Goal: Task Accomplishment & Management: Manage account settings

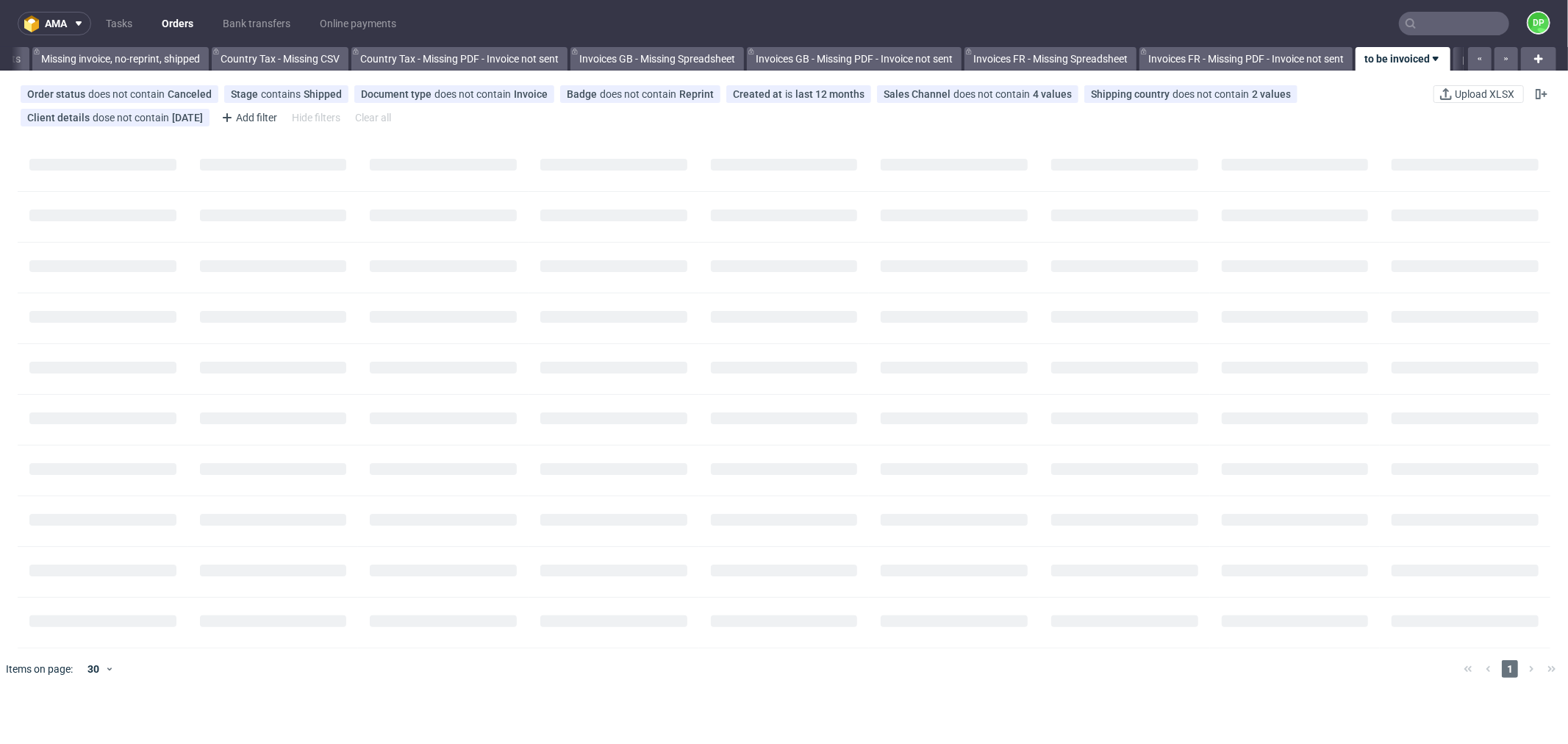
scroll to position [0, 1445]
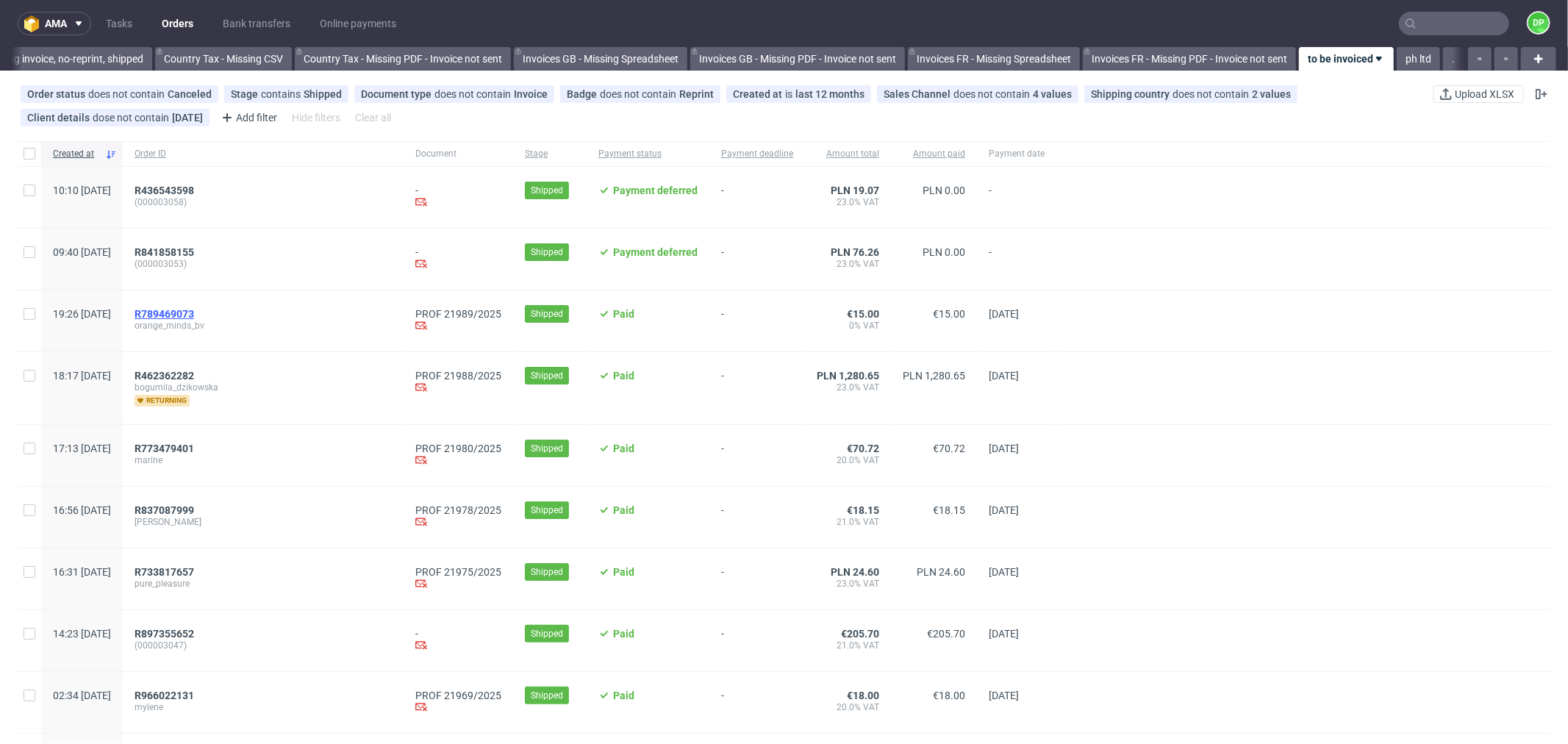
click at [194, 312] on span "R789469073" at bounding box center [164, 314] width 60 height 11
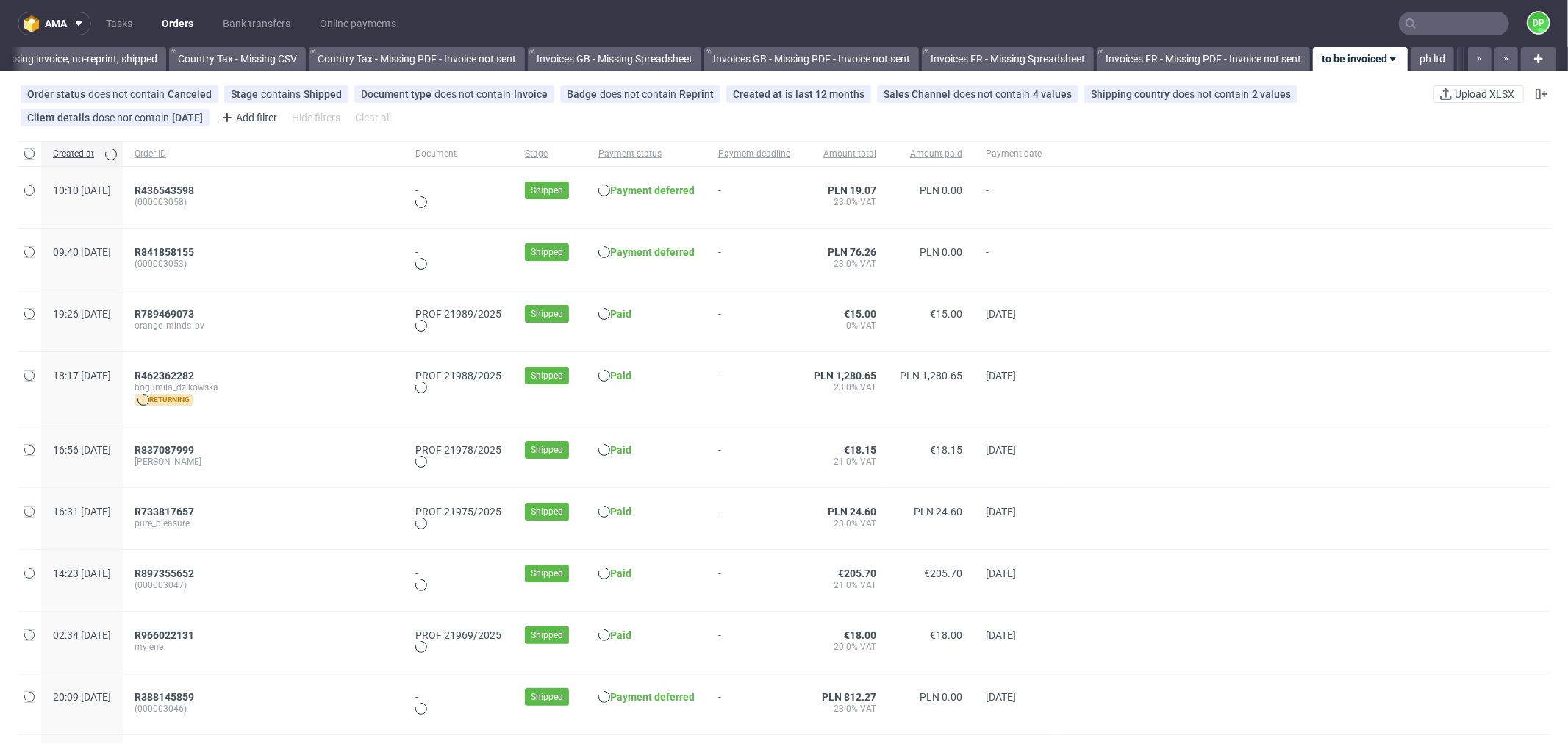
scroll to position [0, 1445]
click at [194, 309] on span "R789469073" at bounding box center [164, 314] width 60 height 11
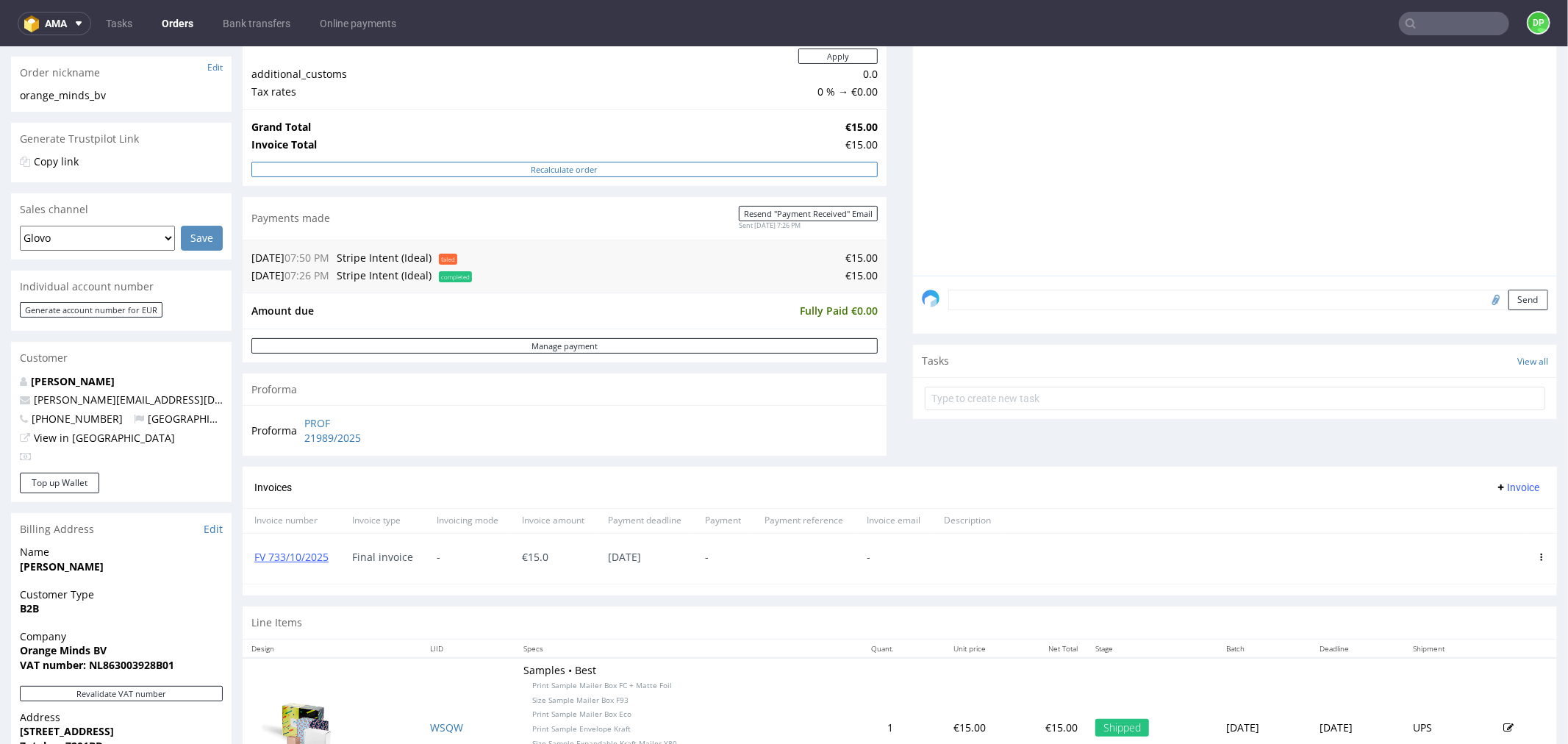
scroll to position [230, 0]
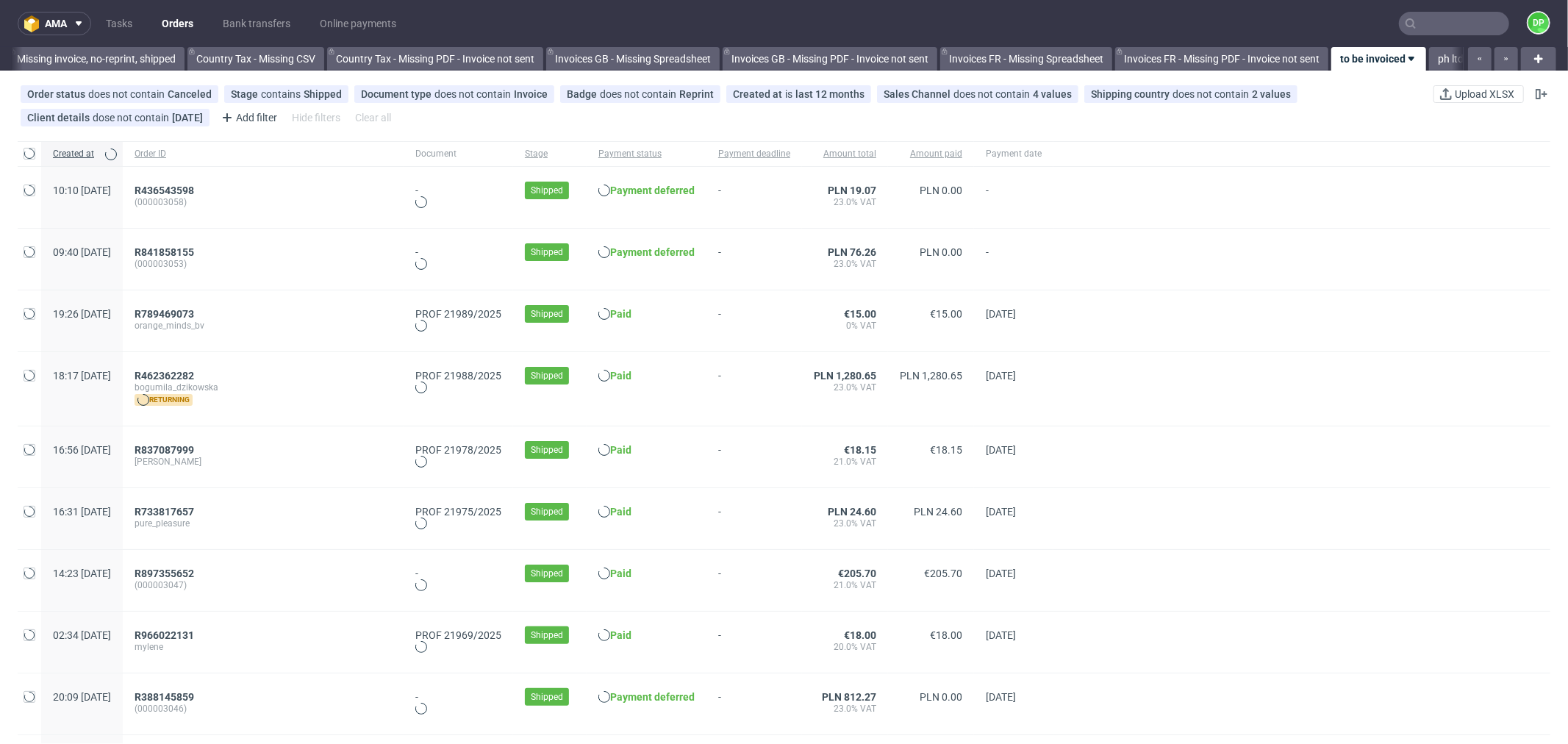
scroll to position [0, 1445]
click at [194, 372] on span "R462362282" at bounding box center [164, 376] width 60 height 11
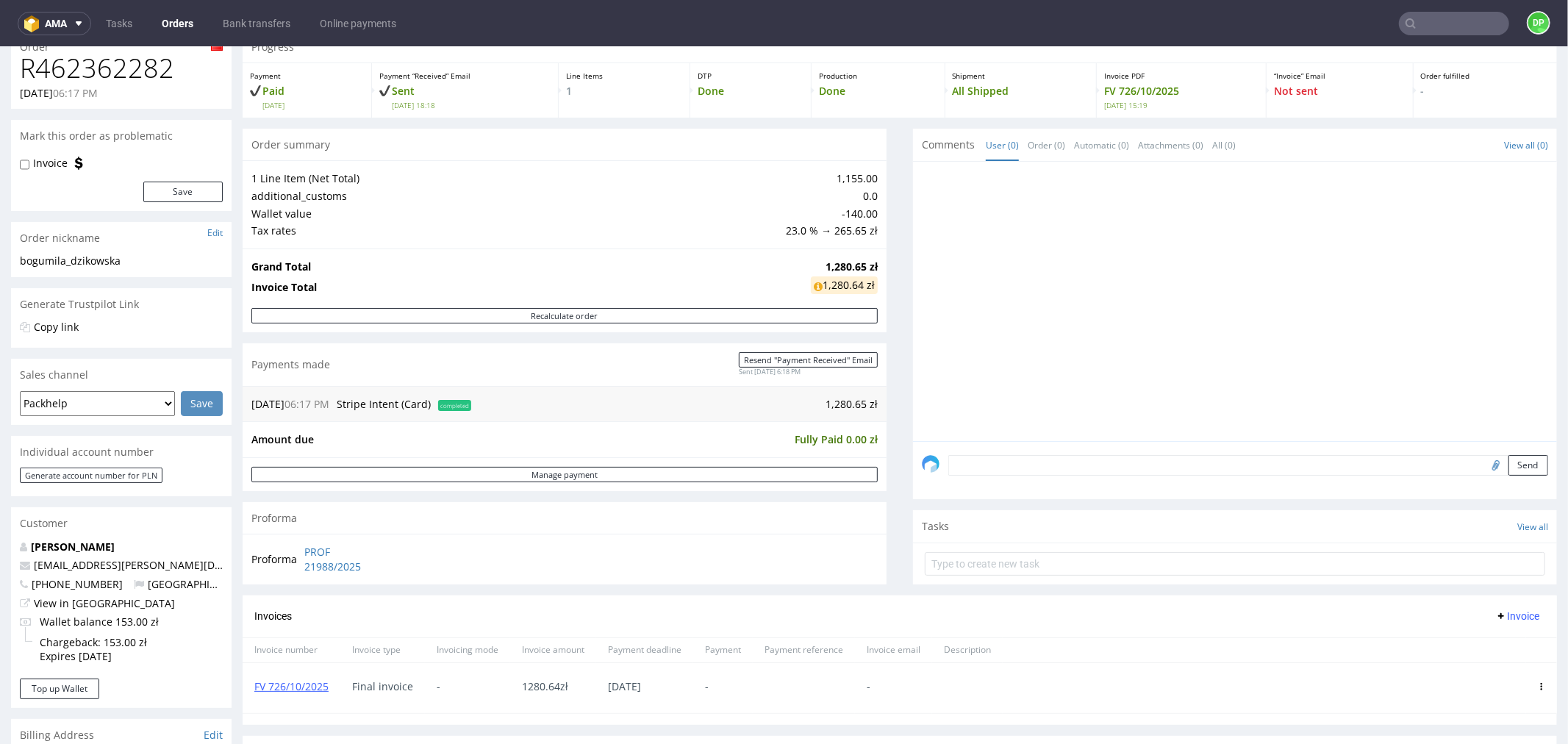
scroll to position [65, 0]
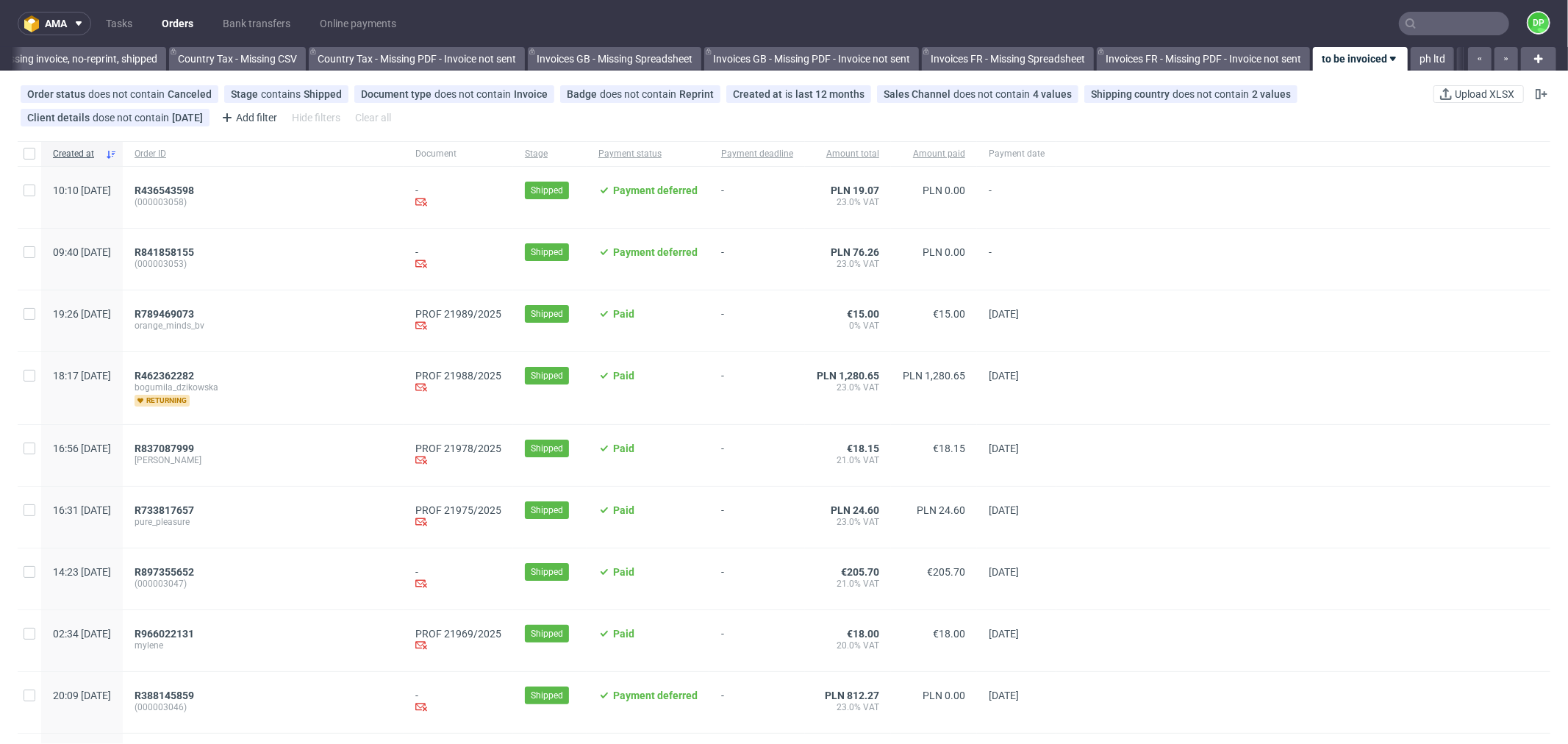
scroll to position [0, 1445]
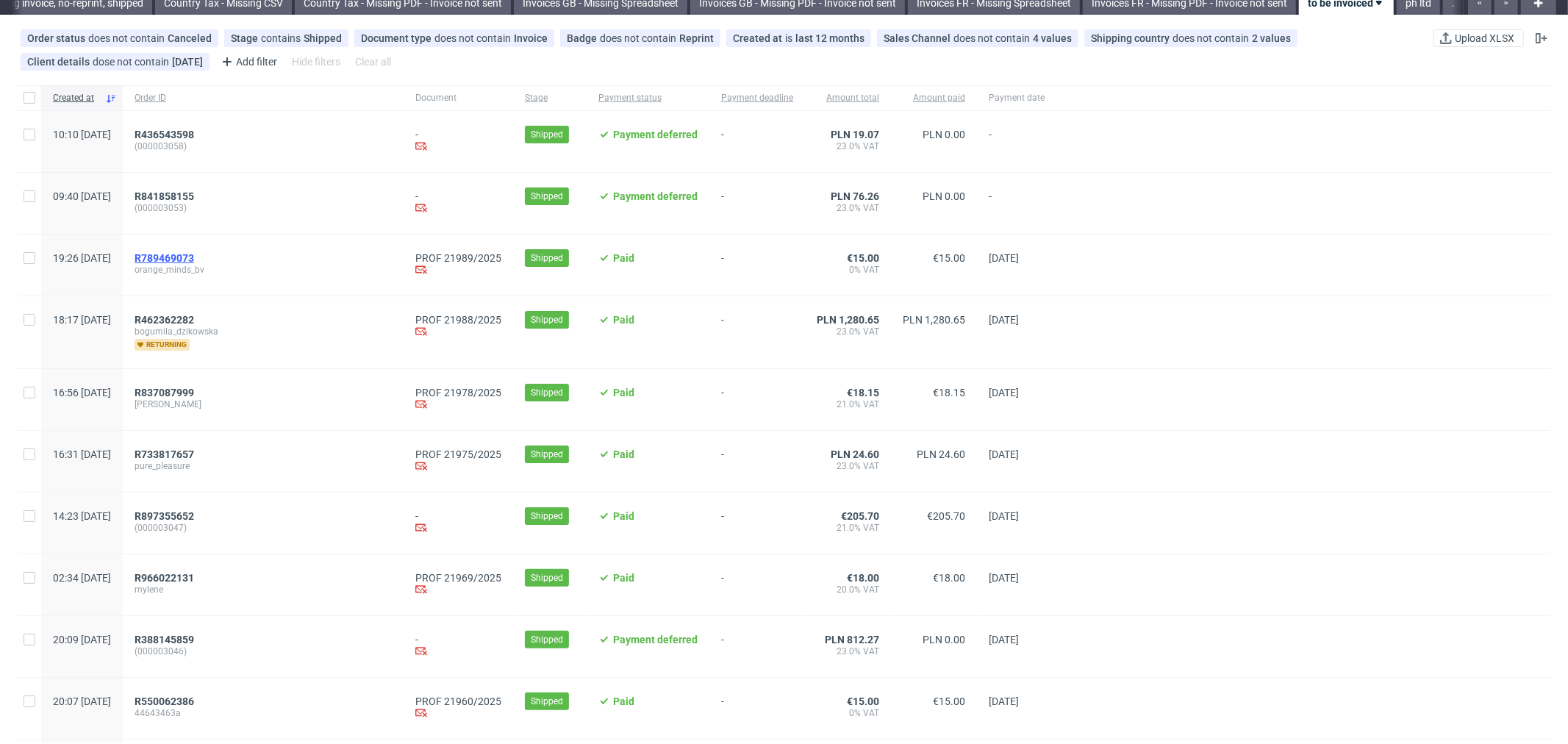
click at [194, 254] on span "R789469073" at bounding box center [164, 258] width 60 height 11
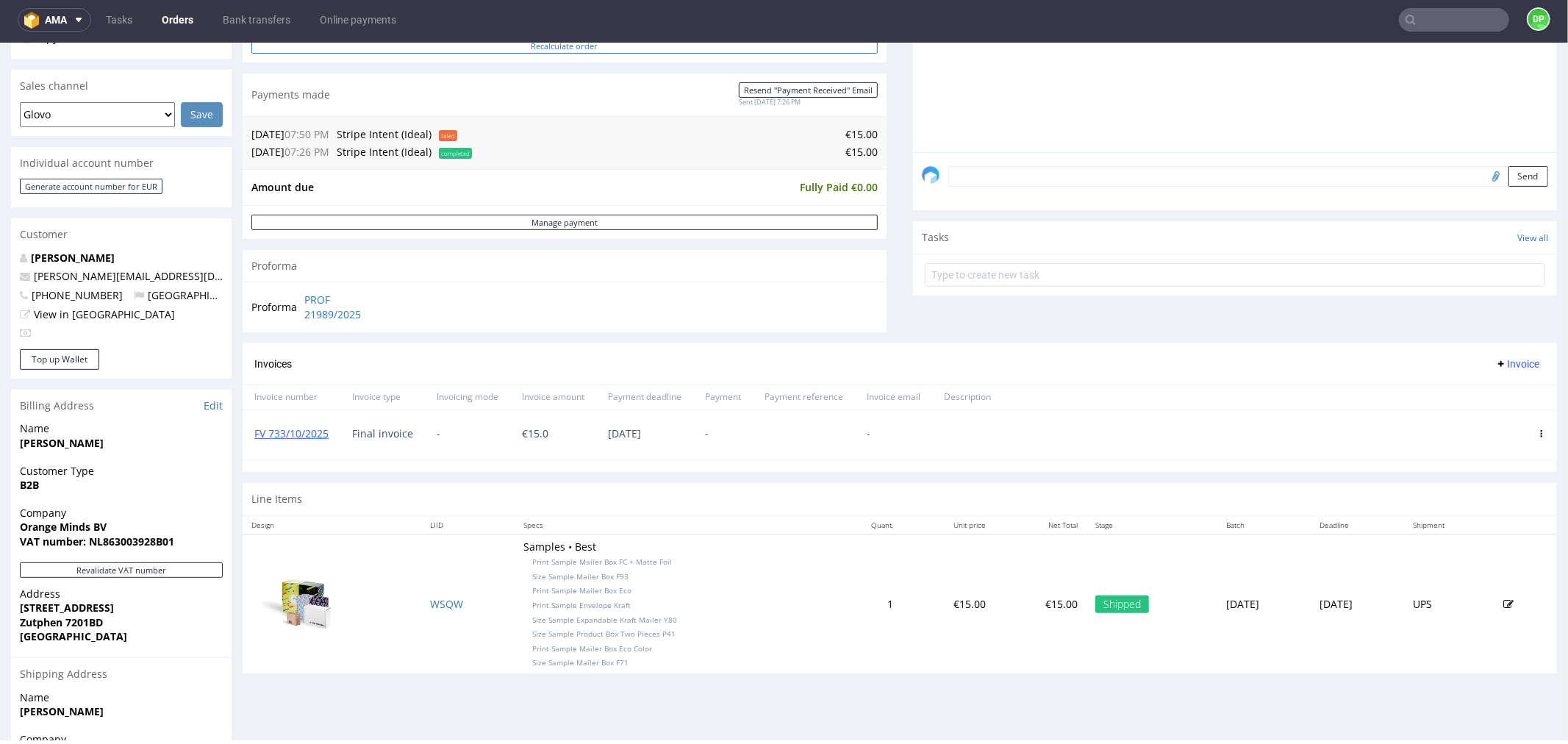
scroll to position [361, 0]
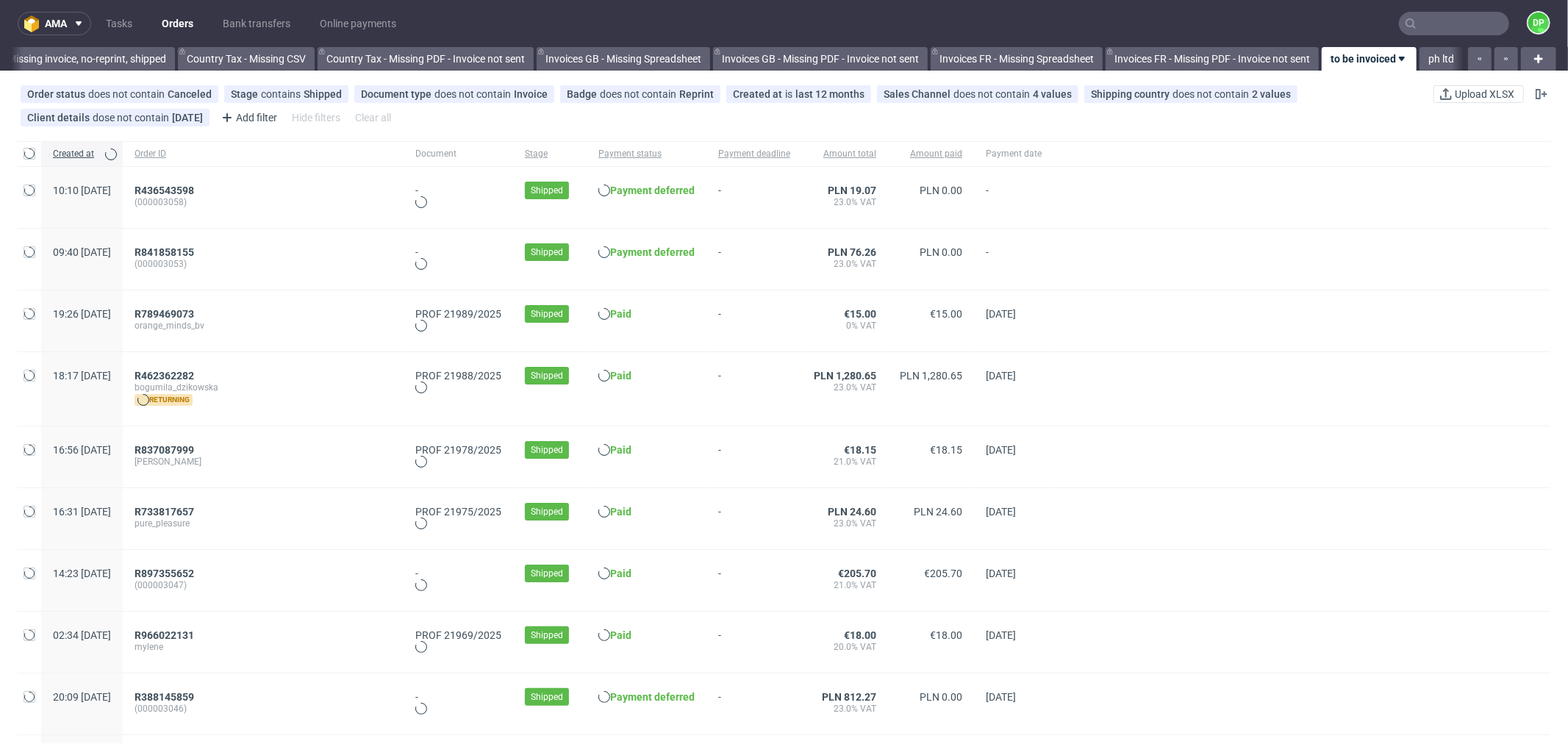
scroll to position [0, 1445]
click at [194, 375] on span "R462362282" at bounding box center [164, 376] width 60 height 11
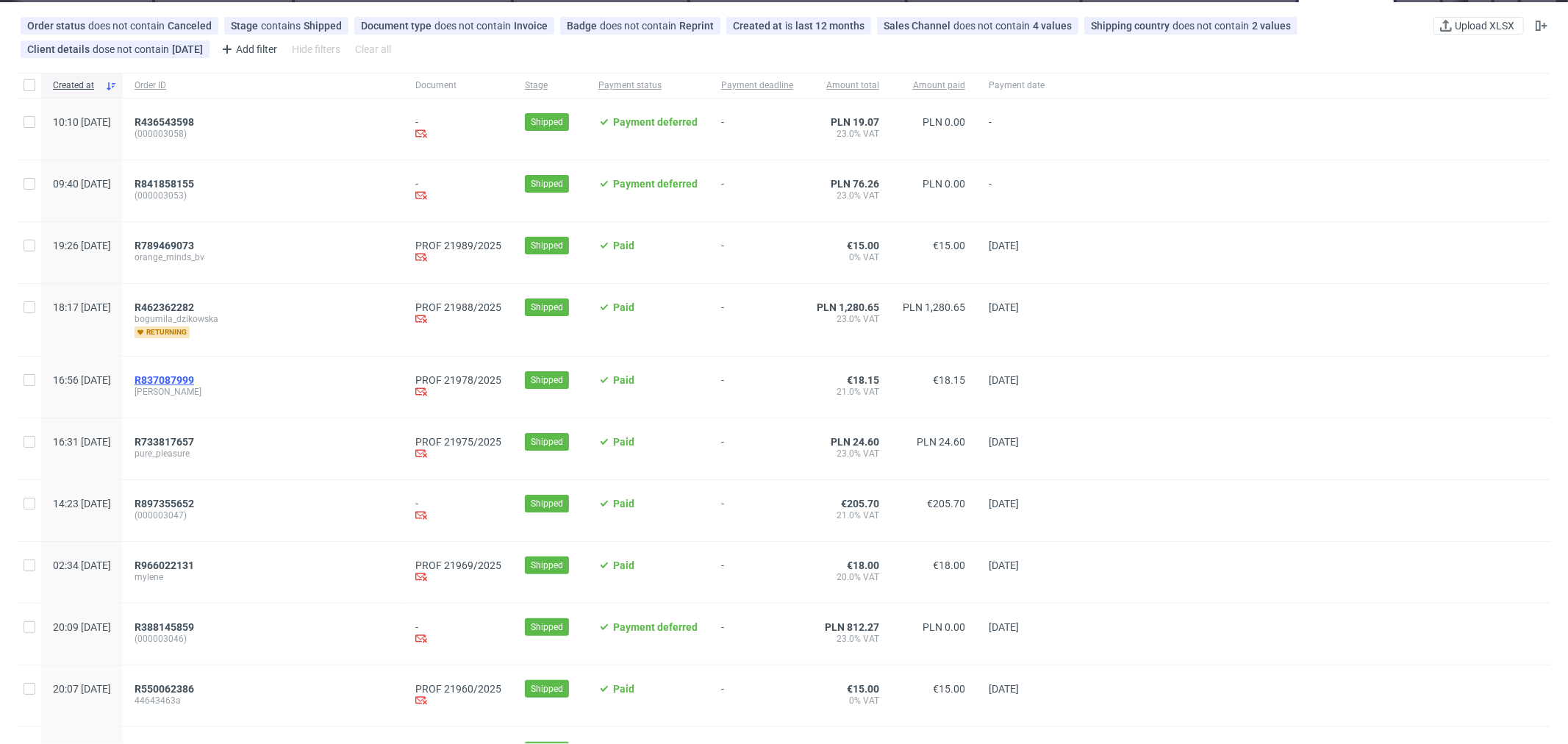
click at [194, 377] on span "R837087999" at bounding box center [164, 380] width 60 height 11
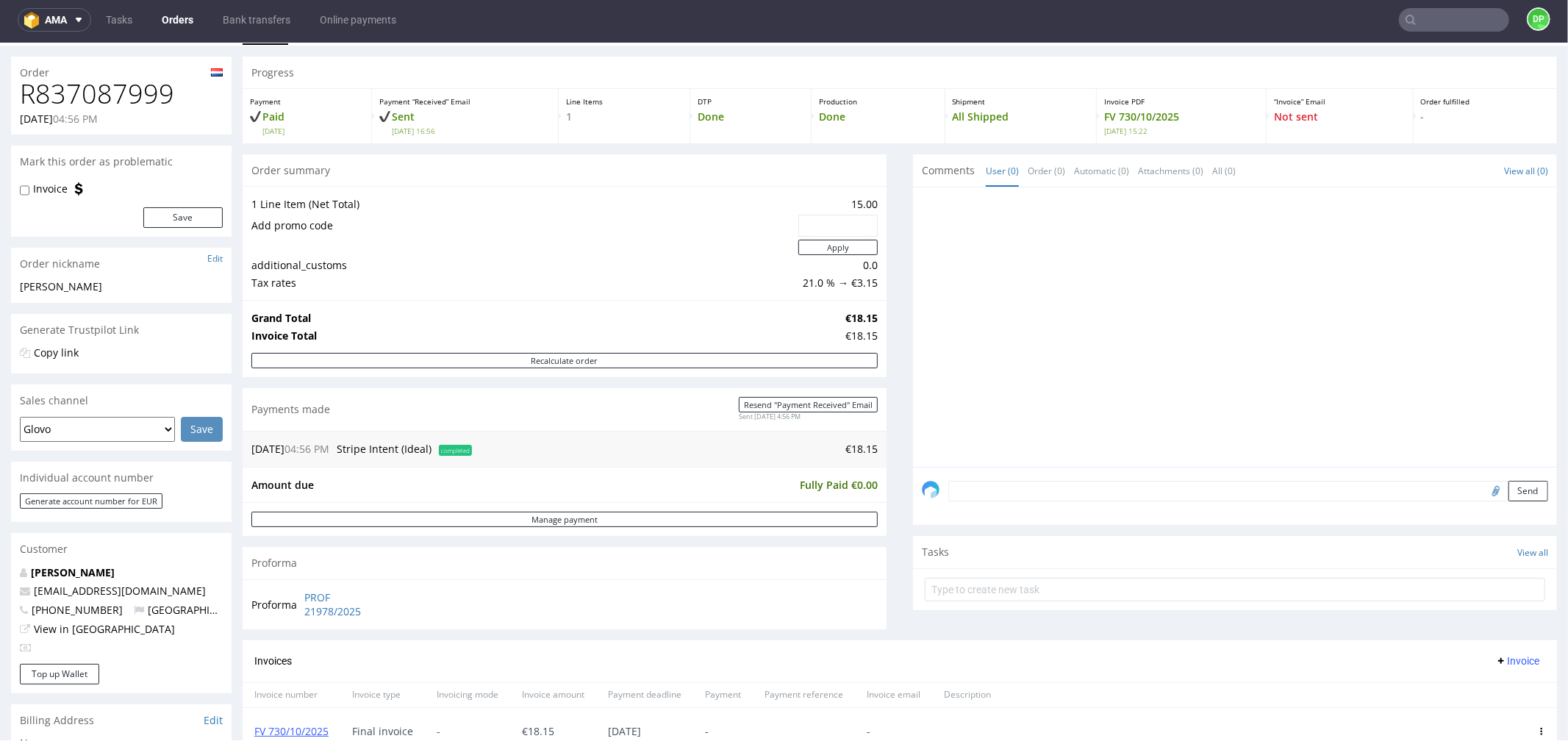
scroll to position [33, 0]
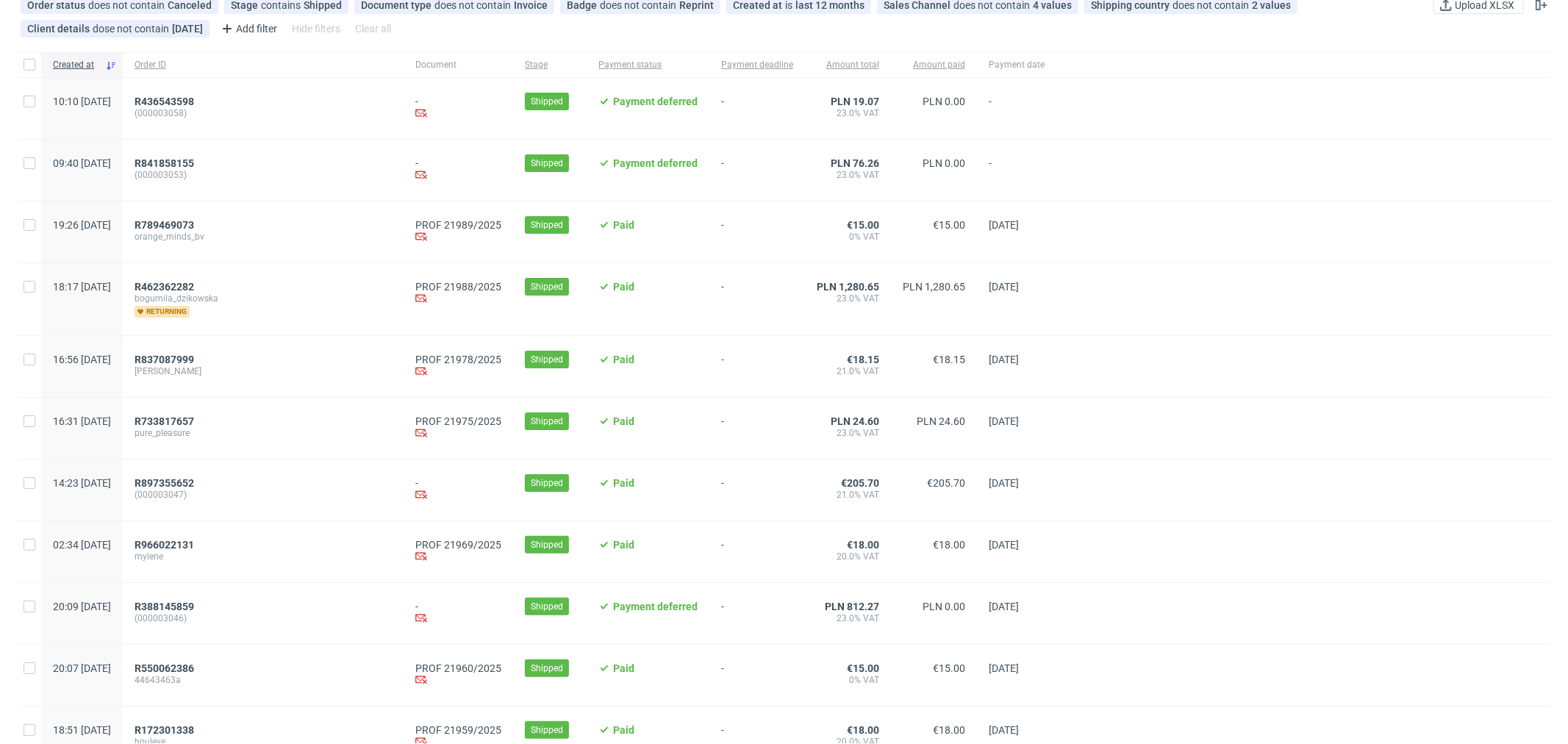
scroll to position [90, 0]
click at [194, 419] on span "R733817657" at bounding box center [164, 420] width 60 height 11
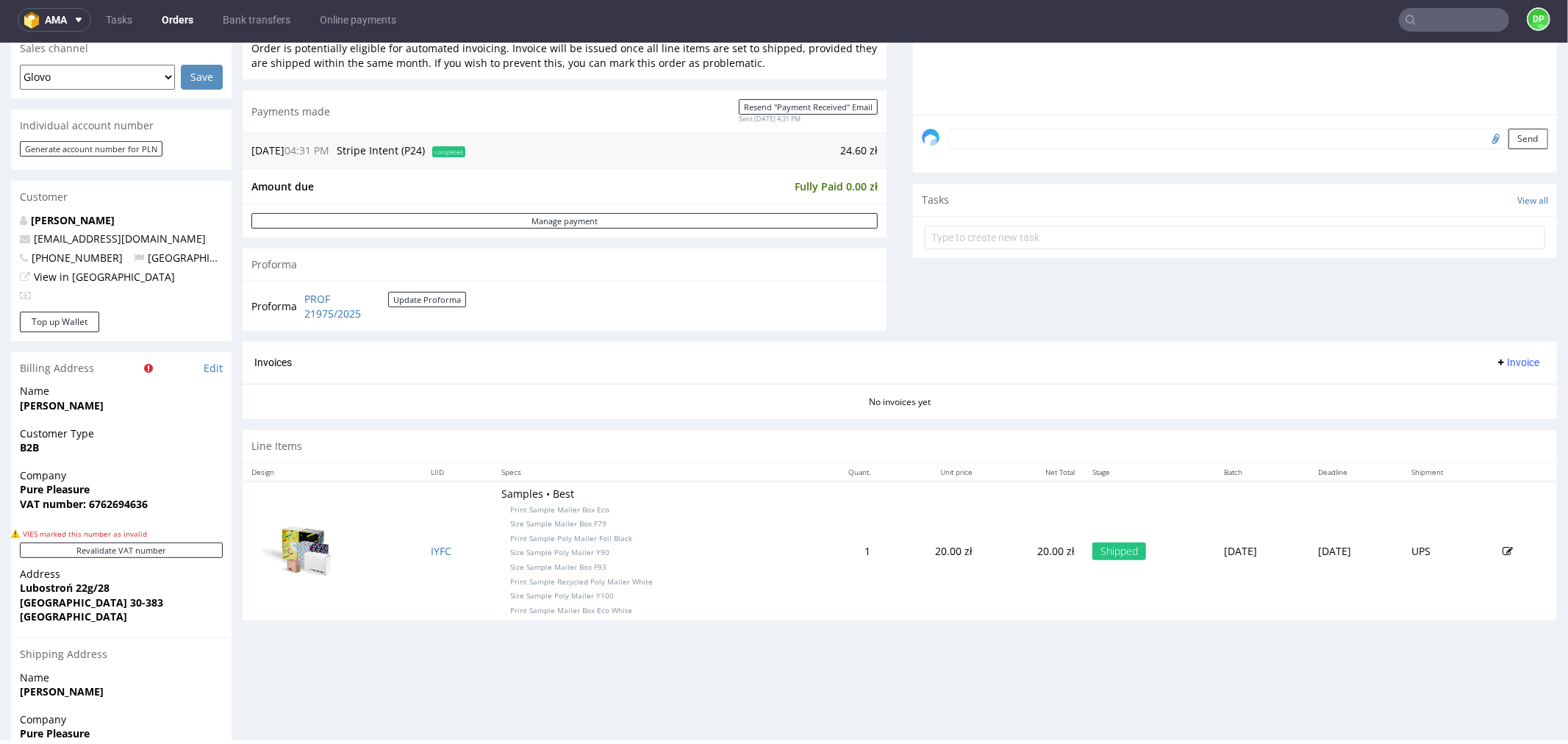
scroll to position [427, 0]
click at [1495, 362] on span "Invoice" at bounding box center [1517, 362] width 44 height 11
click at [1473, 390] on span "Generate" at bounding box center [1492, 394] width 71 height 15
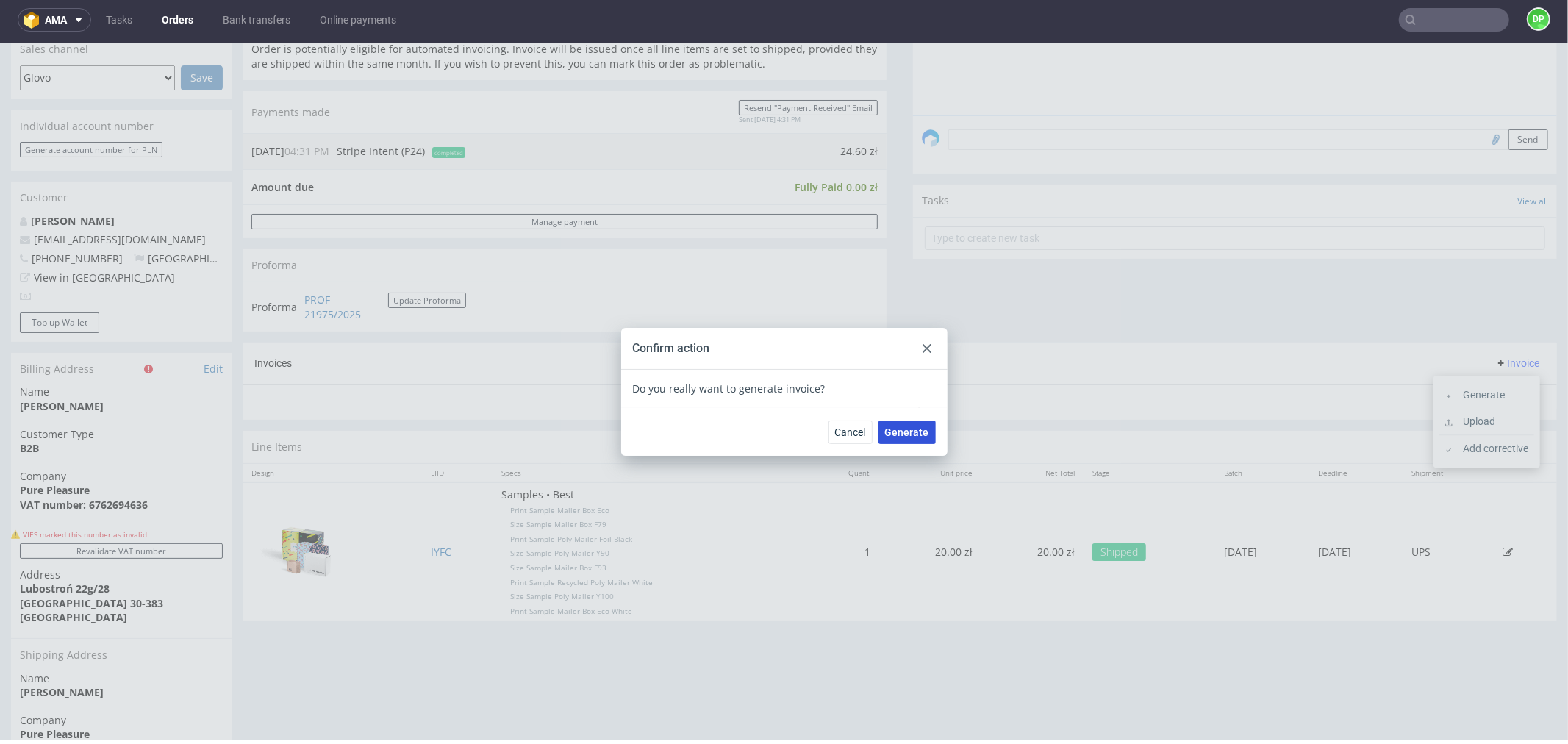
click at [885, 426] on span "Generate" at bounding box center [907, 431] width 44 height 11
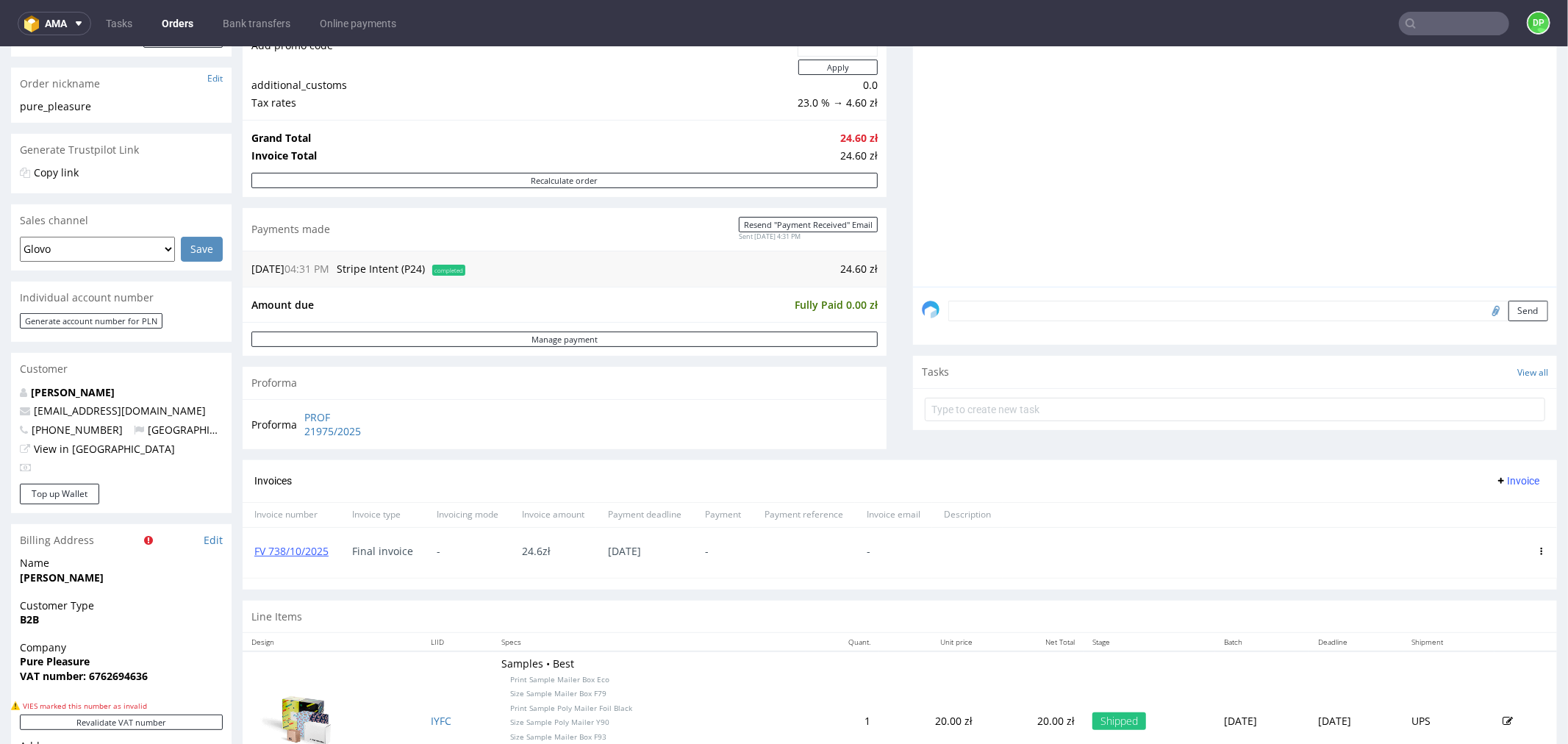
scroll to position [261, 0]
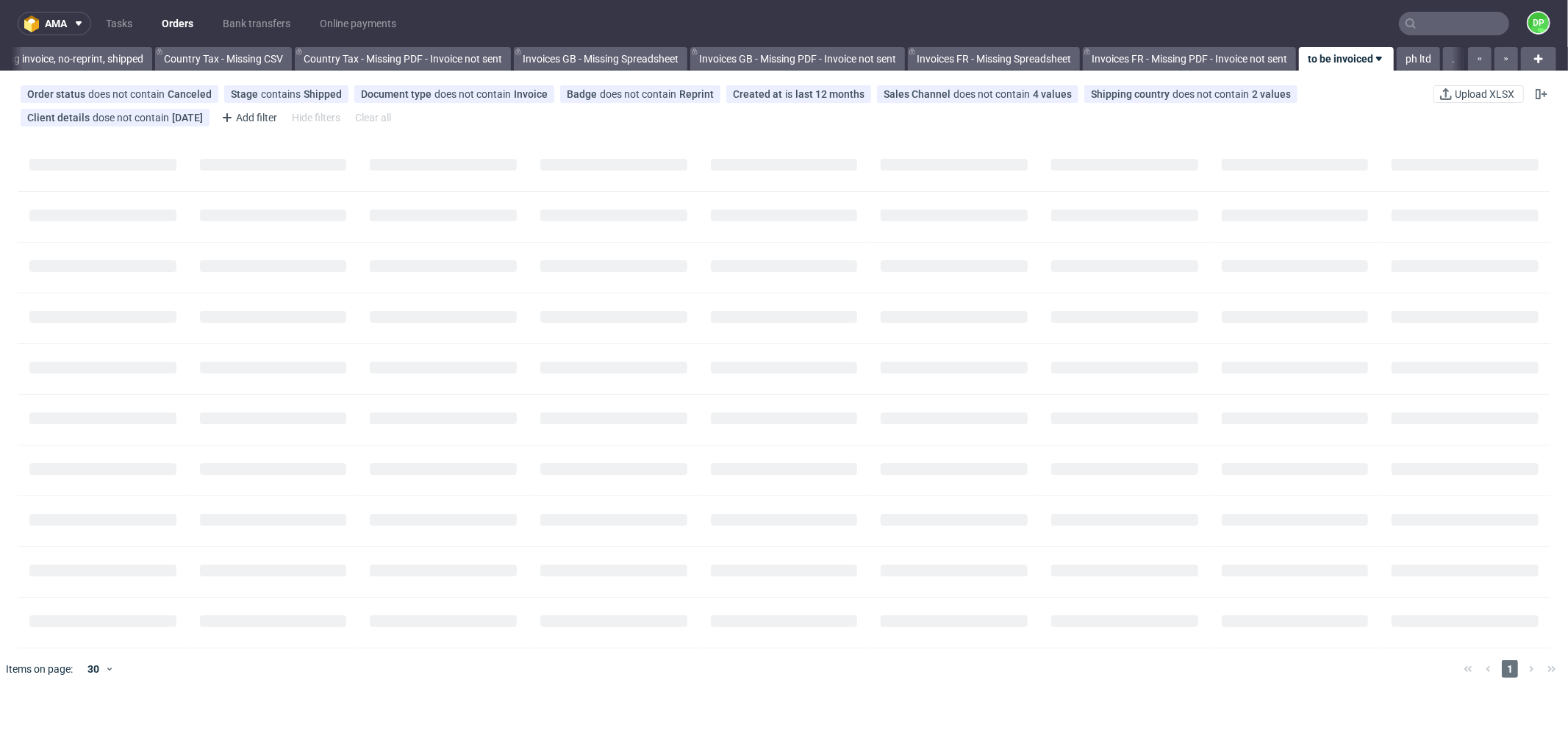
scroll to position [0, 1445]
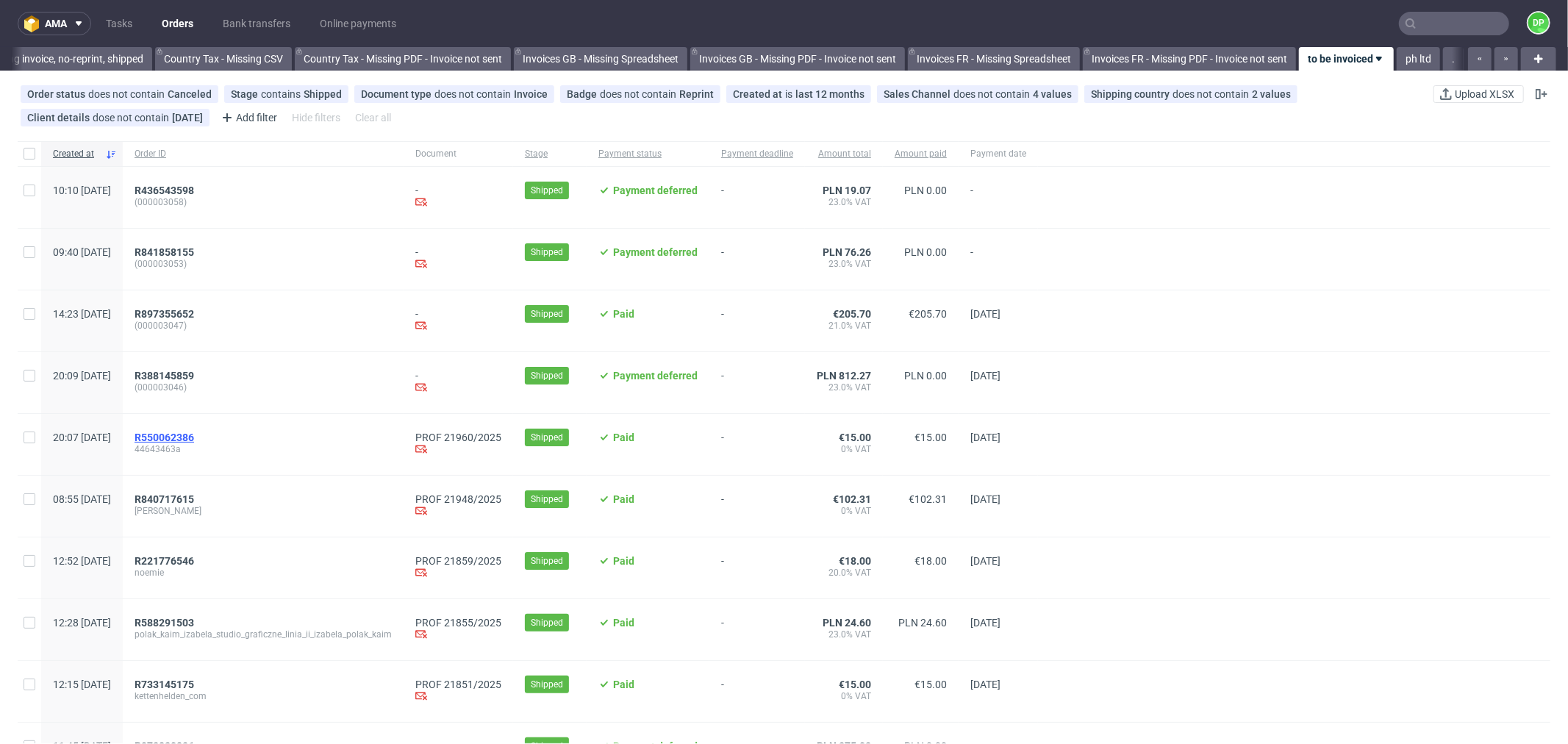
click at [194, 441] on span "R550062386" at bounding box center [164, 437] width 60 height 11
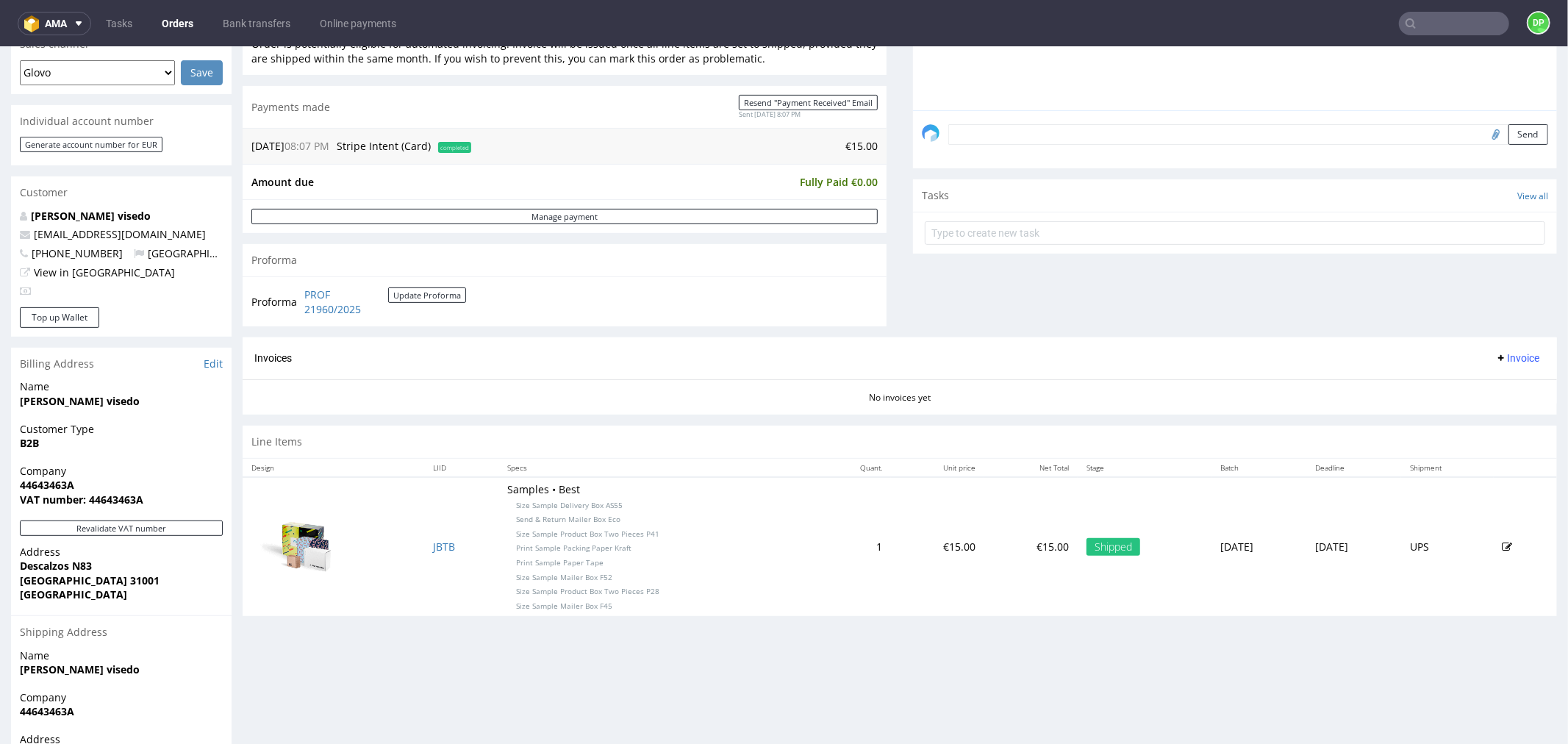
scroll to position [395, 0]
click at [130, 523] on button "Revalidate VAT number" at bounding box center [121, 526] width 203 height 16
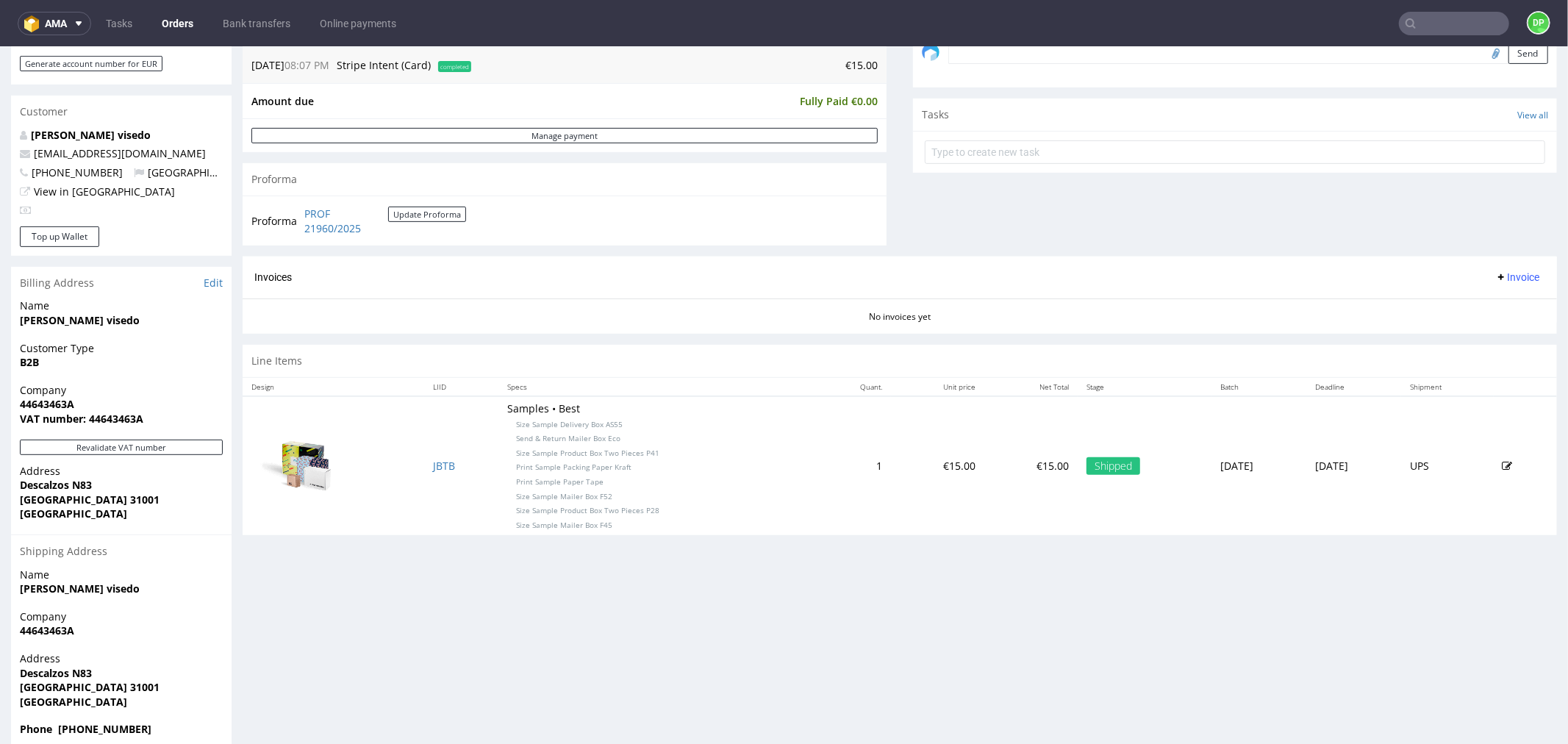
scroll to position [500, 0]
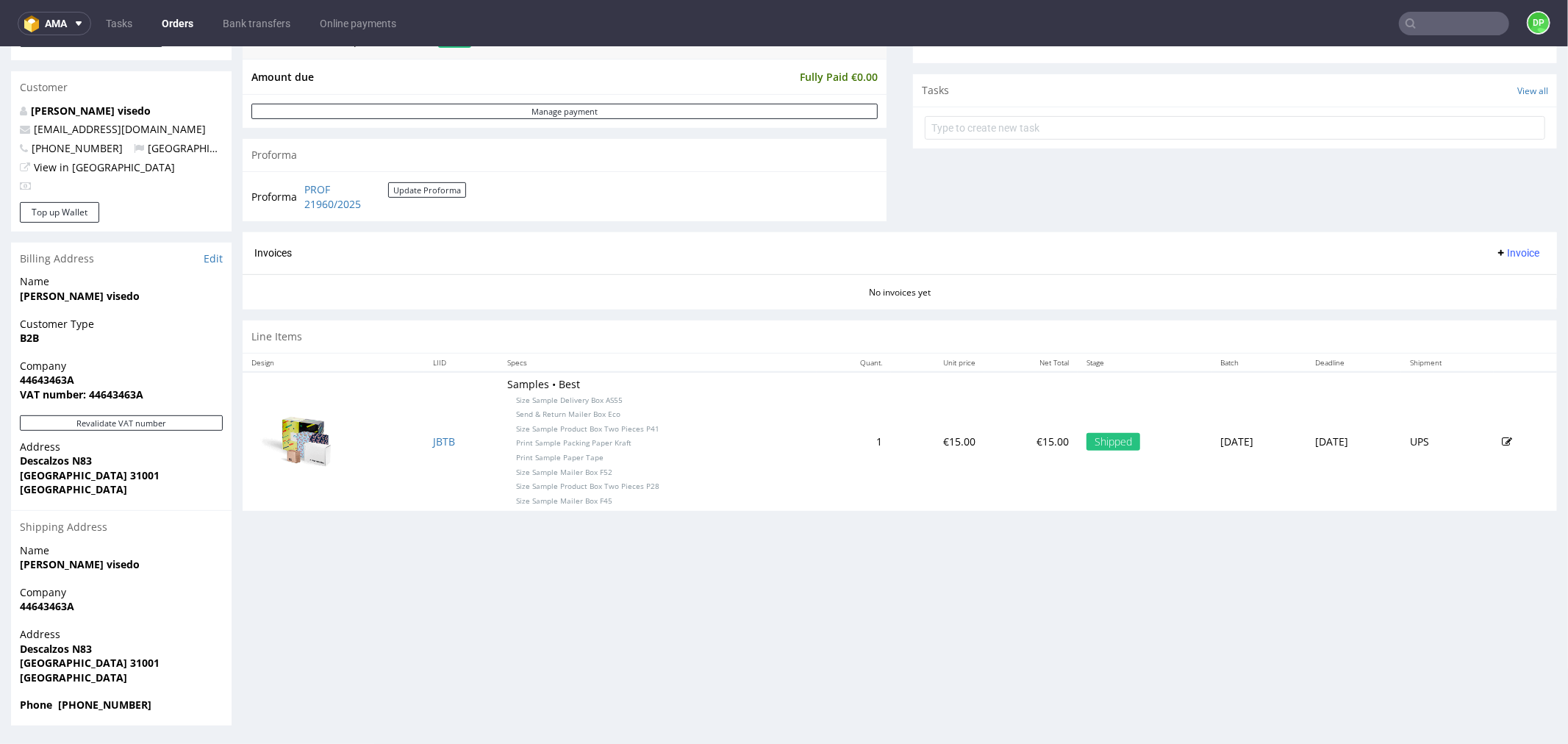
click at [116, 391] on strong "VAT number: 44643463A" at bounding box center [81, 393] width 123 height 14
copy strong "44643463A"
click at [69, 567] on strong "Eva Lucas visedo" at bounding box center [79, 563] width 120 height 14
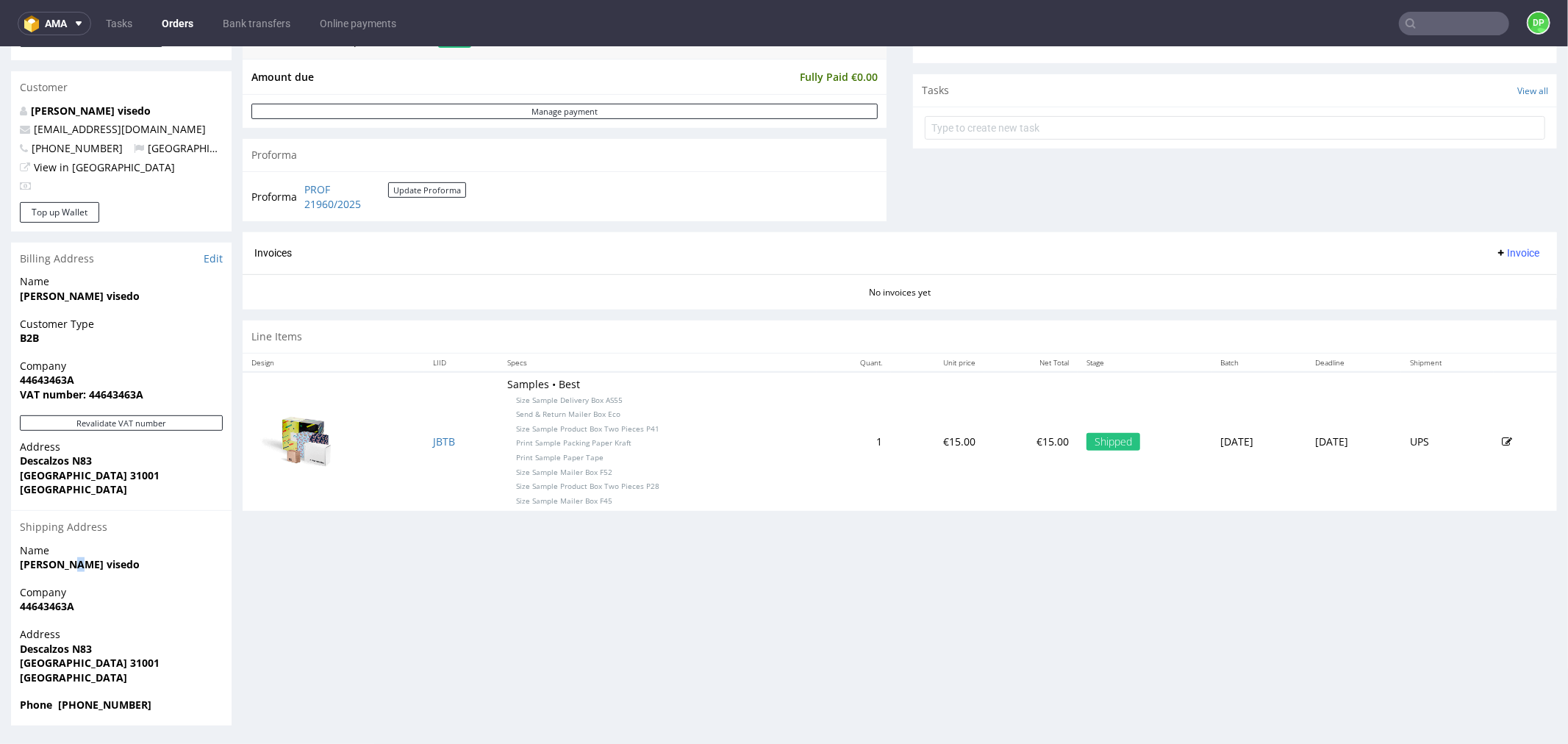
click at [69, 567] on strong "Eva Lucas visedo" at bounding box center [79, 563] width 120 height 14
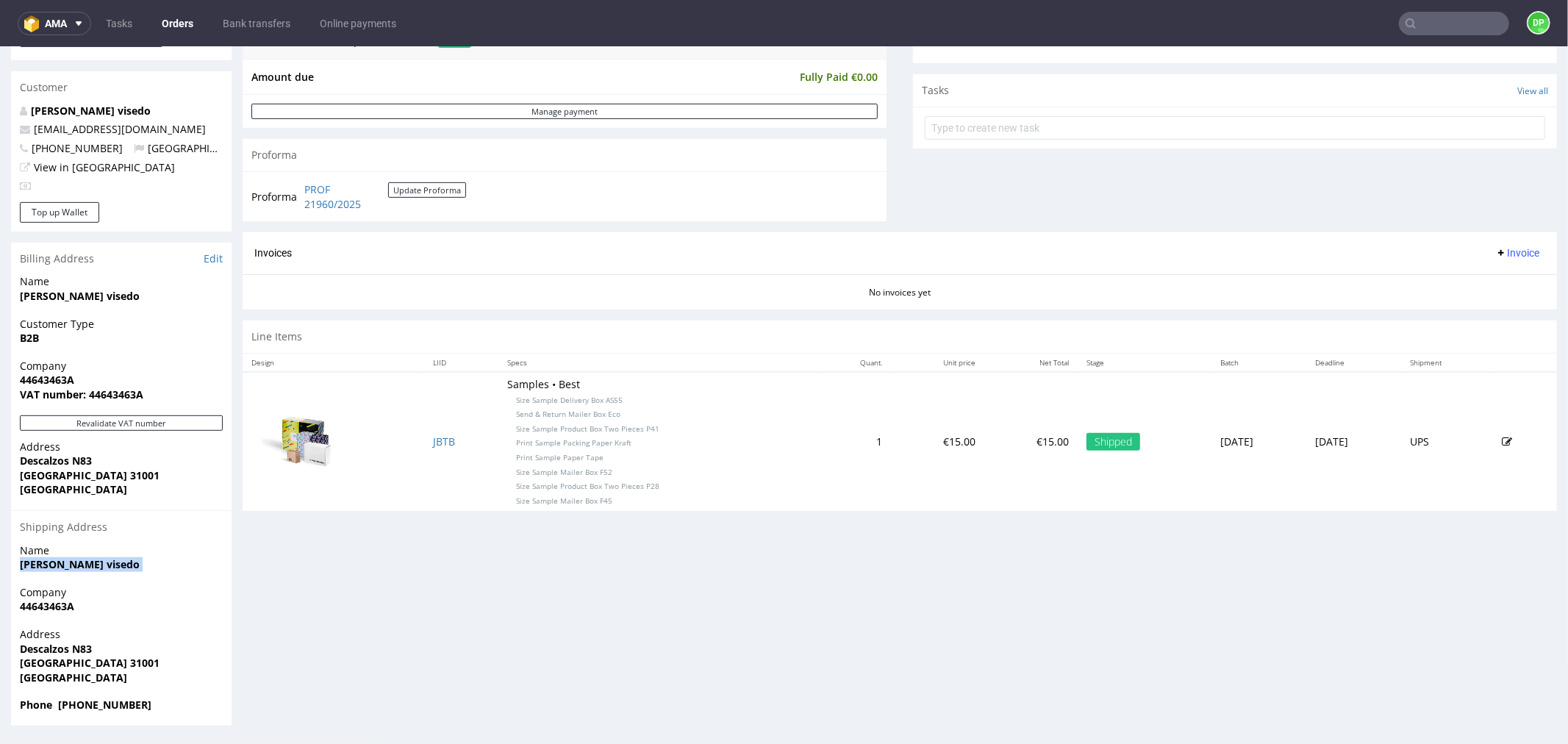
click at [69, 567] on strong "Eva Lucas visedo" at bounding box center [79, 563] width 120 height 14
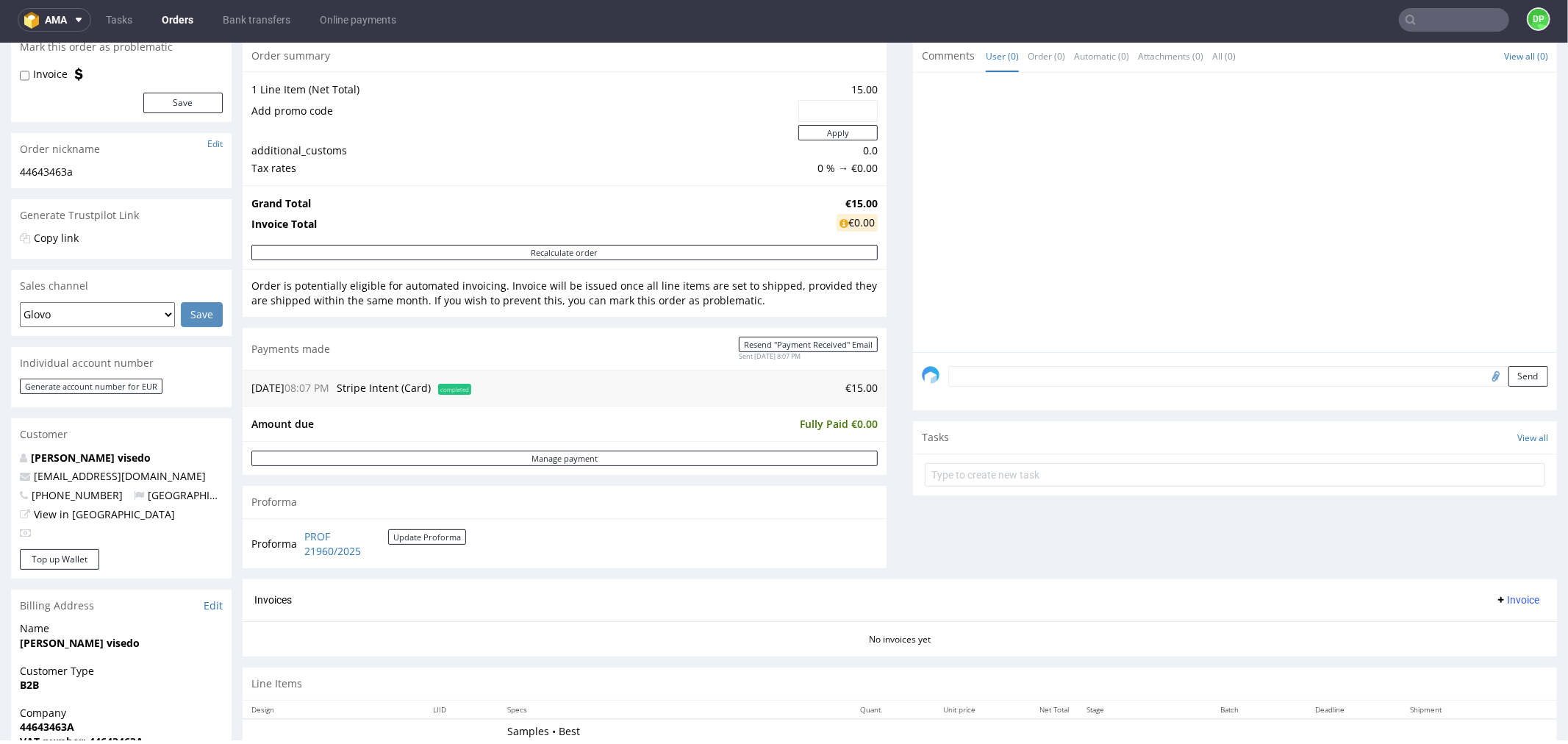
scroll to position [149, 0]
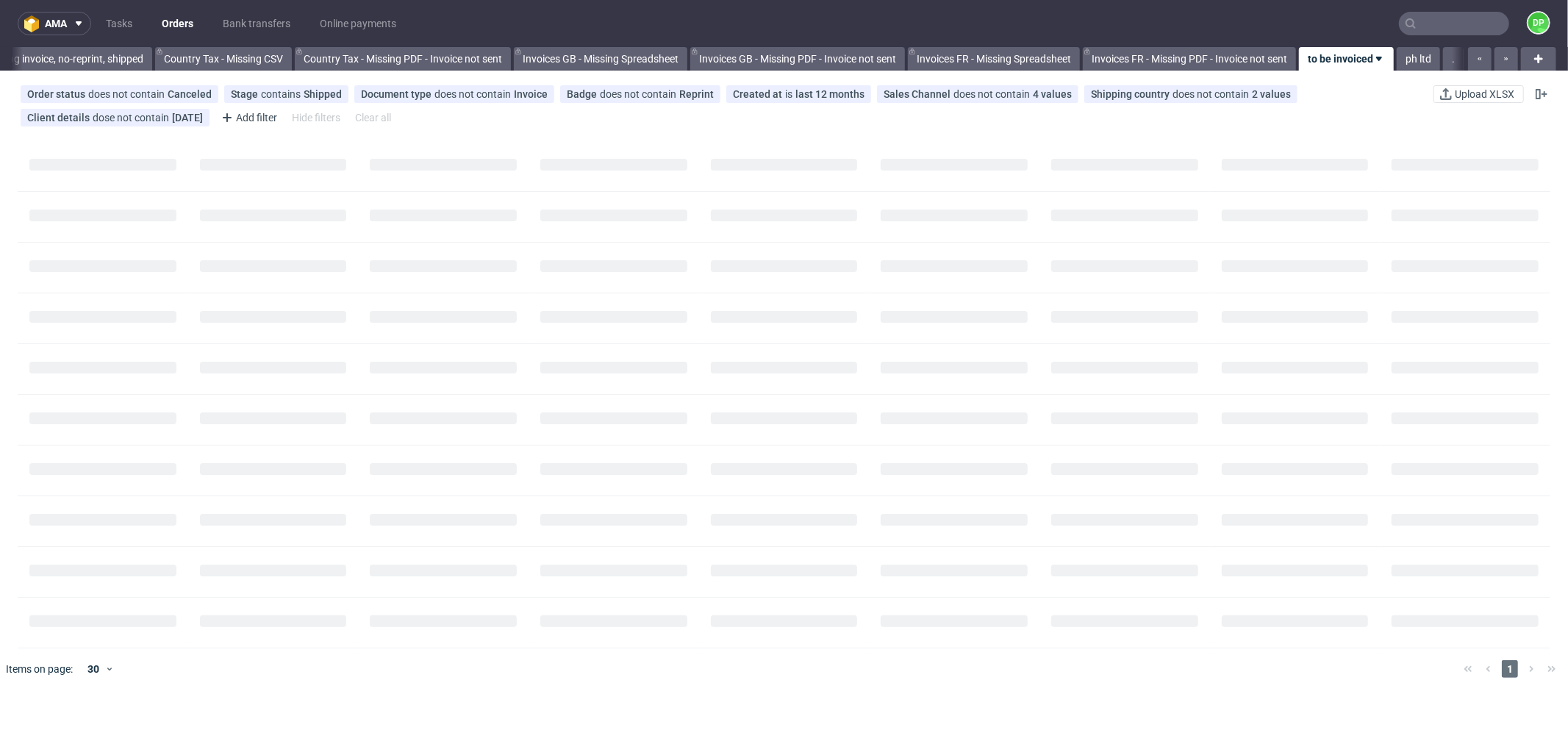
scroll to position [0, 1445]
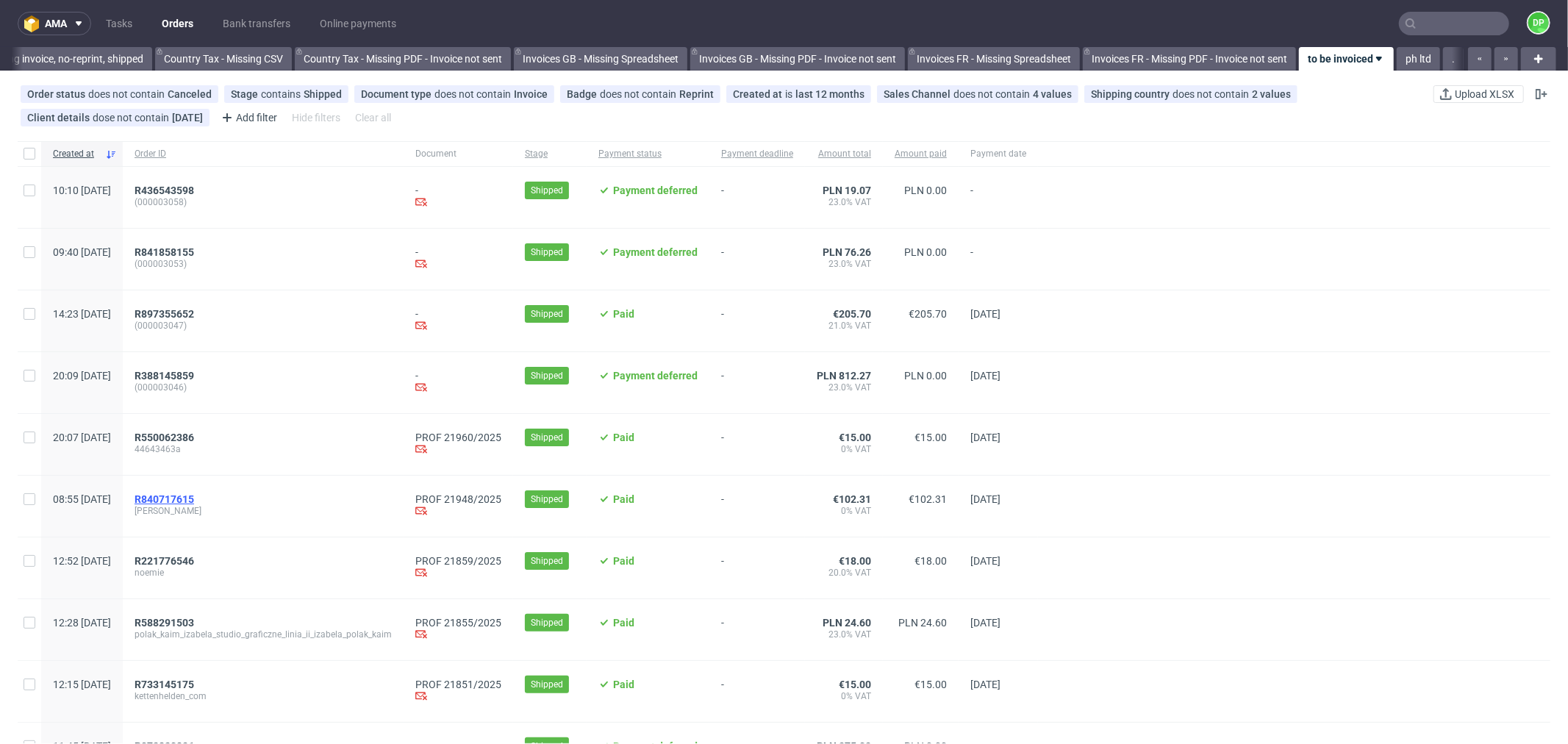
click at [194, 501] on span "R840717615" at bounding box center [164, 499] width 60 height 11
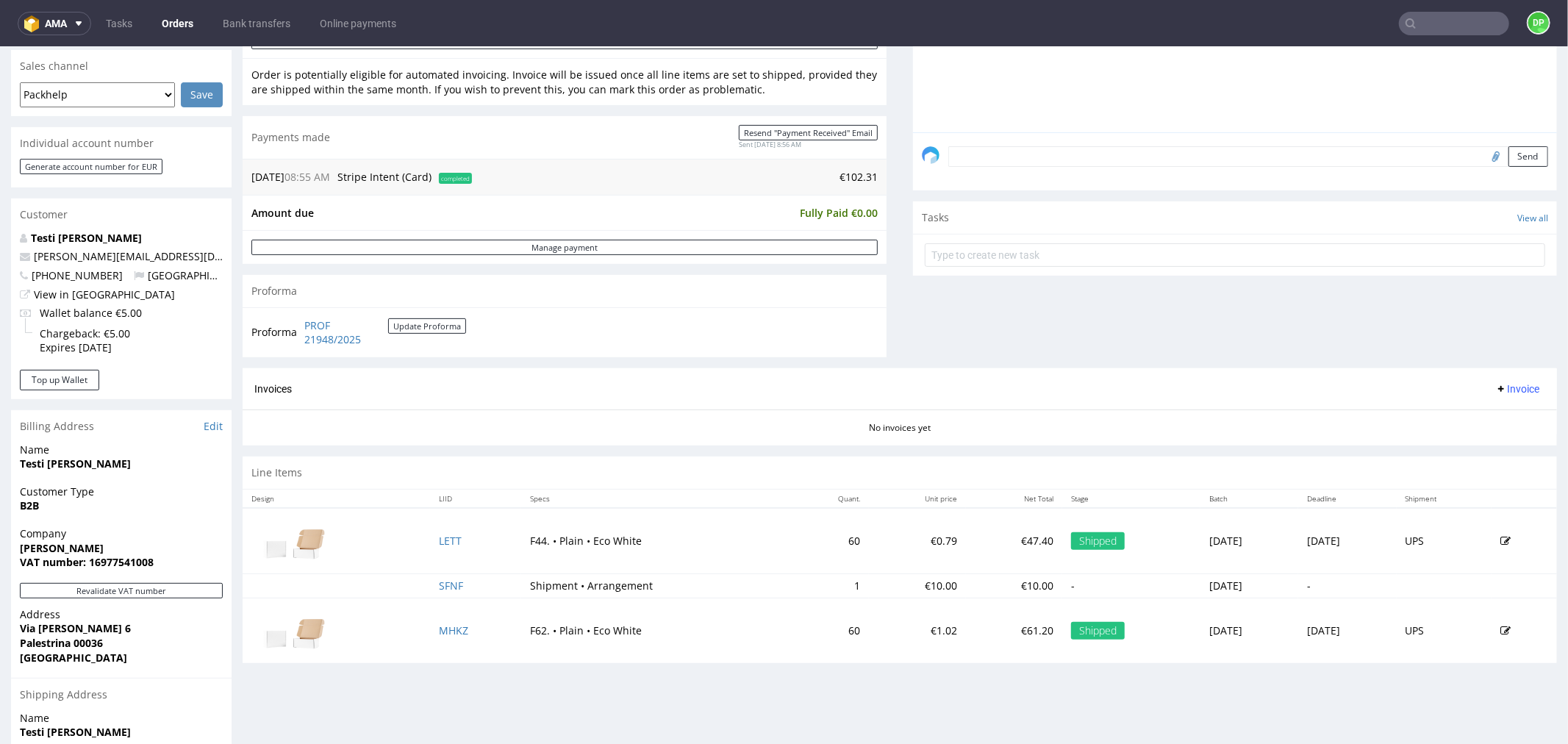
scroll to position [505, 0]
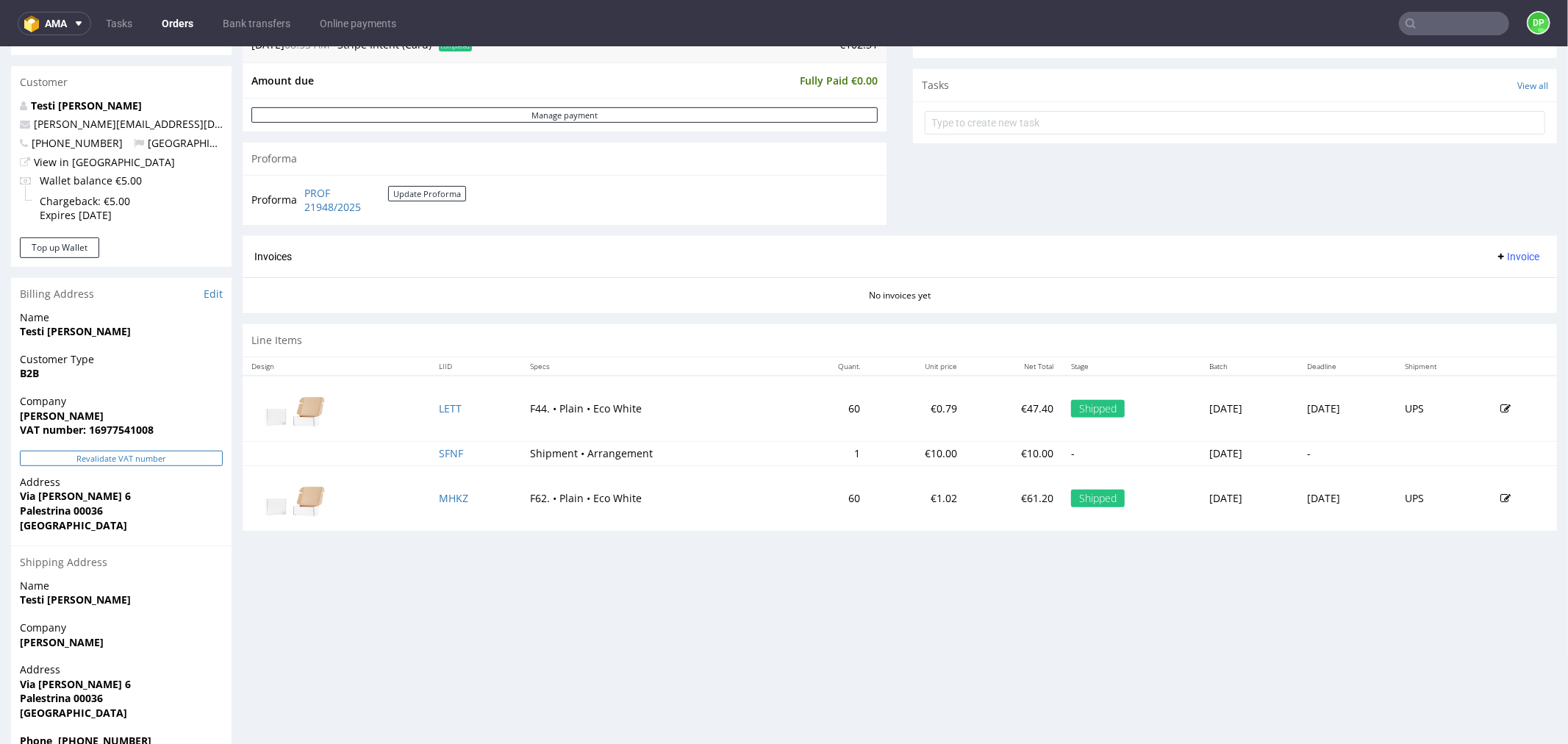
click at [123, 457] on button "Revalidate VAT number" at bounding box center [121, 457] width 203 height 16
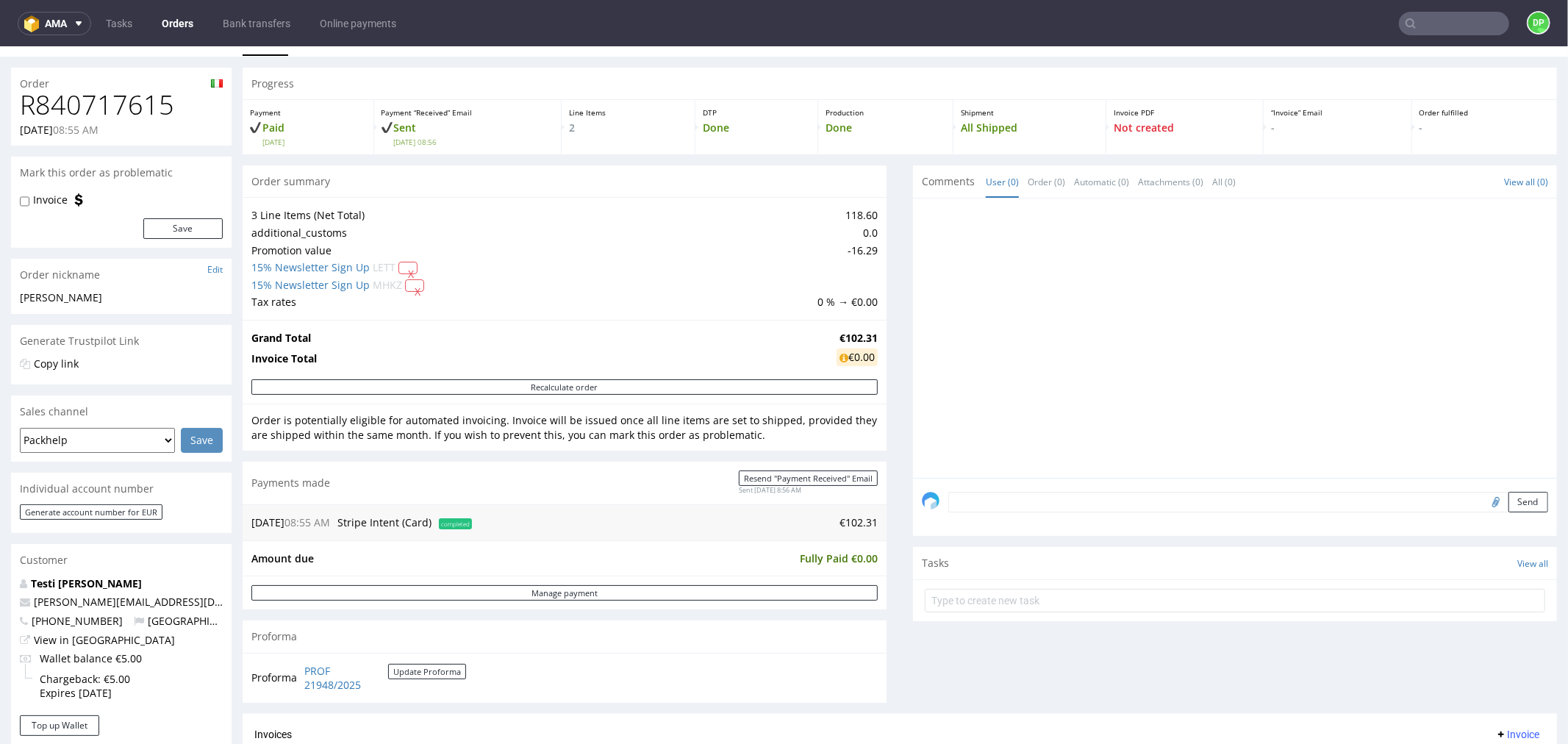
scroll to position [0, 0]
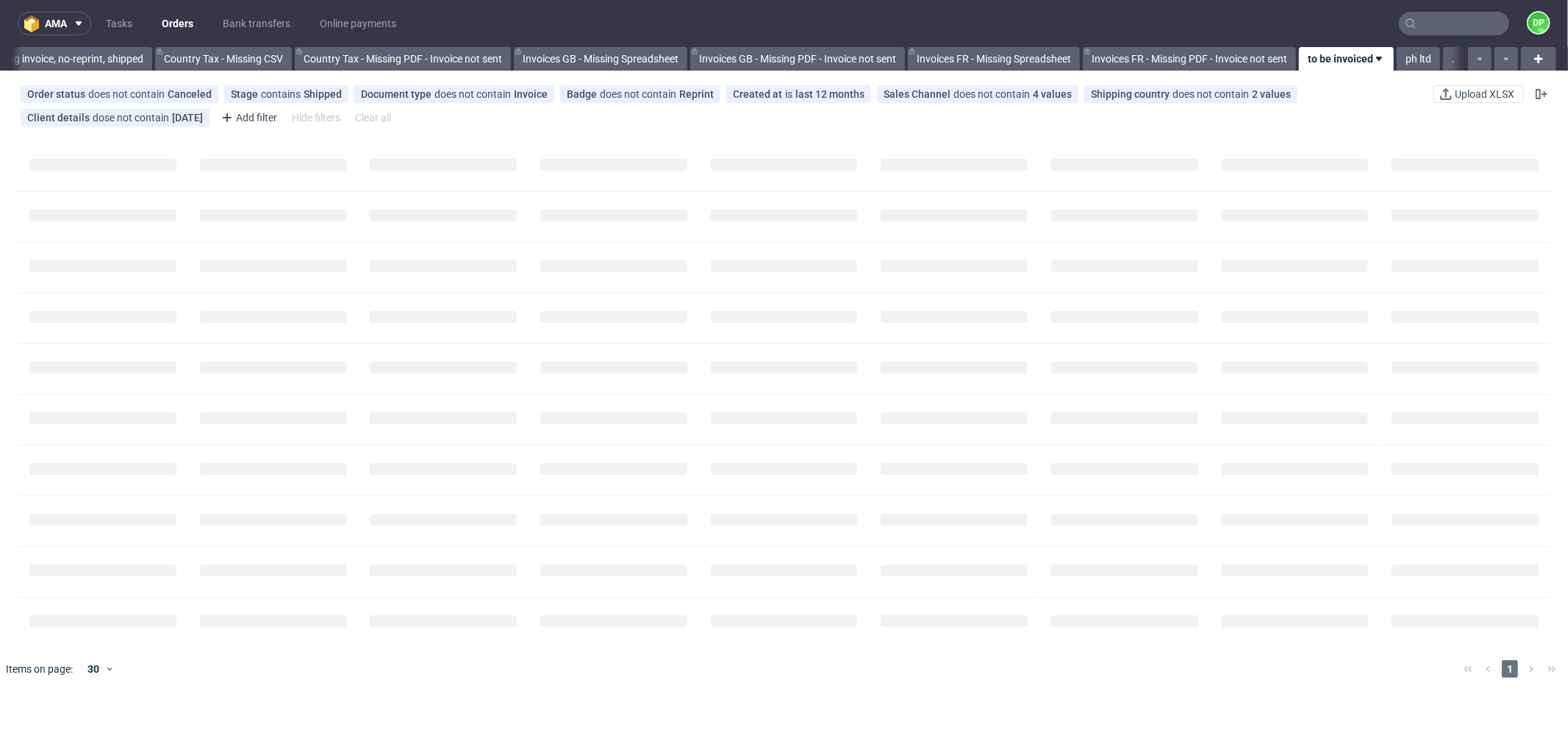
scroll to position [0, 1445]
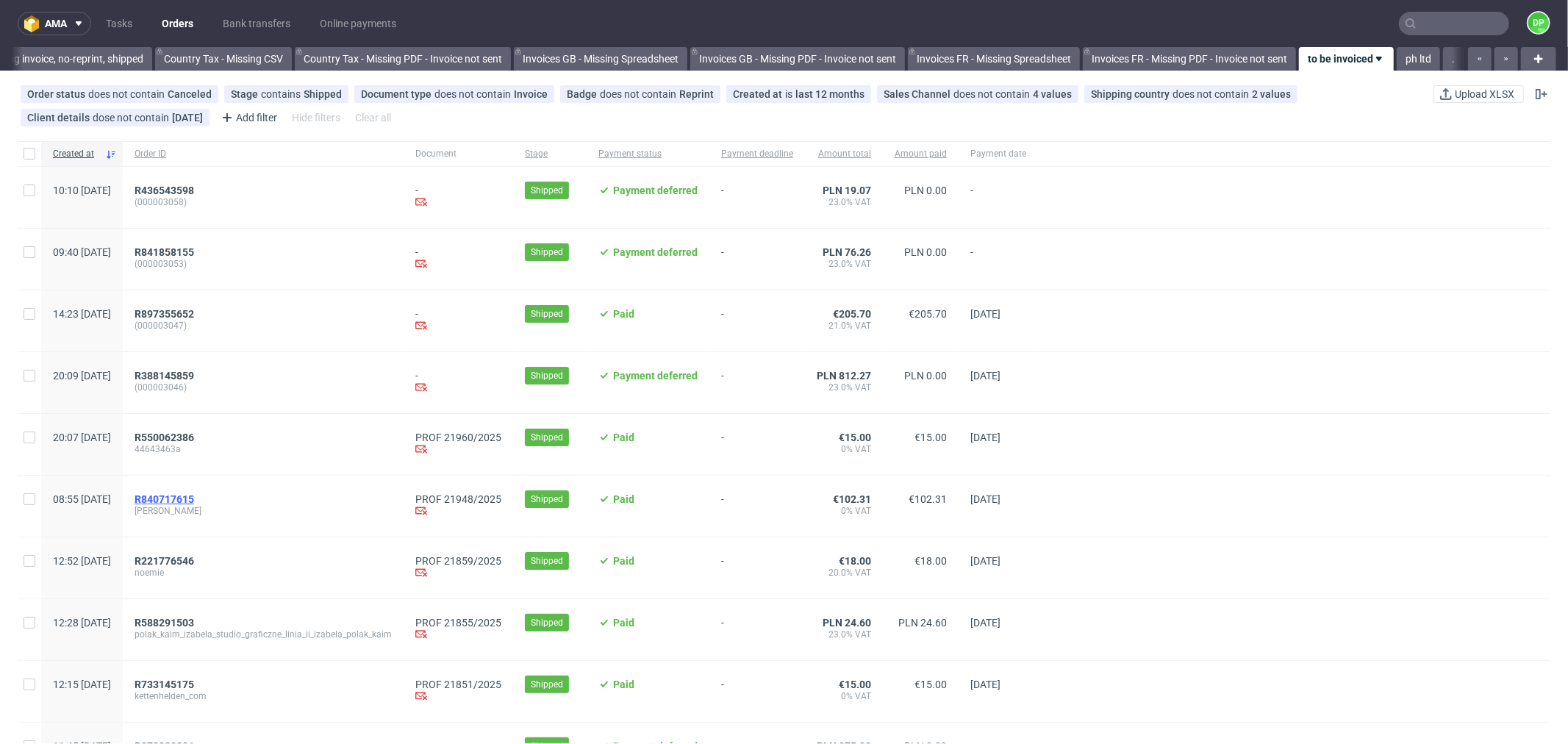
click at [194, 495] on span "R840717615" at bounding box center [164, 499] width 60 height 11
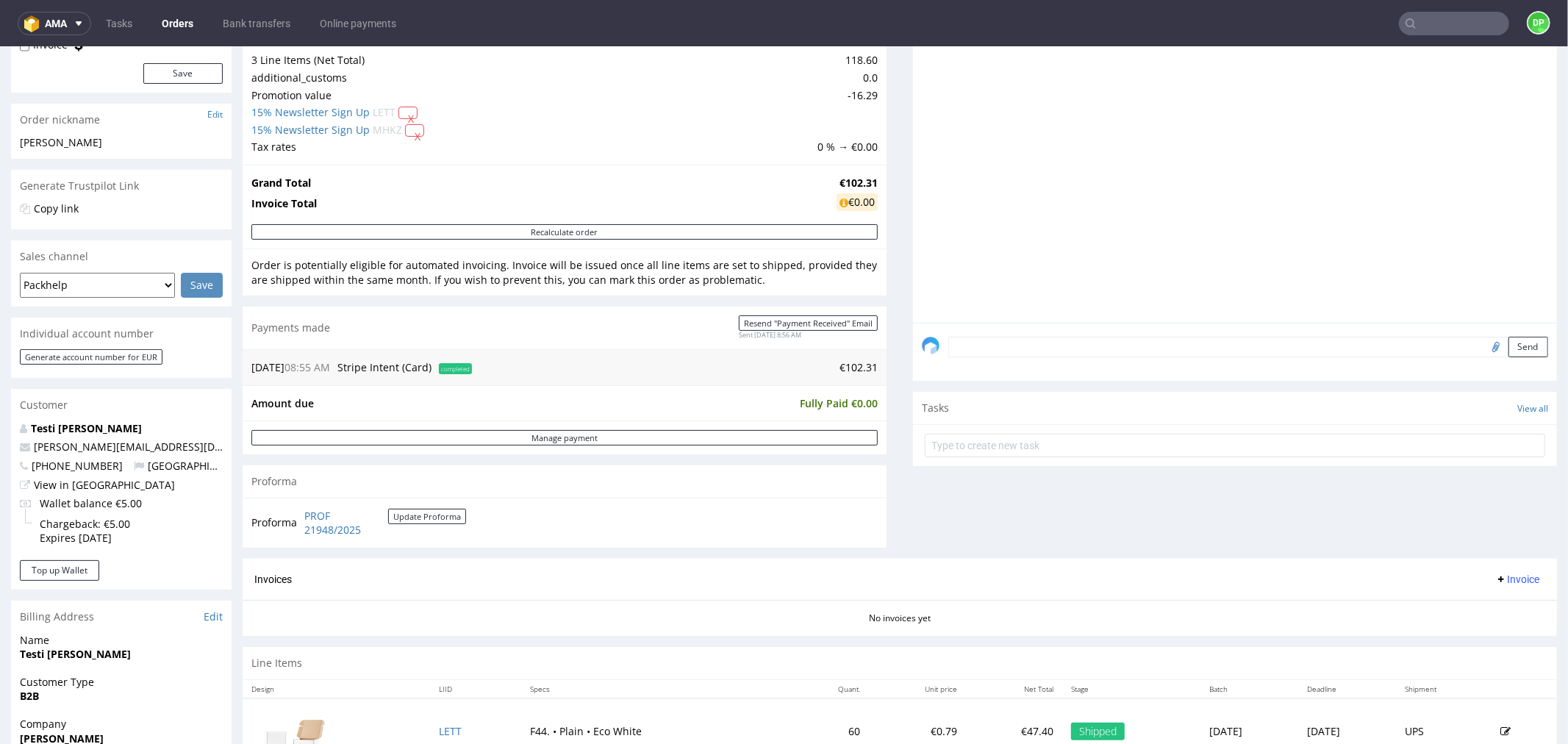
scroll to position [200, 0]
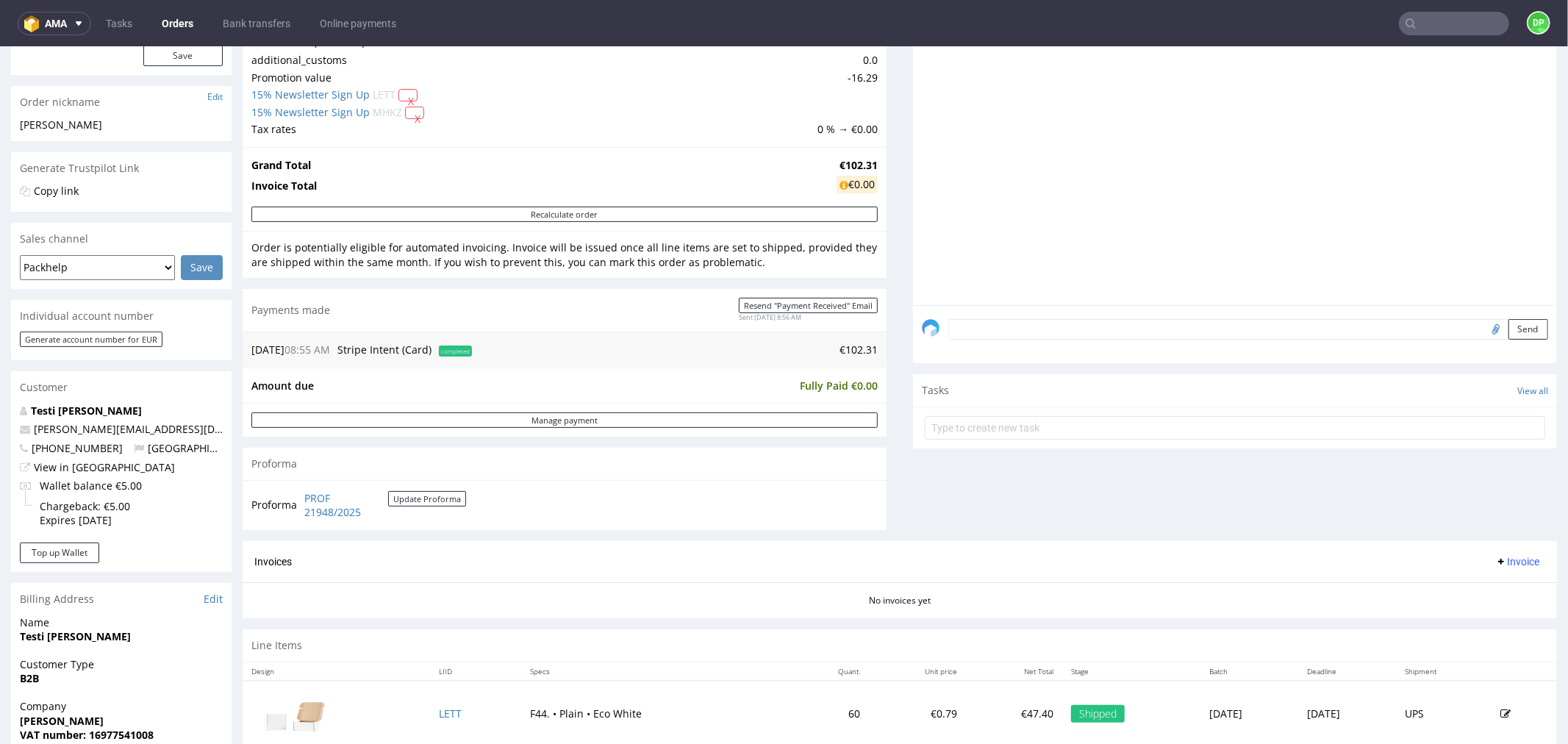
click at [1495, 559] on span "Invoice" at bounding box center [1517, 560] width 44 height 11
click at [1451, 590] on icon at bounding box center [1449, 594] width 7 height 7
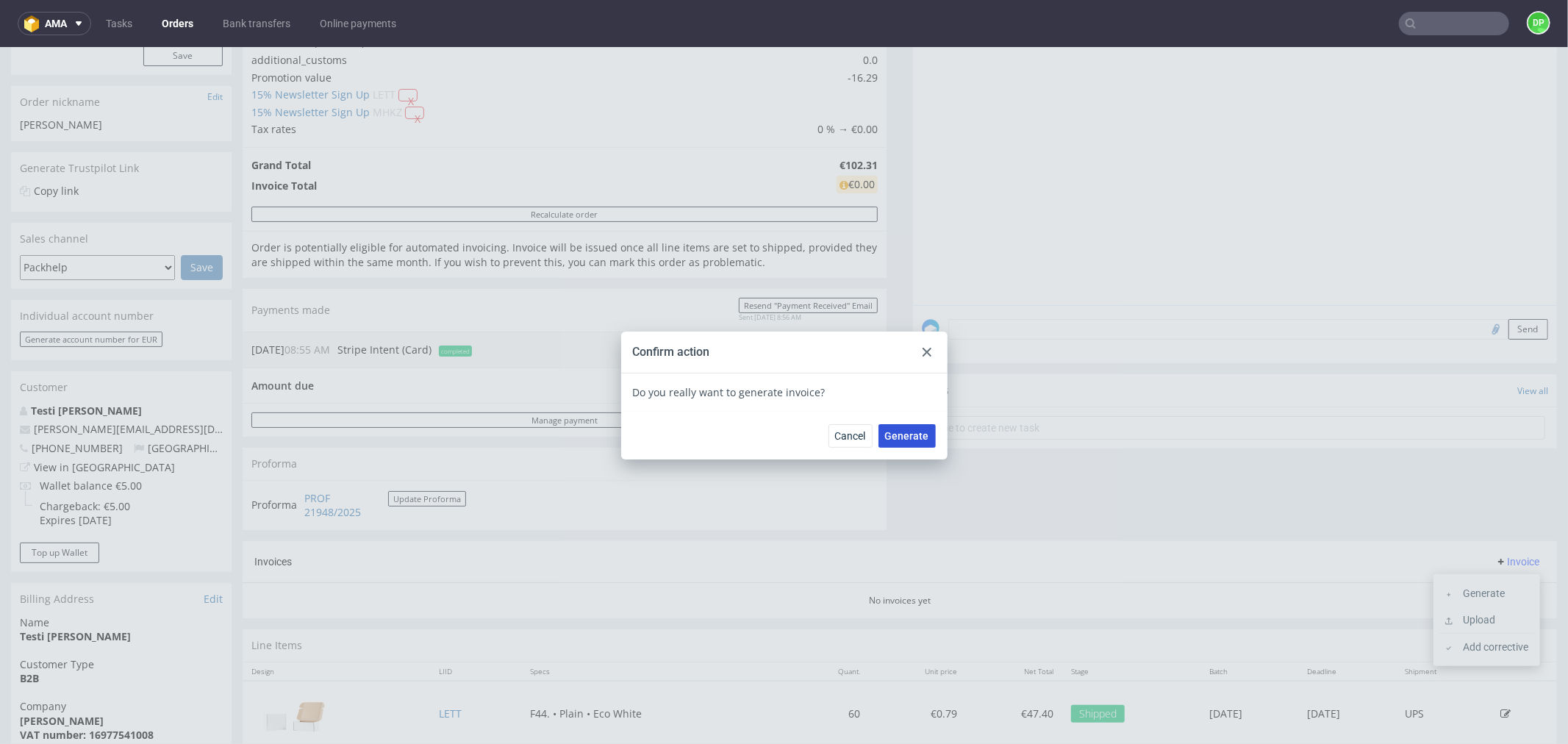
click at [906, 433] on span "Generate" at bounding box center [907, 434] width 44 height 11
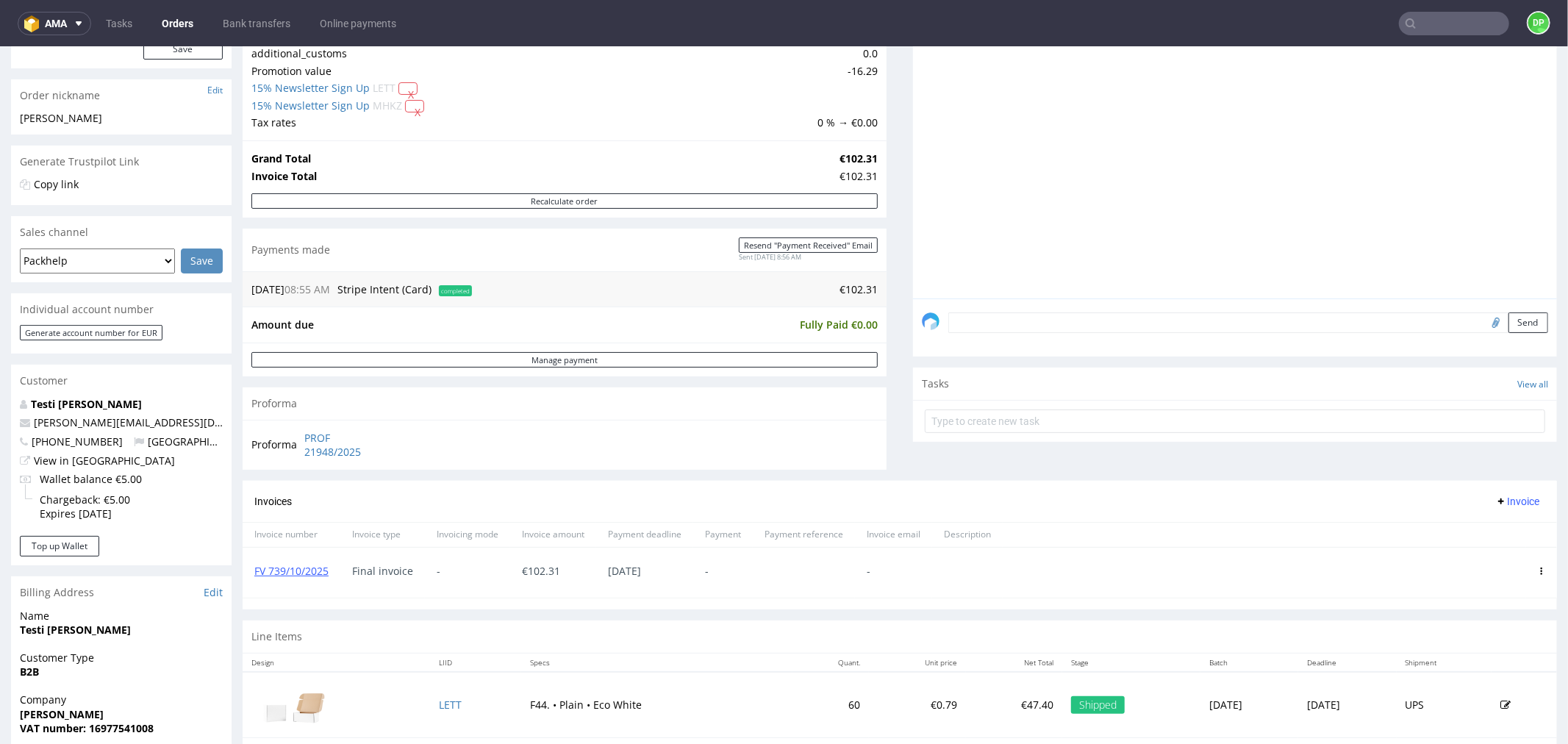
scroll to position [207, 0]
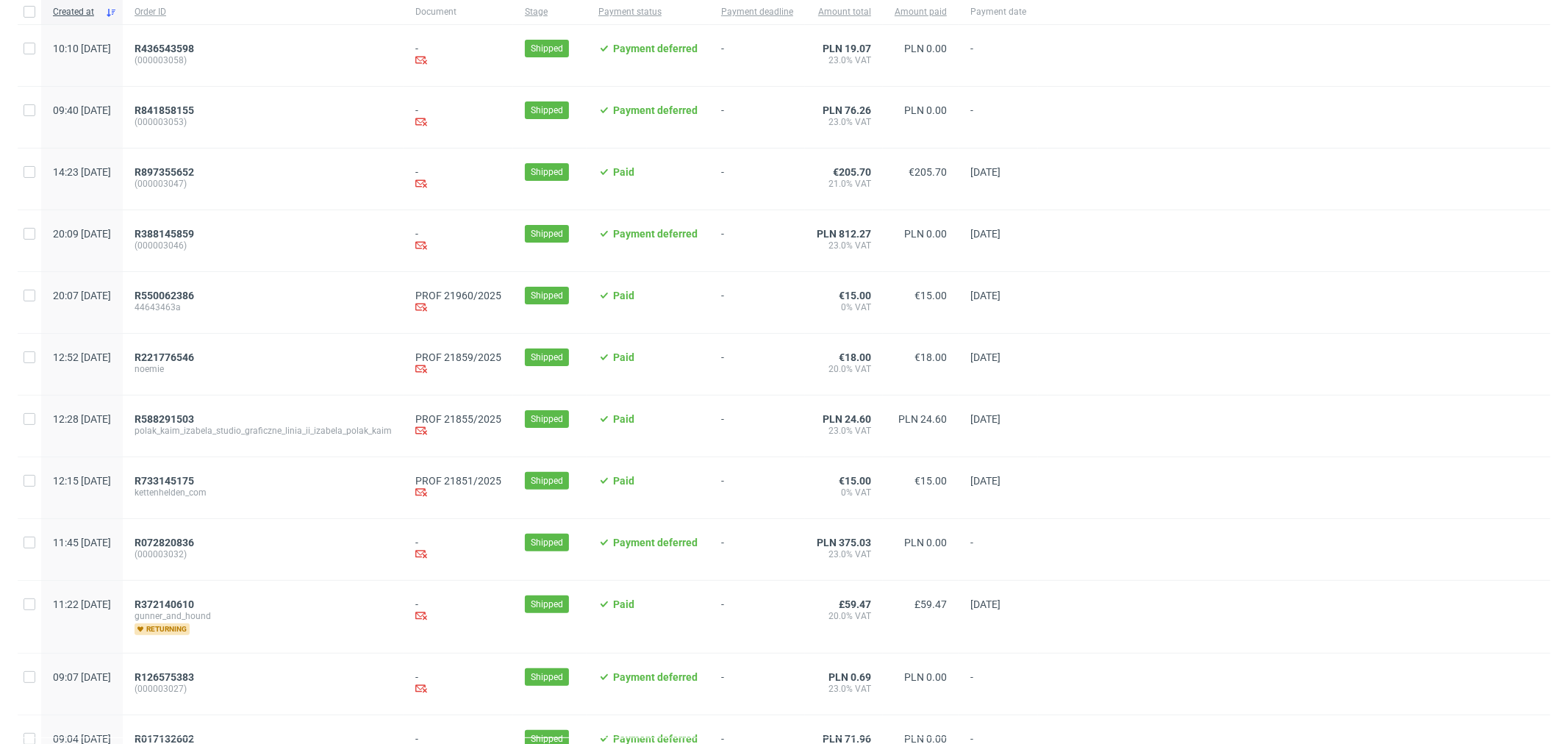
scroll to position [148, 0]
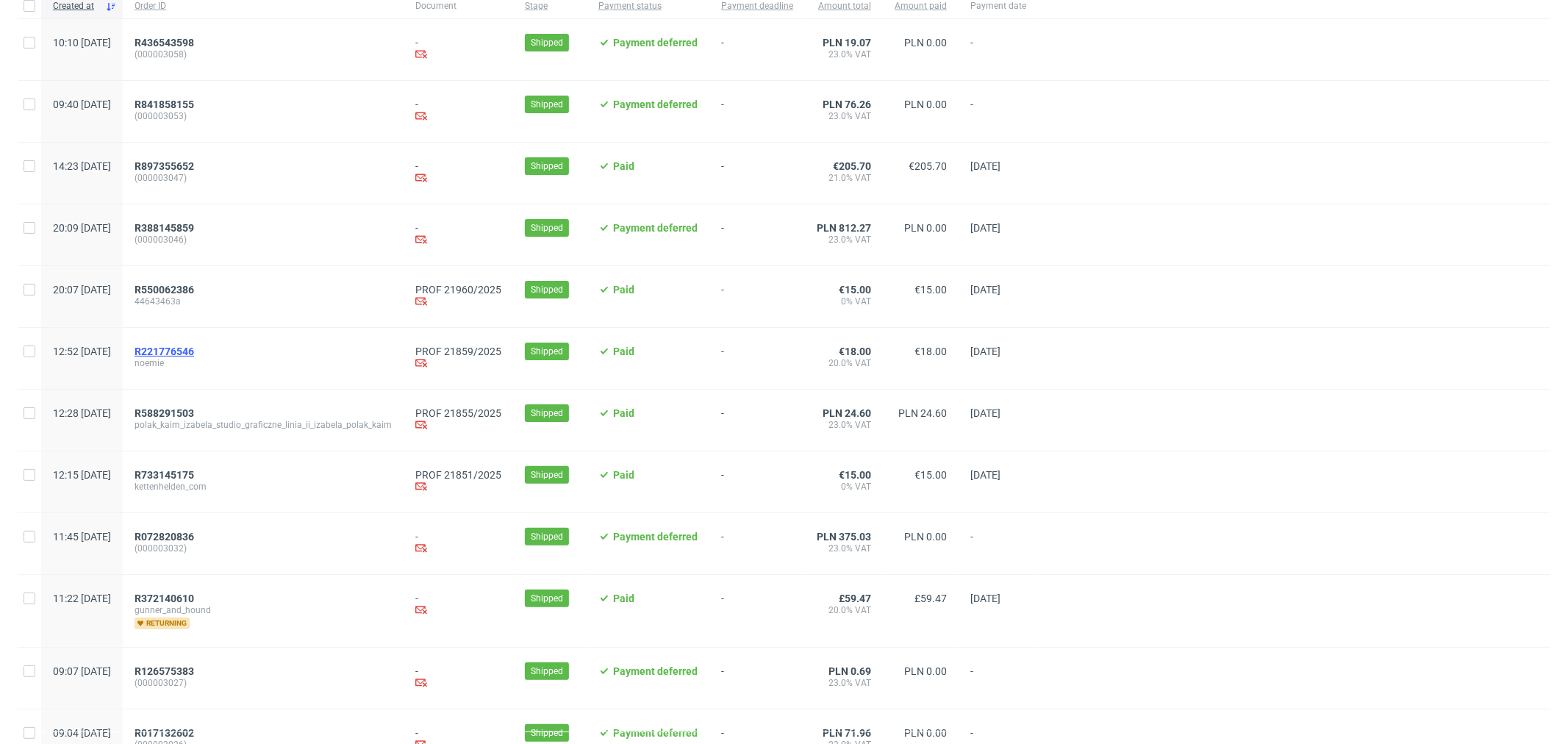
click at [194, 355] on span "R221776546" at bounding box center [164, 351] width 60 height 11
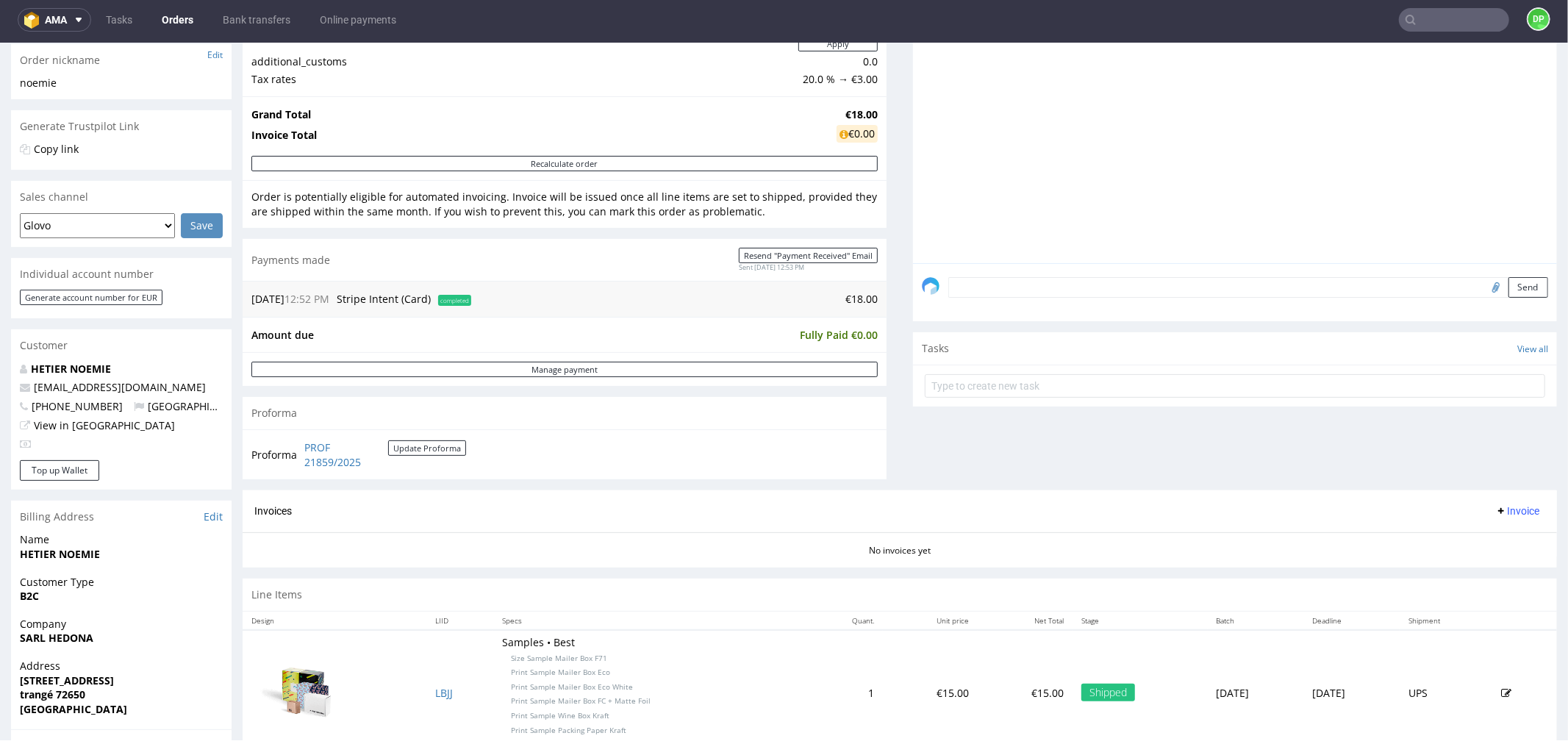
scroll to position [241, 0]
click at [1500, 509] on span "Invoice" at bounding box center [1517, 507] width 44 height 11
click at [1476, 529] on li "Generate" at bounding box center [1487, 539] width 95 height 26
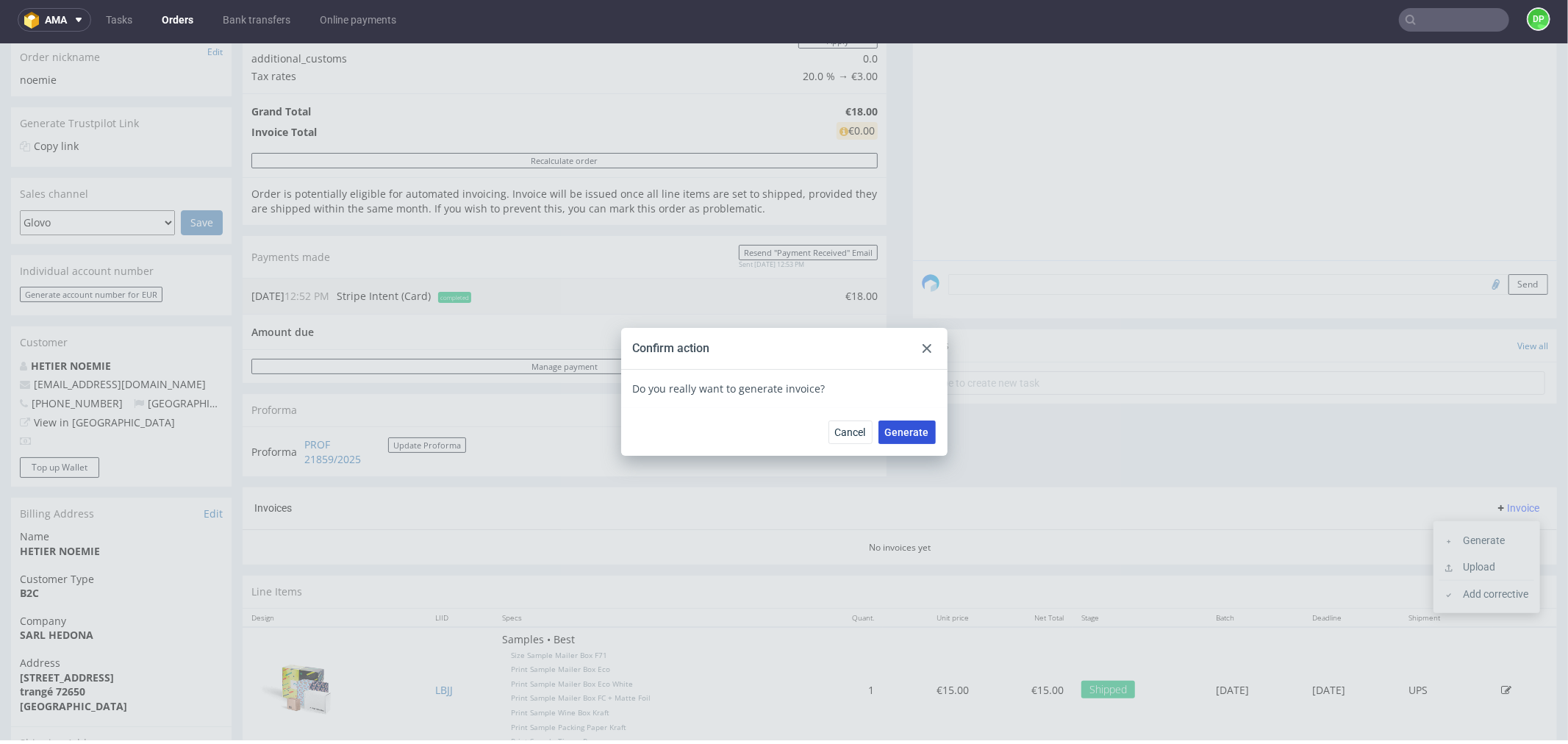
click at [885, 436] on span "Generate" at bounding box center [907, 431] width 44 height 11
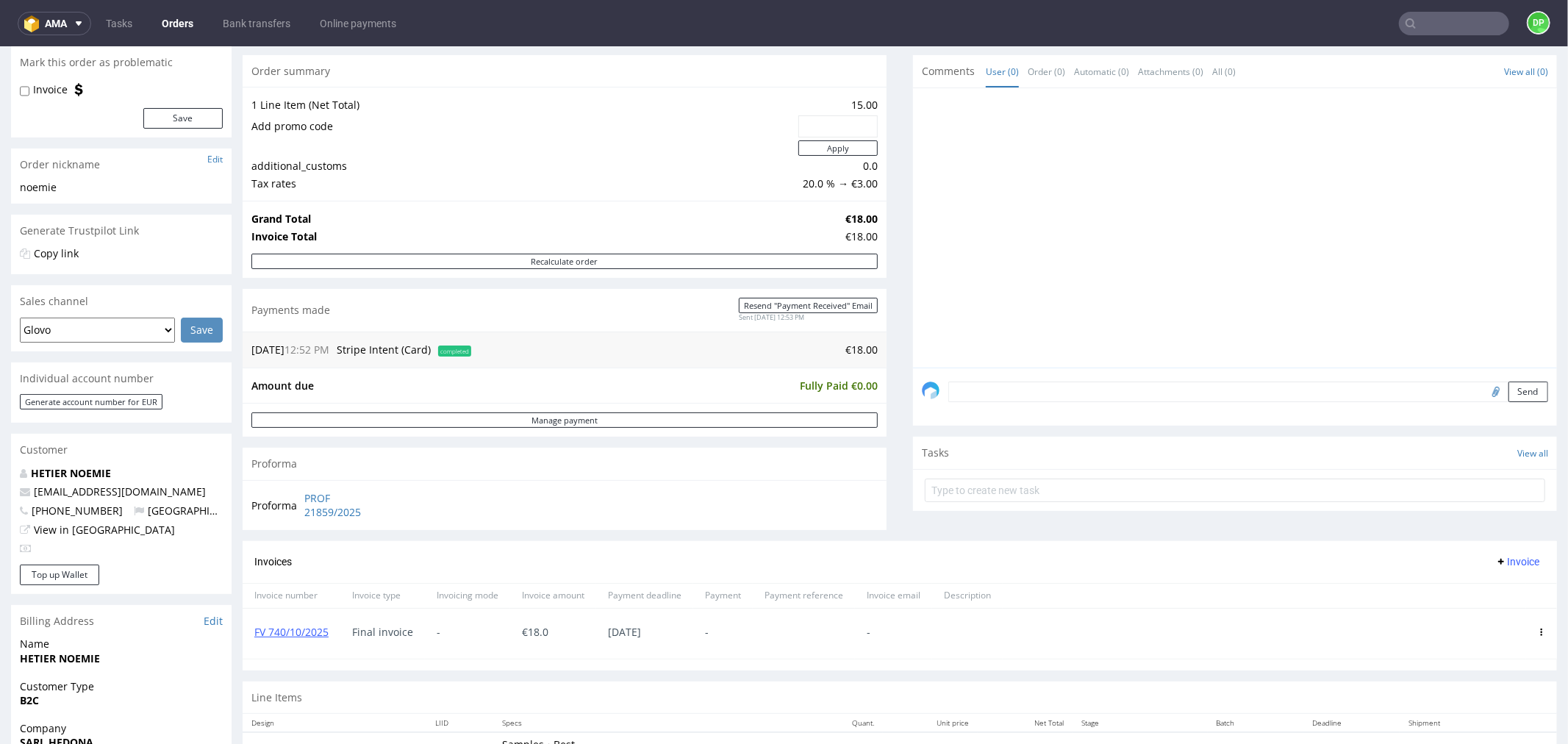
scroll to position [132, 0]
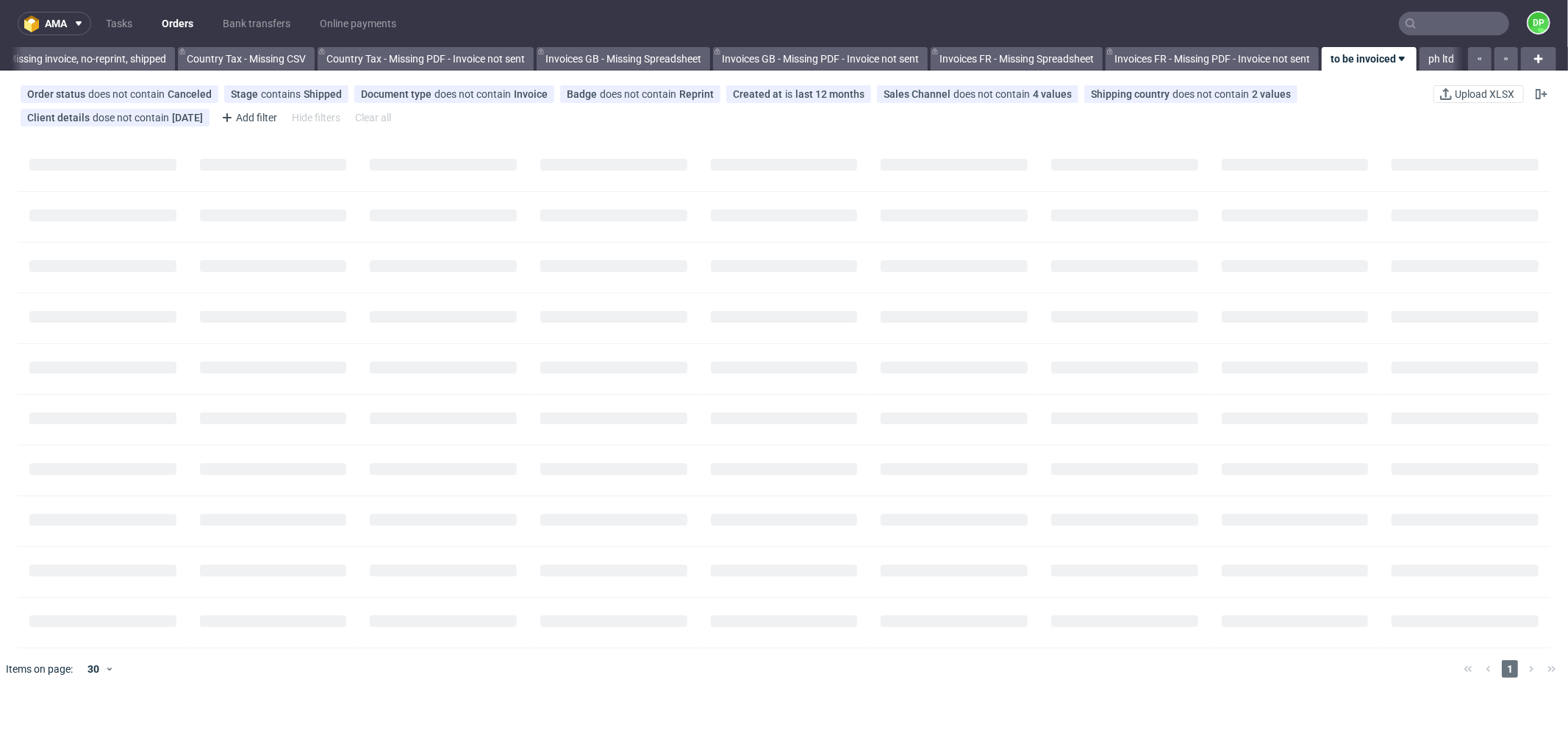
scroll to position [0, 1445]
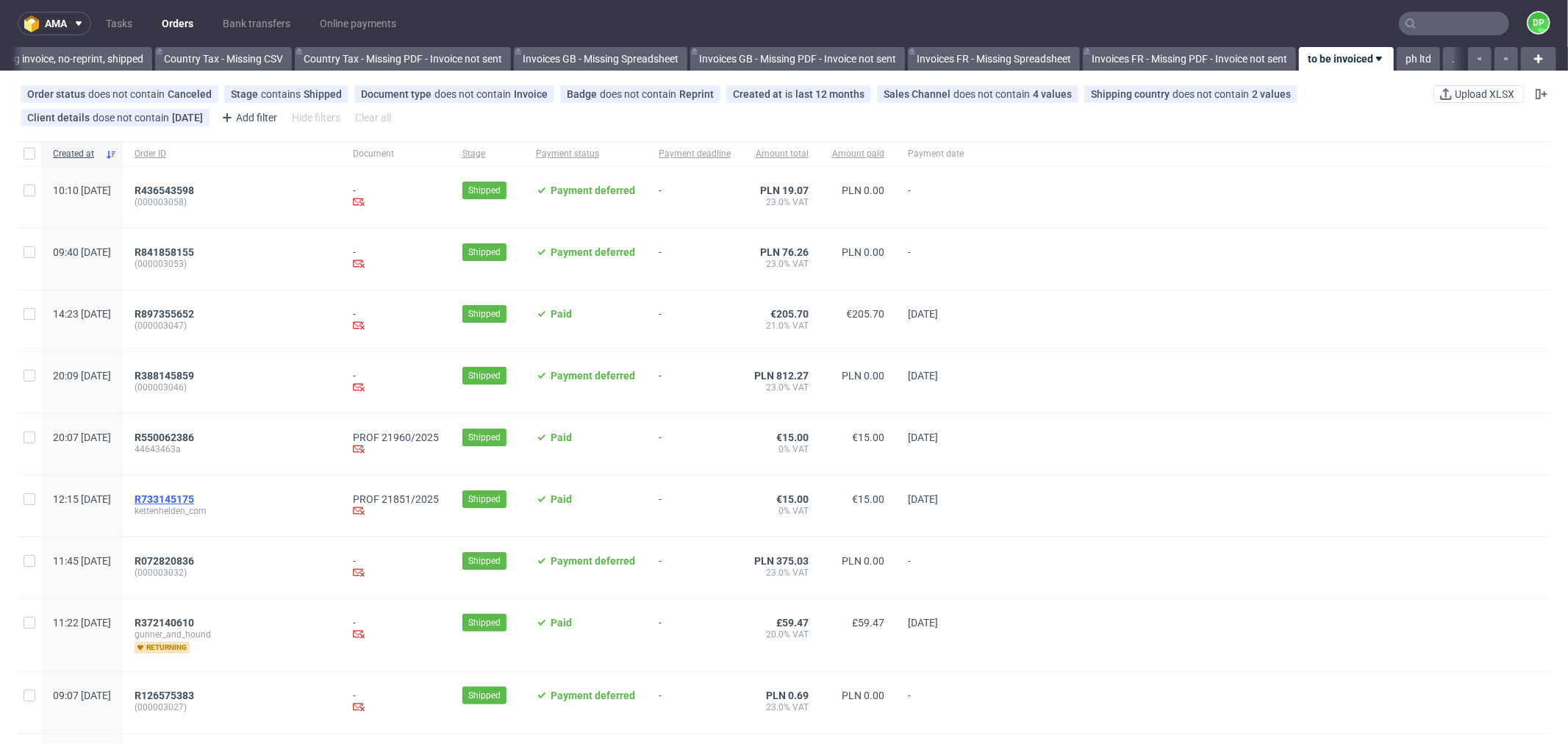
click at [194, 504] on span "R733145175" at bounding box center [164, 499] width 60 height 11
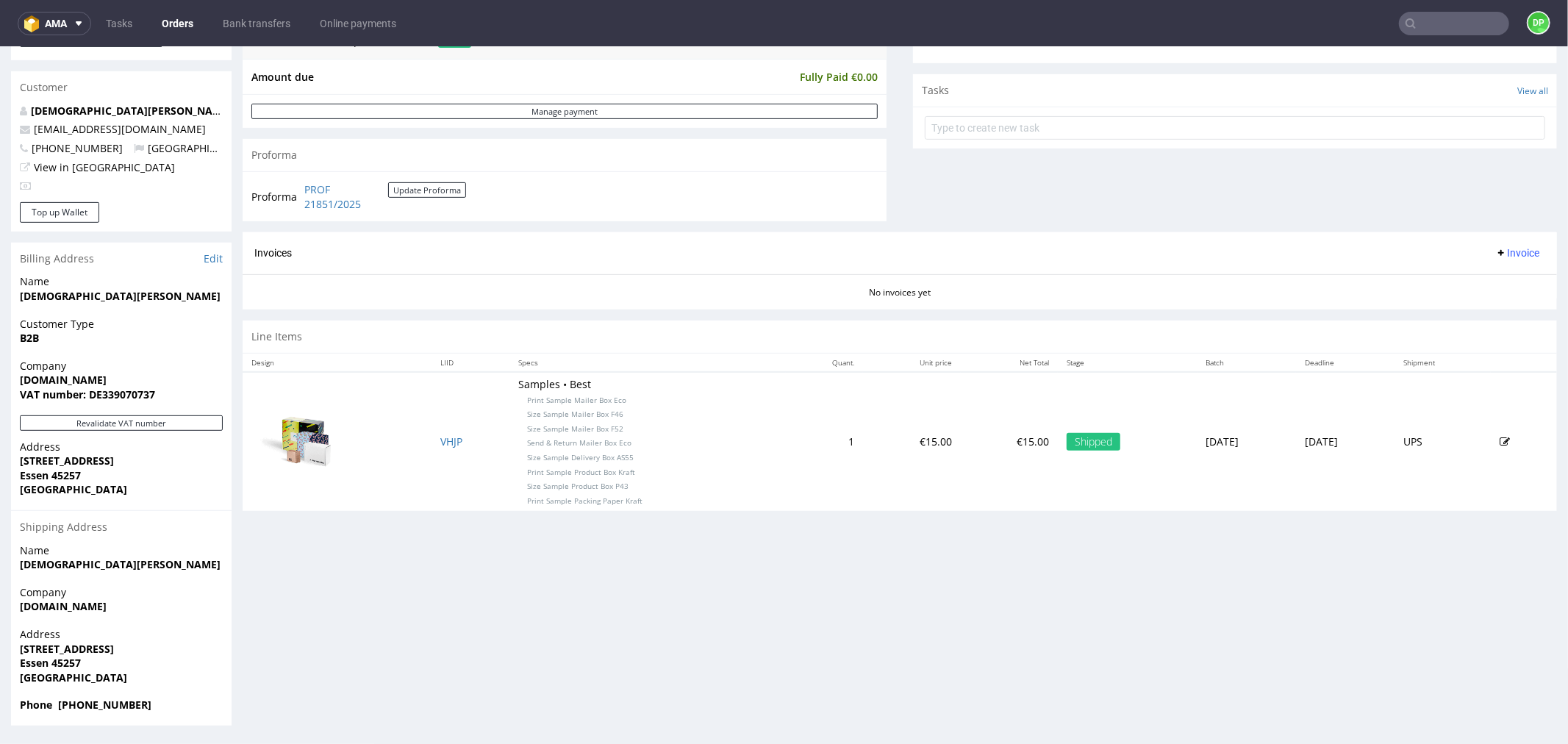
scroll to position [500, 0]
click at [99, 425] on button "Revalidate VAT number" at bounding box center [121, 421] width 203 height 16
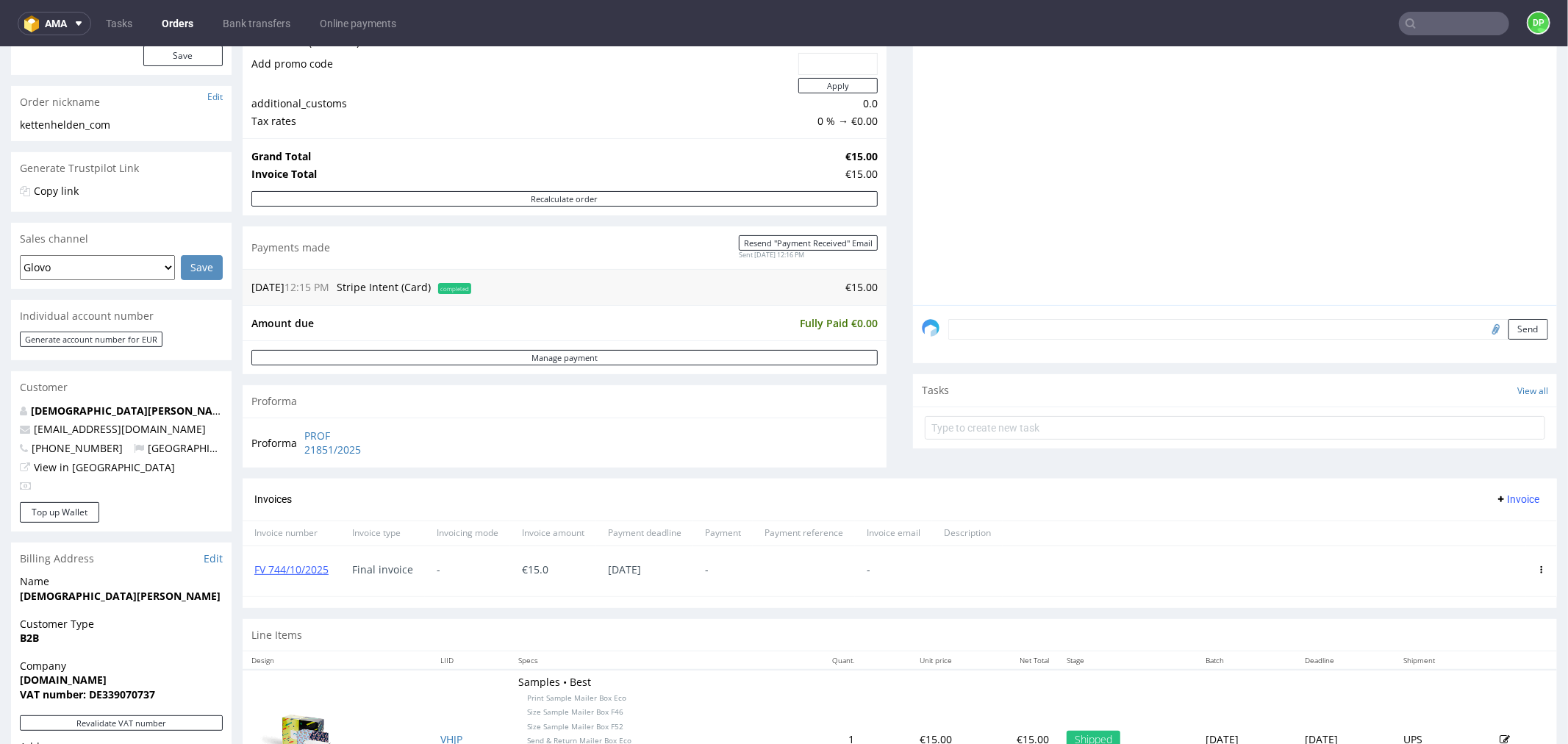
scroll to position [133, 0]
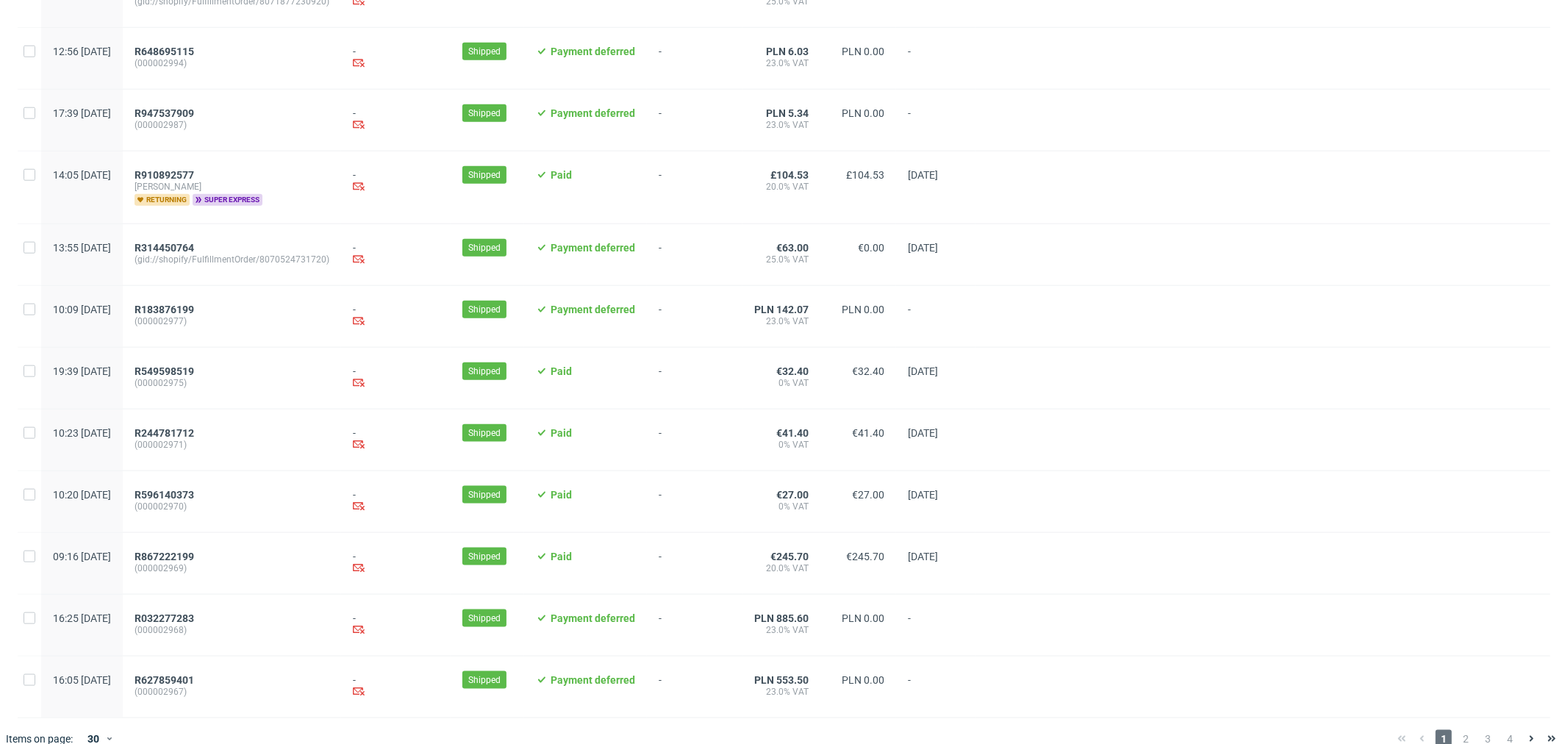
scroll to position [1370, 0]
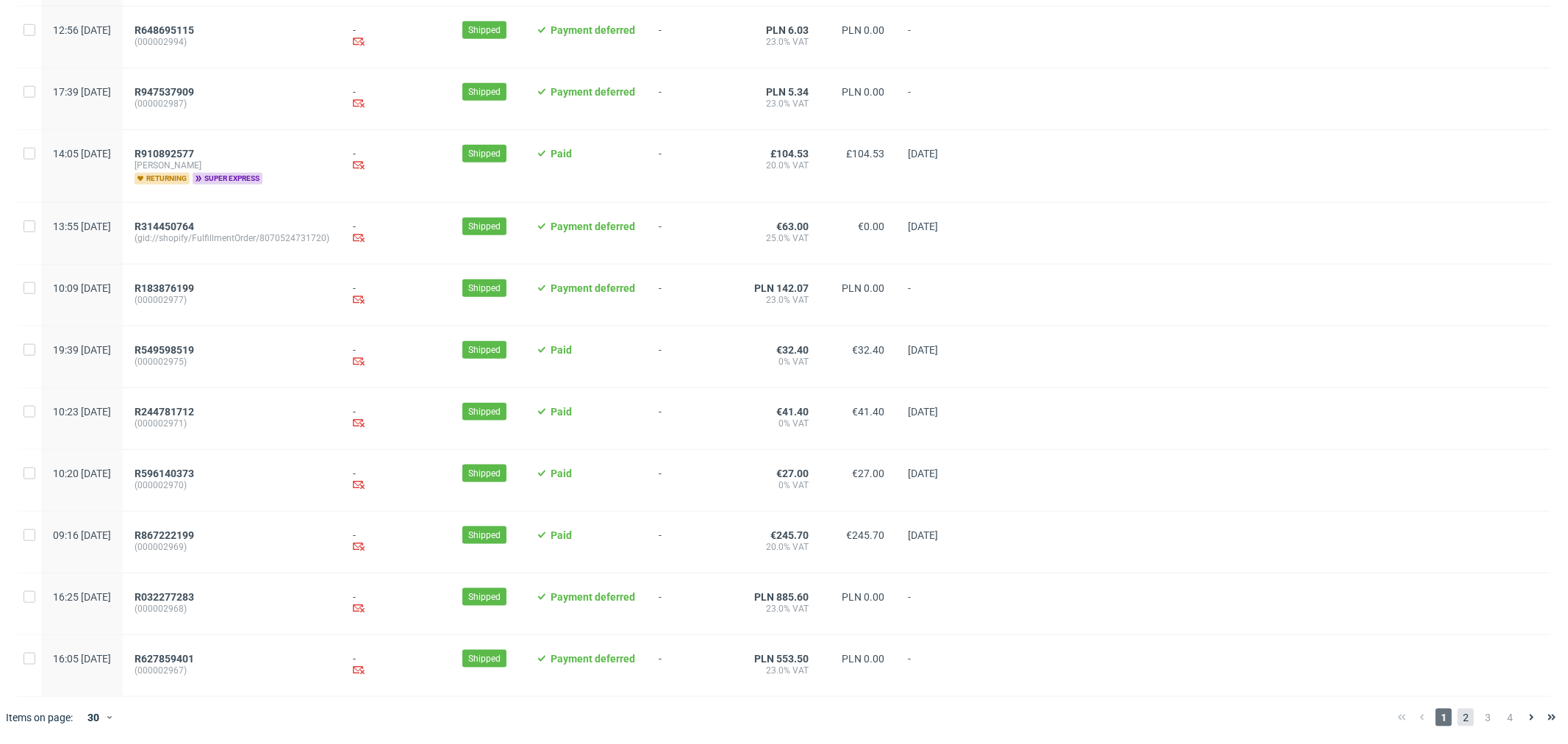
click at [1458, 716] on span "2" at bounding box center [1466, 717] width 16 height 18
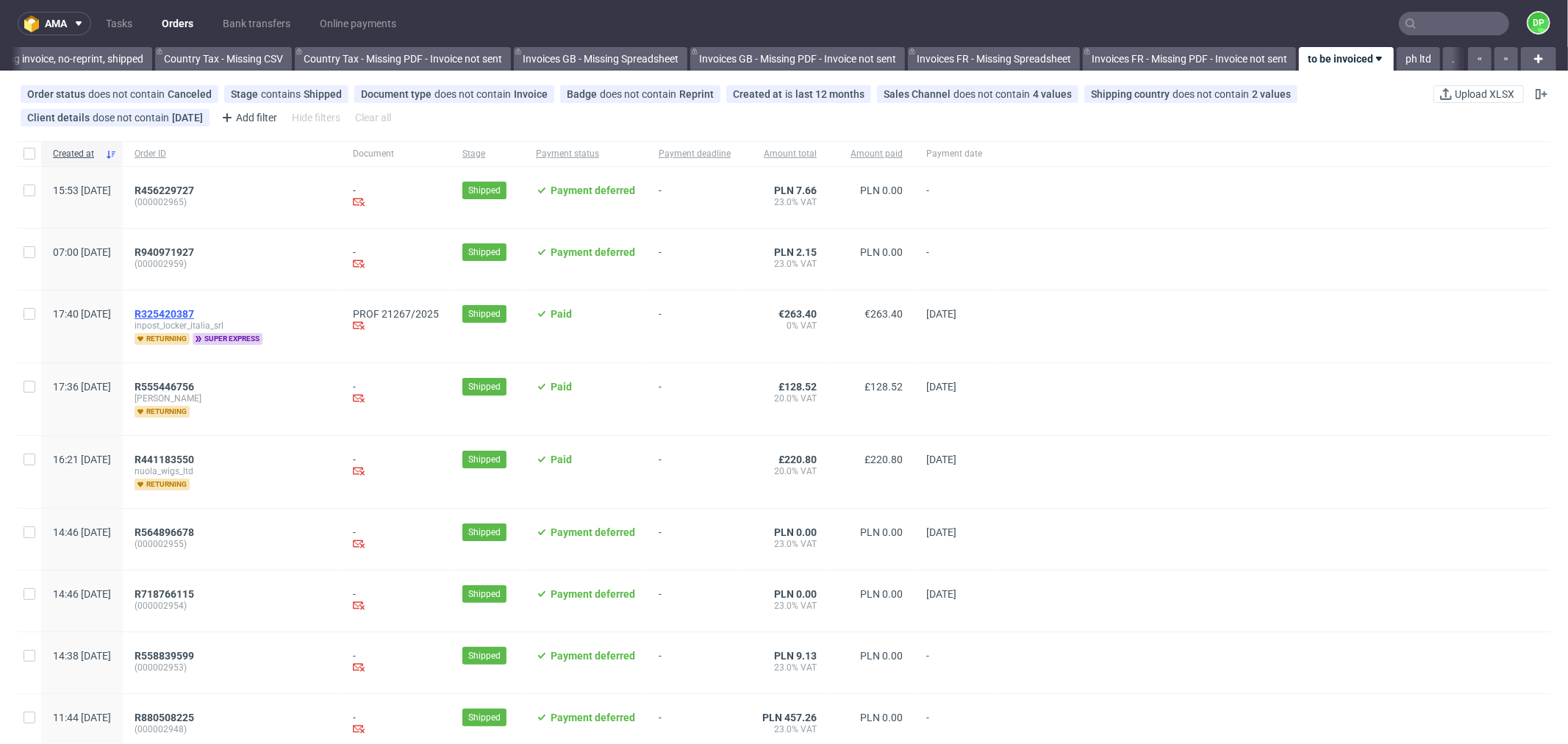
click at [194, 308] on span "R325420387" at bounding box center [164, 314] width 60 height 11
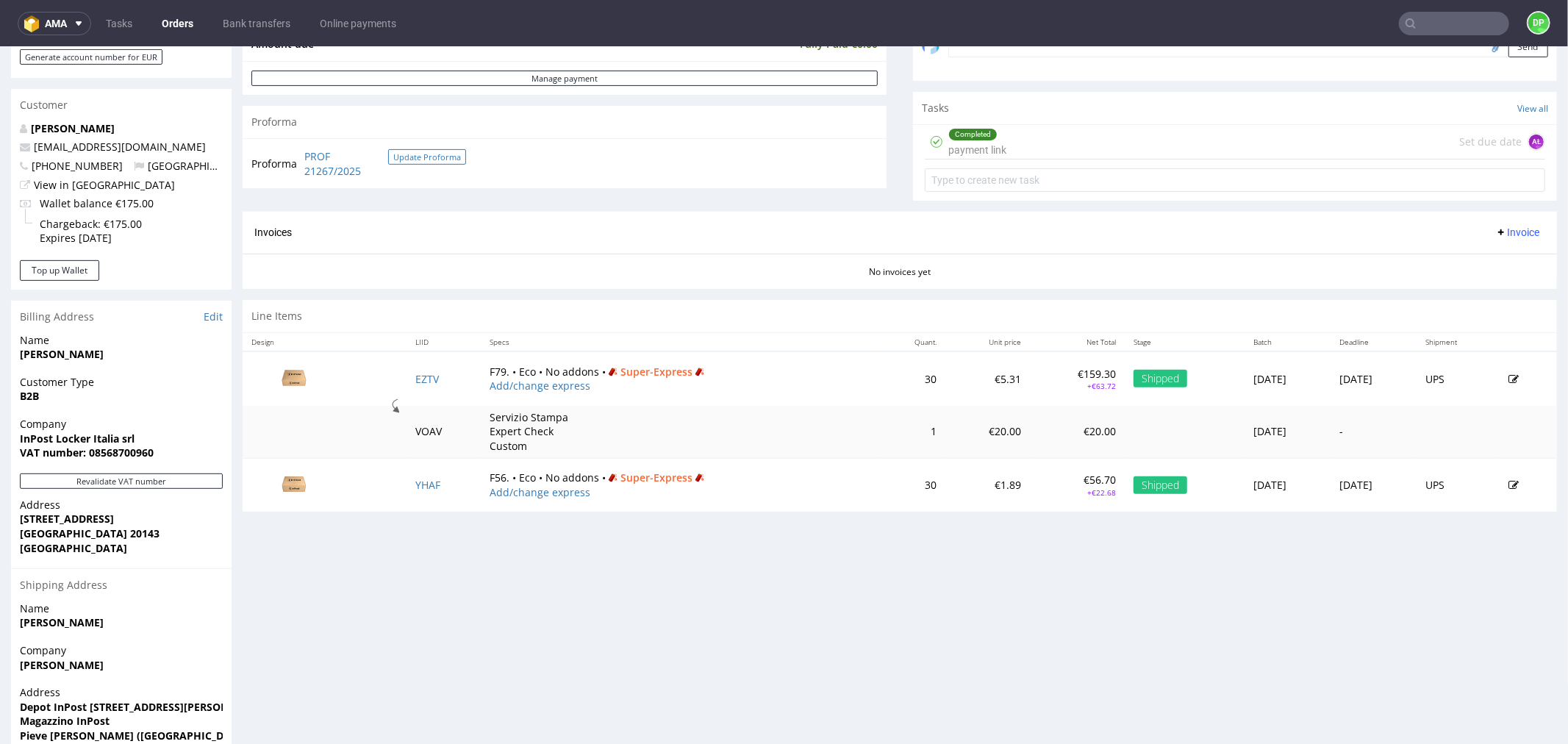
scroll to position [554, 0]
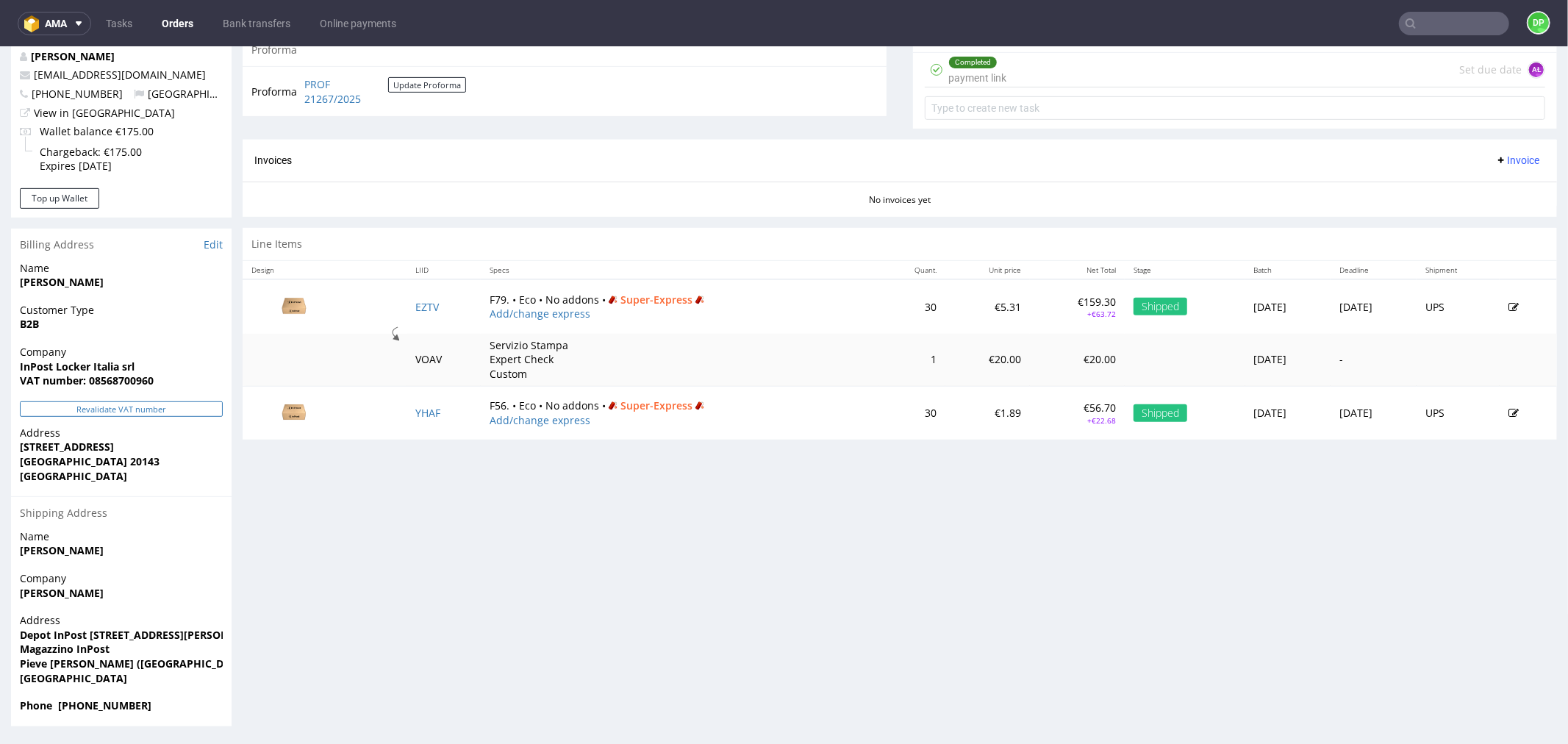
click at [181, 406] on button "Revalidate VAT number" at bounding box center [121, 408] width 203 height 16
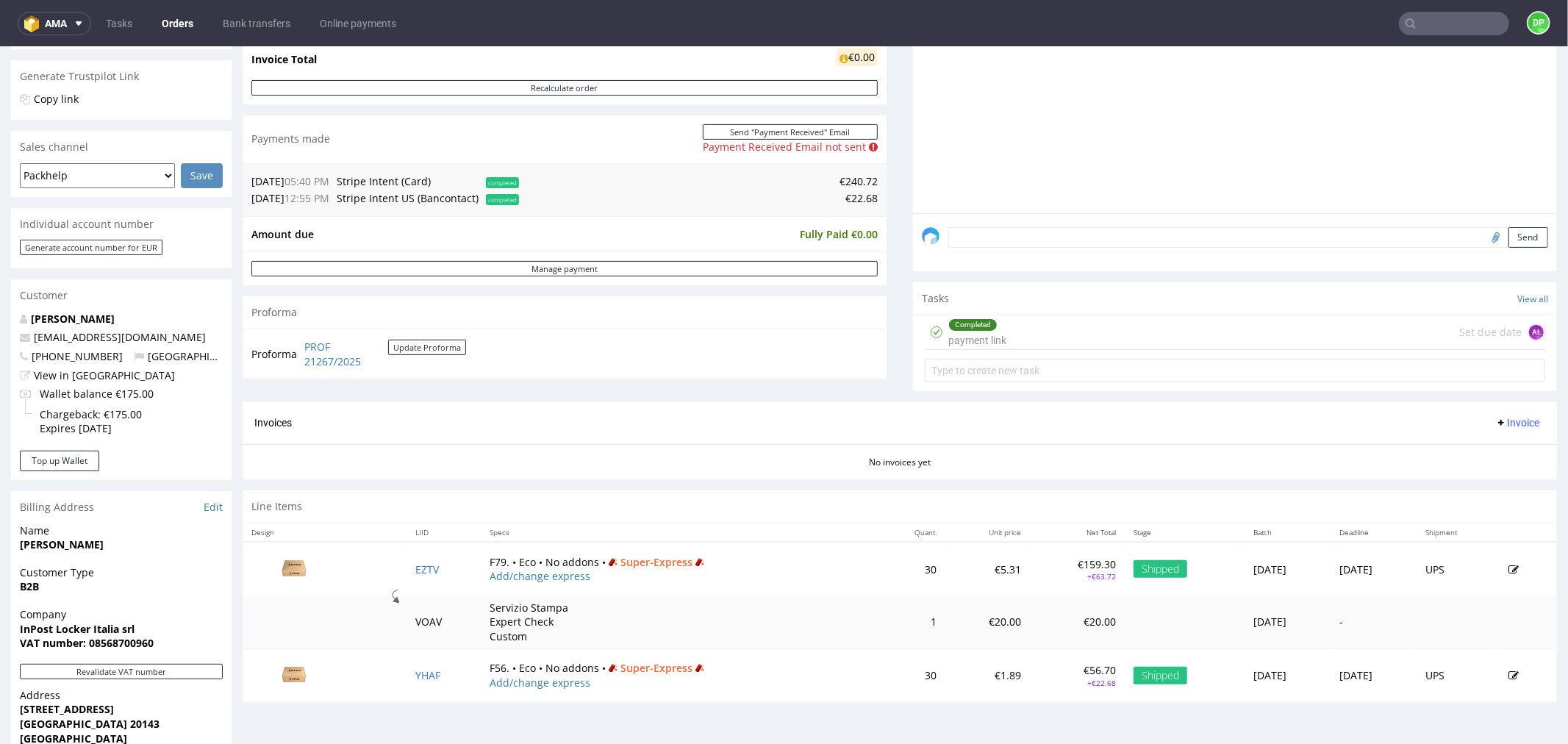
scroll to position [292, 0]
click at [1508, 424] on span "Invoice" at bounding box center [1517, 421] width 44 height 11
click at [1478, 443] on li "Generate" at bounding box center [1487, 452] width 95 height 26
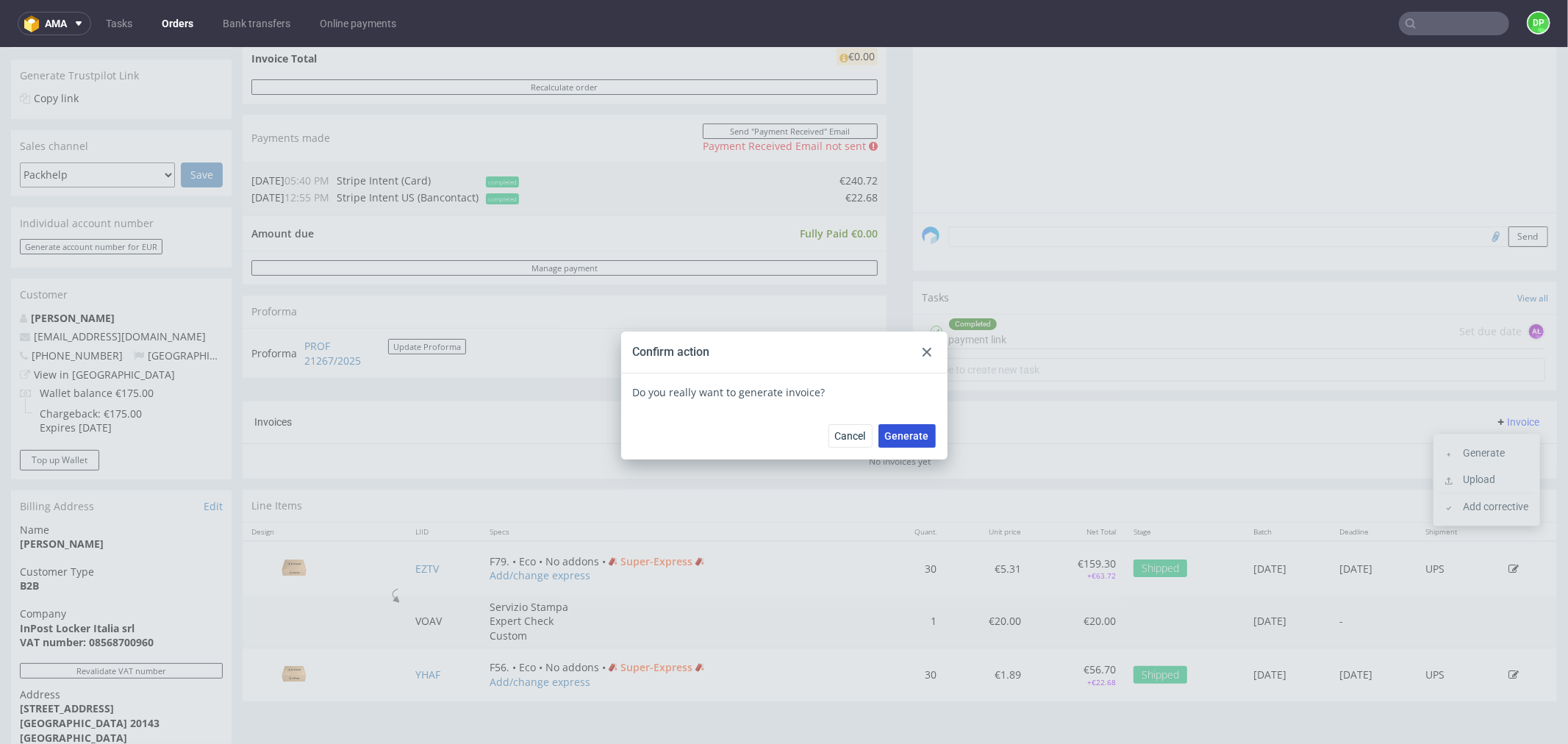
click at [906, 430] on span "Generate" at bounding box center [907, 434] width 44 height 11
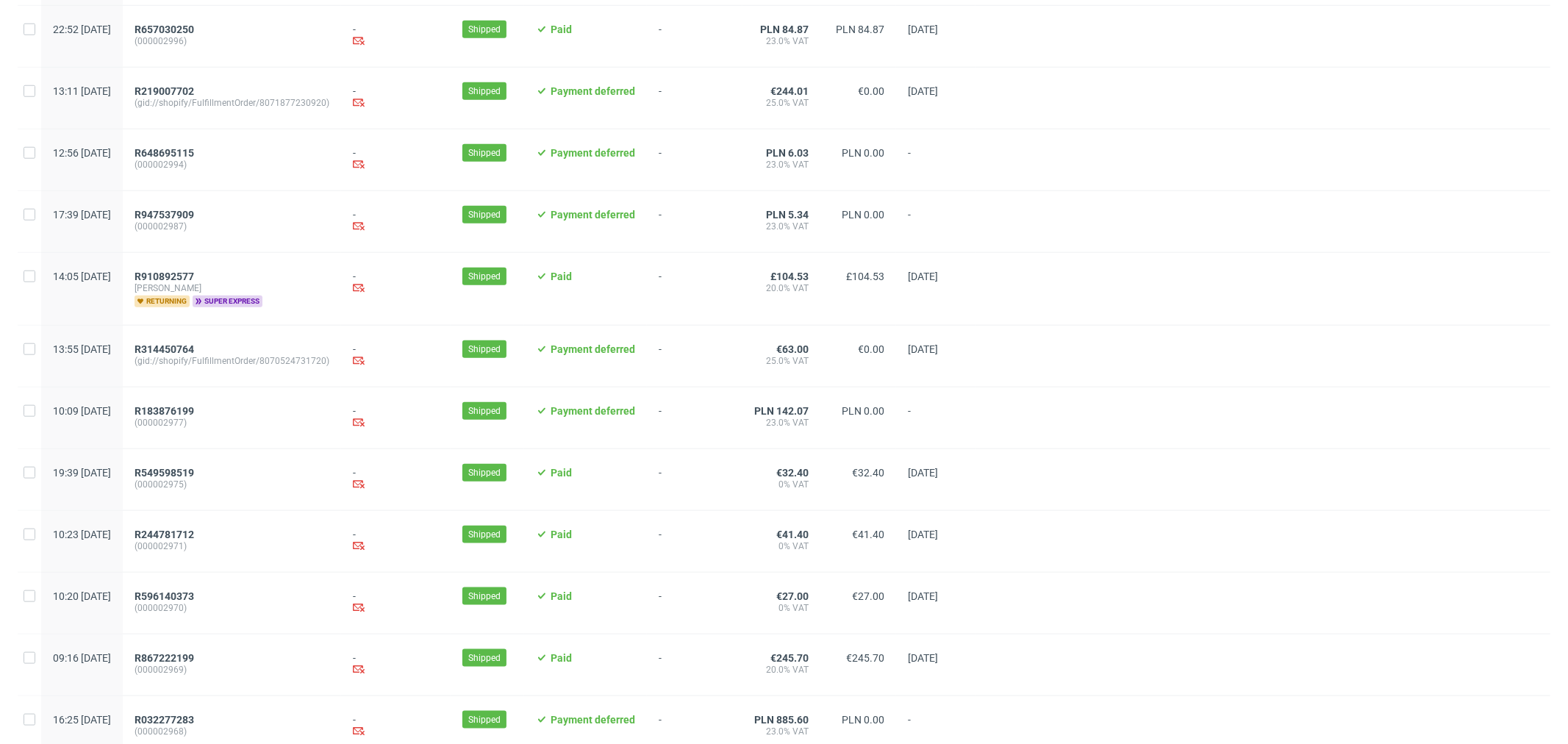
scroll to position [1370, 0]
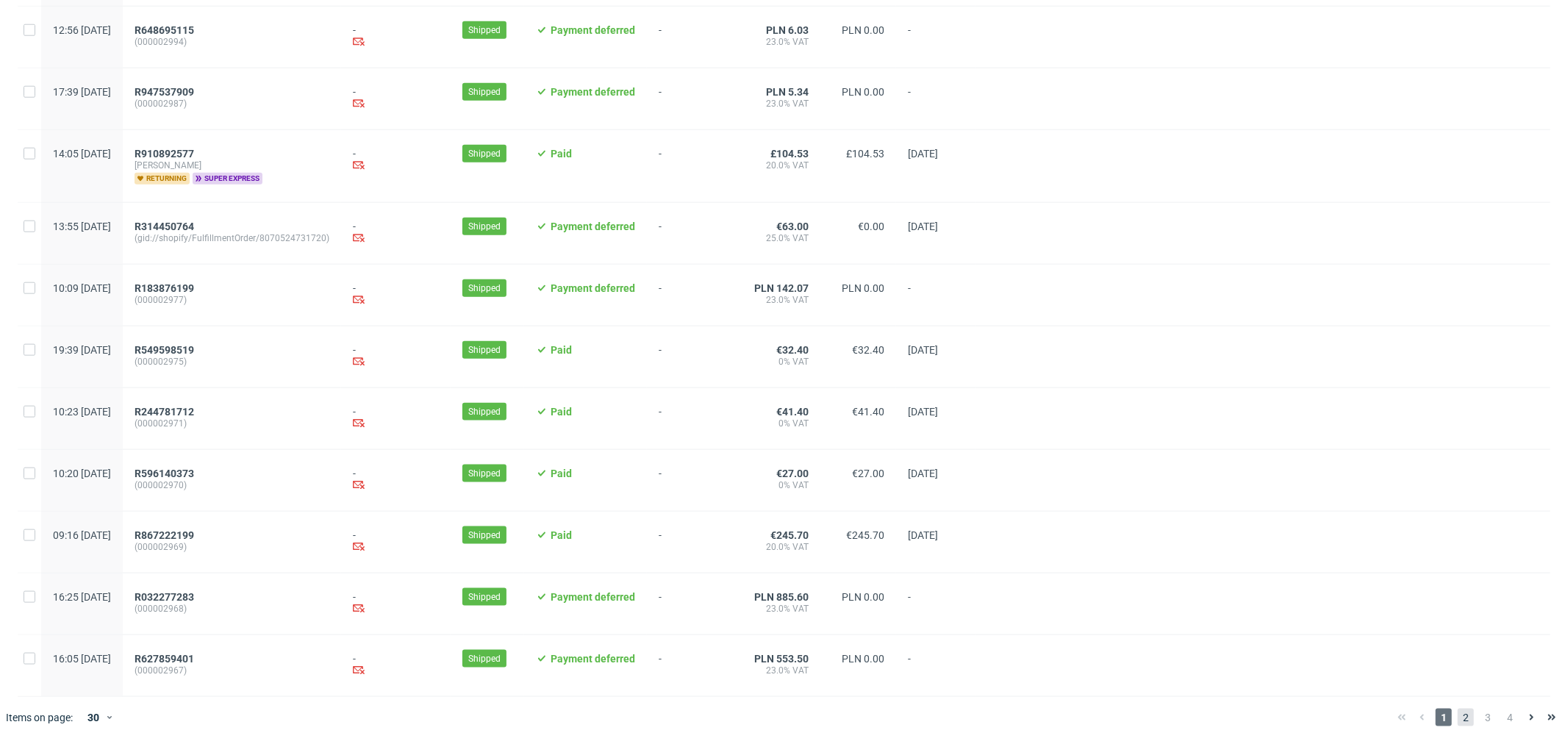
click at [1458, 718] on span "2" at bounding box center [1466, 717] width 16 height 18
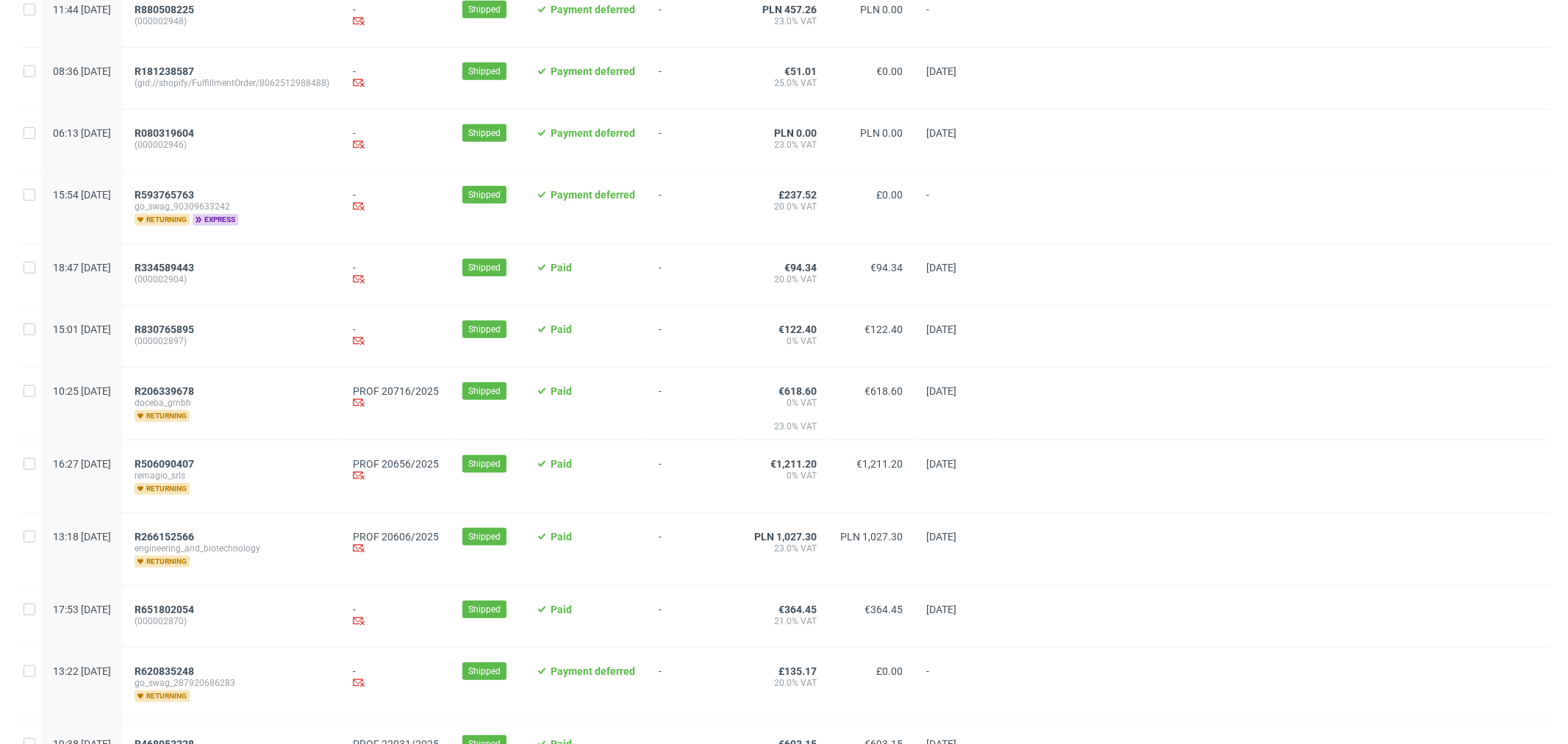
scroll to position [708, 0]
click at [194, 391] on span "R206339678" at bounding box center [164, 390] width 60 height 11
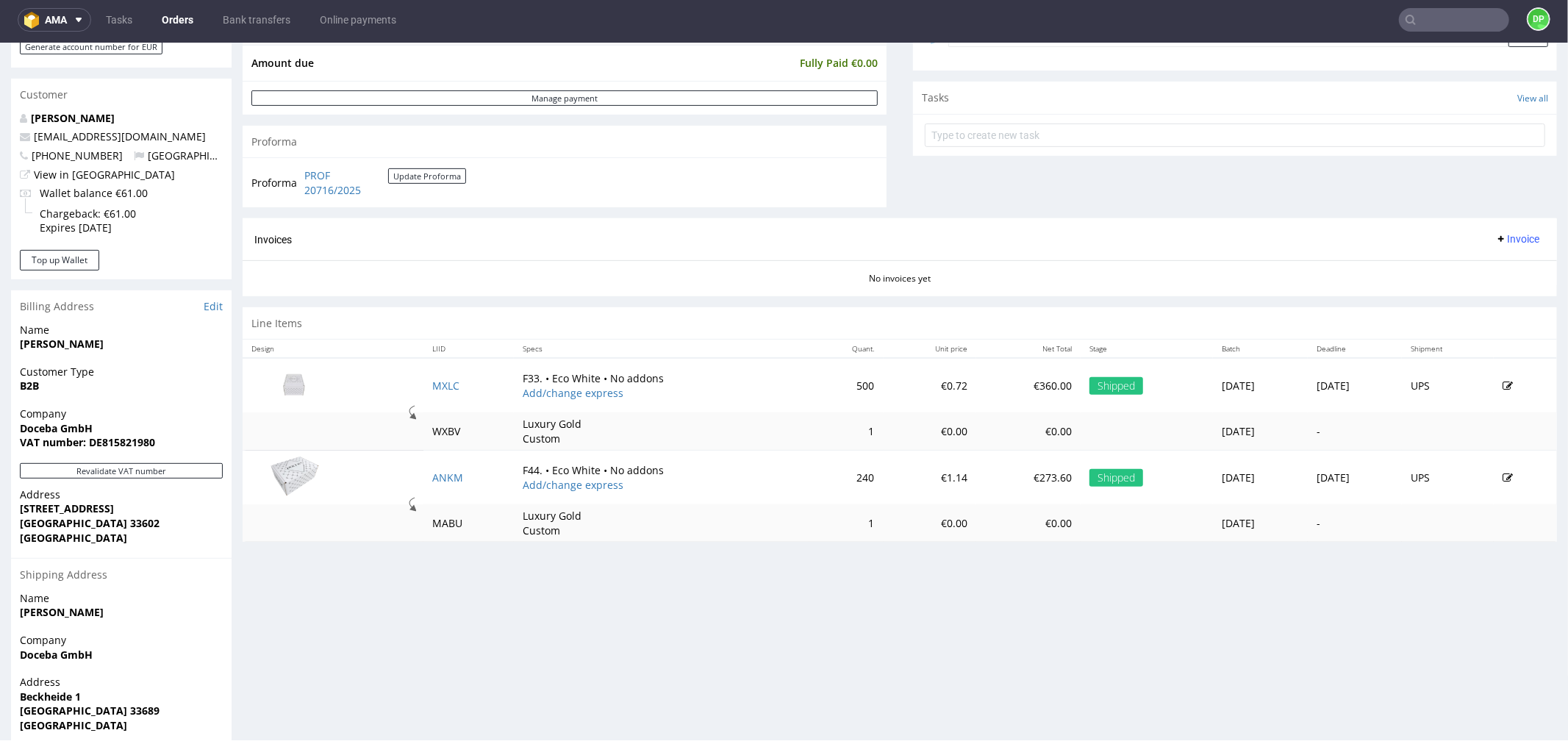
scroll to position [539, 0]
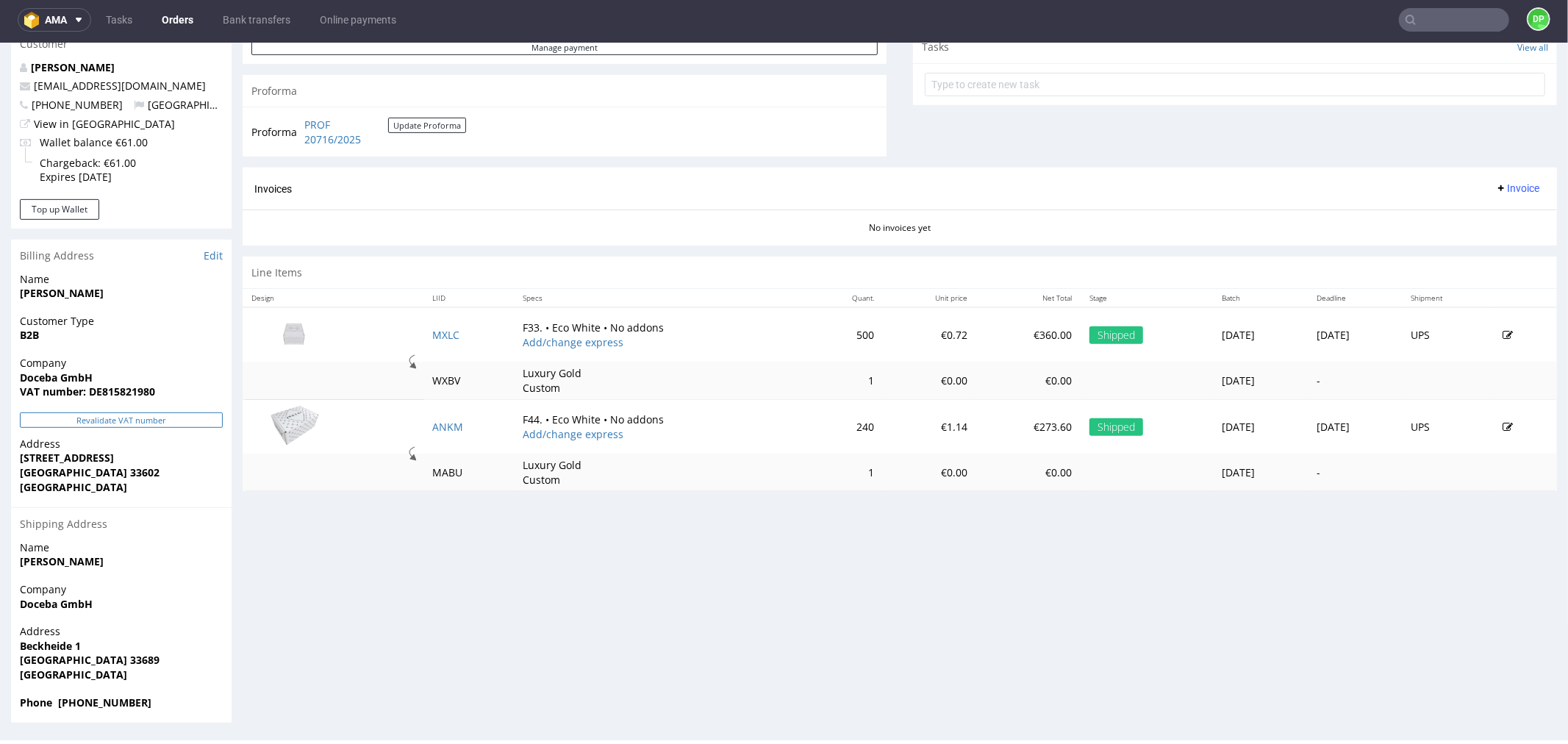
click at [177, 416] on button "Revalidate VAT number" at bounding box center [121, 419] width 203 height 16
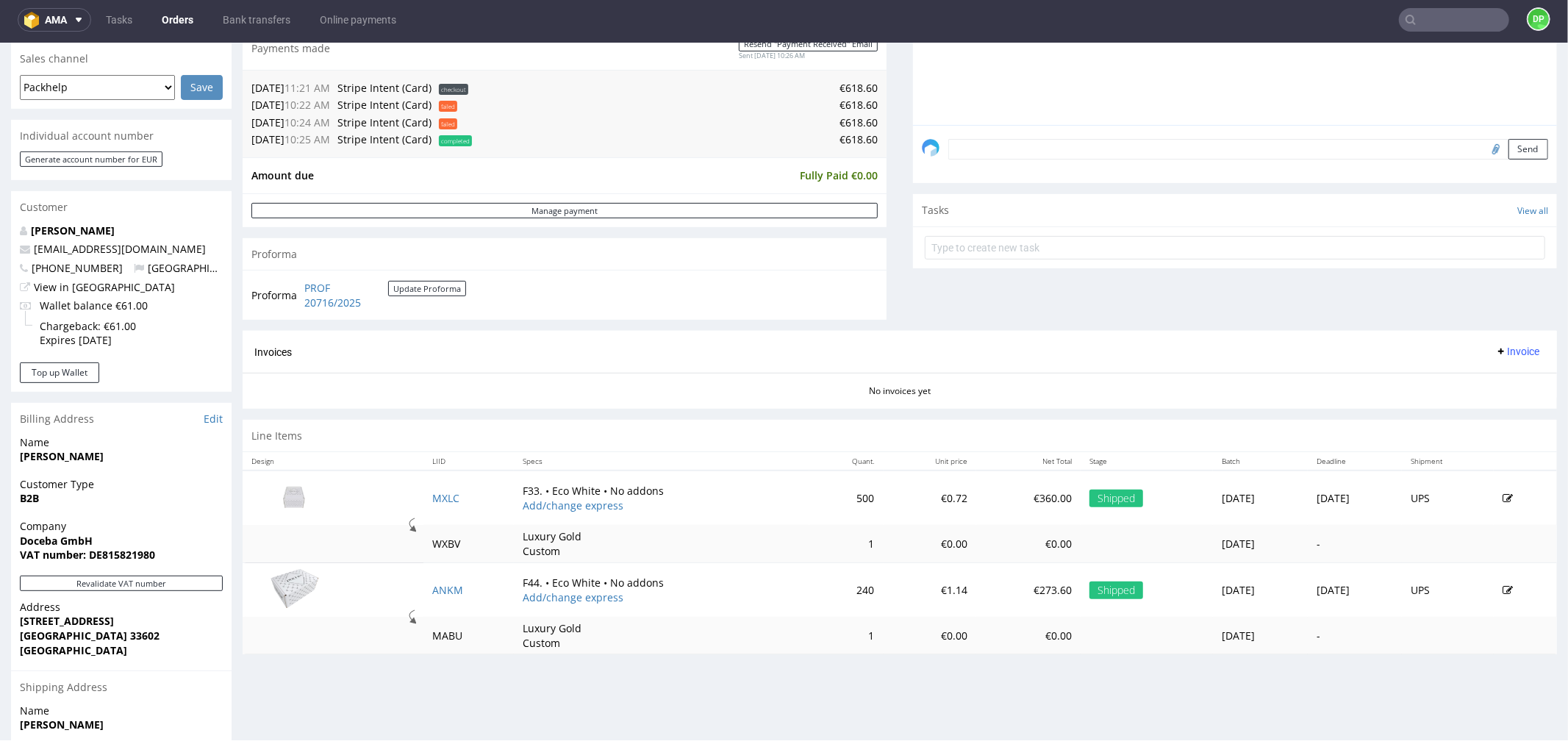
scroll to position [379, 0]
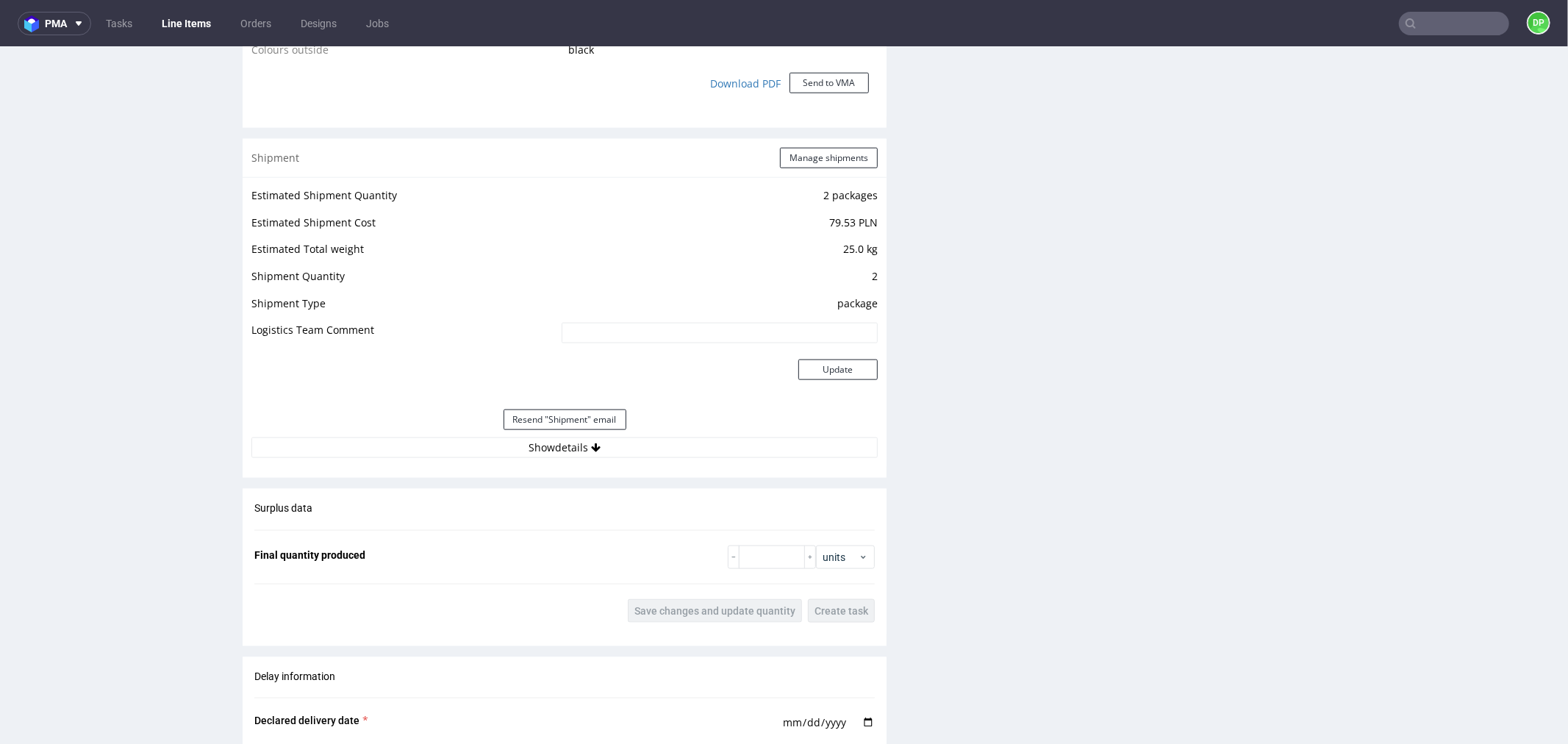
scroll to position [1382, 0]
click at [554, 451] on button "Show details" at bounding box center [565, 445] width 627 height 20
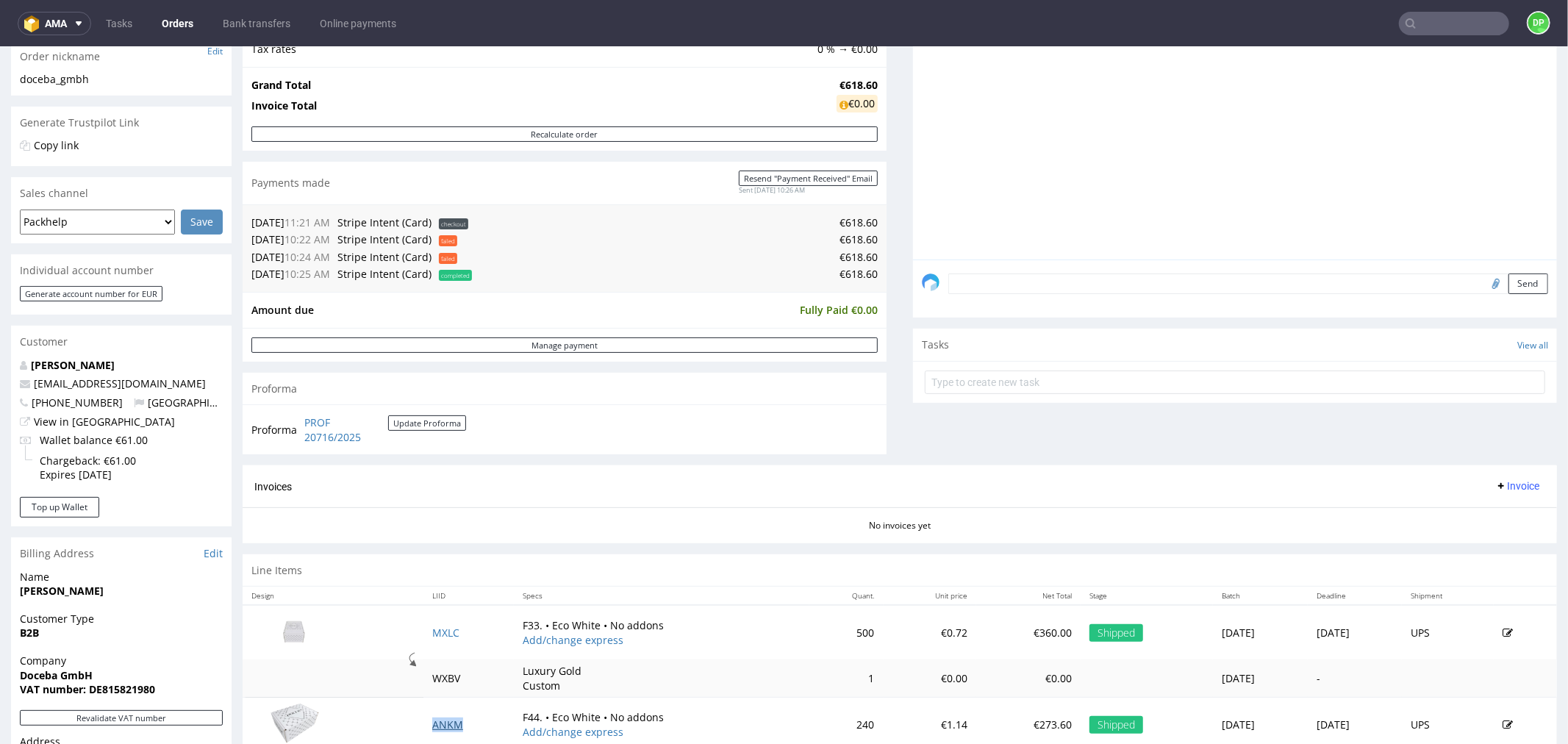
scroll to position [246, 0]
click at [1495, 486] on span "Invoice" at bounding box center [1517, 484] width 44 height 11
click at [1475, 510] on span "Generate" at bounding box center [1492, 516] width 71 height 15
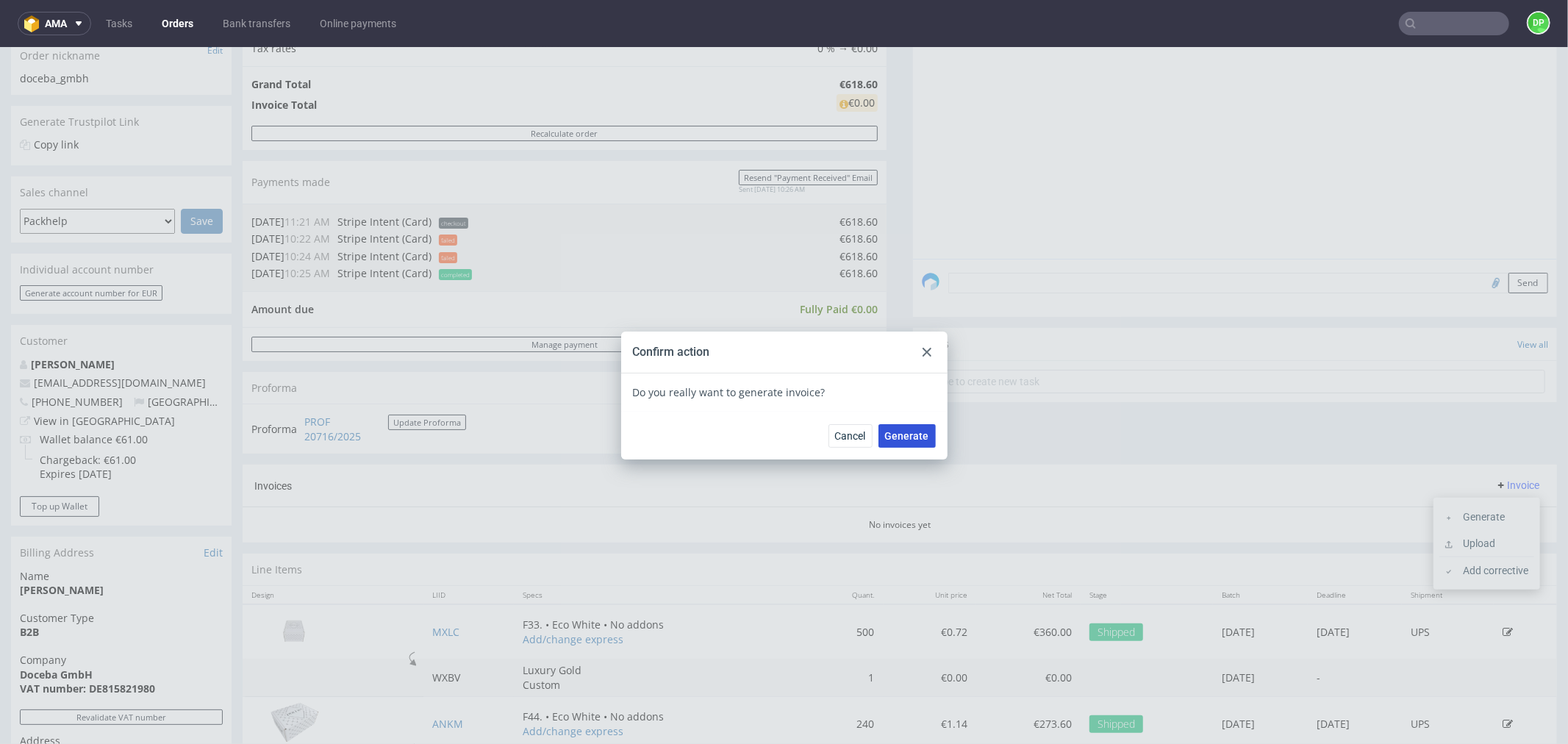
click at [923, 430] on button "Generate" at bounding box center [907, 434] width 57 height 24
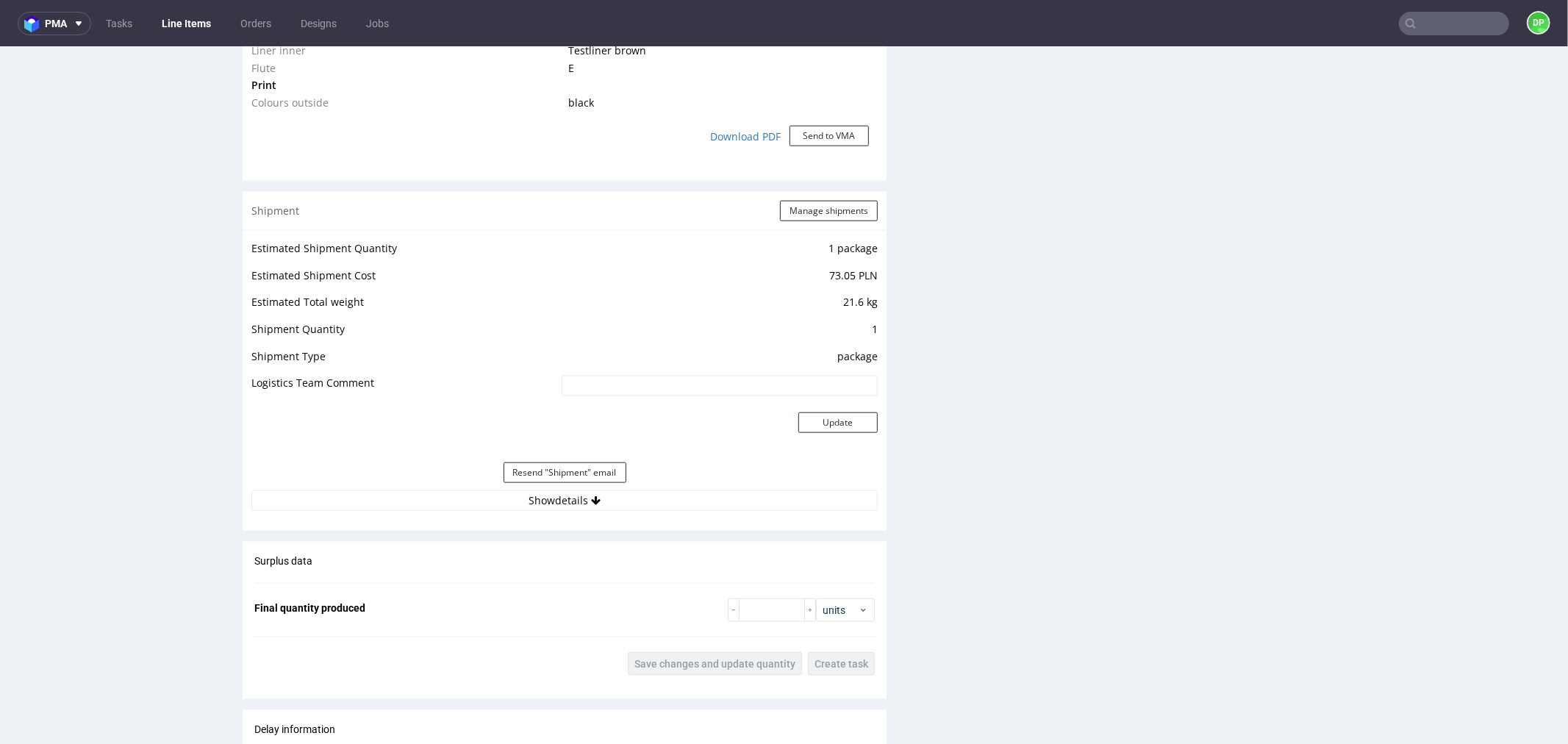
scroll to position [1369, 0]
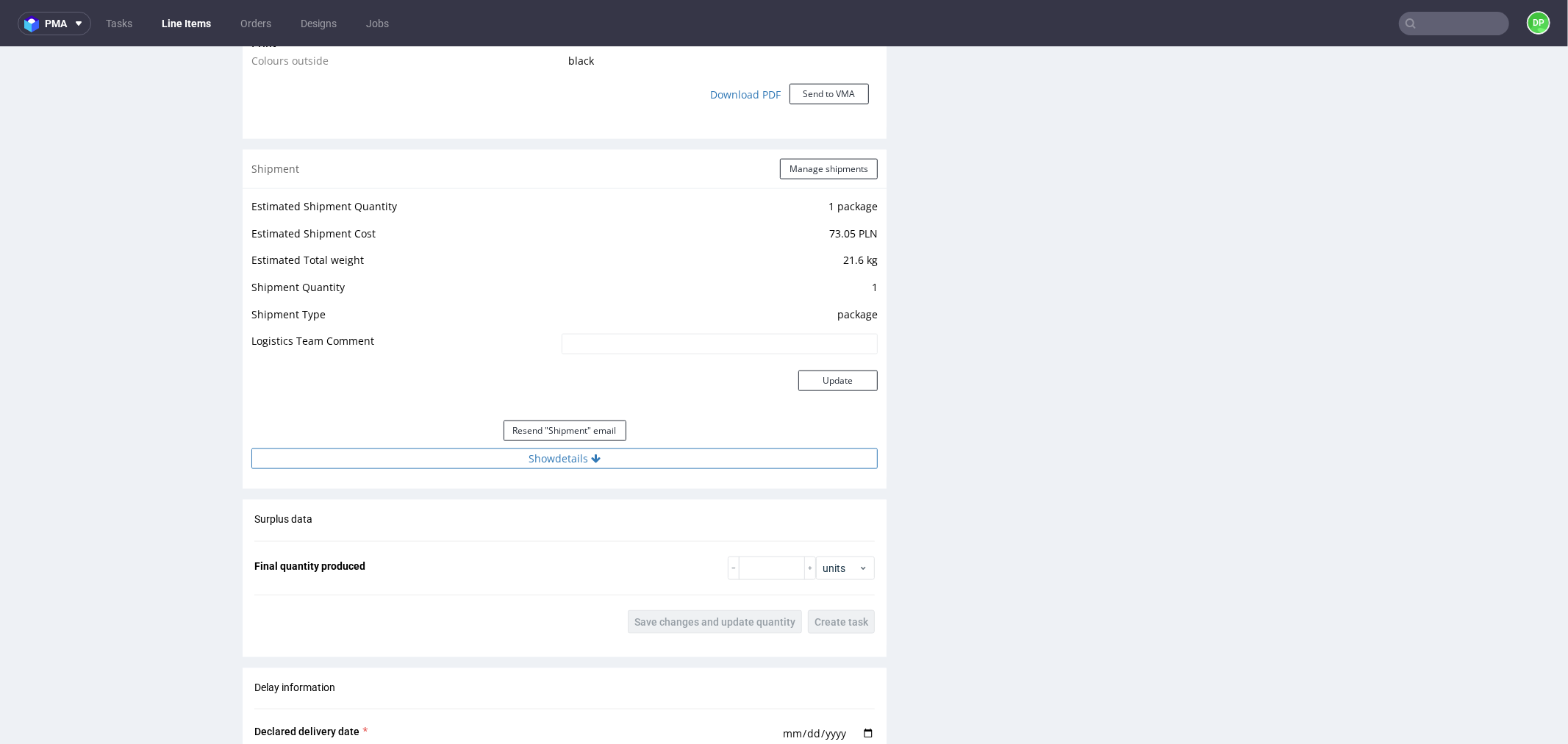
click at [568, 457] on button "Show details" at bounding box center [565, 457] width 627 height 20
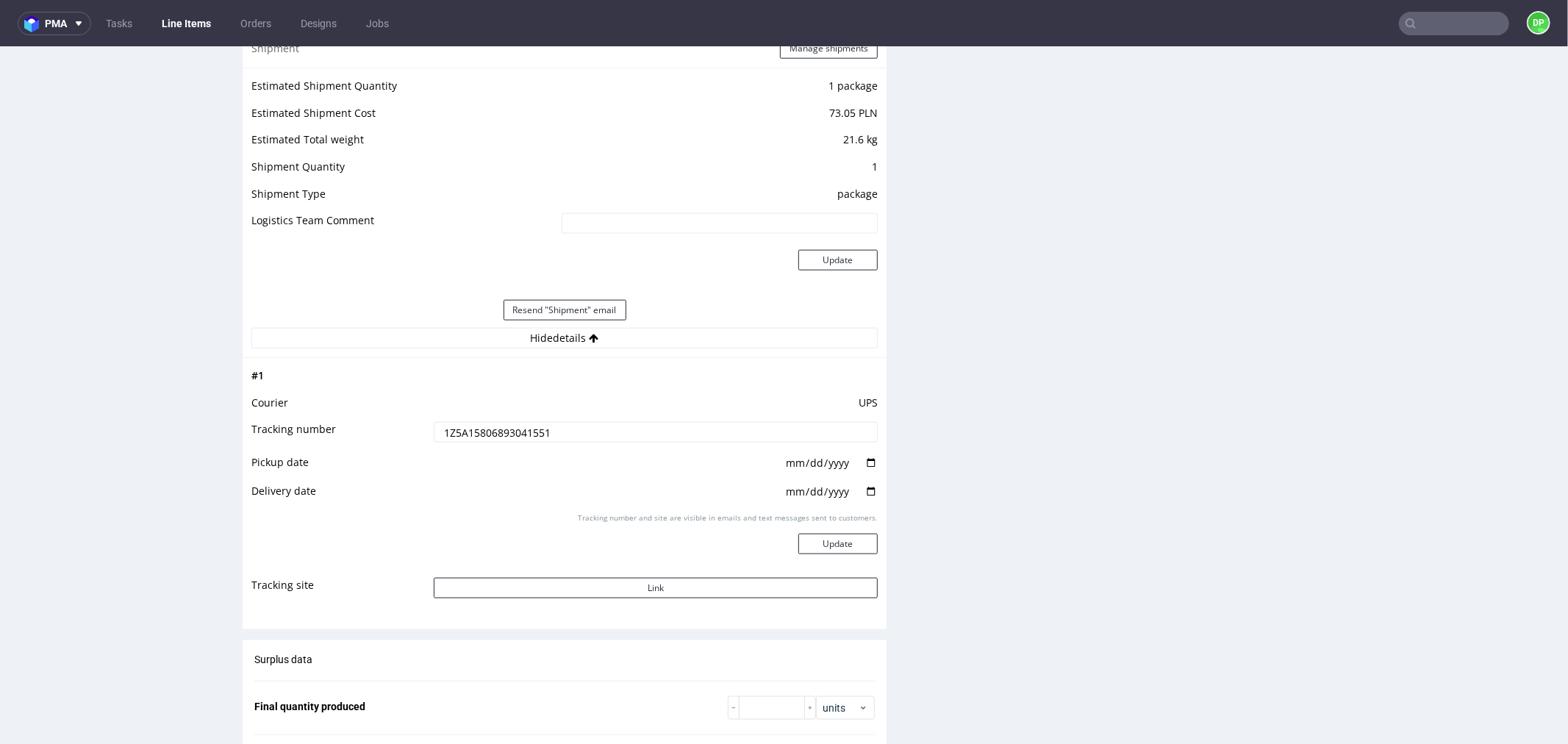
scroll to position [1489, 0]
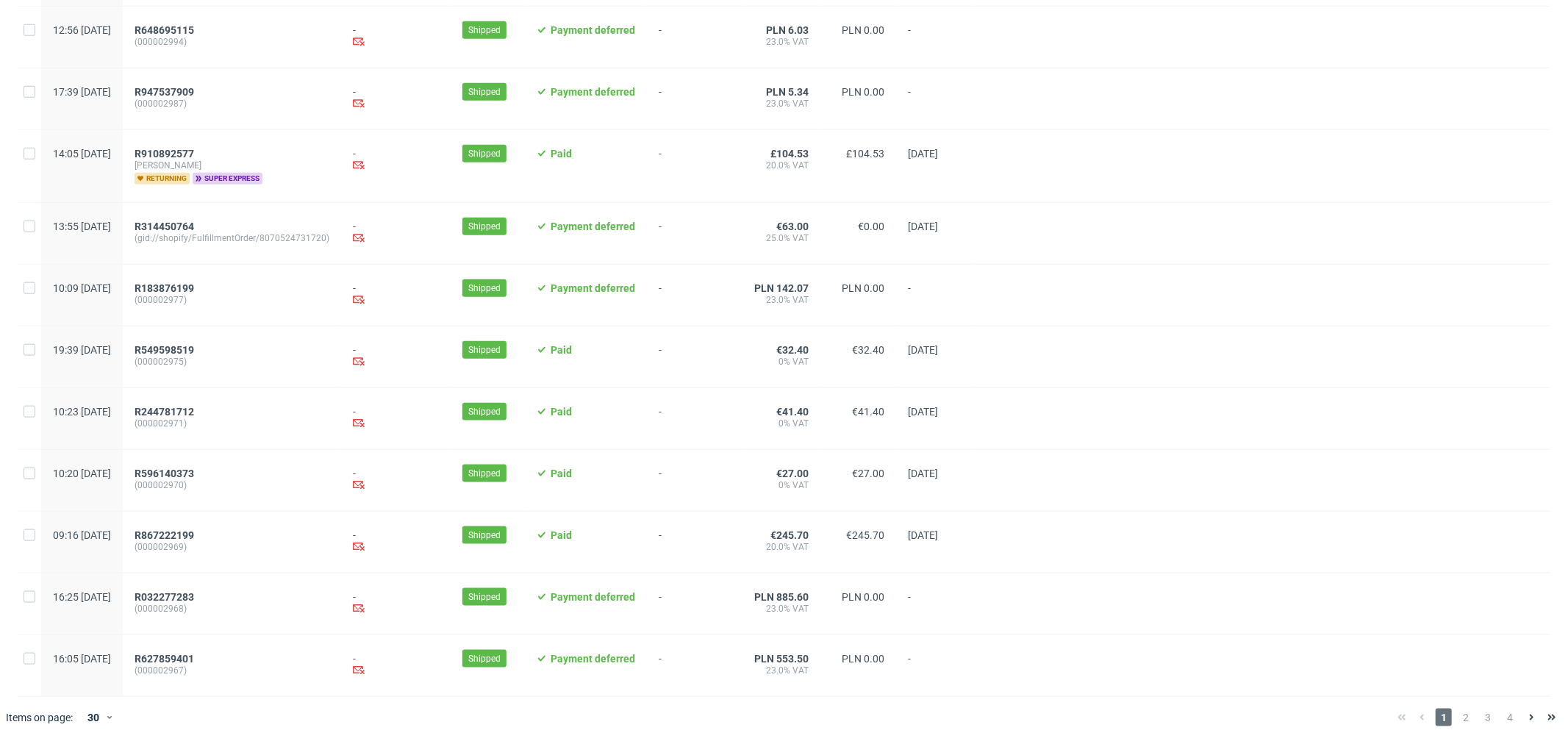
scroll to position [1370, 0]
click at [1458, 715] on span "2" at bounding box center [1466, 717] width 16 height 18
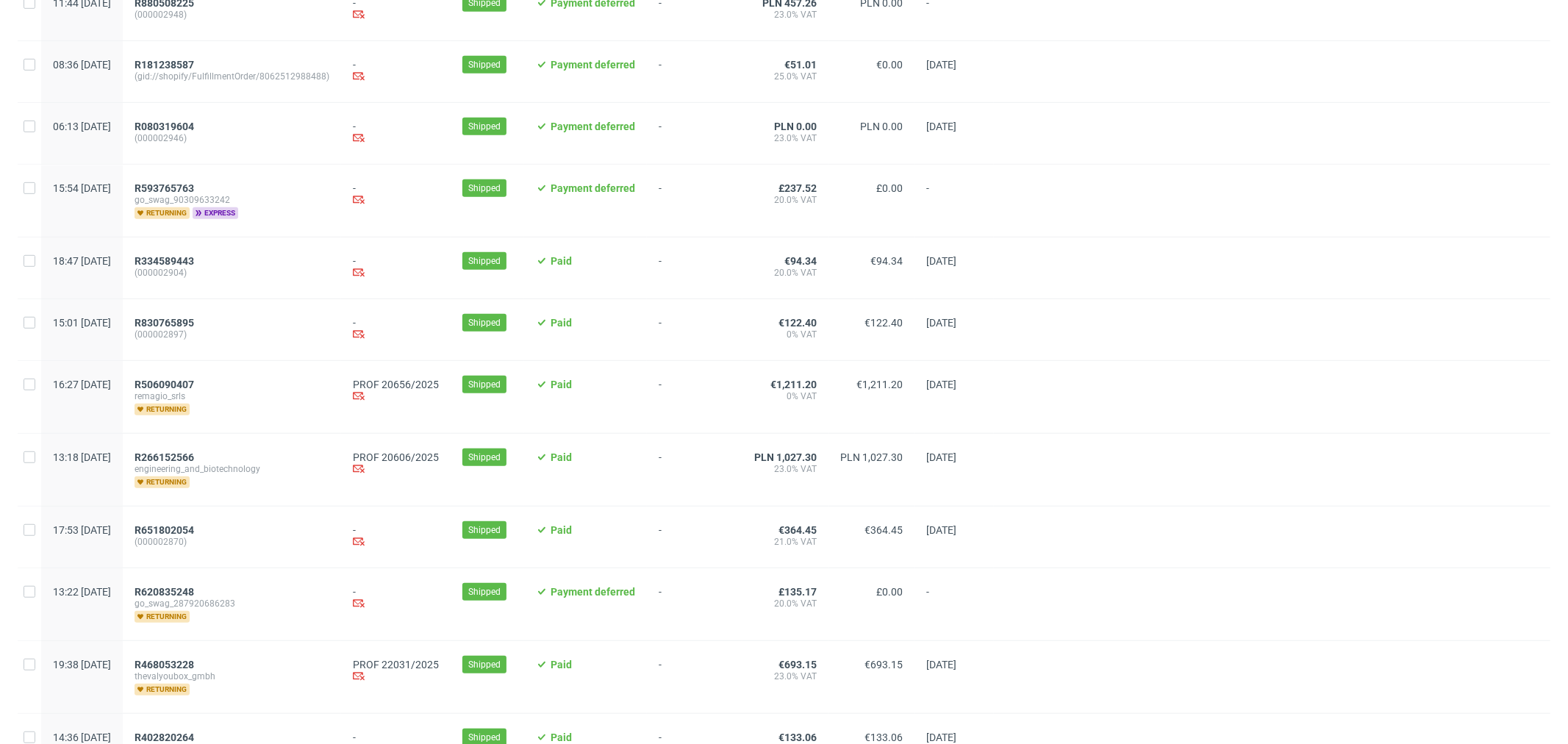
scroll to position [715, 0]
click at [194, 385] on span "R506090407" at bounding box center [164, 383] width 60 height 11
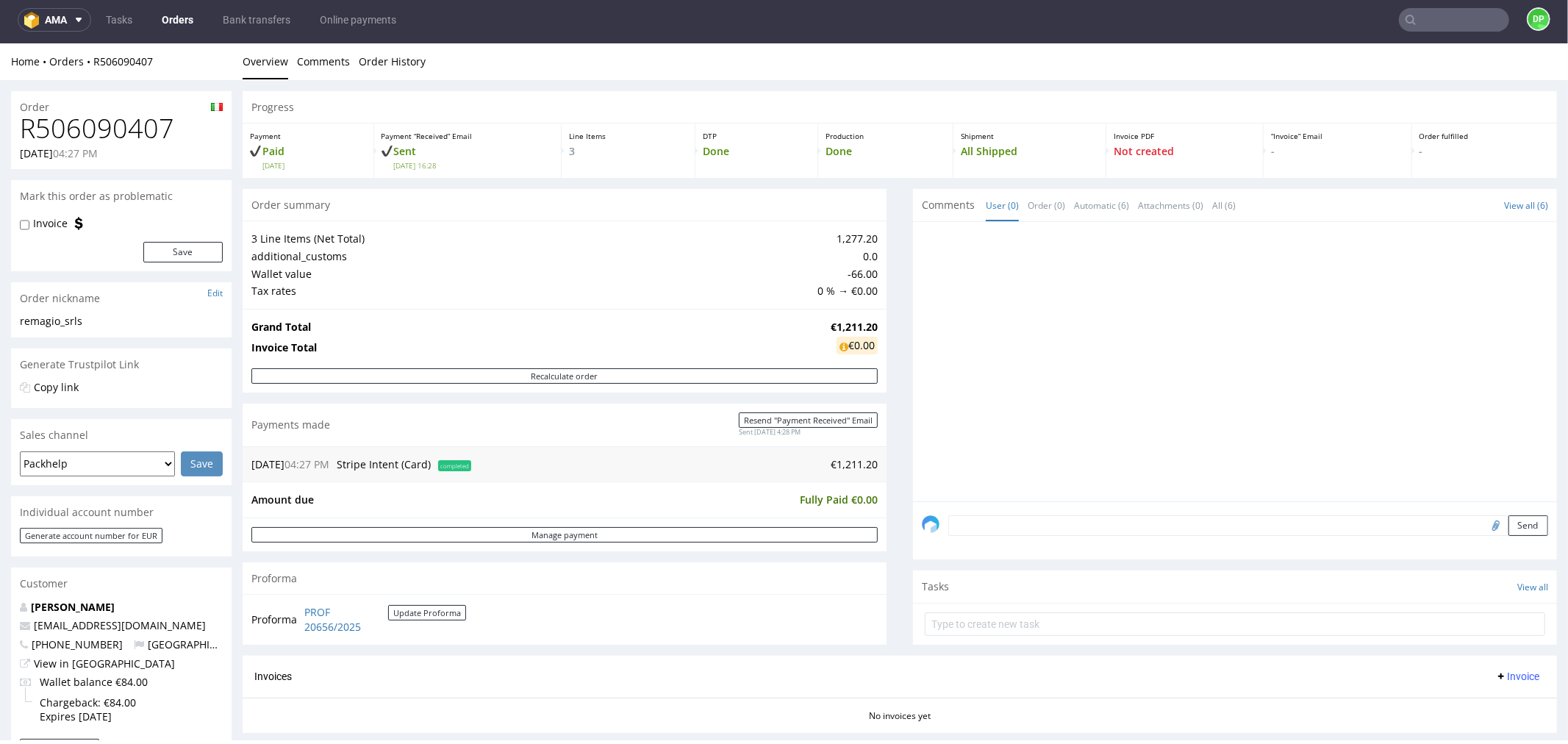
scroll to position [417, 0]
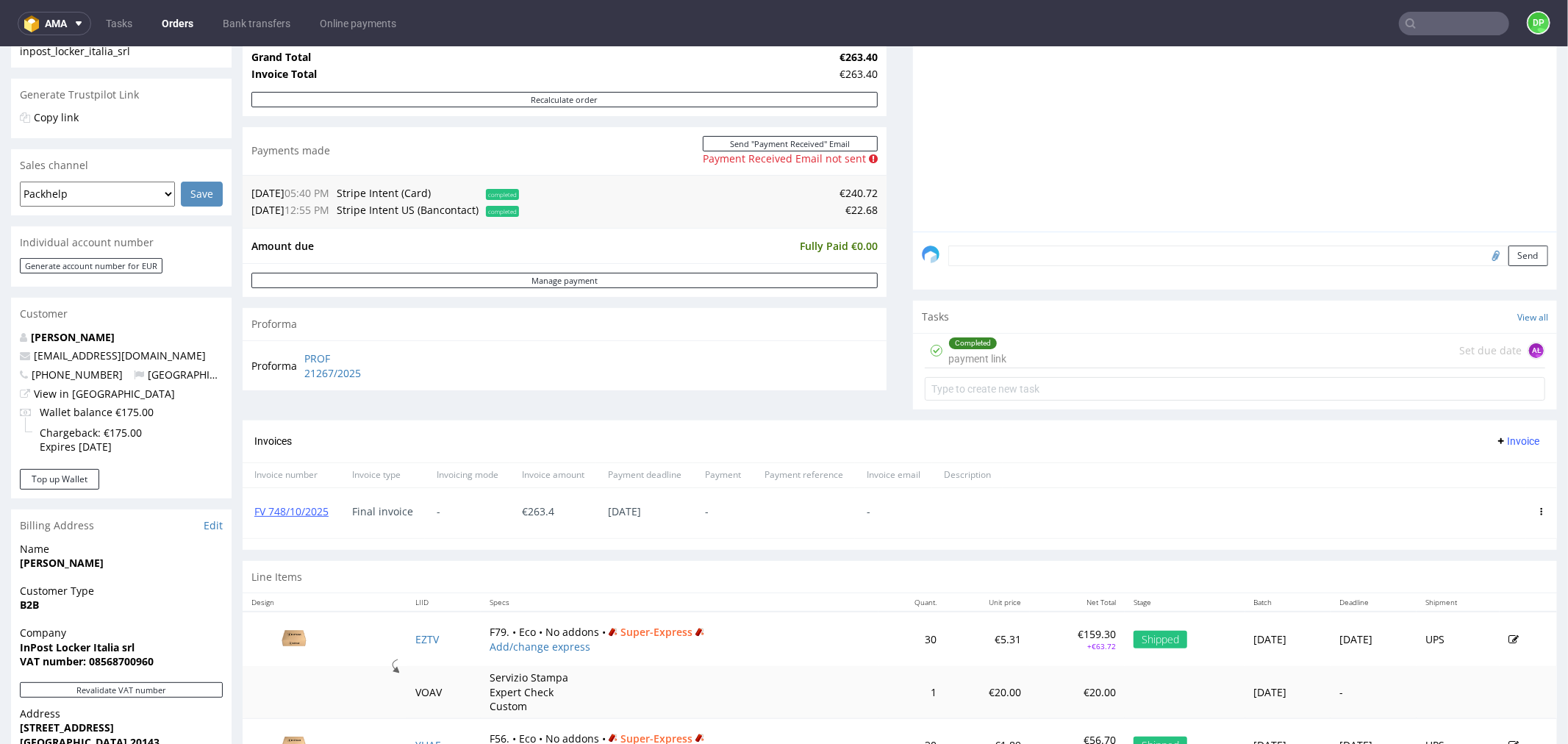
scroll to position [273, 0]
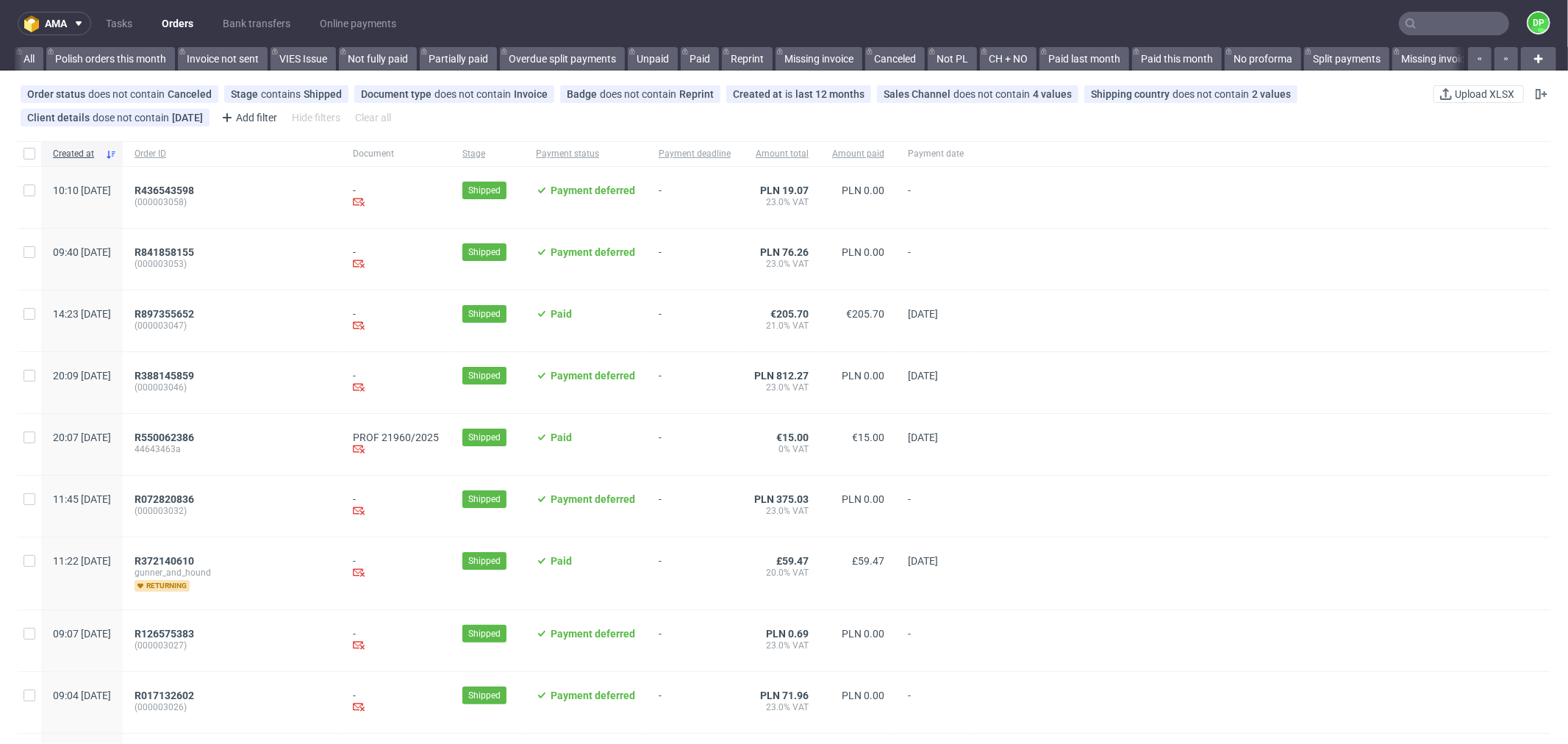
scroll to position [0, 1445]
click at [194, 436] on span "R550062386" at bounding box center [164, 437] width 60 height 11
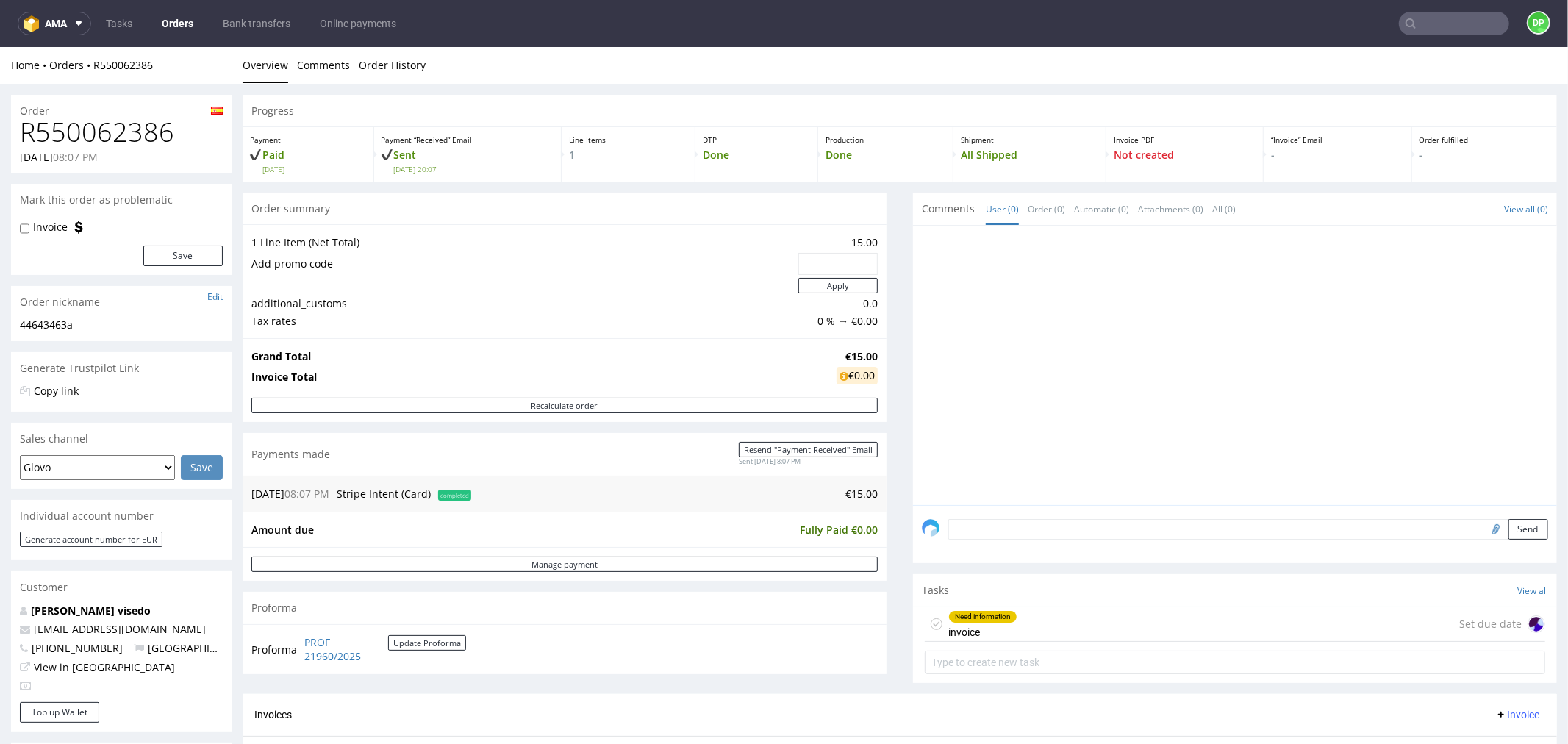
scroll to position [136, 0]
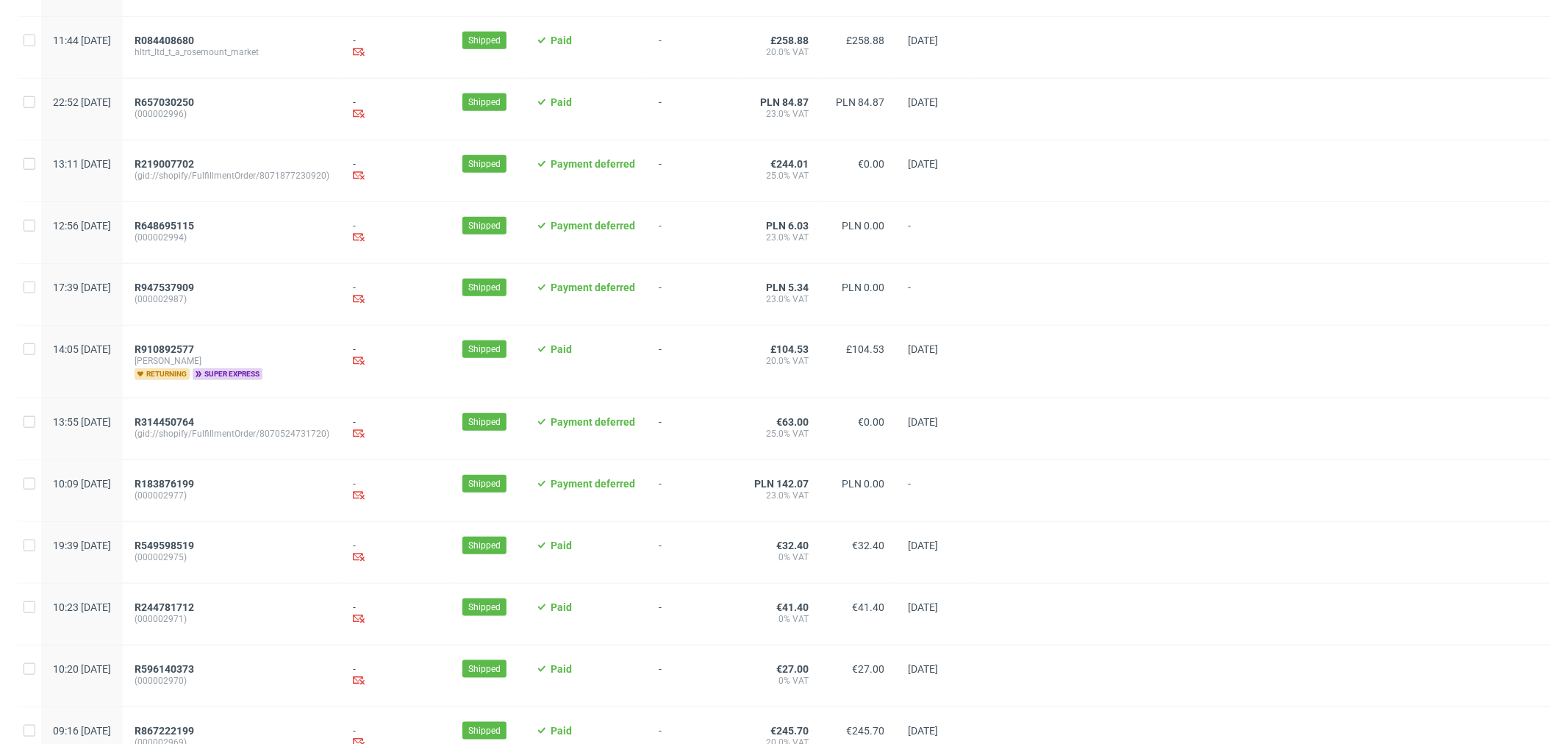
scroll to position [1370, 0]
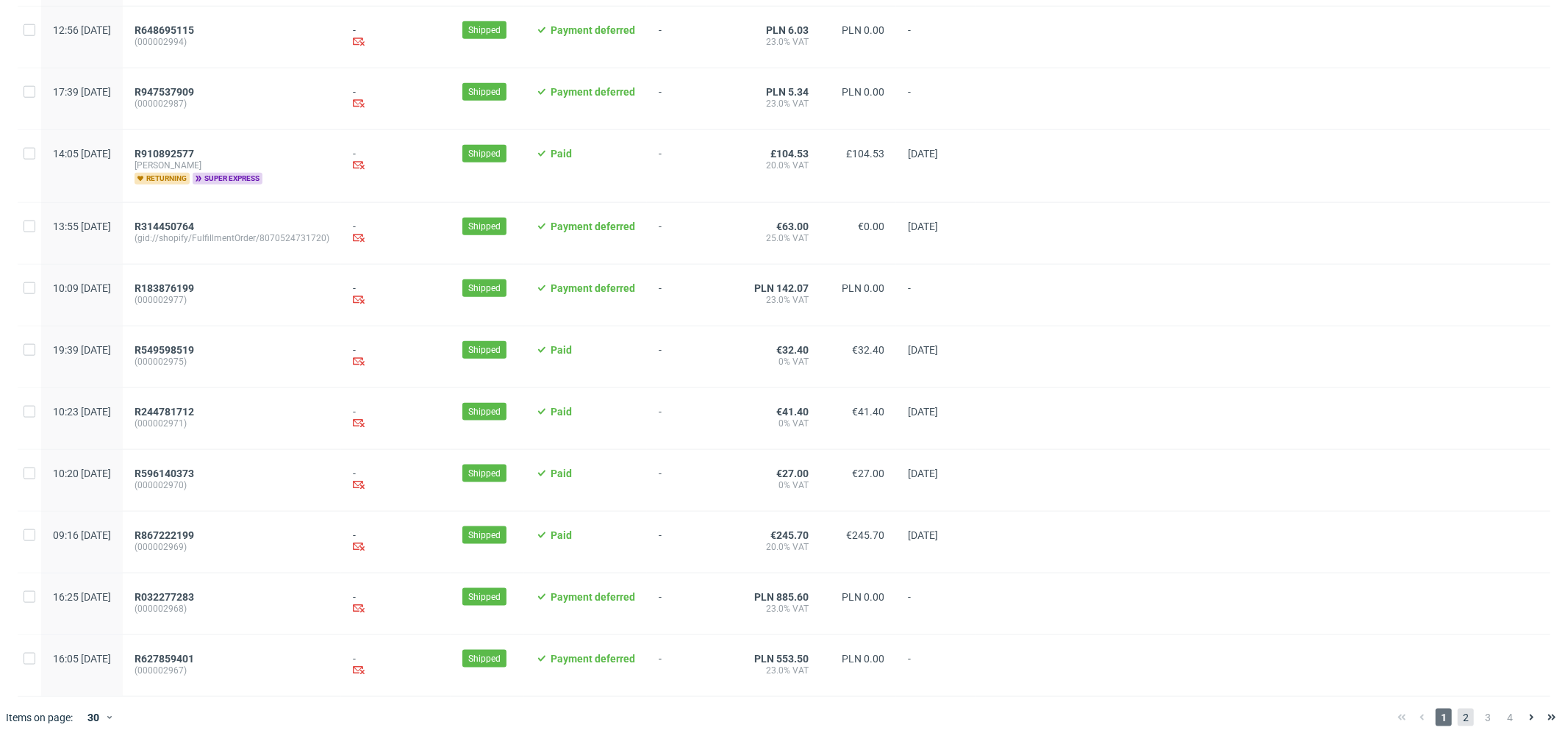
click at [1458, 715] on span "2" at bounding box center [1466, 717] width 16 height 18
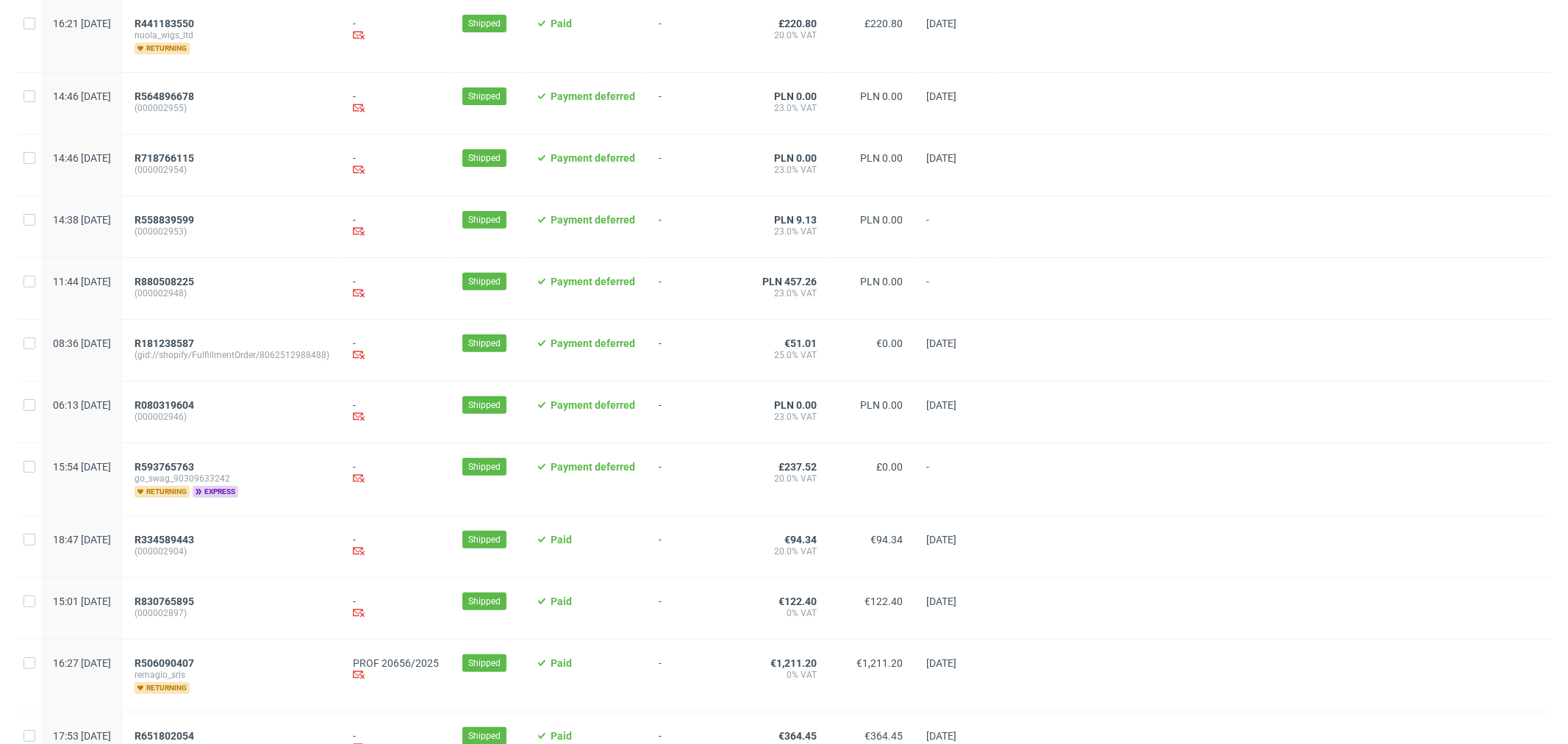
scroll to position [688, 0]
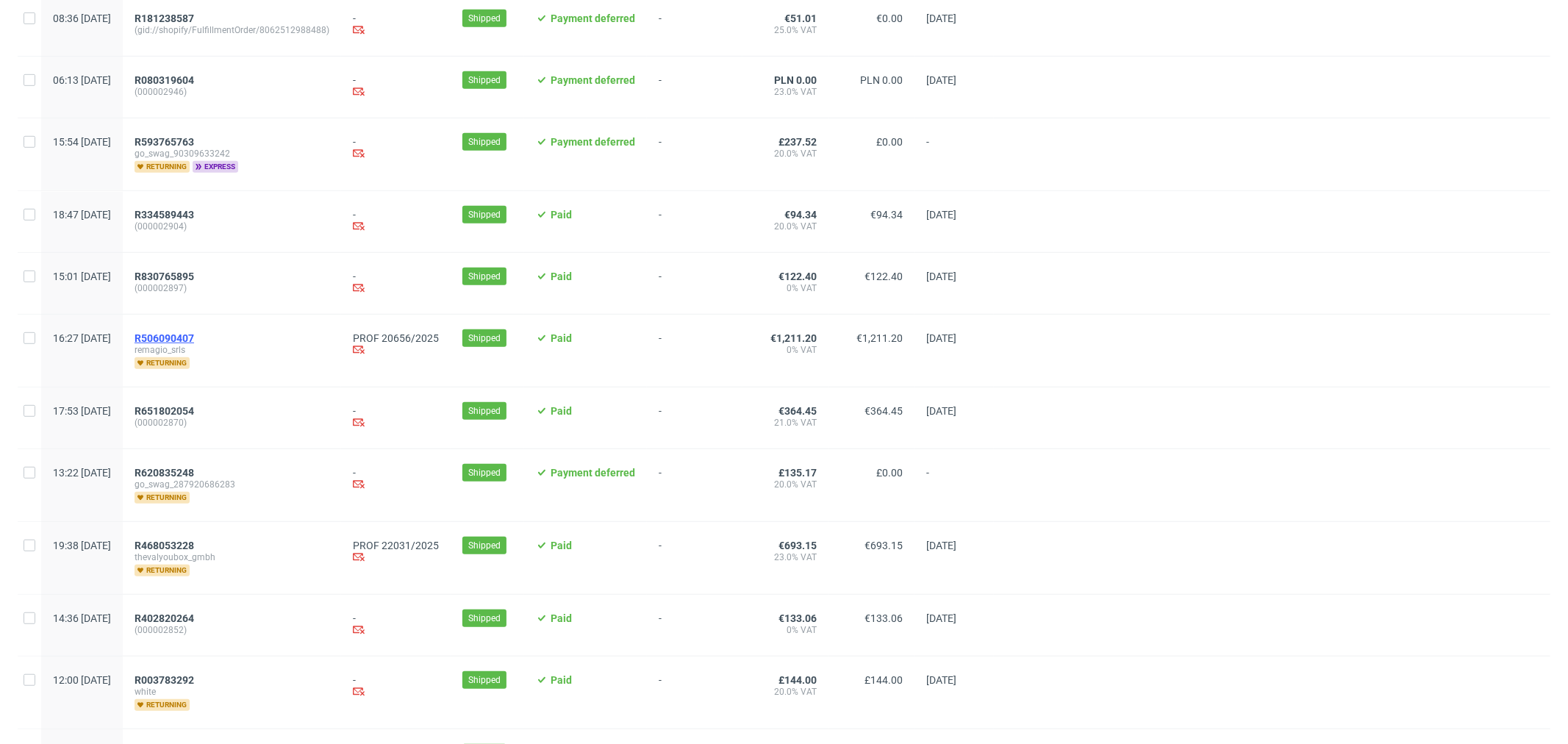
click at [194, 341] on span "R506090407" at bounding box center [164, 338] width 60 height 11
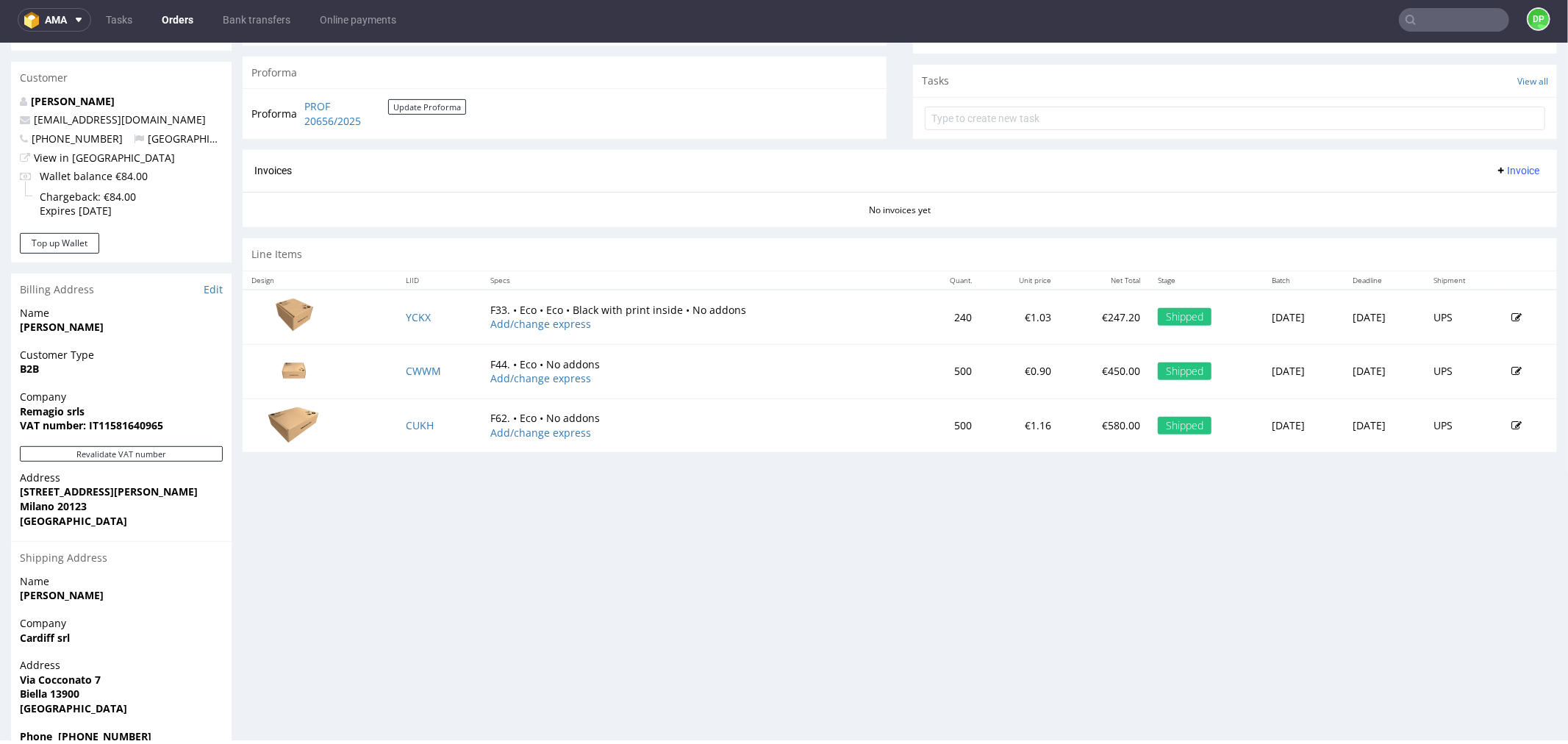
scroll to position [539, 0]
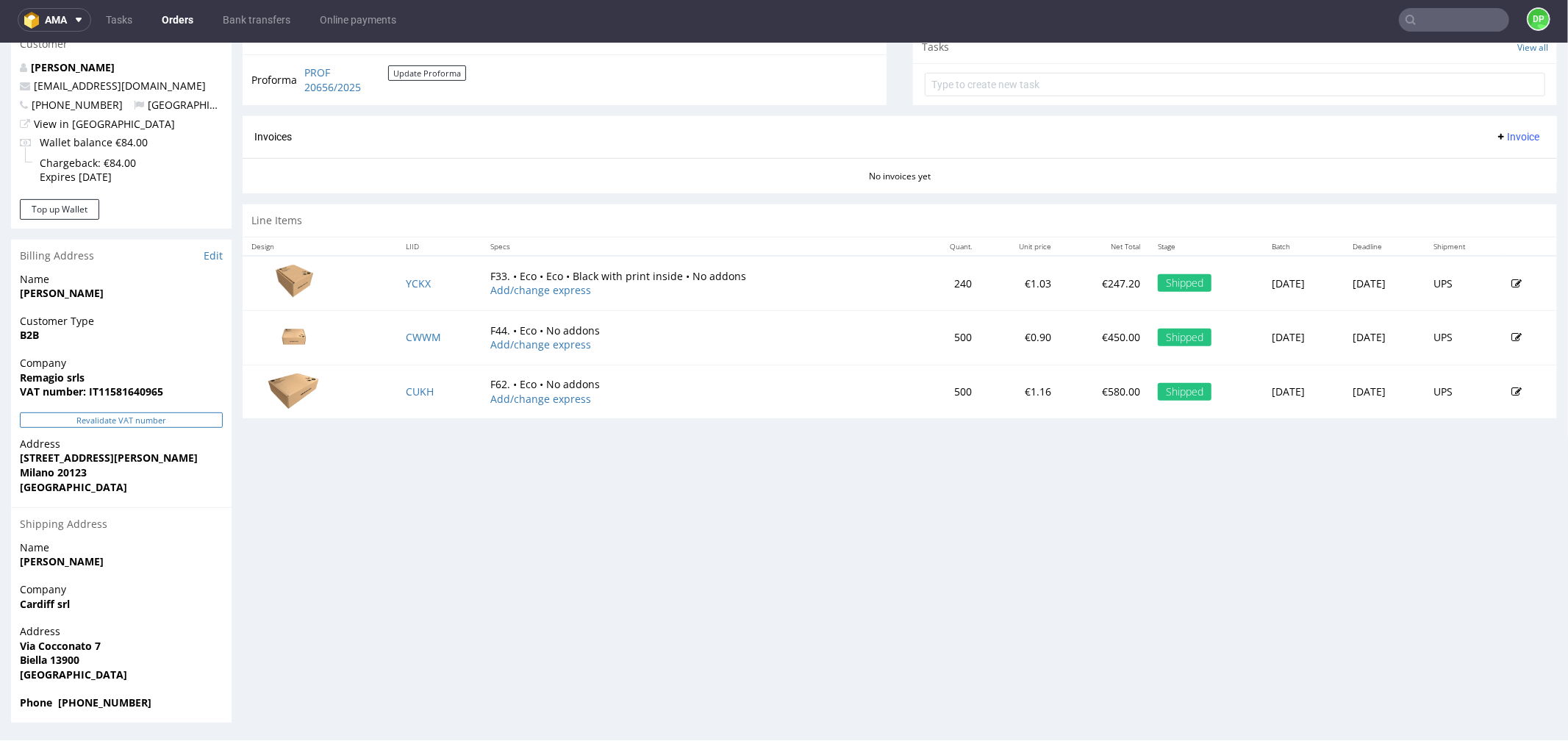
click at [132, 412] on button "Revalidate VAT number" at bounding box center [121, 419] width 203 height 16
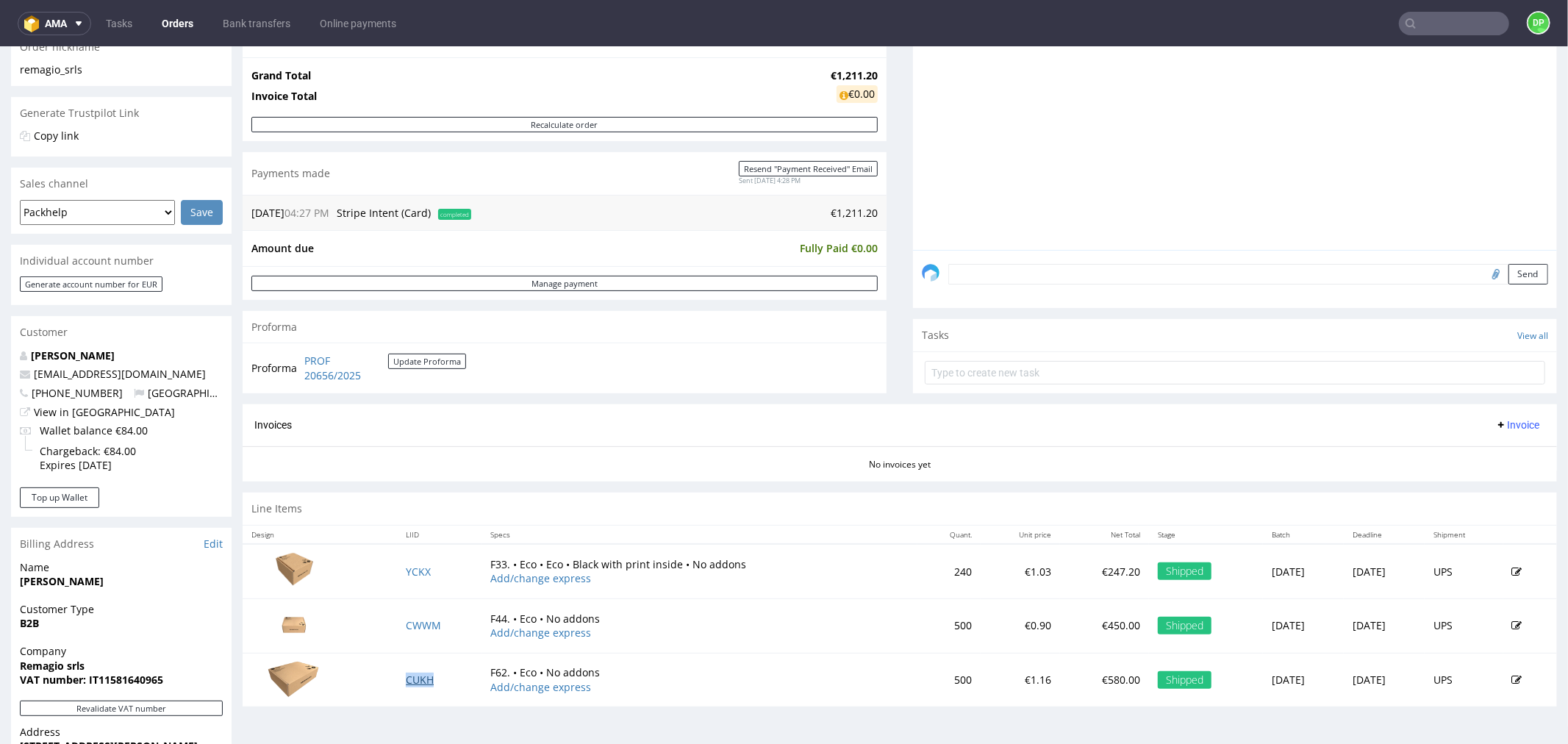
scroll to position [263, 0]
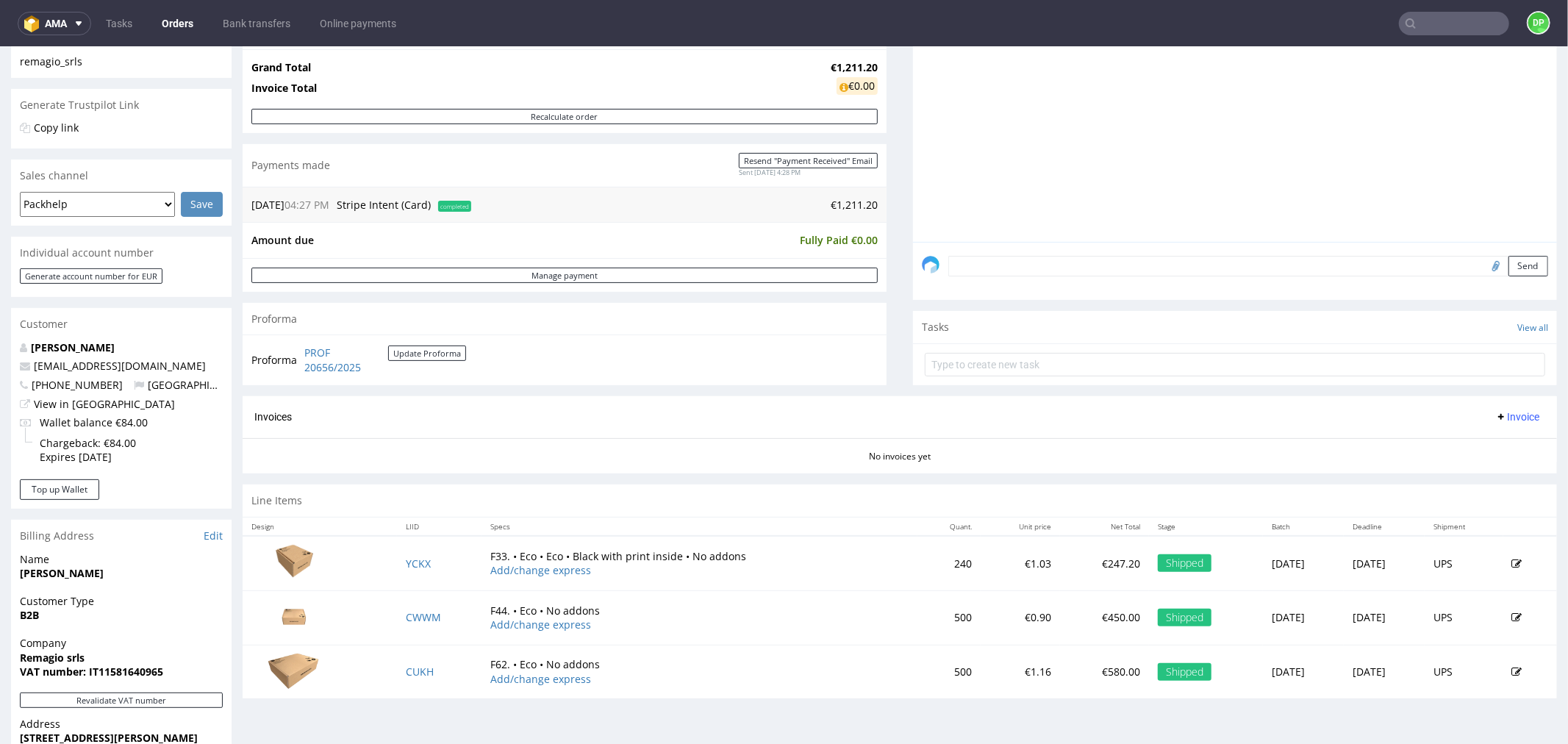
click at [1499, 405] on div "Invoices Invoice" at bounding box center [900, 416] width 1315 height 42
click at [1495, 412] on span "Invoice" at bounding box center [1517, 416] width 44 height 11
click at [1453, 443] on span at bounding box center [1451, 448] width 11 height 11
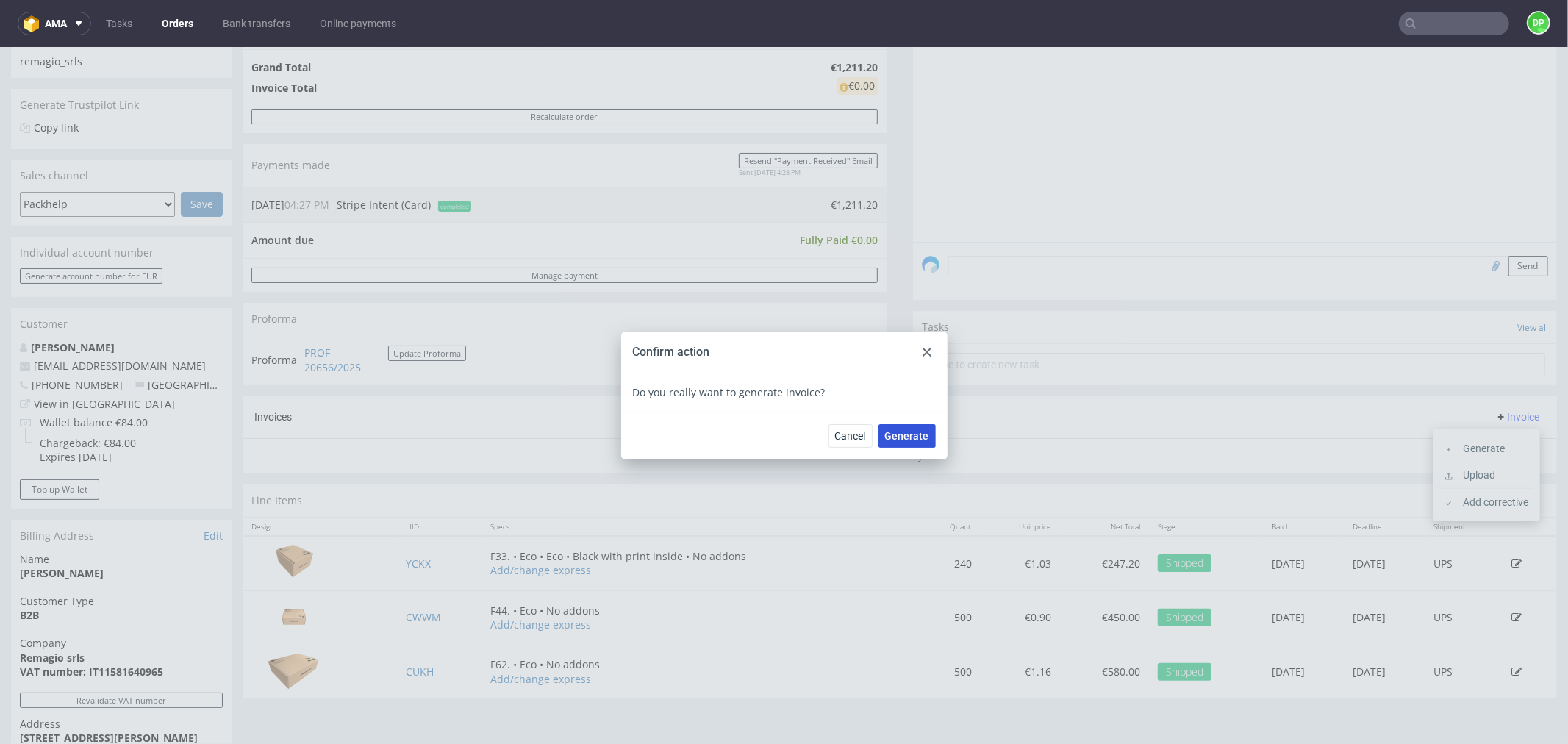
click at [910, 430] on span "Generate" at bounding box center [907, 434] width 44 height 11
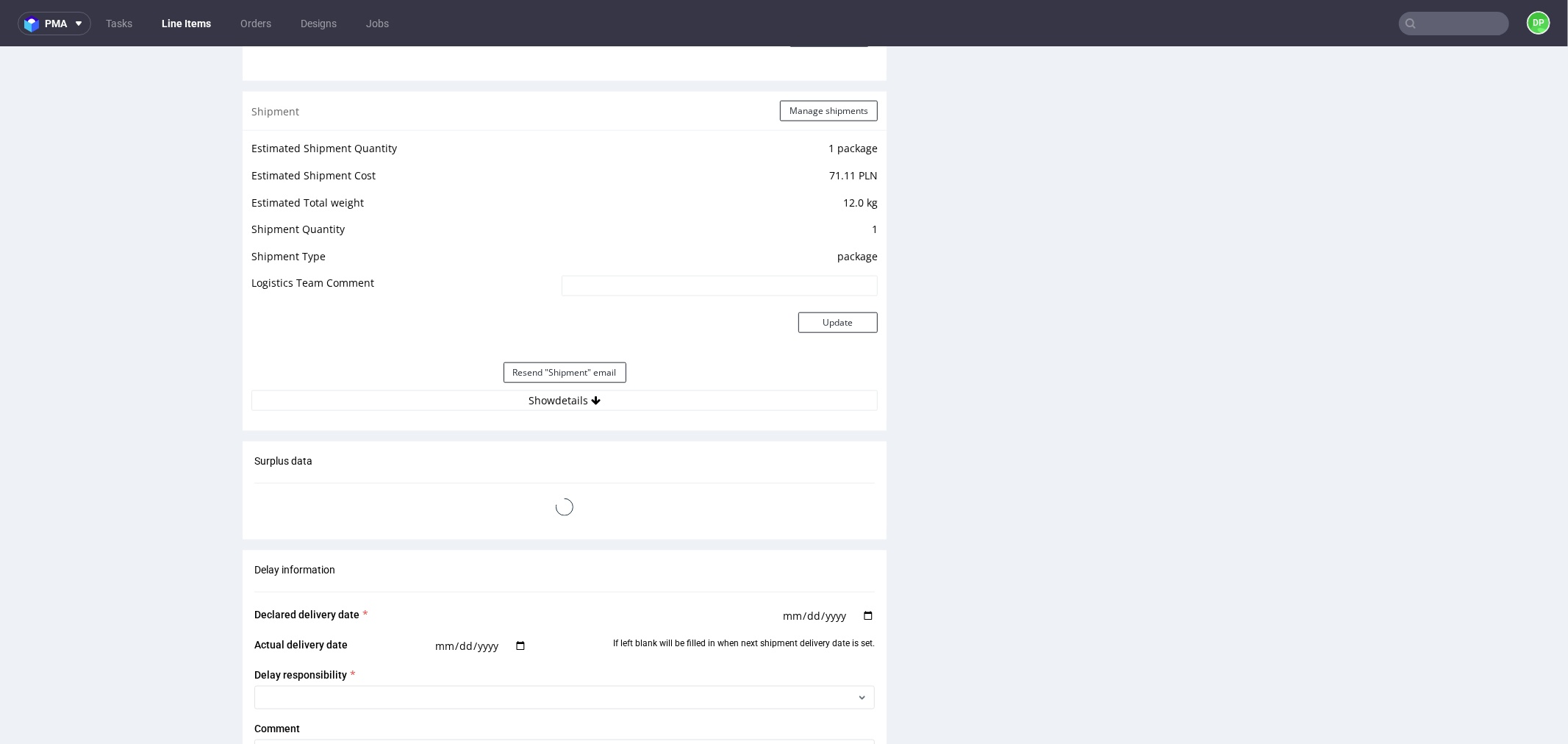
scroll to position [1492, 0]
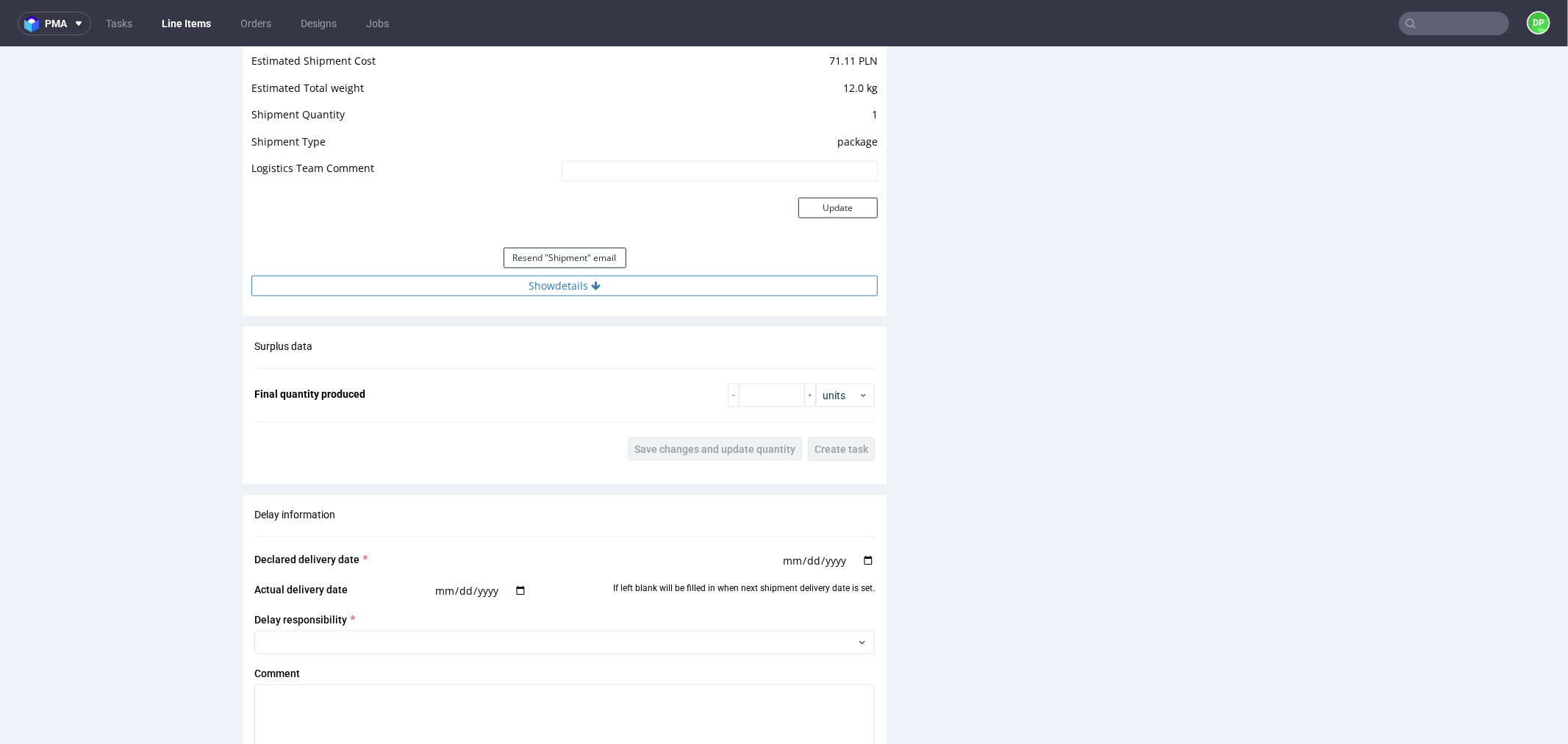
click at [486, 275] on button "Show details" at bounding box center [565, 285] width 627 height 20
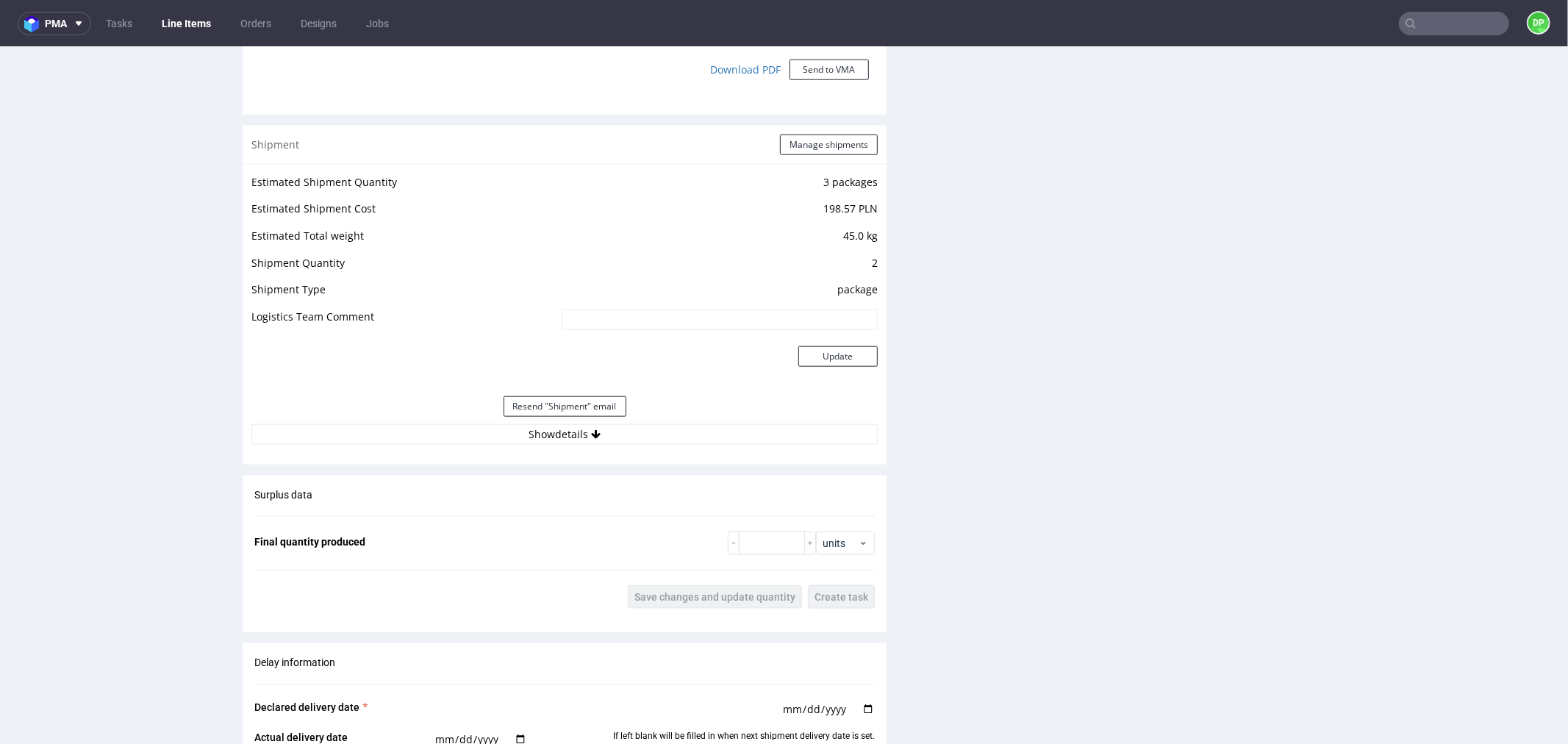
scroll to position [1326, 0]
click at [471, 424] on button "Show details" at bounding box center [565, 434] width 627 height 20
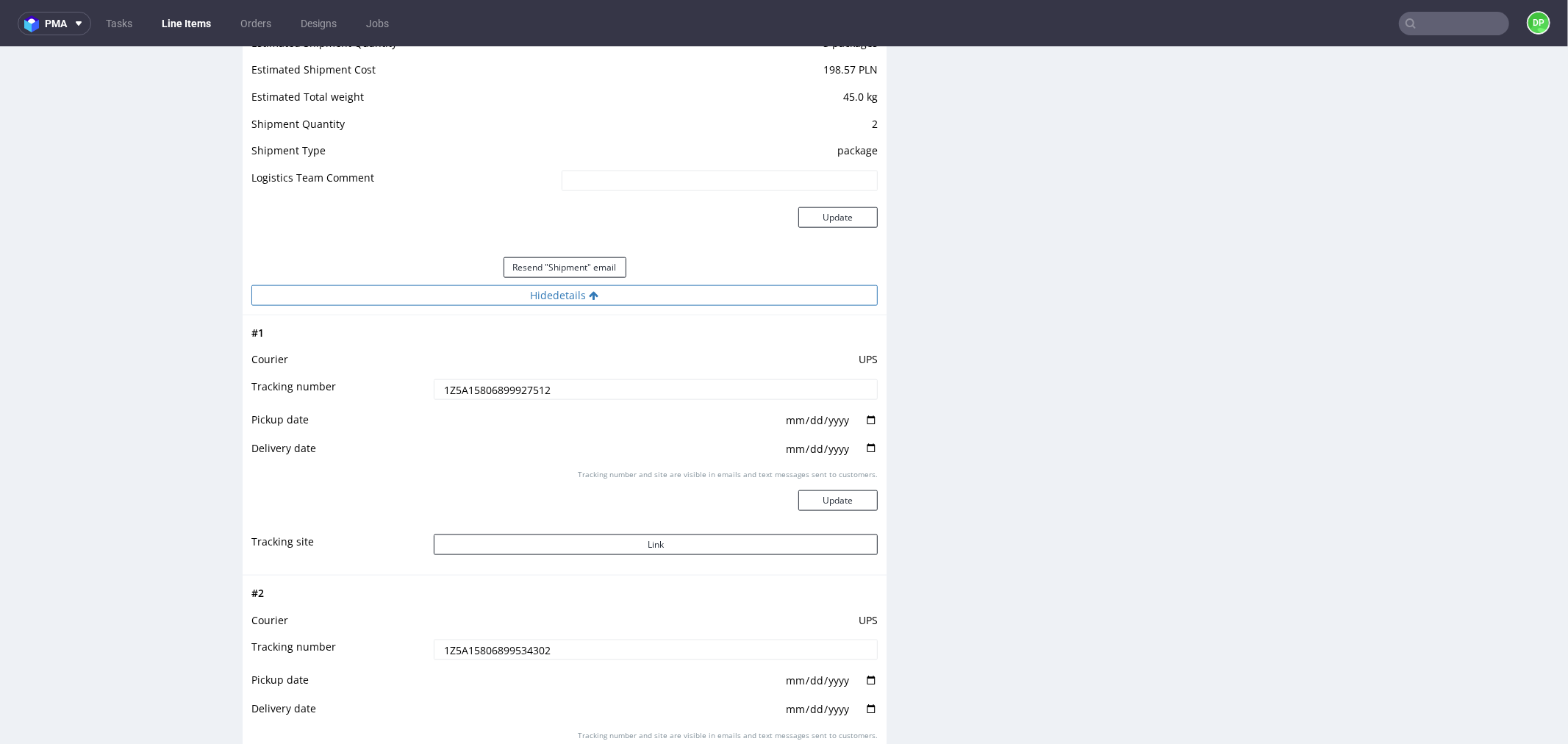
scroll to position [1467, 0]
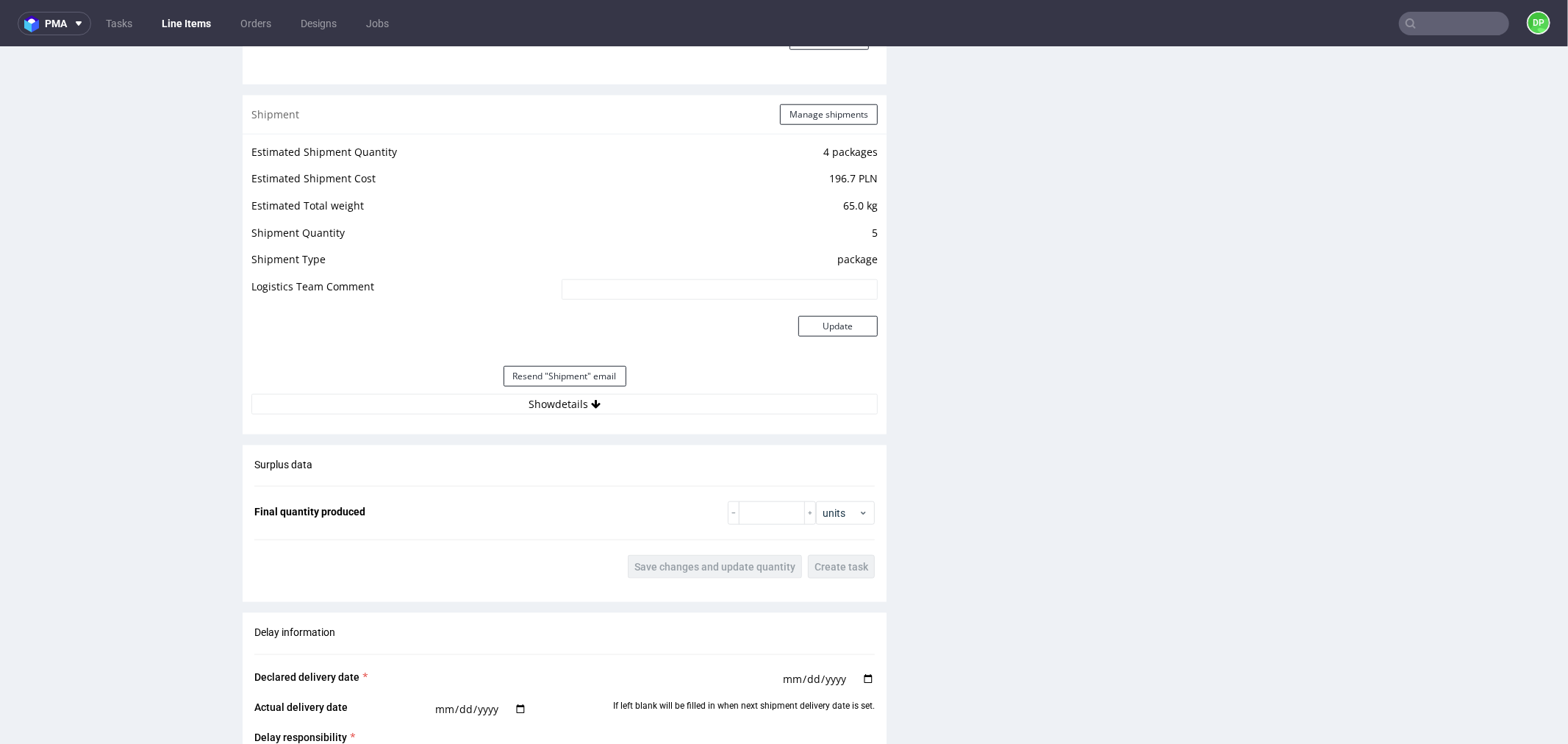
scroll to position [1375, 0]
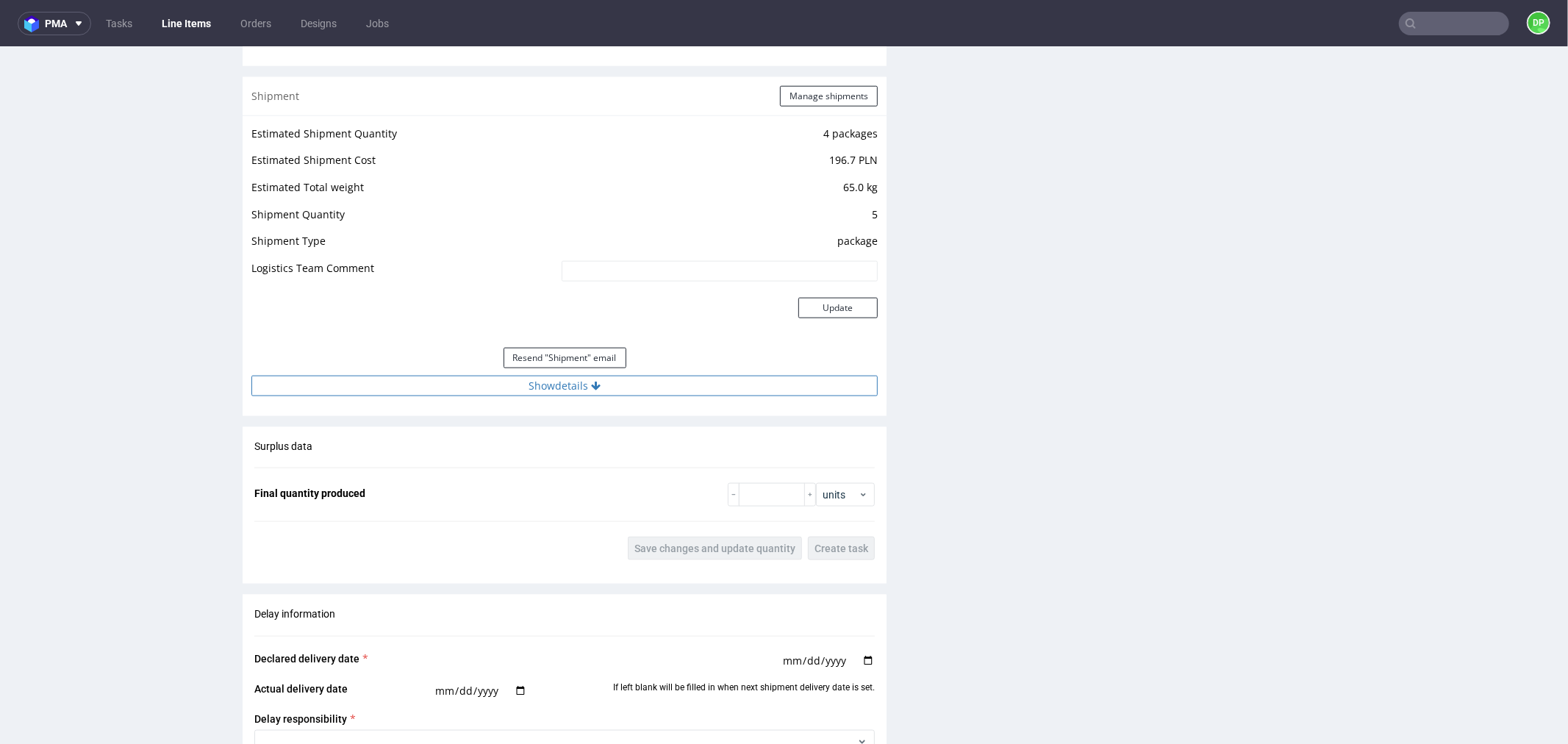
click at [591, 382] on icon at bounding box center [596, 385] width 10 height 11
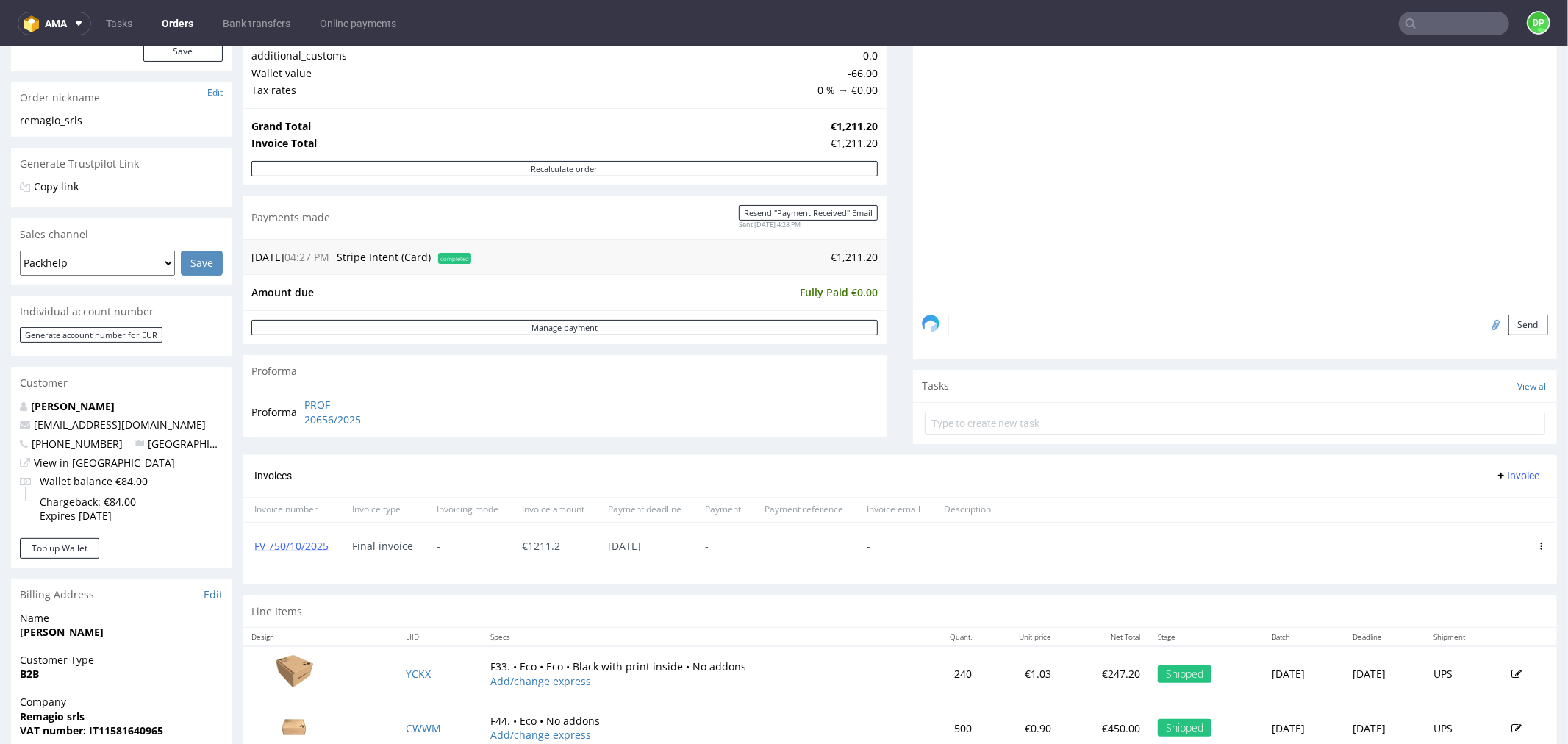
scroll to position [261, 0]
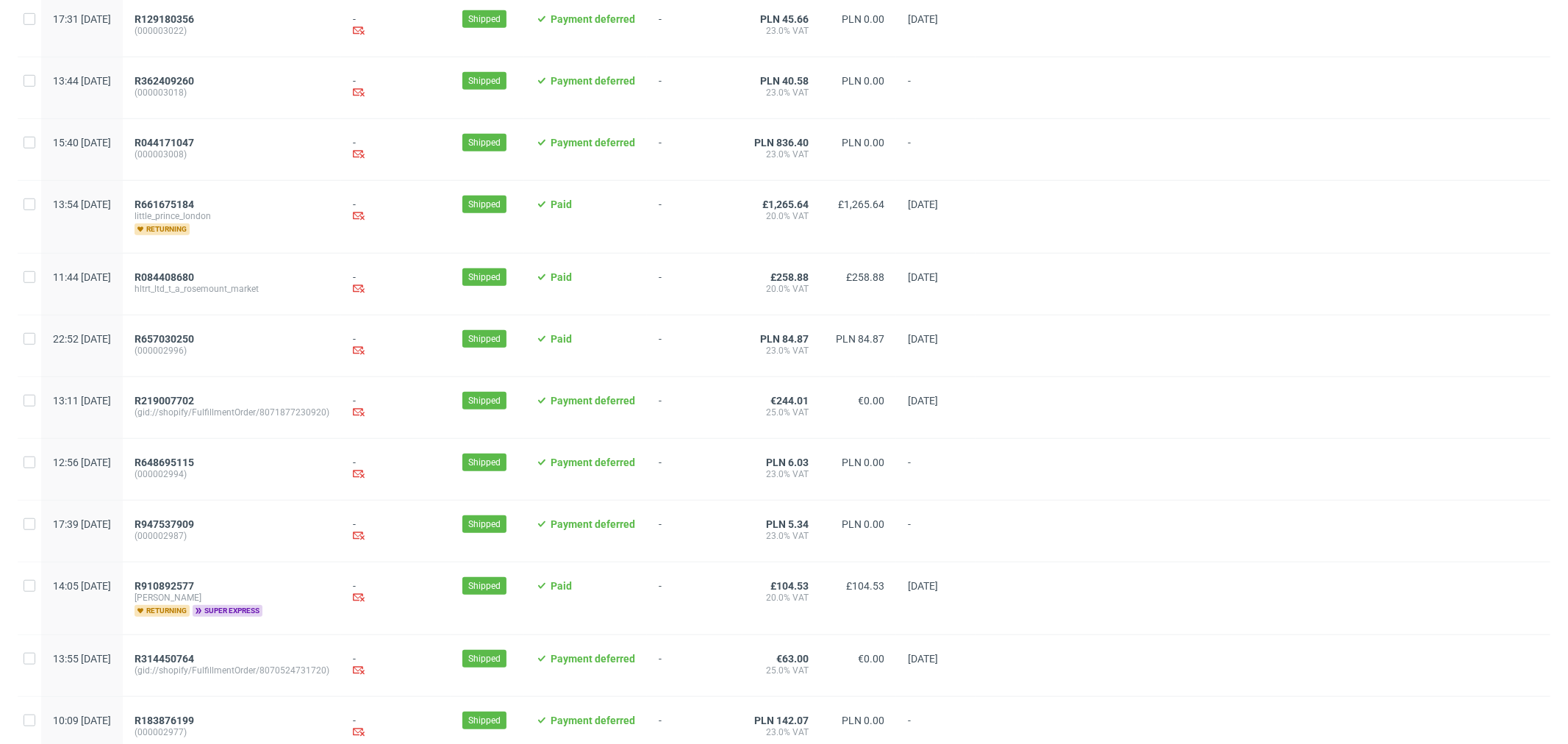
scroll to position [1370, 0]
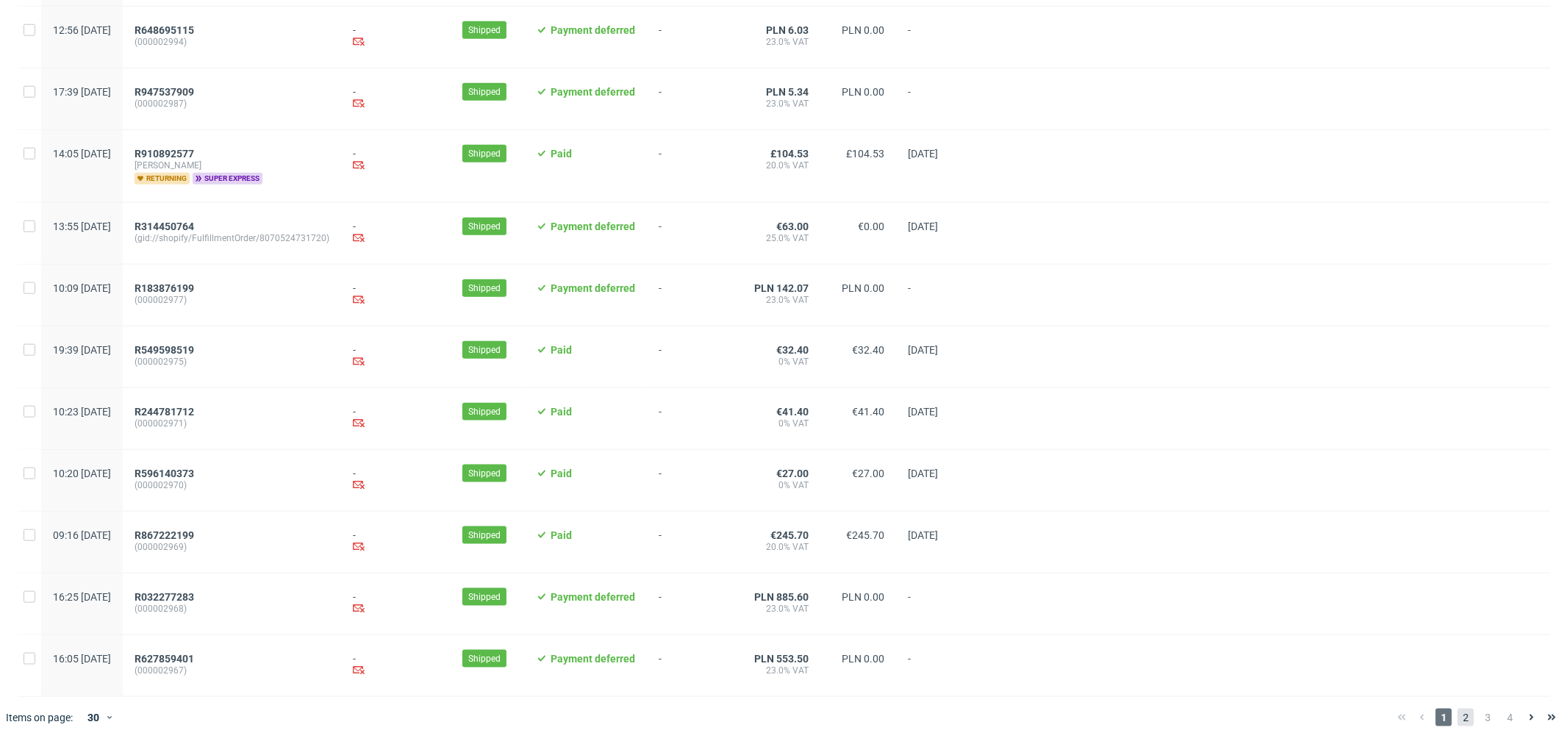
click at [1458, 716] on span "2" at bounding box center [1466, 717] width 16 height 18
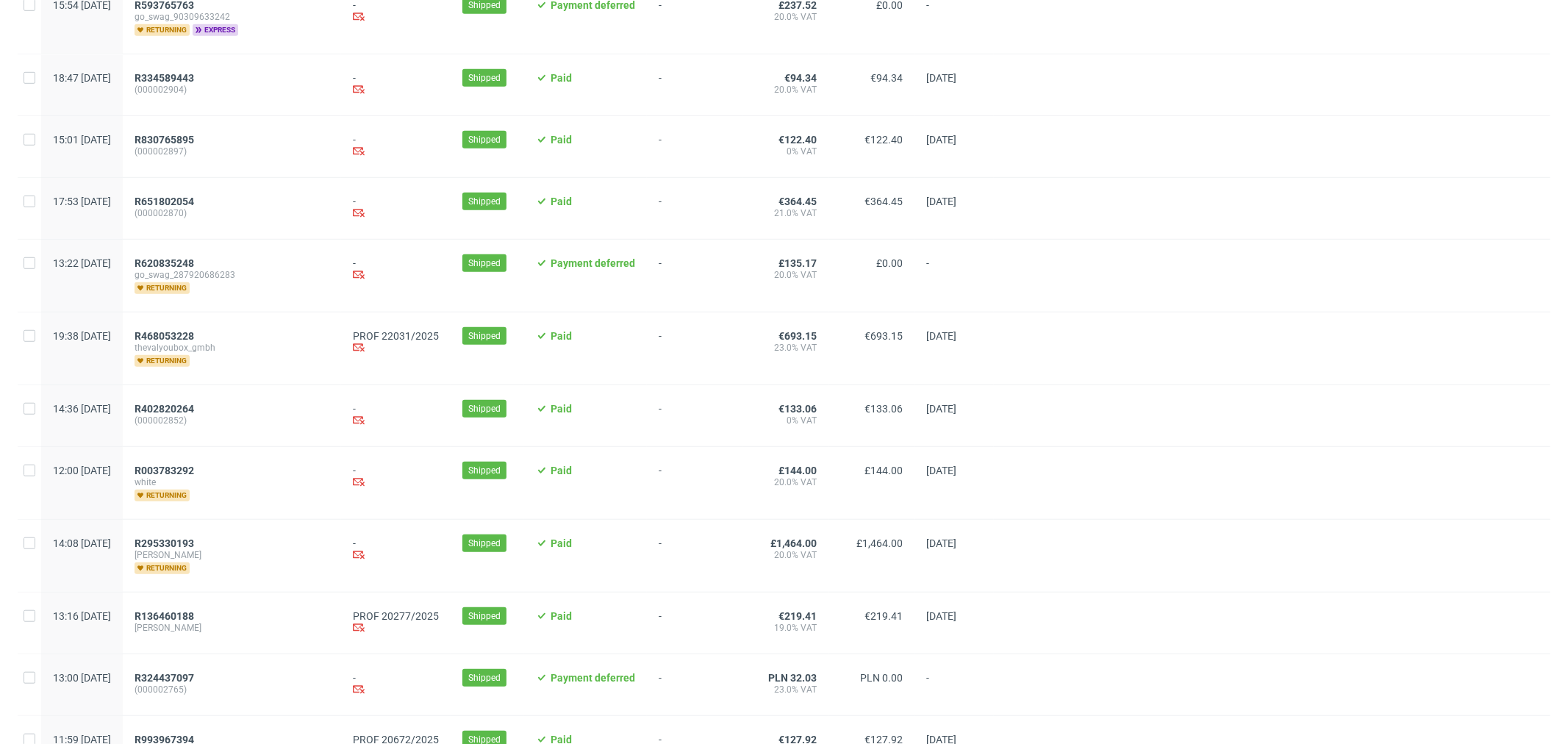
scroll to position [825, 0]
click at [194, 333] on span "R468053228" at bounding box center [164, 335] width 60 height 11
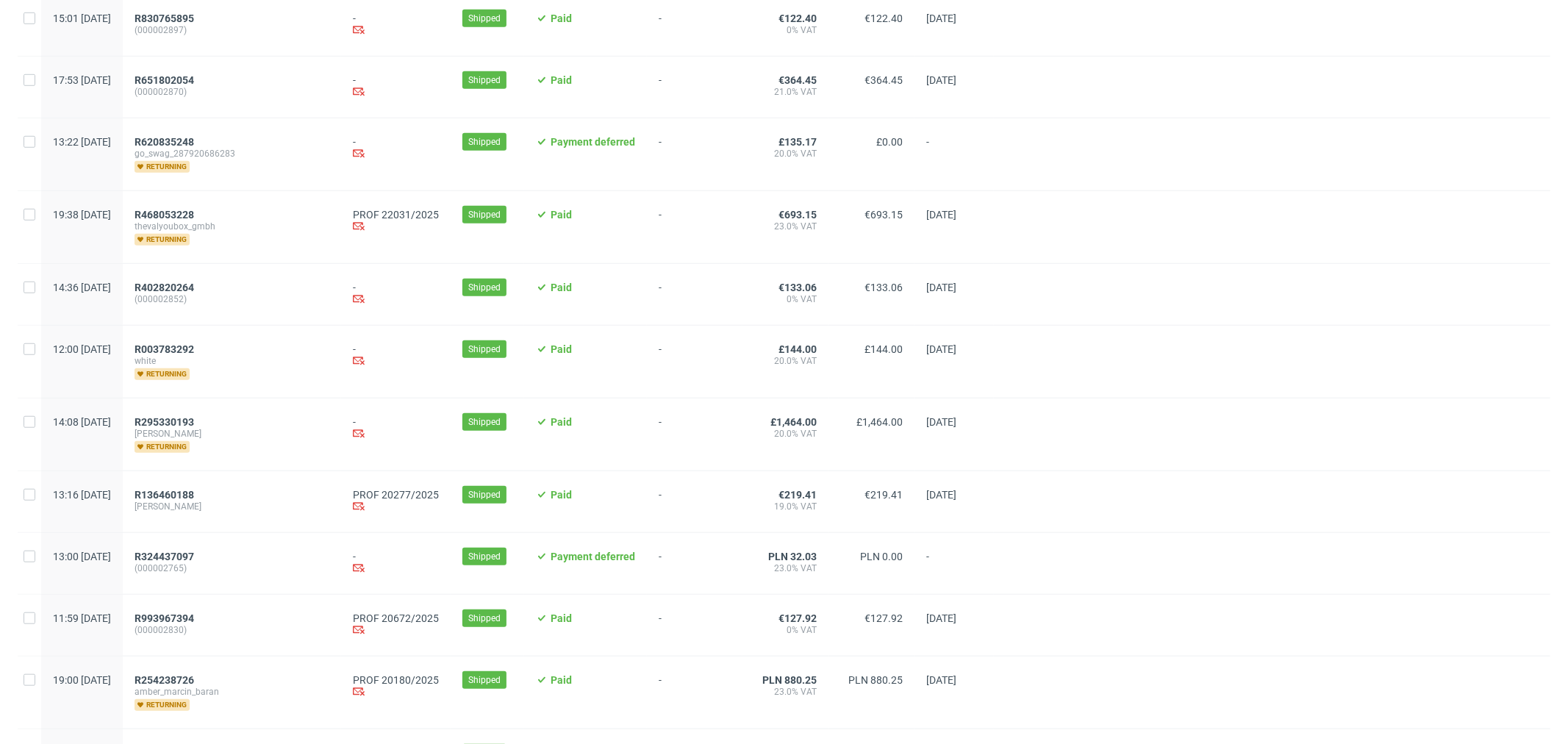
scroll to position [945, 0]
click at [208, 491] on div "R136460188 rzayev" at bounding box center [231, 502] width 218 height 61
click at [194, 498] on span "R136460188" at bounding box center [164, 495] width 60 height 11
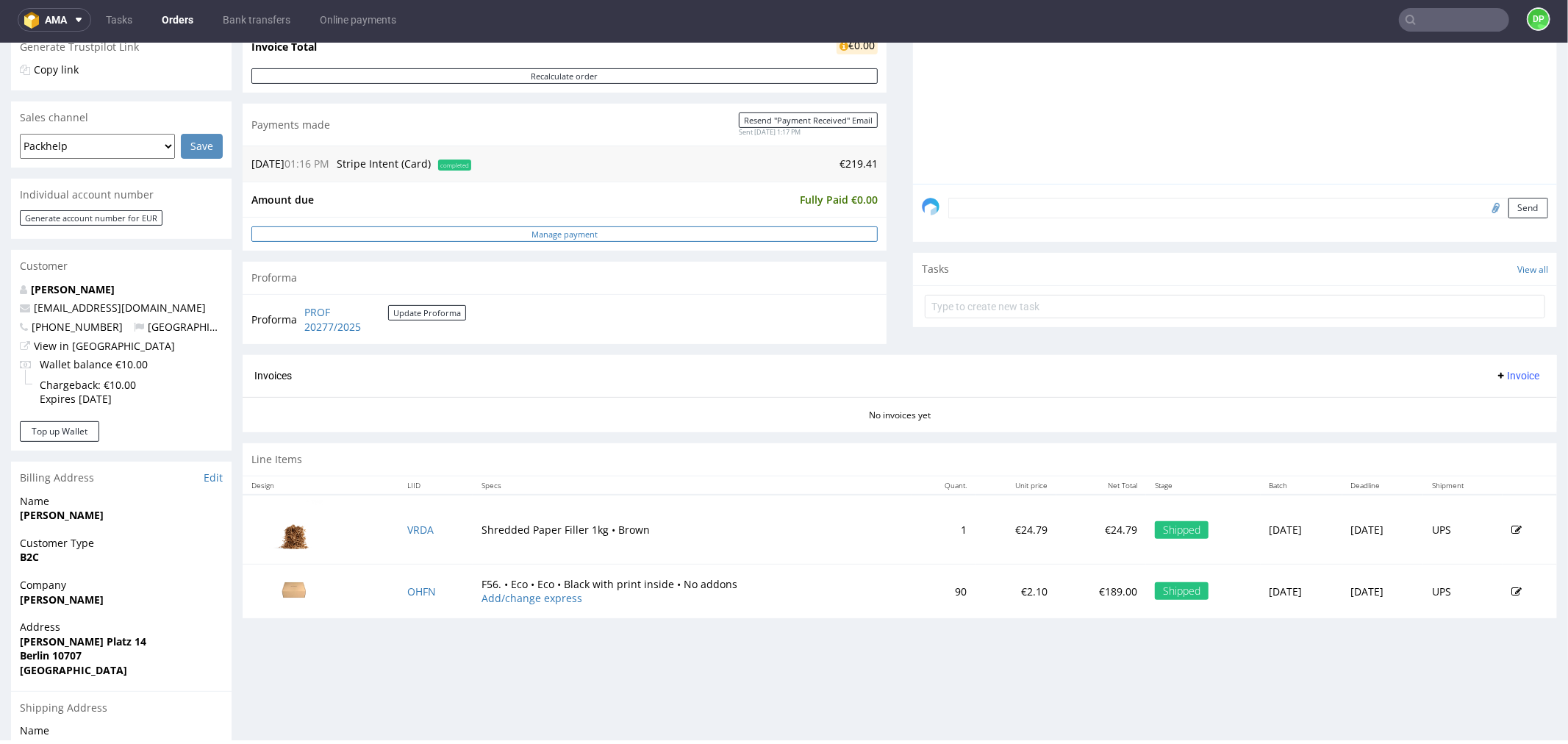
scroll to position [320, 0]
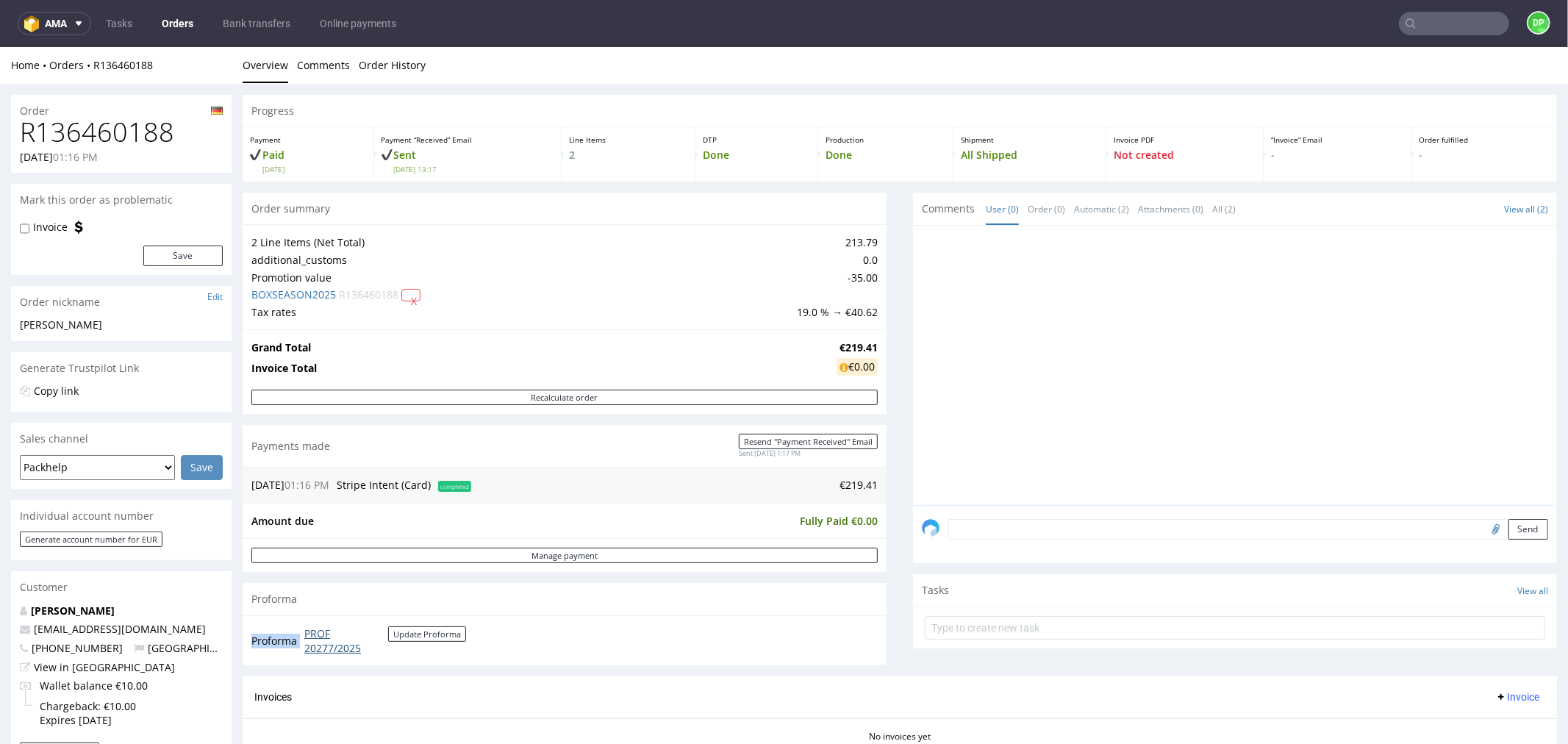
drag, startPoint x: 400, startPoint y: 648, endPoint x: 305, endPoint y: 630, distance: 96.7
click at [305, 630] on td "PROF 20277/2025 Update Proforma" at bounding box center [383, 639] width 165 height 32
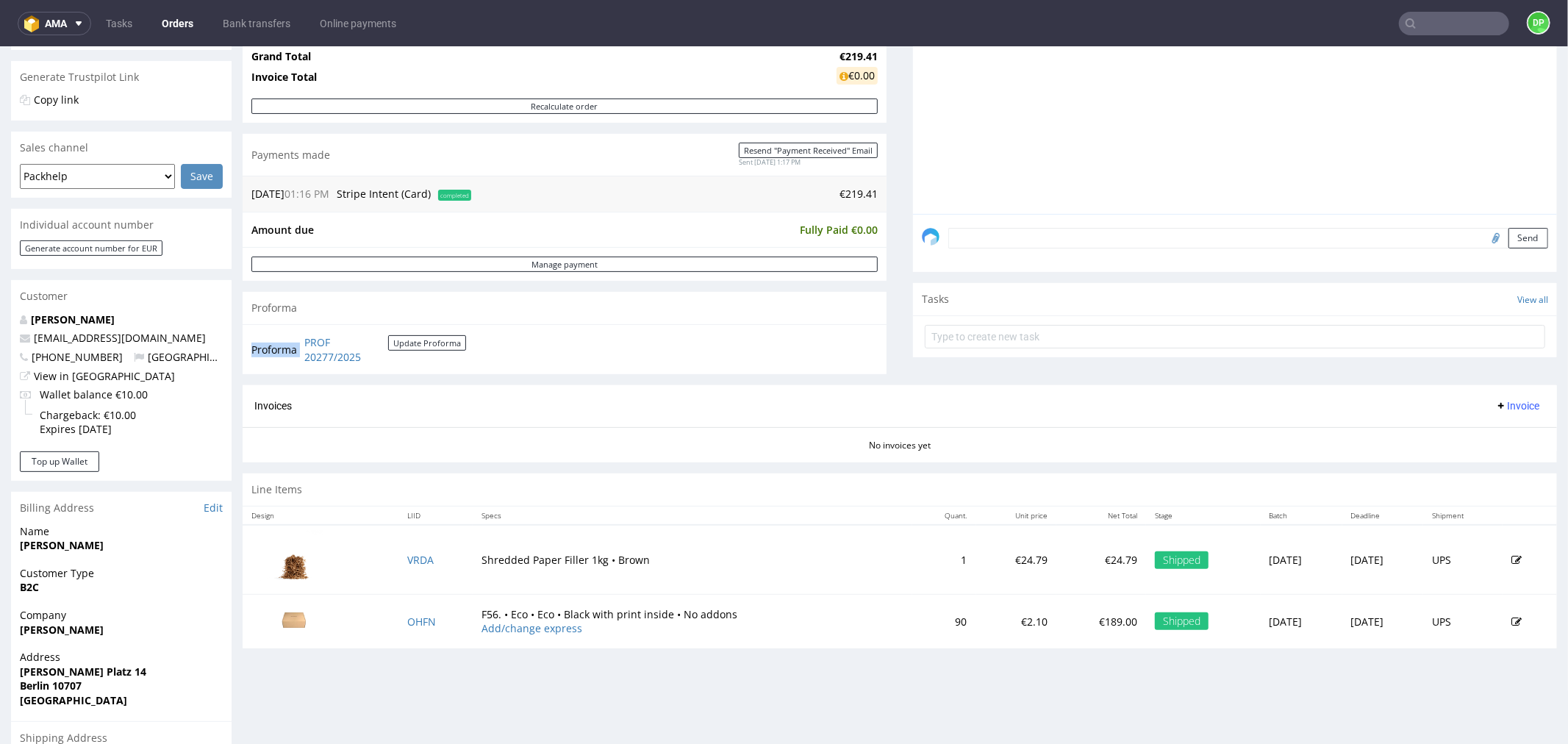
scroll to position [387, 0]
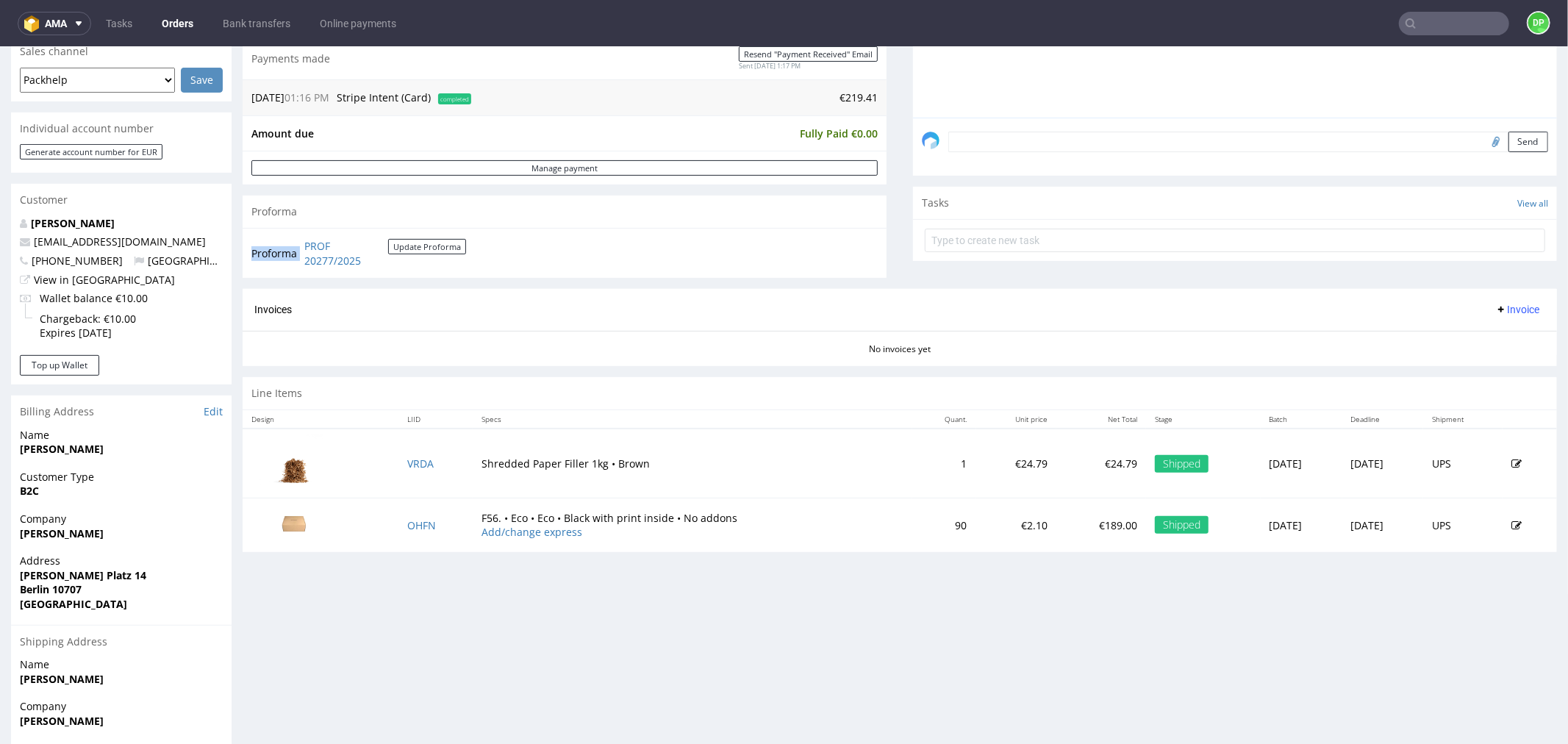
click at [1501, 303] on span "Invoice" at bounding box center [1517, 309] width 44 height 11
click at [1472, 359] on span "Upload" at bounding box center [1492, 367] width 71 height 15
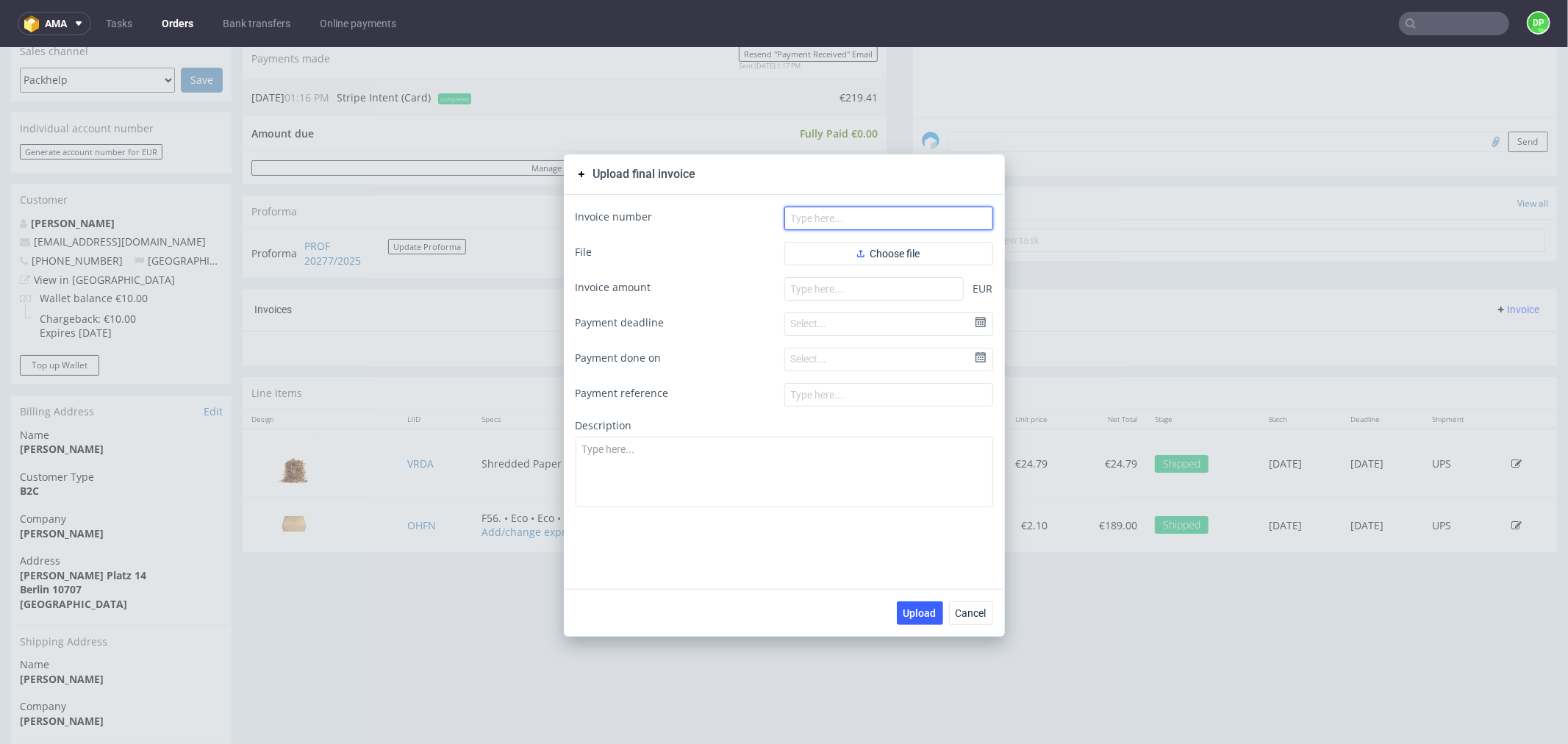
click at [815, 220] on input "text" at bounding box center [889, 217] width 209 height 24
paste input "FV 751/10/2025"
type input "FV 751/10/2025"
click at [841, 284] on input "number" at bounding box center [874, 287] width 180 height 24
paste input "29.50"
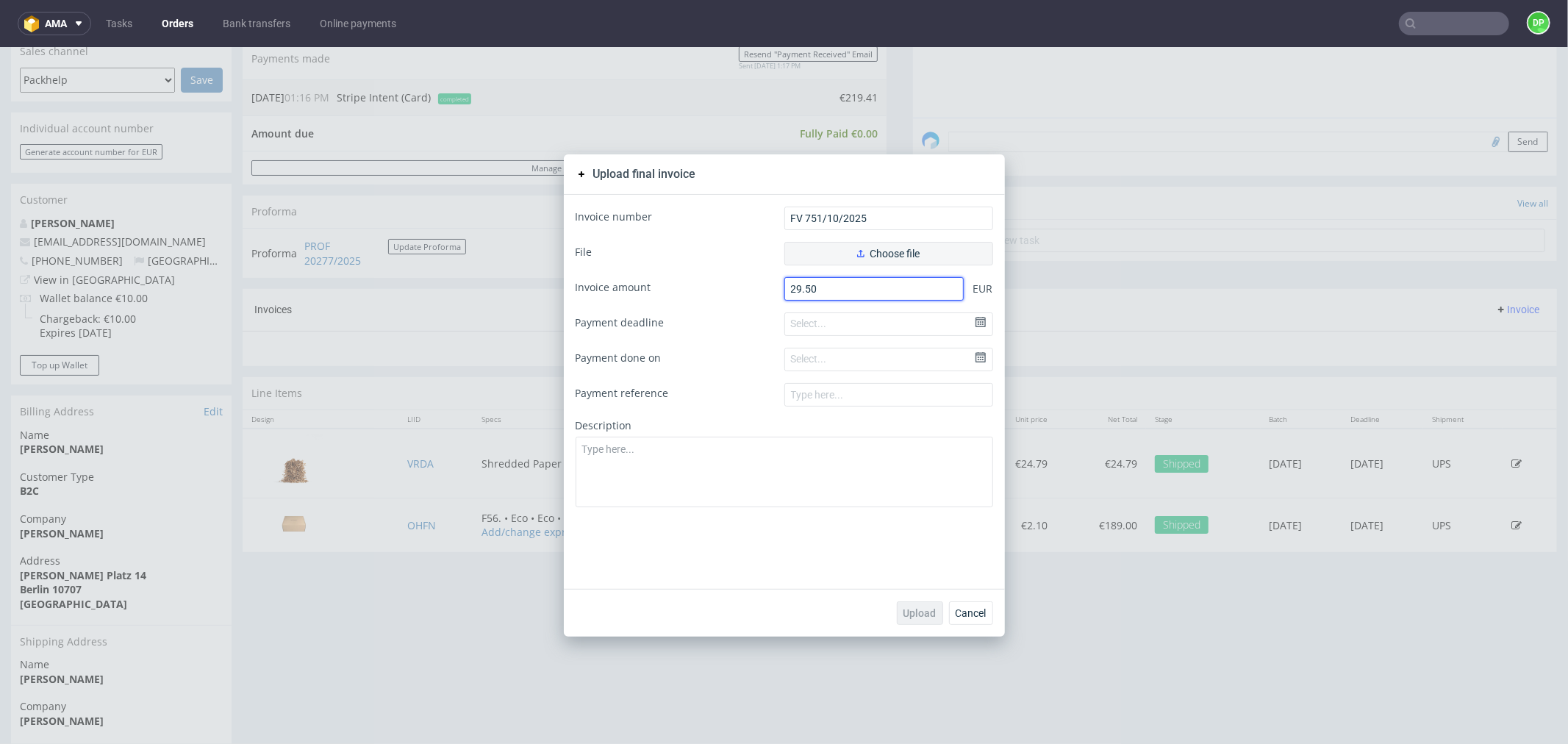
type input "29.50"
click at [842, 247] on button "Choose file" at bounding box center [889, 252] width 209 height 24
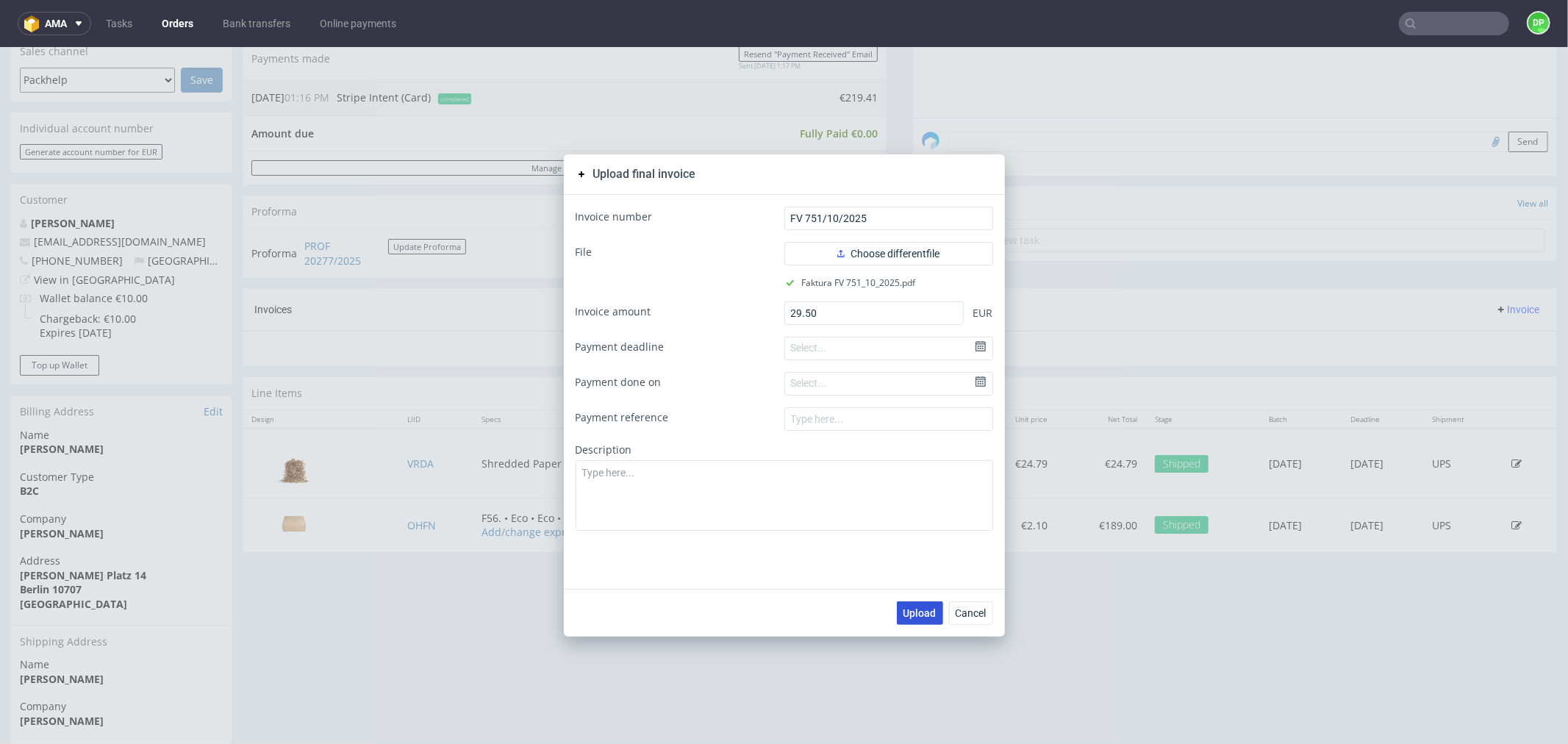
click at [897, 615] on button "Upload" at bounding box center [920, 612] width 47 height 24
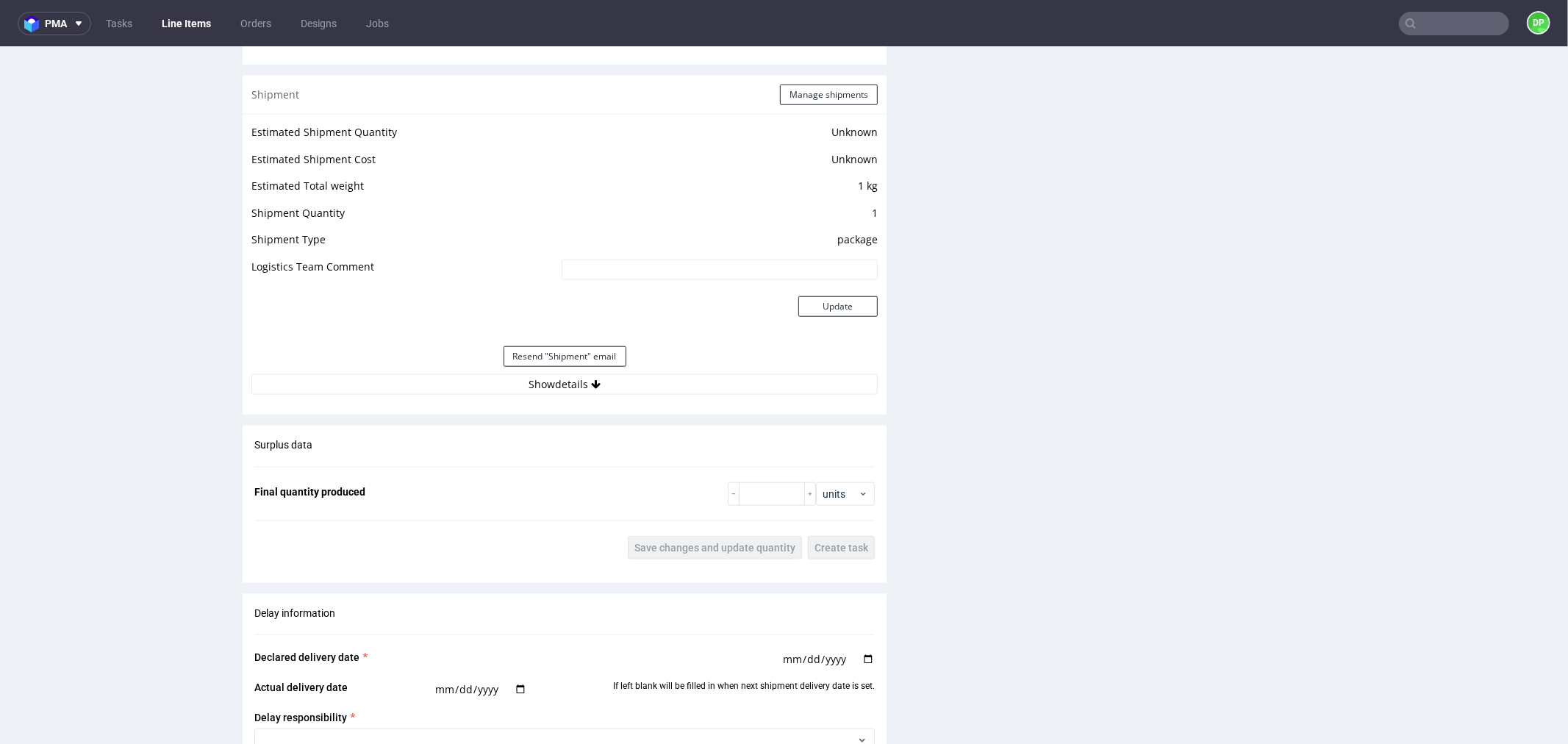
scroll to position [1192, 0]
click at [567, 392] on button "Show details" at bounding box center [565, 384] width 627 height 20
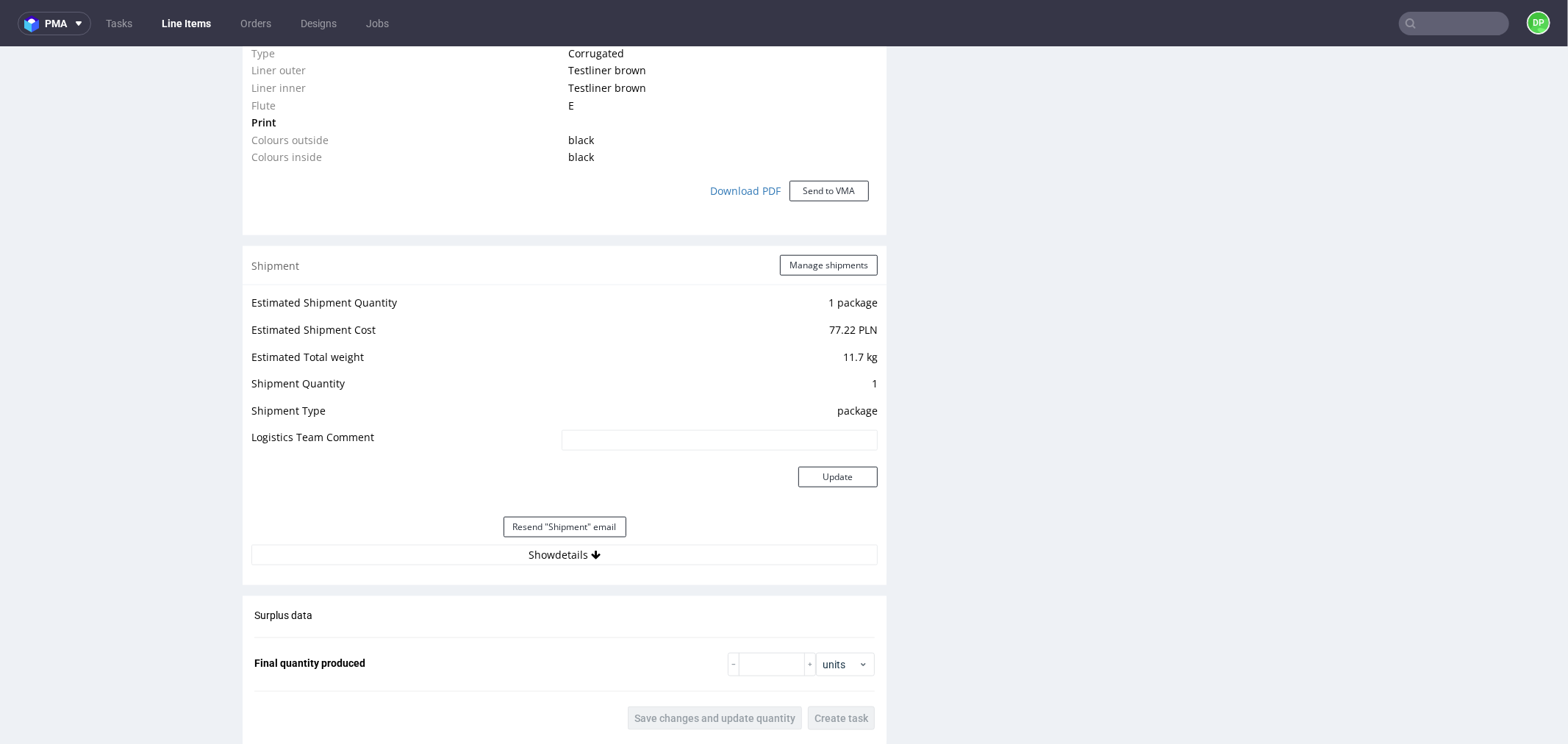
scroll to position [1325, 0]
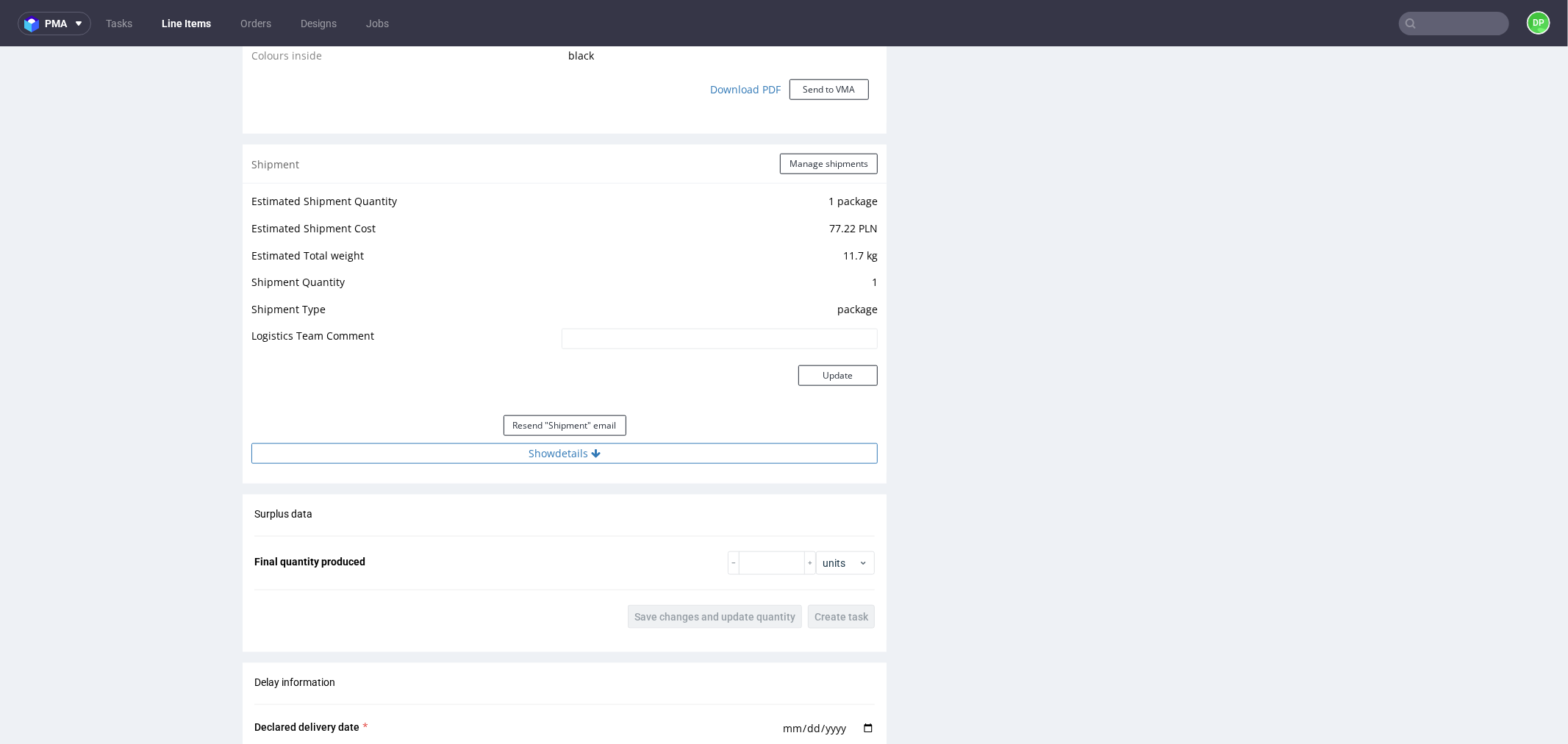
click at [581, 450] on button "Show details" at bounding box center [565, 452] width 627 height 20
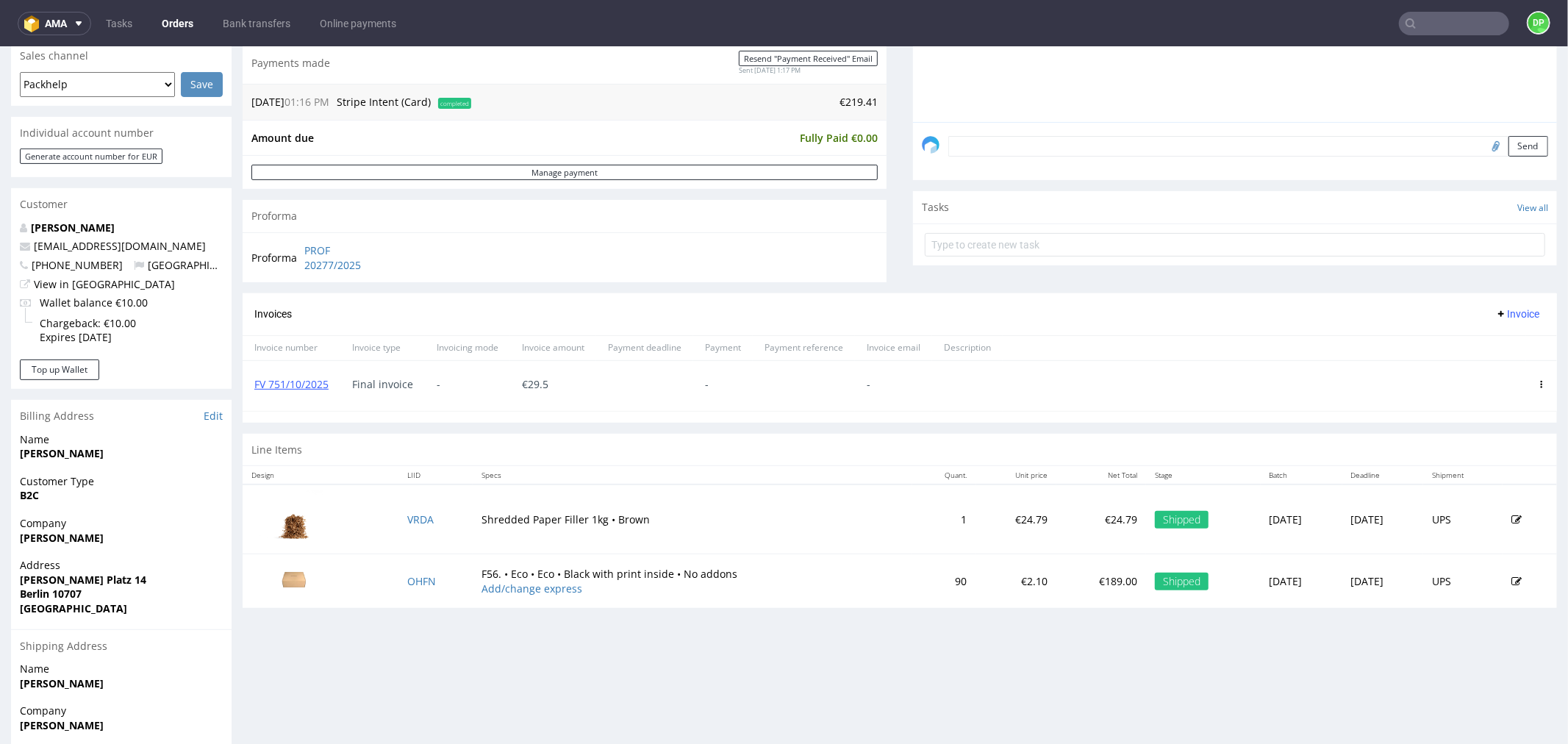
scroll to position [384, 0]
click at [1495, 311] on span "Invoice" at bounding box center [1517, 312] width 44 height 11
click at [1454, 333] on li "Upload" at bounding box center [1487, 344] width 95 height 26
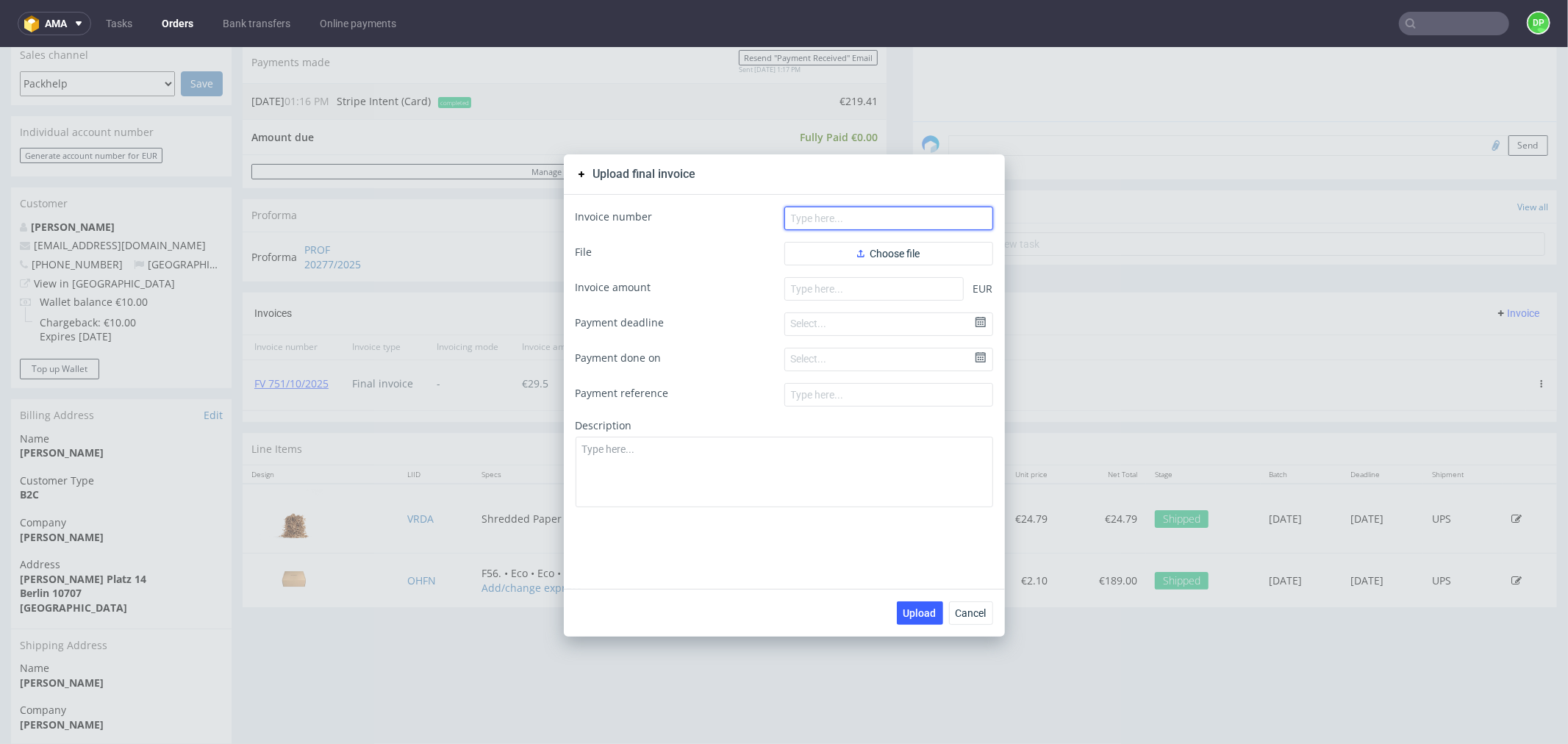
click at [833, 212] on input "text" at bounding box center [889, 217] width 209 height 24
paste input "FV 752/10/2025"
type input "FV 752/10/2025"
click at [887, 247] on span "Choose file" at bounding box center [888, 252] width 63 height 11
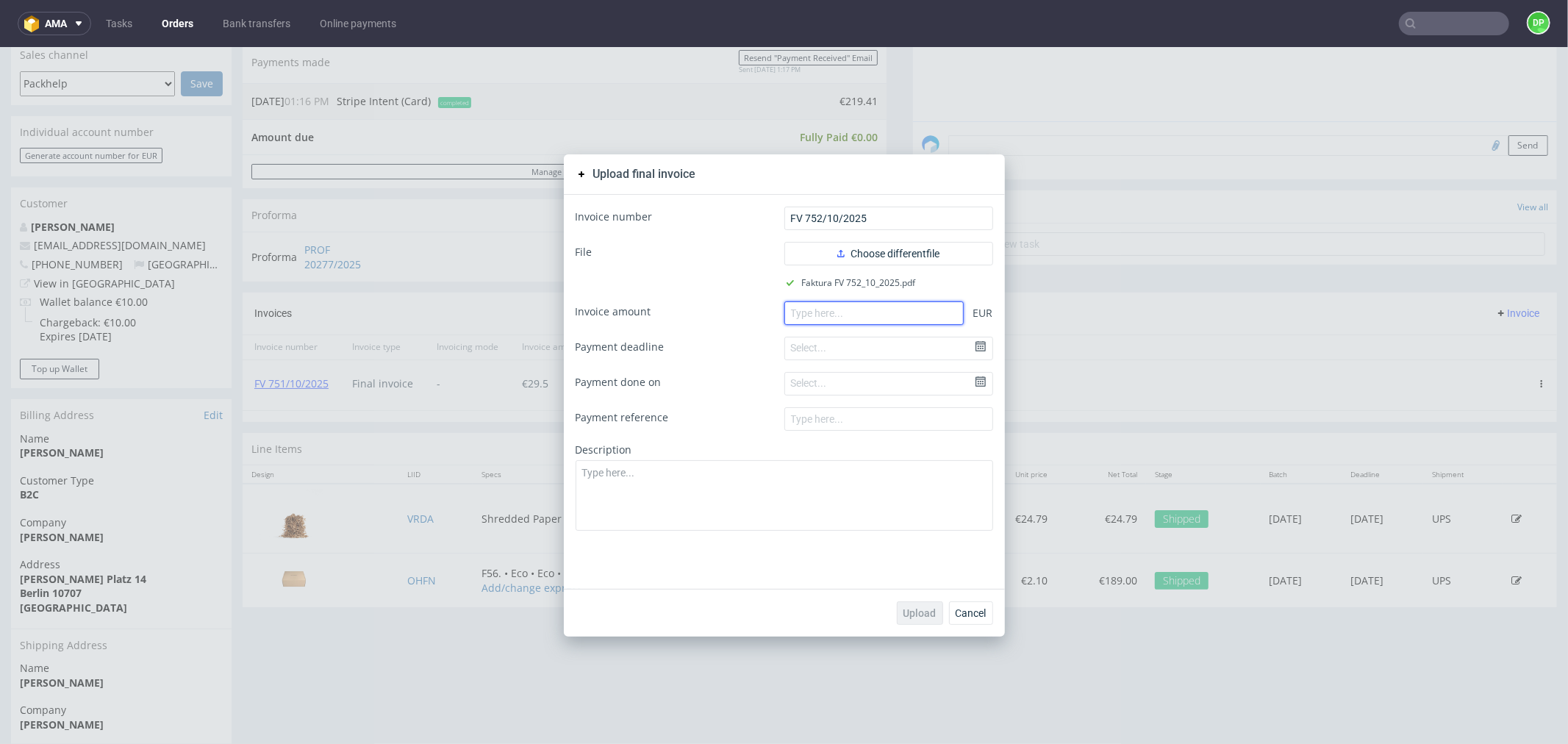
click at [863, 313] on input "number" at bounding box center [874, 312] width 180 height 24
paste input "189.90"
type input "189.90"
click at [914, 610] on span "Upload" at bounding box center [920, 612] width 33 height 11
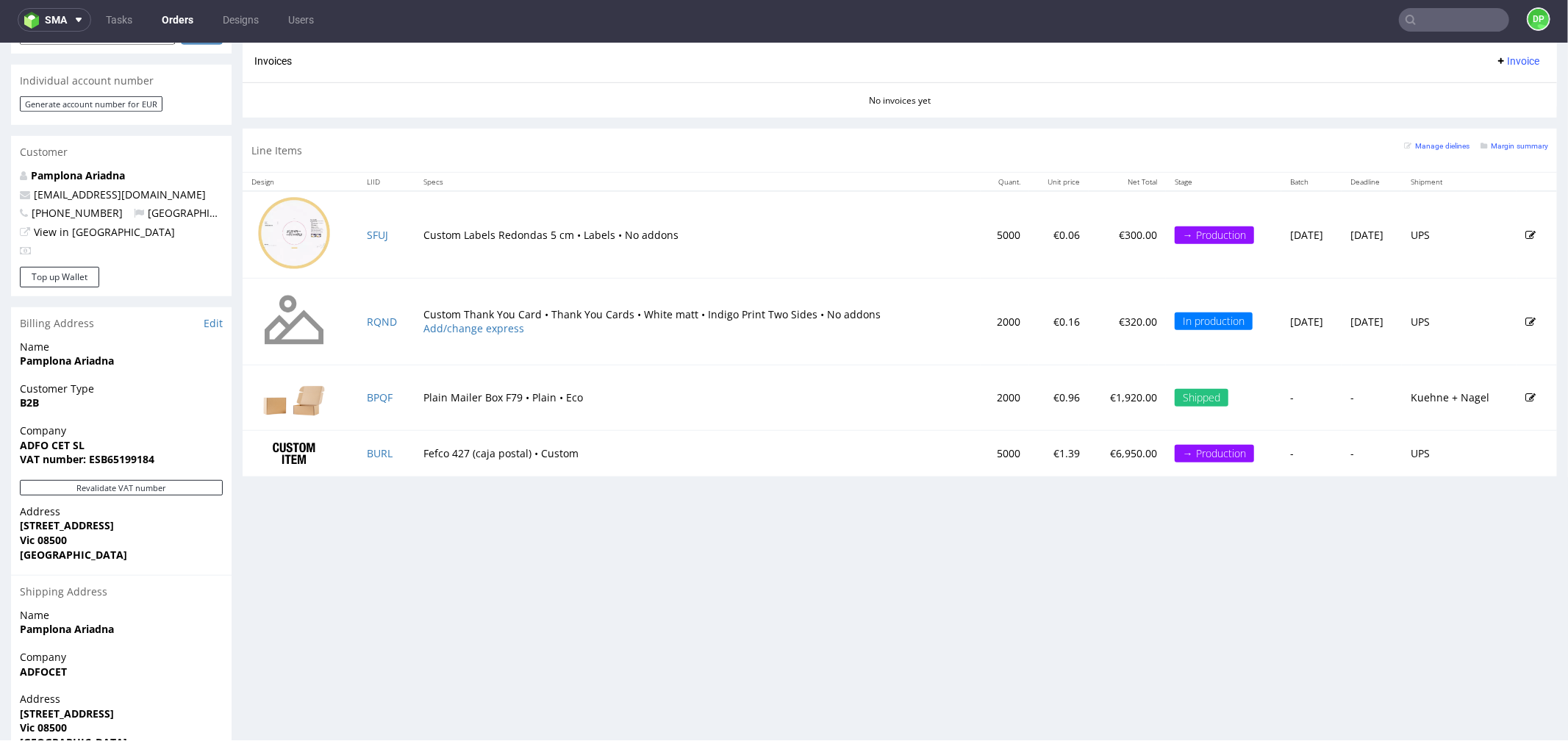
scroll to position [541, 0]
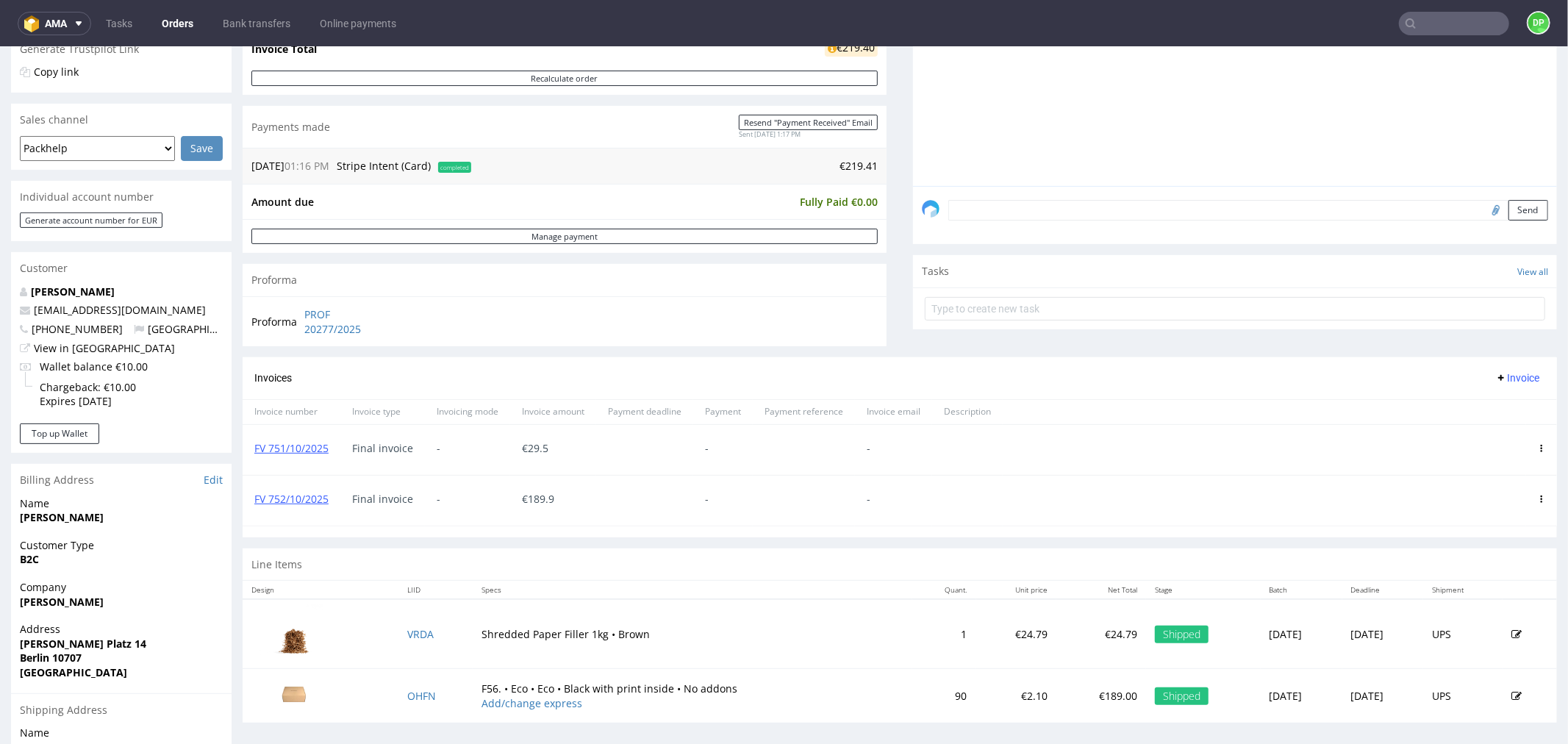
scroll to position [443, 0]
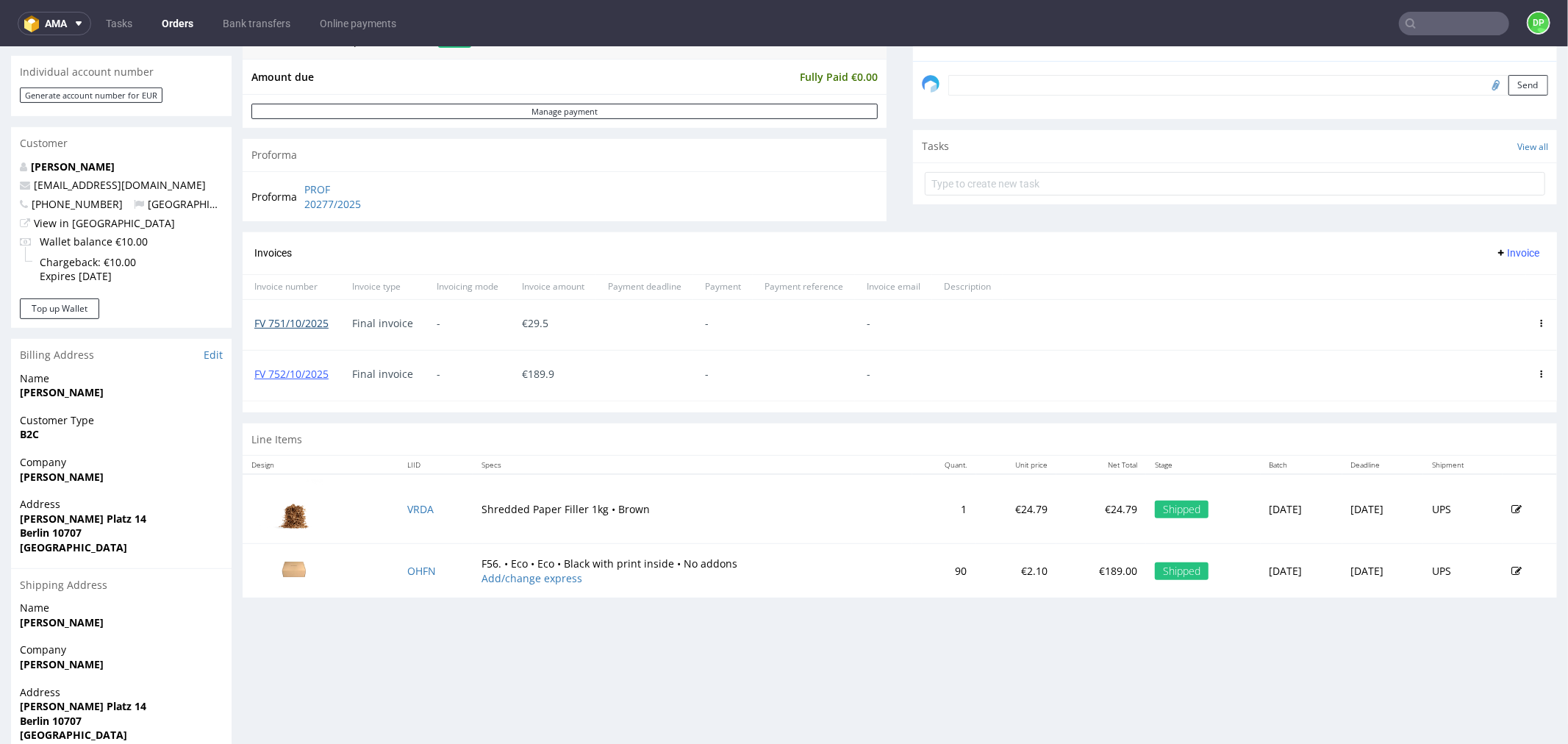
click at [284, 323] on link "FV 751/10/2025" at bounding box center [291, 322] width 74 height 14
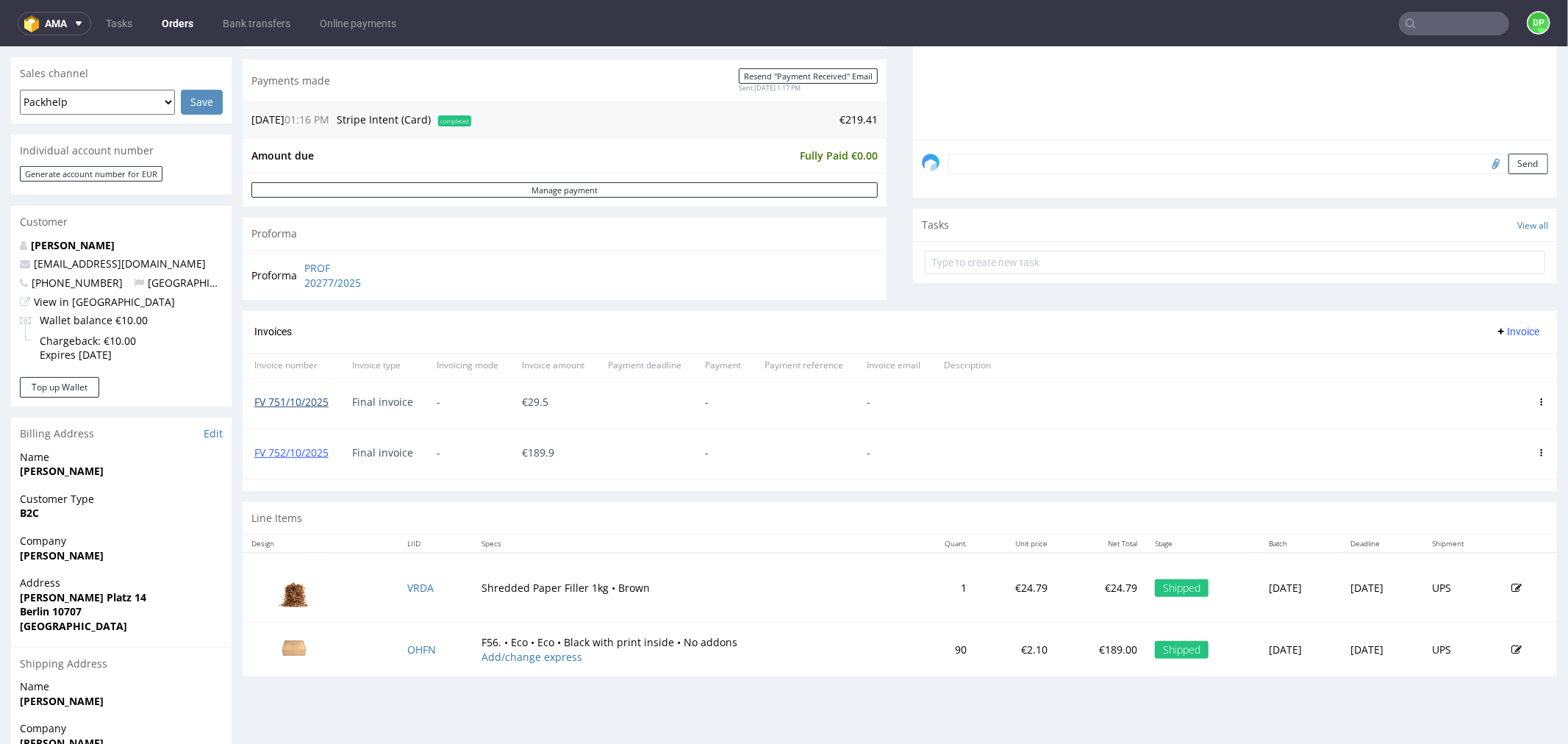
scroll to position [334, 0]
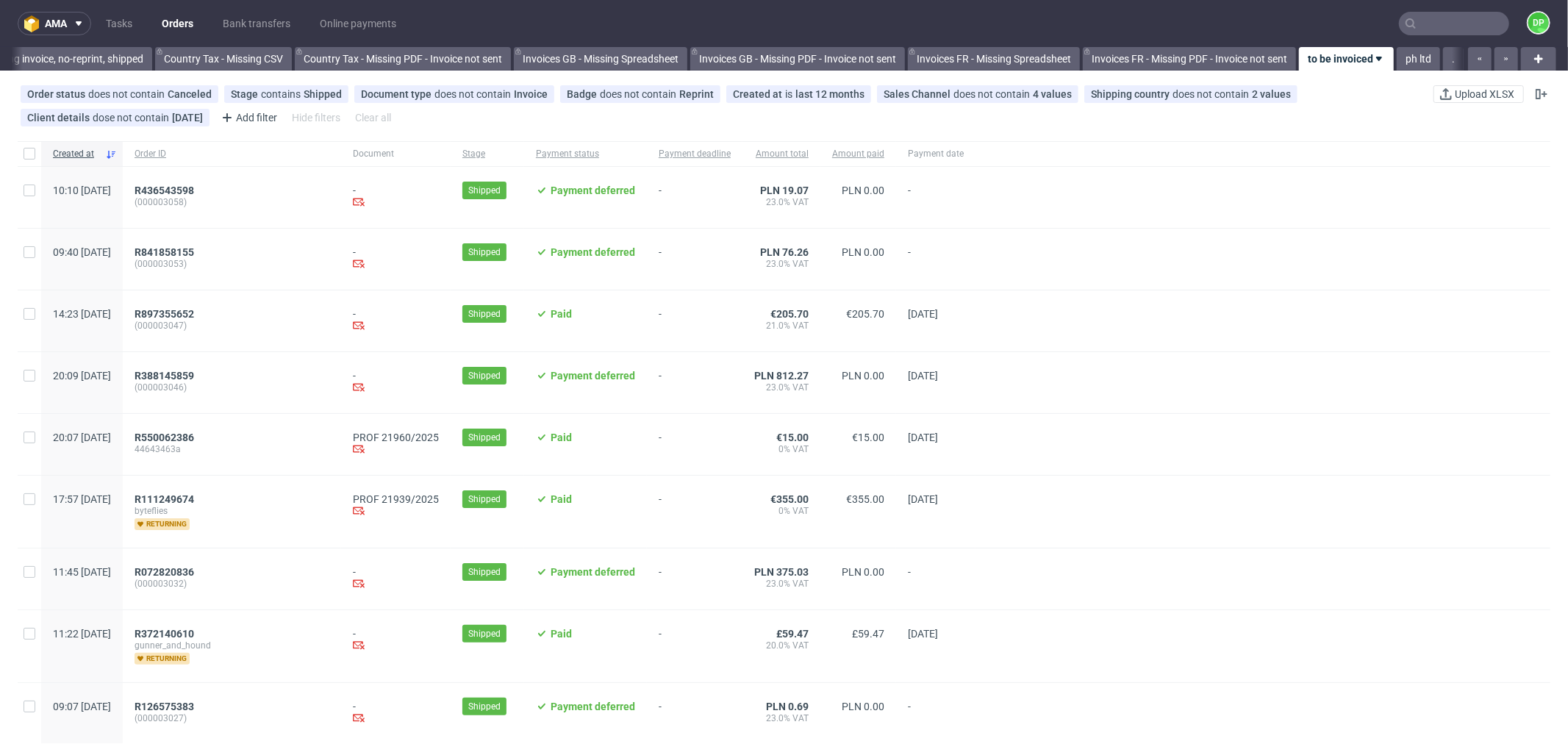
scroll to position [84, 0]
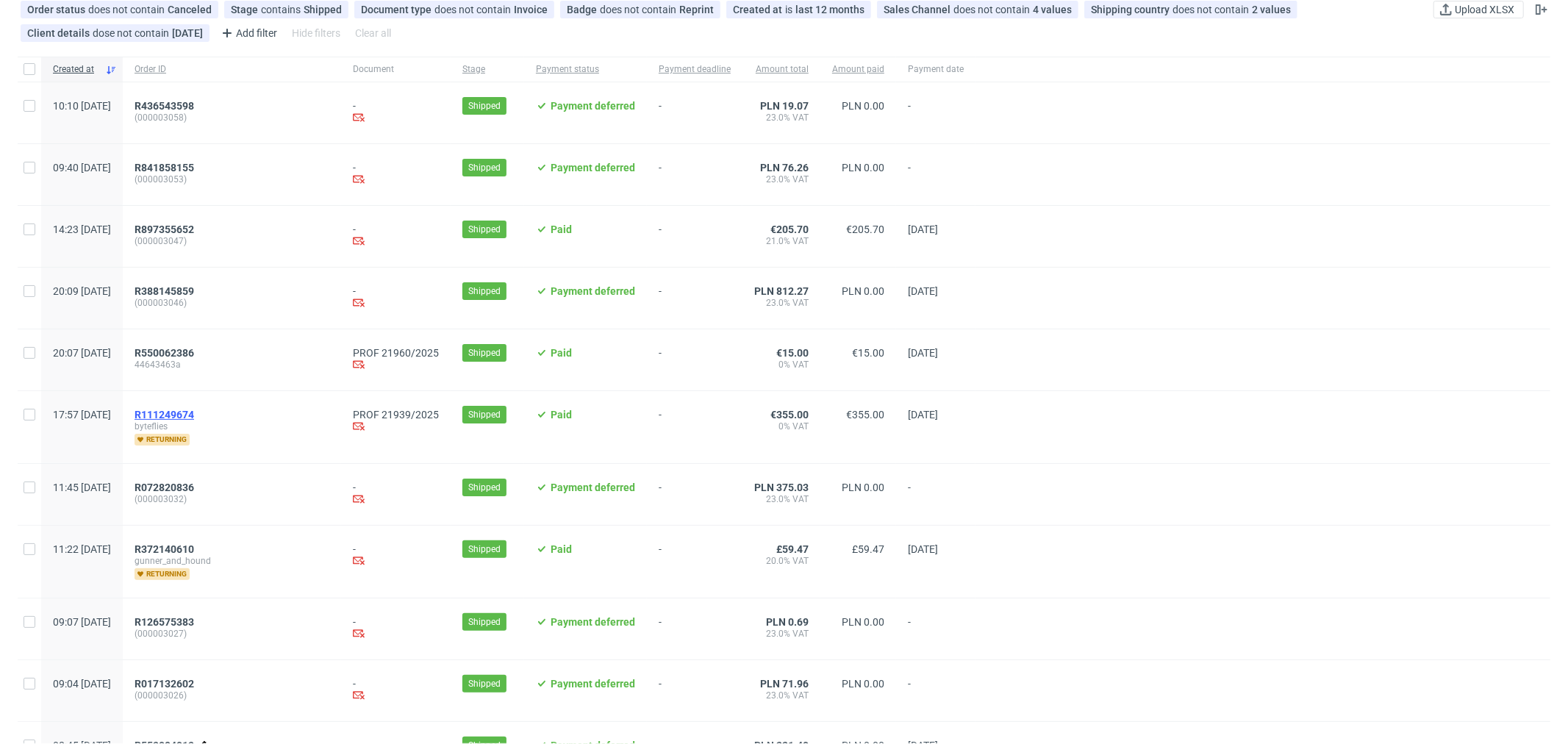
click at [194, 414] on span "R111249674" at bounding box center [164, 414] width 60 height 11
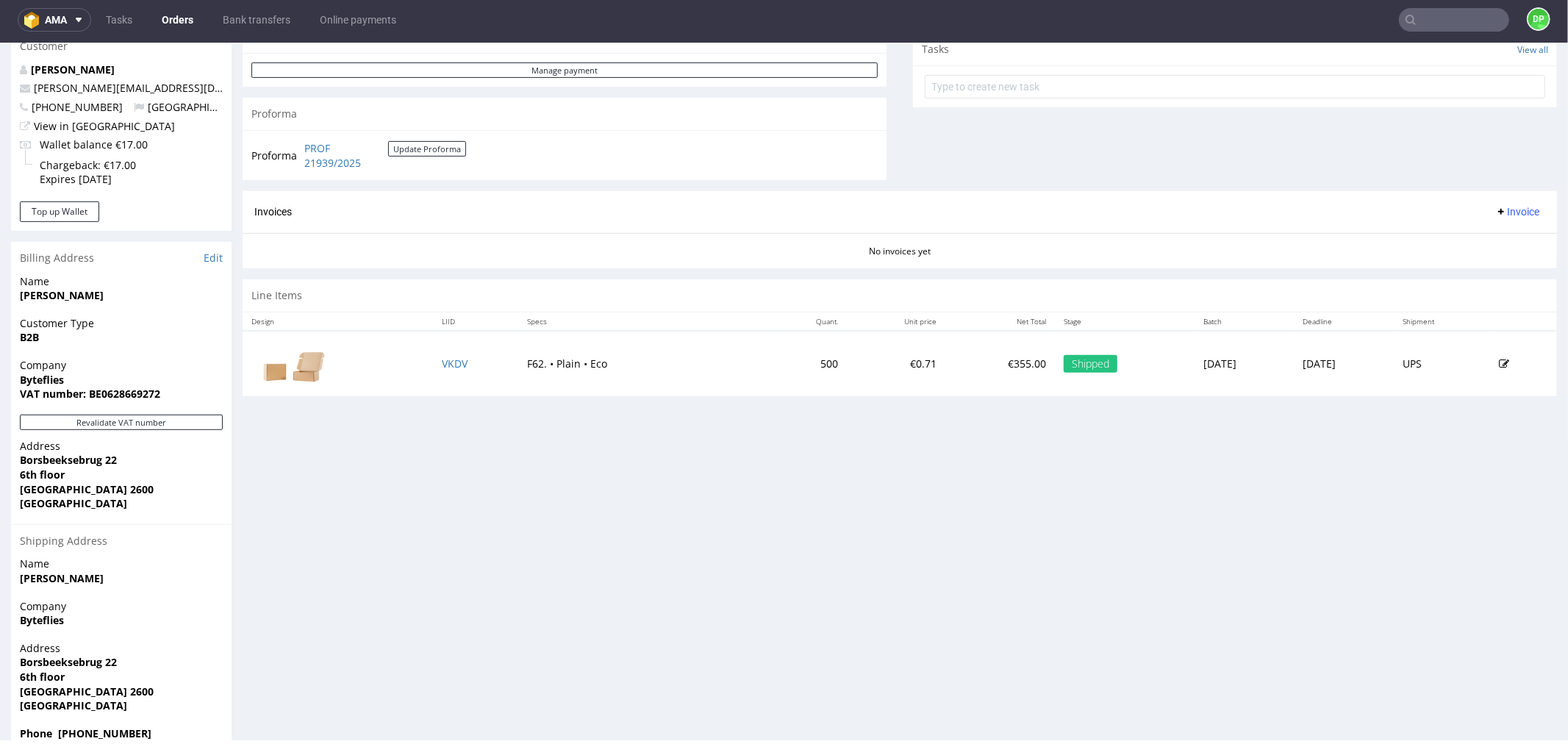
scroll to position [568, 0]
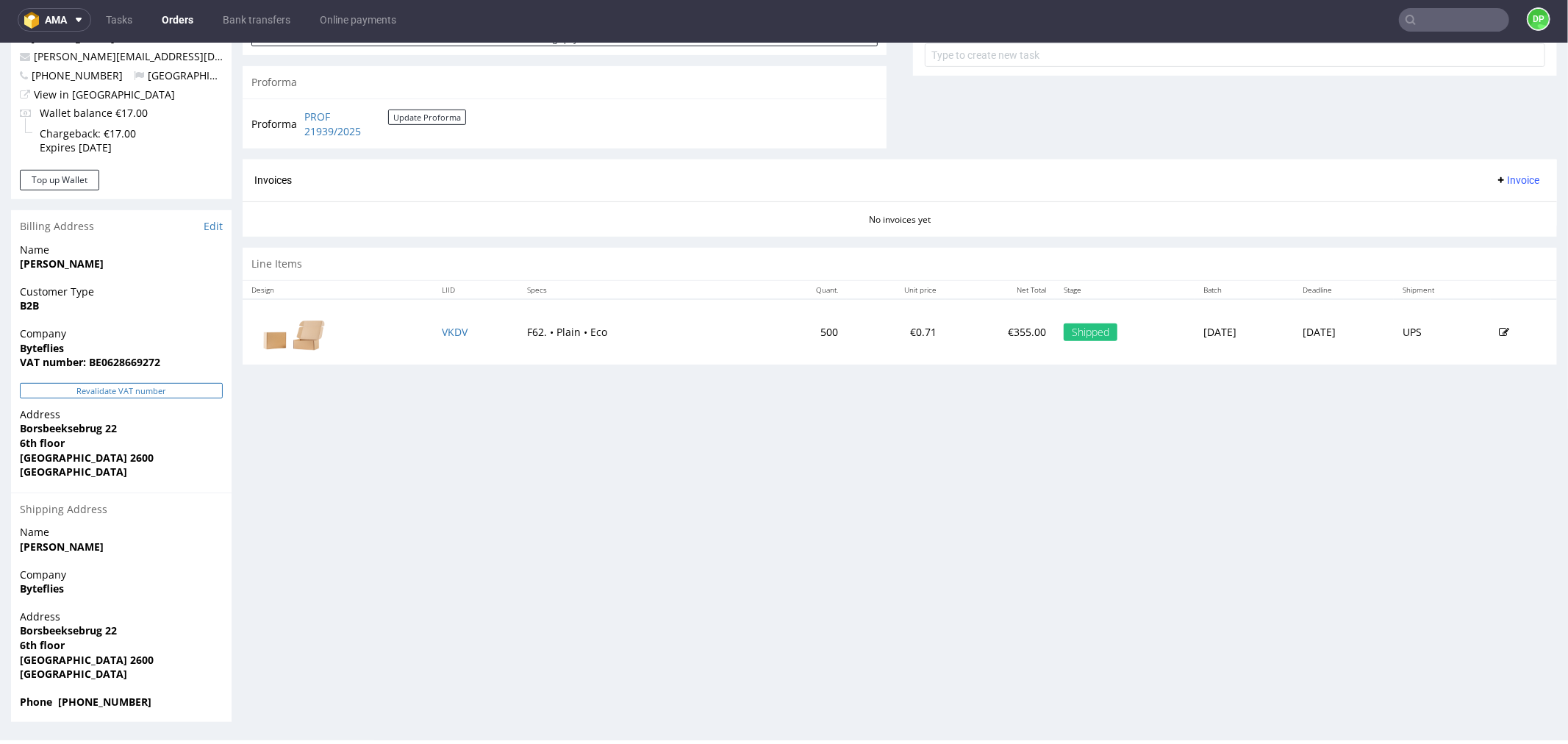
click at [182, 387] on button "Revalidate VAT number" at bounding box center [121, 390] width 203 height 16
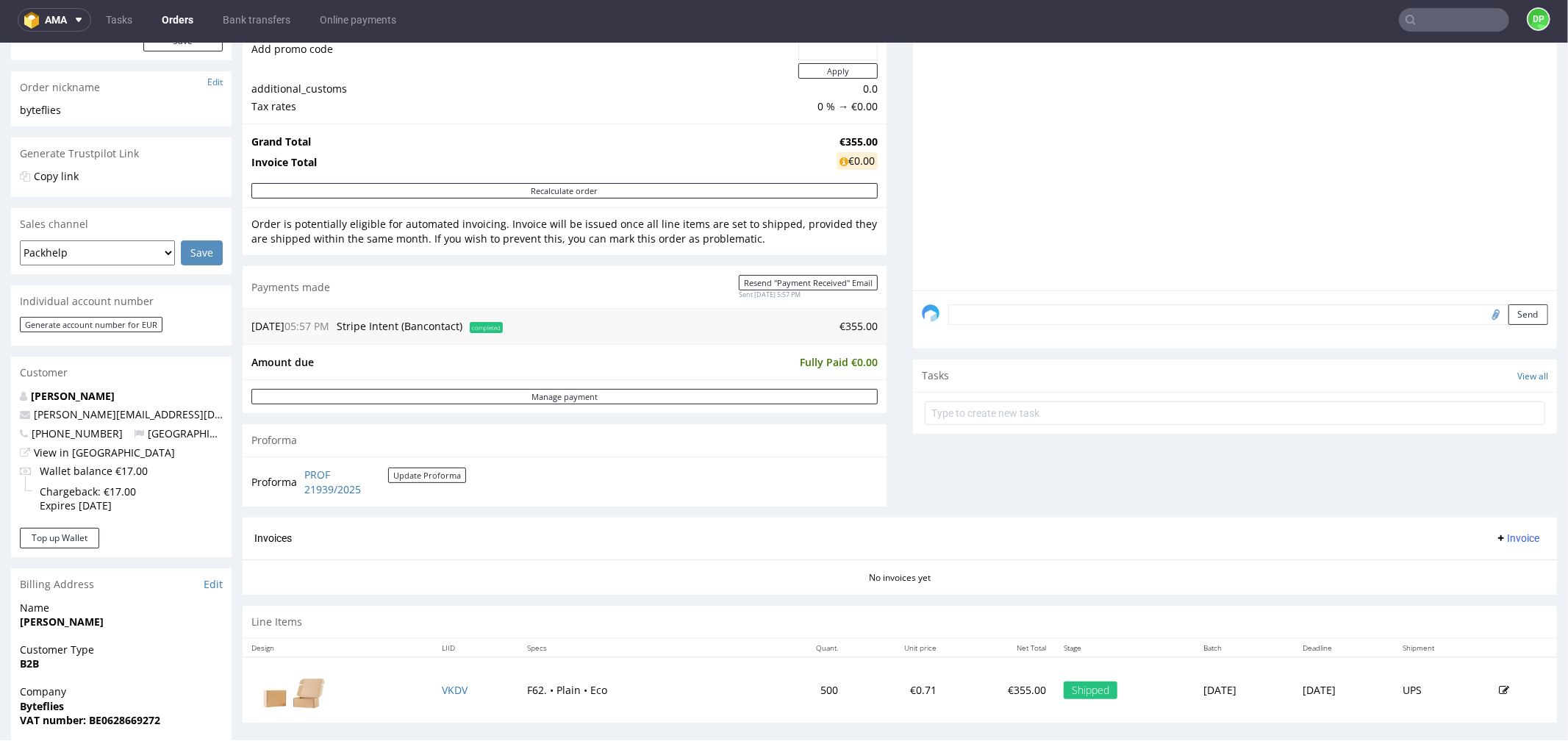
scroll to position [212, 0]
click at [1511, 538] on span "Invoice" at bounding box center [1517, 537] width 44 height 11
click at [1471, 568] on span "Generate" at bounding box center [1492, 568] width 71 height 15
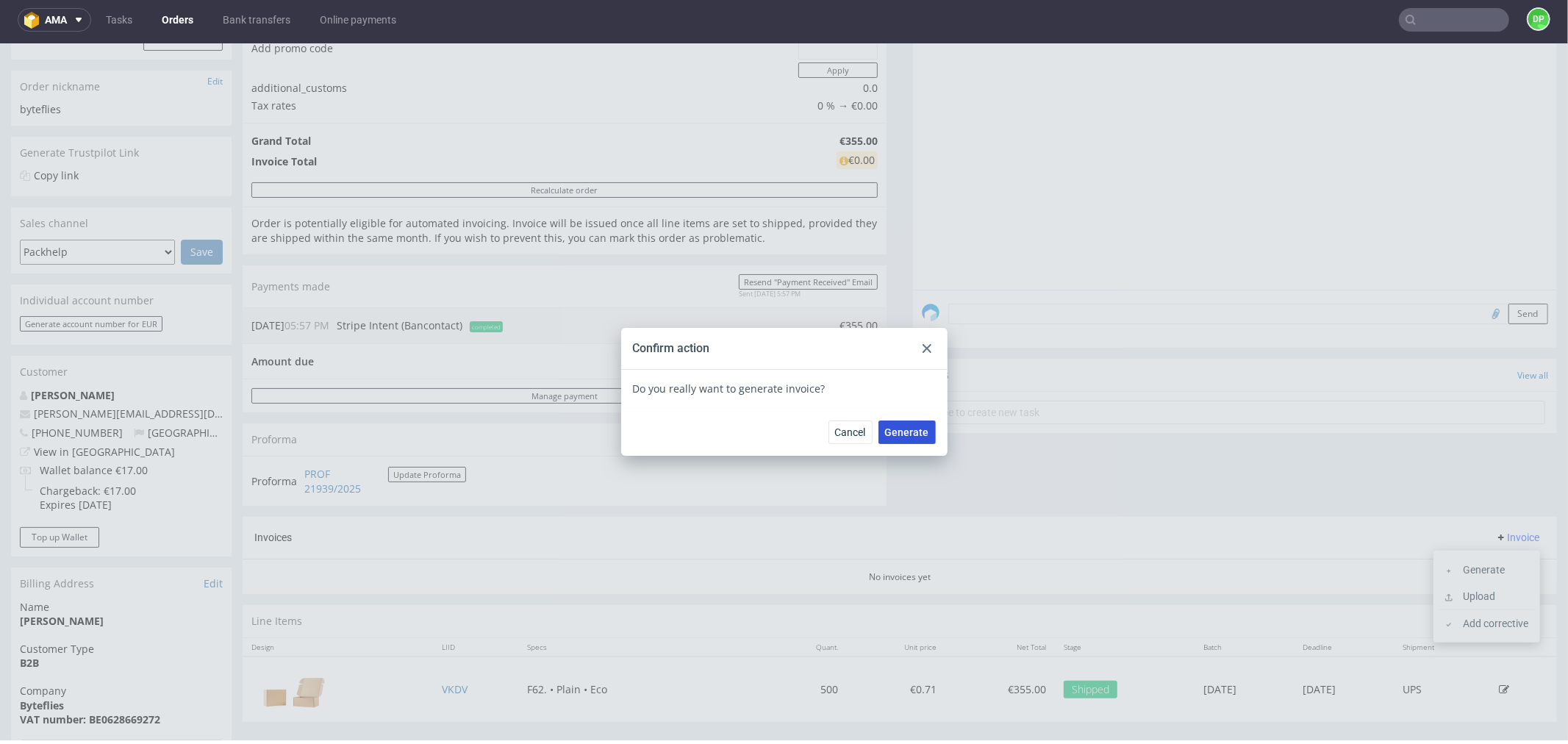
click at [892, 439] on button "Generate" at bounding box center [907, 431] width 57 height 24
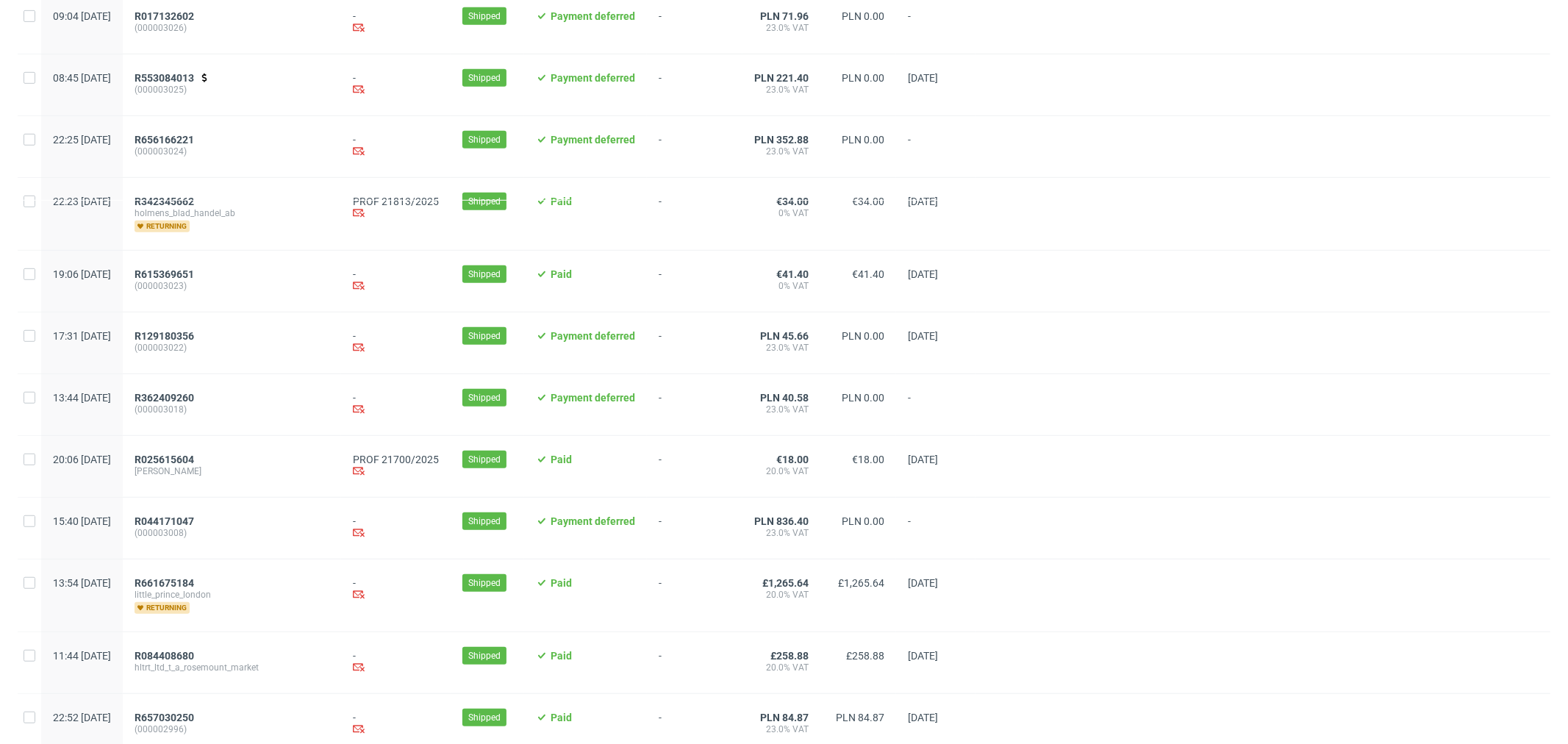
scroll to position [679, 0]
click at [194, 200] on span "R342345662" at bounding box center [164, 200] width 60 height 11
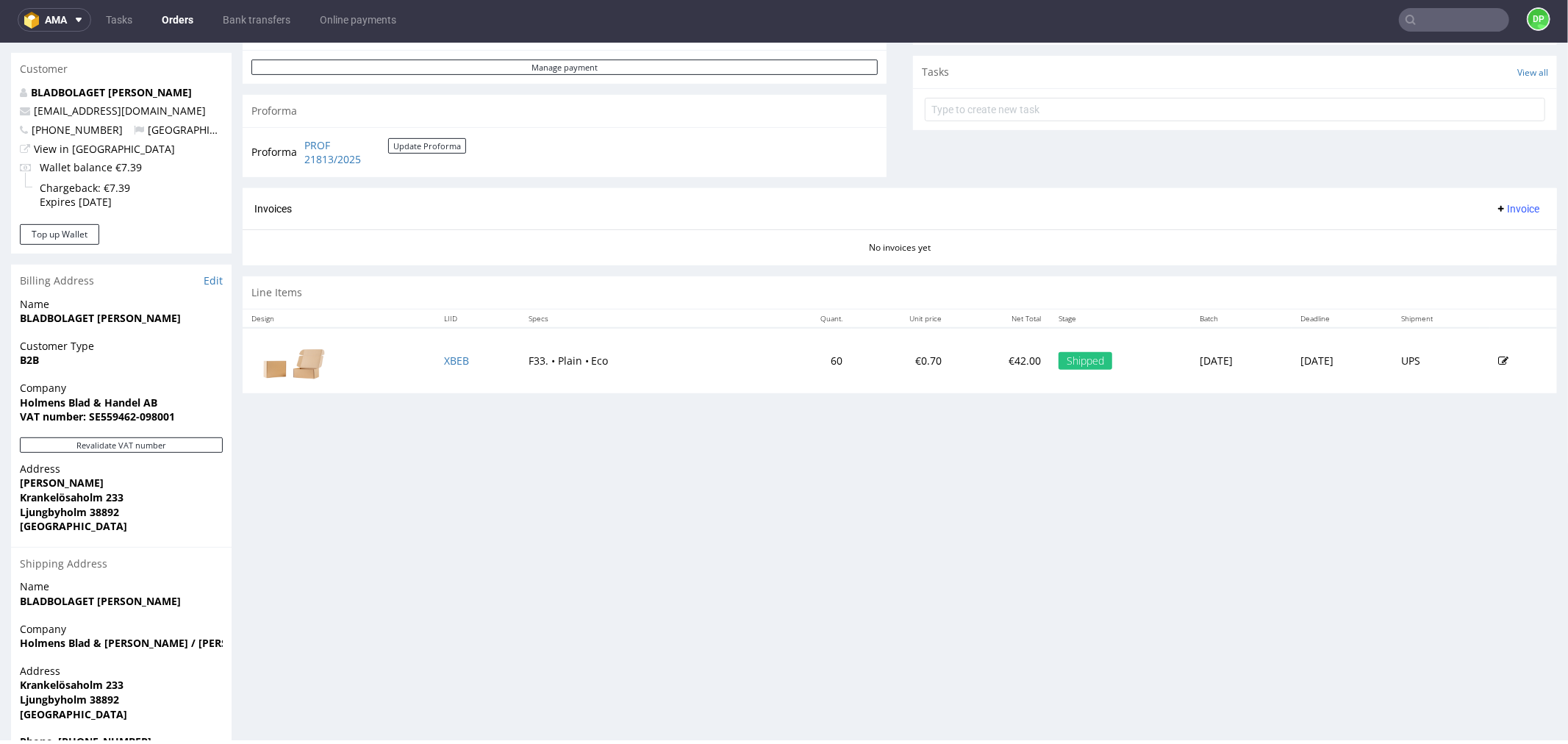
scroll to position [516, 0]
click at [122, 435] on button "Revalidate VAT number" at bounding box center [121, 443] width 203 height 16
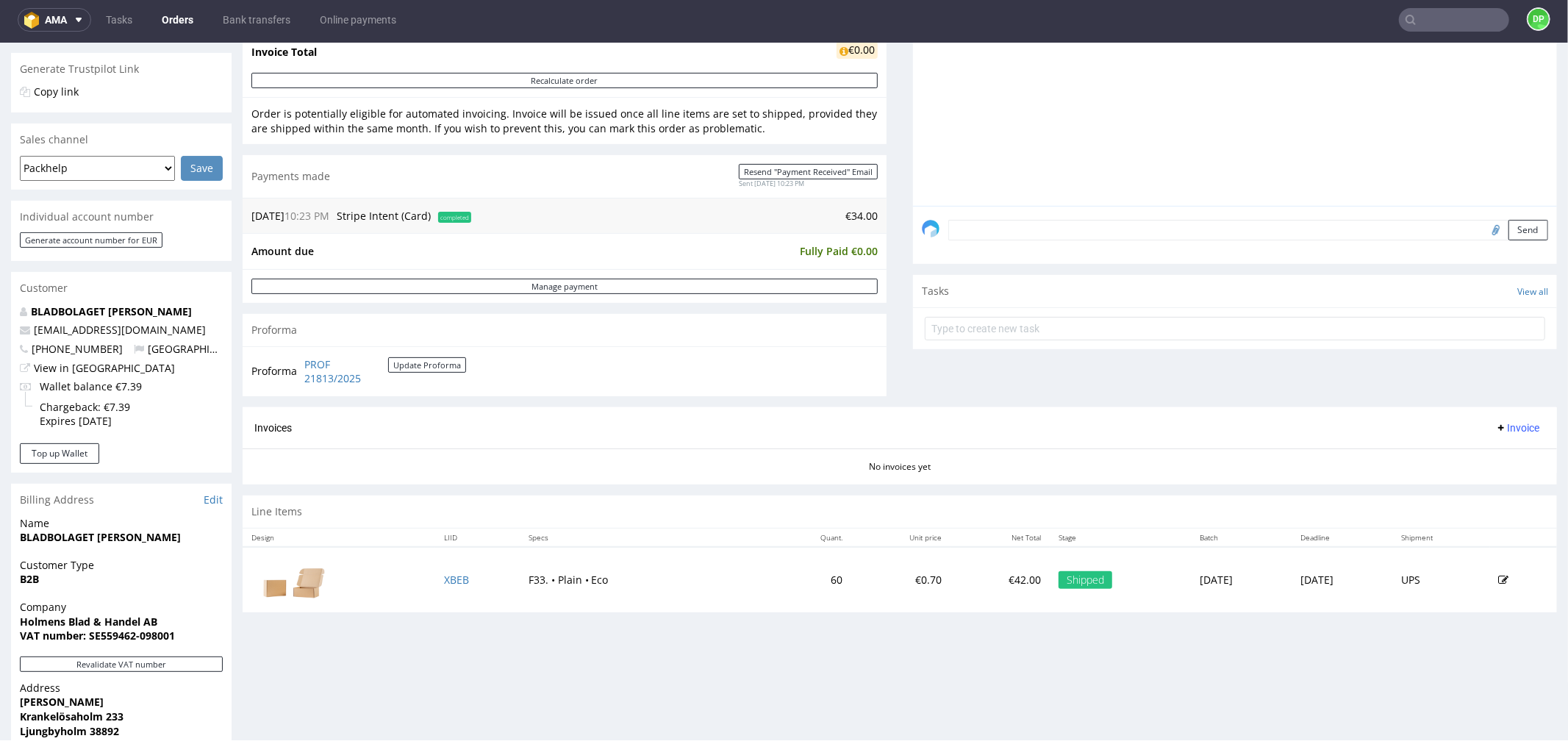
scroll to position [296, 0]
click at [1496, 426] on span "Invoice" at bounding box center [1517, 426] width 44 height 11
click at [1482, 451] on span "Generate" at bounding box center [1492, 458] width 71 height 15
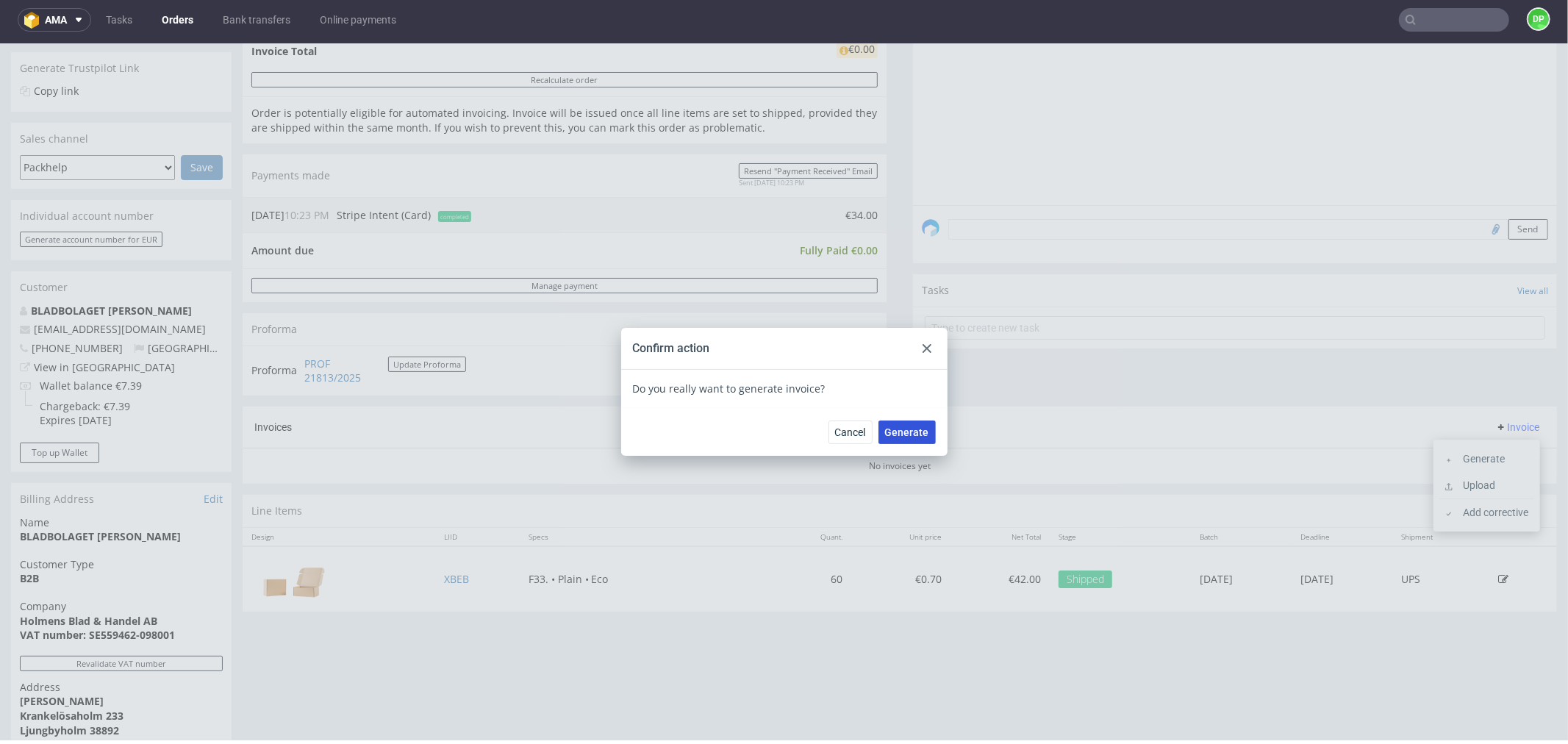
click at [902, 434] on span "Generate" at bounding box center [907, 431] width 44 height 11
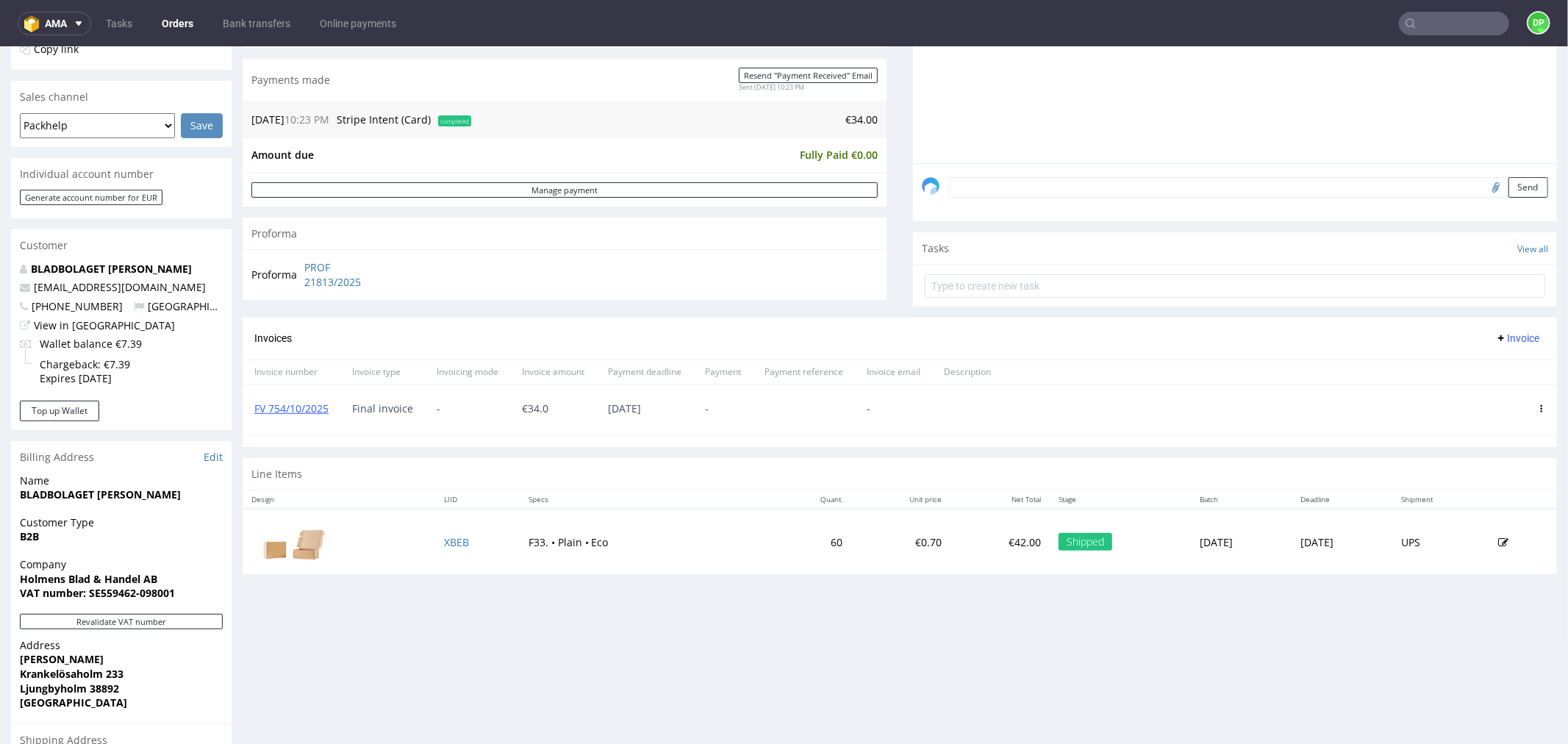
scroll to position [343, 0]
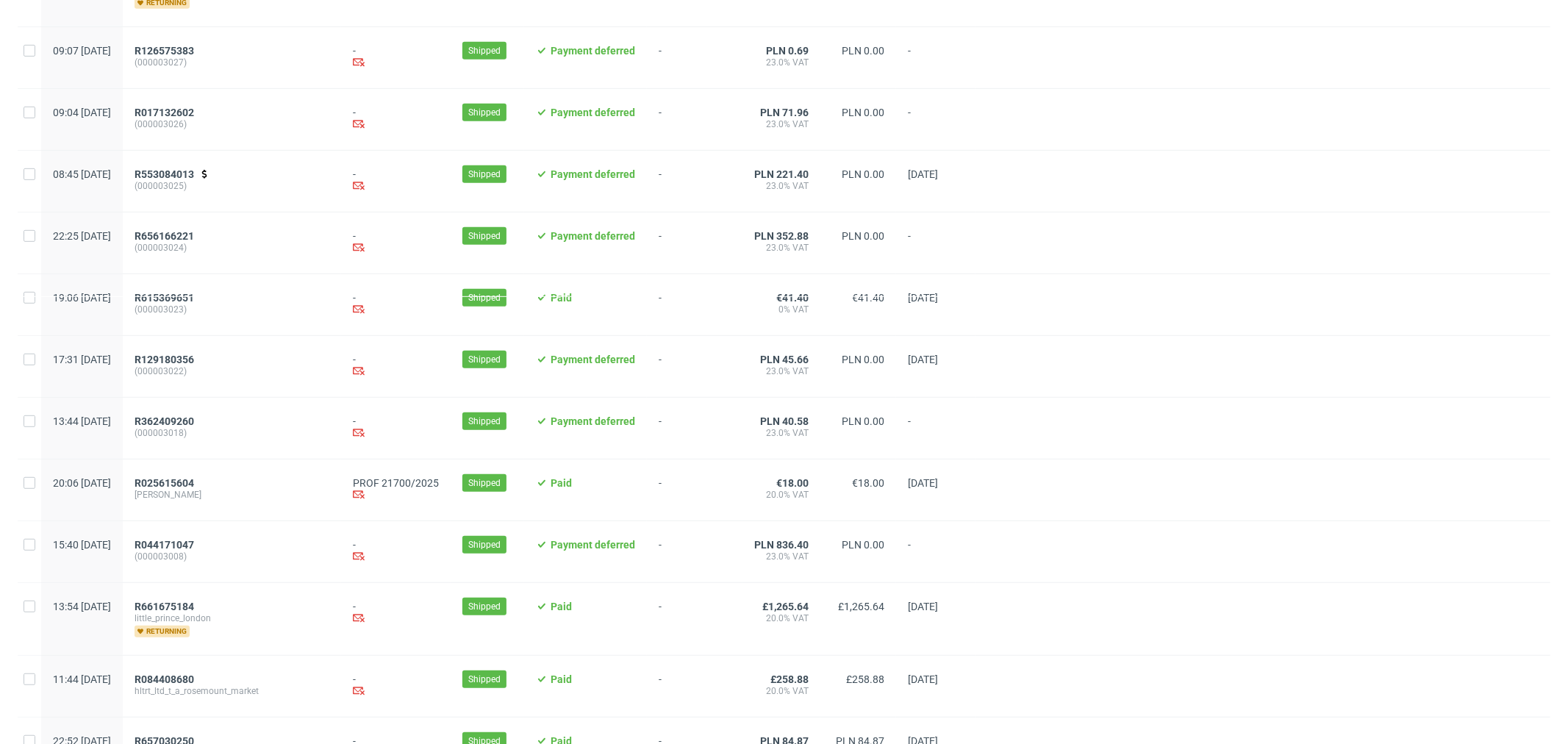
scroll to position [583, 0]
click at [194, 488] on span "R025615604" at bounding box center [164, 482] width 60 height 11
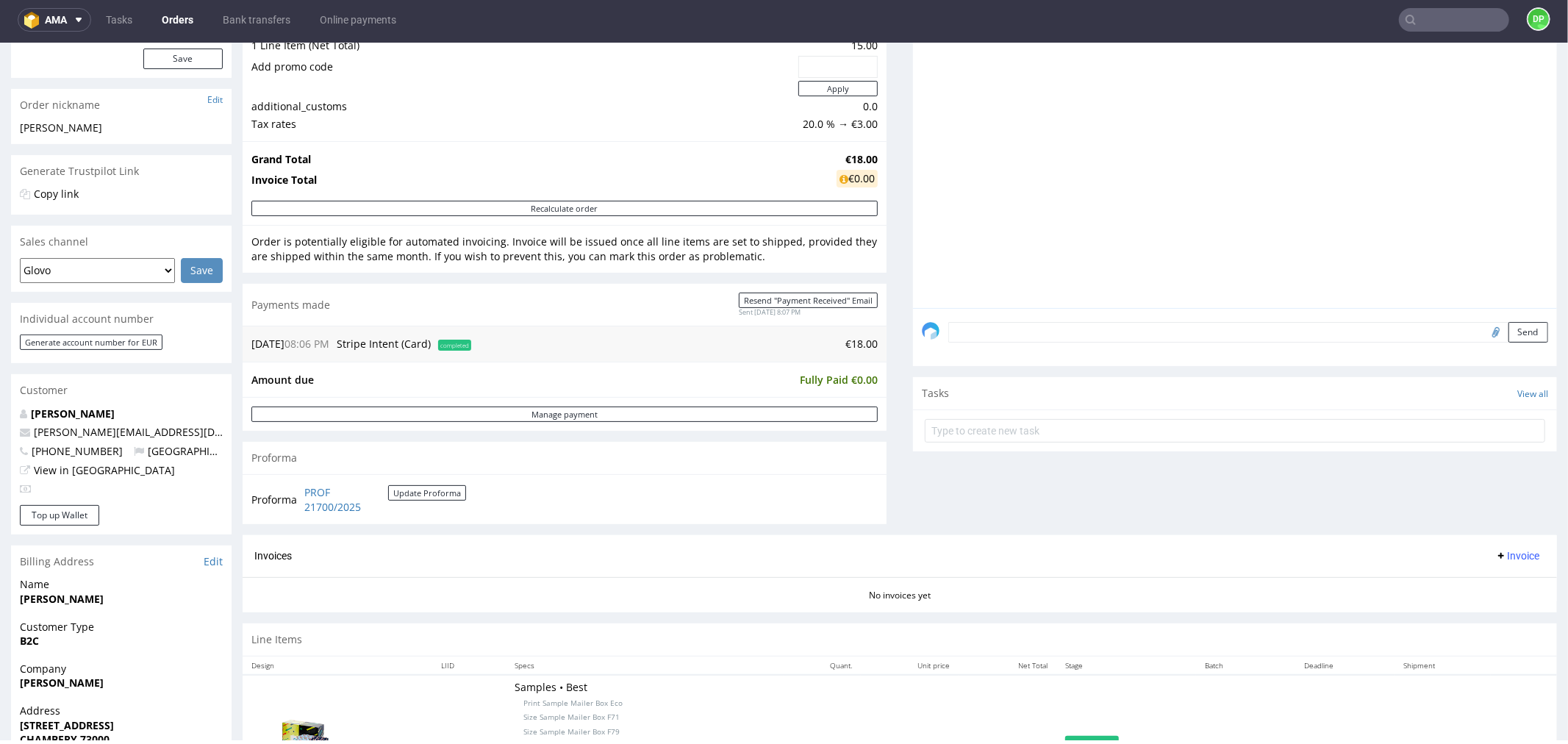
scroll to position [194, 0]
click at [1508, 548] on span "Invoice" at bounding box center [1517, 554] width 44 height 11
click at [1472, 585] on span "Generate" at bounding box center [1492, 586] width 71 height 15
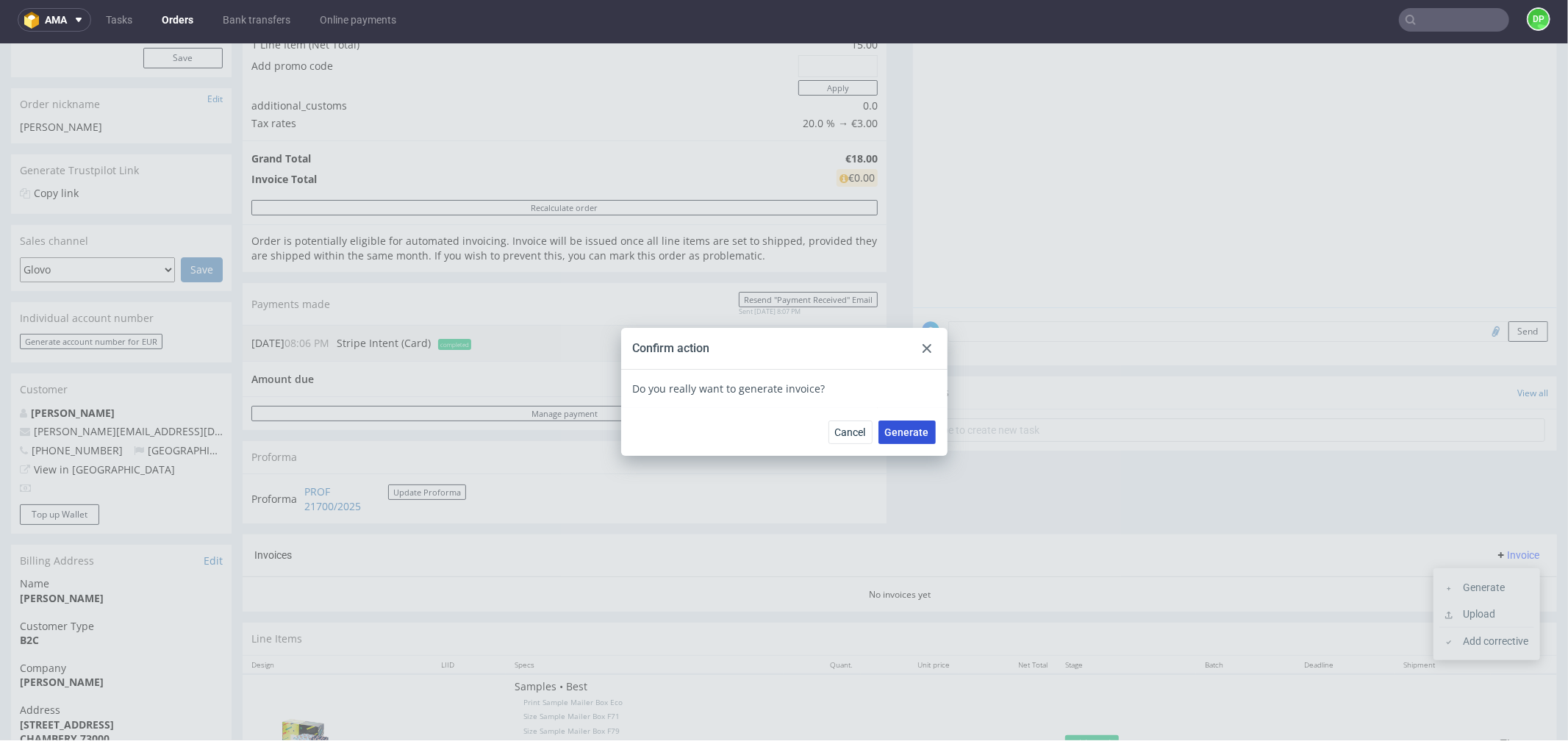
click at [914, 426] on span "Generate" at bounding box center [907, 431] width 44 height 11
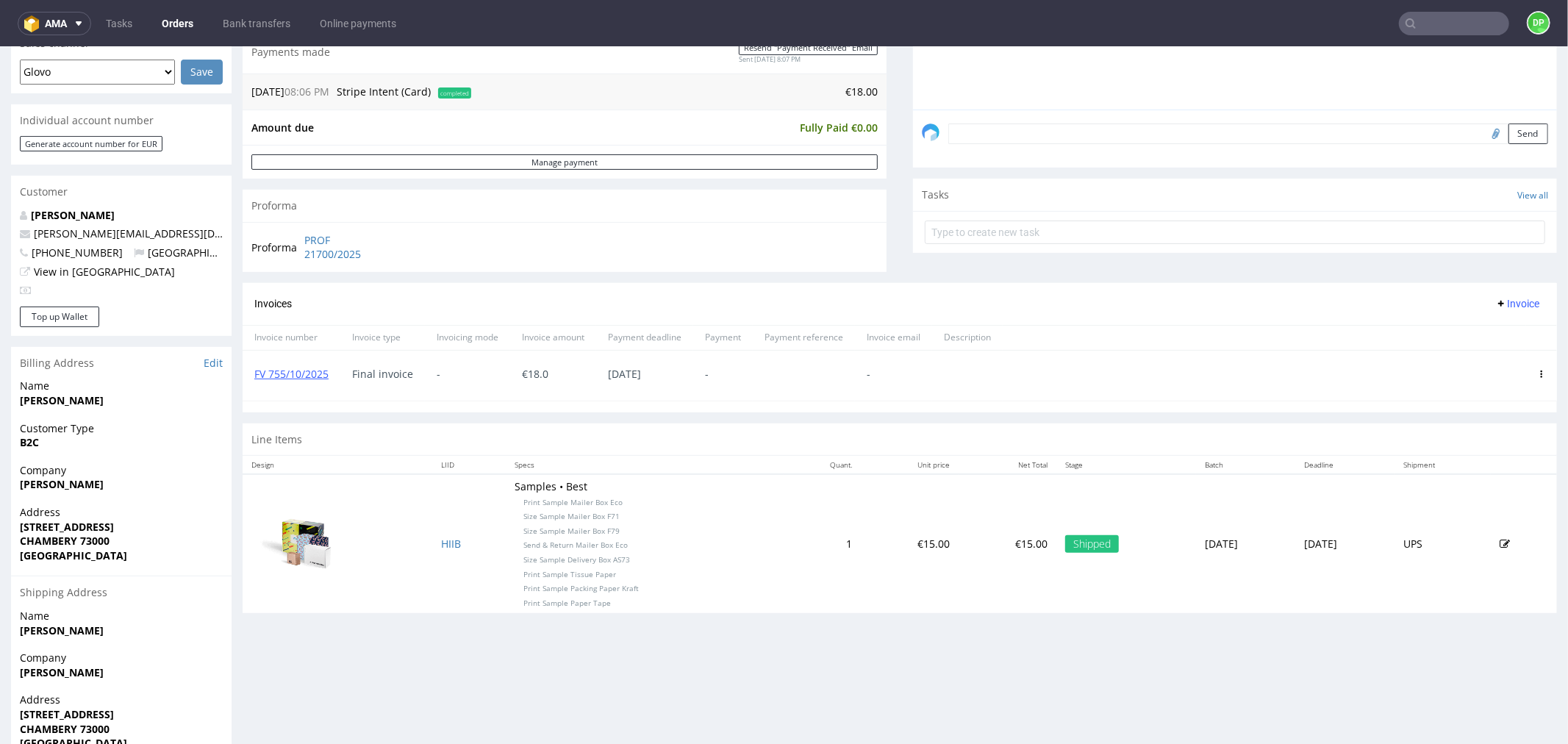
scroll to position [397, 0]
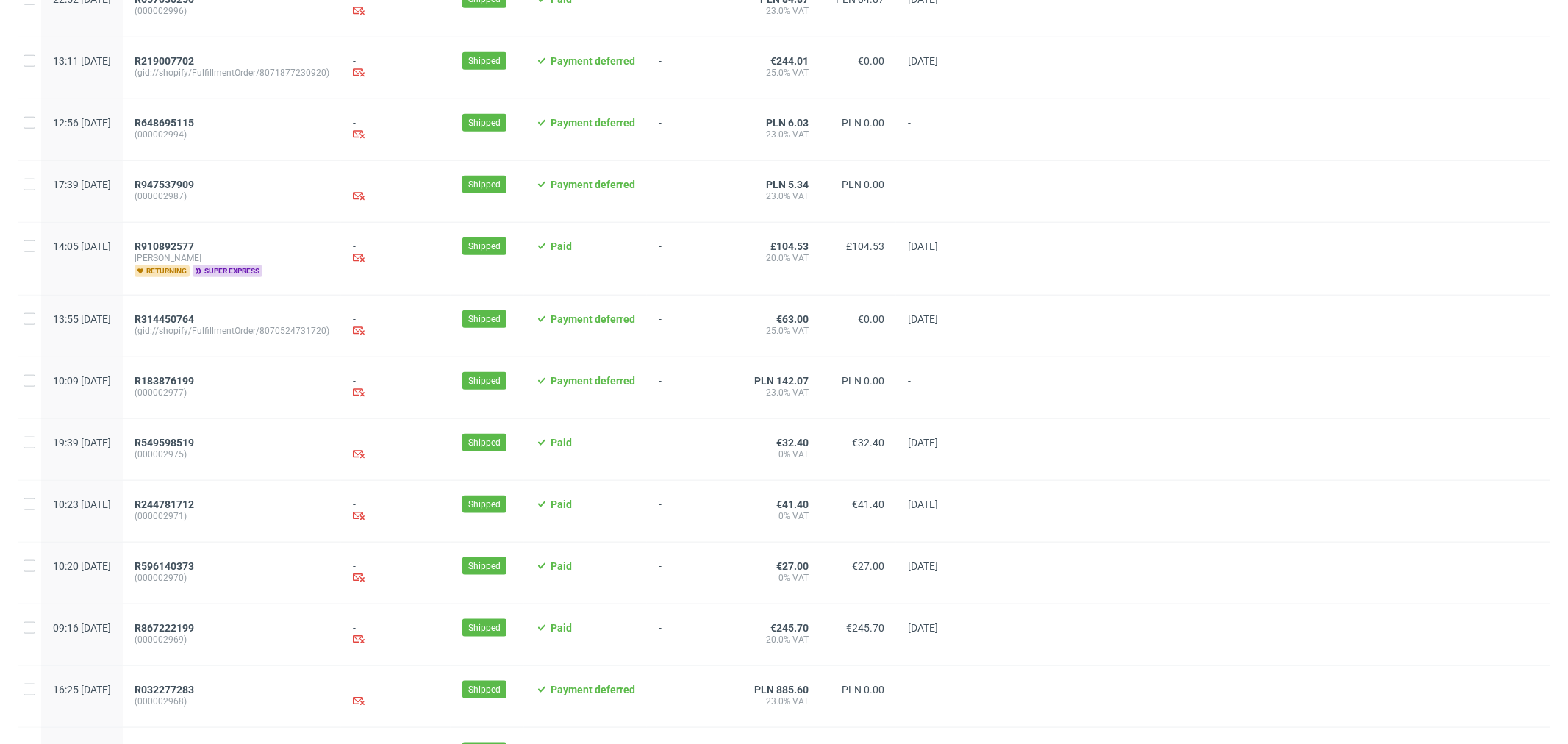
scroll to position [1370, 0]
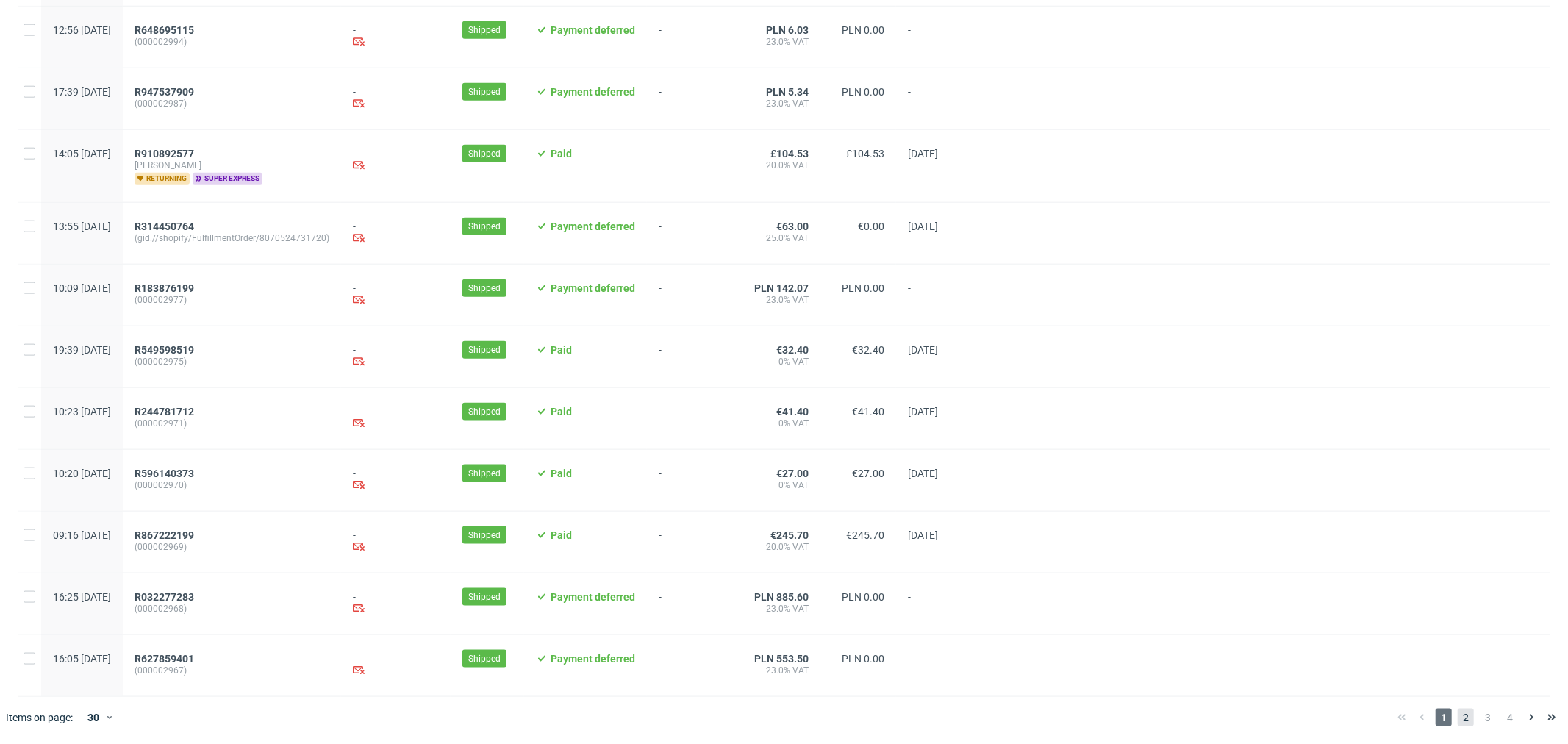
click at [1458, 715] on span "2" at bounding box center [1466, 717] width 16 height 18
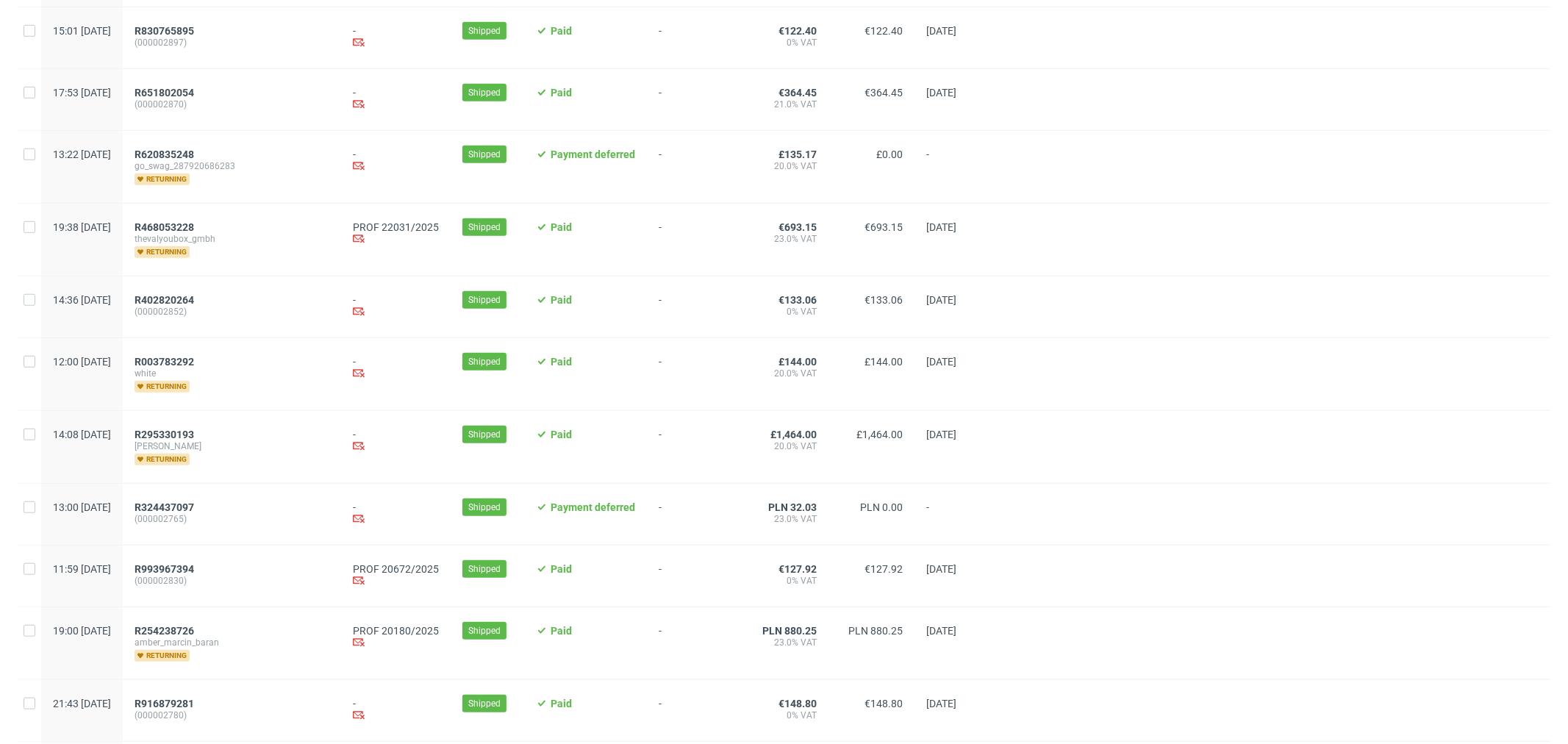
scroll to position [1005, 0]
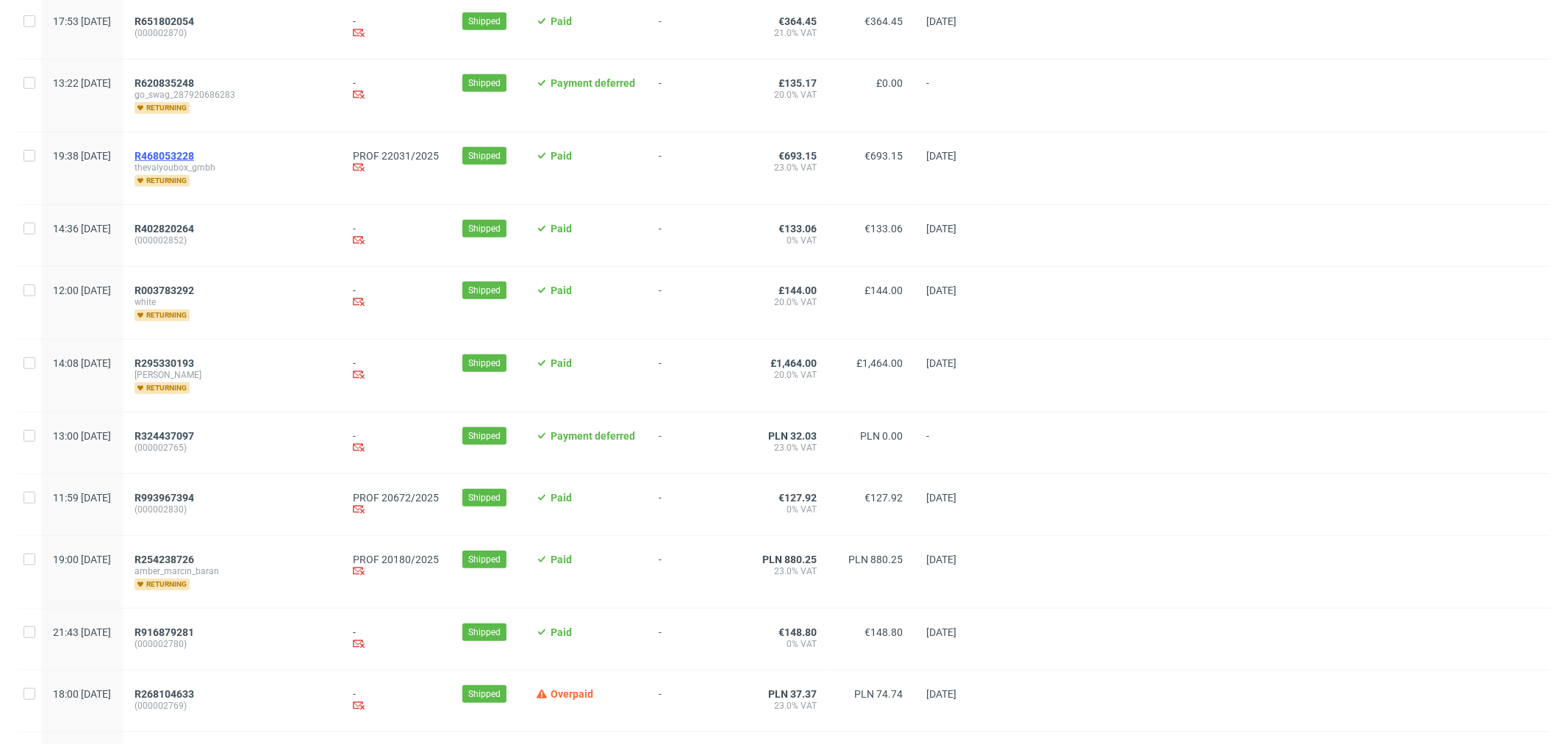
click at [194, 158] on span "R468053228" at bounding box center [164, 156] width 60 height 11
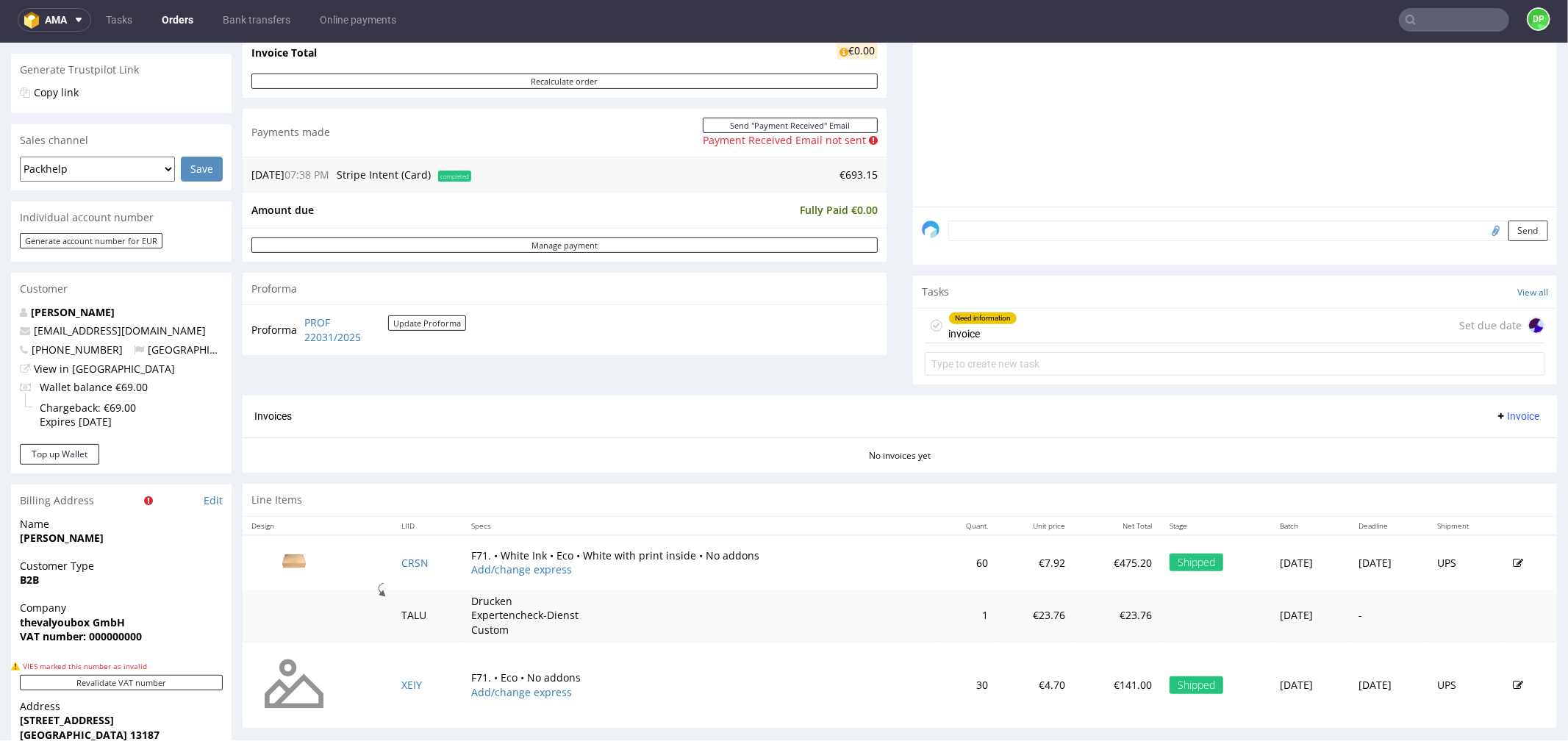
scroll to position [336, 0]
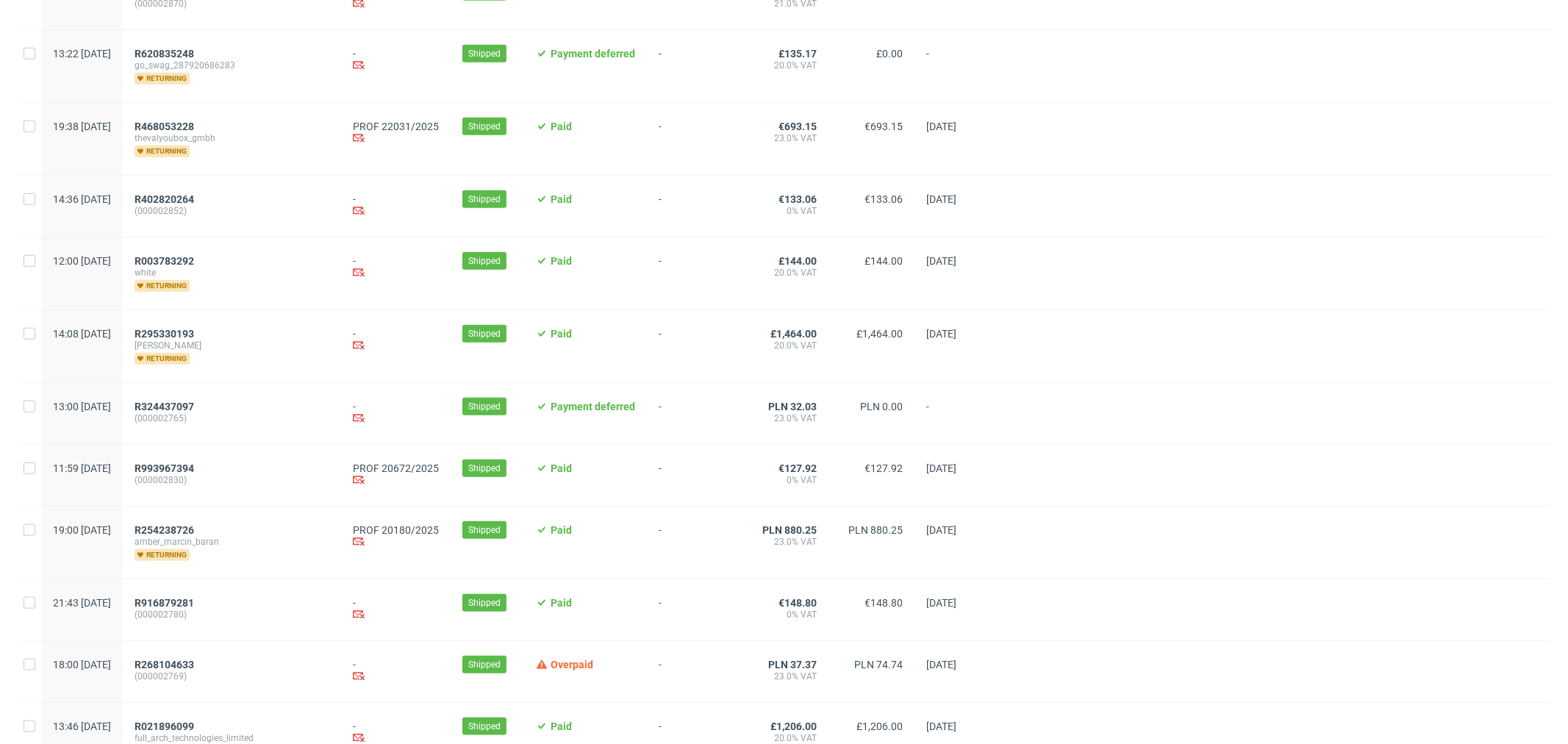
scroll to position [1037, 0]
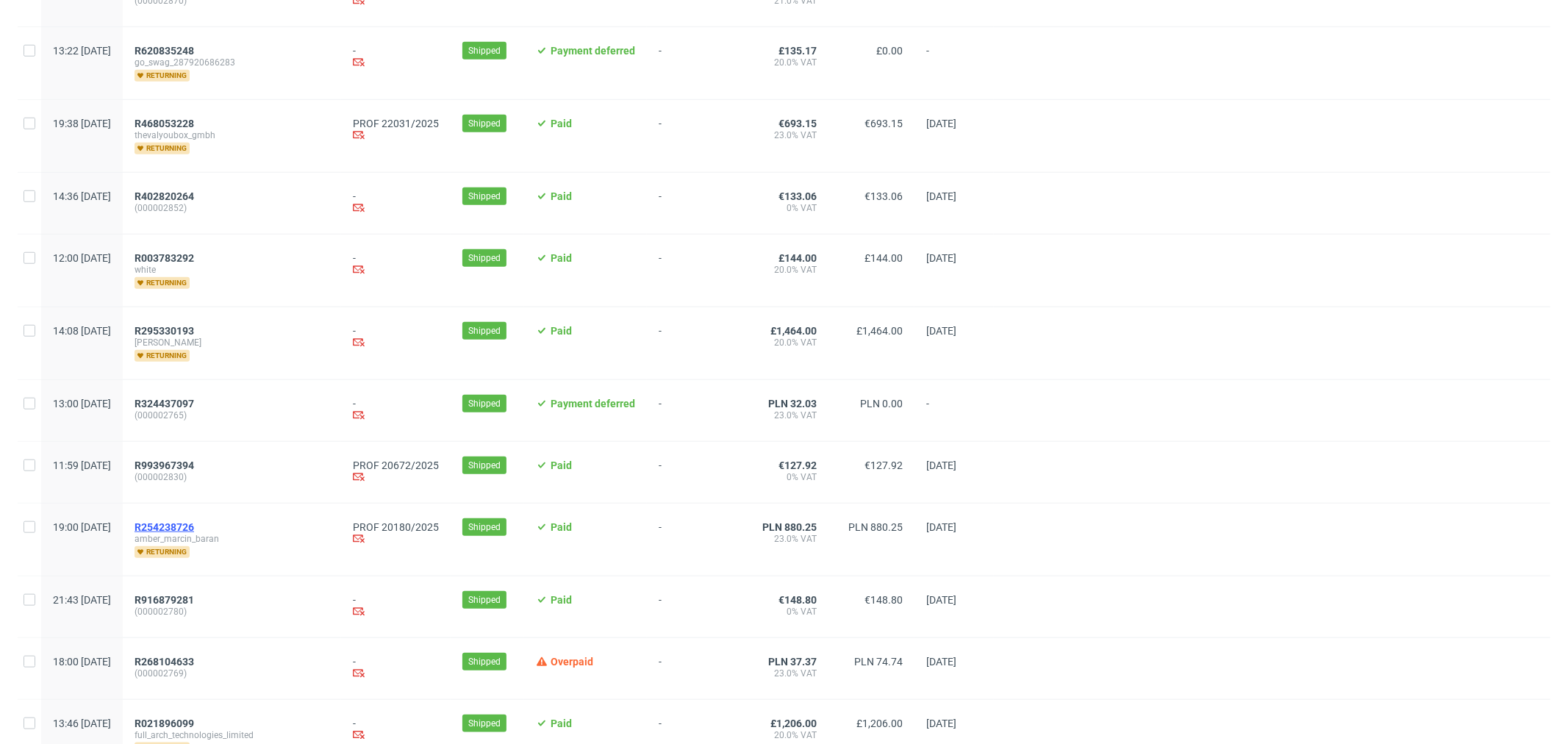
click at [194, 531] on span "R254238726" at bounding box center [164, 527] width 60 height 11
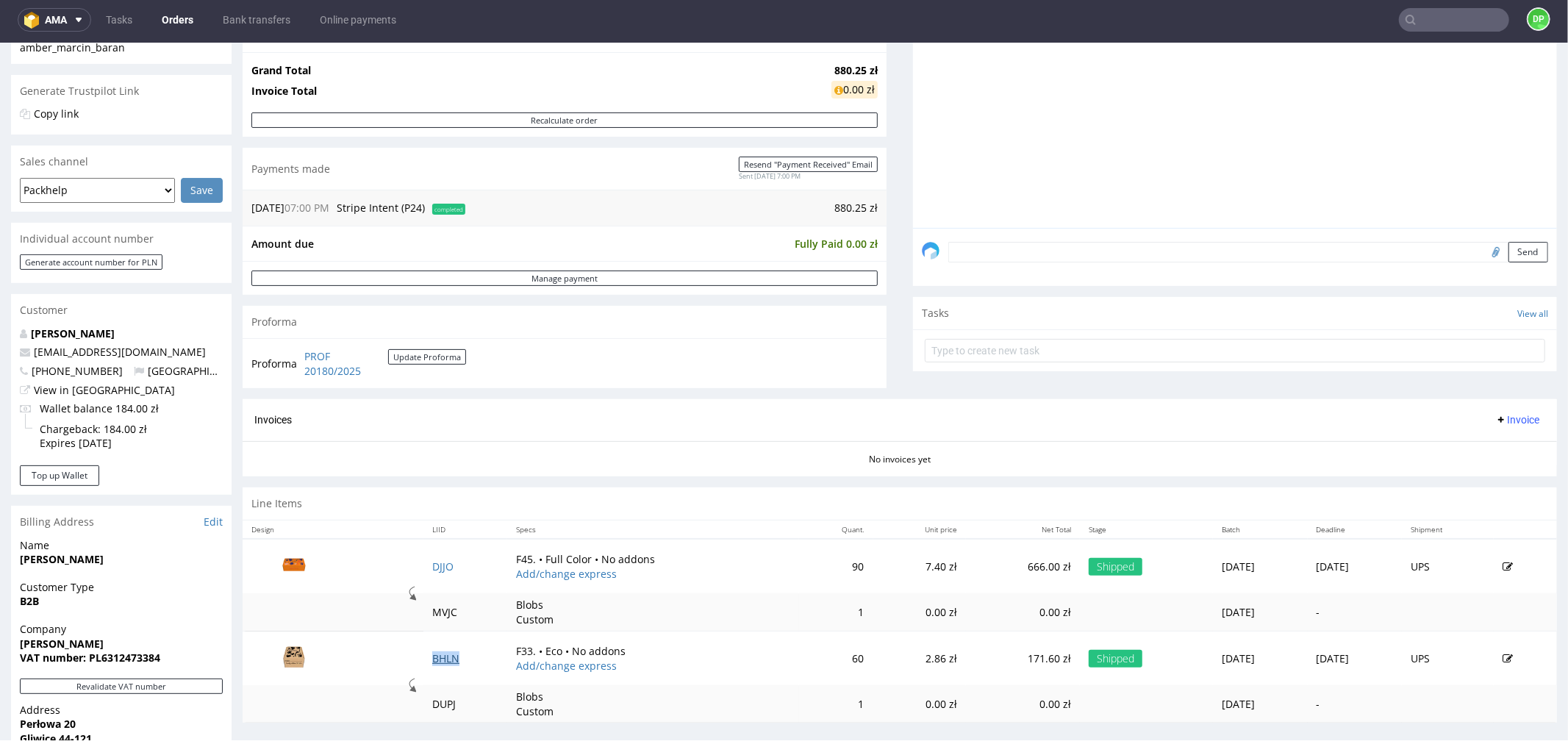
scroll to position [274, 0]
click at [1500, 410] on button "Invoice" at bounding box center [1517, 418] width 56 height 18
click at [1483, 440] on li "Generate" at bounding box center [1487, 449] width 95 height 26
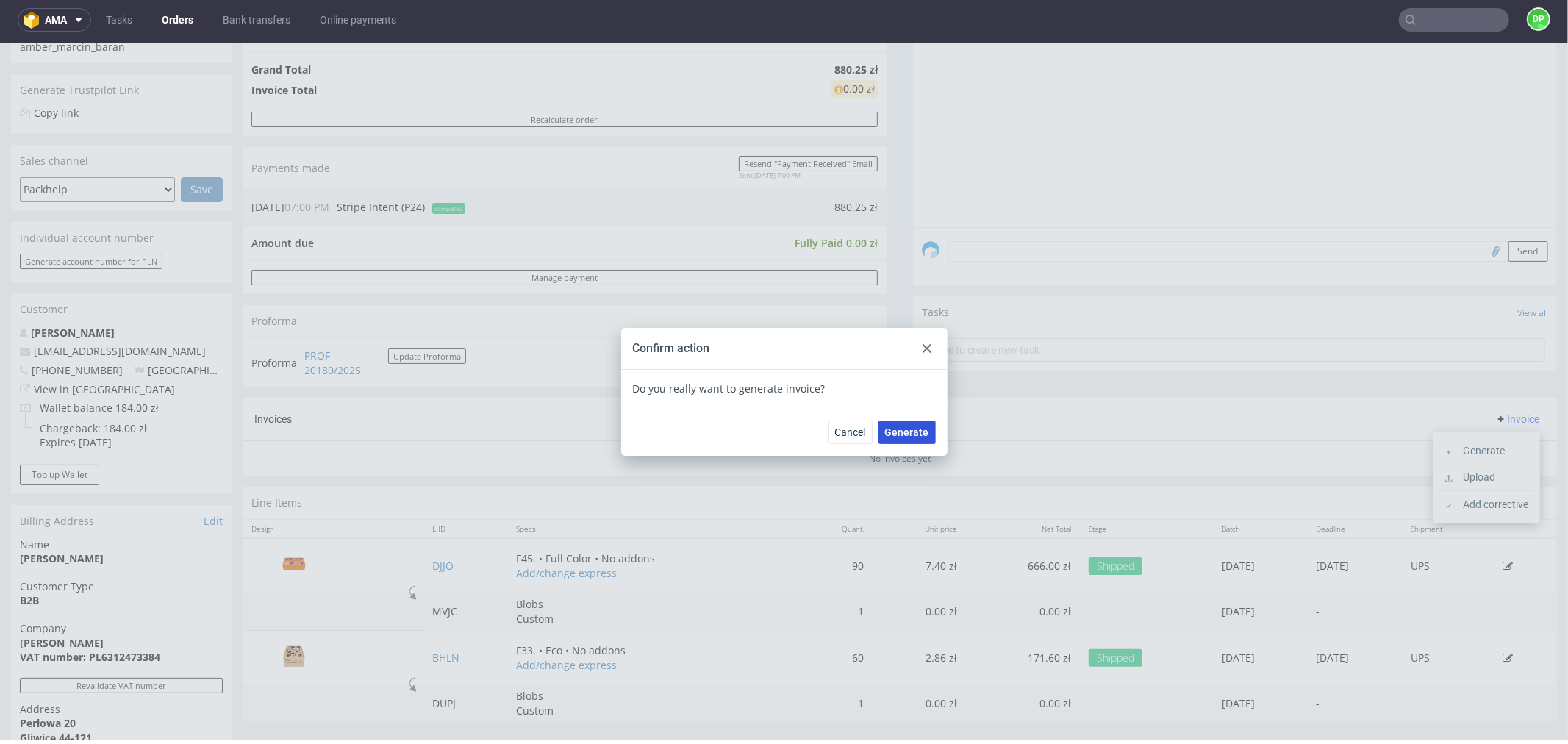
click at [902, 428] on span "Generate" at bounding box center [907, 431] width 44 height 11
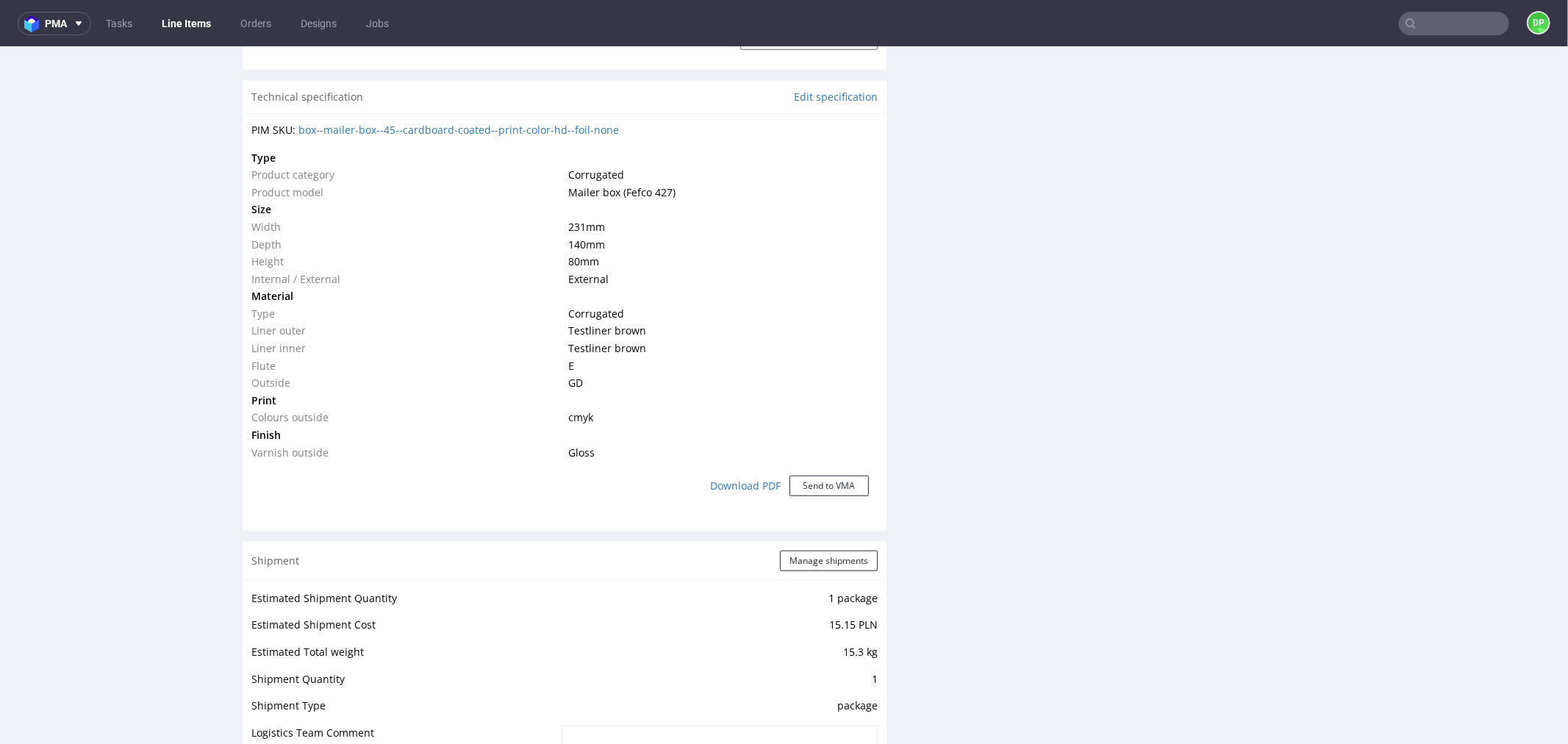
scroll to position [1521, 0]
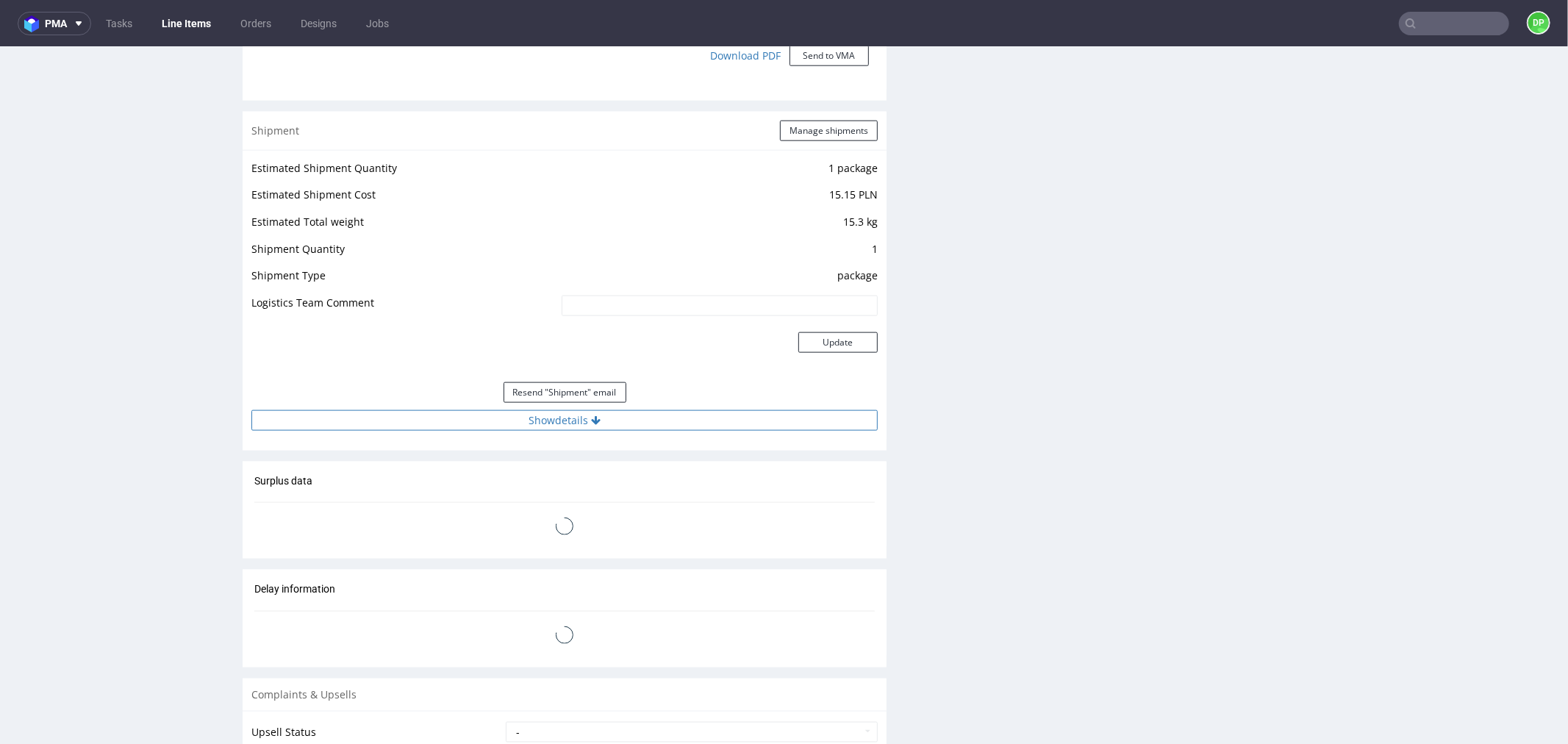
click at [568, 420] on button "Show details" at bounding box center [565, 419] width 627 height 20
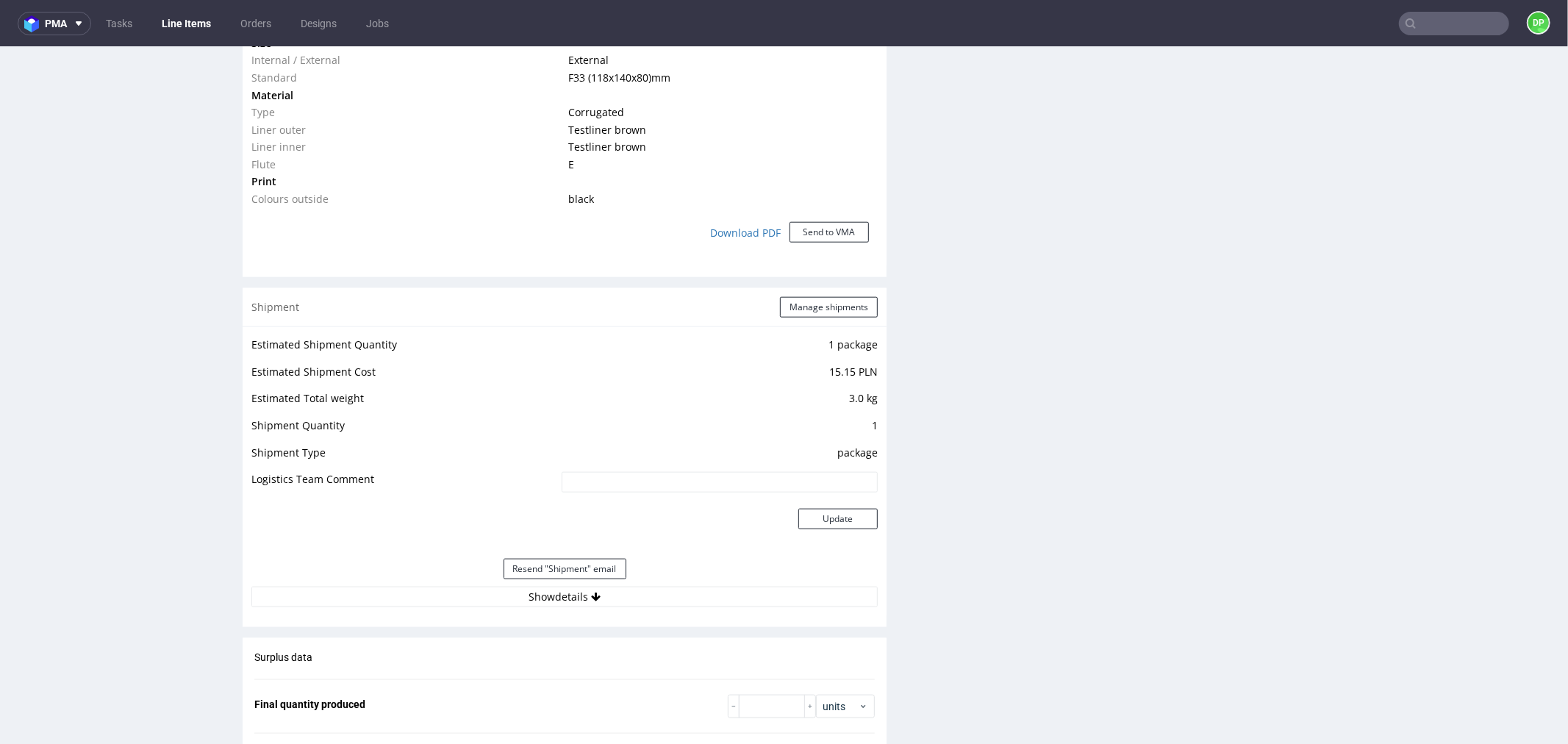
scroll to position [1232, 0]
click at [451, 587] on button "Show details" at bounding box center [565, 594] width 627 height 20
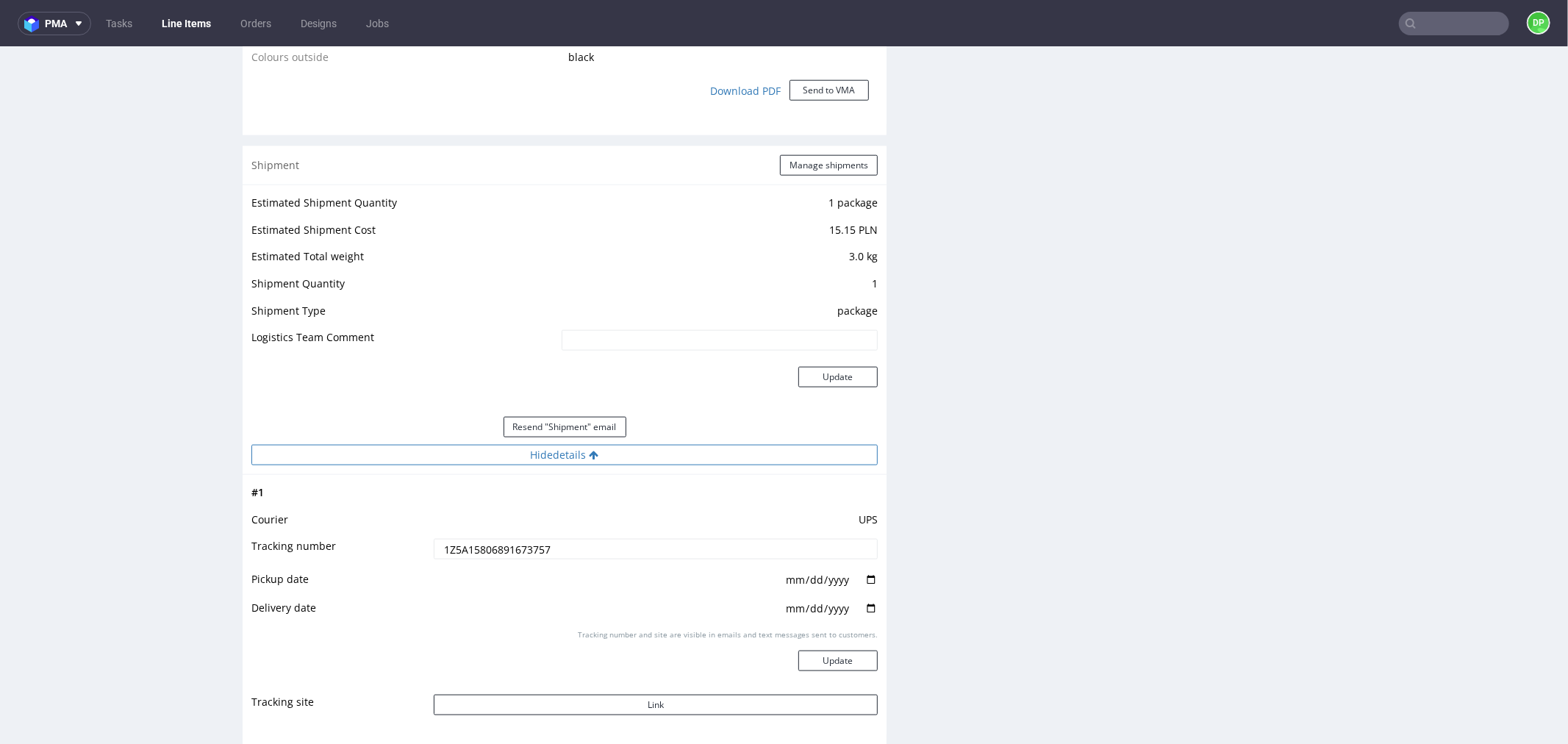
scroll to position [1374, 0]
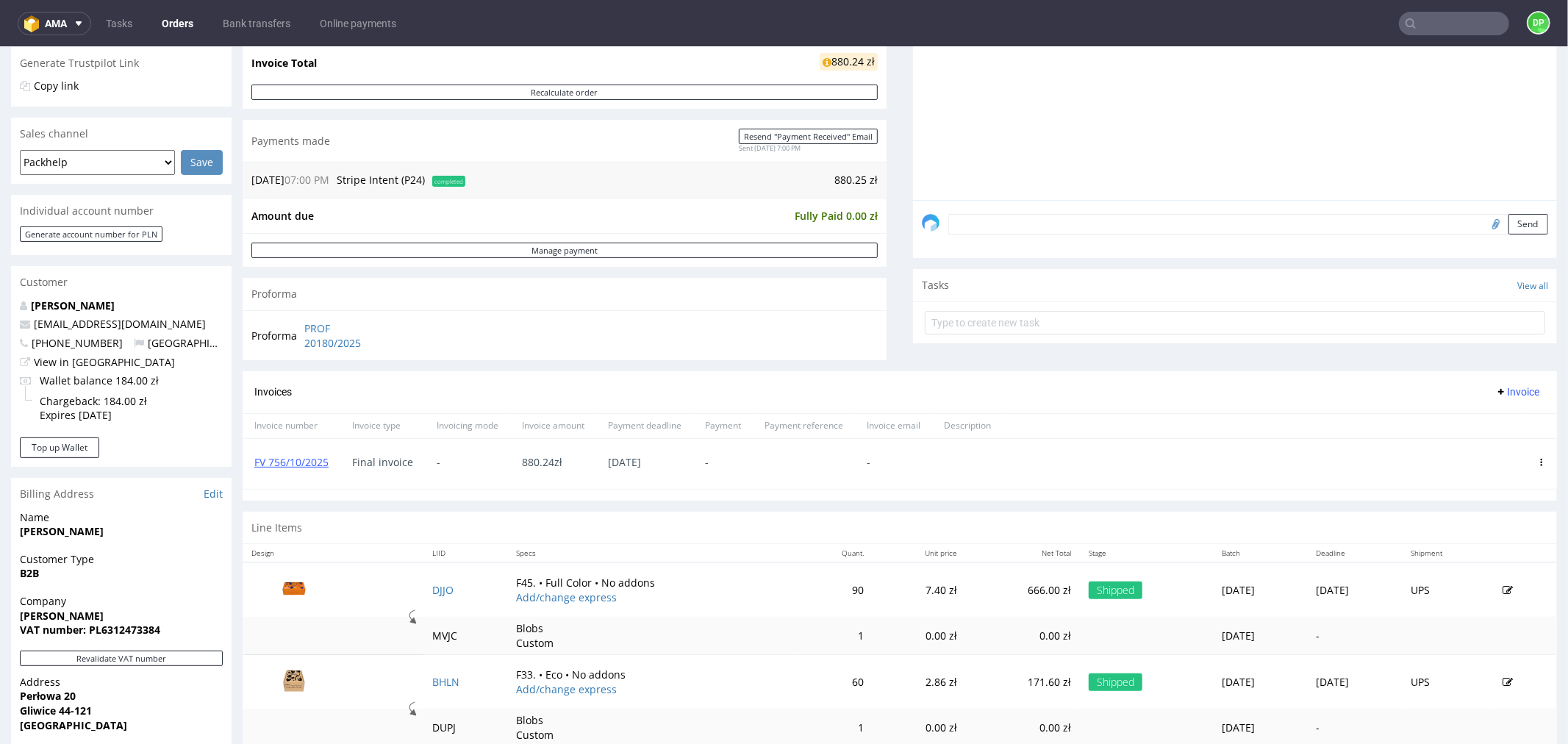
scroll to position [305, 0]
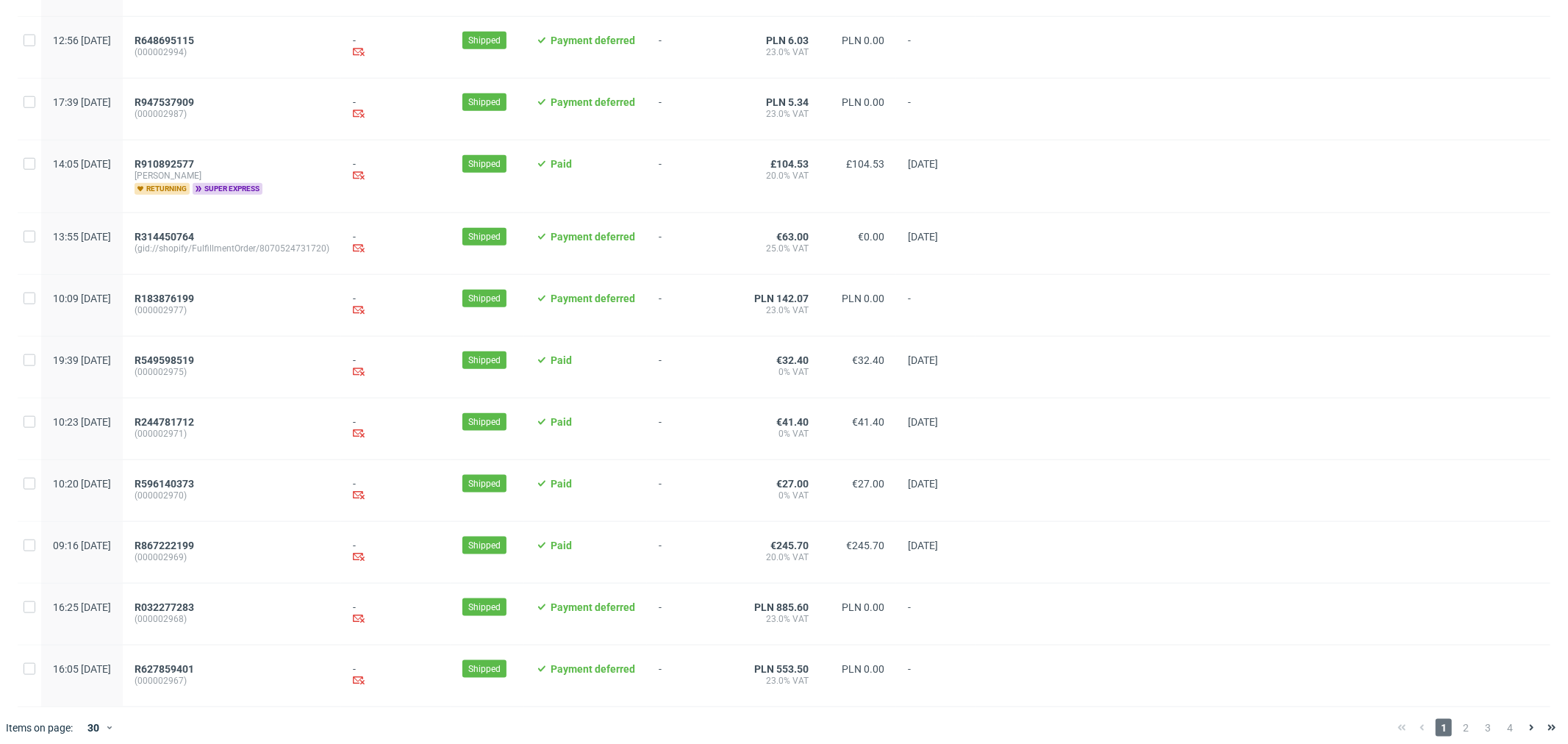
scroll to position [1370, 0]
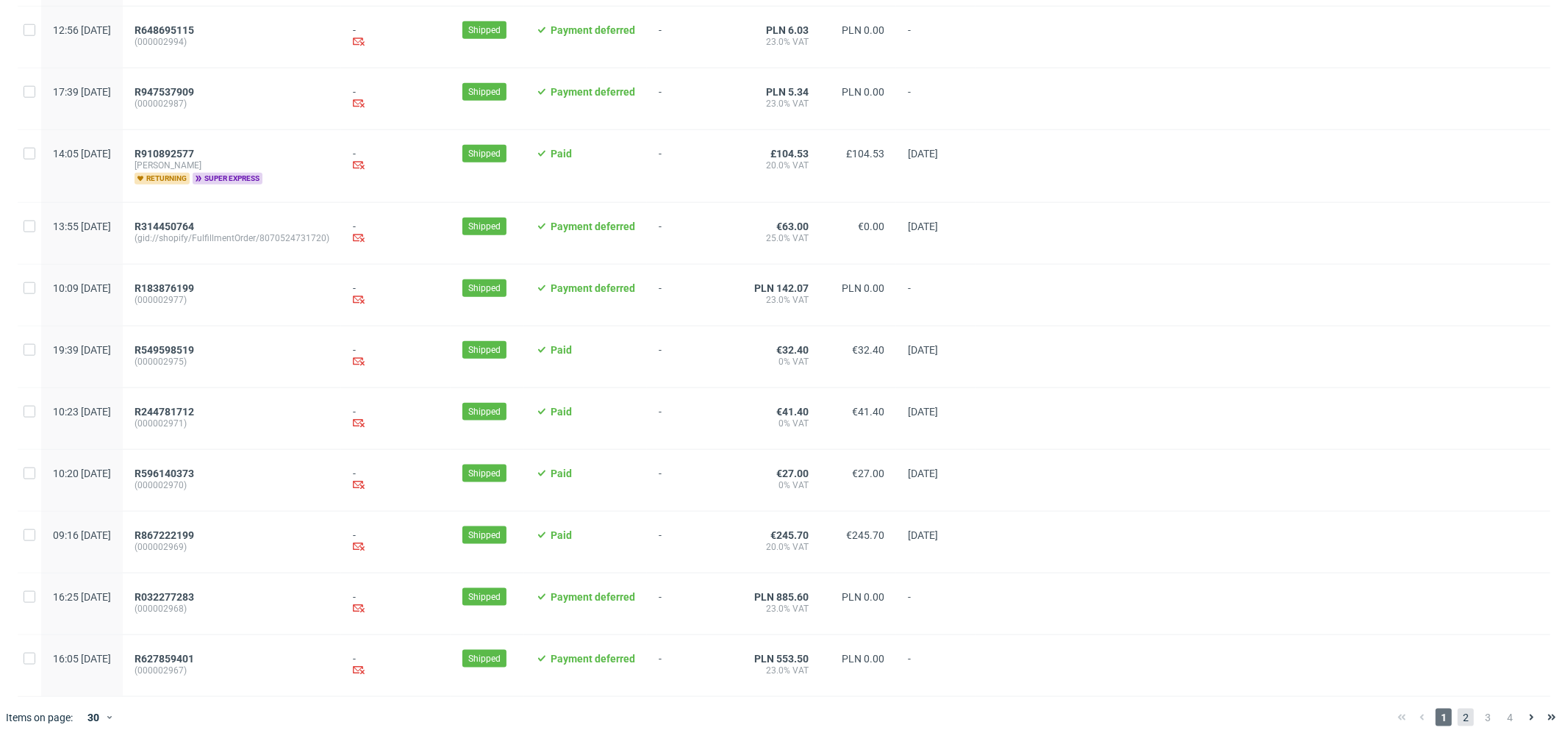
click at [1458, 721] on span "2" at bounding box center [1466, 717] width 16 height 18
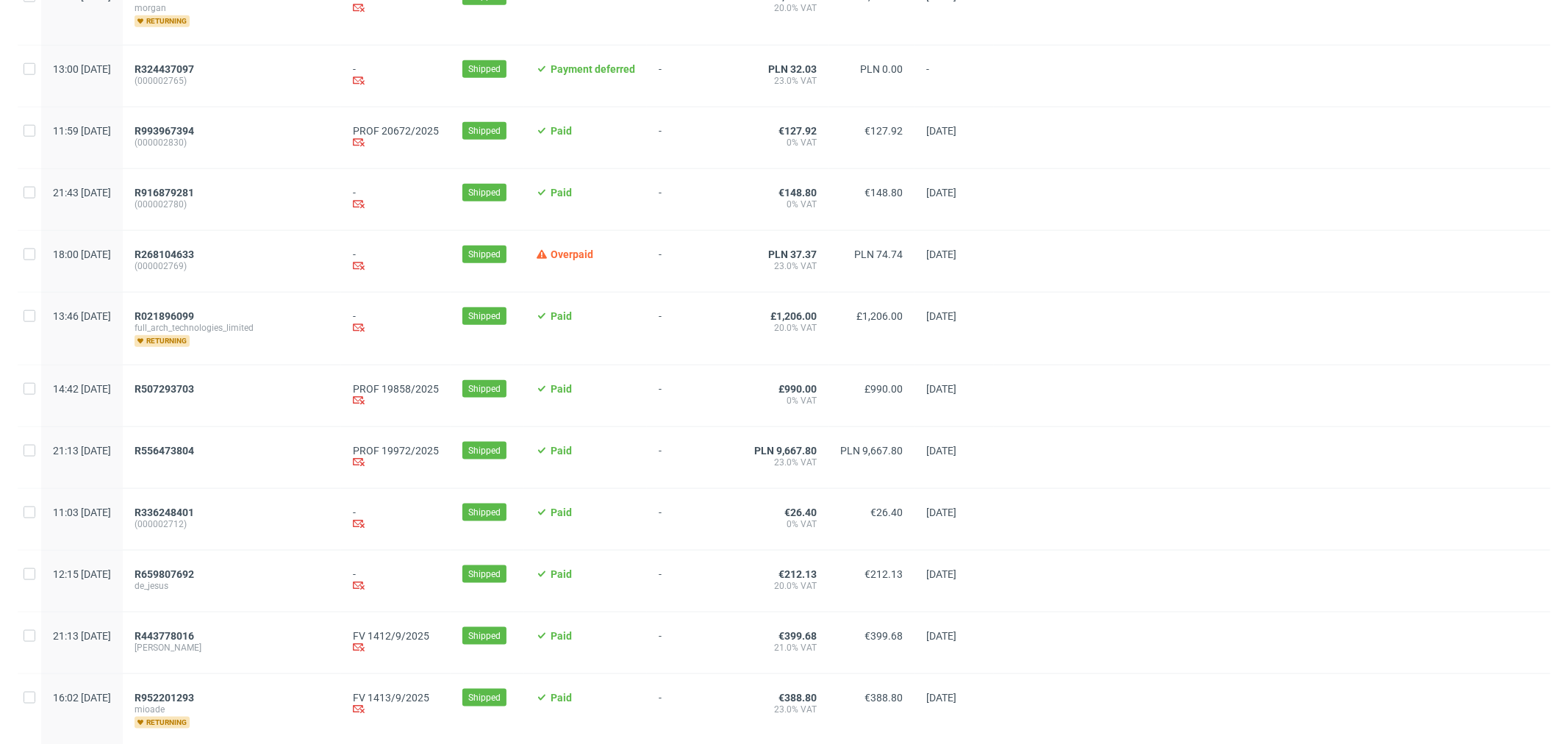
scroll to position [1372, 0]
click at [194, 394] on span "R507293703" at bounding box center [164, 388] width 60 height 11
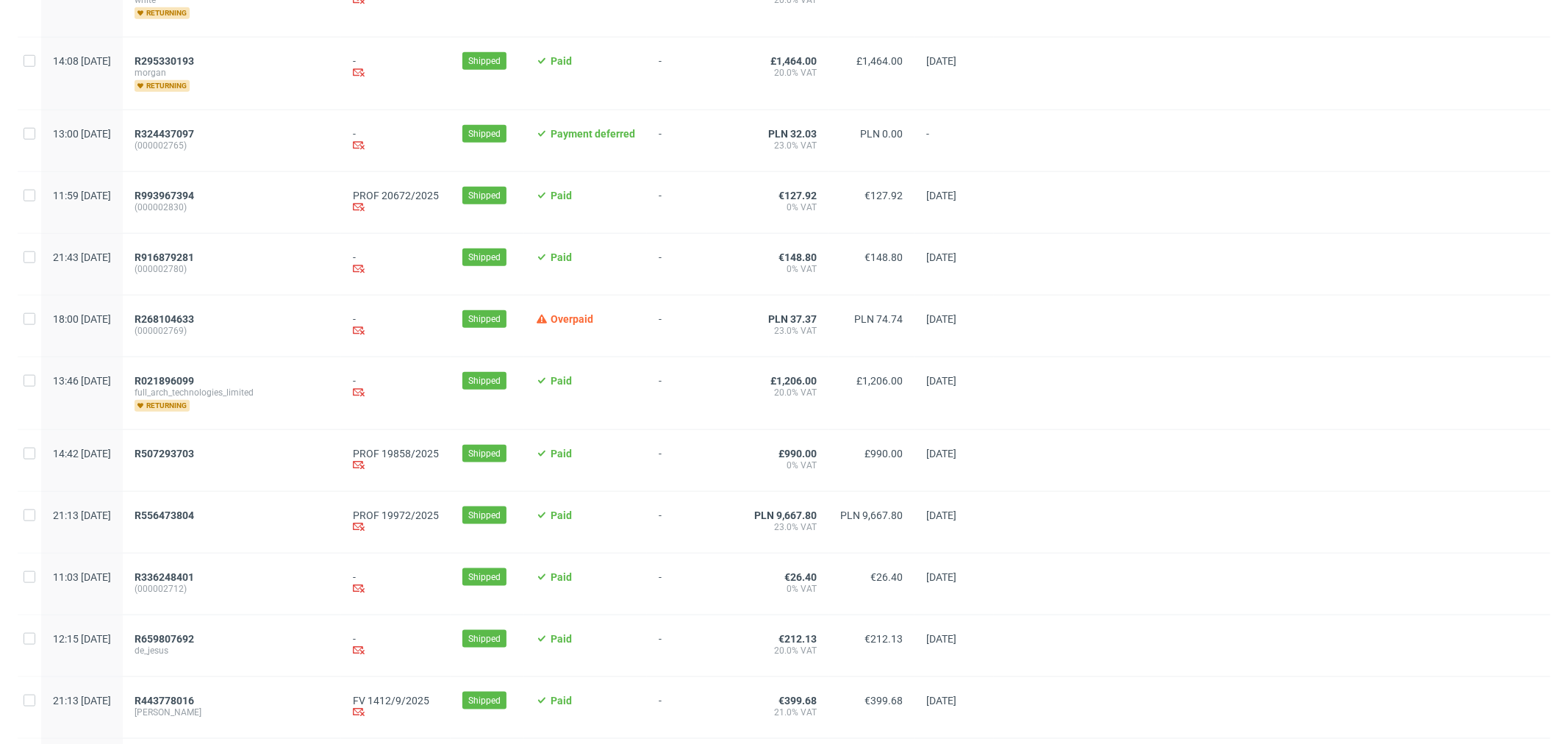
scroll to position [1308, 0]
click at [194, 519] on span "R556473804" at bounding box center [164, 514] width 60 height 11
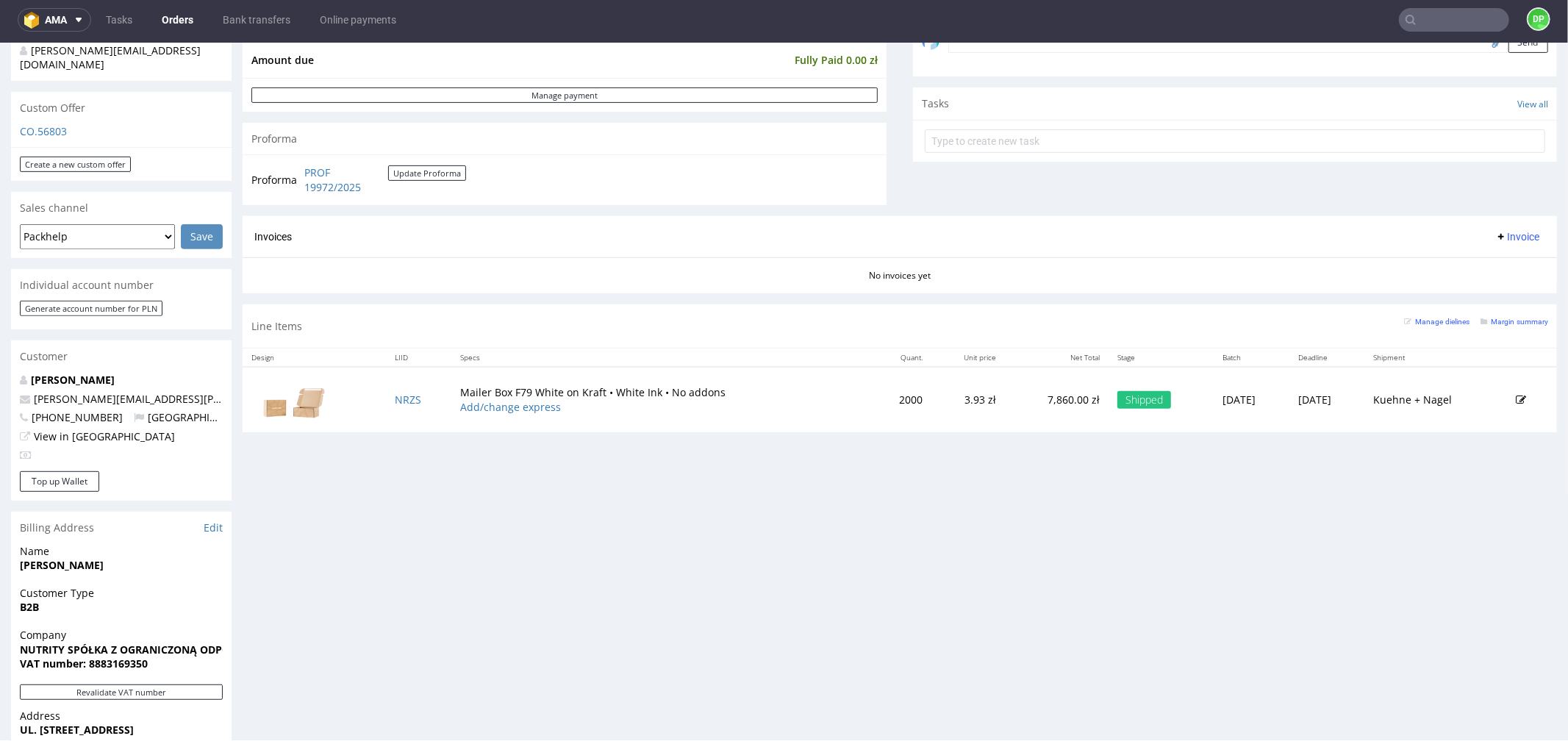
scroll to position [480, 0]
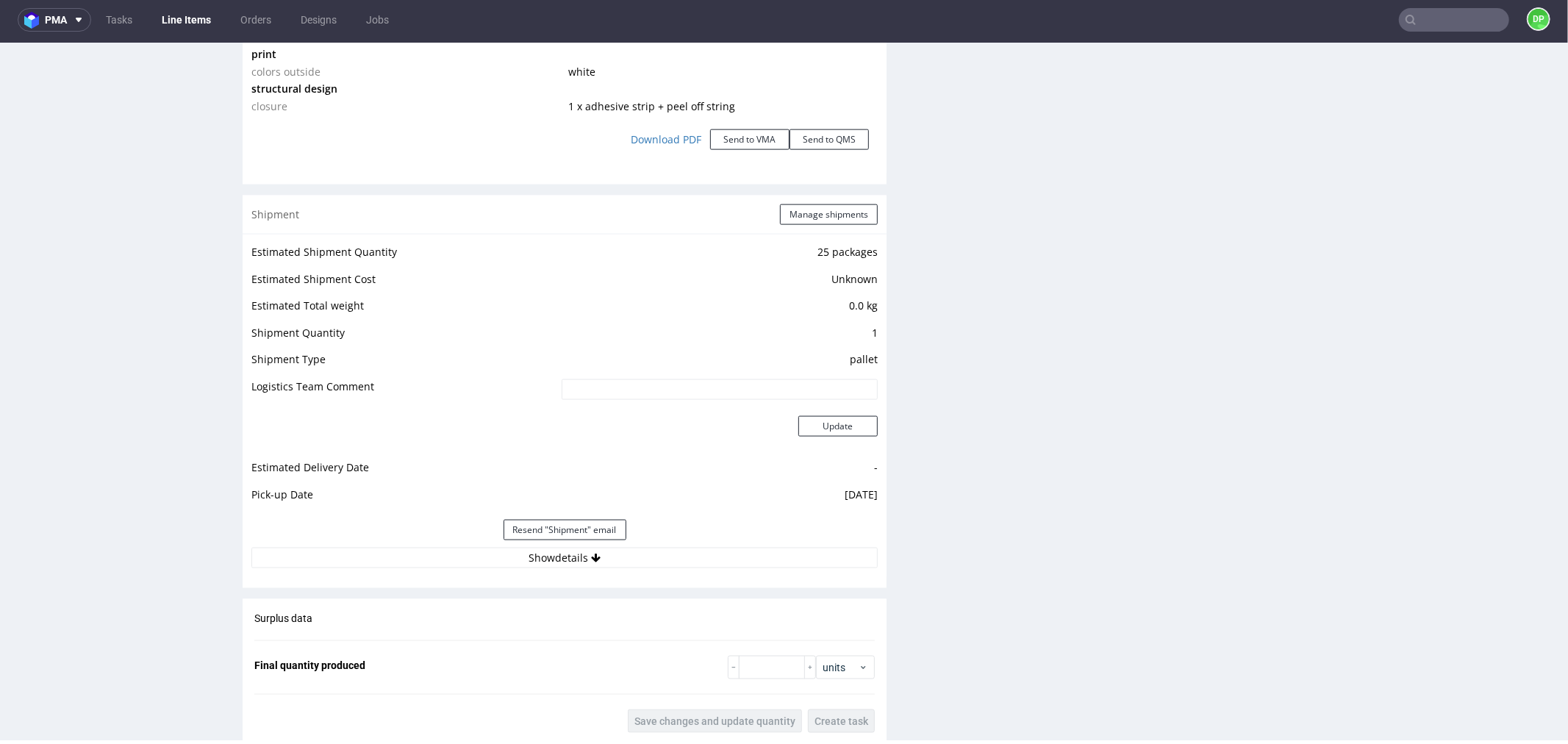
scroll to position [1660, 0]
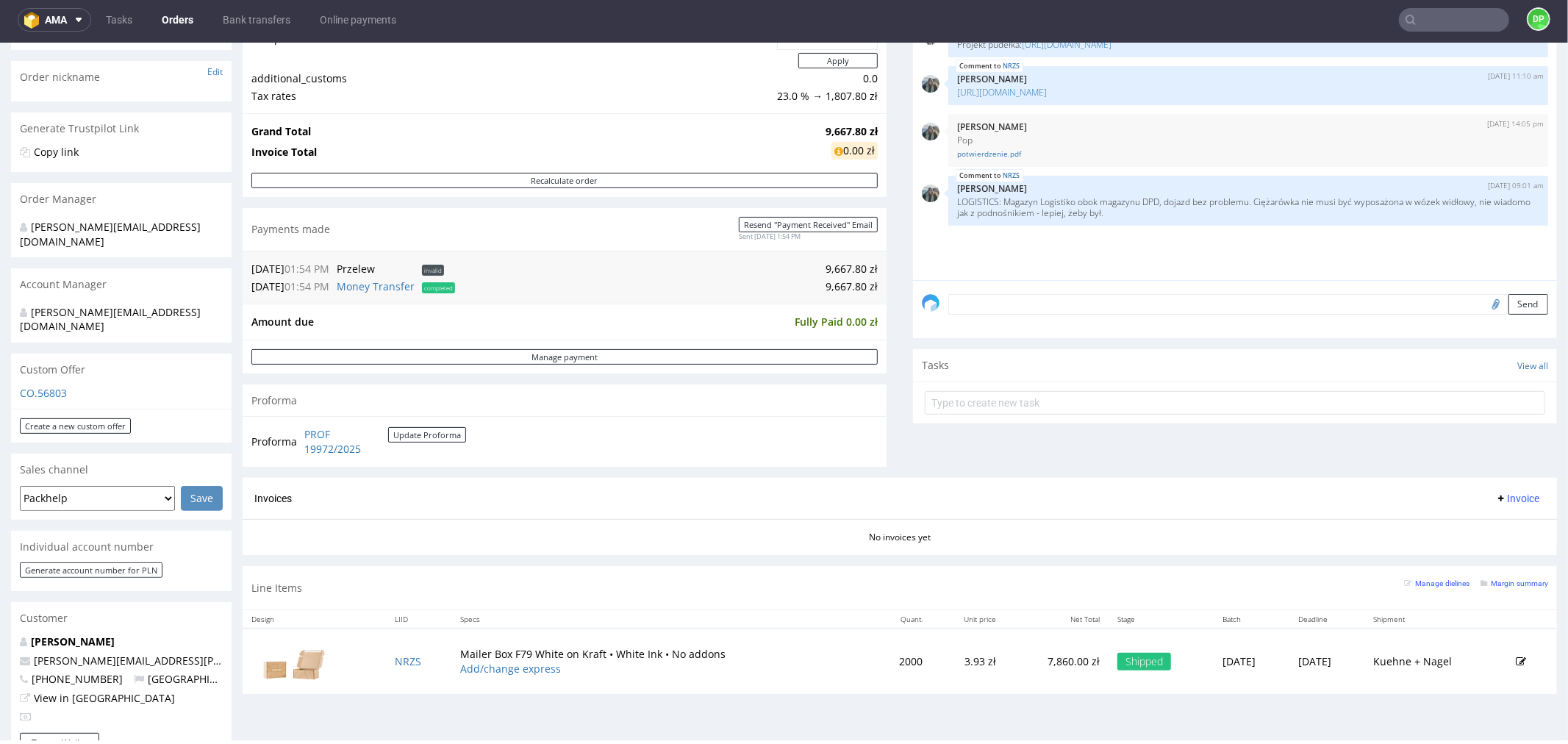
scroll to position [235, 0]
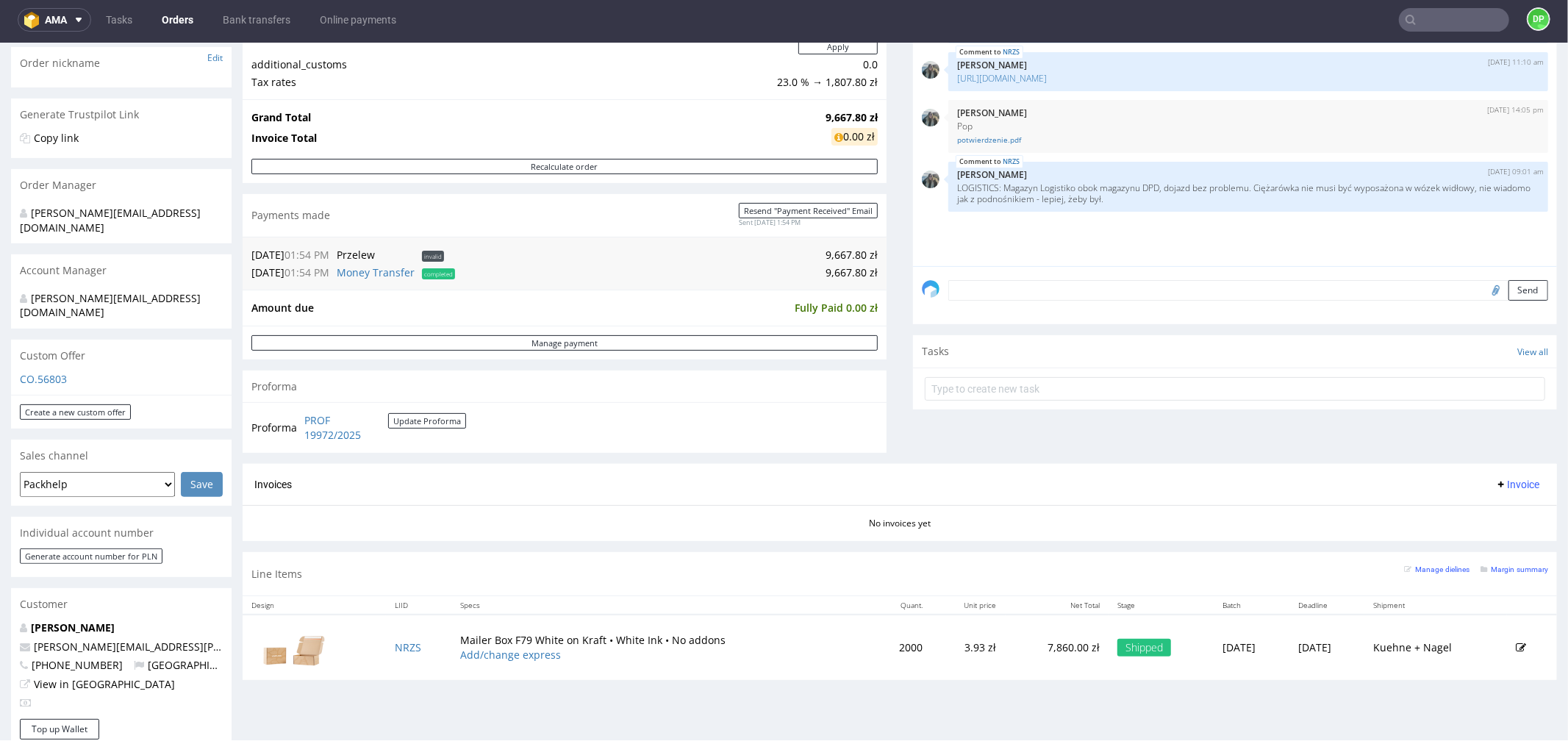
click at [1496, 482] on span "Invoice" at bounding box center [1517, 483] width 44 height 11
click at [1469, 513] on span "Generate" at bounding box center [1492, 515] width 71 height 15
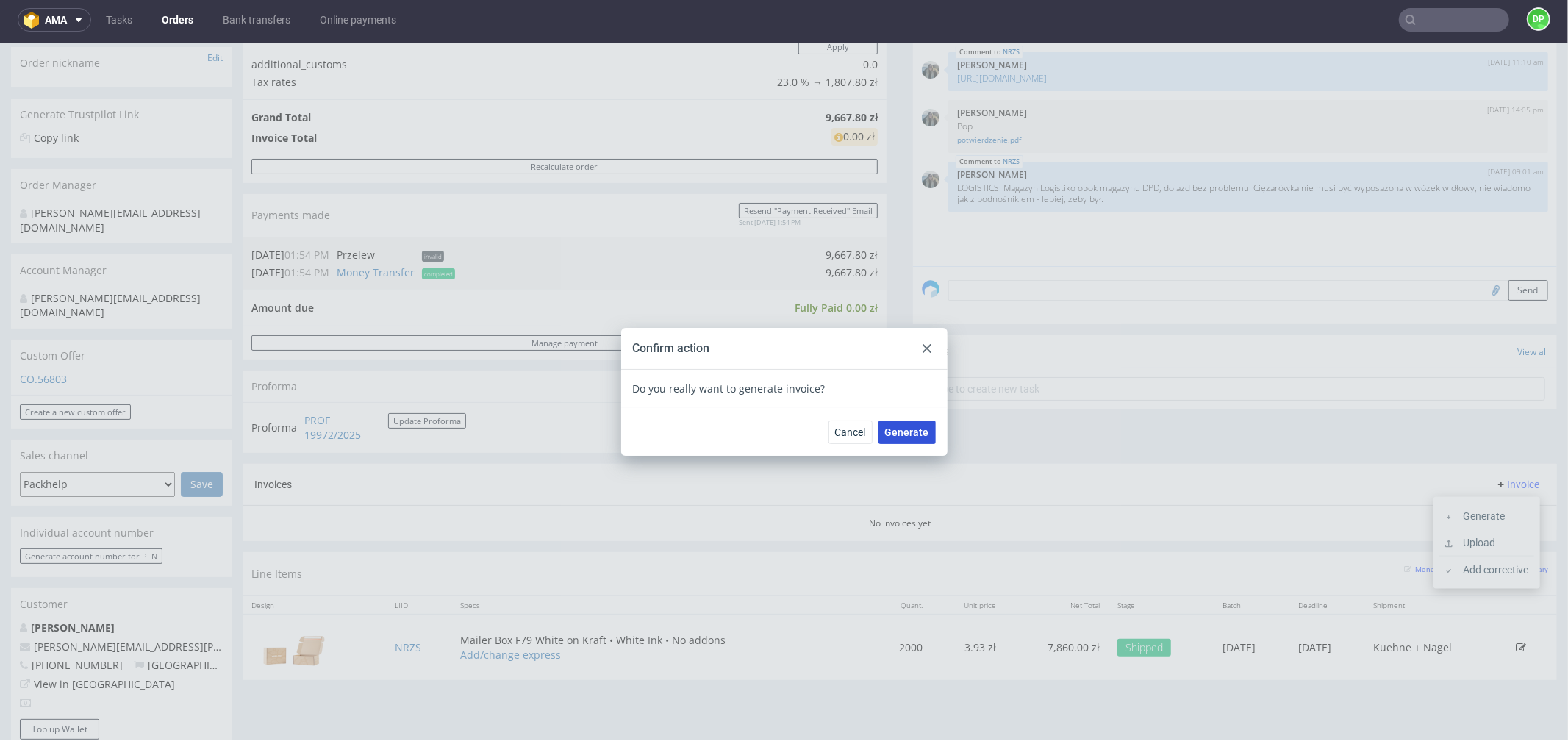
click at [903, 435] on span "Generate" at bounding box center [907, 431] width 44 height 11
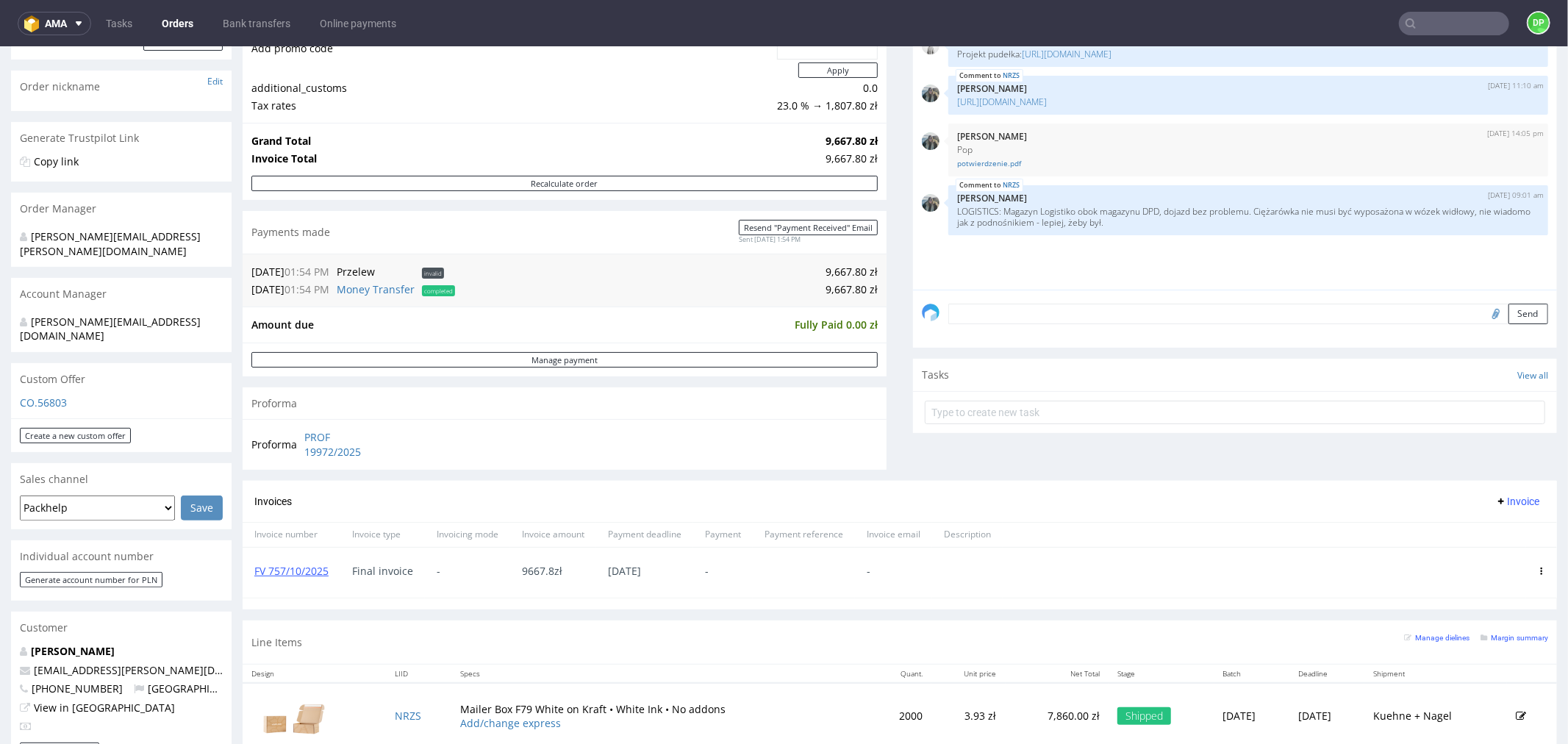
scroll to position [221, 0]
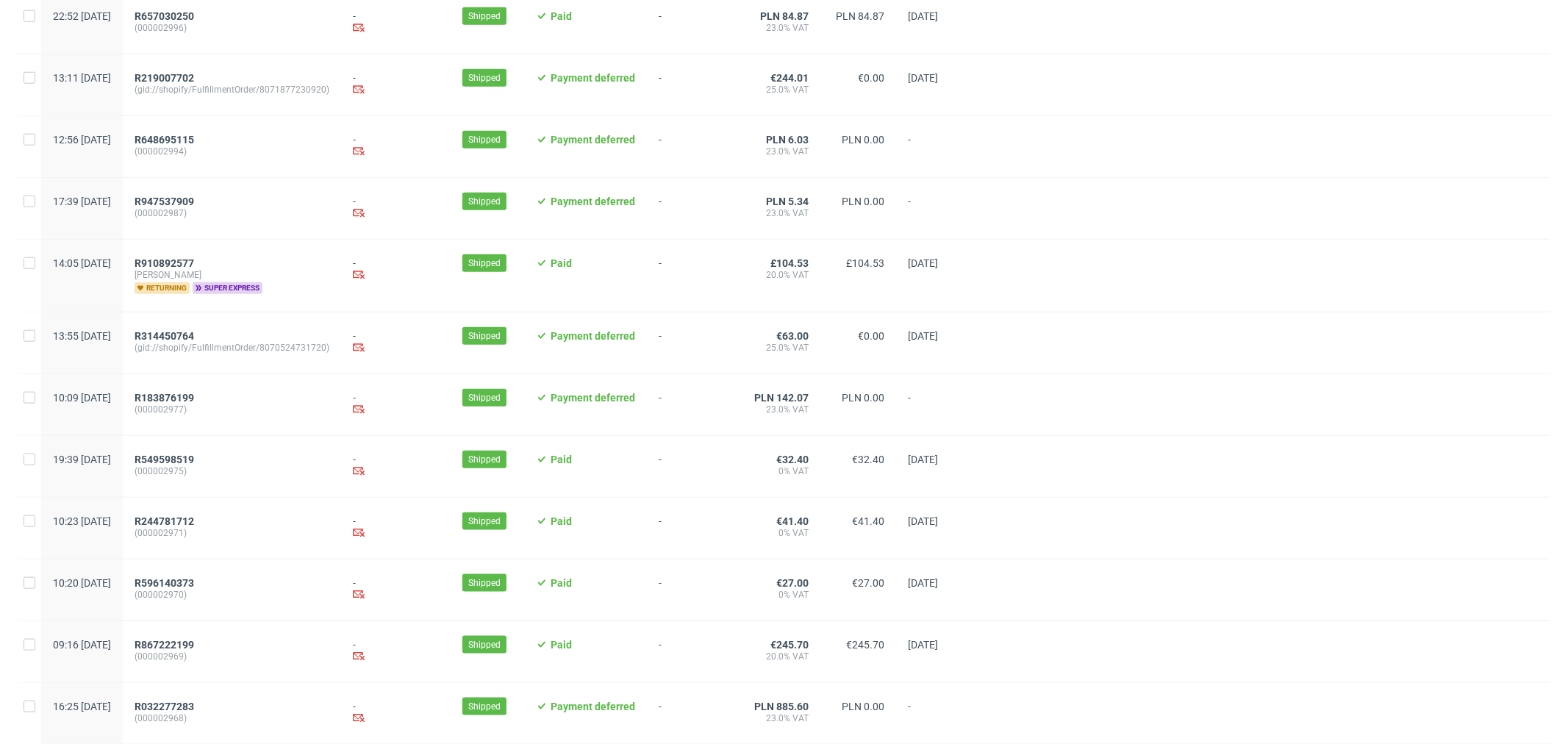
scroll to position [1370, 0]
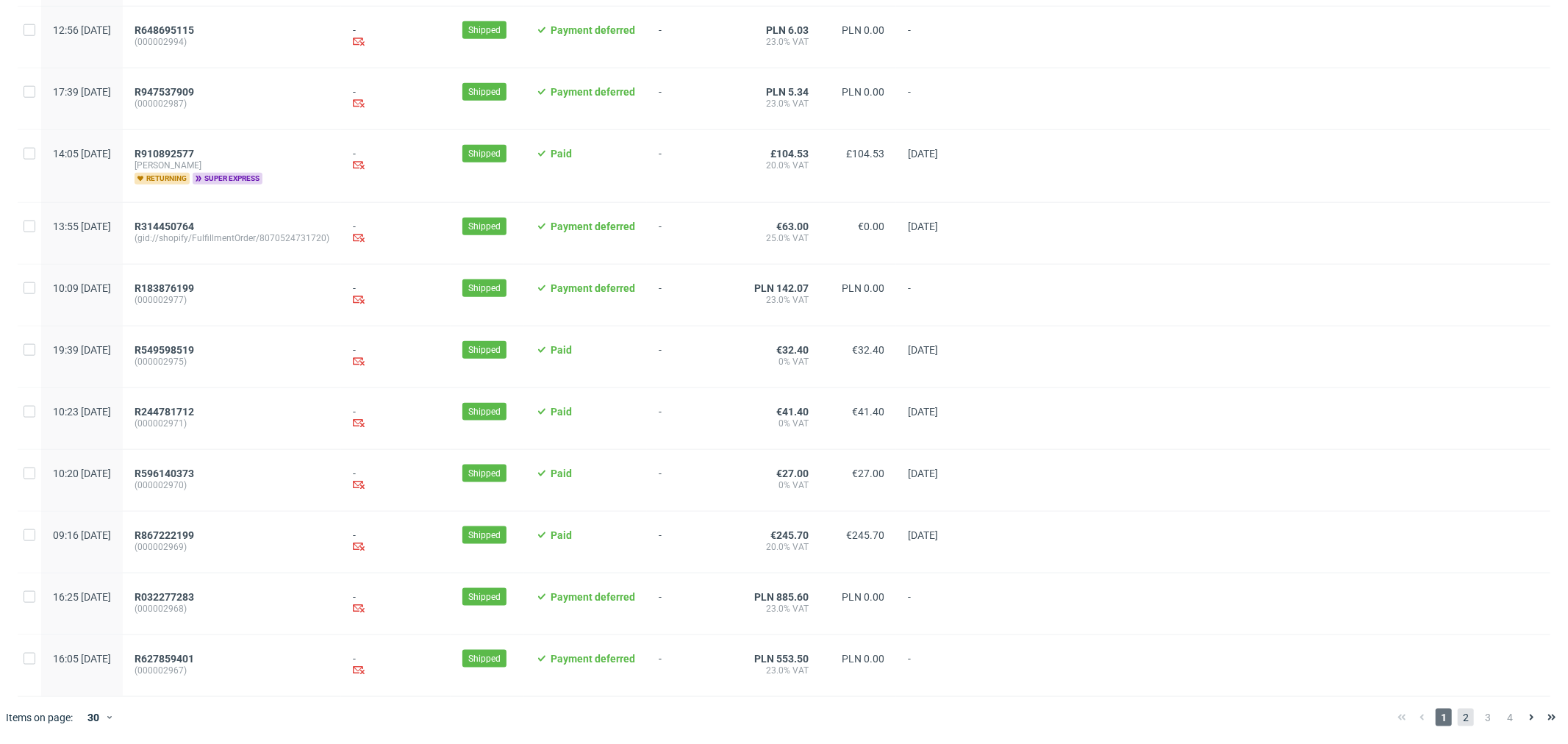
click at [1458, 721] on span "2" at bounding box center [1466, 717] width 16 height 18
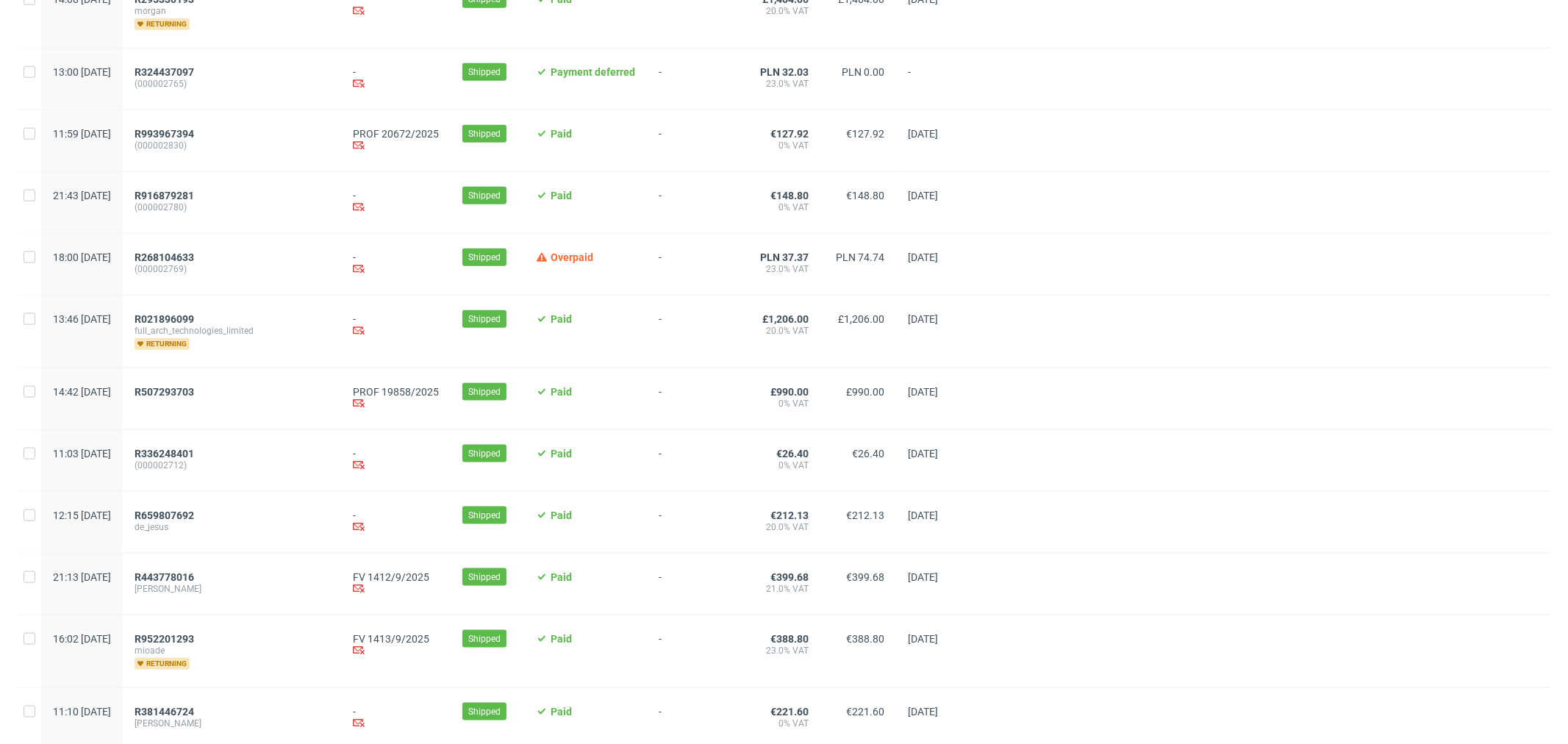
scroll to position [1430, 0]
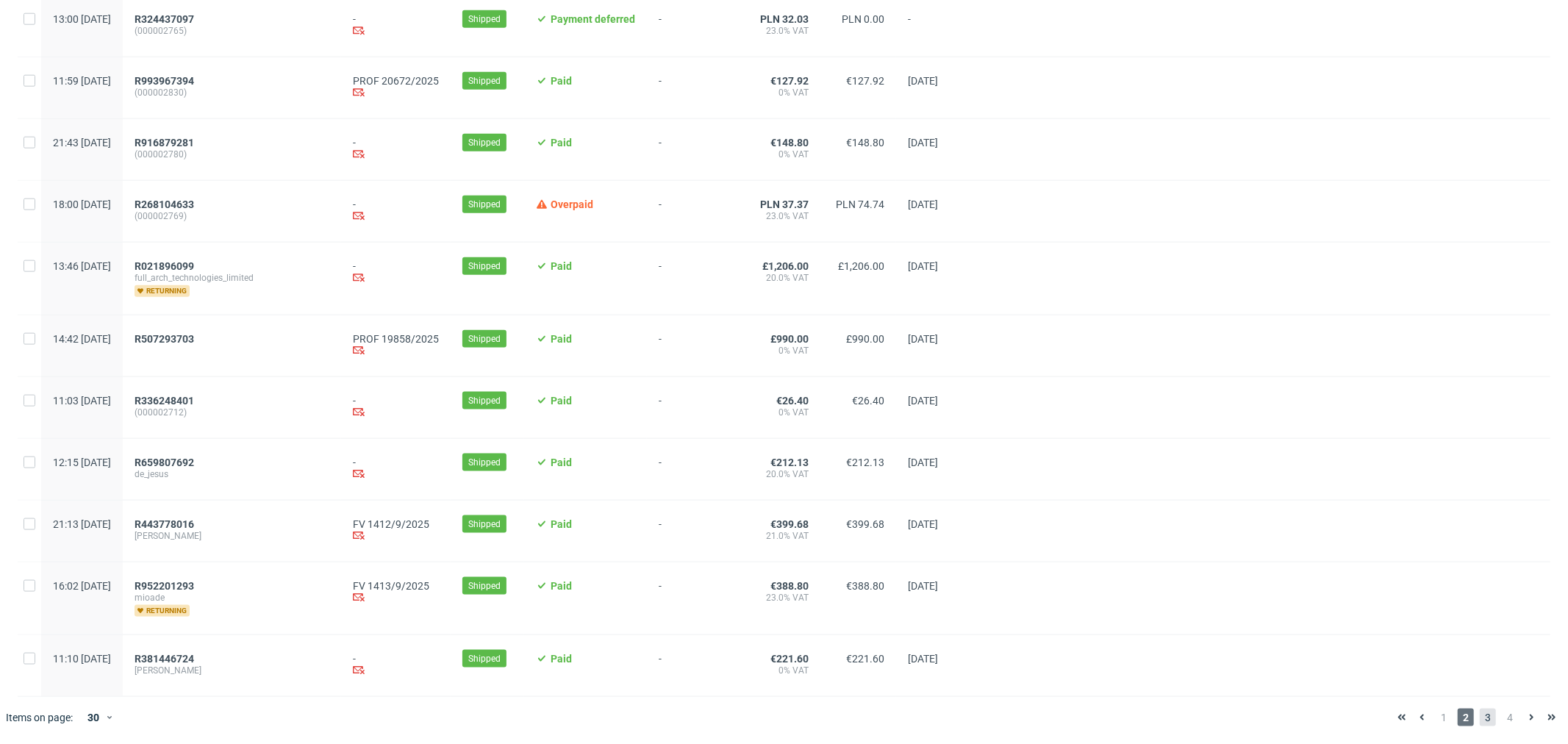
click at [1483, 716] on span "3" at bounding box center [1488, 717] width 16 height 18
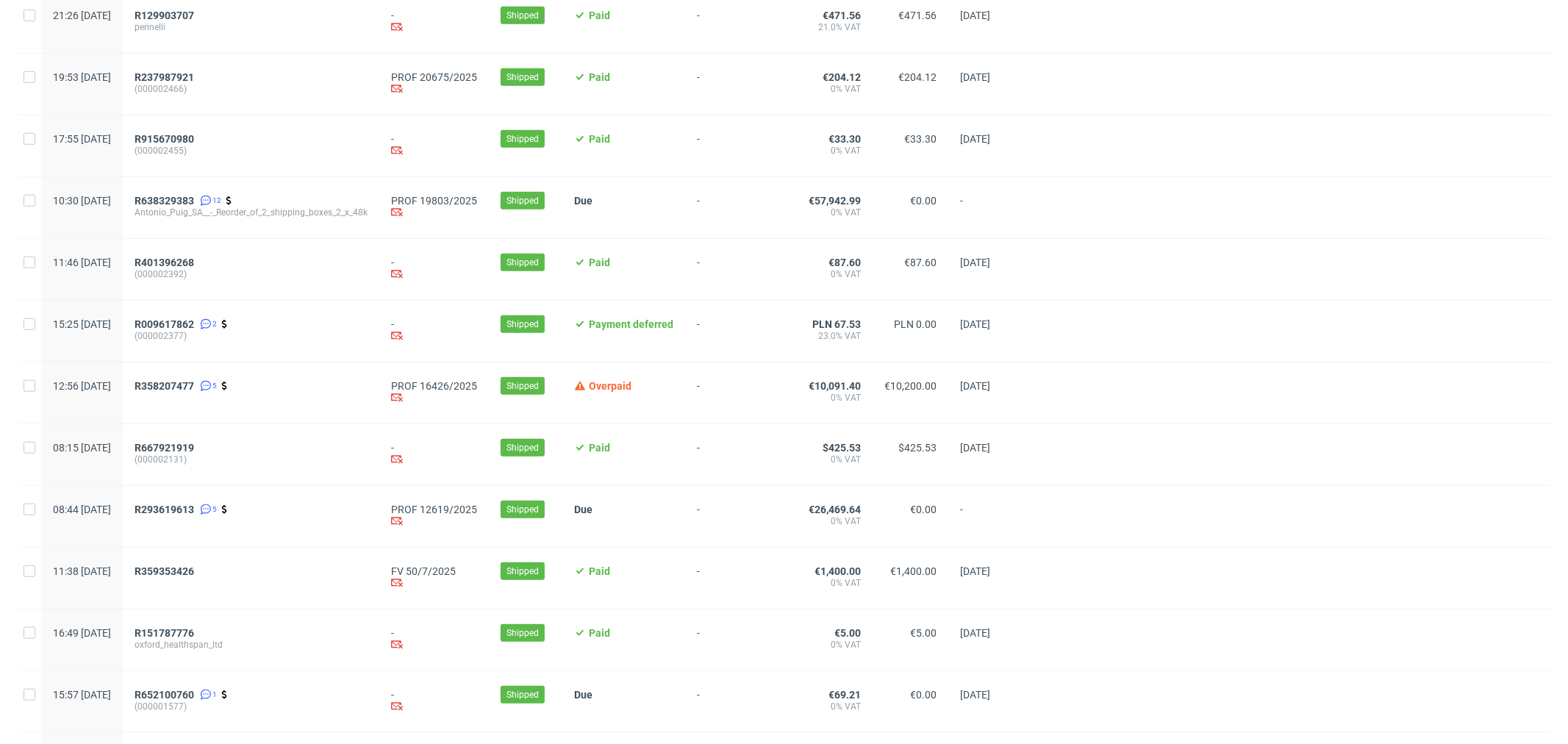
scroll to position [898, 0]
click at [194, 390] on span "R358207477" at bounding box center [164, 385] width 60 height 11
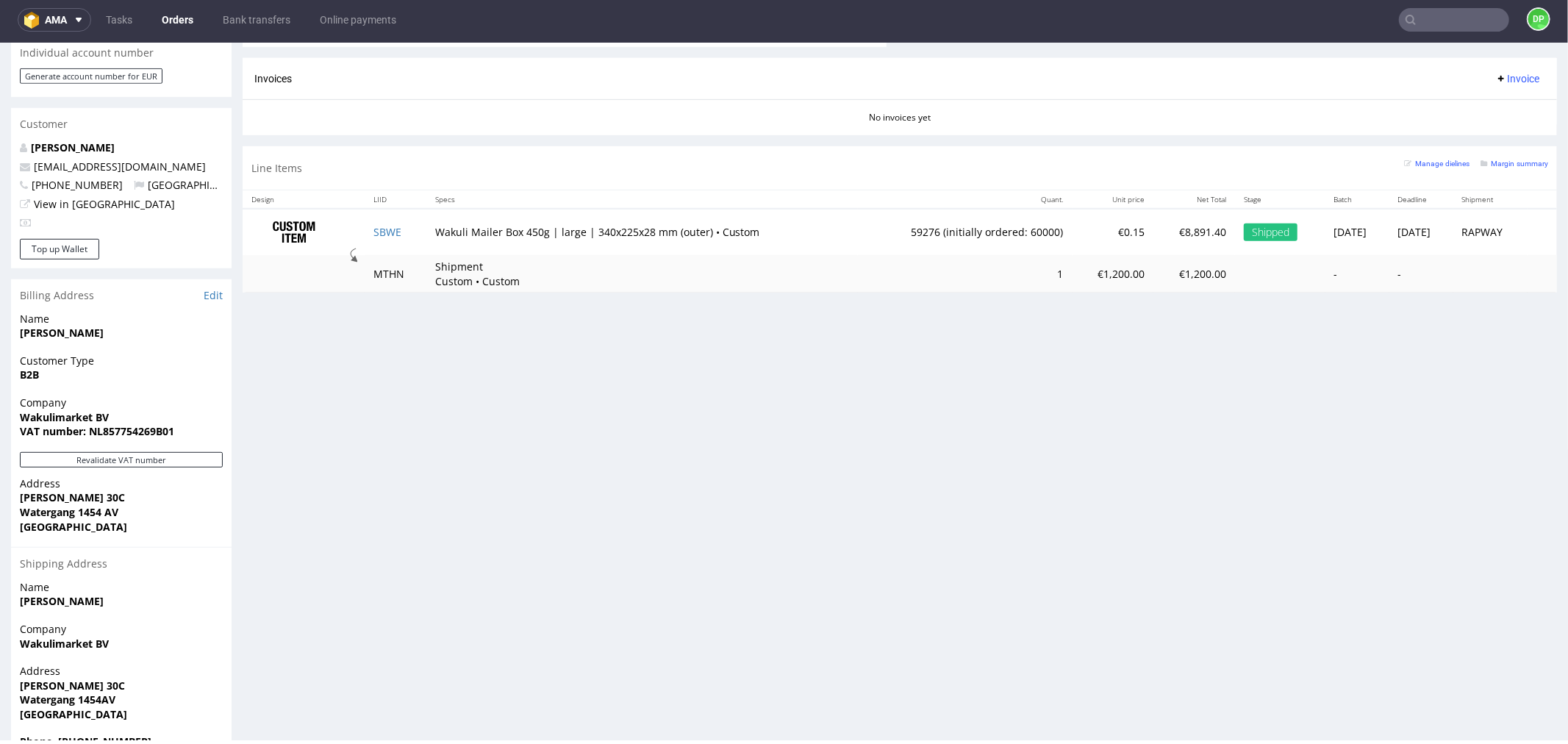
scroll to position [726, 0]
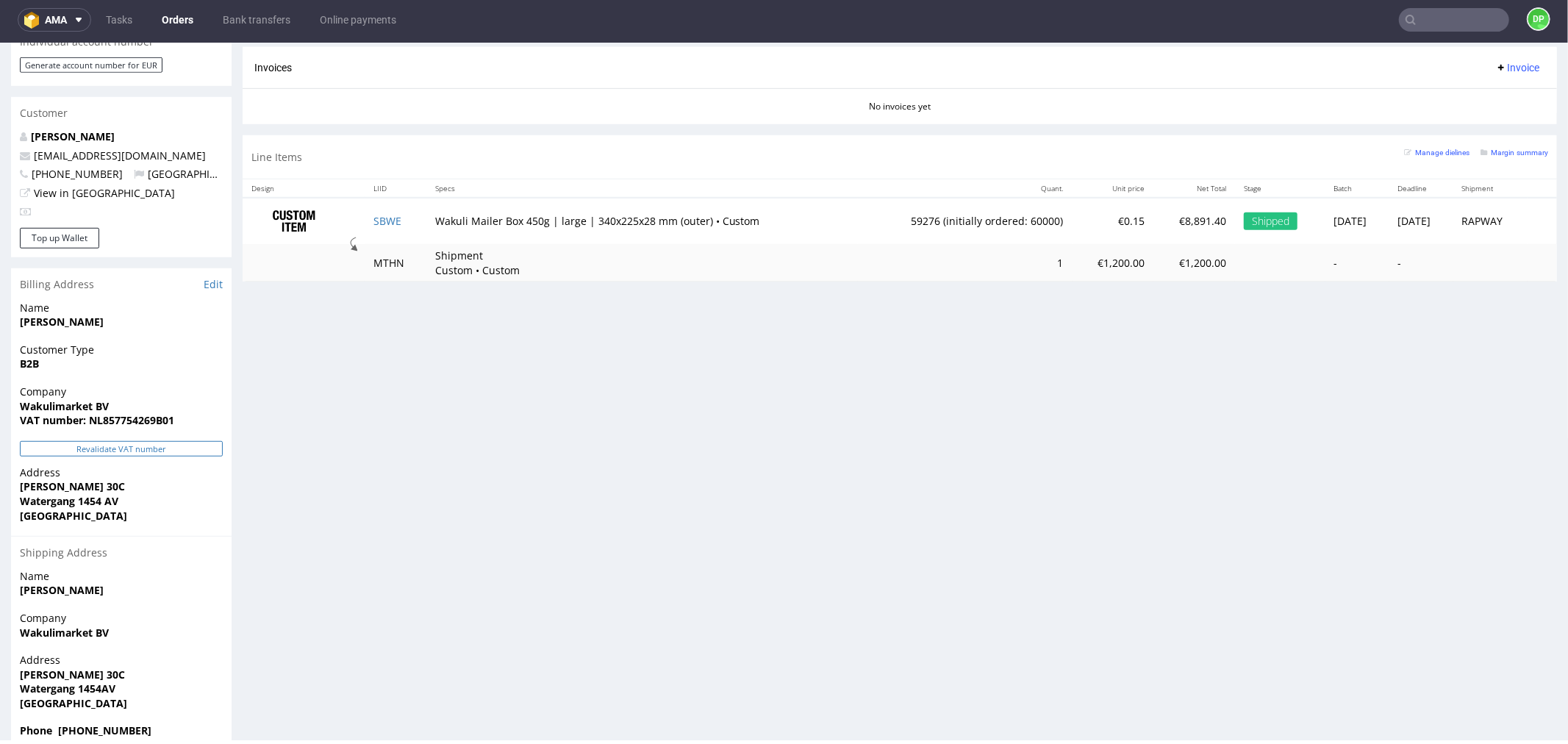
click at [151, 440] on button "Revalidate VAT number" at bounding box center [121, 448] width 203 height 16
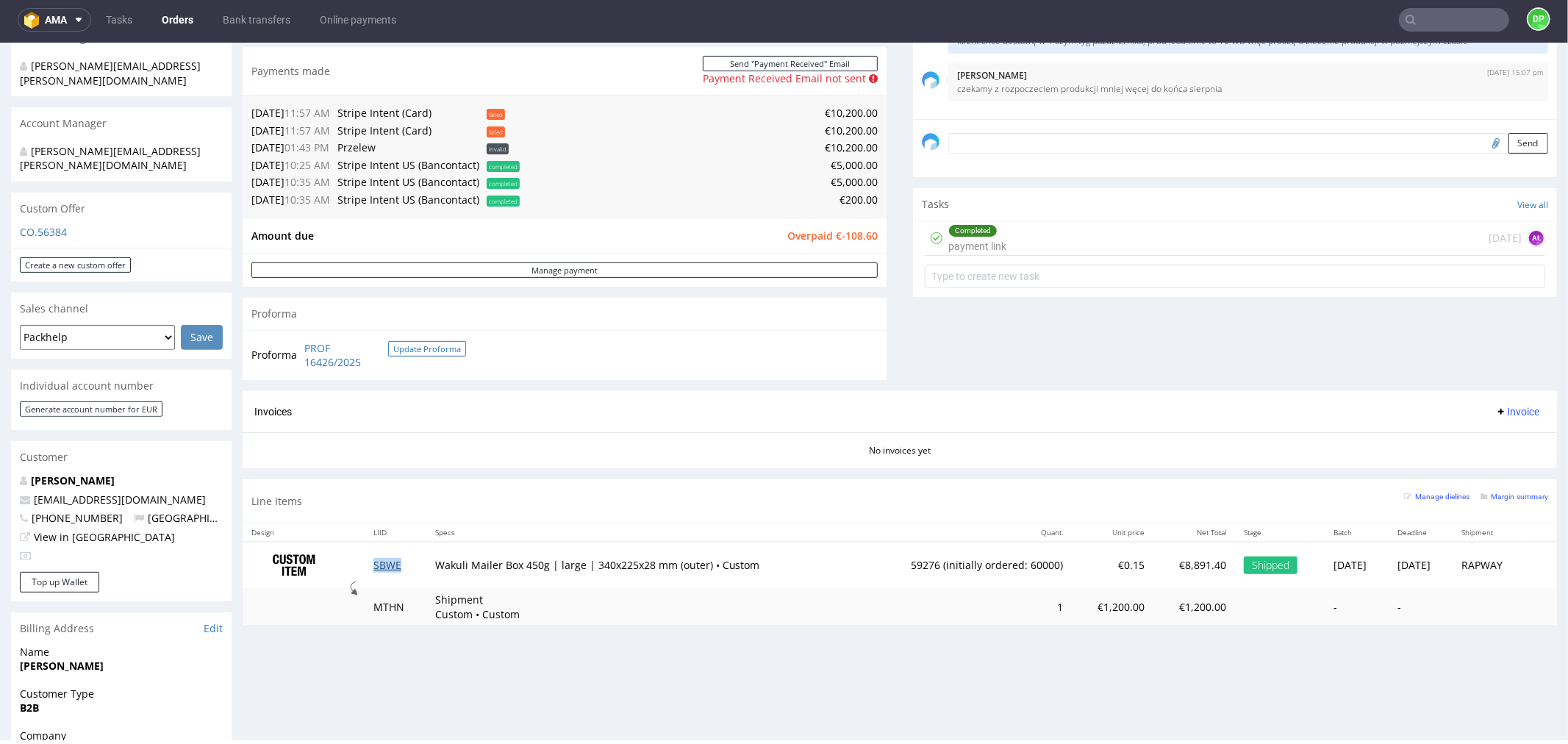
scroll to position [377, 0]
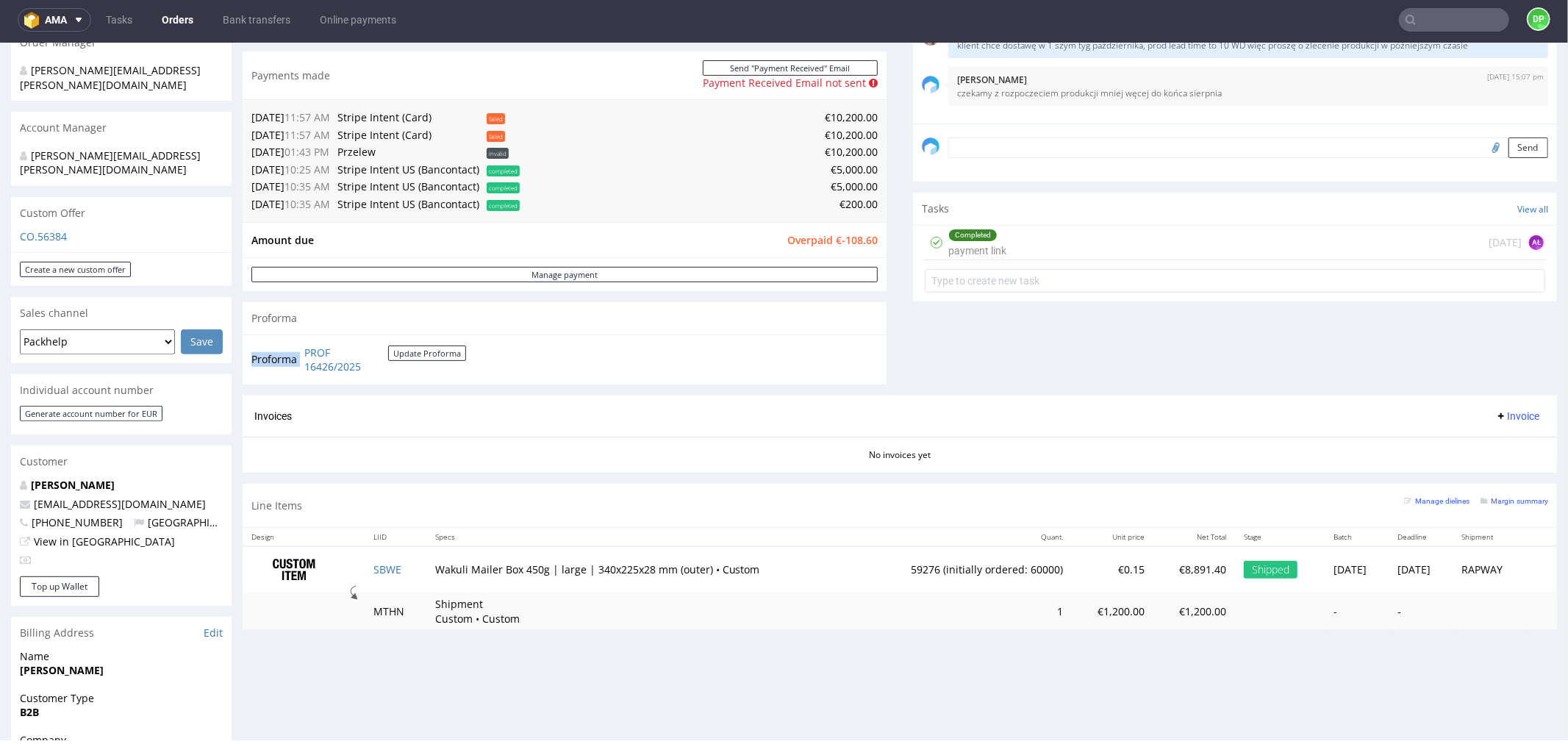
drag, startPoint x: 397, startPoint y: 368, endPoint x: 300, endPoint y: 350, distance: 98.7
click at [301, 350] on td "PROF 16426/2025 Update Proforma" at bounding box center [383, 359] width 165 height 32
copy tbody "Proforma"
drag, startPoint x: 892, startPoint y: 567, endPoint x: 836, endPoint y: 568, distance: 56.0
click at [858, 568] on td "59276 (initially ordered: 60000)" at bounding box center [965, 568] width 214 height 47
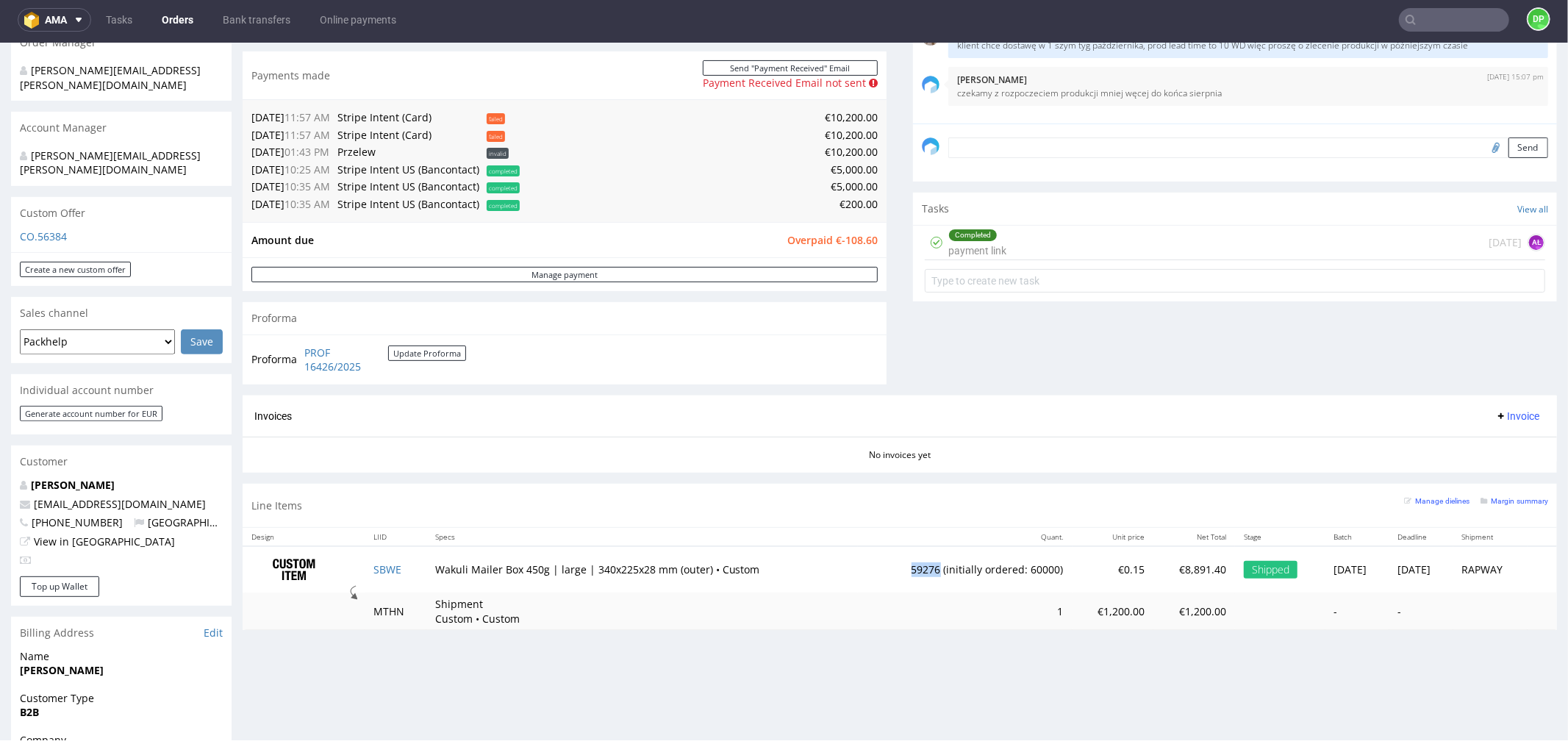
copy td "59276"
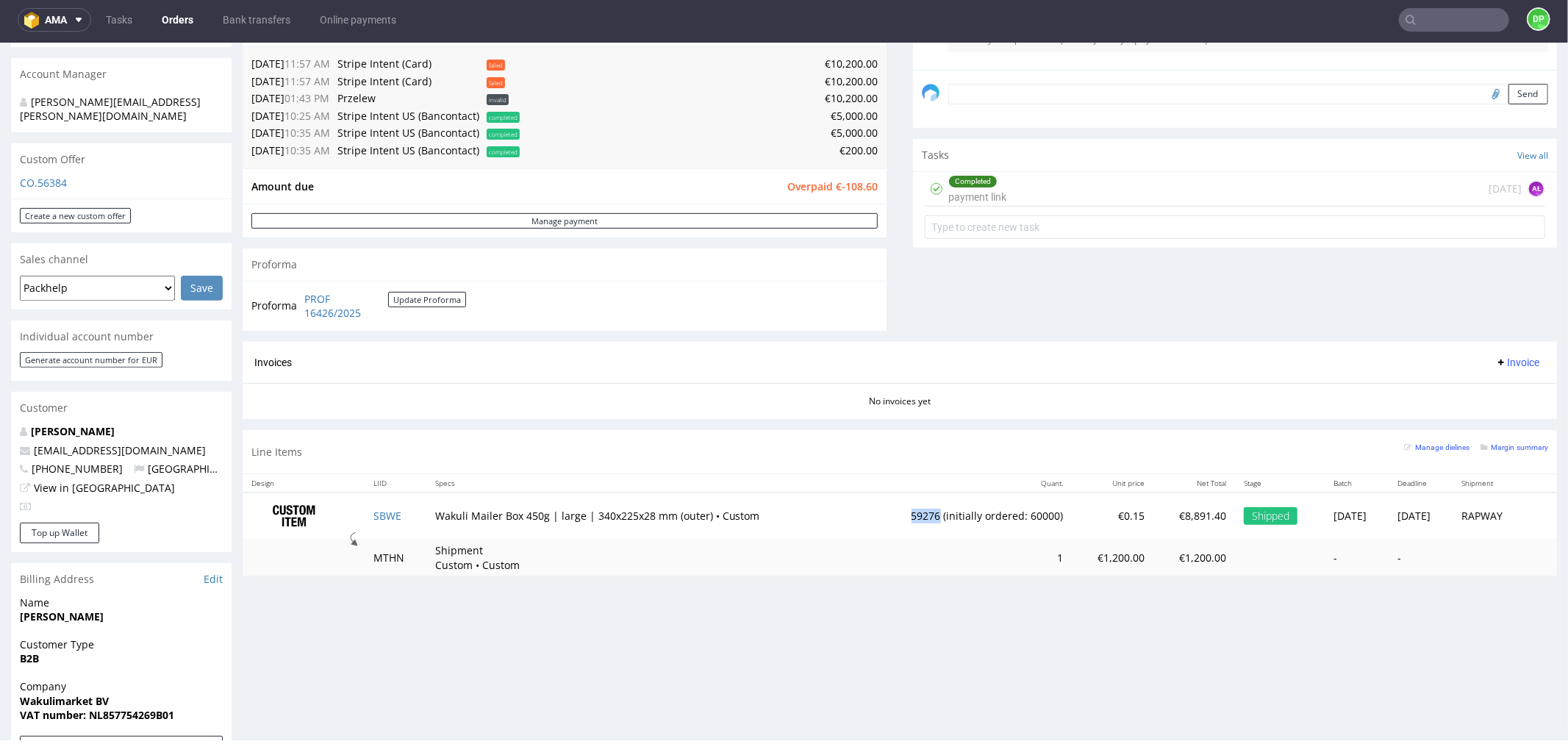
scroll to position [432, 0]
click at [1495, 360] on span "Invoice" at bounding box center [1517, 361] width 44 height 11
click at [1467, 419] on span "Upload" at bounding box center [1492, 419] width 71 height 15
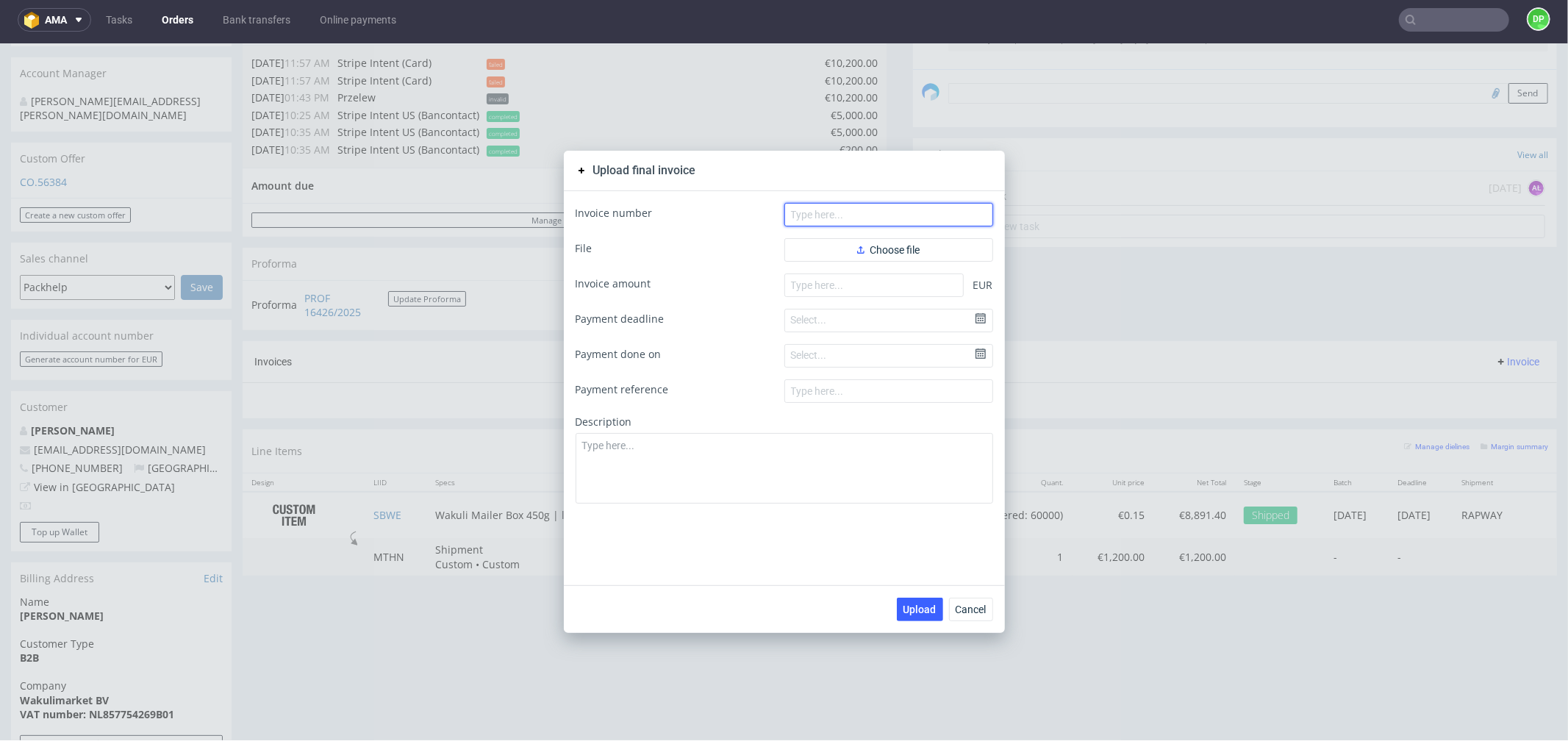
click at [885, 209] on input "text" at bounding box center [889, 213] width 209 height 24
paste input "FV 758/10/2025"
type input "FV 758/10/2025"
click at [829, 253] on button "Choose file" at bounding box center [889, 249] width 209 height 24
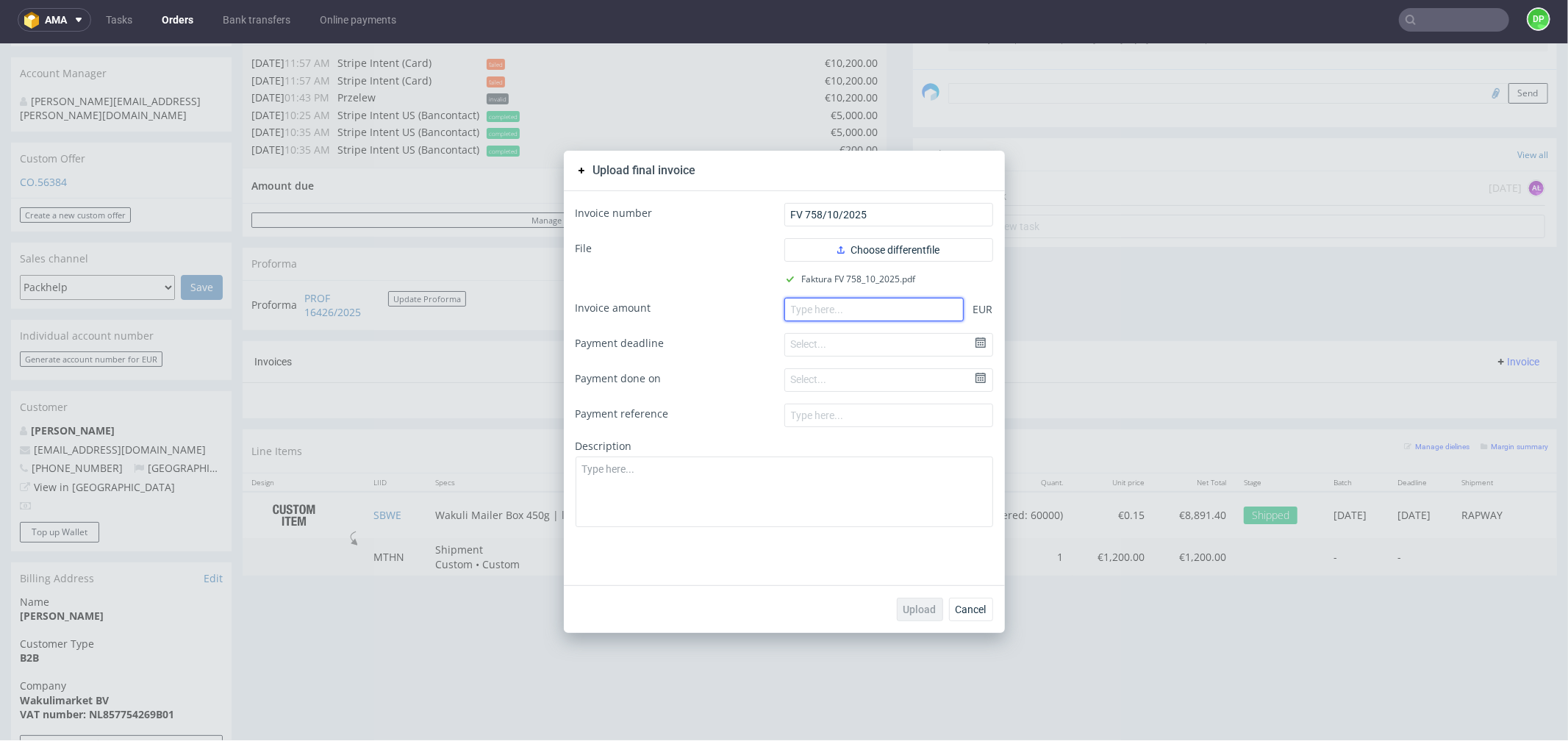
click at [803, 305] on input "number" at bounding box center [874, 309] width 180 height 24
paste input "10091.40"
type input "10091.40"
click at [914, 608] on span "Upload" at bounding box center [920, 608] width 33 height 11
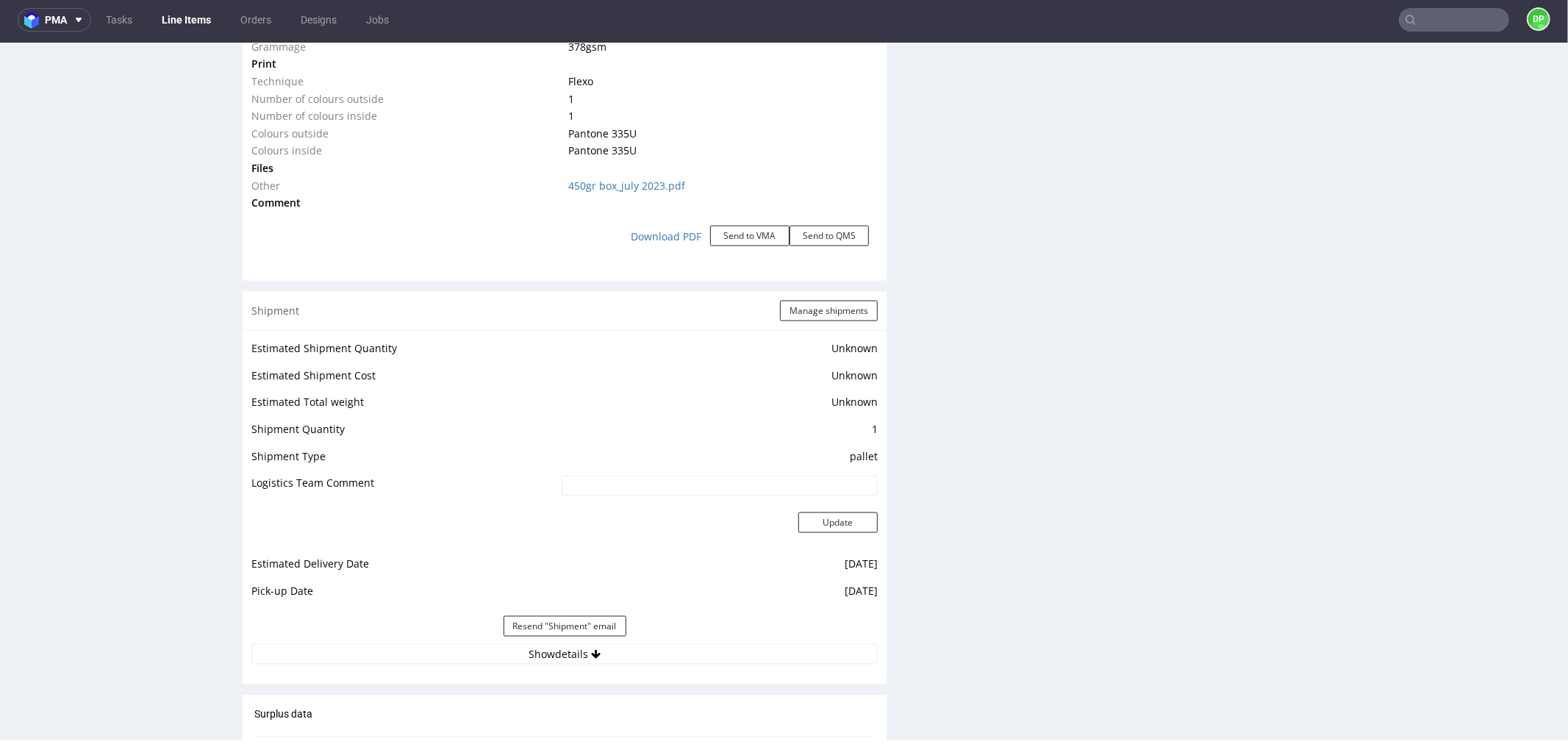
scroll to position [1720, 0]
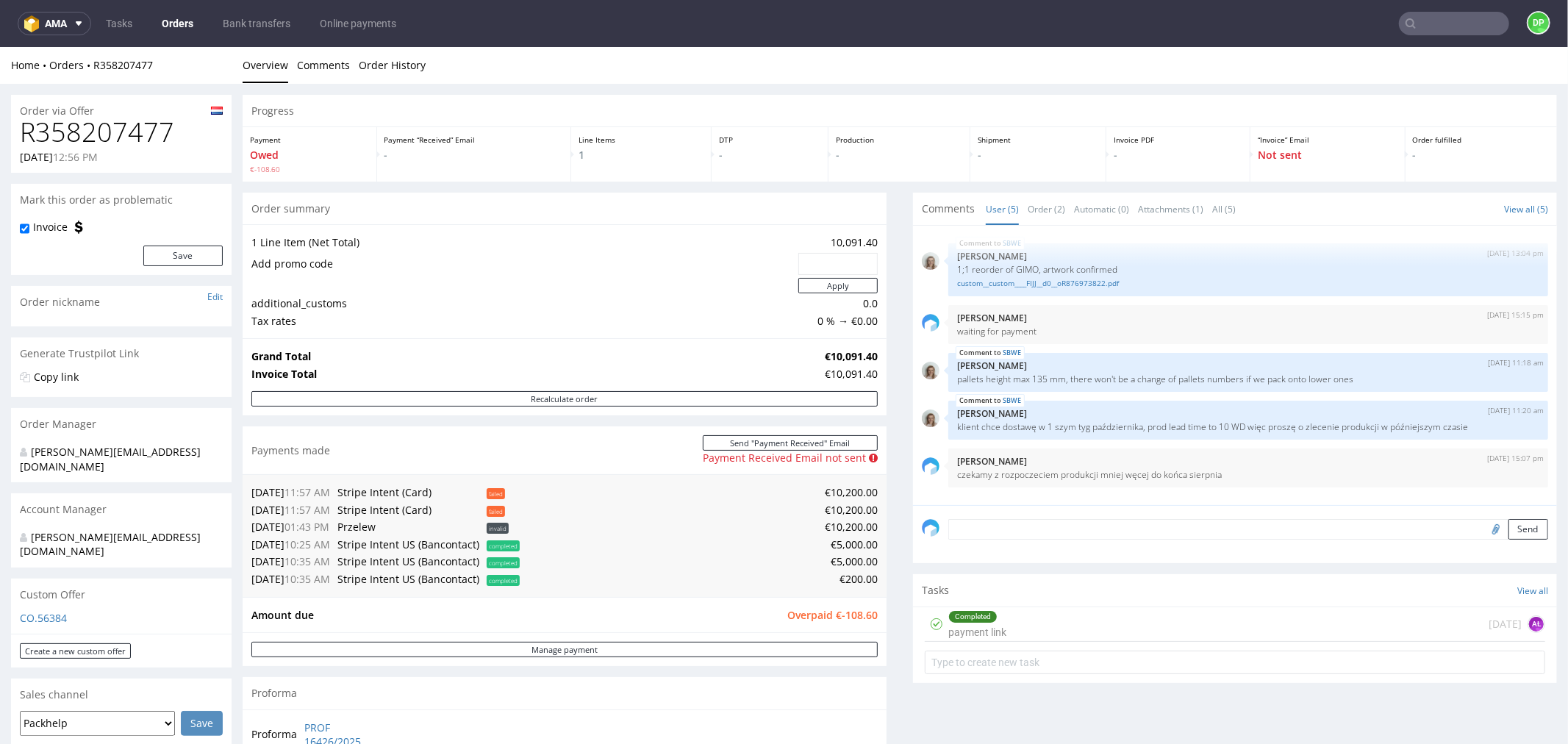
click at [105, 127] on h1 "R358207477" at bounding box center [121, 131] width 203 height 29
copy h1 "R358207477"
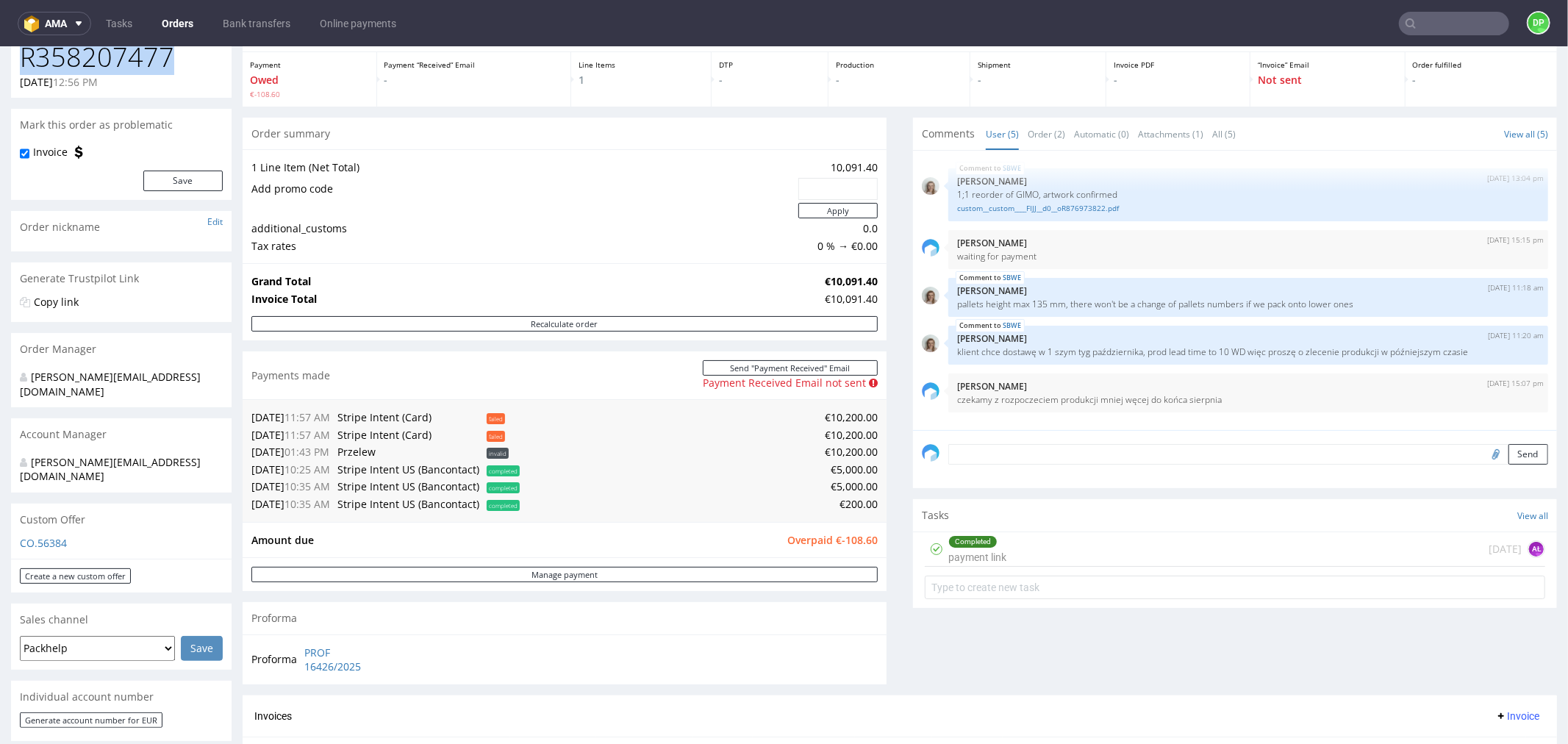
scroll to position [76, 0]
click at [1015, 546] on div "Completed payment link 2 months ago AŁ" at bounding box center [1235, 548] width 620 height 34
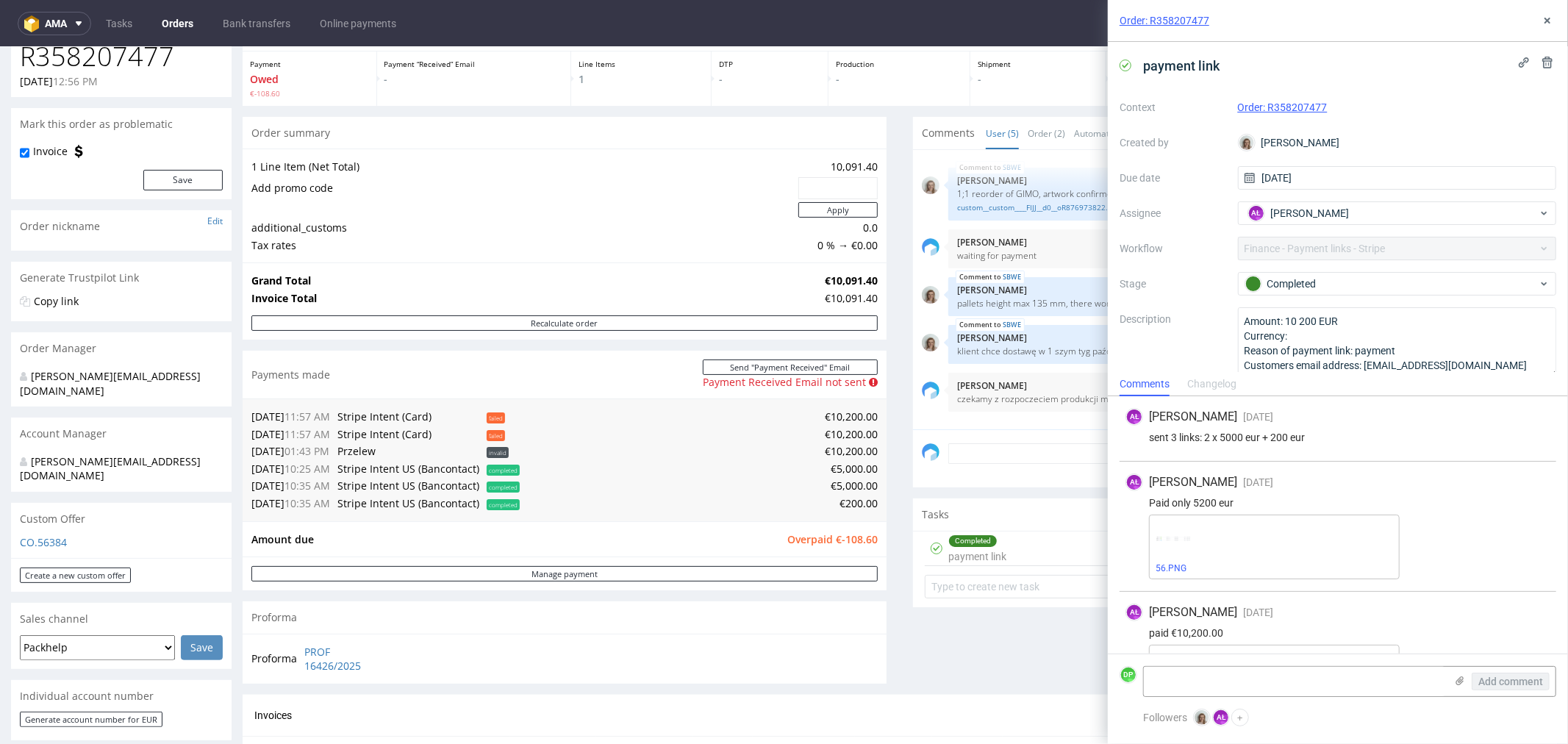
scroll to position [68, 0]
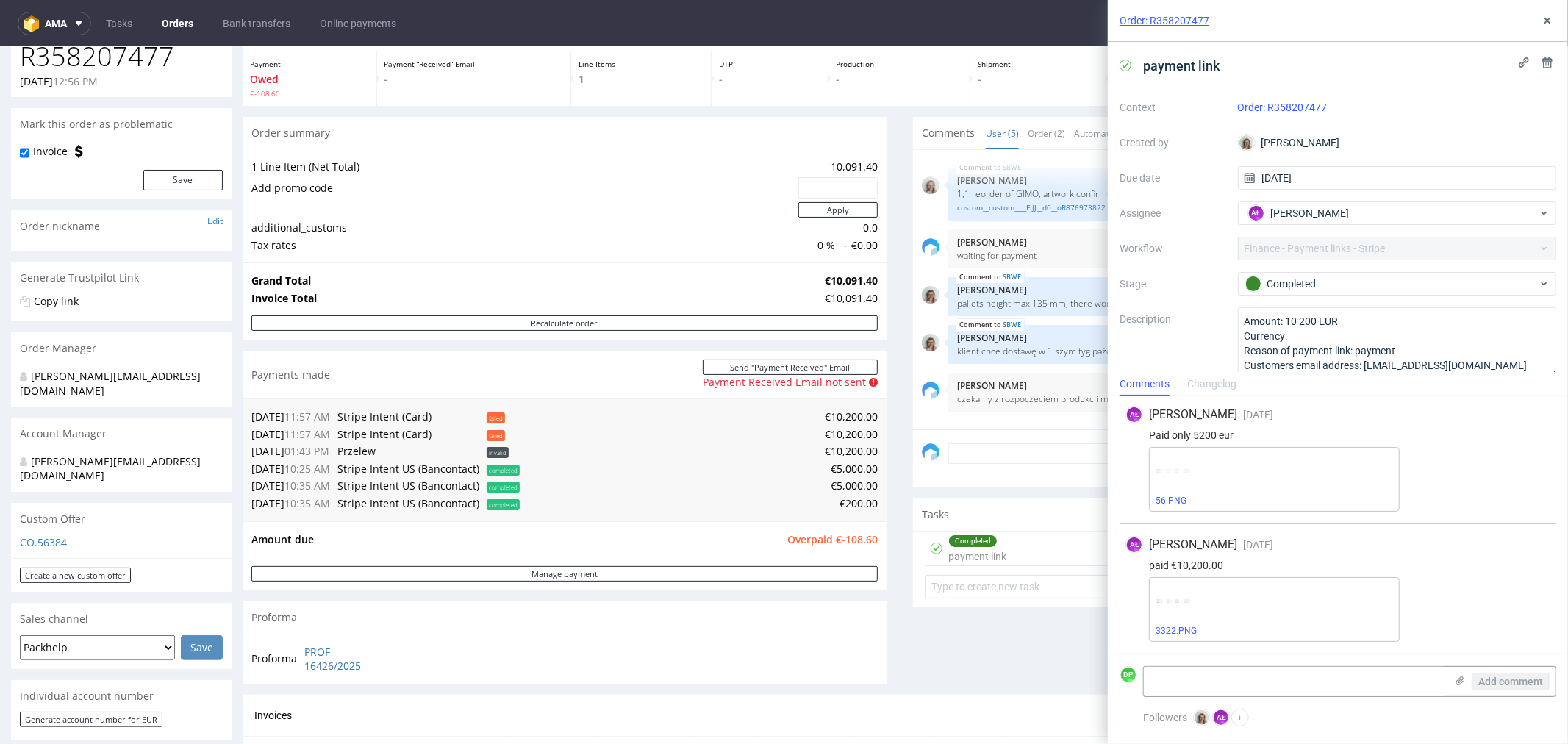
click at [954, 611] on div "Comments User (5) Order (2) Automatic (0) Attachments (1) All (5) View all (5) …" at bounding box center [1235, 404] width 644 height 577
click at [1550, 20] on icon at bounding box center [1548, 20] width 11 height 11
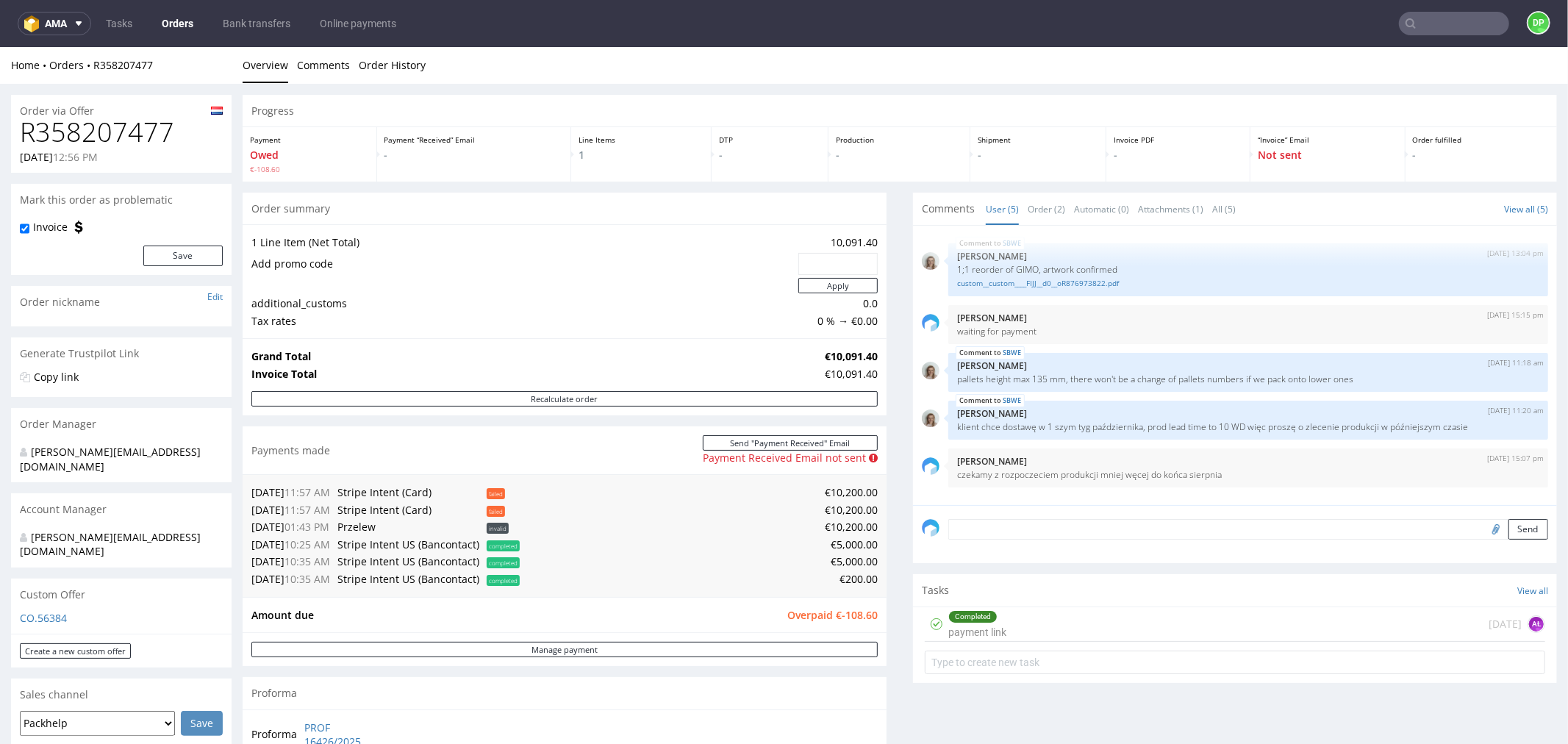
click at [111, 140] on h1 "R358207477" at bounding box center [121, 131] width 203 height 29
copy h1 "R358207477"
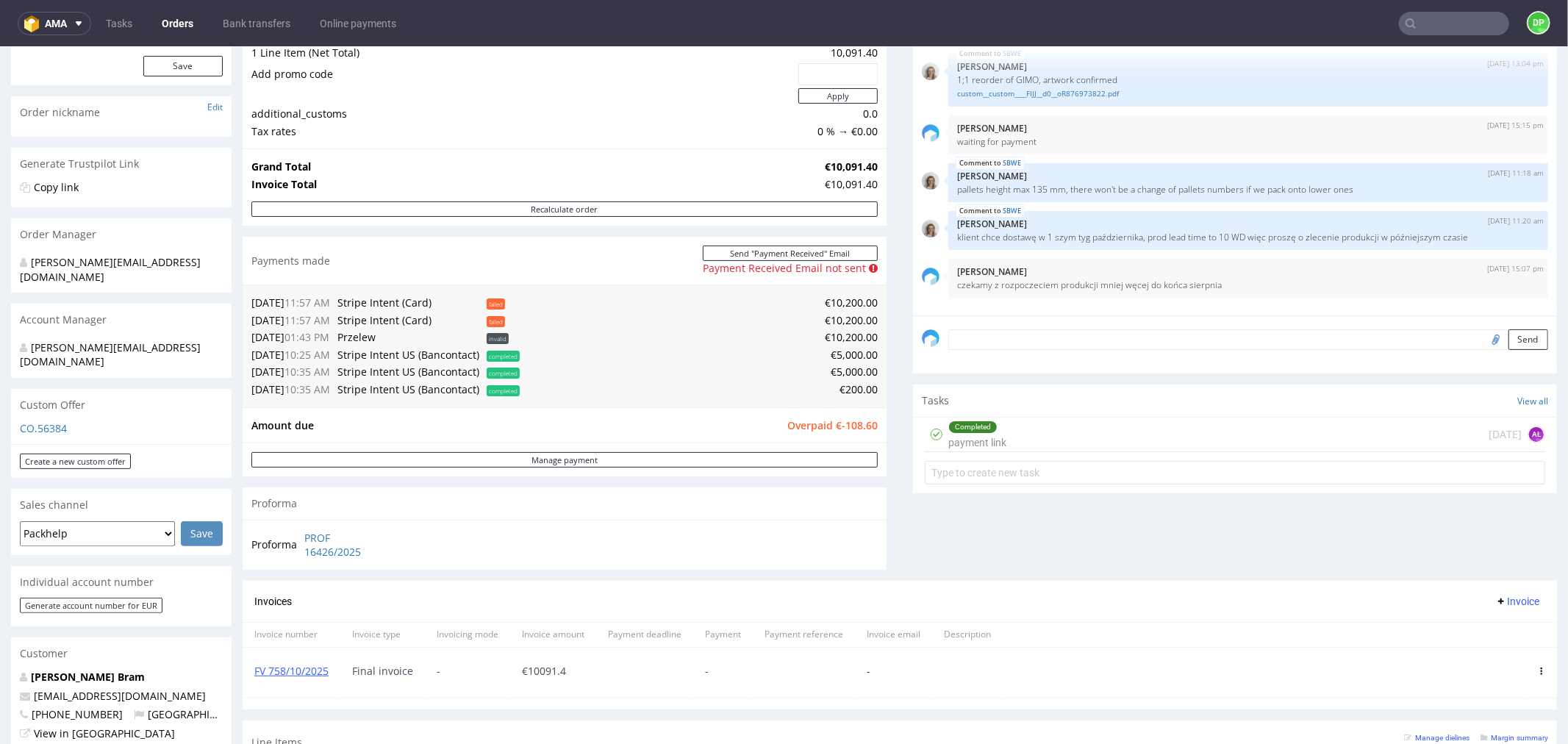
scroll to position [189, 0]
click at [680, 457] on link "Manage payment" at bounding box center [565, 459] width 627 height 16
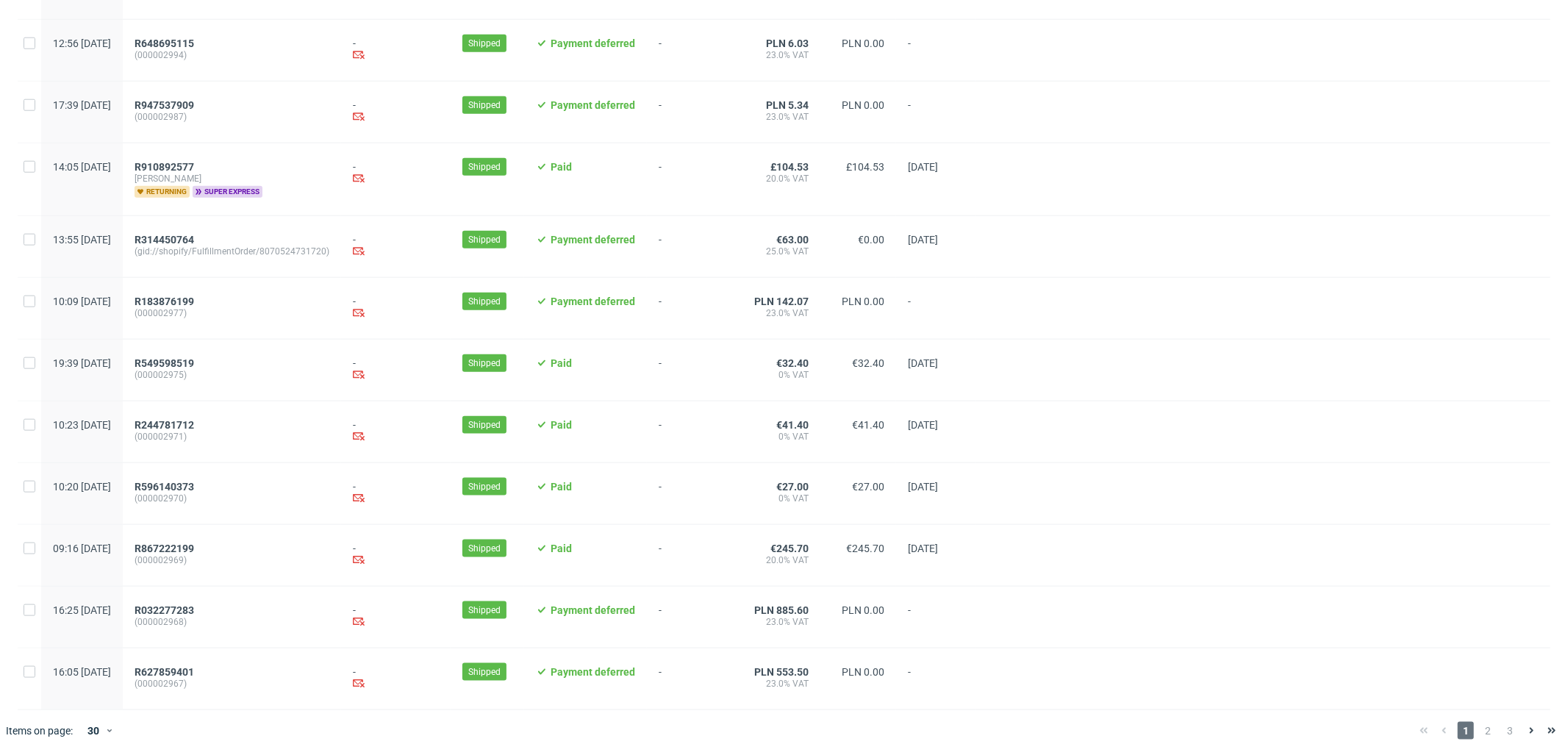
scroll to position [1370, 0]
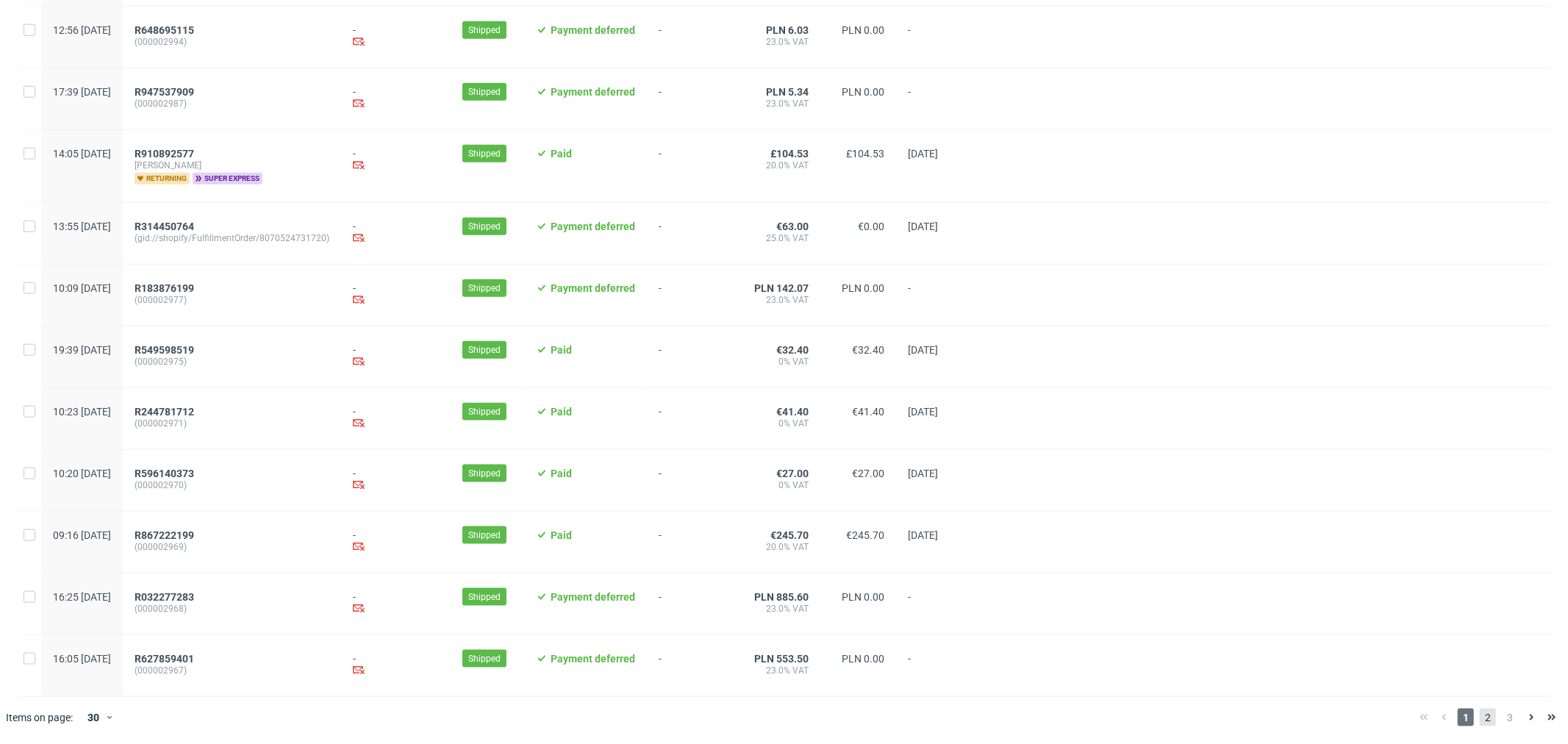
click at [1480, 711] on span "2" at bounding box center [1488, 717] width 16 height 18
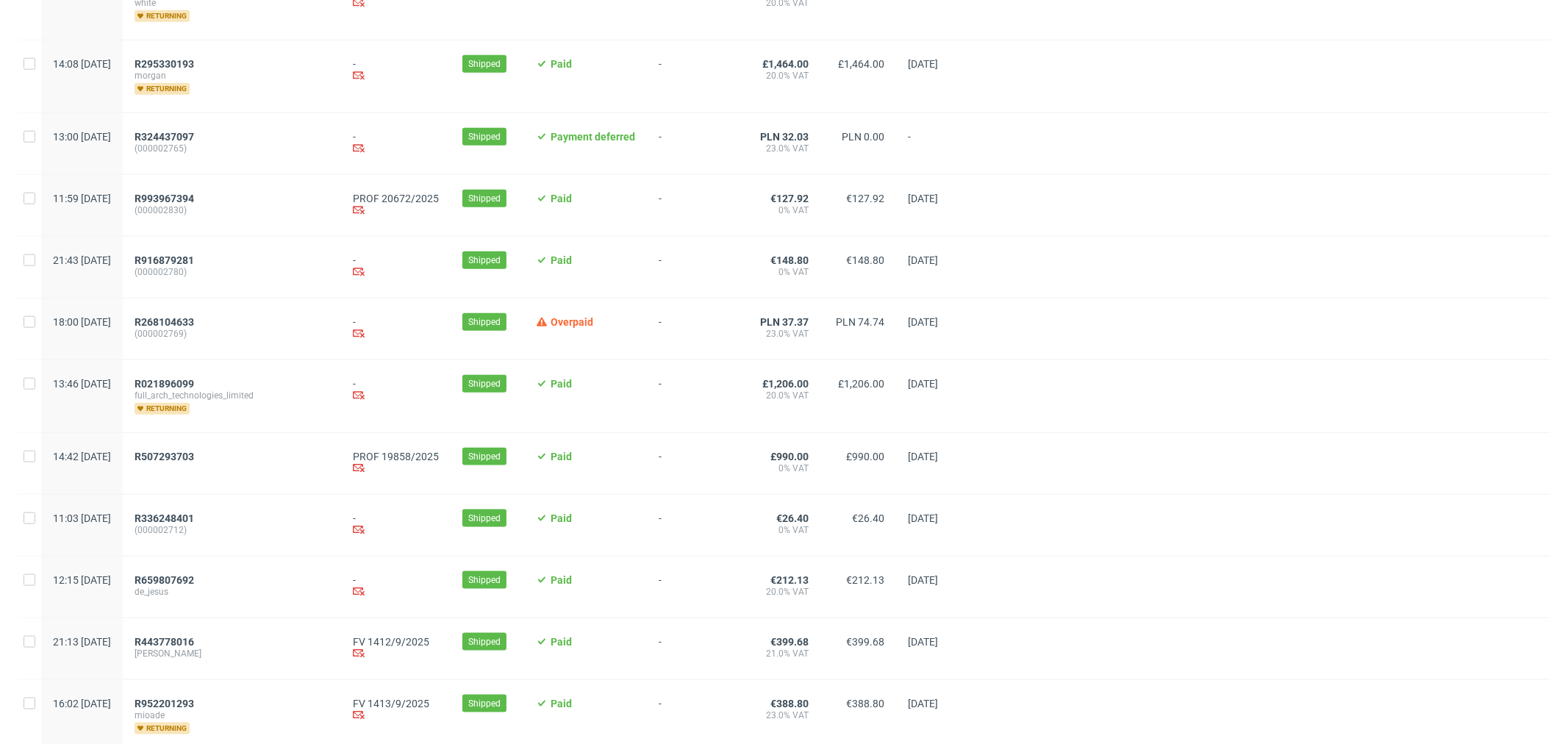
scroll to position [1430, 0]
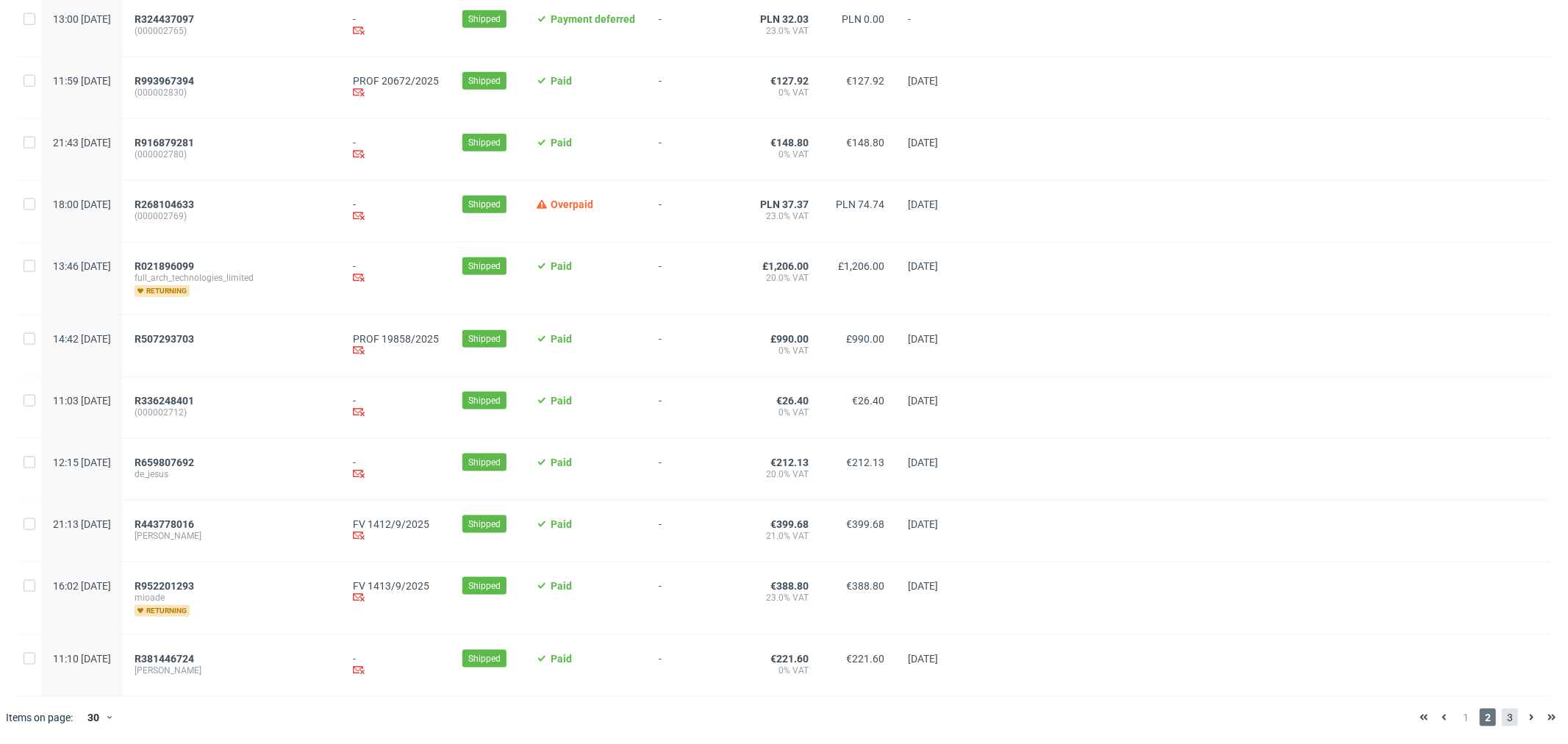
click at [1502, 710] on span "3" at bounding box center [1510, 717] width 16 height 18
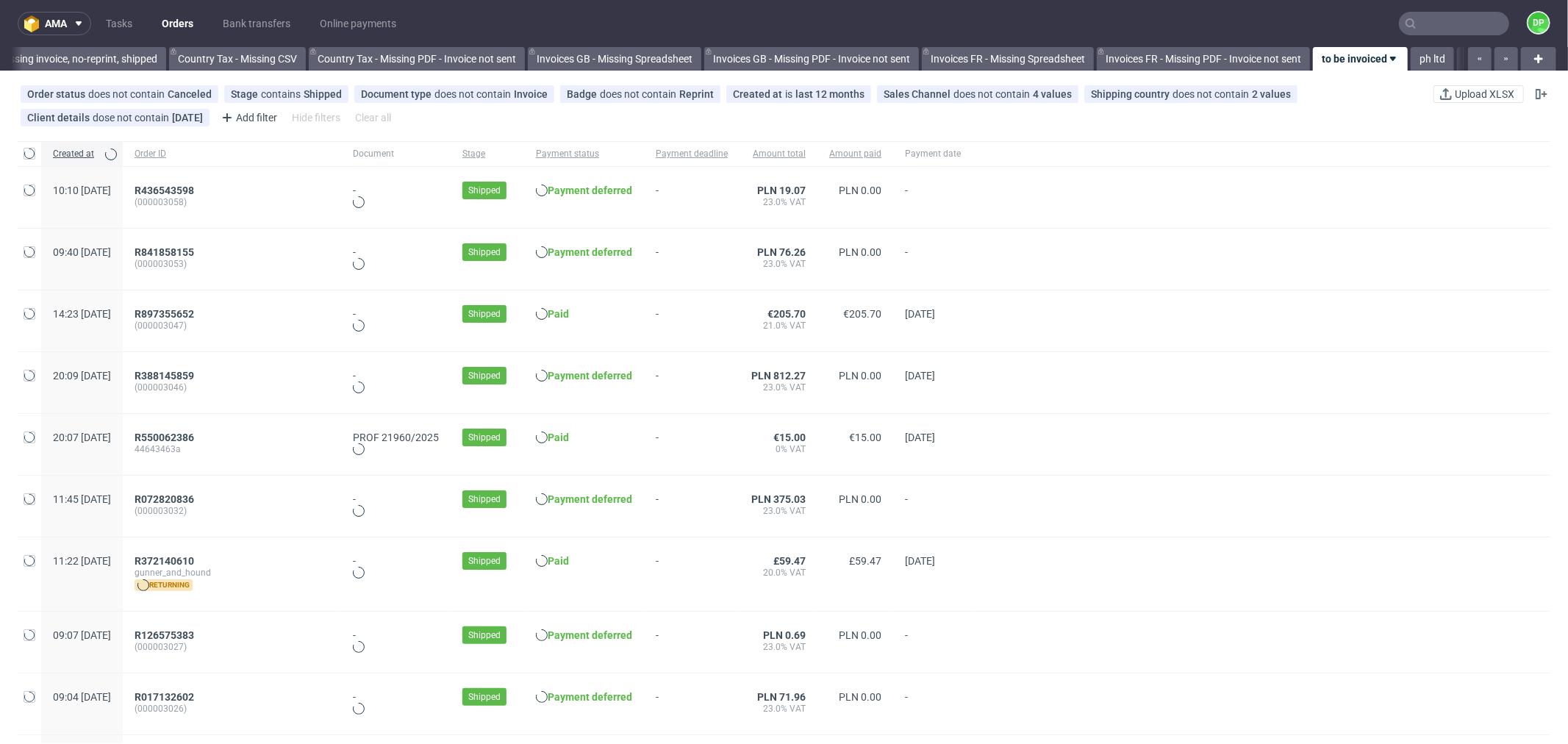
scroll to position [0, 1445]
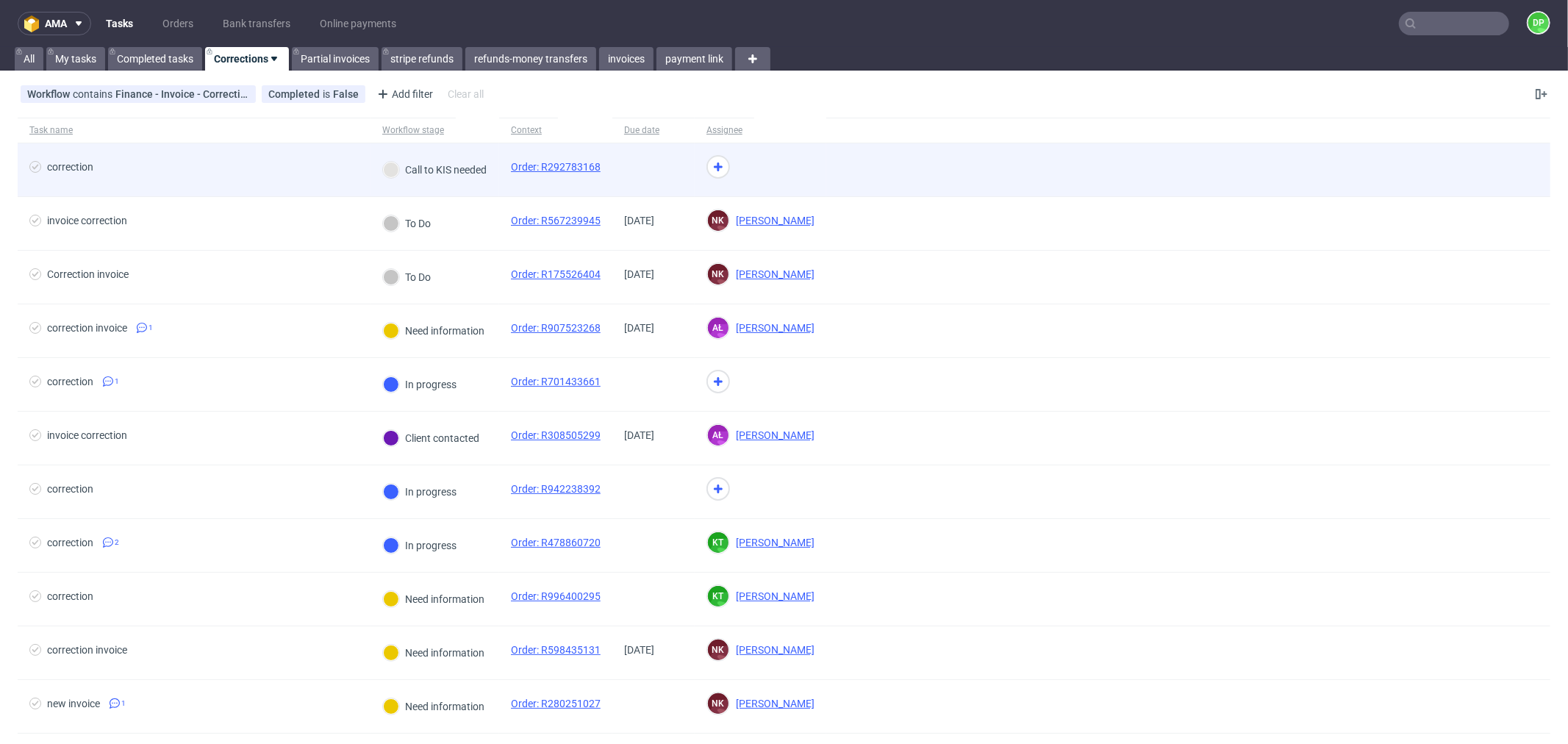
click at [215, 177] on span "correction" at bounding box center [194, 170] width 329 height 18
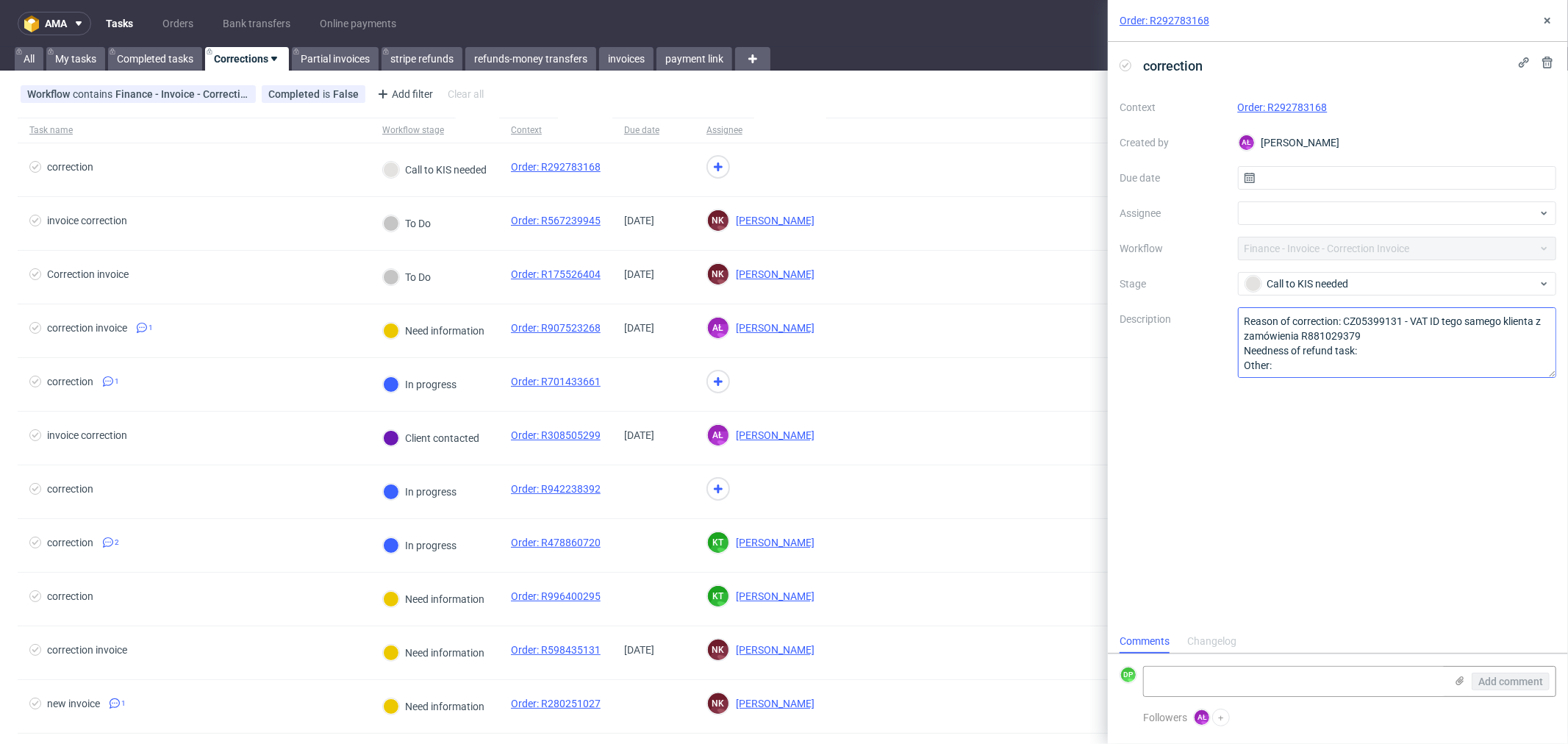
scroll to position [1, 0]
click at [1269, 105] on link "Order: R292783168" at bounding box center [1283, 107] width 90 height 11
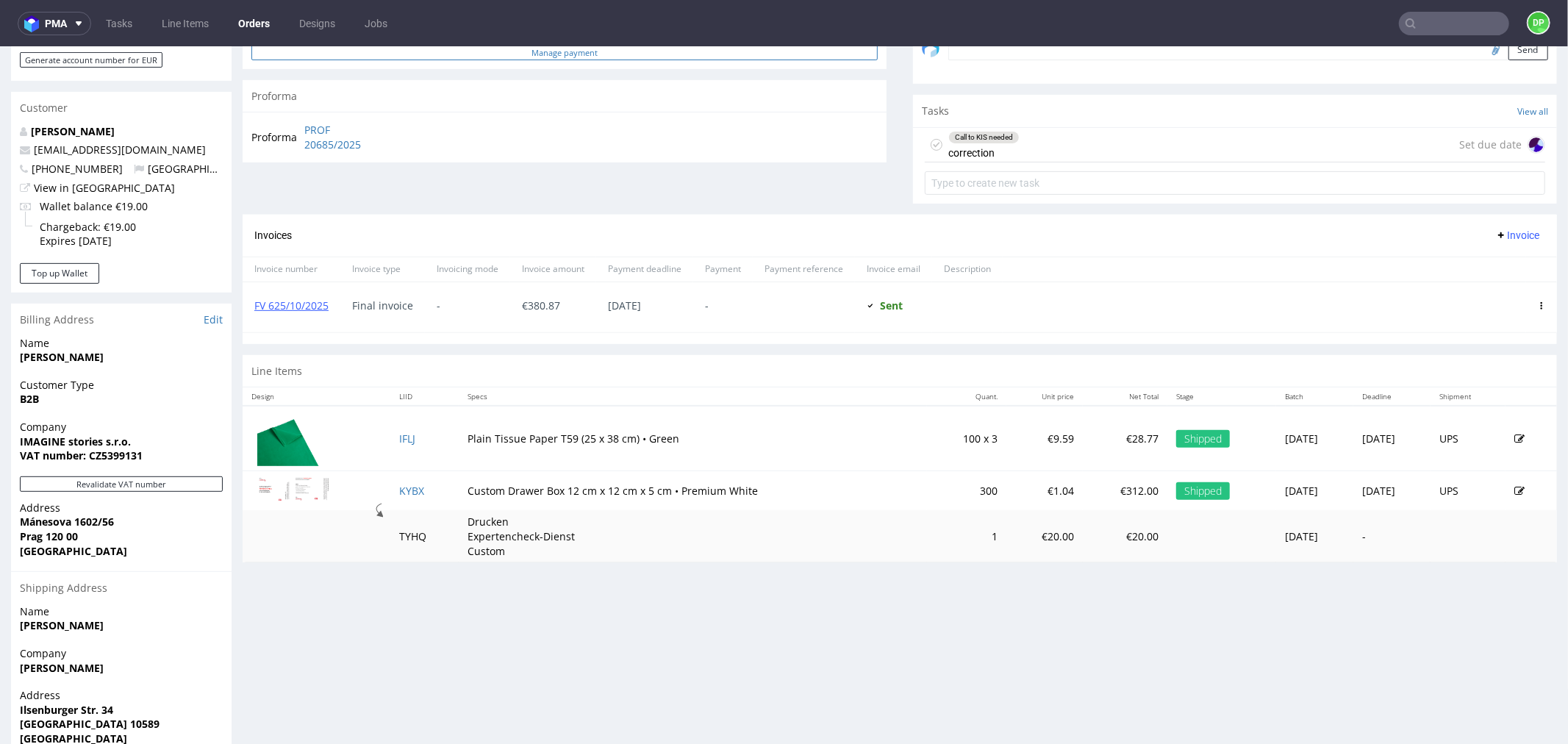
scroll to position [481, 0]
click at [1038, 148] on div "Call to KIS needed correction Set due date" at bounding box center [1235, 142] width 620 height 34
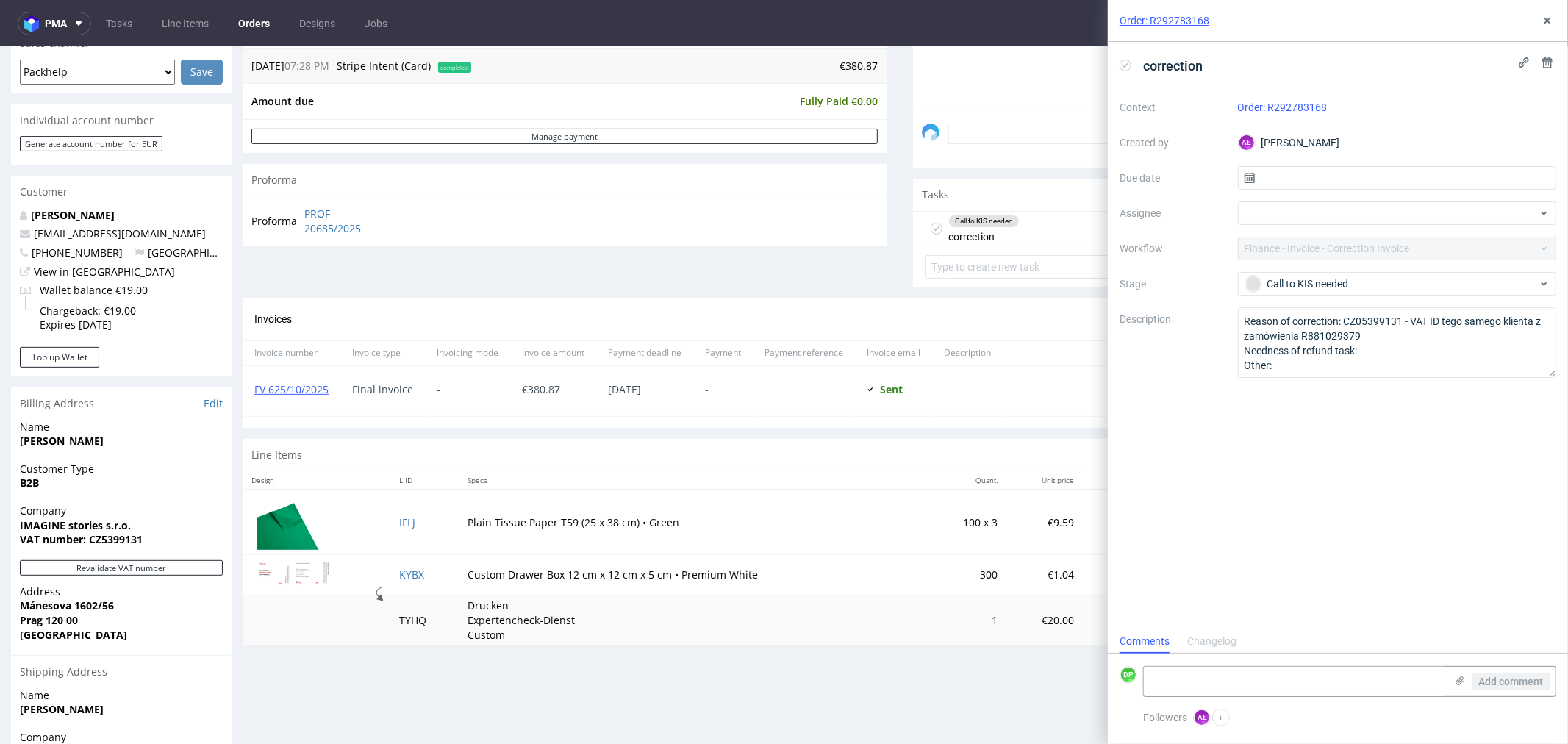
scroll to position [398, 0]
click at [1557, 24] on div "Order: R292783168" at bounding box center [1338, 20] width 460 height 42
click at [1545, 20] on icon at bounding box center [1548, 20] width 11 height 11
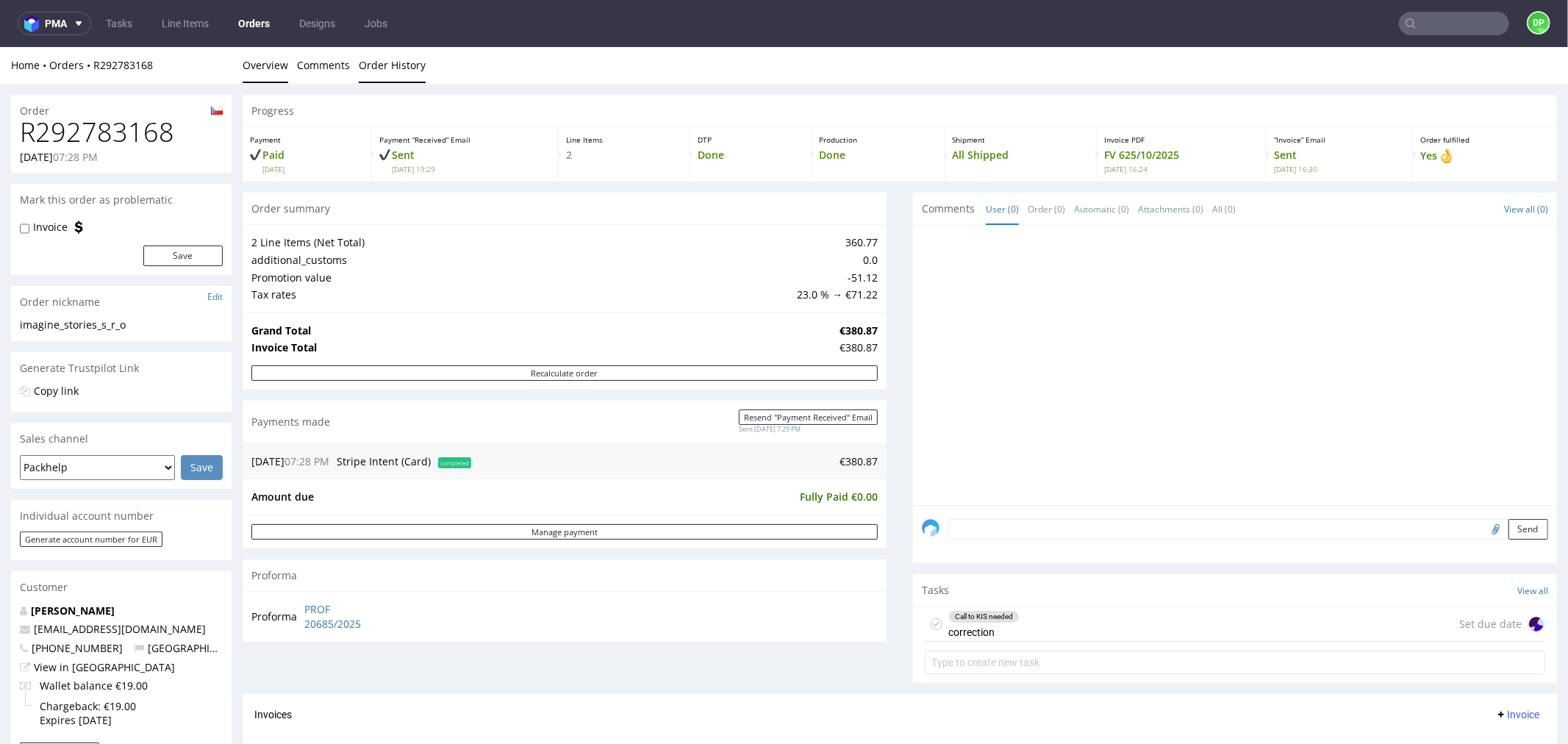
click at [397, 68] on link "Order History" at bounding box center [392, 65] width 67 height 36
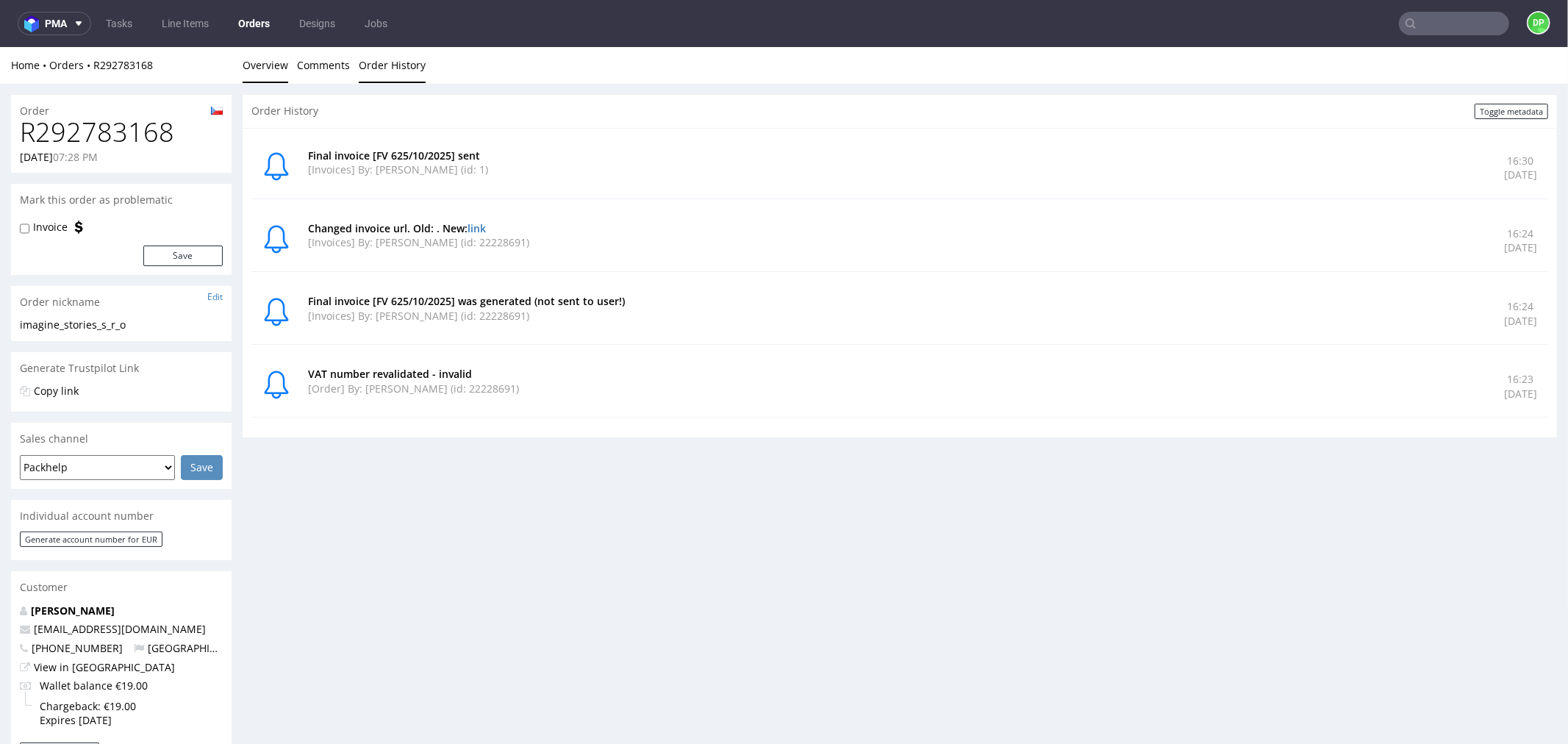
click at [272, 69] on link "Overview" at bounding box center [266, 65] width 46 height 36
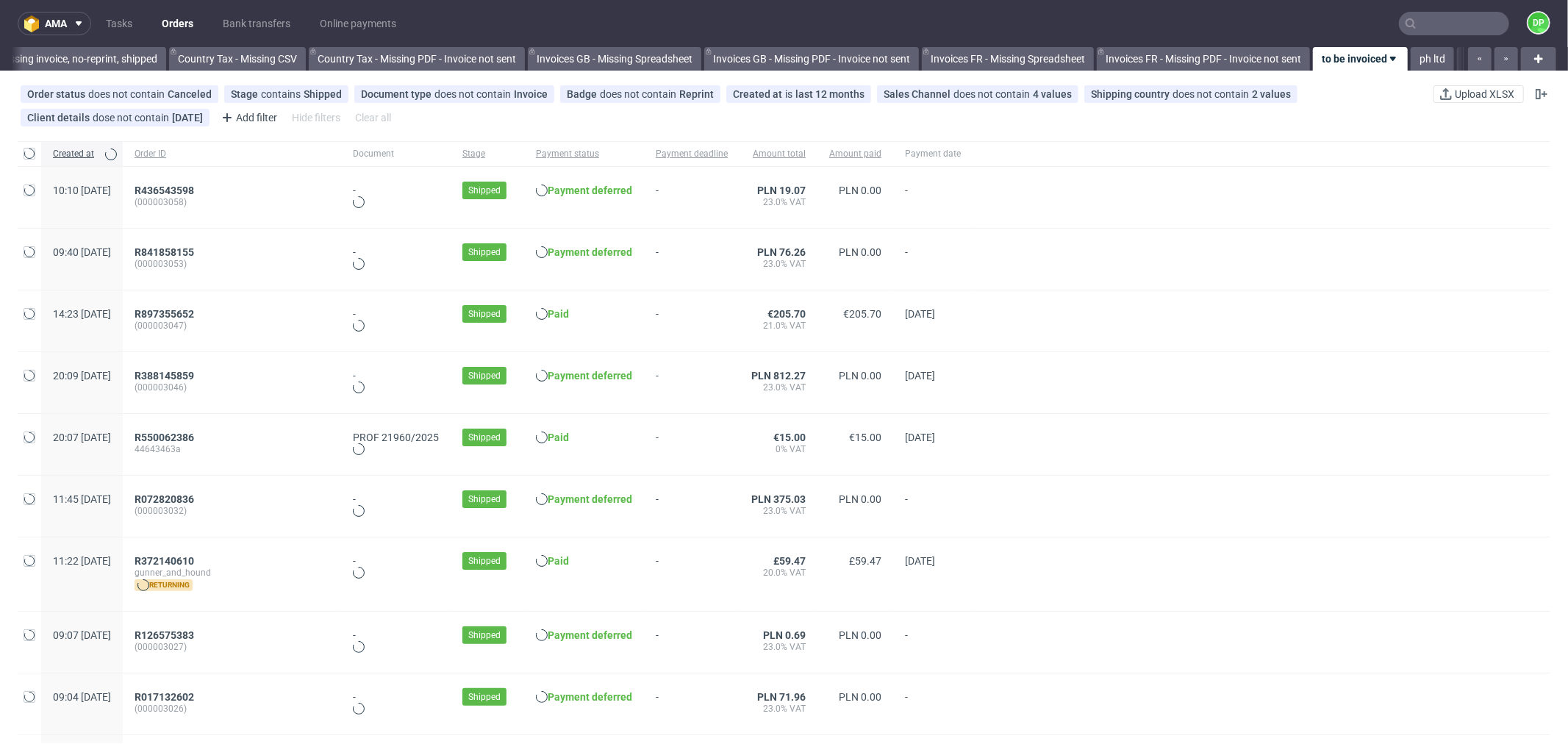
scroll to position [0, 1445]
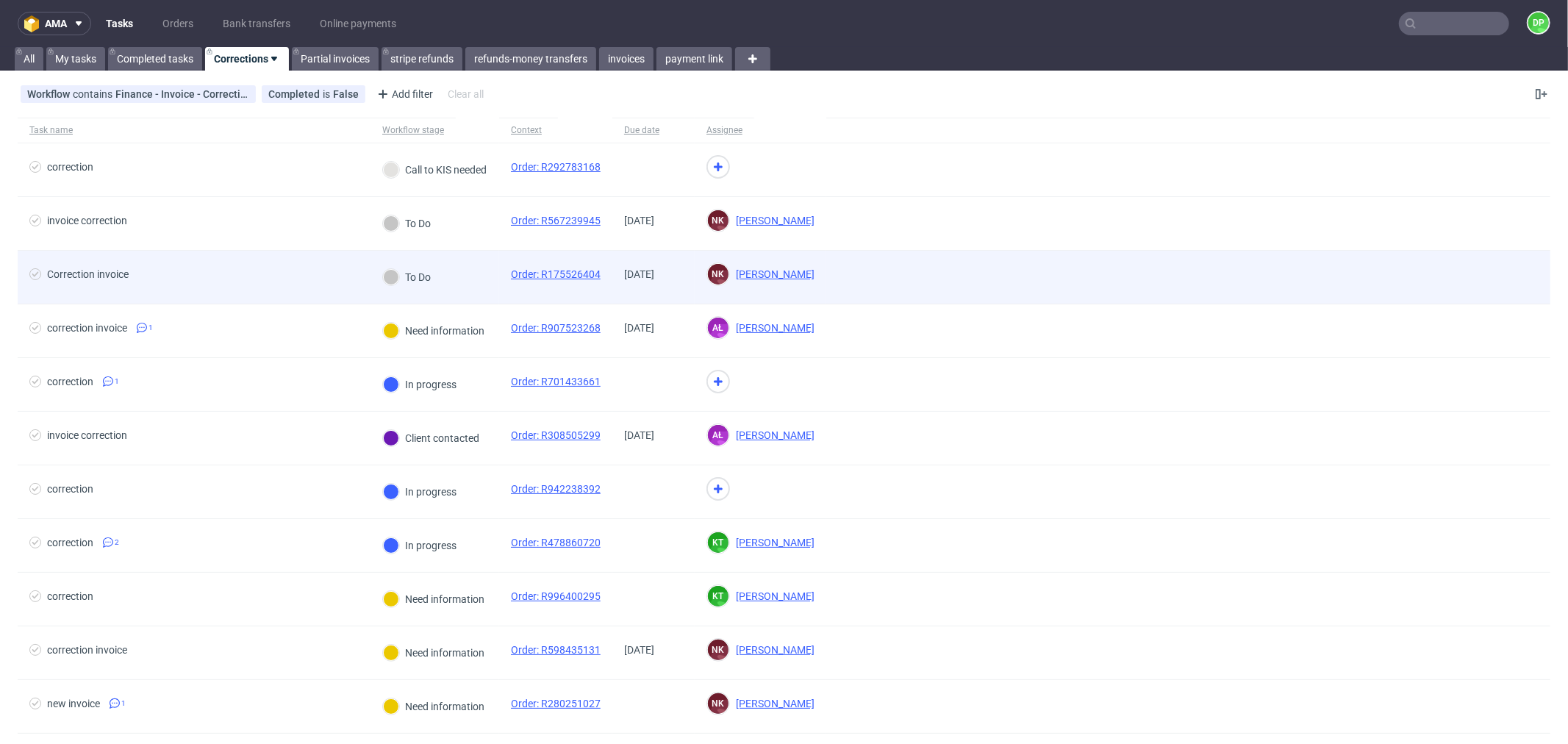
click at [221, 270] on span "Correction invoice" at bounding box center [194, 277] width 329 height 18
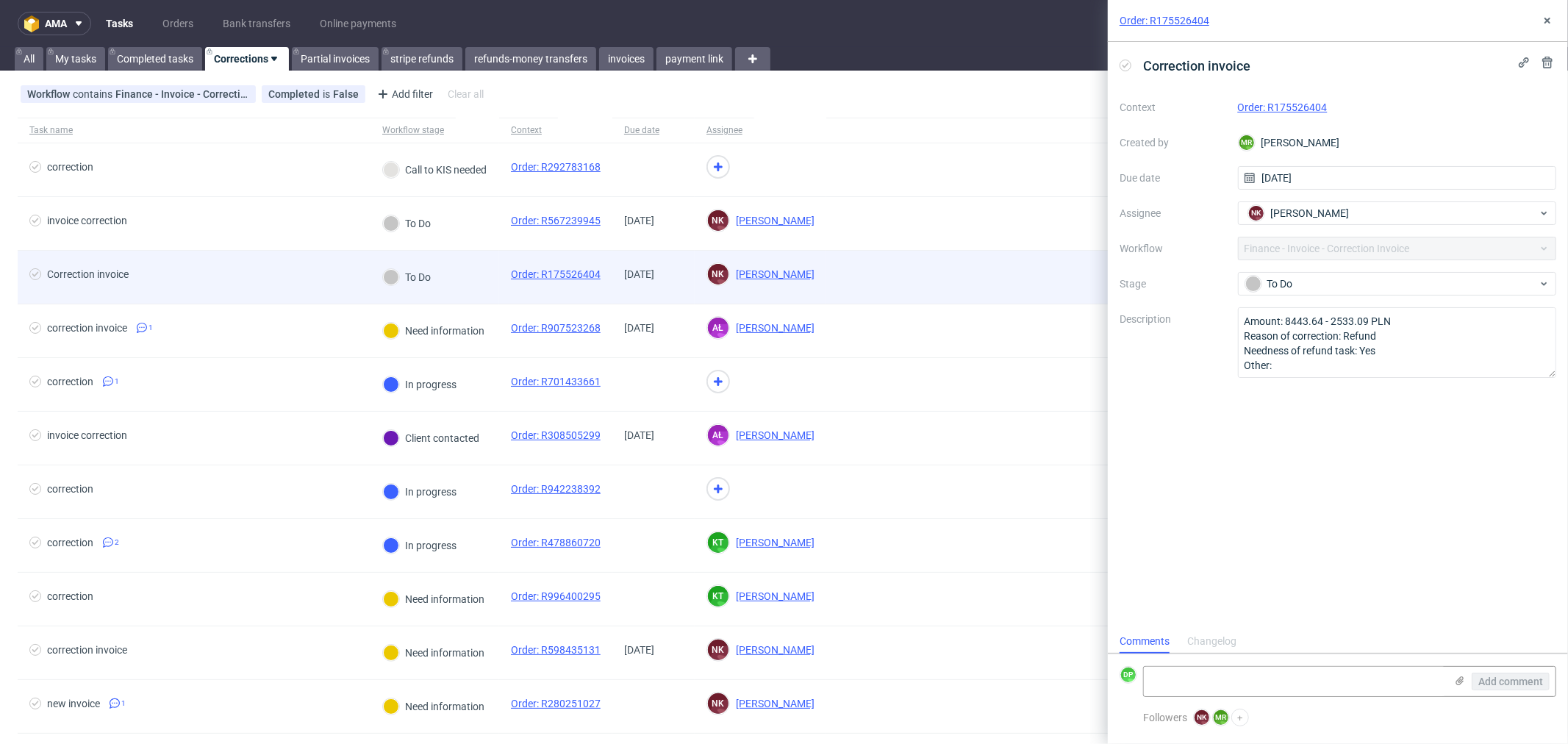
scroll to position [11, 0]
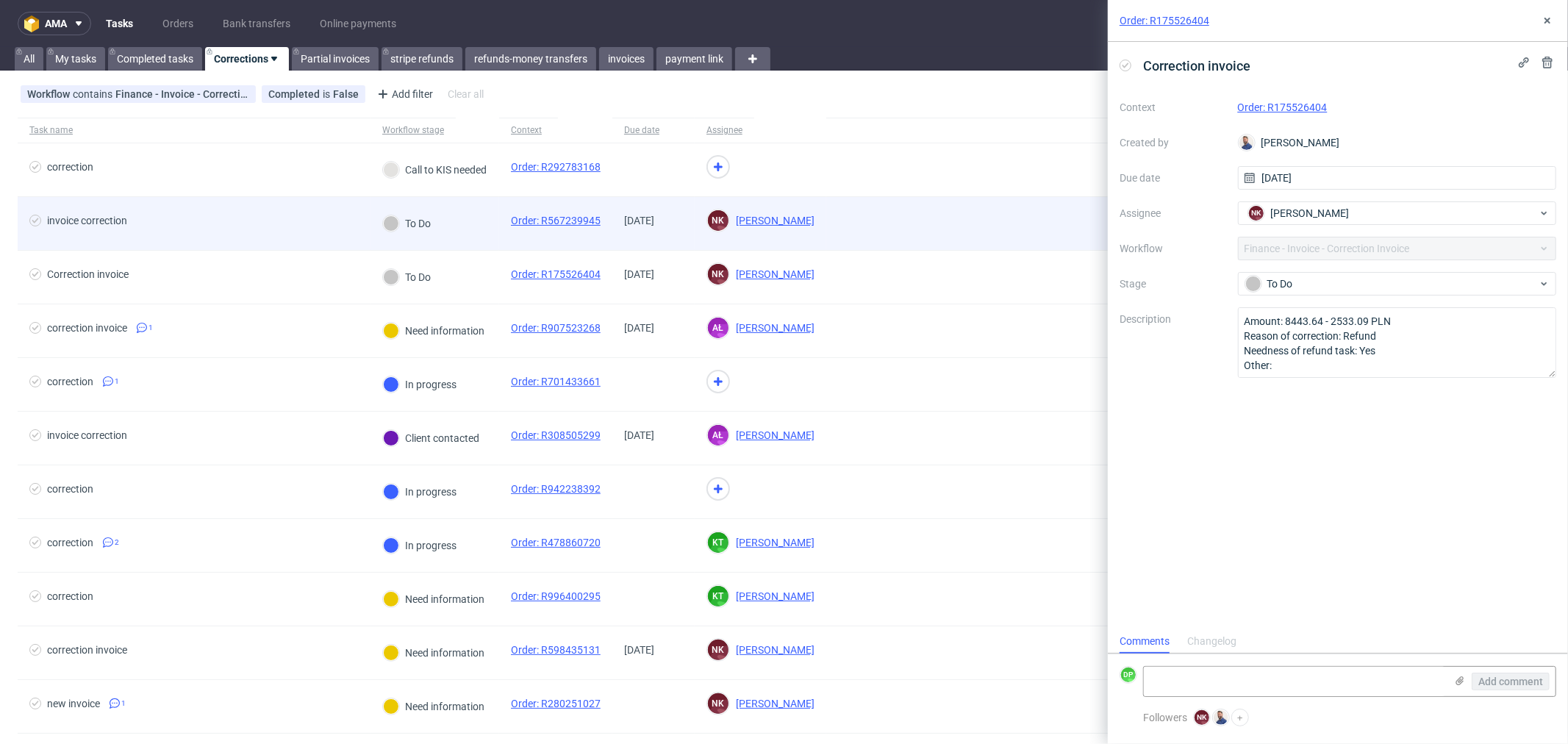
click at [221, 230] on span "invoice correction" at bounding box center [194, 224] width 329 height 18
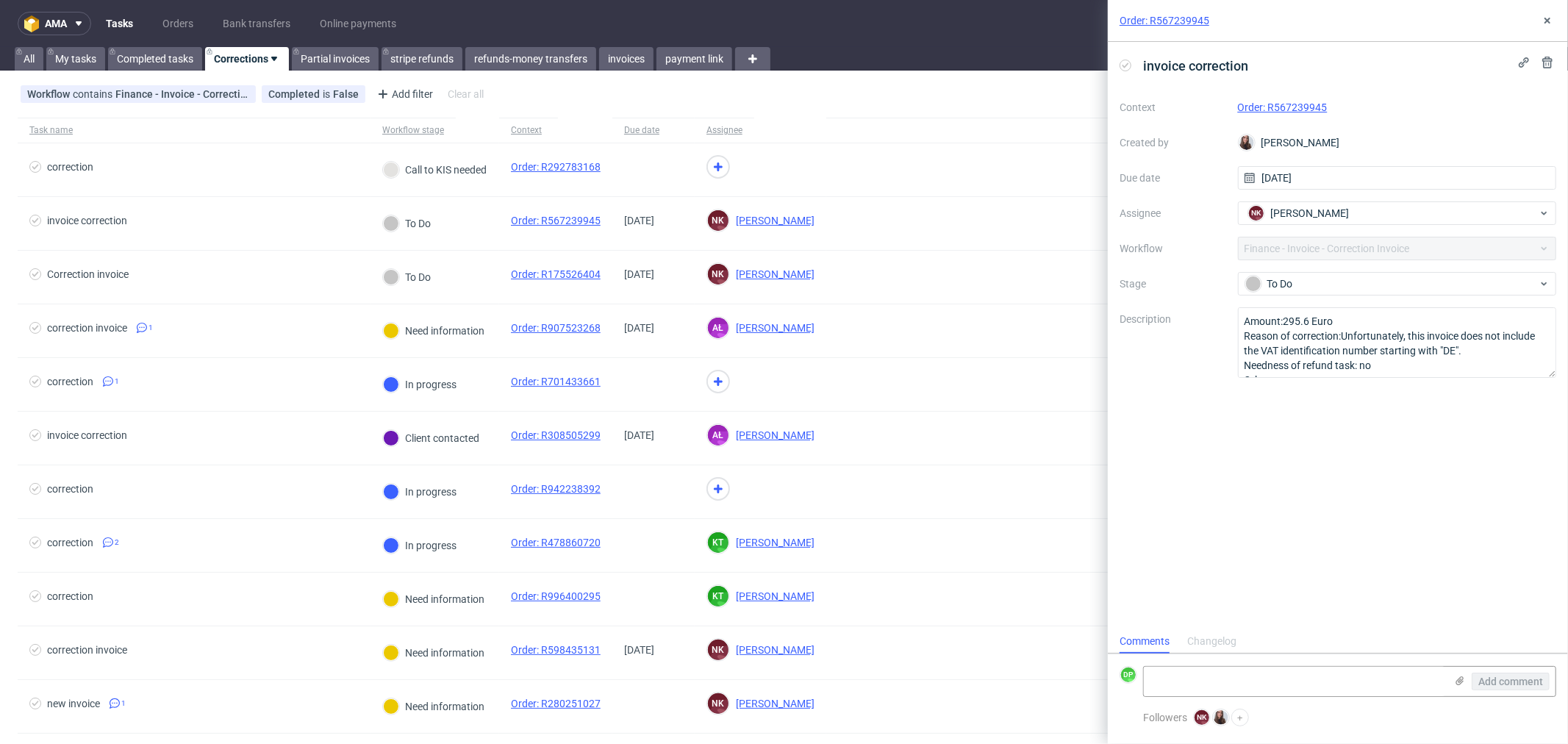
click at [1287, 107] on link "Order: R567239945" at bounding box center [1283, 107] width 90 height 11
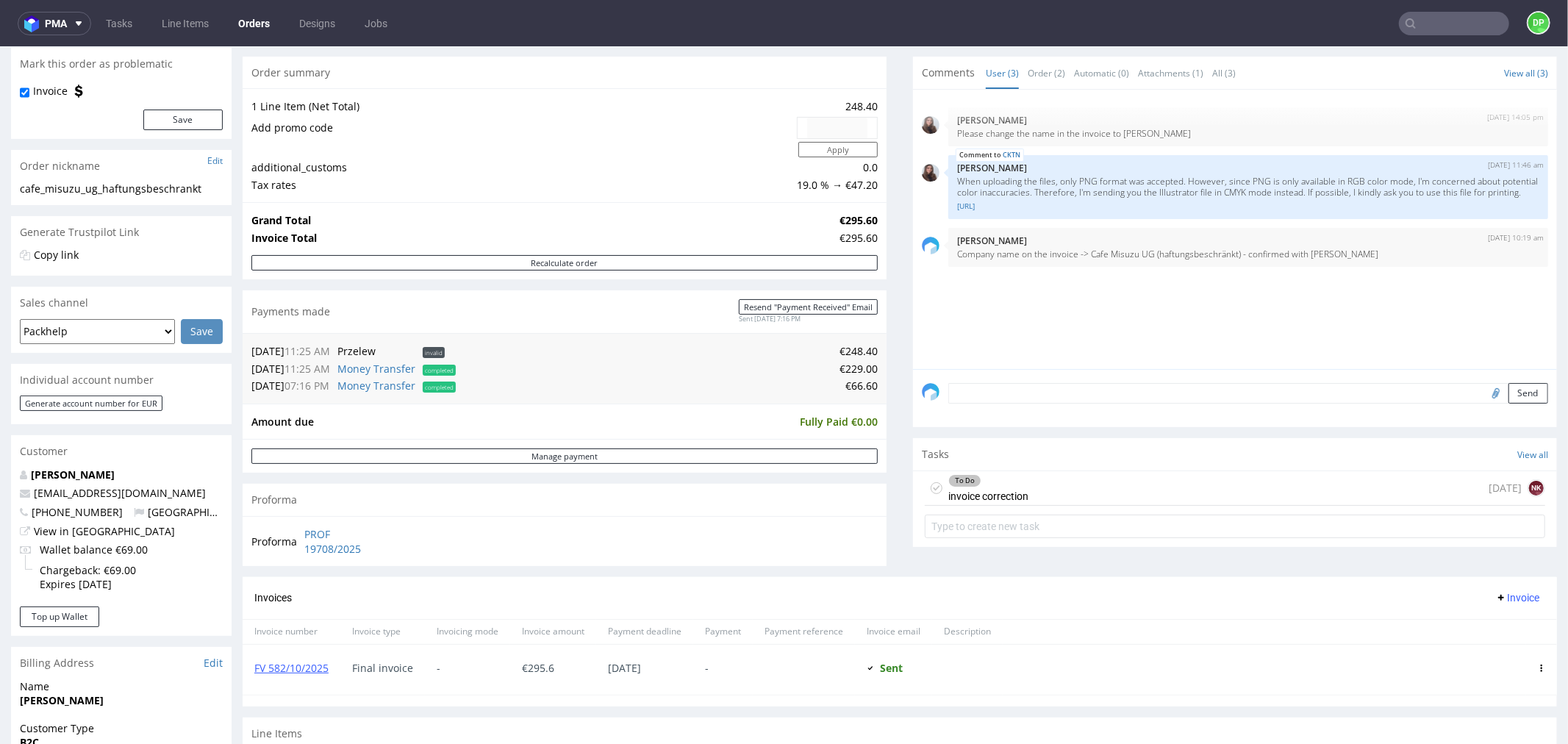
scroll to position [310, 0]
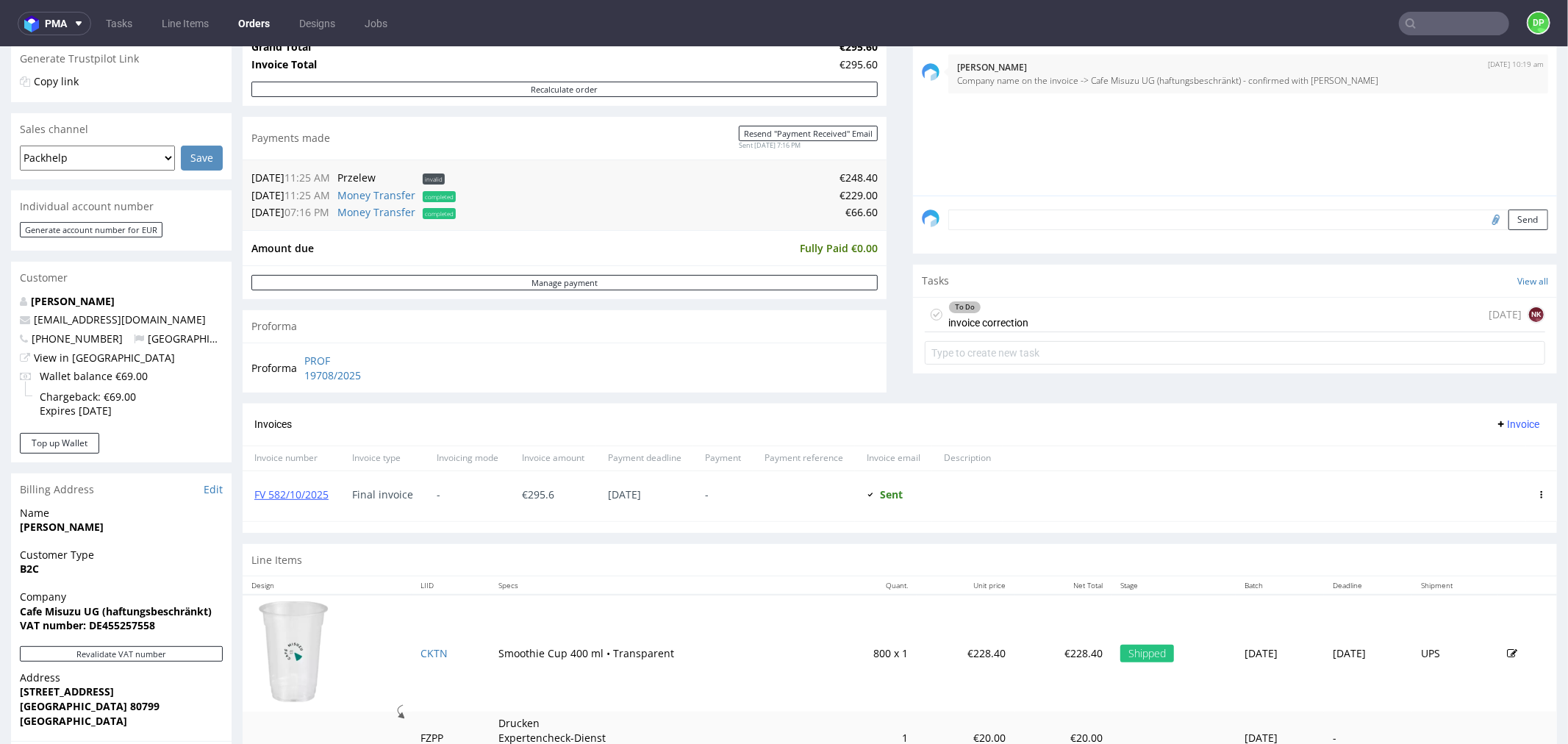
click at [1053, 330] on div "To Do invoice correction [DATE] NK" at bounding box center [1235, 314] width 620 height 34
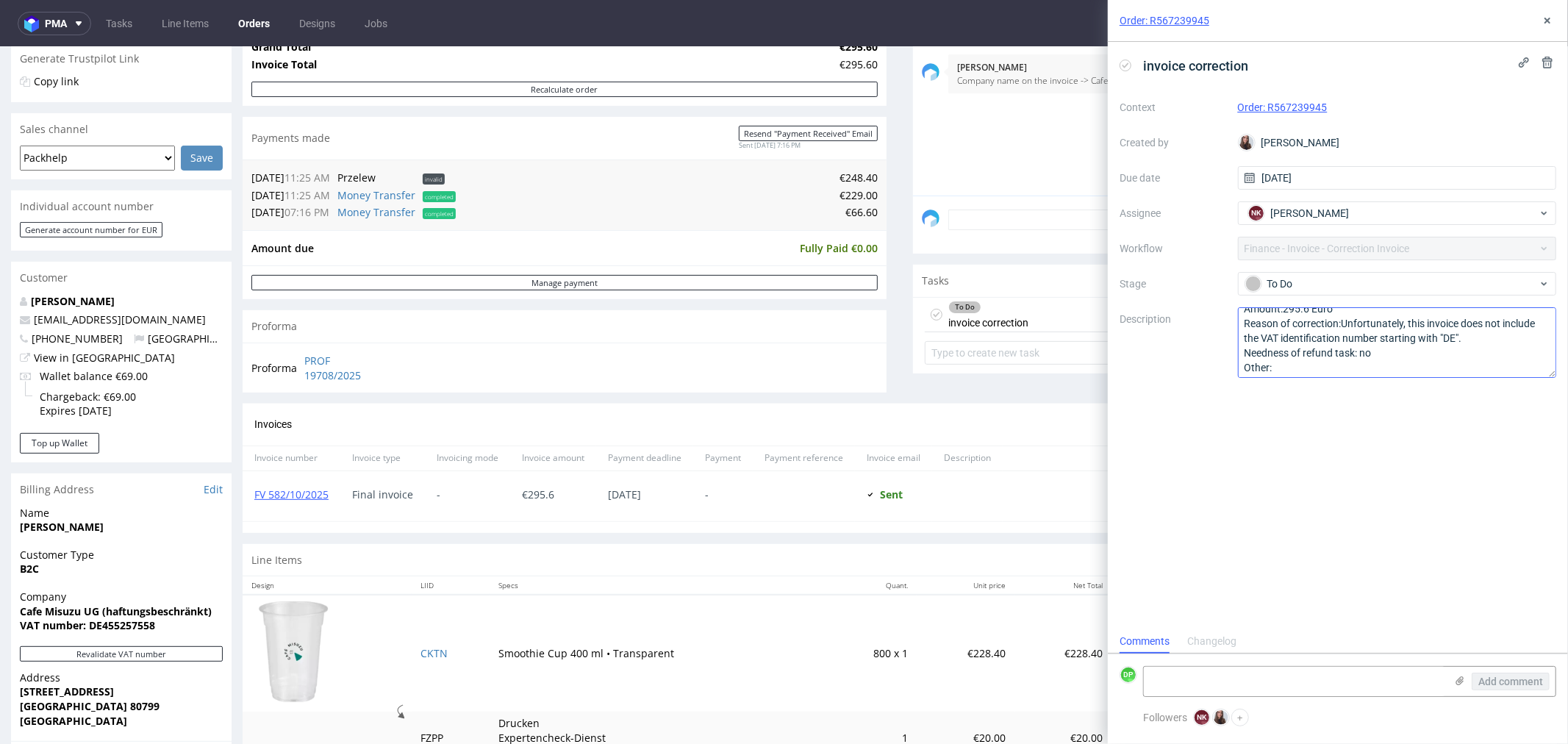
scroll to position [13, 0]
click at [1544, 25] on icon at bounding box center [1548, 20] width 11 height 11
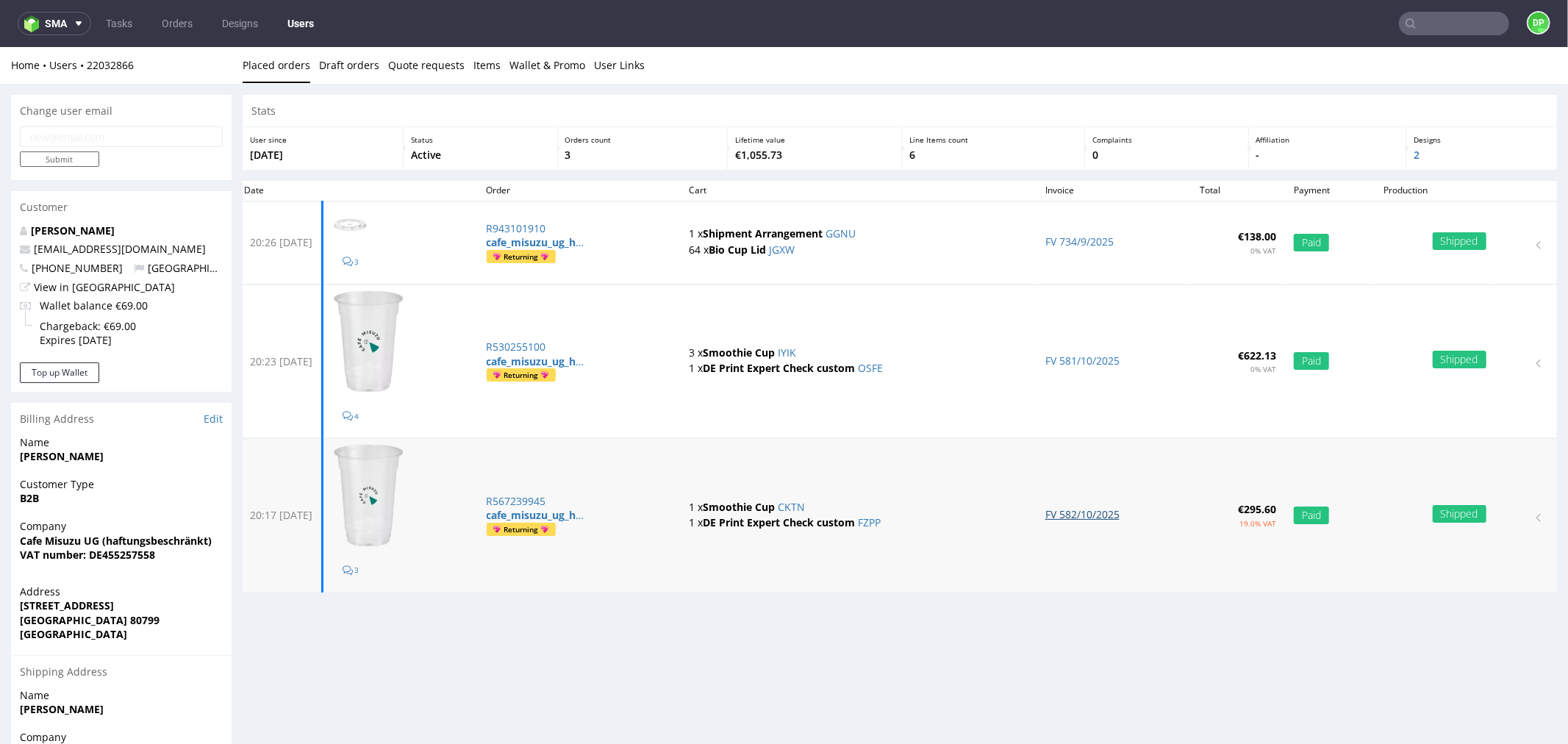
click at [1065, 507] on link "FV 582/10/2025" at bounding box center [1082, 513] width 74 height 14
click at [1071, 346] on td "FV 581/10/2025" at bounding box center [1114, 360] width 154 height 154
click at [1068, 360] on link "FV 581/10/2025" at bounding box center [1082, 359] width 74 height 14
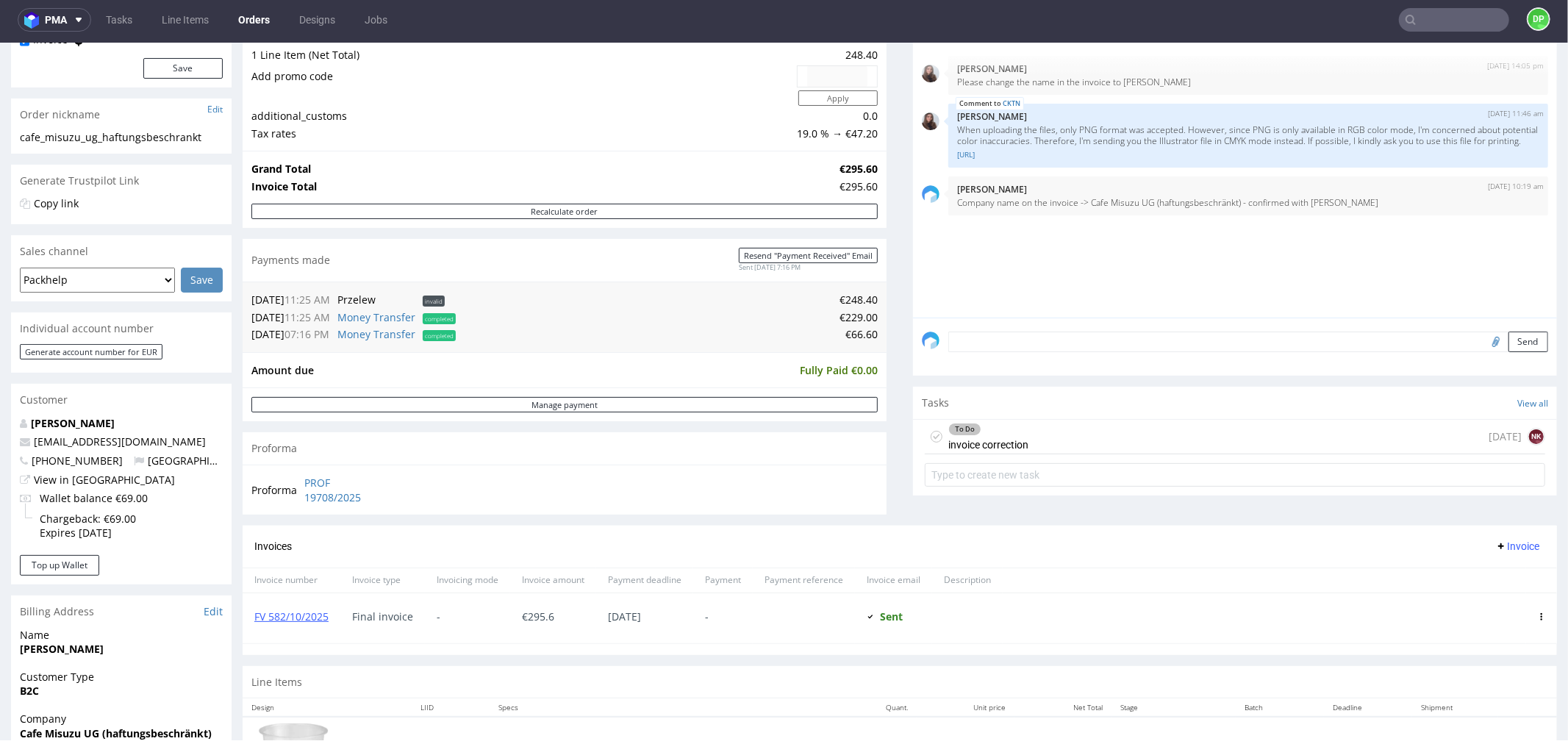
scroll to position [182, 0]
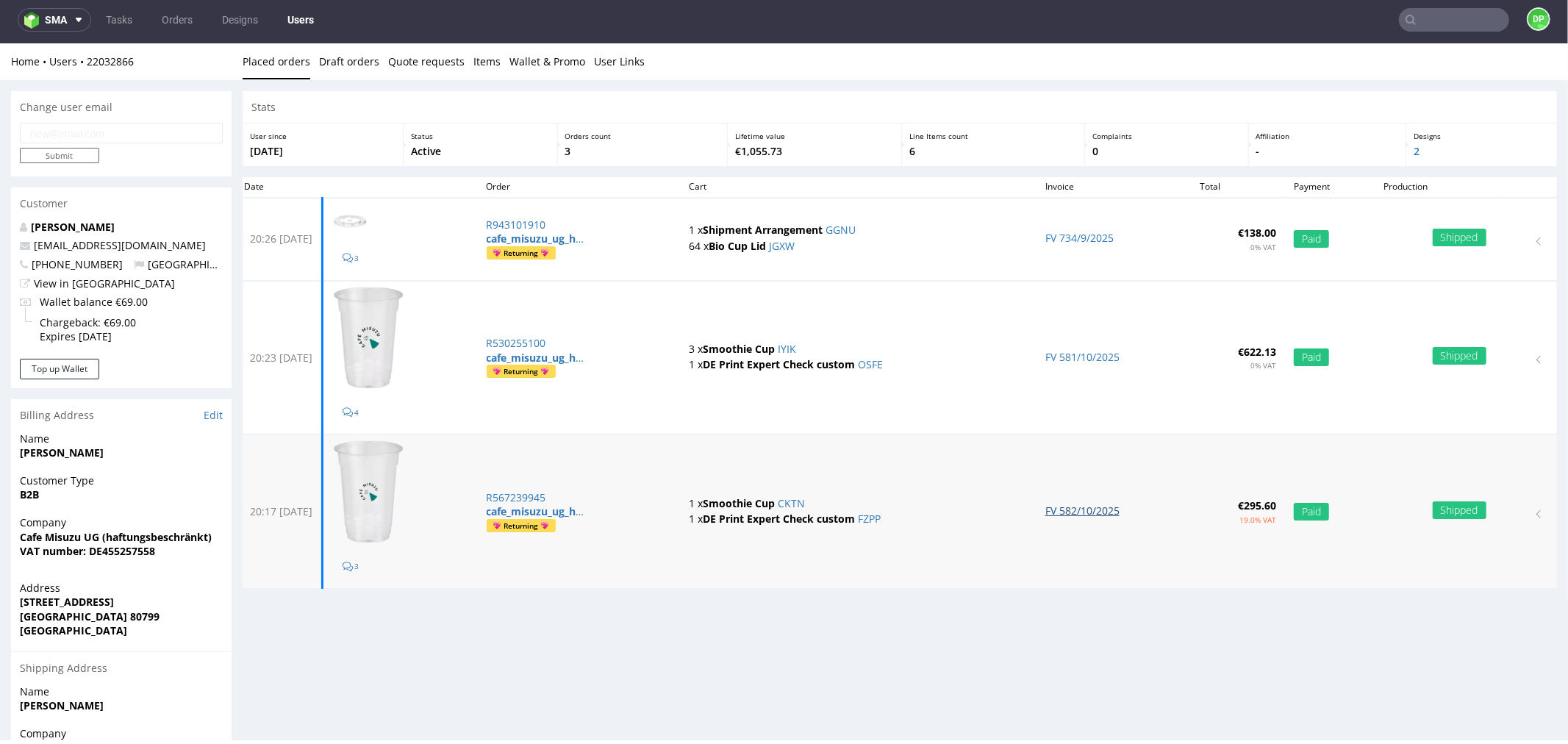
click at [1077, 511] on link "FV 582/10/2025" at bounding box center [1082, 509] width 74 height 14
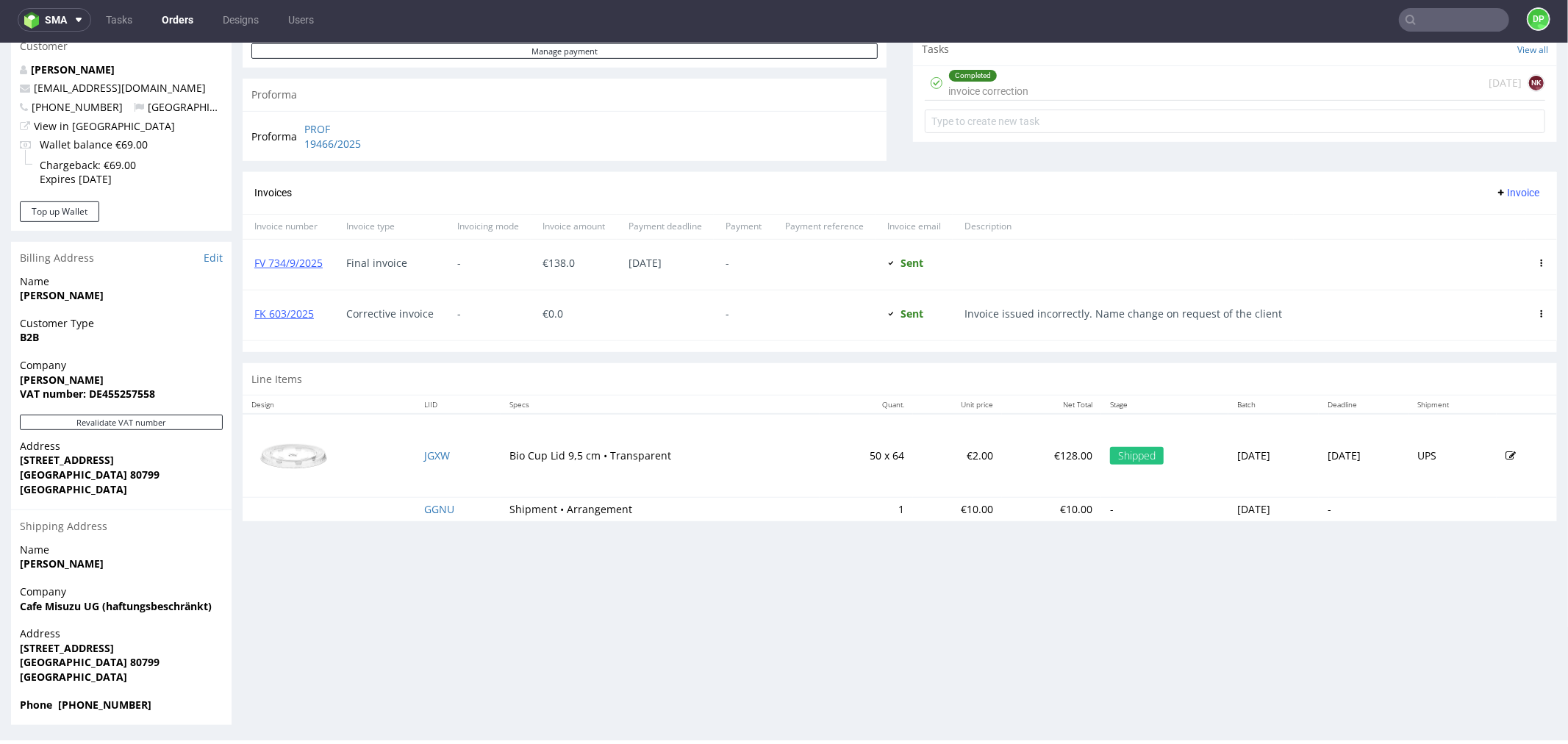
scroll to position [539, 0]
click at [281, 313] on link "FK 603/2025" at bounding box center [284, 310] width 60 height 14
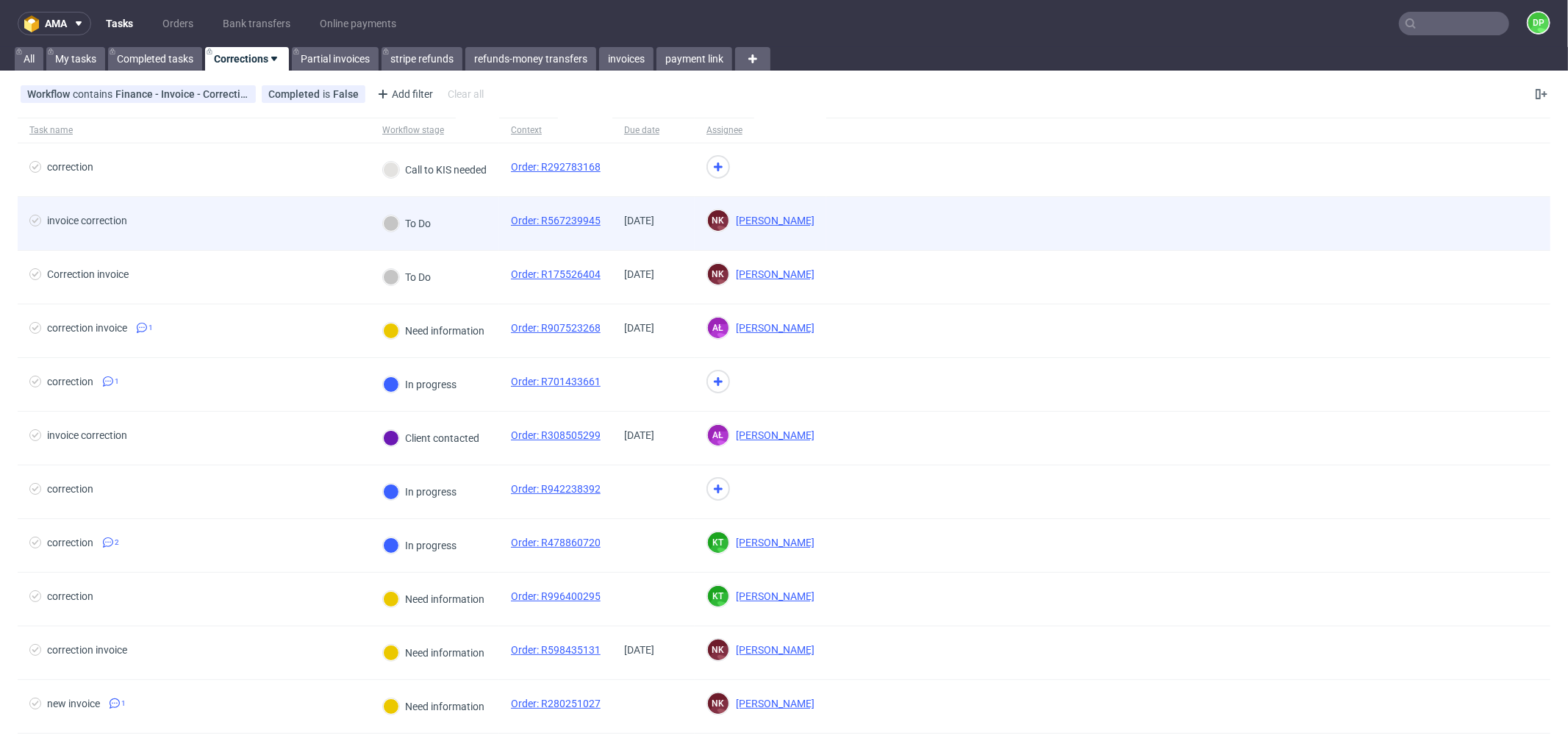
click at [284, 216] on span "invoice correction" at bounding box center [194, 224] width 329 height 18
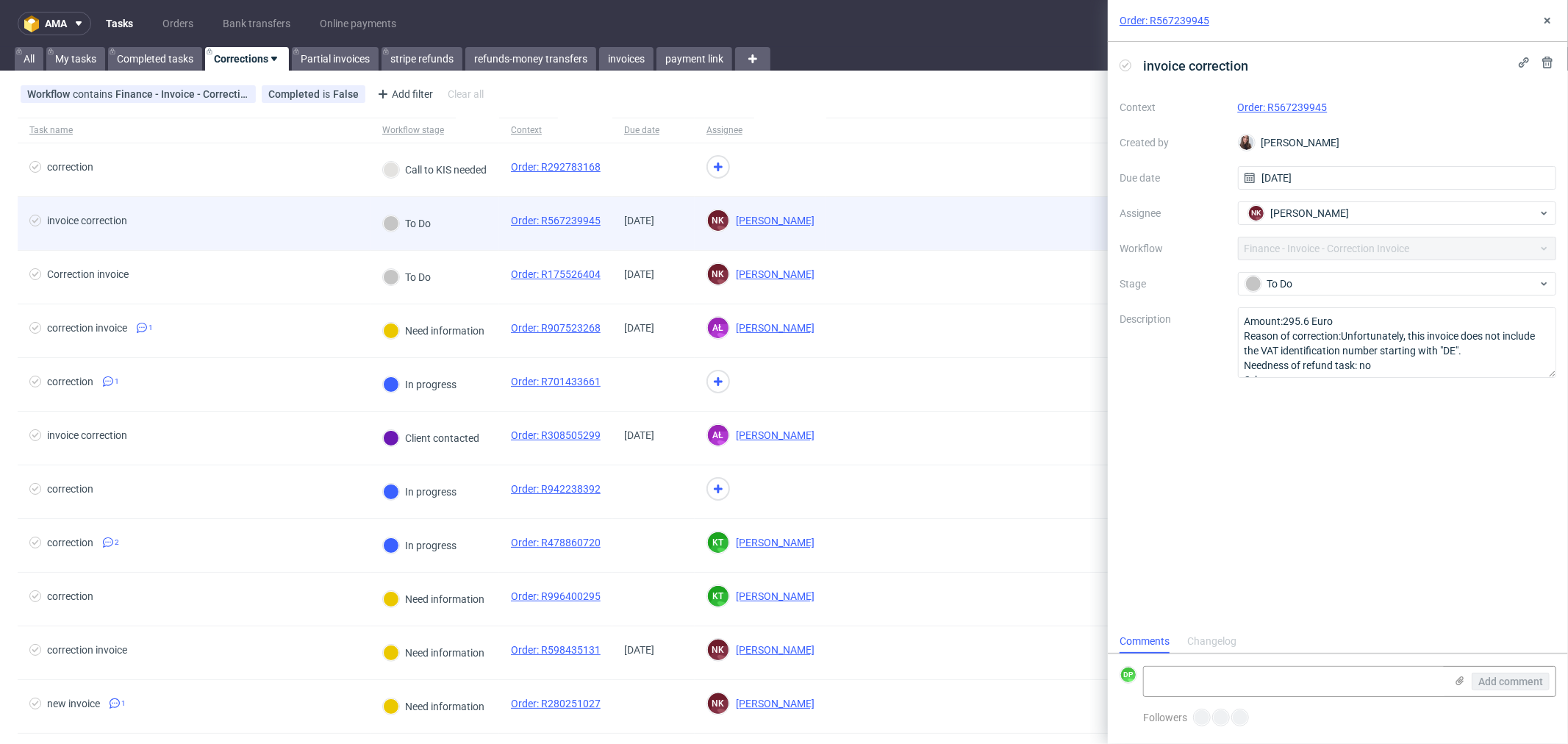
scroll to position [11, 0]
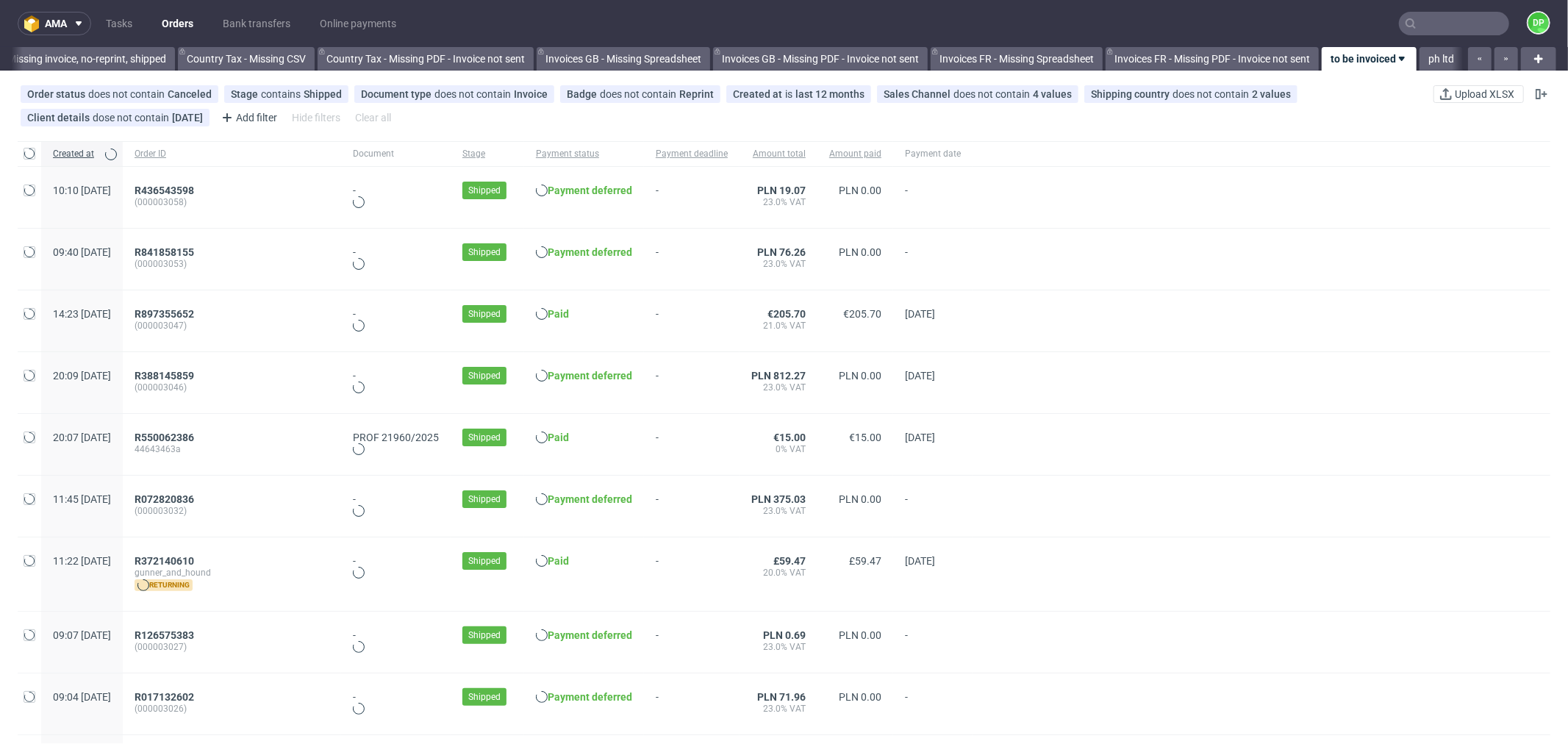
scroll to position [0, 1445]
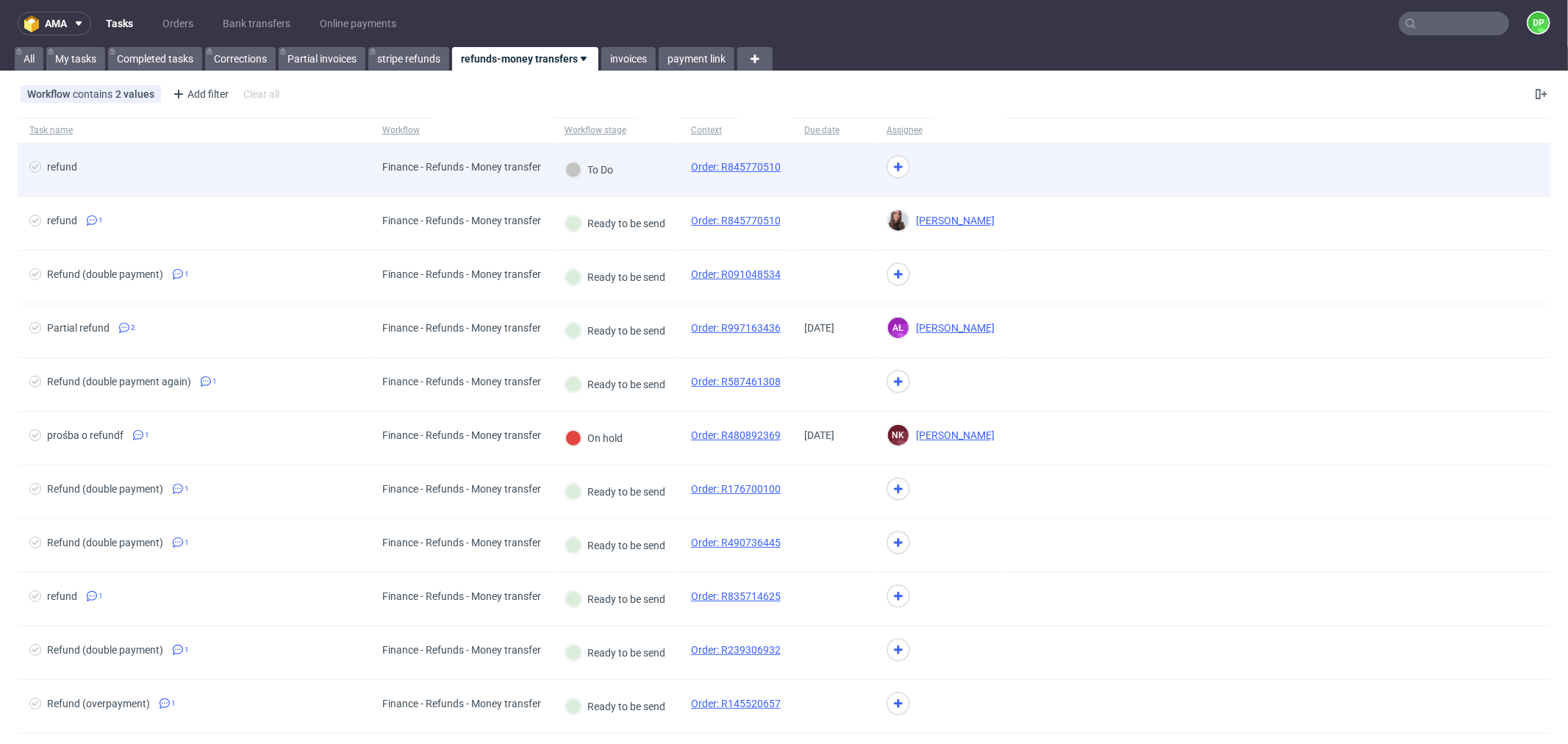
click at [326, 158] on div "refund" at bounding box center [194, 169] width 353 height 53
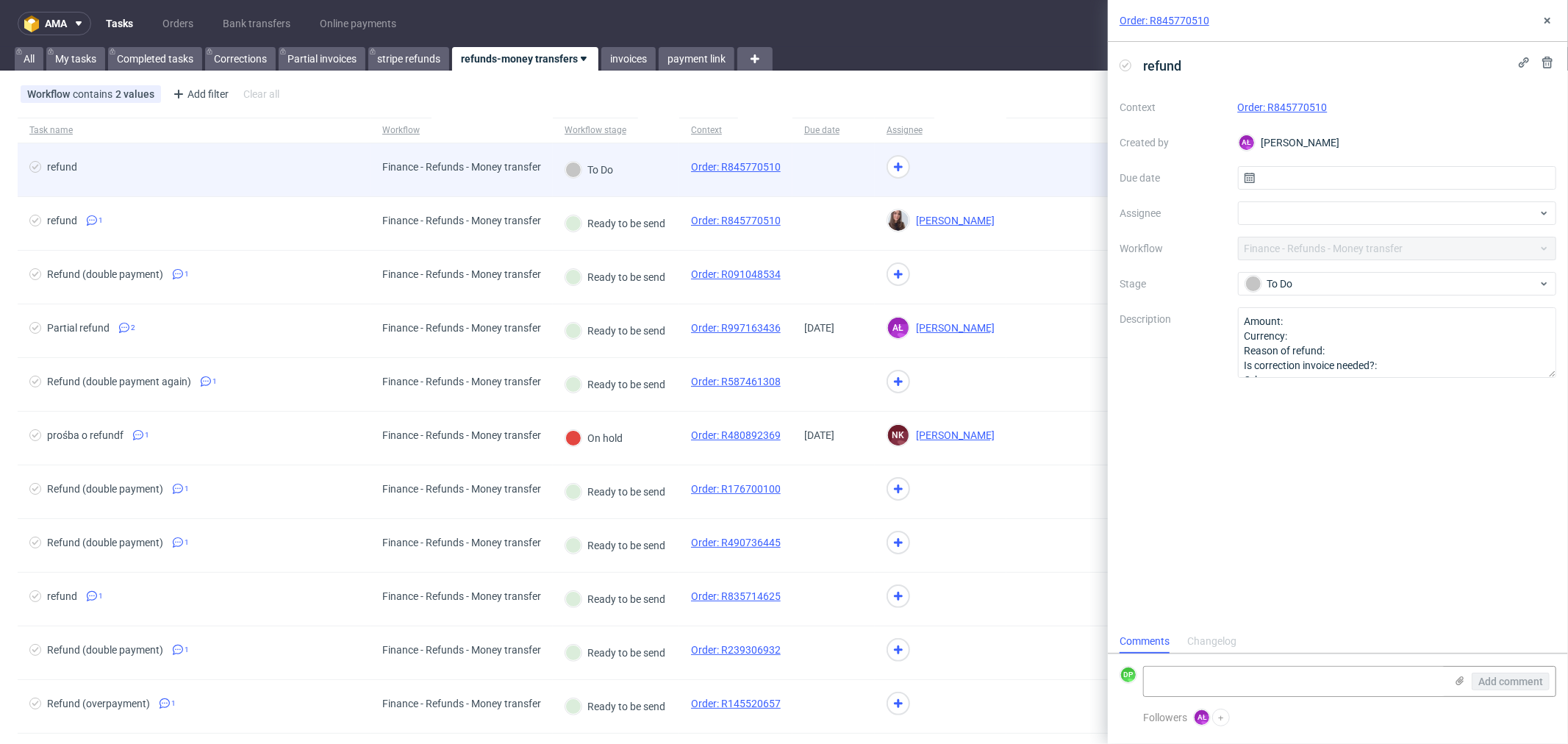
scroll to position [11, 0]
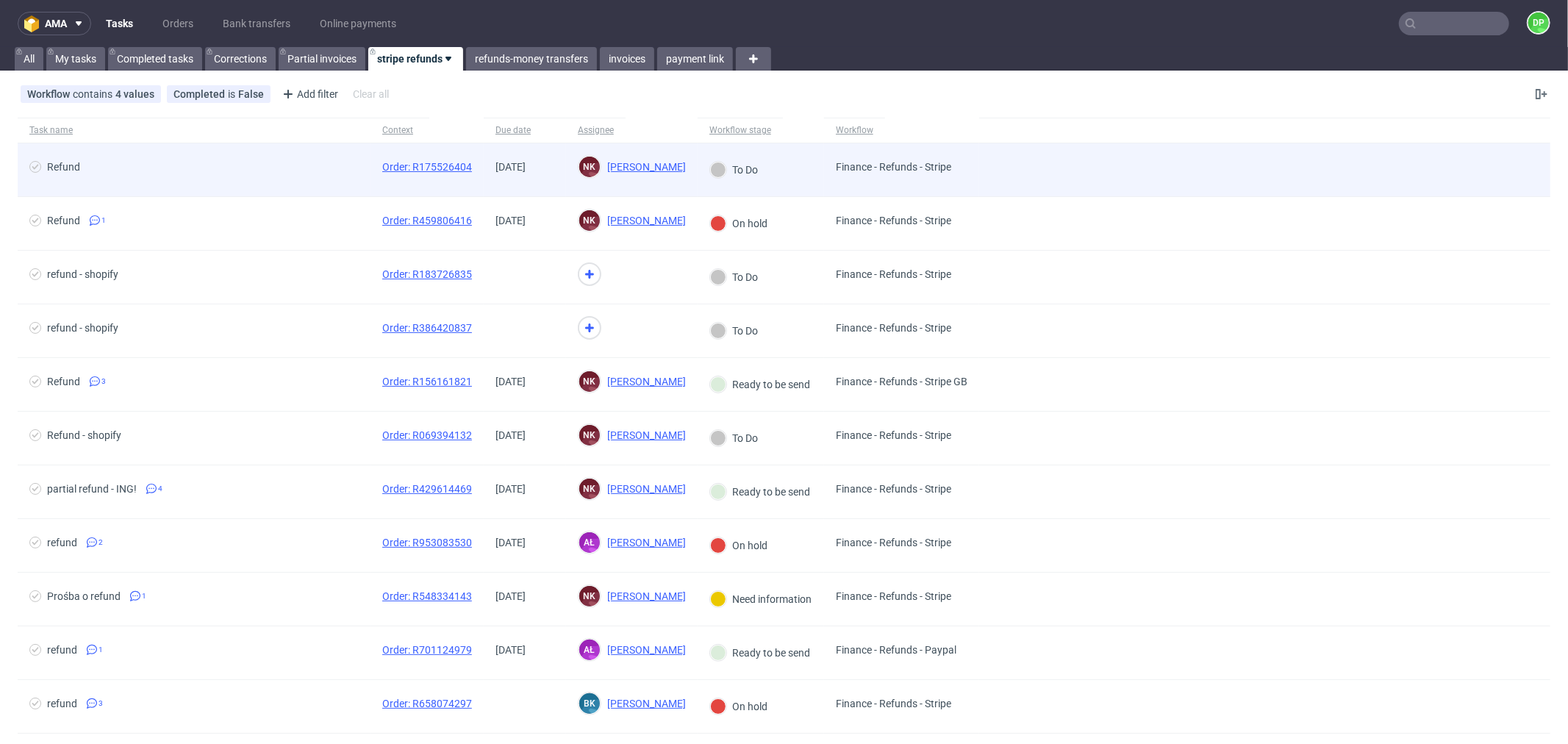
click at [263, 176] on span "Refund" at bounding box center [194, 170] width 329 height 18
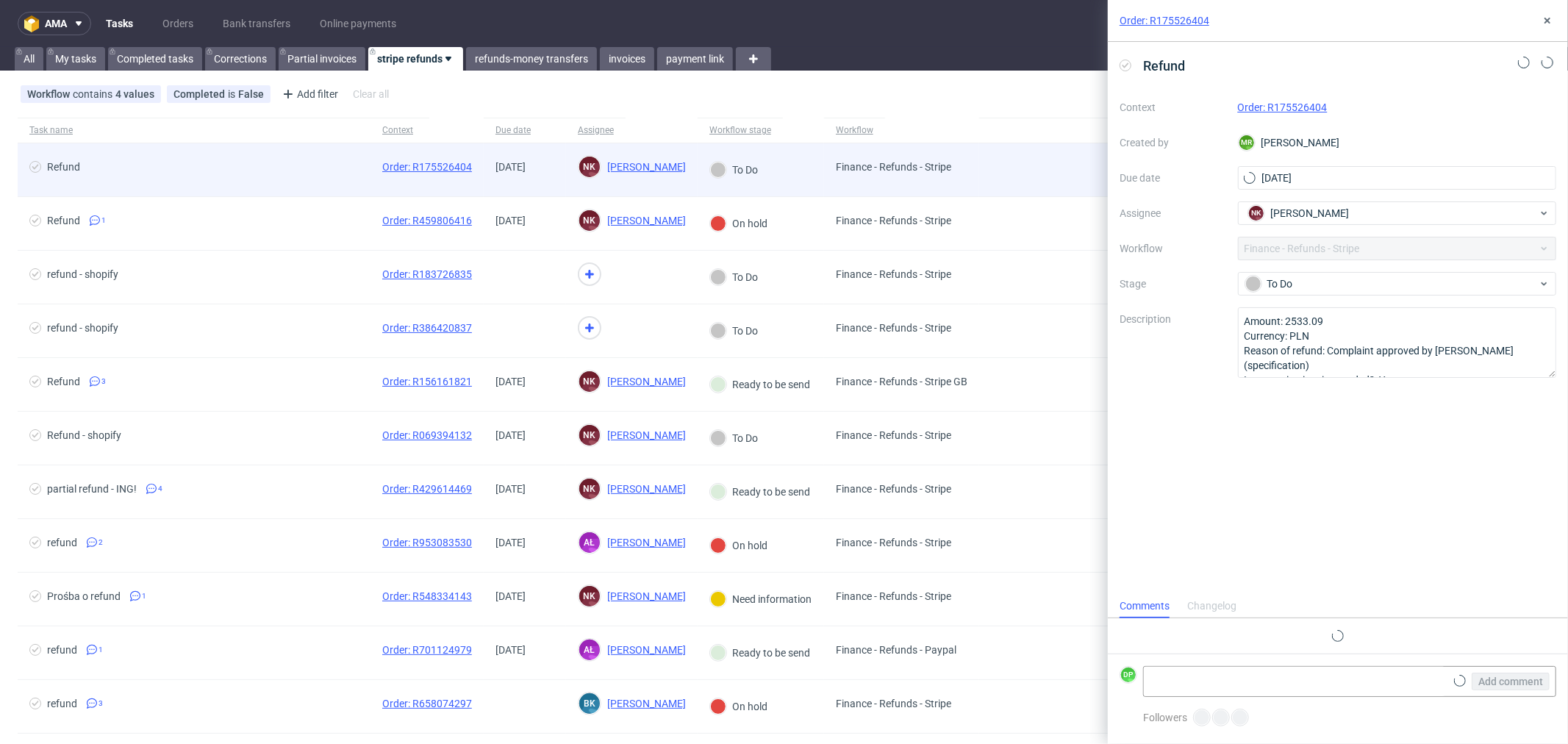
scroll to position [11, 0]
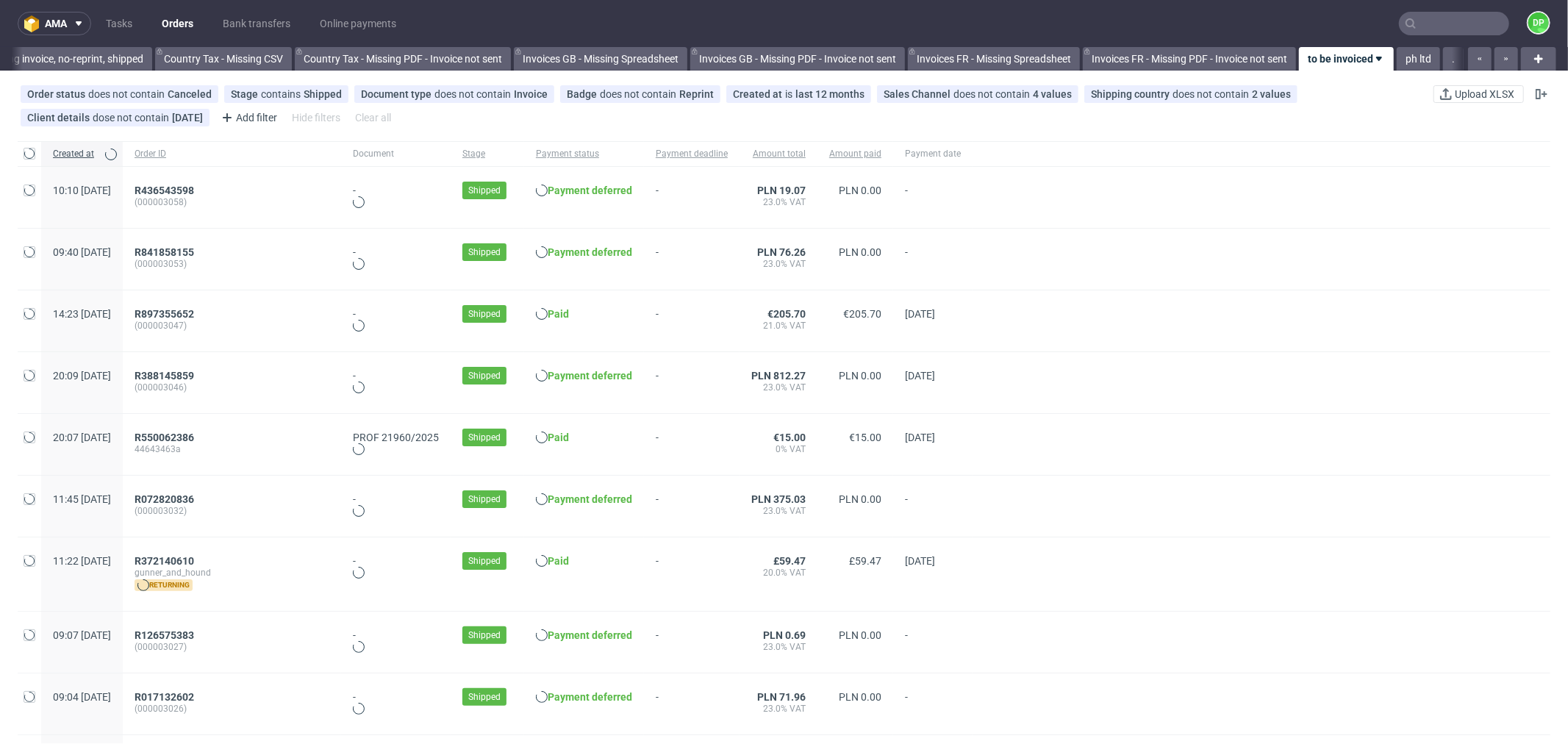
scroll to position [0, 1445]
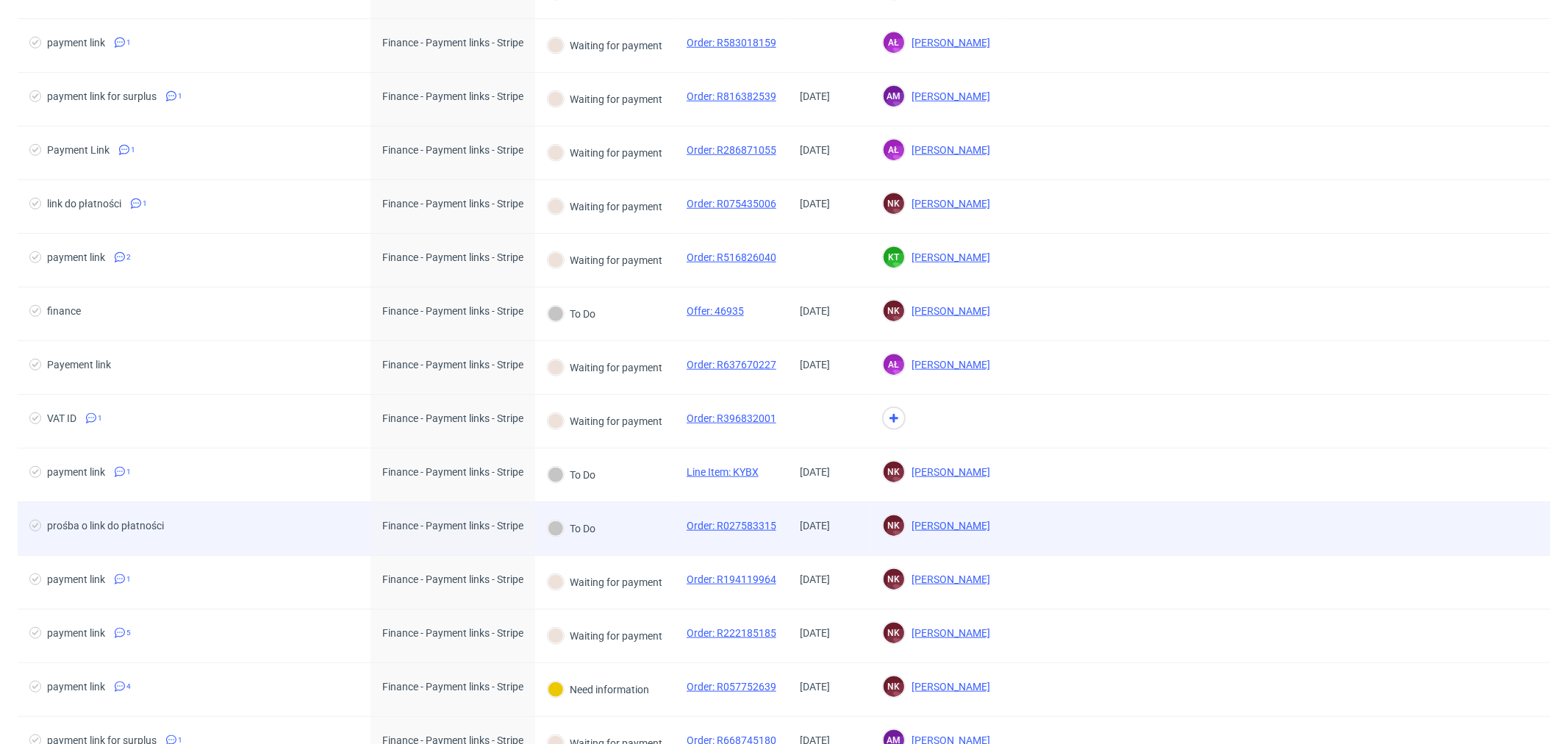
scroll to position [983, 0]
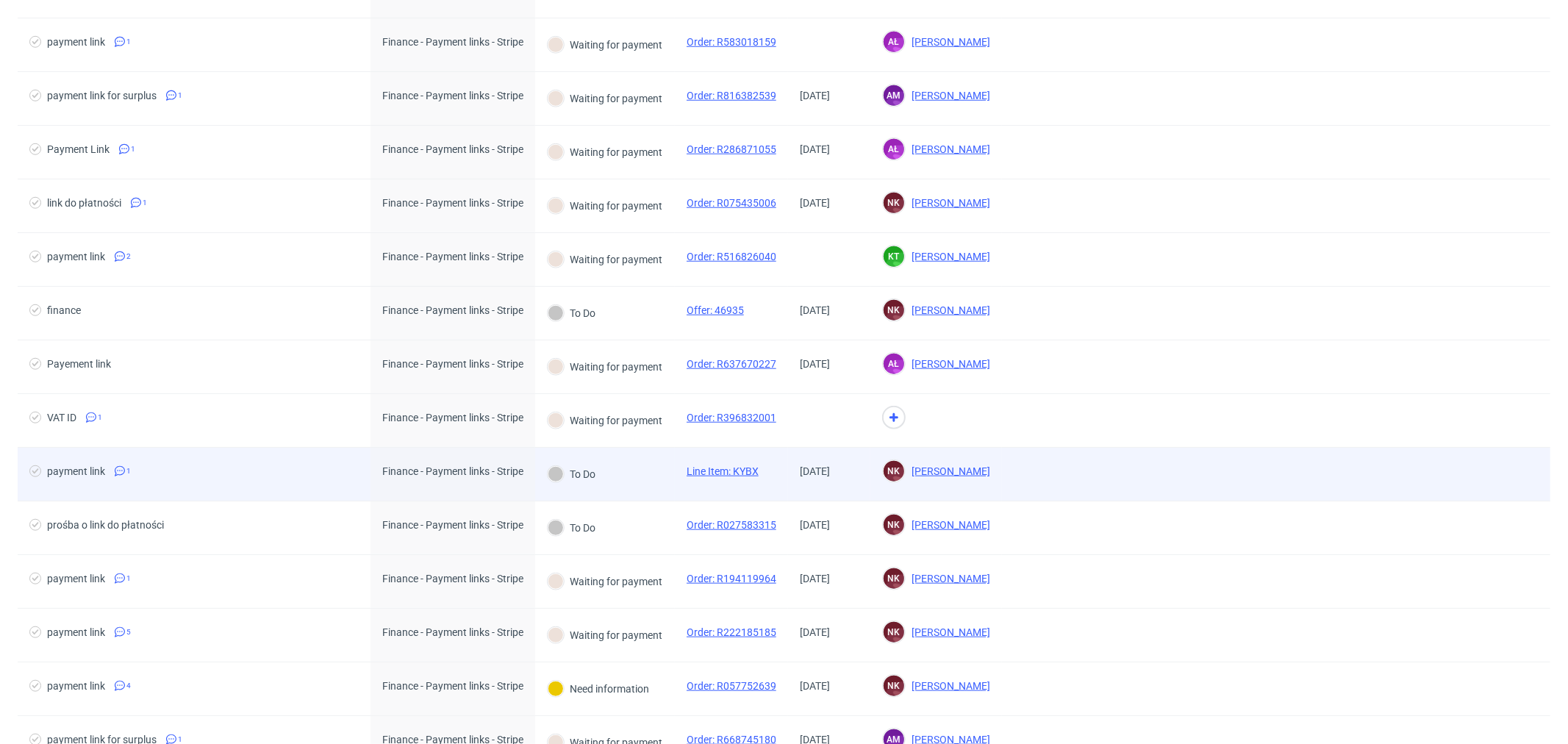
click at [309, 473] on span "payment link 1" at bounding box center [194, 474] width 329 height 18
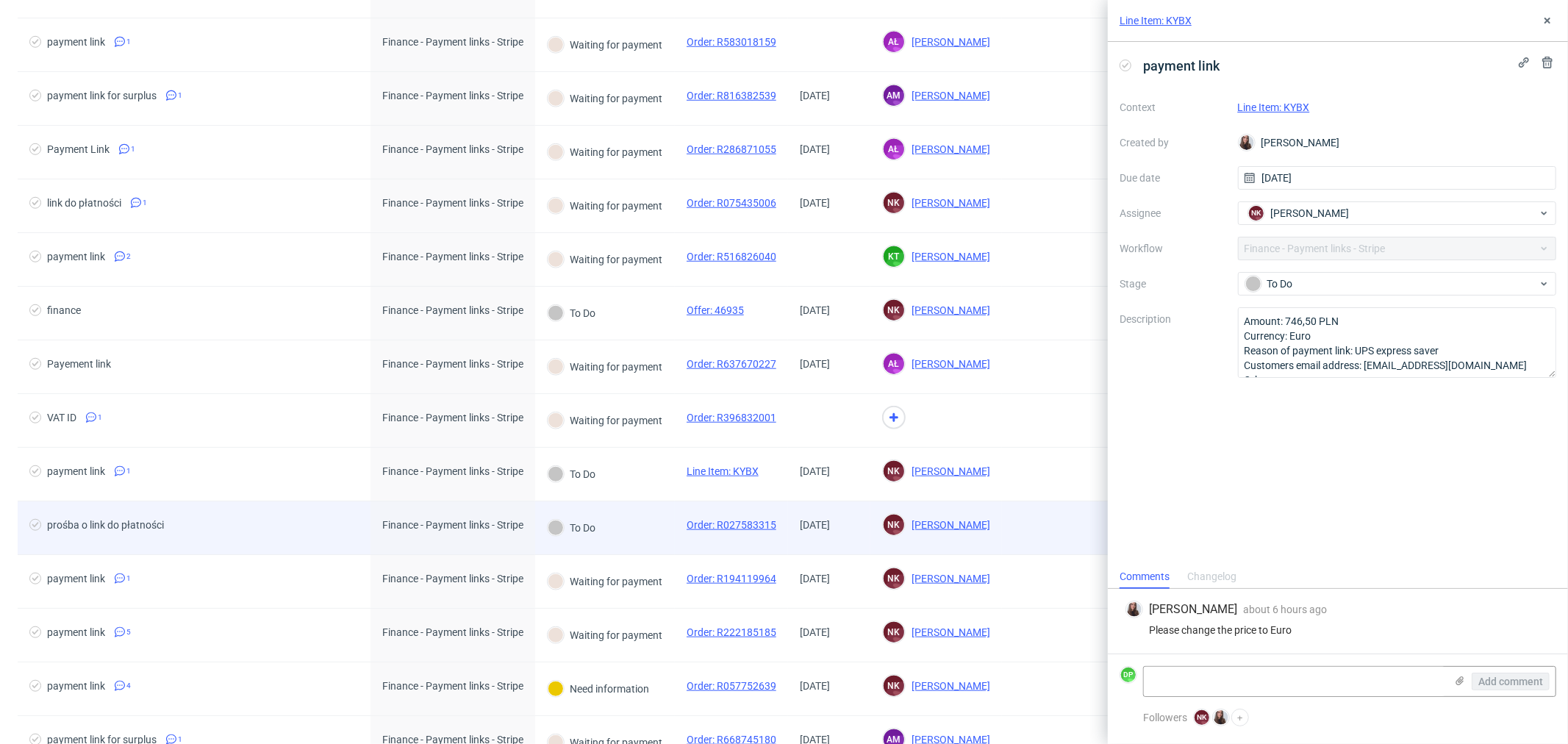
click at [290, 523] on div "prośba o link do płatności" at bounding box center [194, 528] width 353 height 53
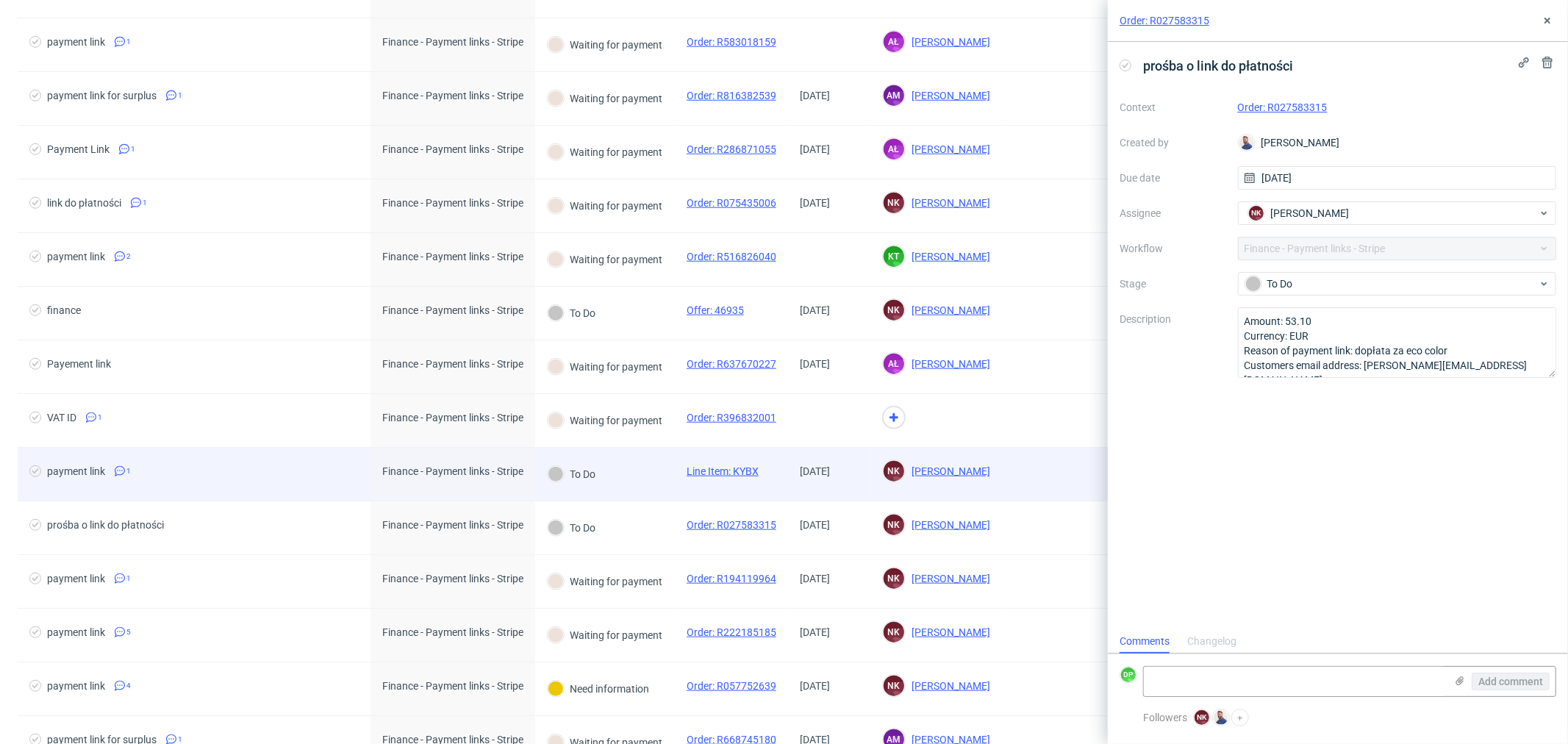
click at [285, 476] on span "payment link 1" at bounding box center [194, 474] width 329 height 18
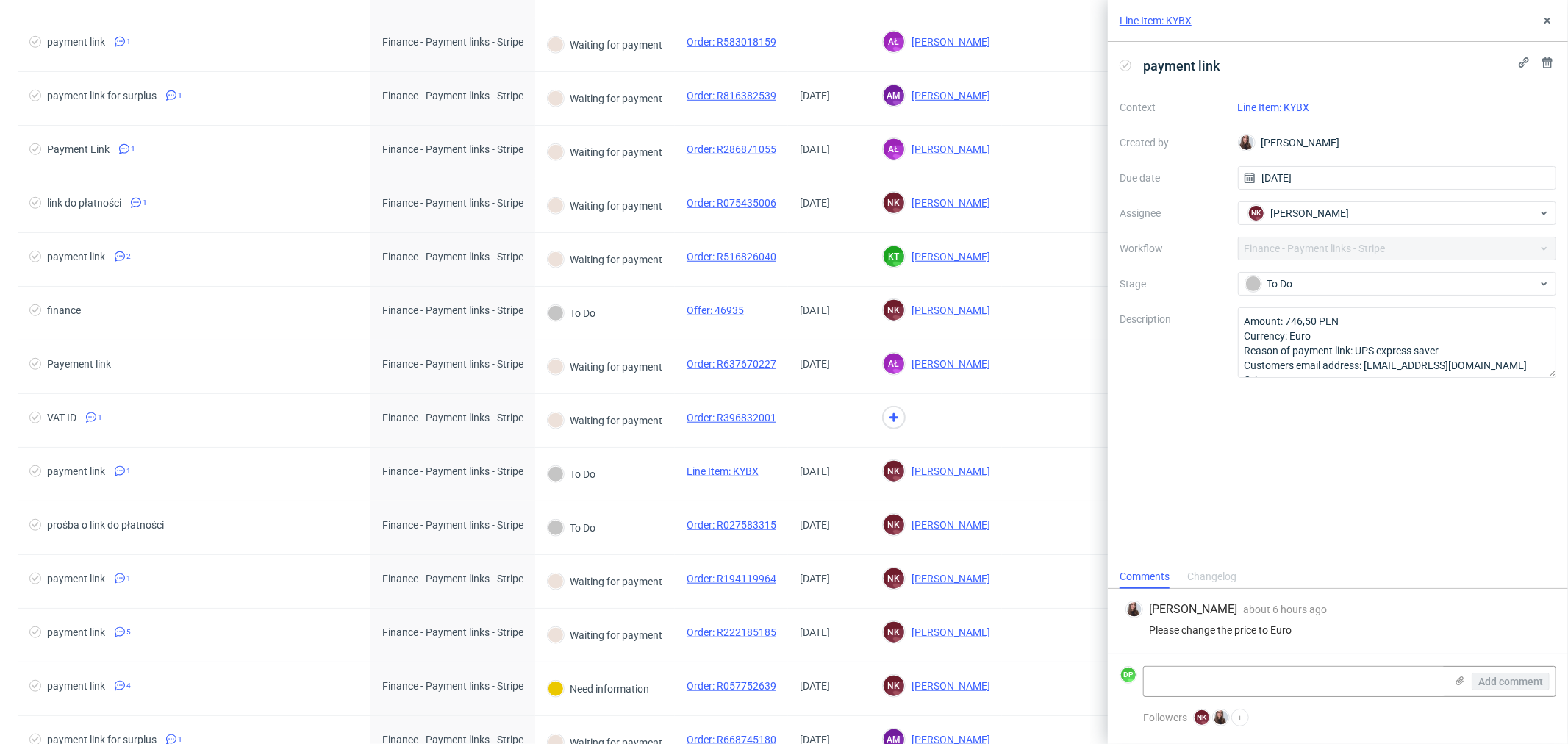
click at [1261, 103] on link "Line Item: KYBX" at bounding box center [1274, 107] width 72 height 11
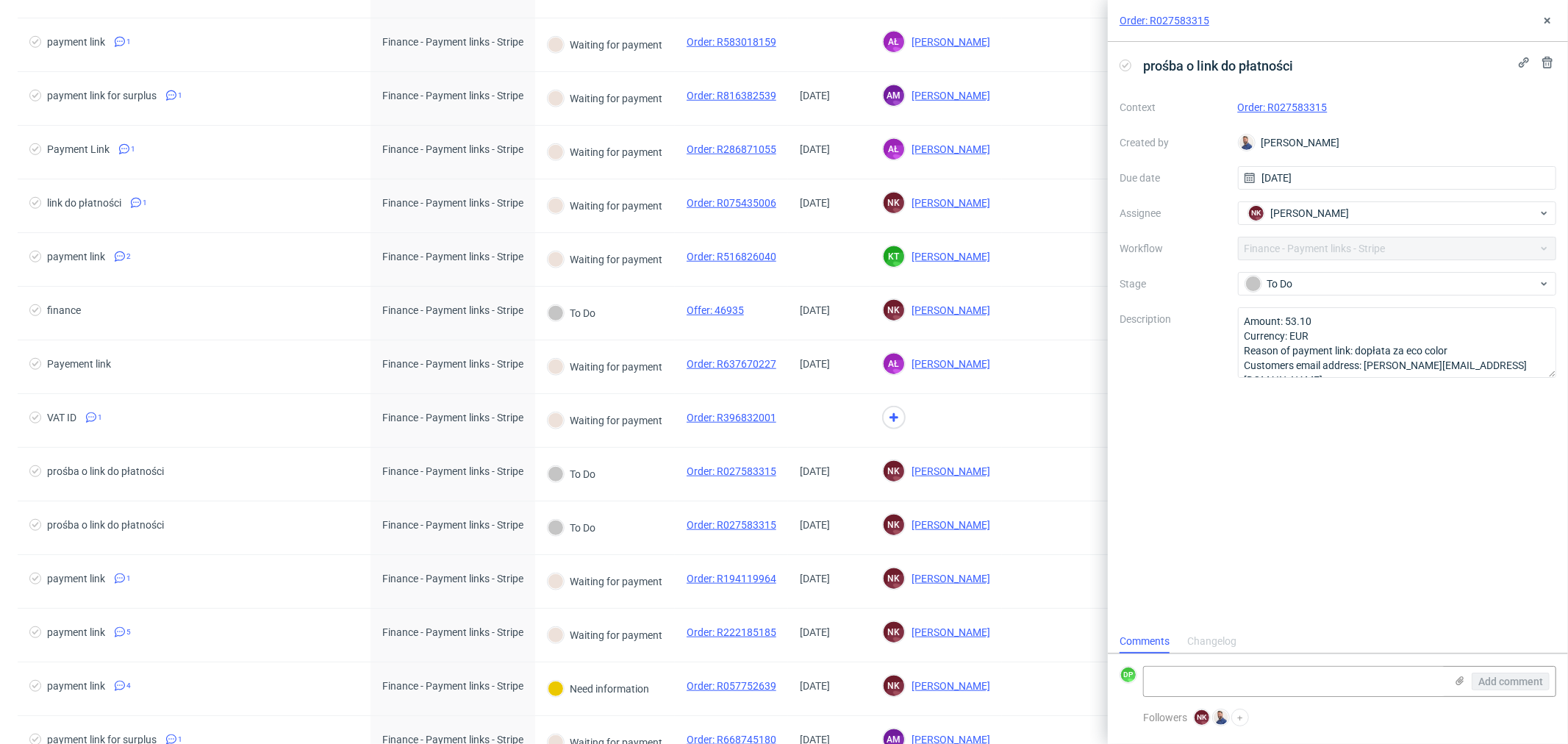
scroll to position [11, 0]
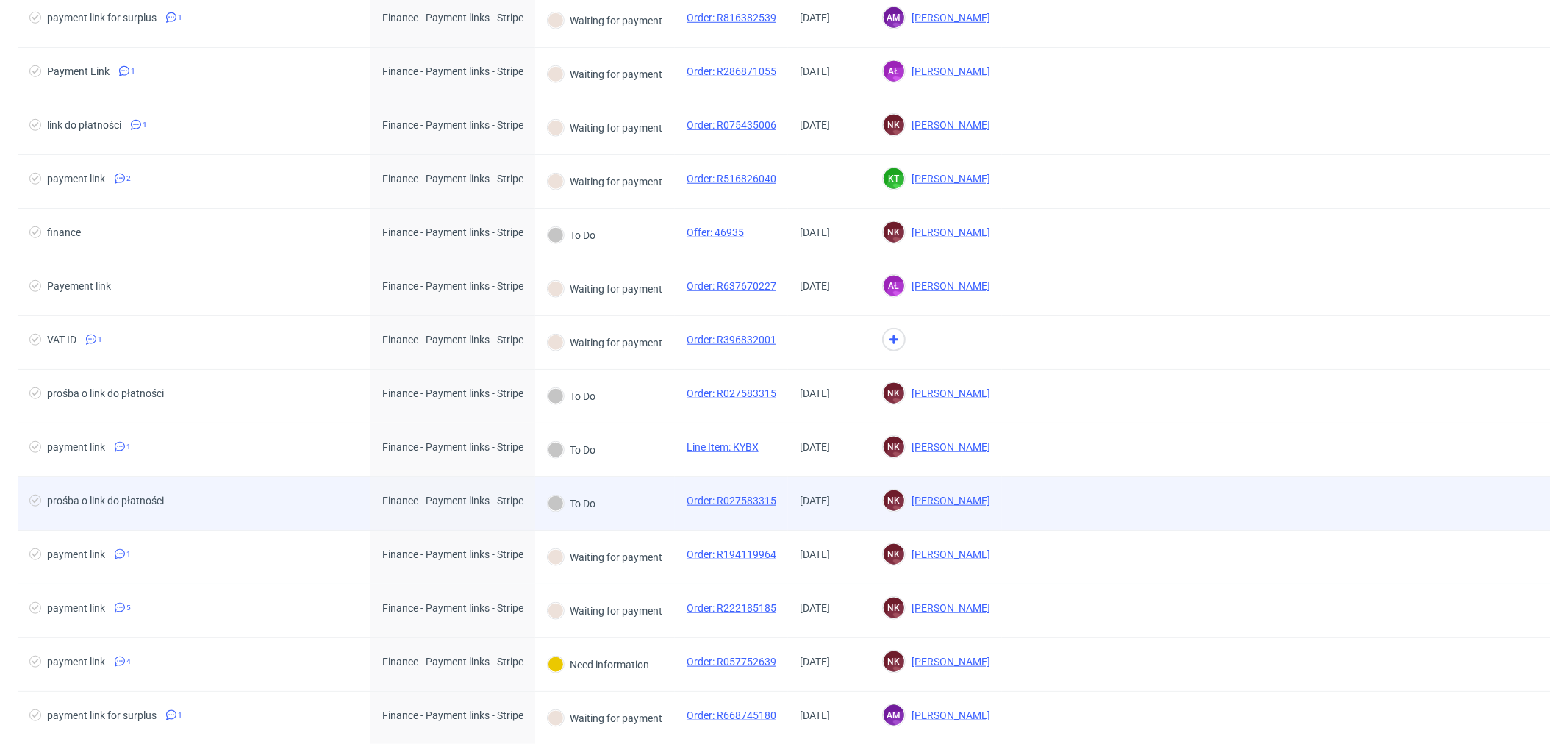
scroll to position [1063, 0]
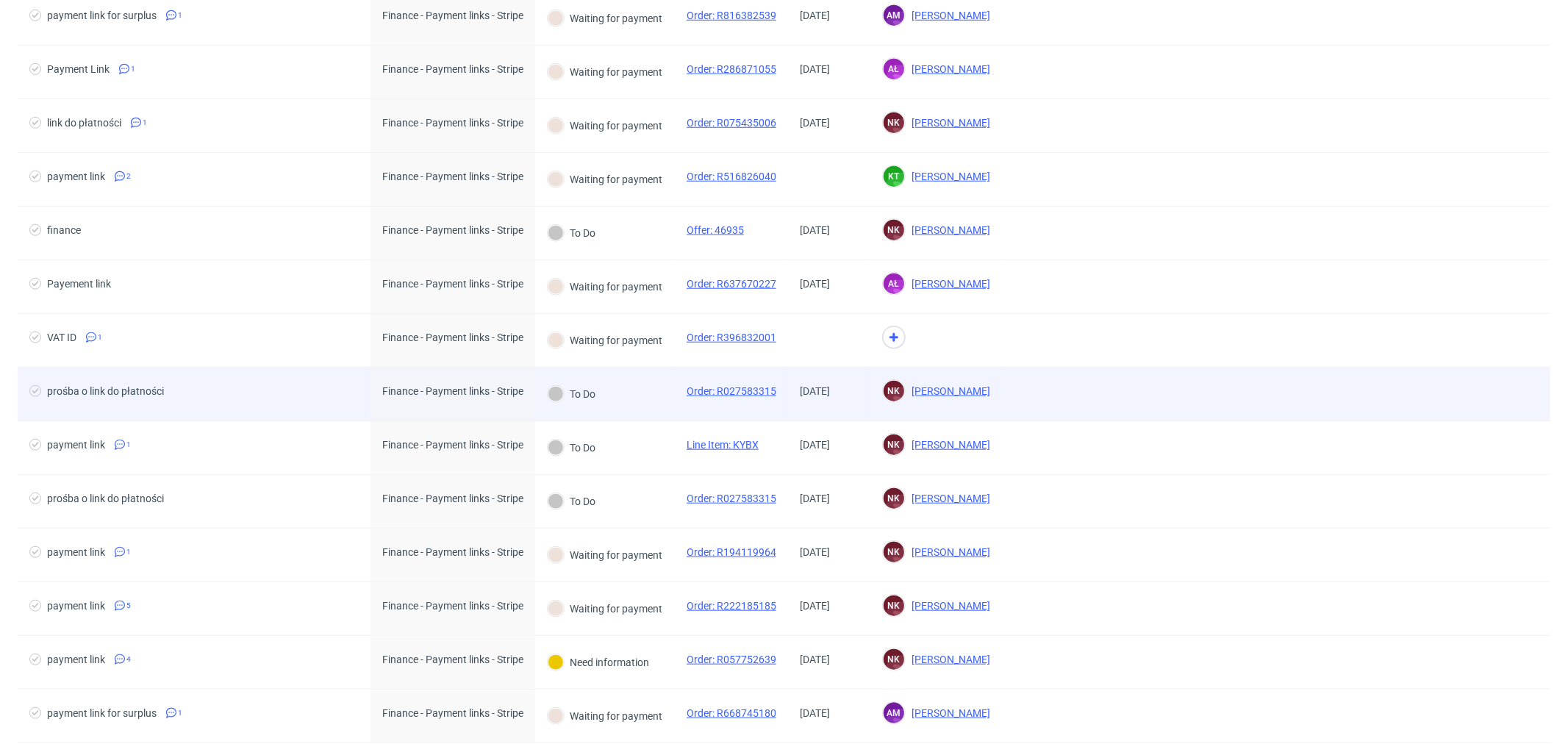
click at [321, 395] on span "prośba o link do płatności" at bounding box center [194, 394] width 329 height 18
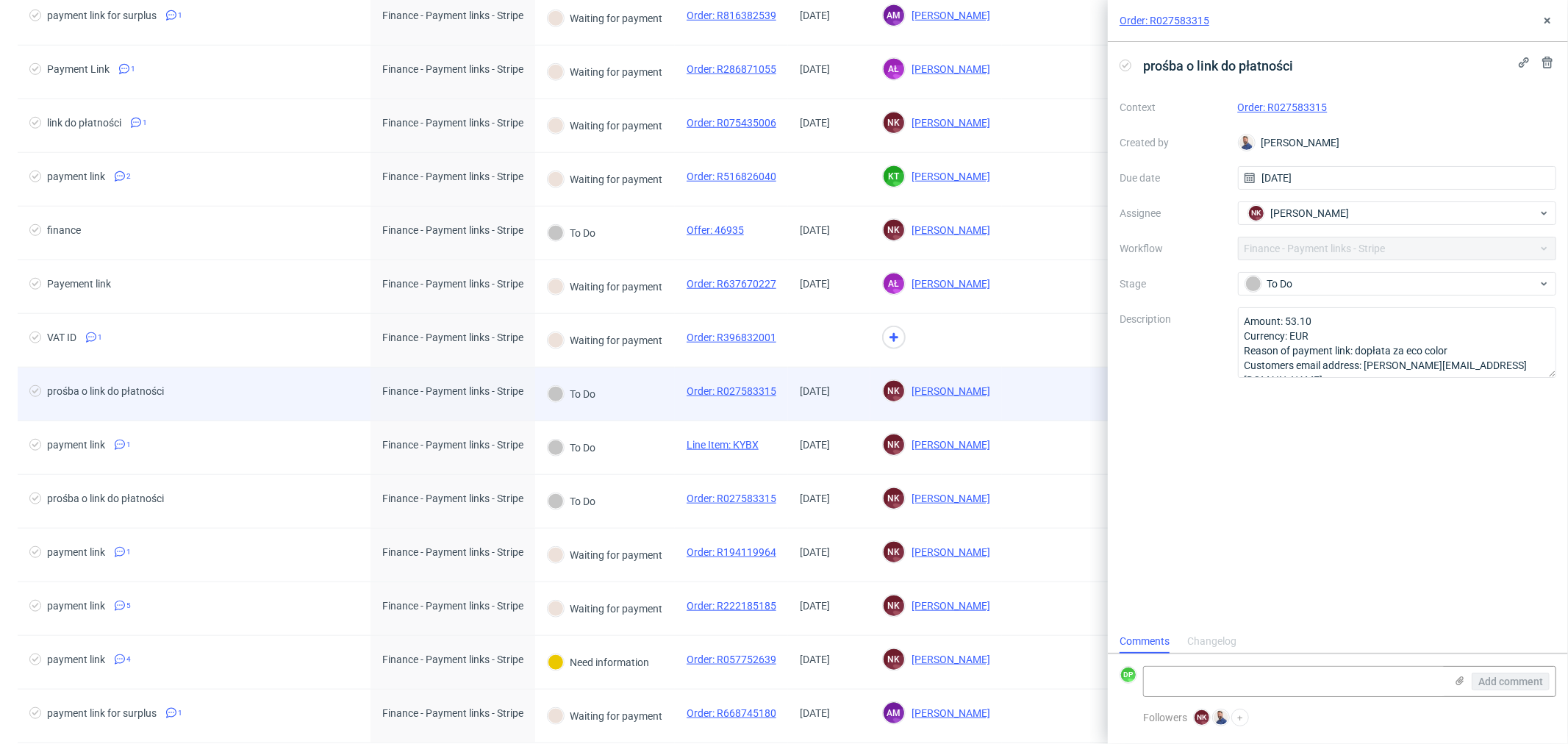
scroll to position [11, 0]
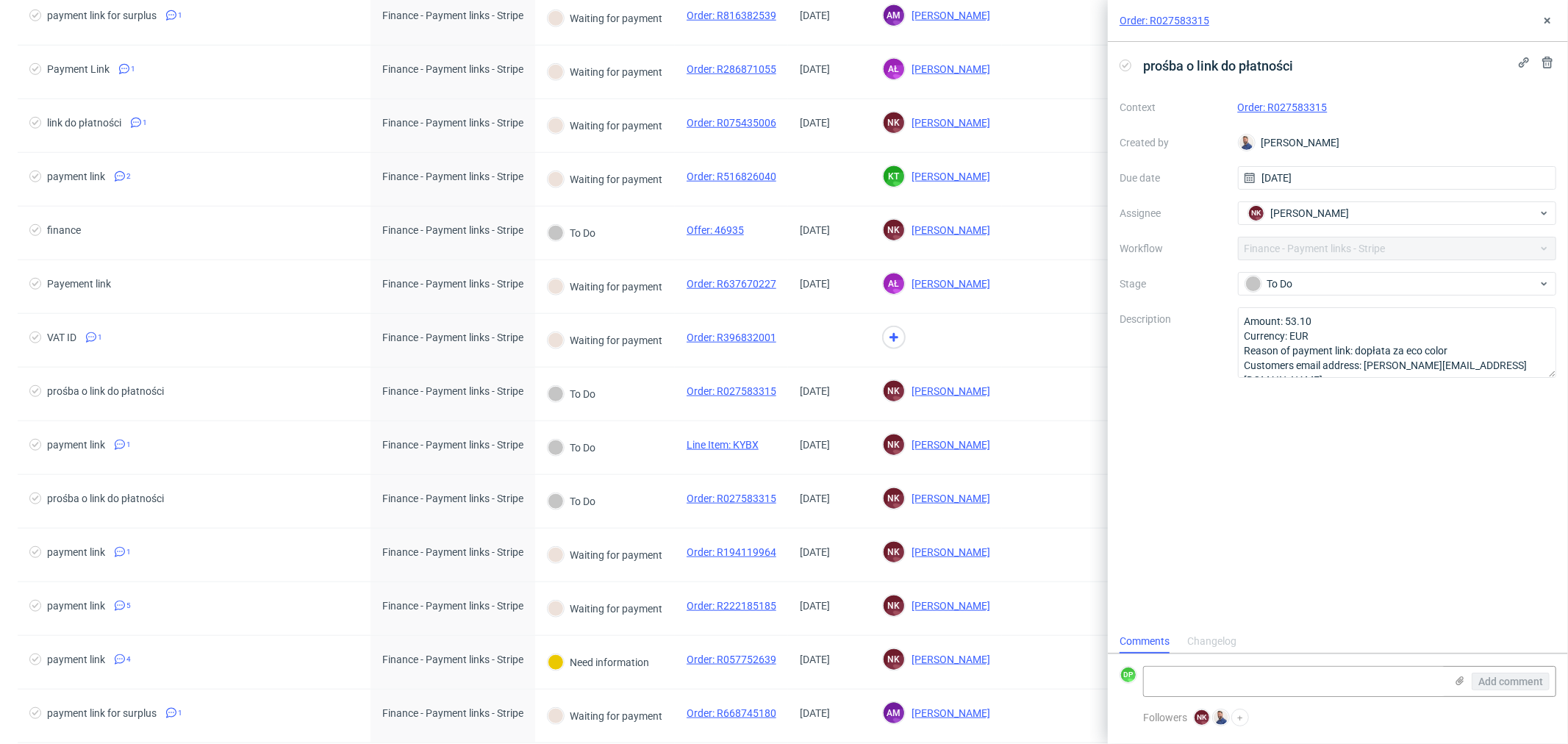
click at [1274, 108] on link "Order: R027583315" at bounding box center [1283, 107] width 90 height 11
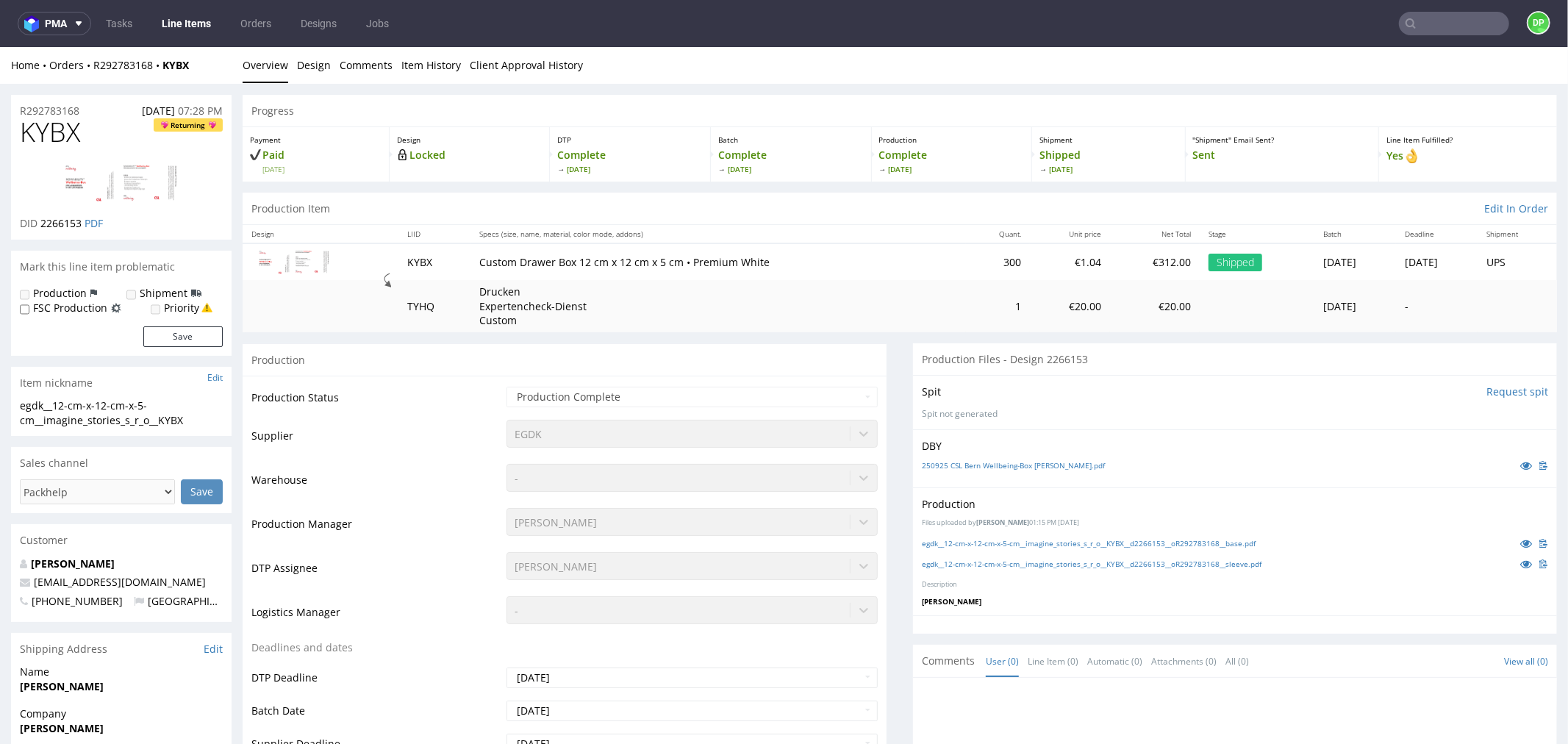
click at [47, 117] on span "KYBX" at bounding box center [50, 131] width 60 height 29
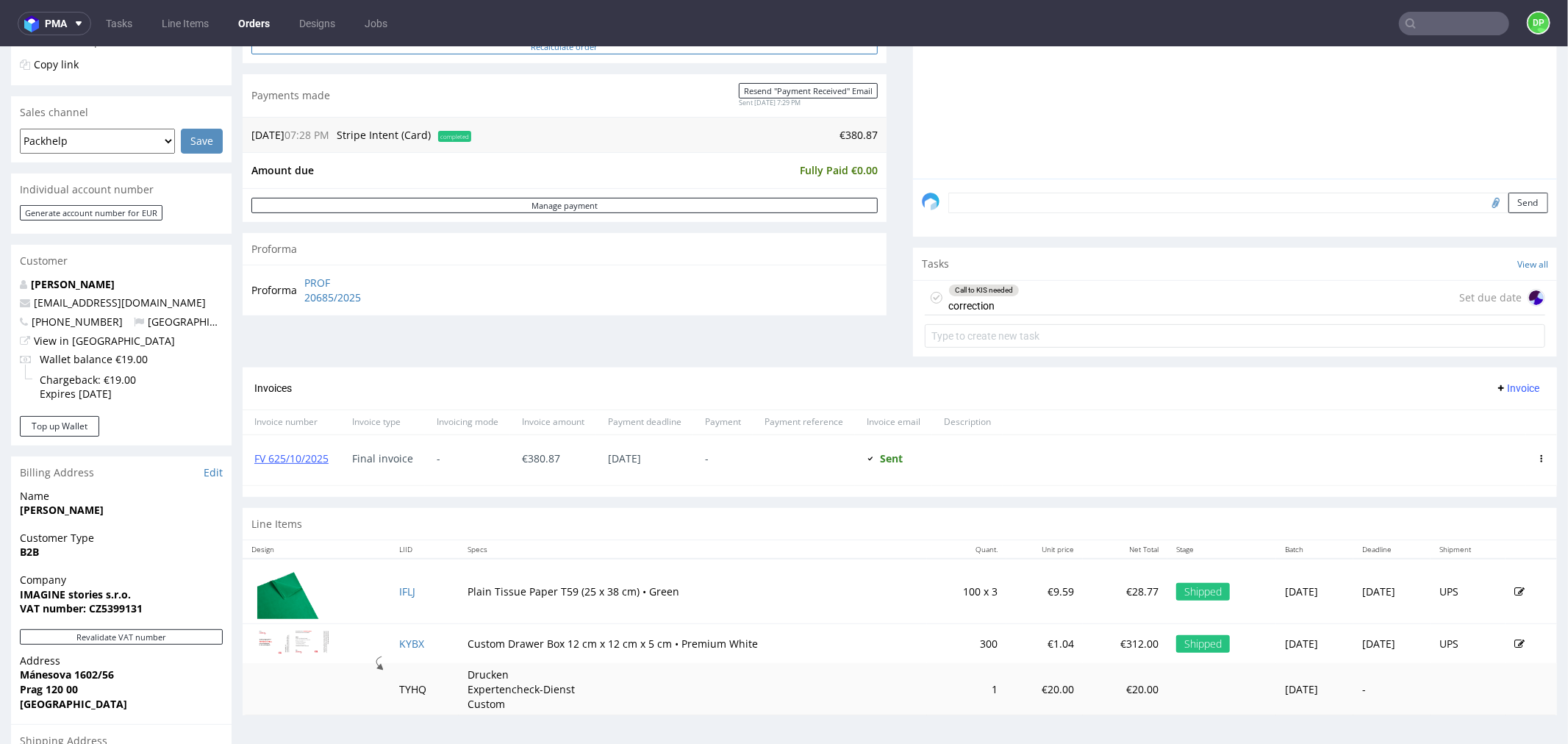
scroll to position [324, 0]
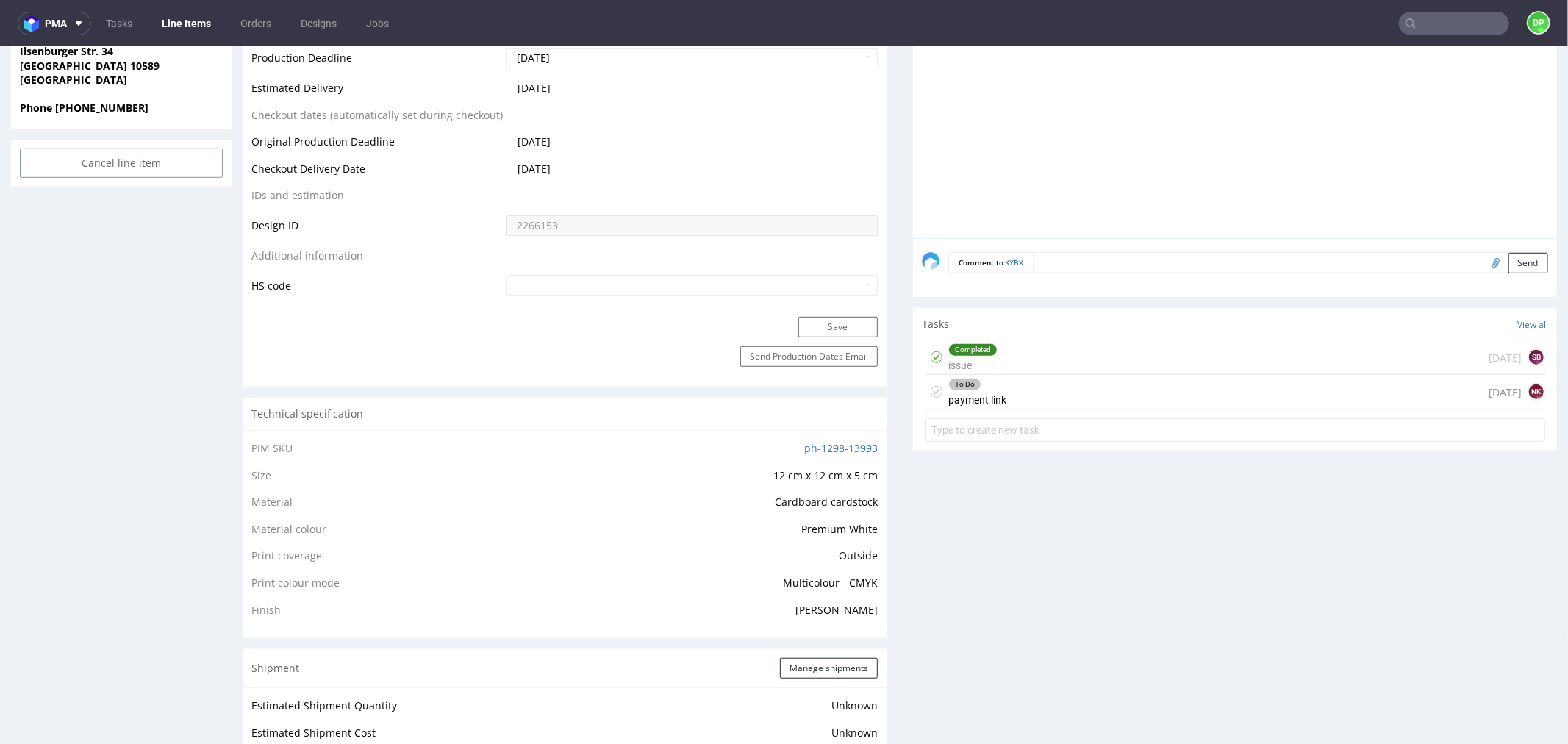
scroll to position [720, 0]
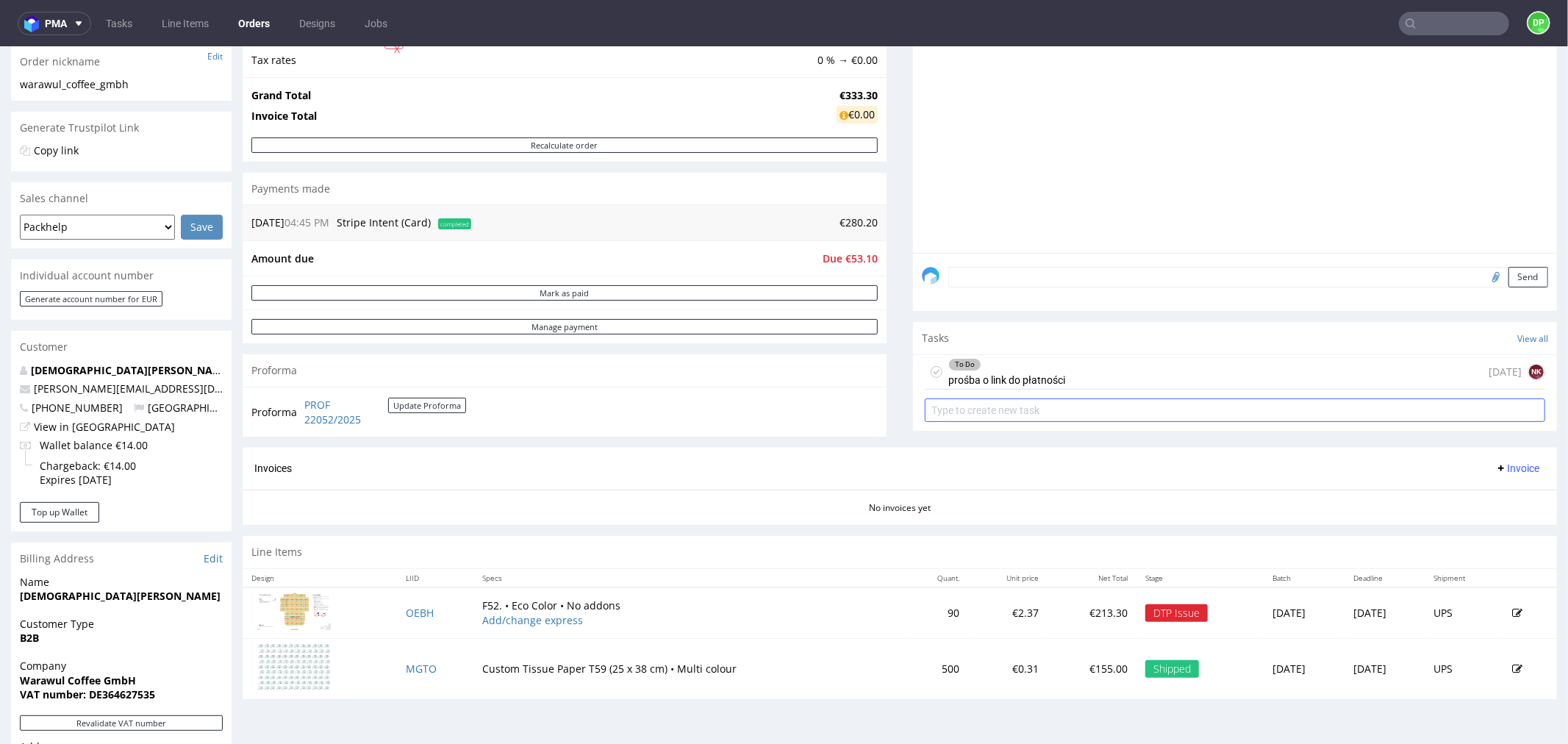
scroll to position [239, 0]
click at [1037, 372] on div "To Do prośba o link do płatności" at bounding box center [1007, 372] width 117 height 33
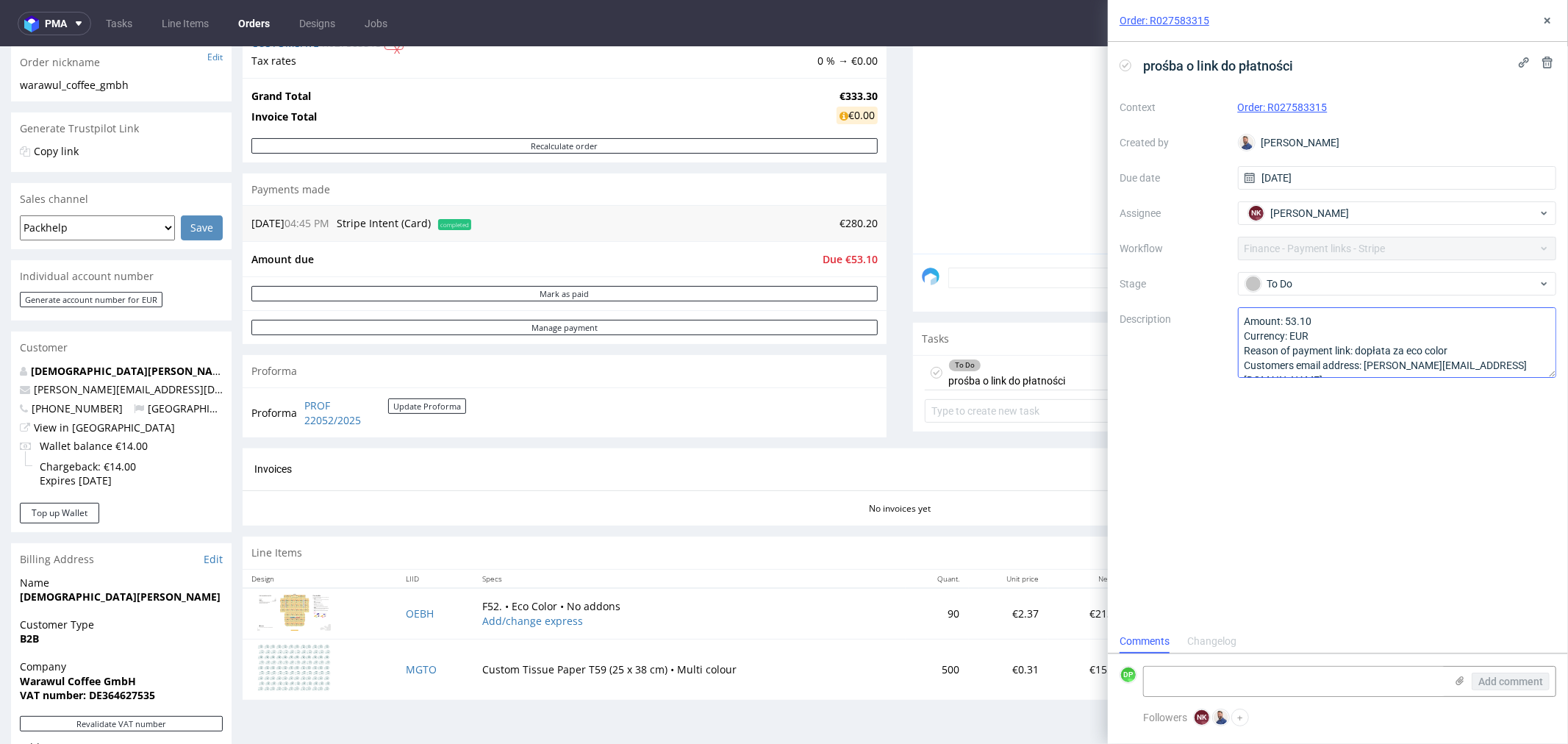
scroll to position [16, 0]
drag, startPoint x: 1473, startPoint y: 348, endPoint x: 1401, endPoint y: 353, distance: 72.2
click at [1401, 353] on textarea "Amount: 53.10 Currency: EUR Reason of payment link: dopłata za eco color Custom…" at bounding box center [1397, 342] width 319 height 70
click at [1369, 399] on div "prośba o link do płatności Context Order: R027583315 Created by Michał Rachańsk…" at bounding box center [1338, 335] width 460 height 587
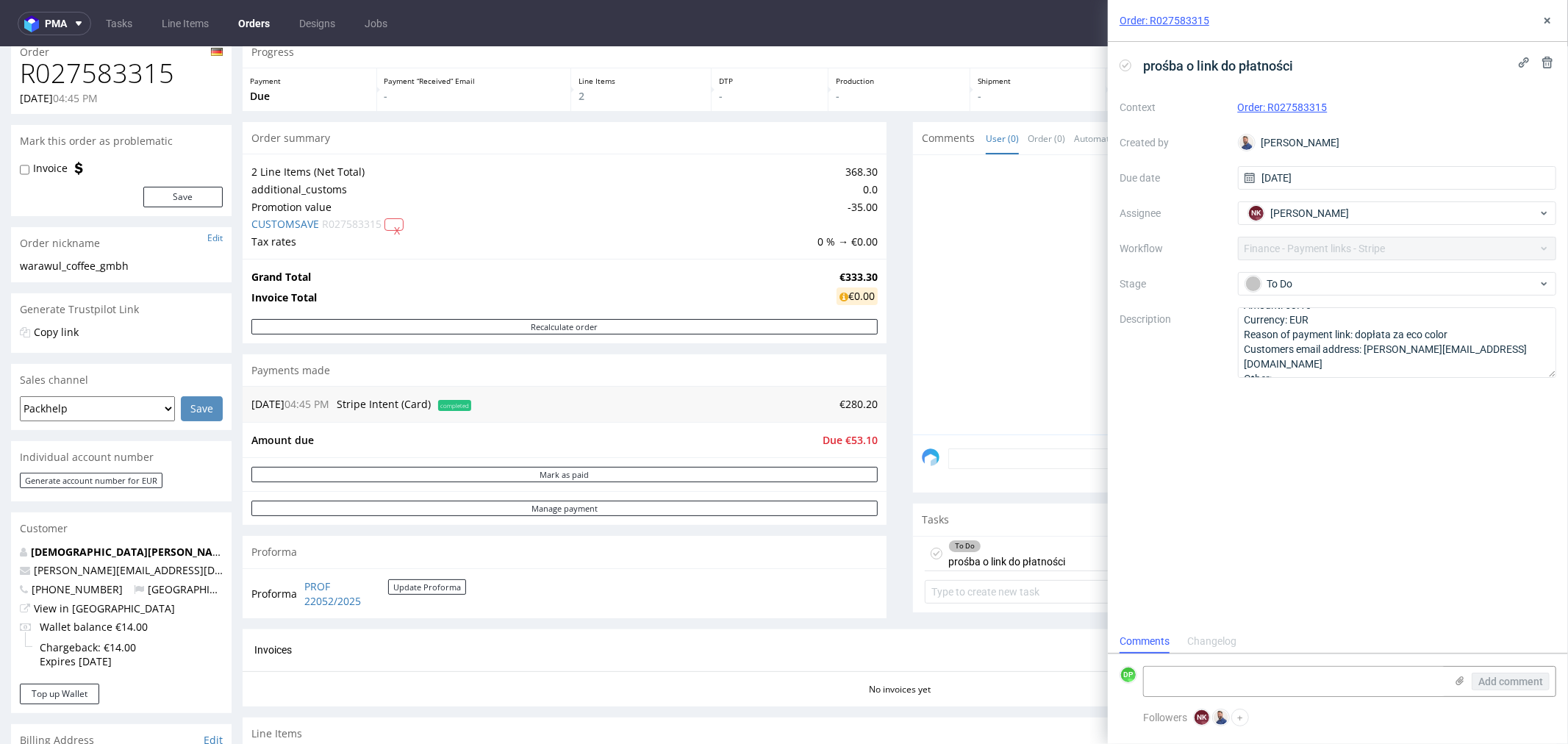
scroll to position [0, 0]
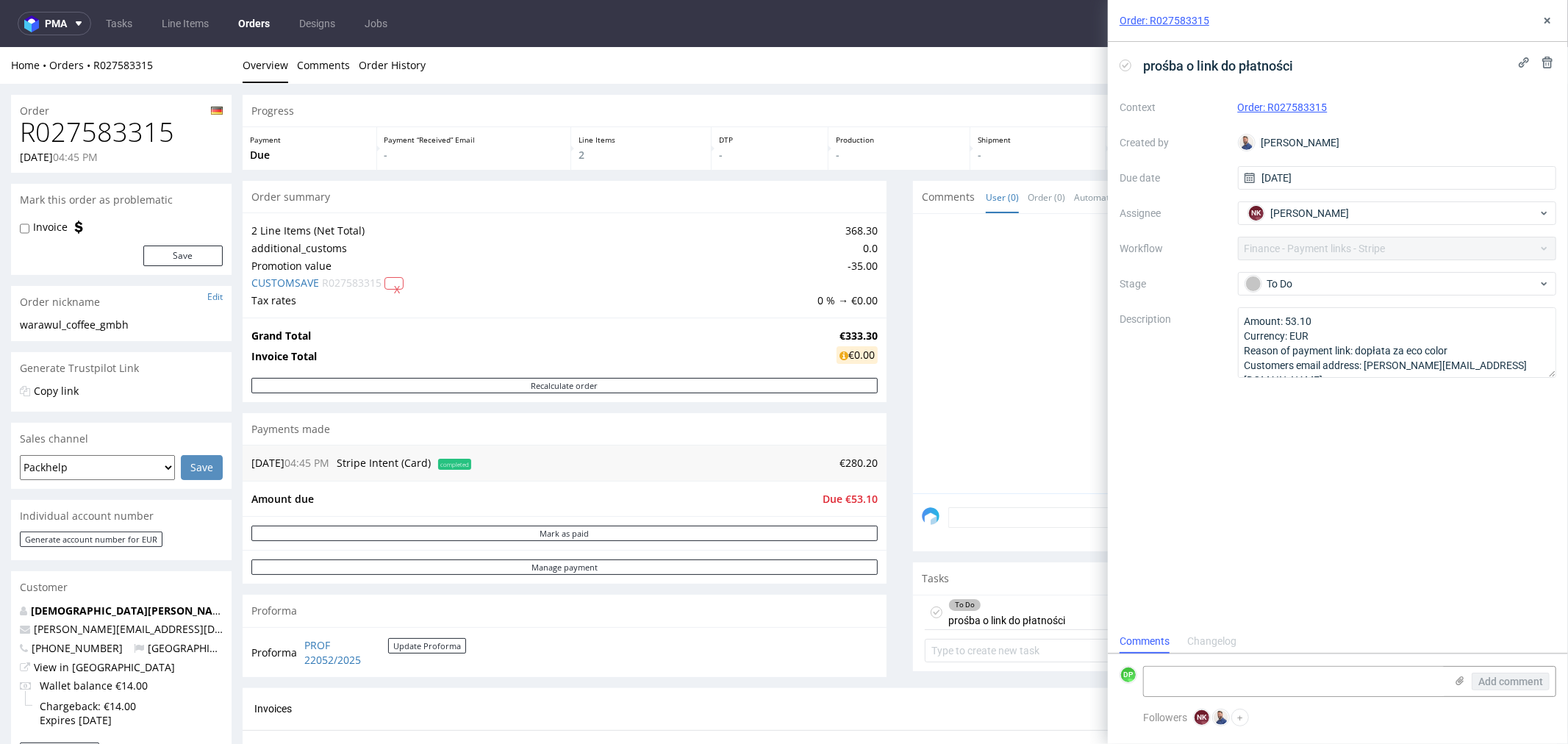
click at [928, 451] on div at bounding box center [1239, 357] width 635 height 270
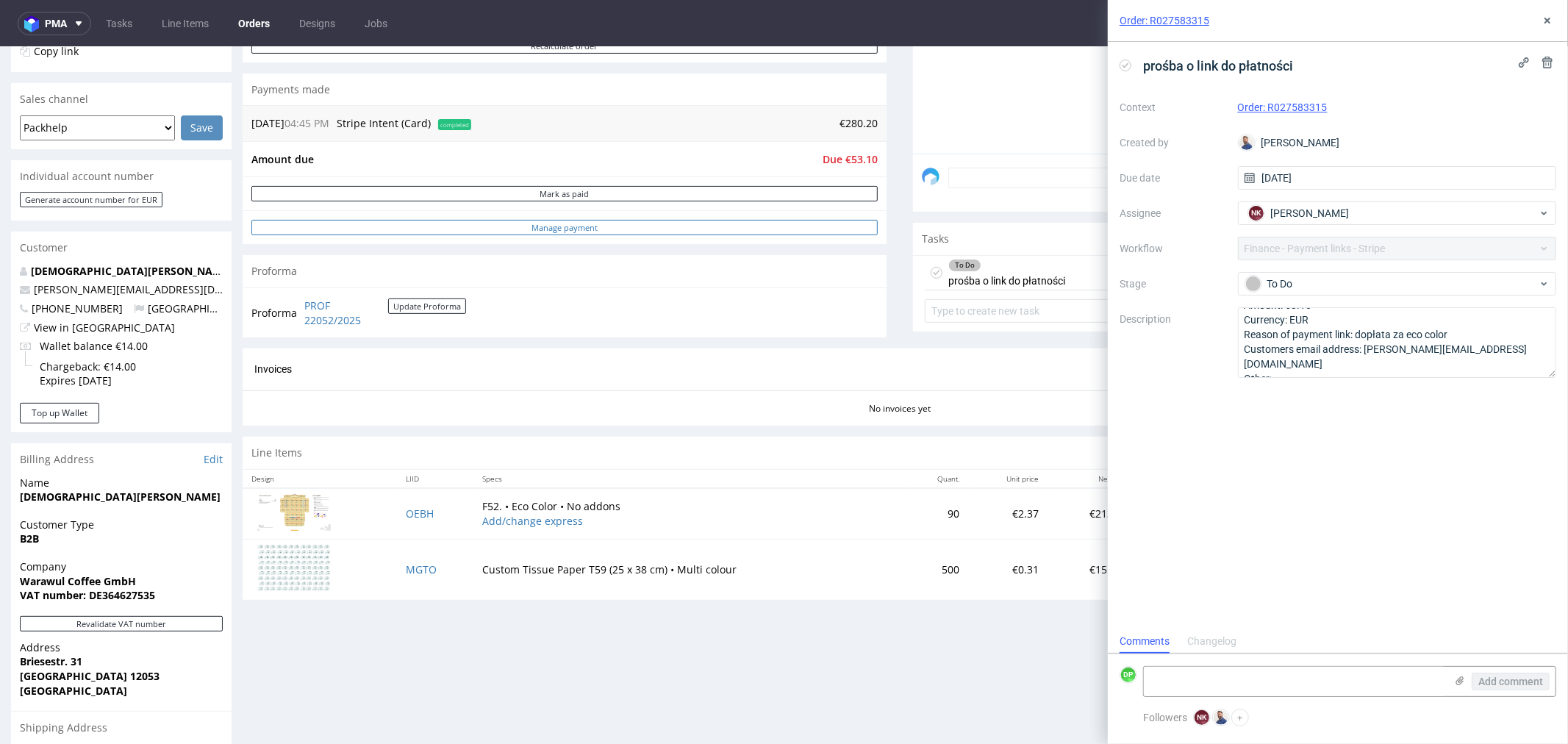
scroll to position [554, 0]
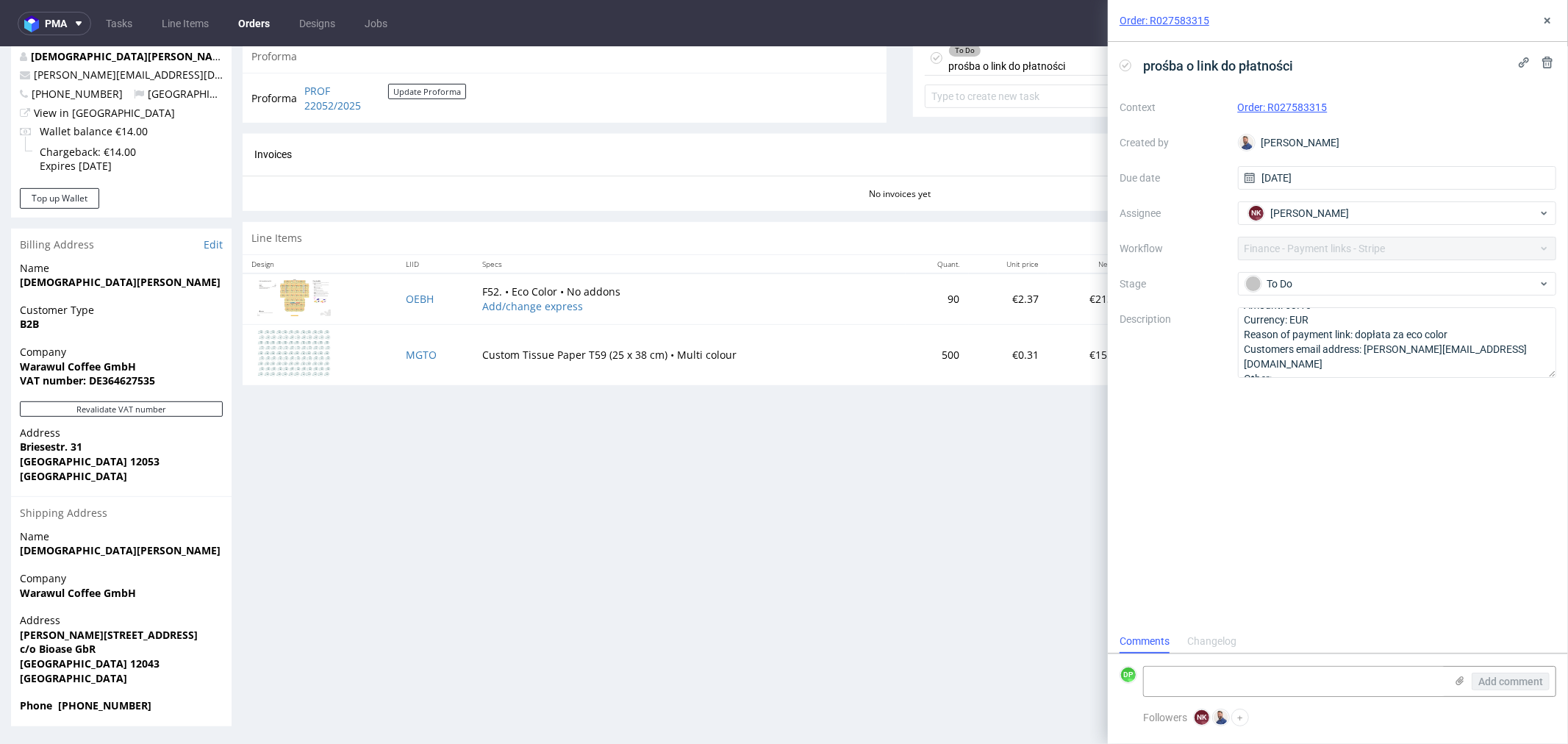
click at [589, 443] on div "Progress Payment Due Payment “Received” Email - Line Items 2 DTP - Production -…" at bounding box center [900, 132] width 1315 height 1185
click at [803, 438] on div "Progress Payment Due Payment “Received” Email - Line Items 2 DTP - Production -…" at bounding box center [900, 132] width 1315 height 1185
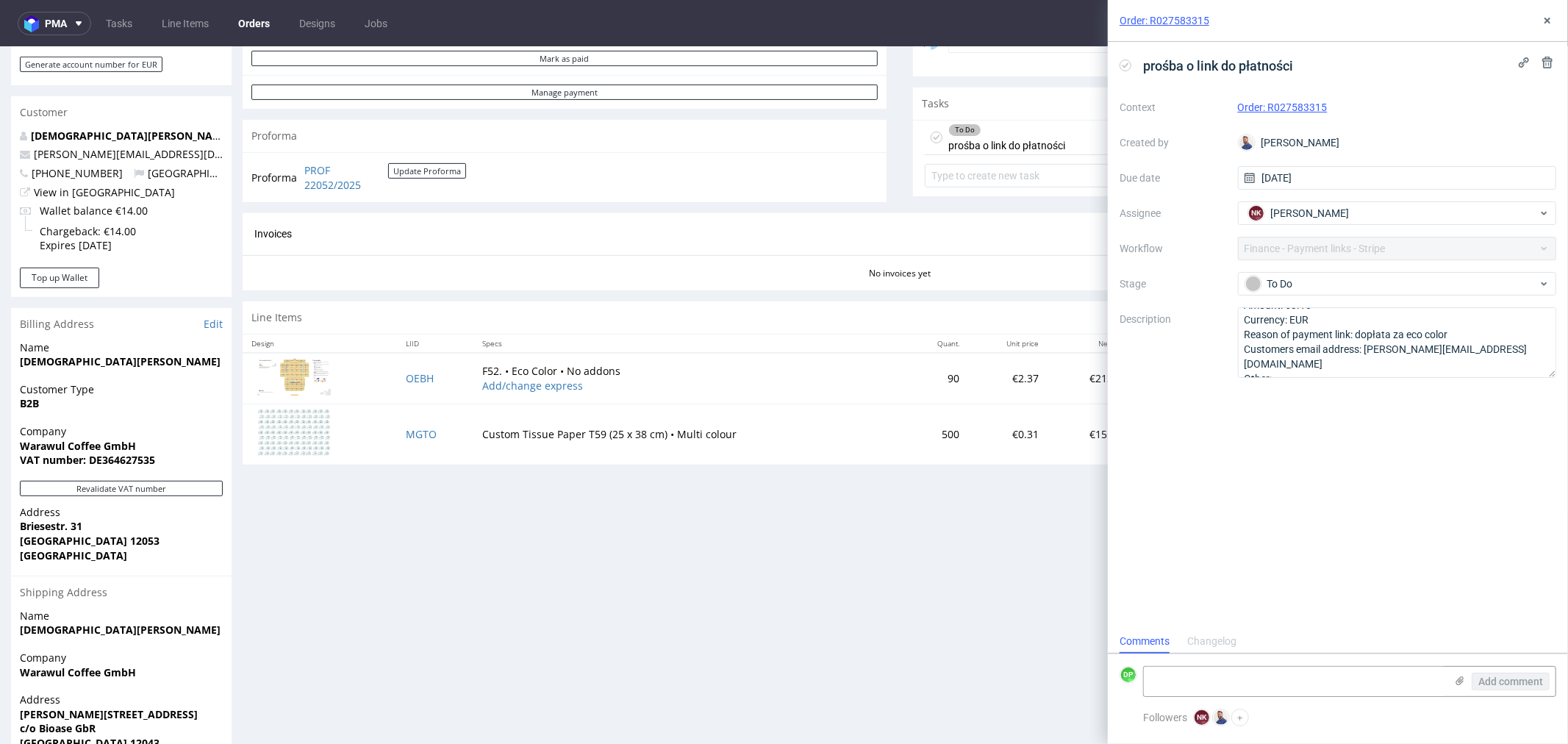
scroll to position [466, 0]
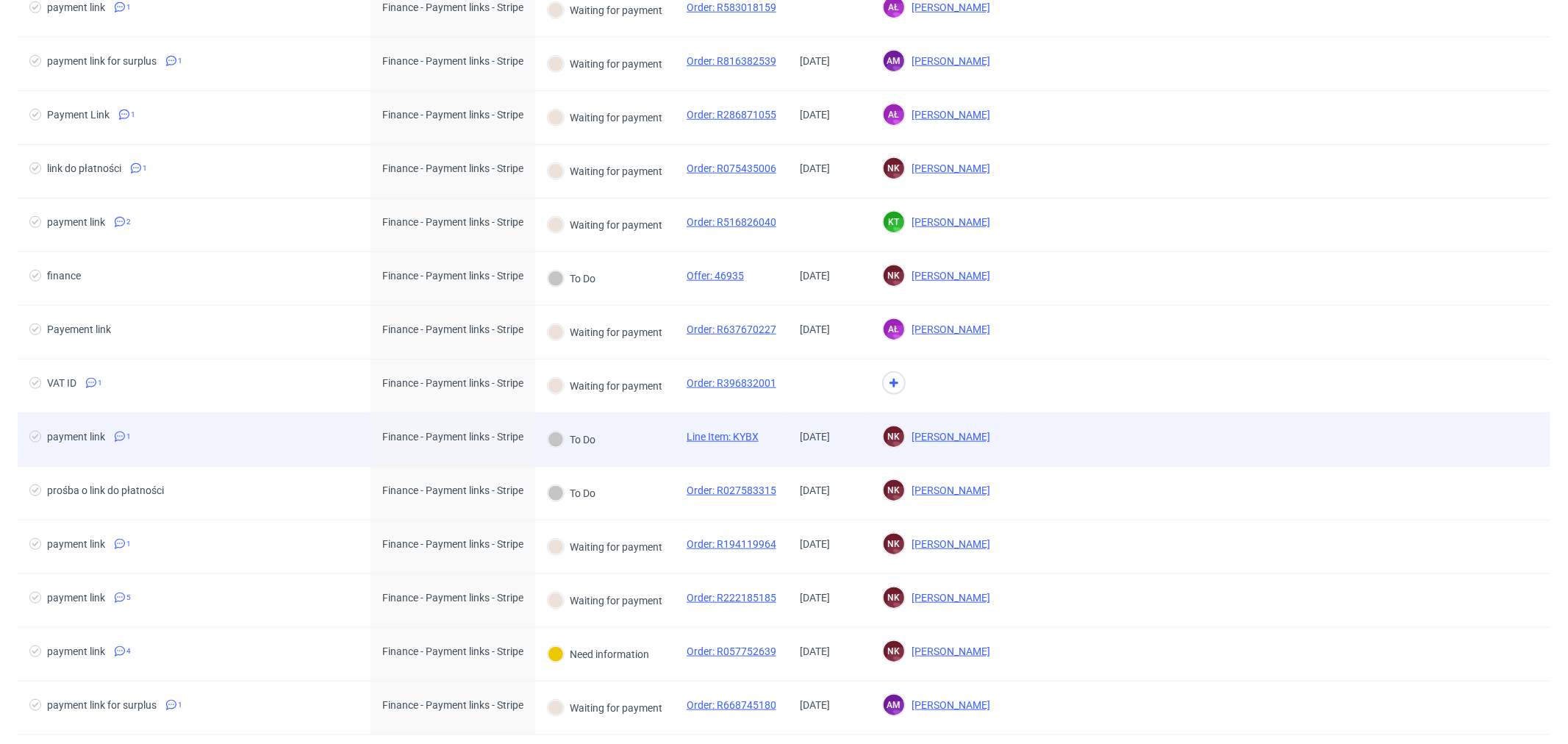
scroll to position [1015, 0]
click at [339, 442] on span "payment link 1" at bounding box center [194, 442] width 329 height 18
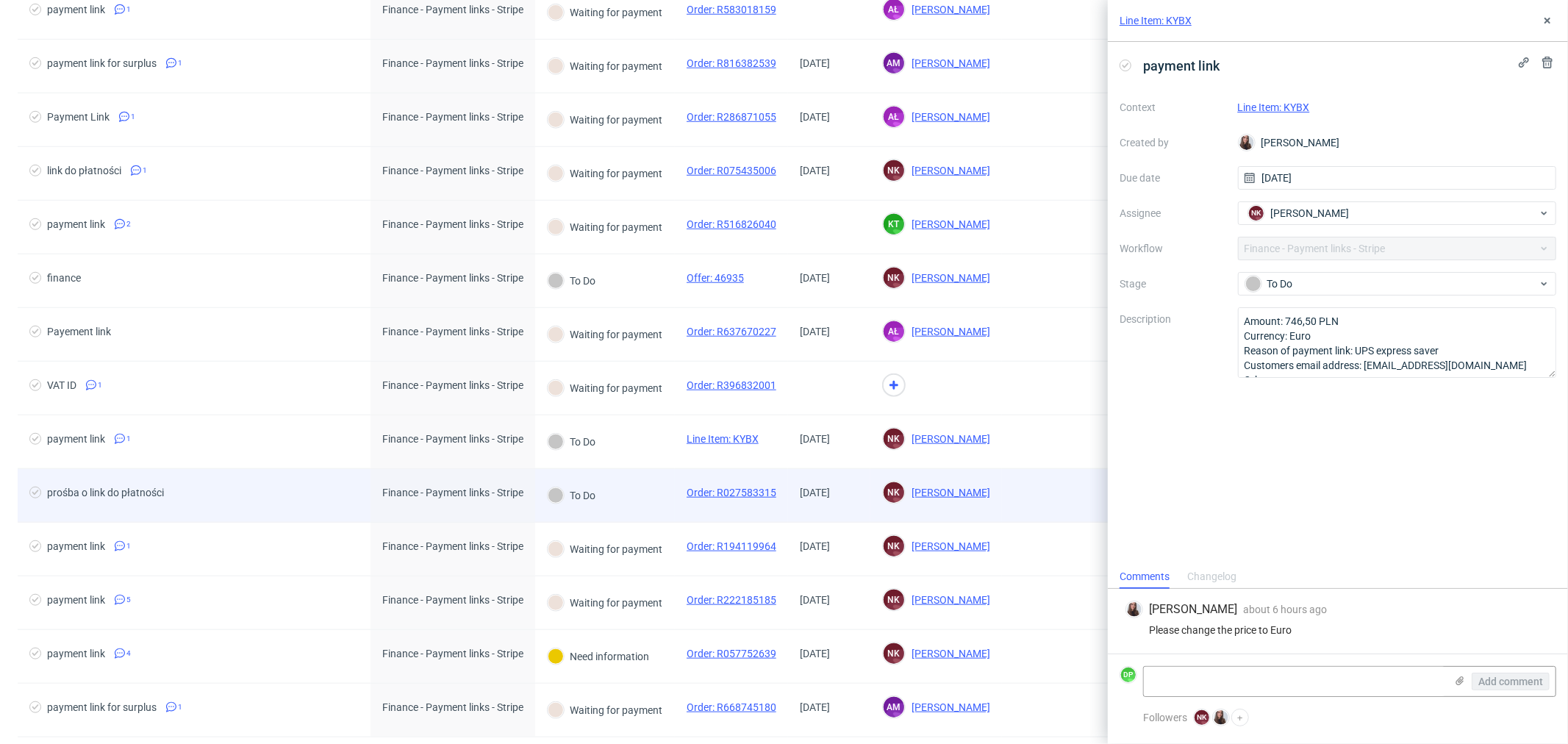
click at [339, 494] on span "prośba o link do płatności" at bounding box center [194, 496] width 329 height 18
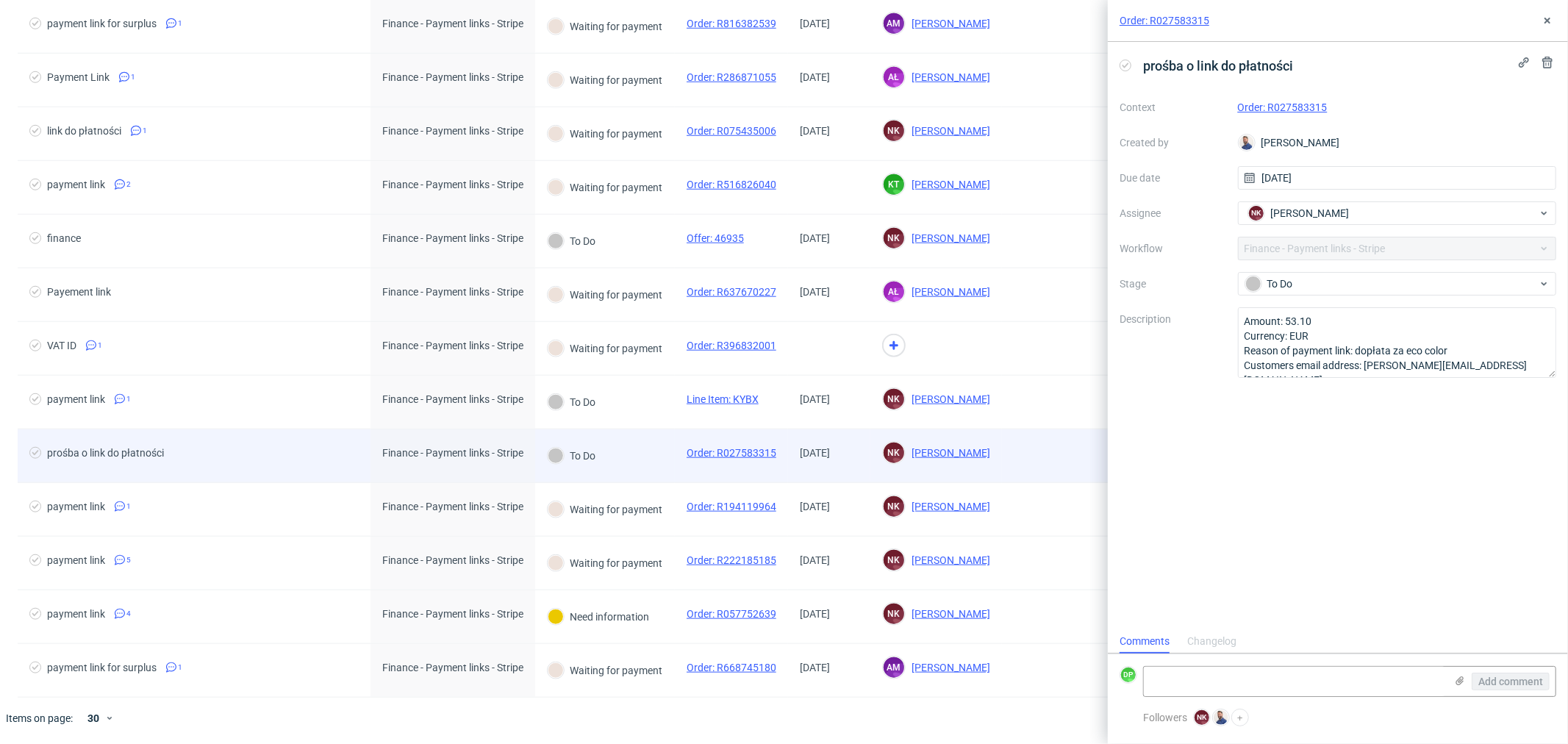
scroll to position [1062, 0]
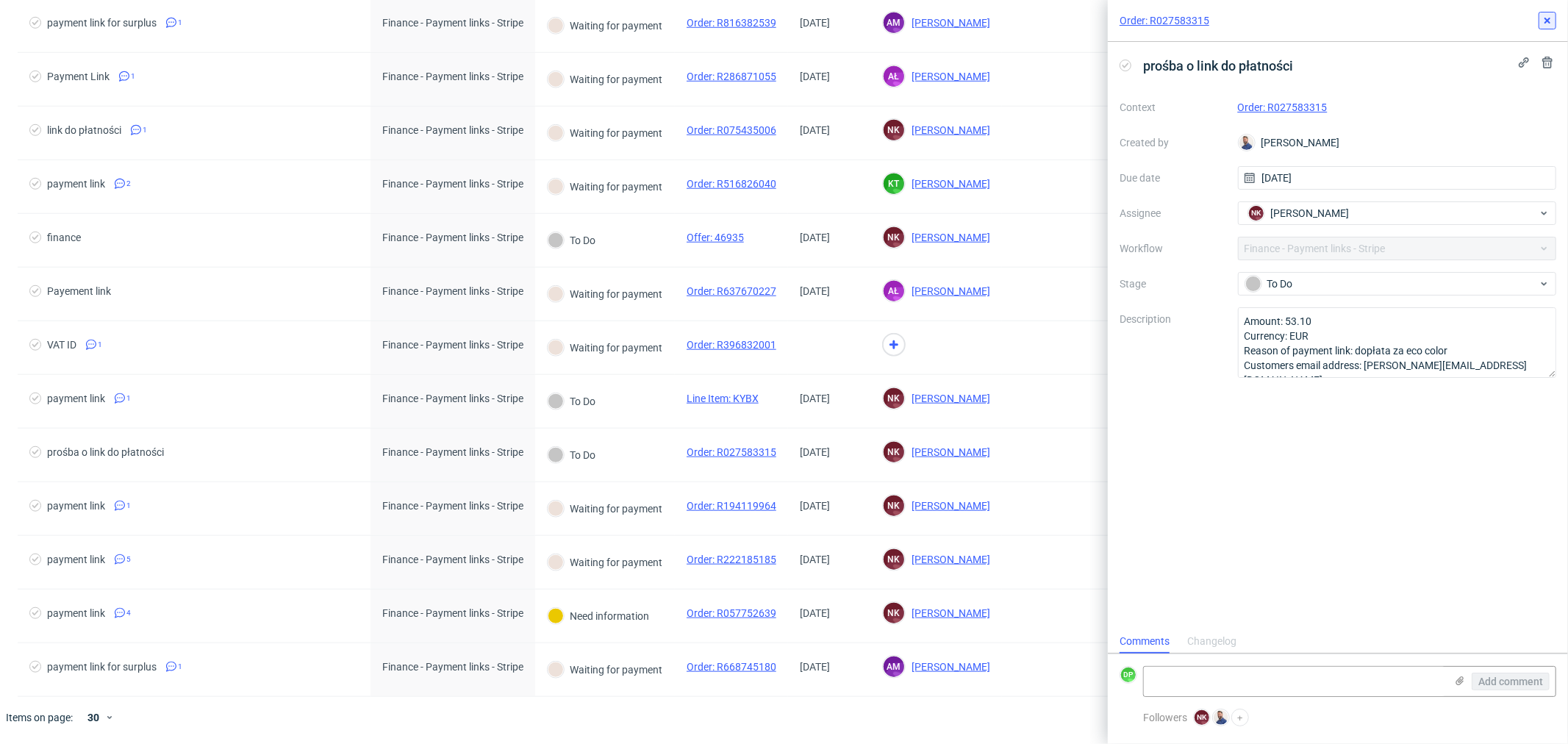
click at [1547, 25] on icon at bounding box center [1548, 20] width 11 height 11
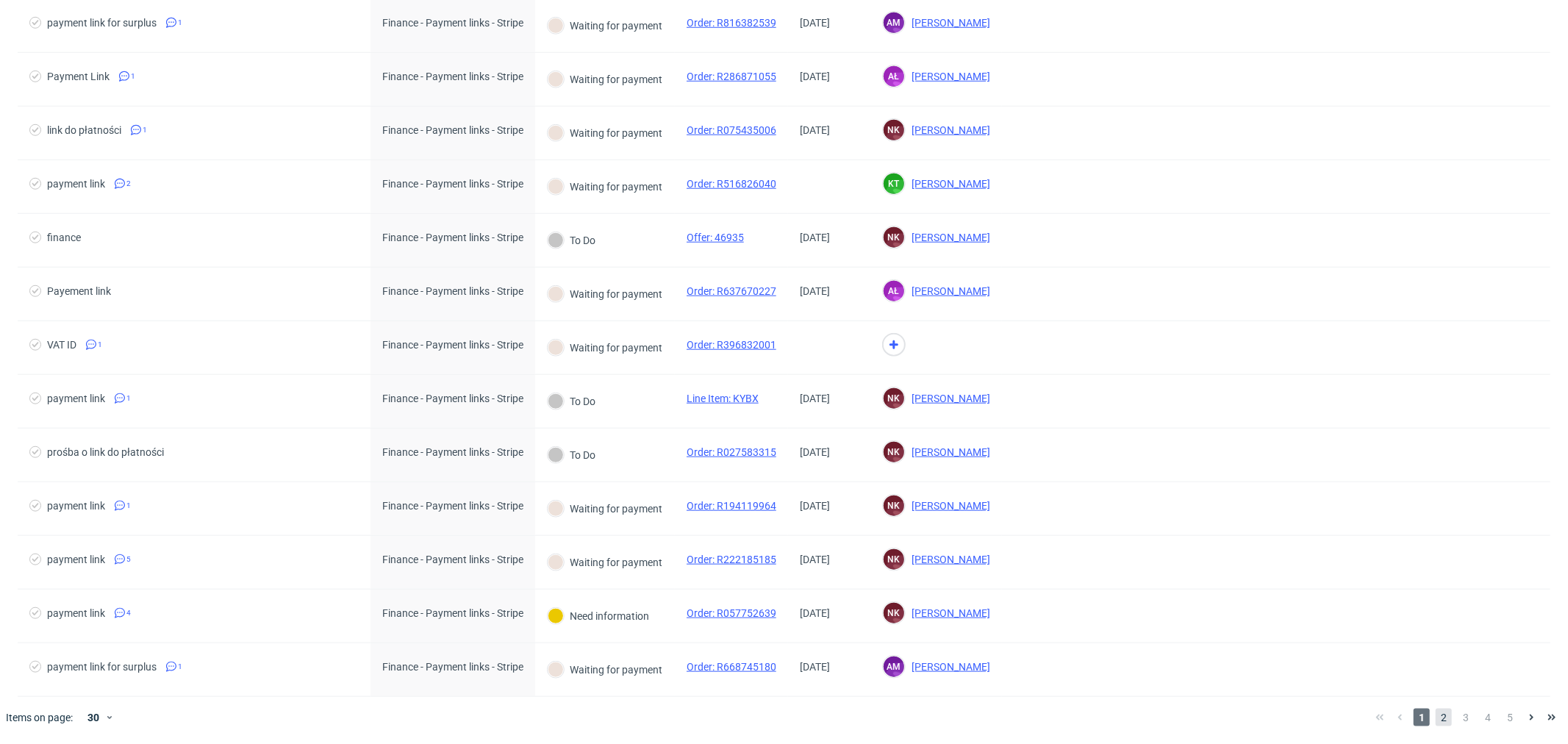
click at [1436, 711] on span "2" at bounding box center [1444, 717] width 16 height 18
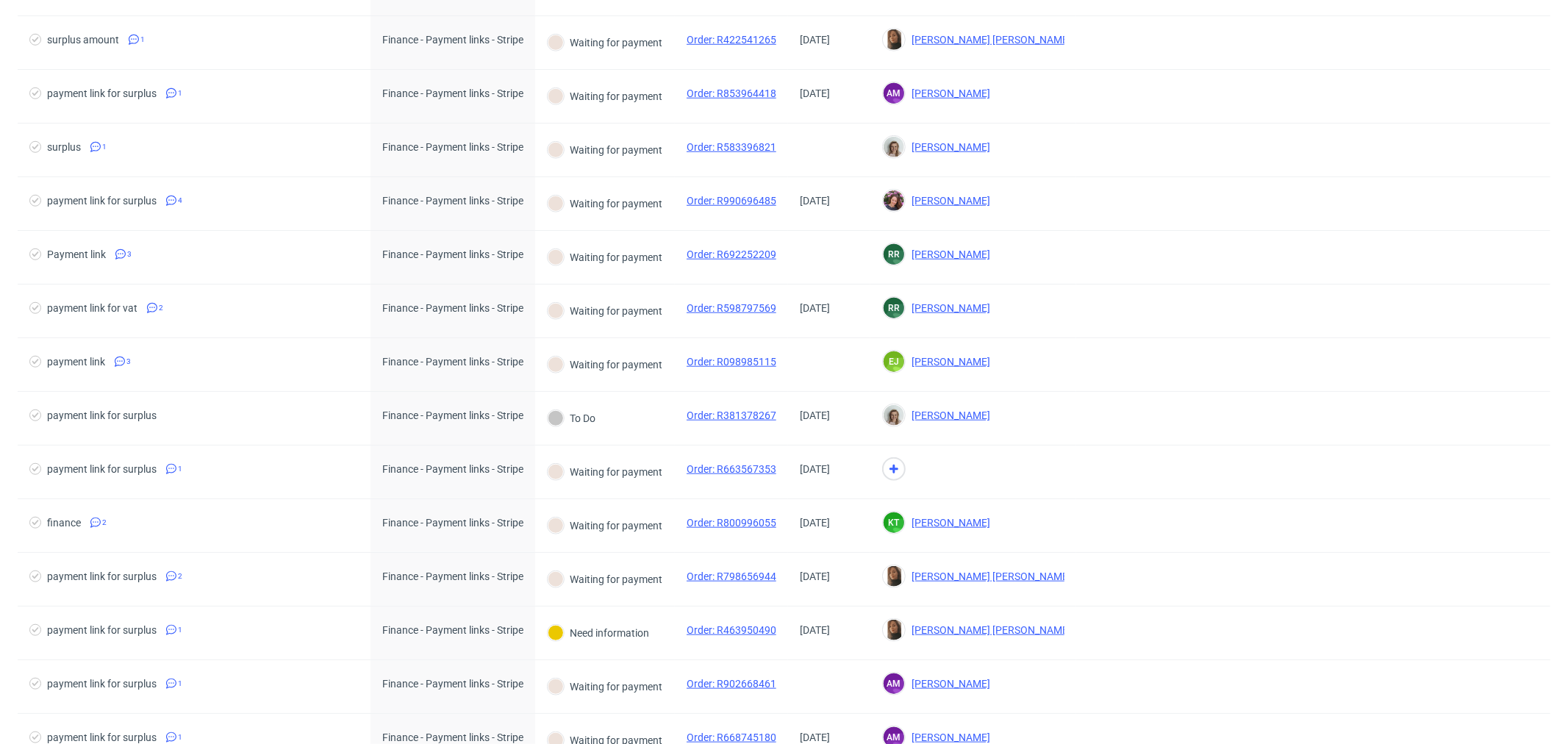
scroll to position [1062, 0]
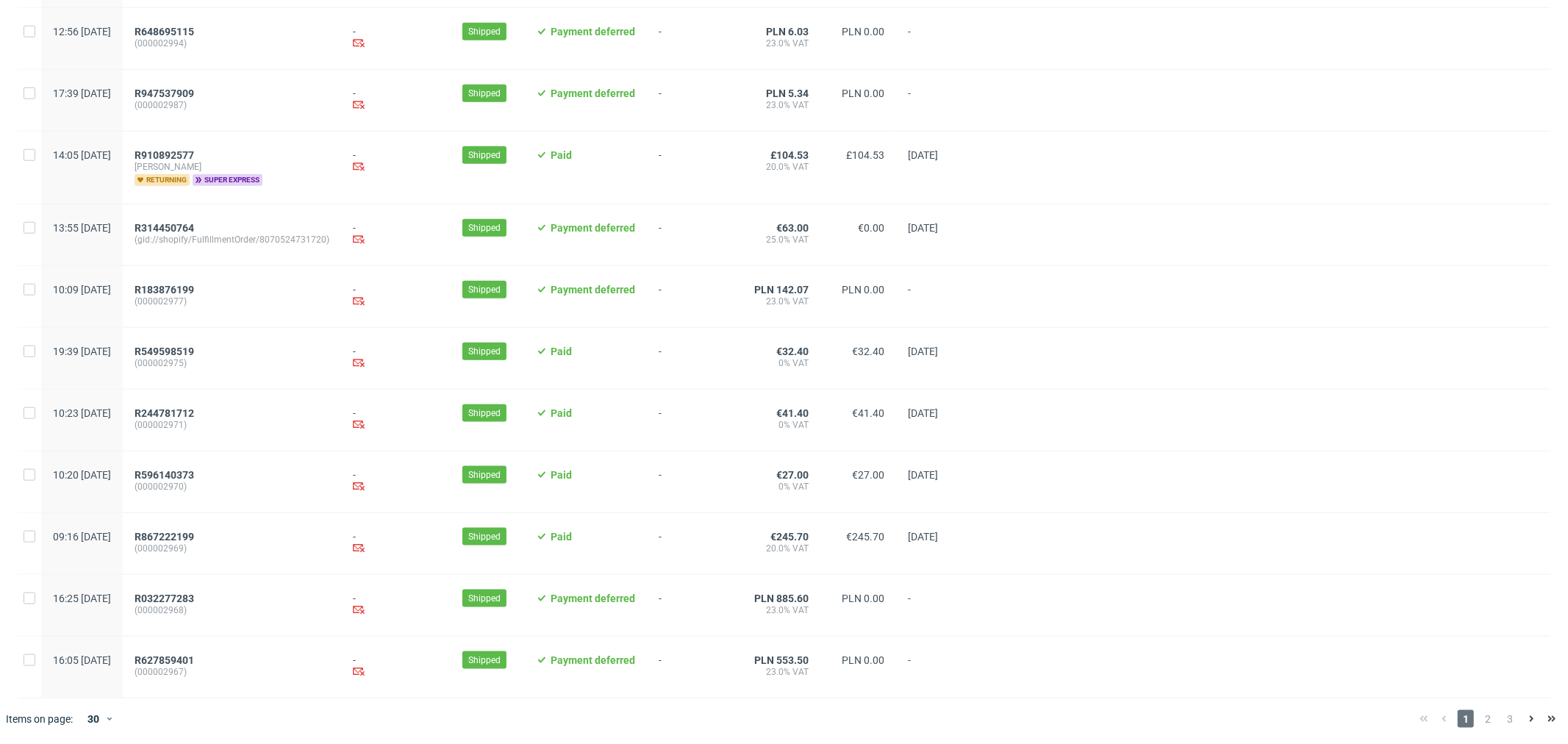
scroll to position [1370, 0]
click at [1480, 717] on span "2" at bounding box center [1488, 717] width 16 height 18
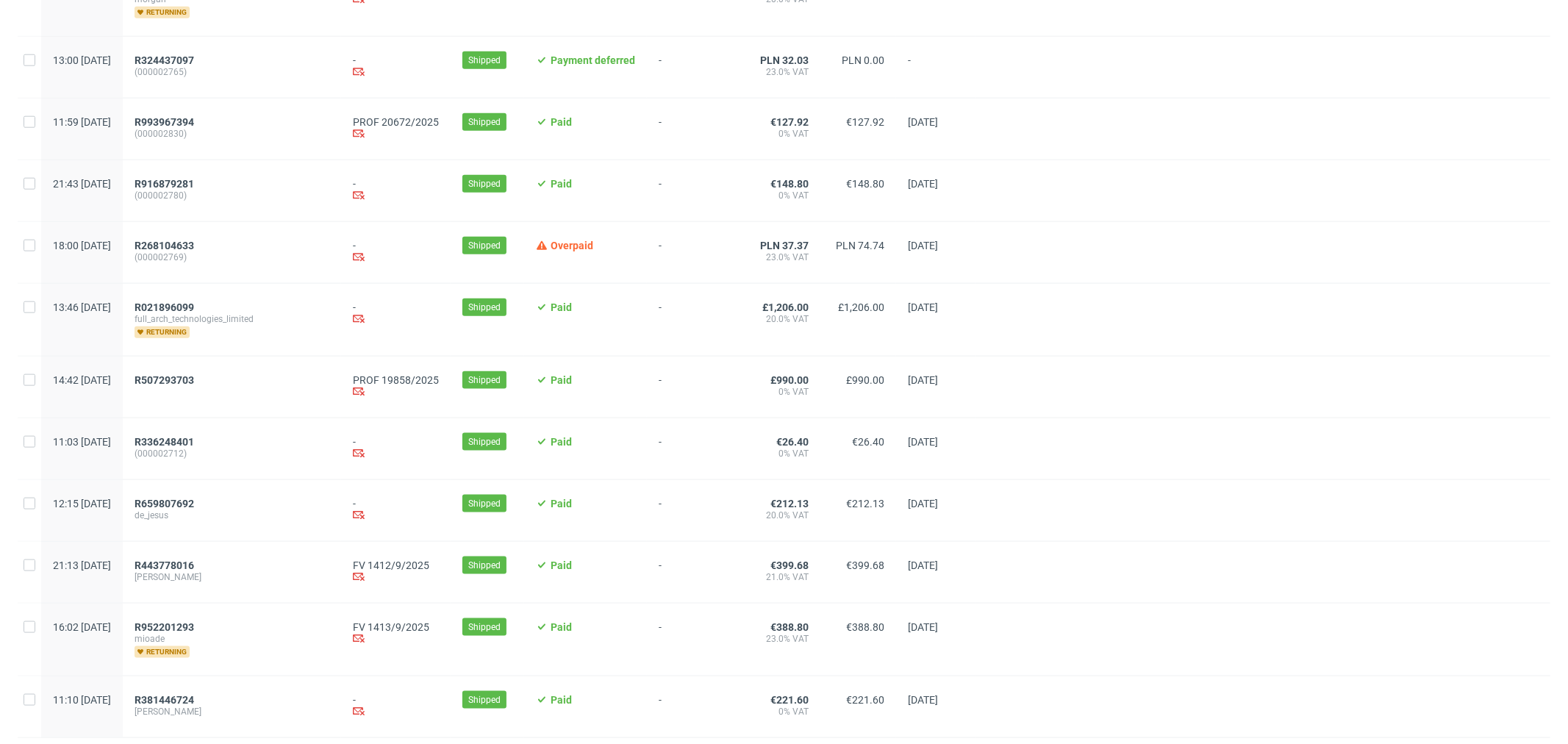
scroll to position [1430, 0]
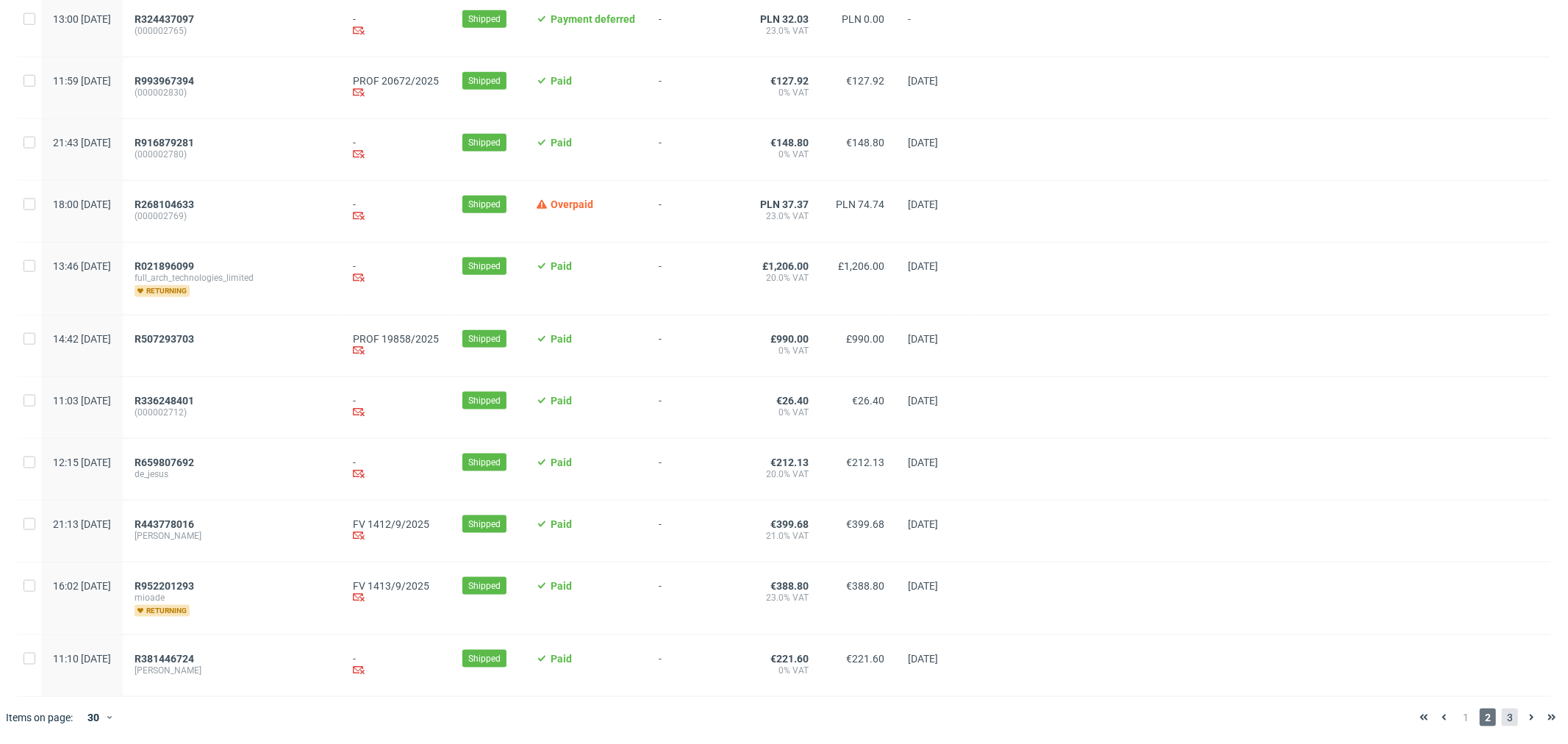
click at [1502, 710] on span "3" at bounding box center [1510, 717] width 16 height 18
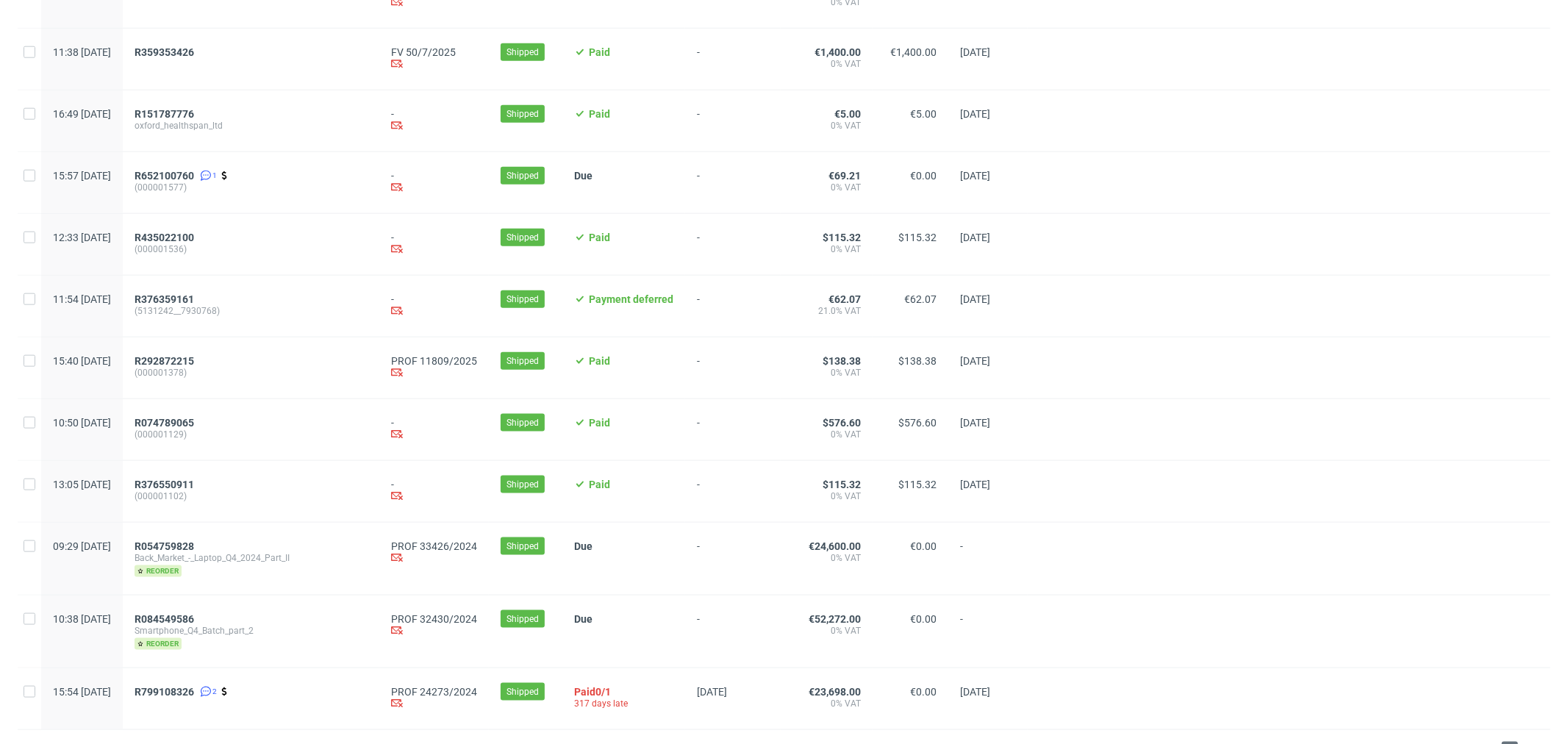
scroll to position [1400, 0]
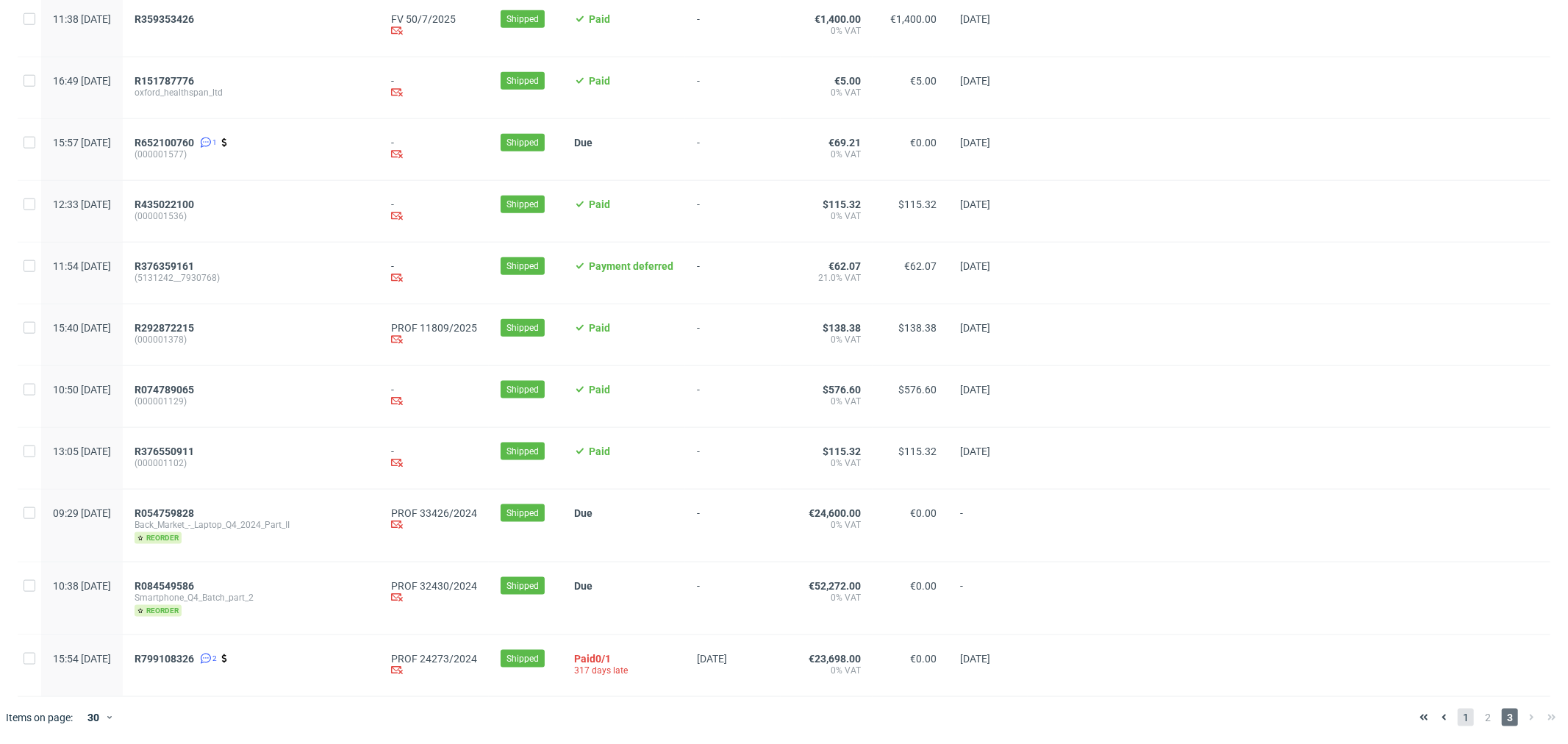
click at [1458, 725] on span "1" at bounding box center [1466, 717] width 16 height 18
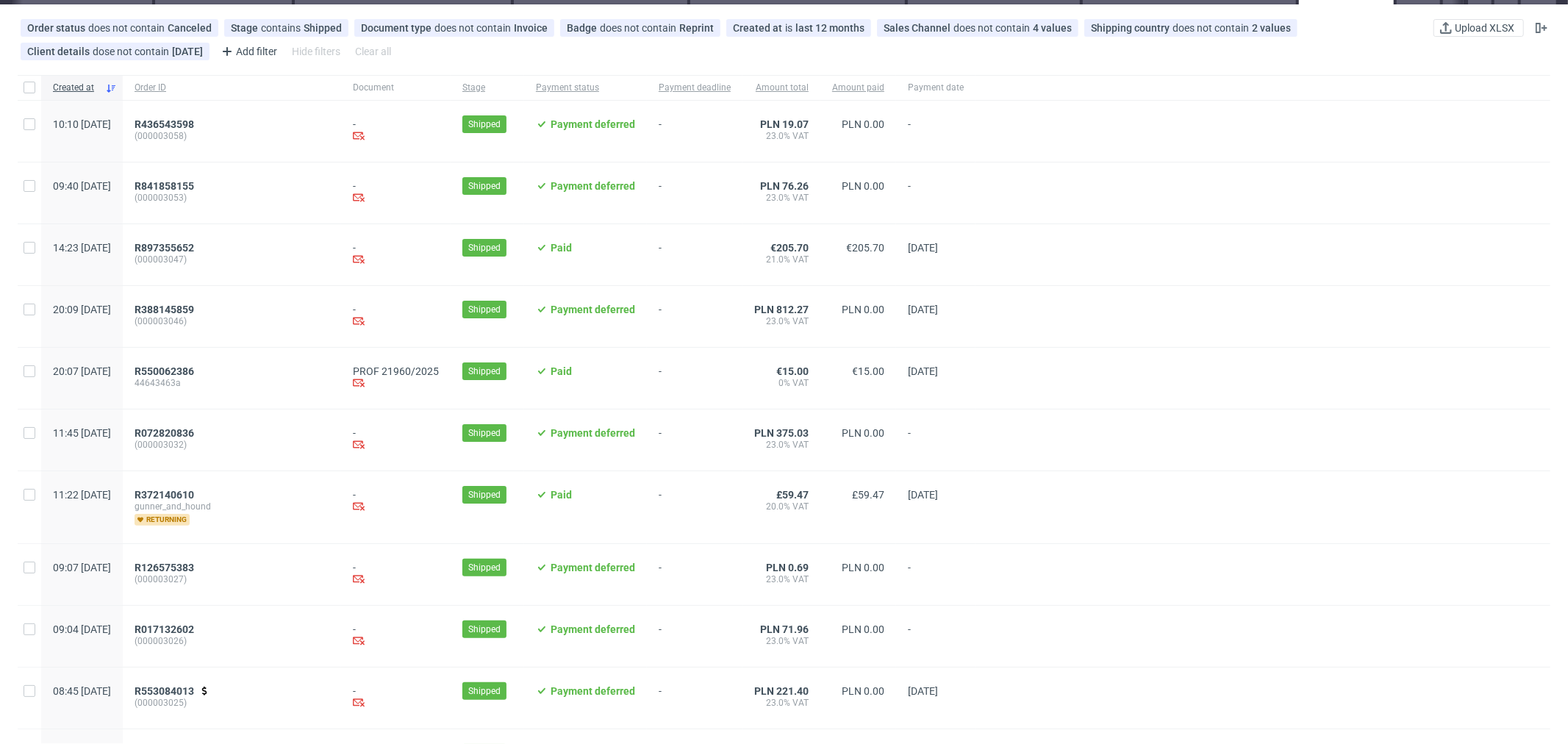
scroll to position [67, 0]
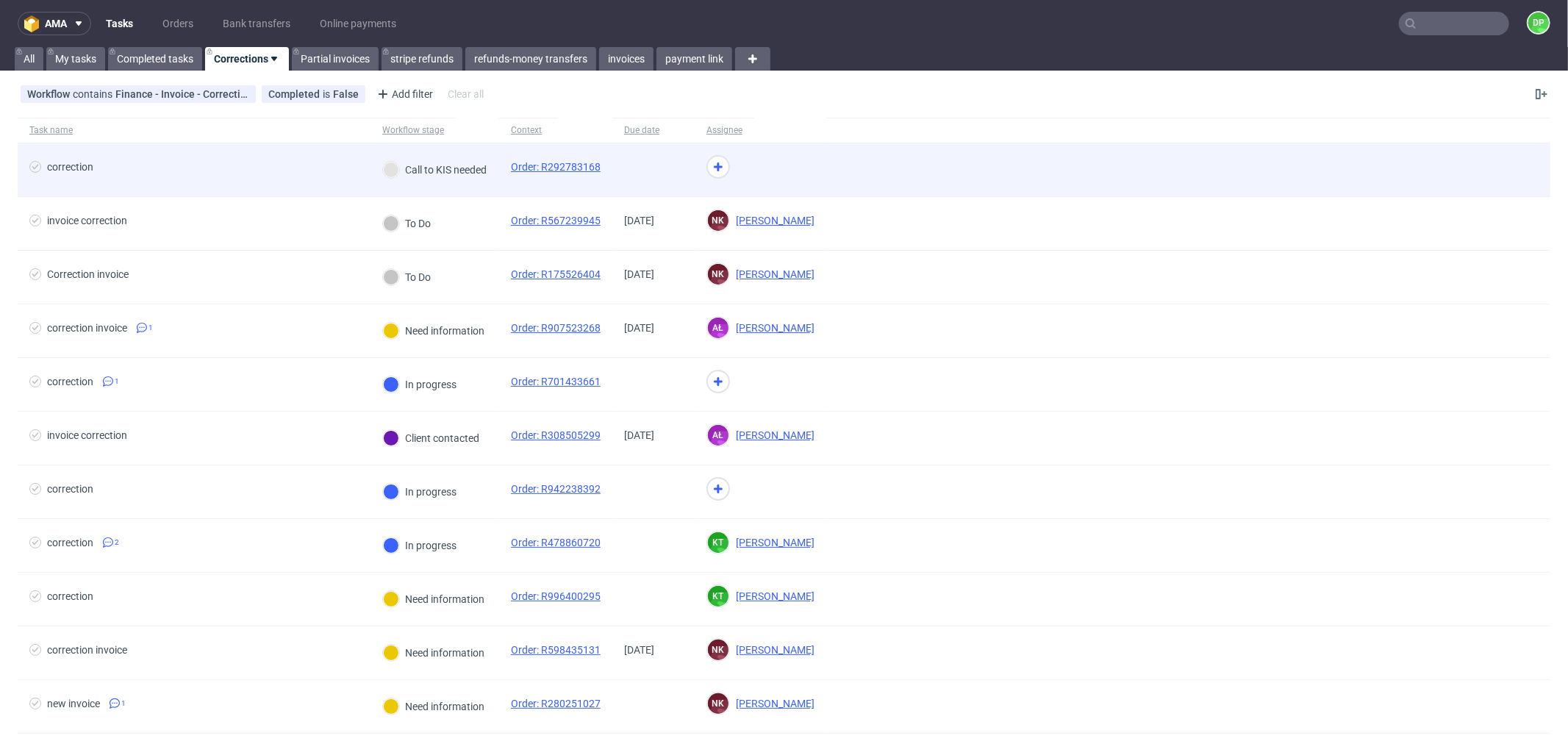
click at [284, 176] on span "correction" at bounding box center [194, 170] width 329 height 18
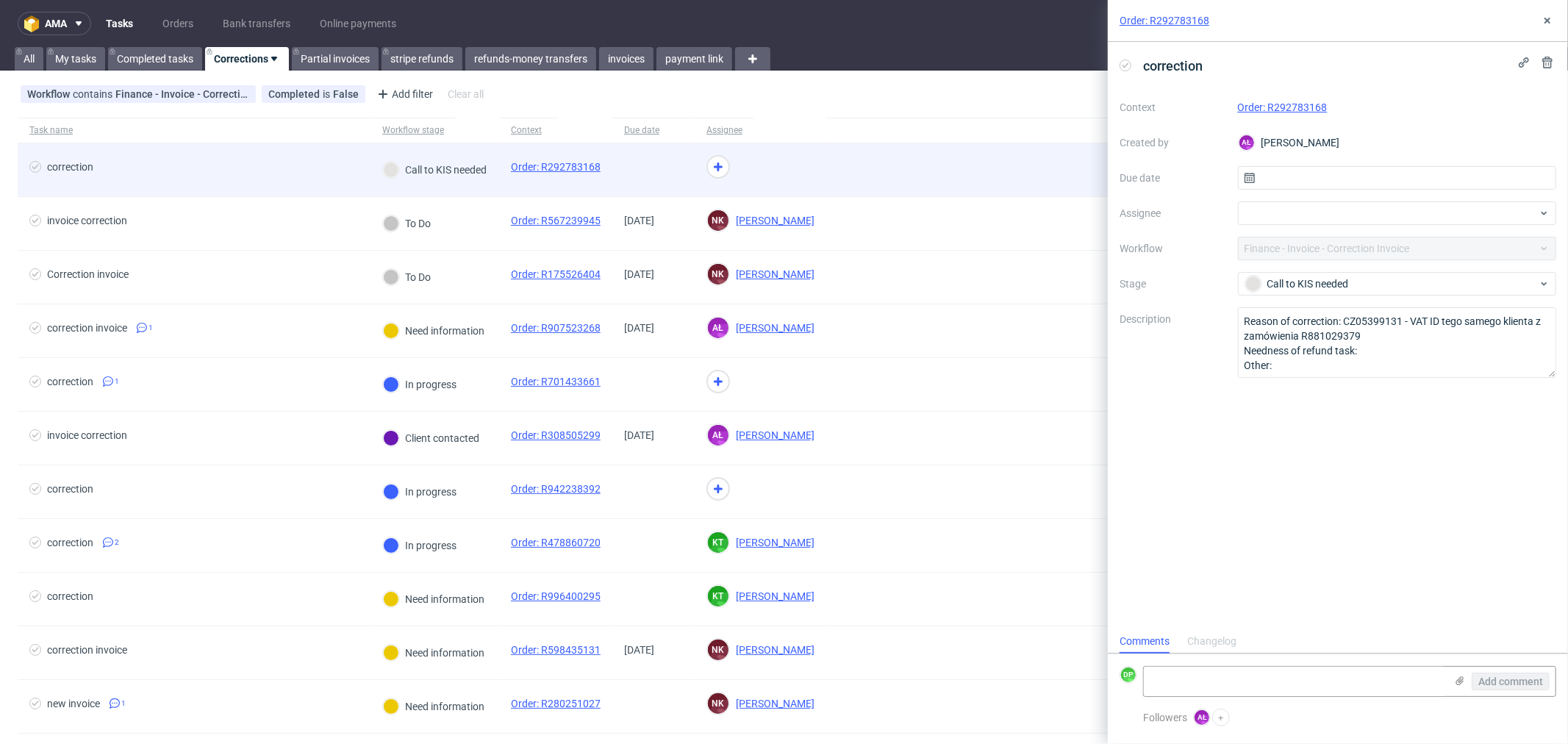
scroll to position [11, 0]
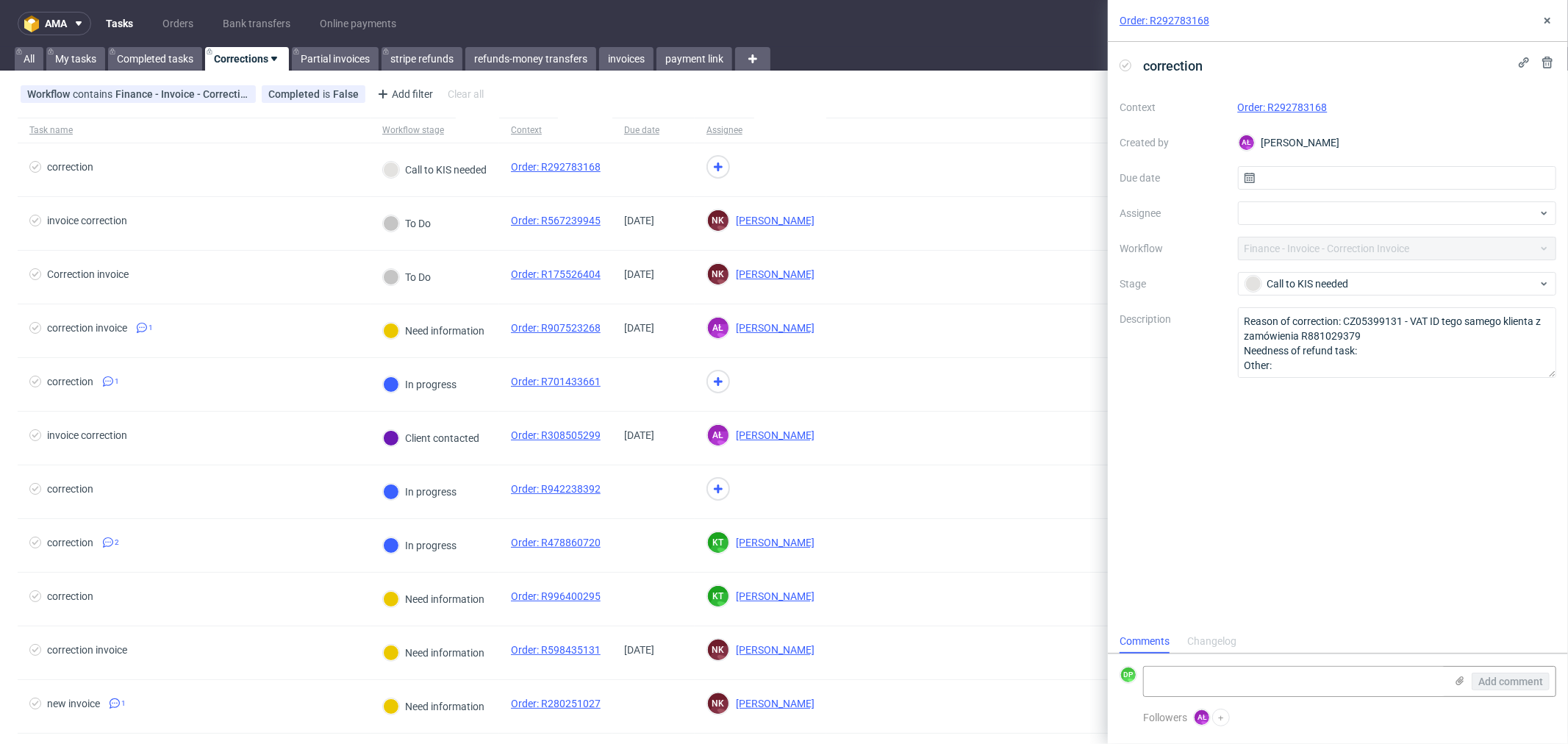
click at [1287, 109] on link "Order: R292783168" at bounding box center [1283, 107] width 90 height 11
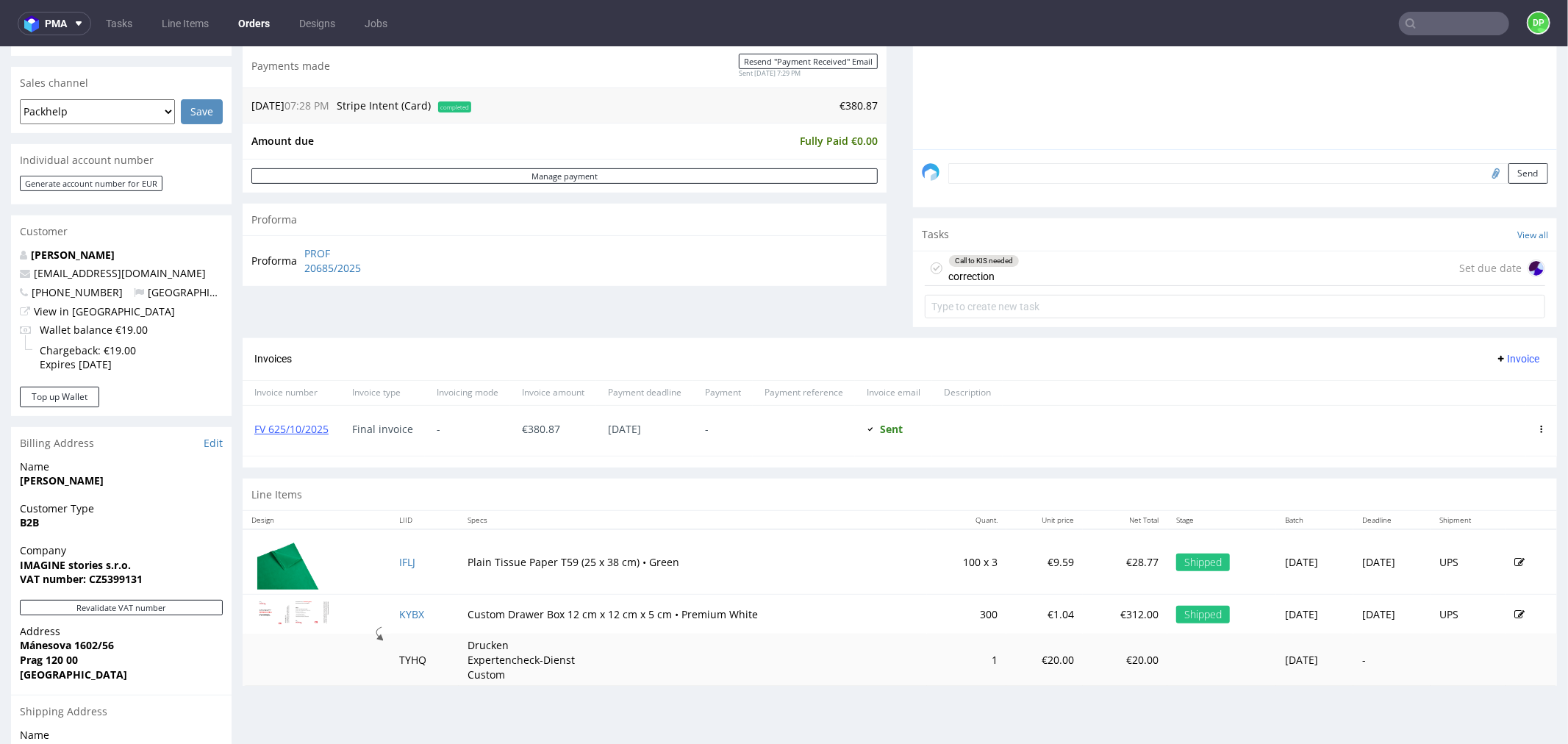
scroll to position [342, 0]
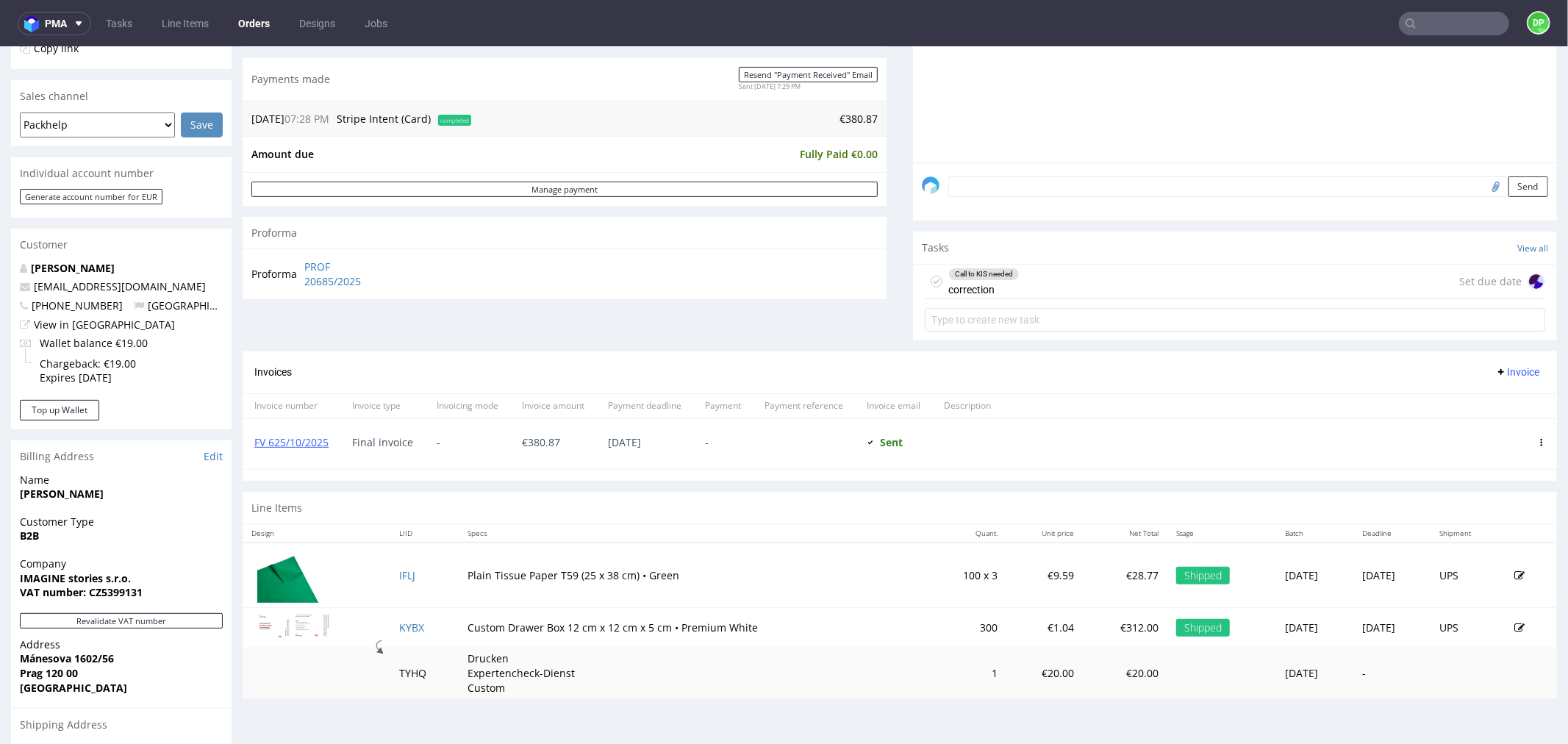
click at [1077, 283] on div "Call to KIS needed correction Set due date" at bounding box center [1235, 281] width 620 height 34
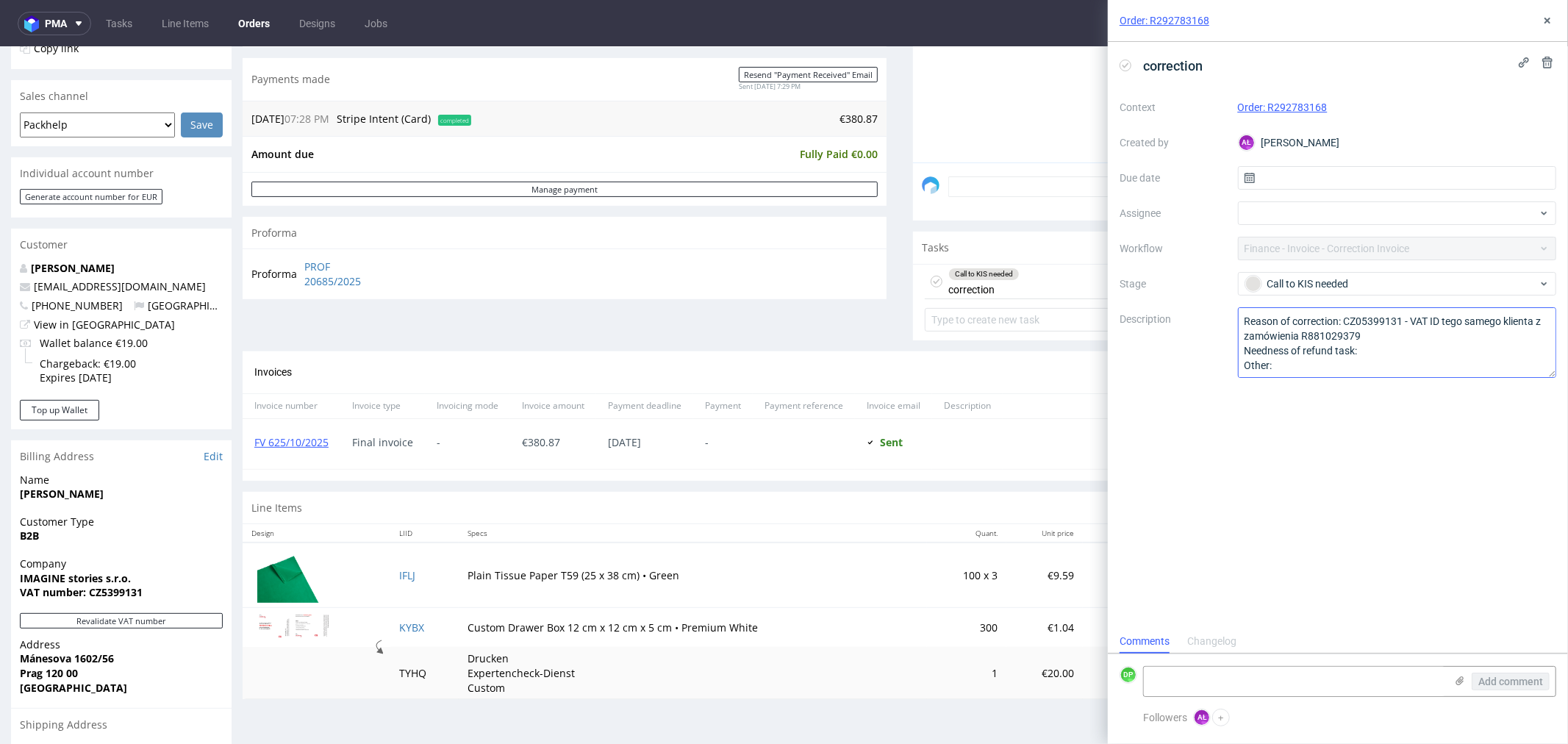
scroll to position [11, 0]
drag, startPoint x: 1422, startPoint y: 339, endPoint x: 1378, endPoint y: 331, distance: 44.7
click at [1378, 331] on textarea "Reason of correction: CZ05399131 - VAT ID tego samego klienta z zamówienia R881…" at bounding box center [1397, 342] width 319 height 70
click at [1423, 354] on textarea "Reason of correction: CZ05399131 - VAT ID tego samego klienta z zamówienia R881…" at bounding box center [1397, 342] width 319 height 70
drag, startPoint x: 1408, startPoint y: 329, endPoint x: 1341, endPoint y: 334, distance: 67.2
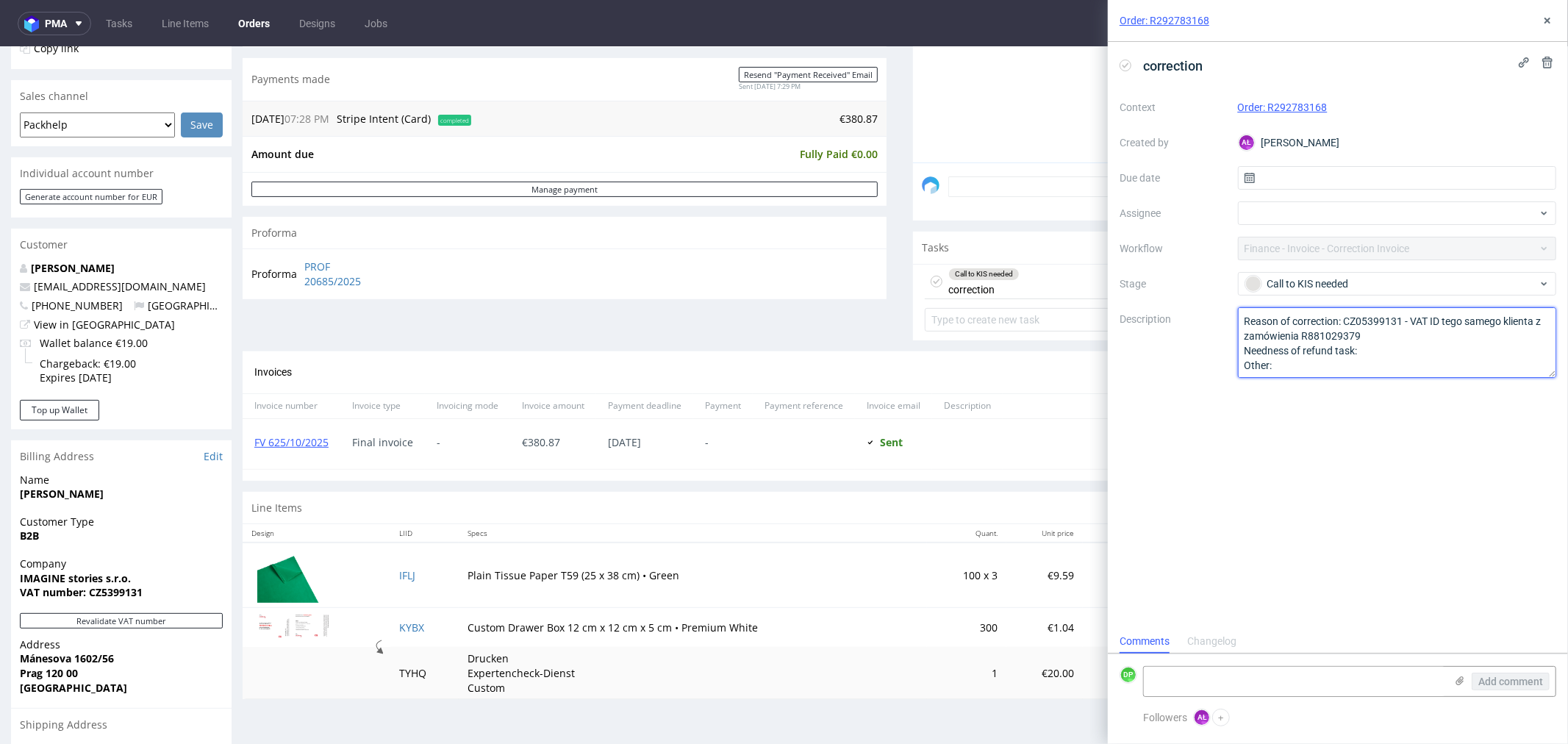
click at [1341, 334] on textarea "Reason of correction: CZ05399131 - VAT ID tego samego klienta z zamówienia R881…" at bounding box center [1397, 342] width 319 height 70
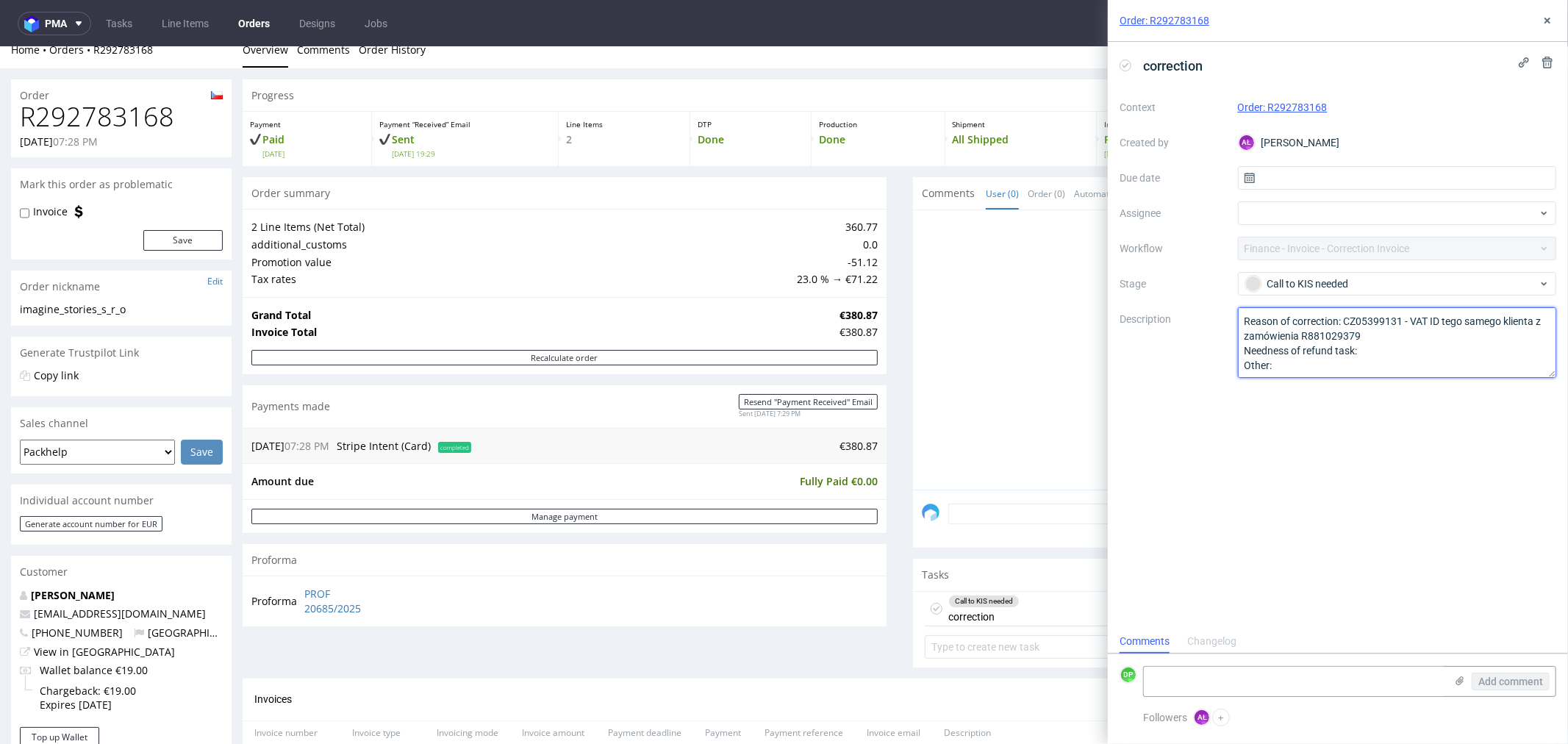
scroll to position [0, 0]
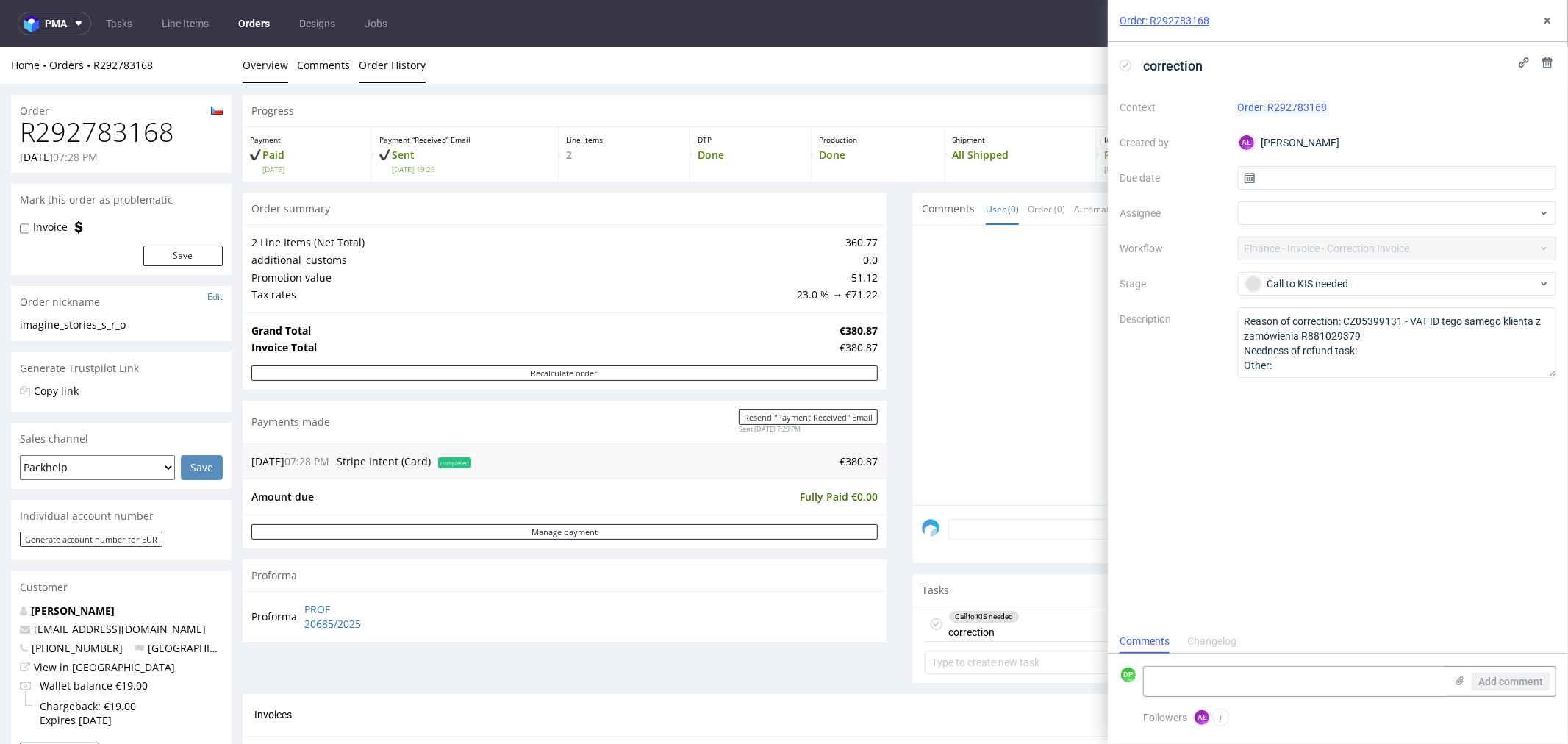
click at [399, 48] on link "Order History" at bounding box center [392, 65] width 67 height 36
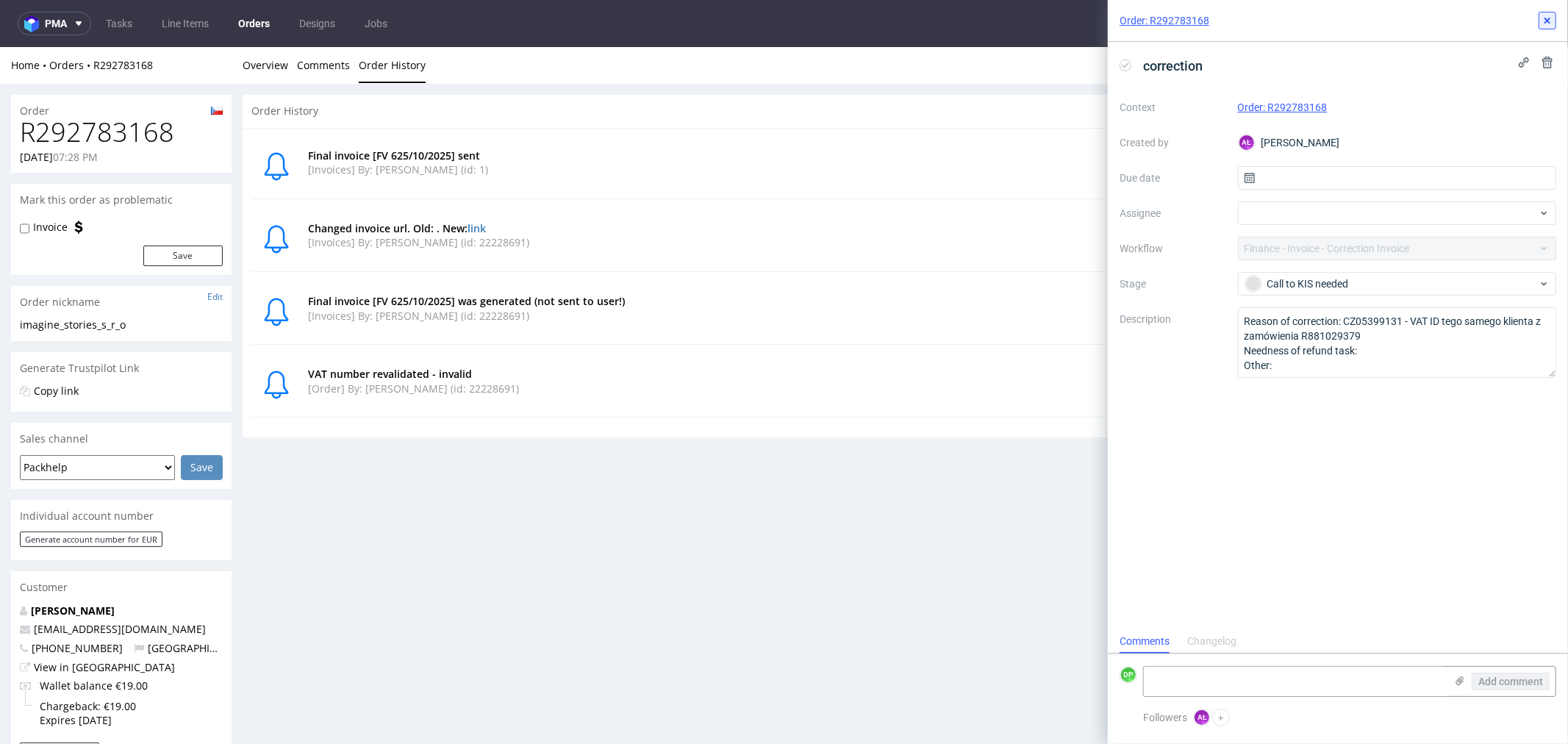
click at [1542, 20] on icon at bounding box center [1548, 20] width 11 height 11
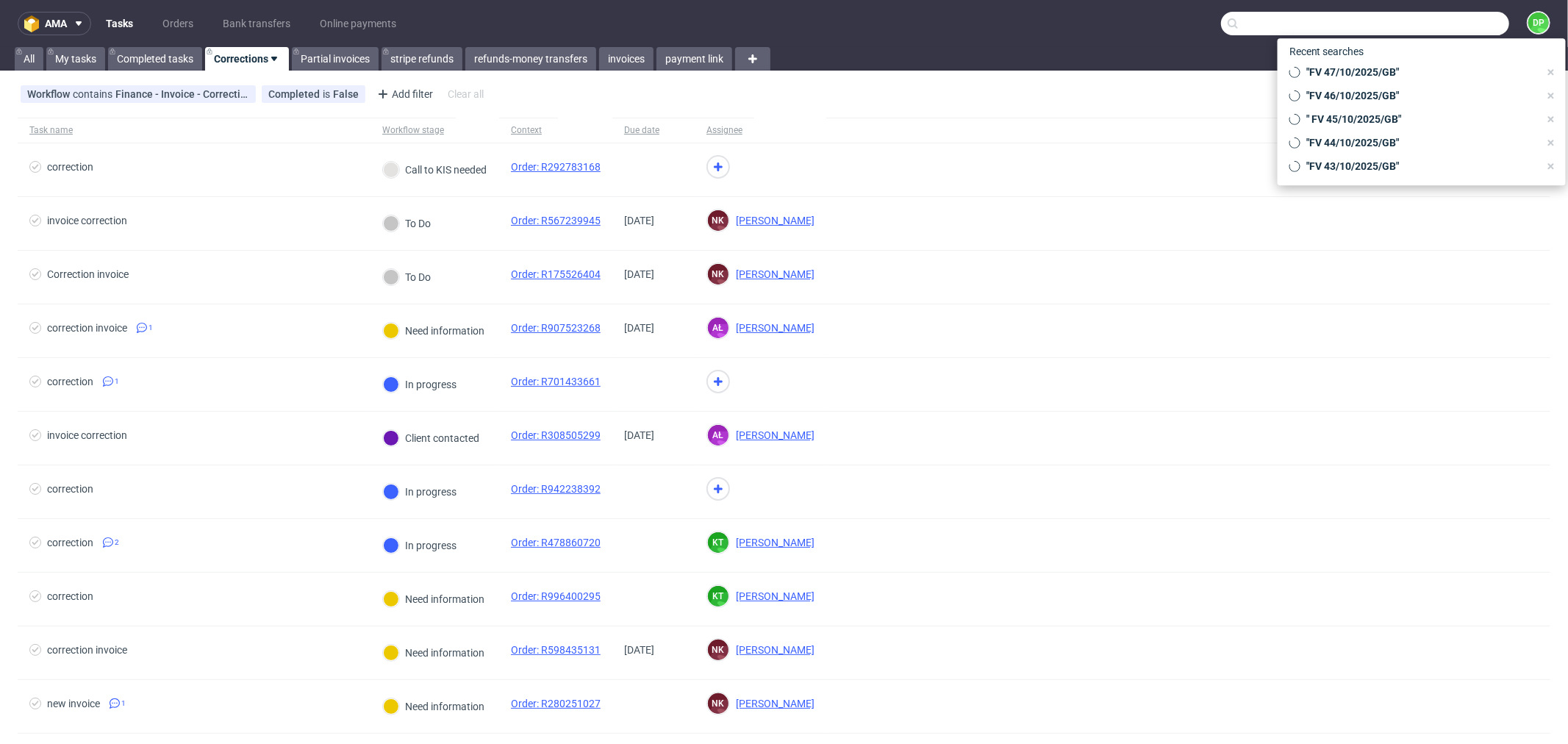
click at [1427, 29] on input "text" at bounding box center [1365, 23] width 288 height 24
paste input "R881029379"
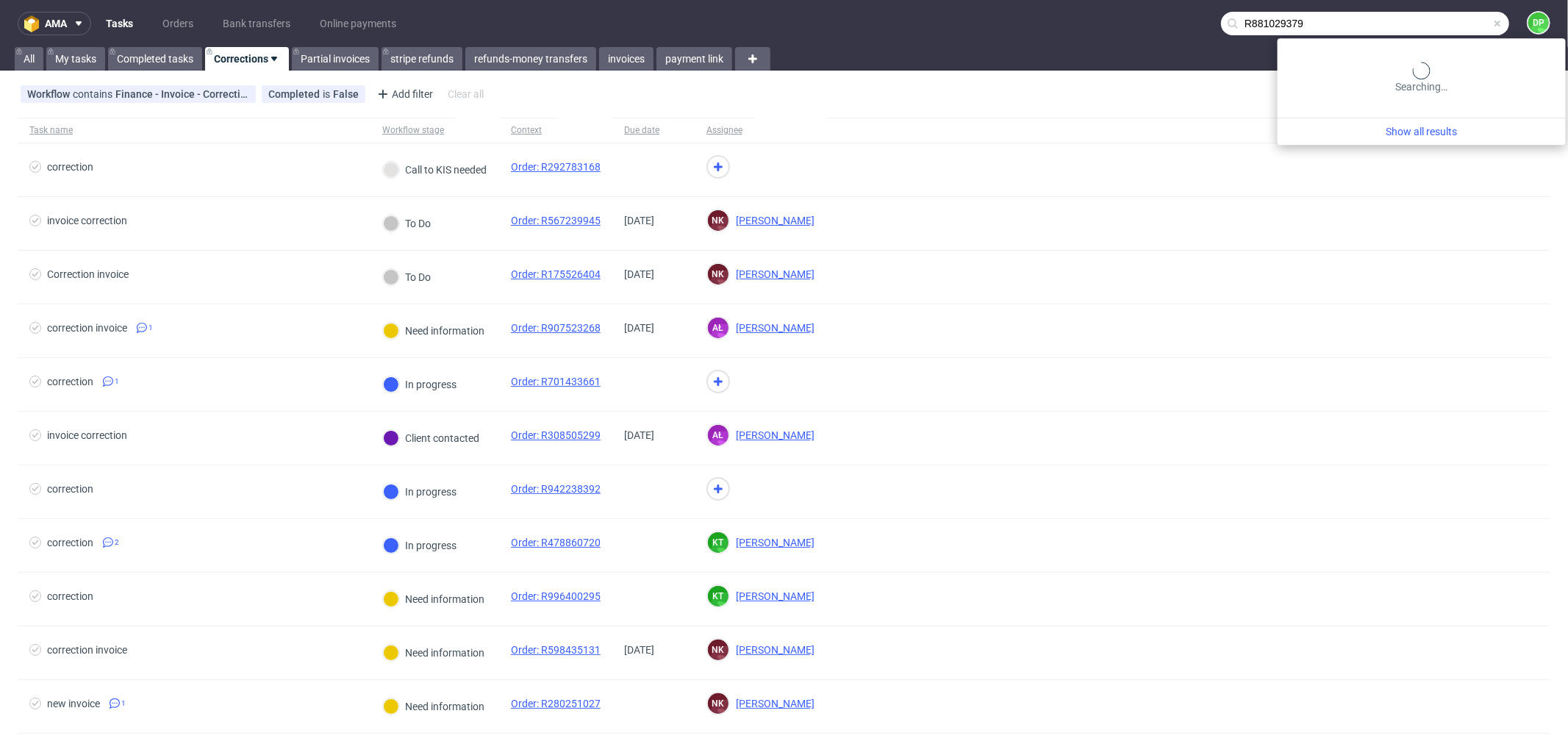
type input "R881029379"
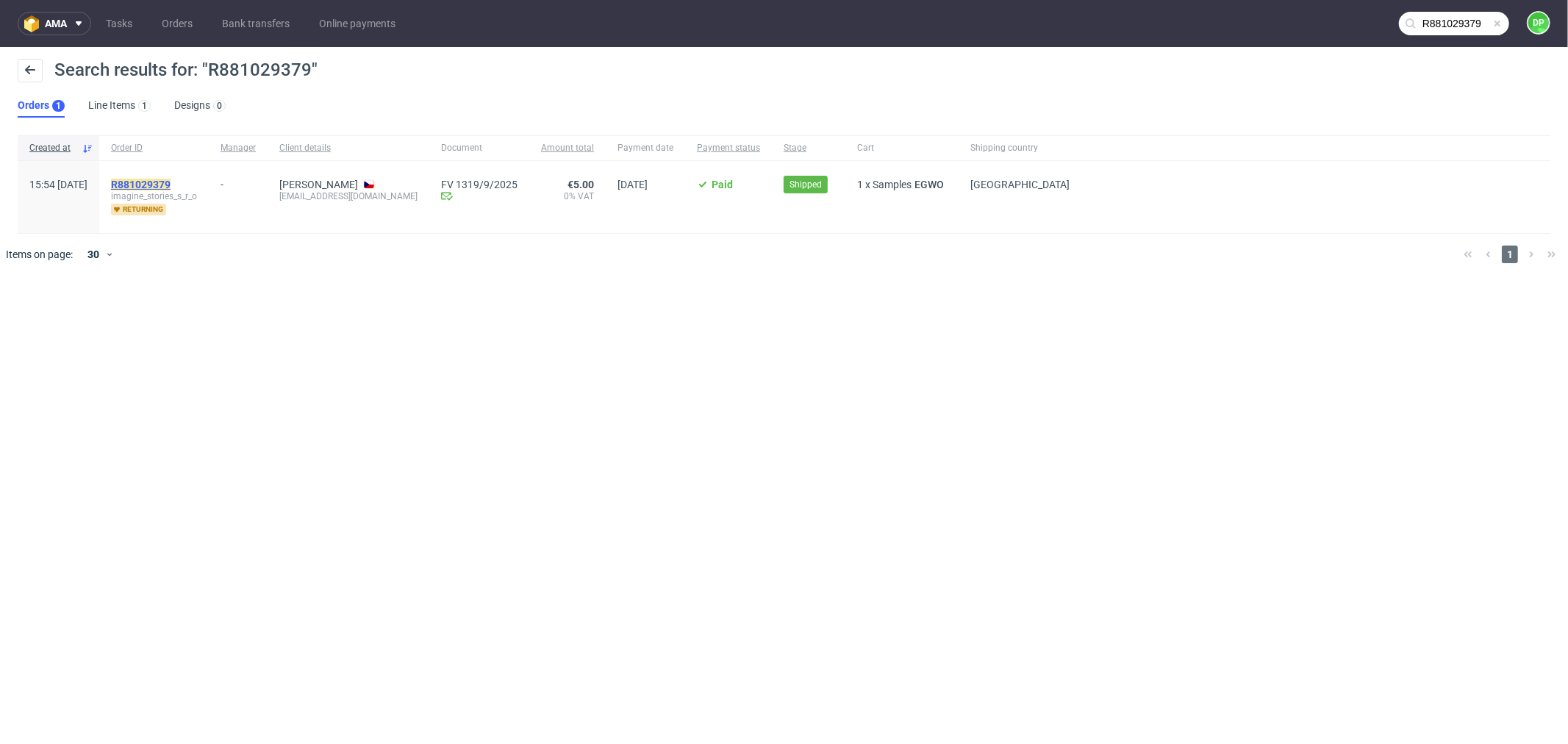
click at [171, 187] on mark "R881029379" at bounding box center [141, 185] width 60 height 11
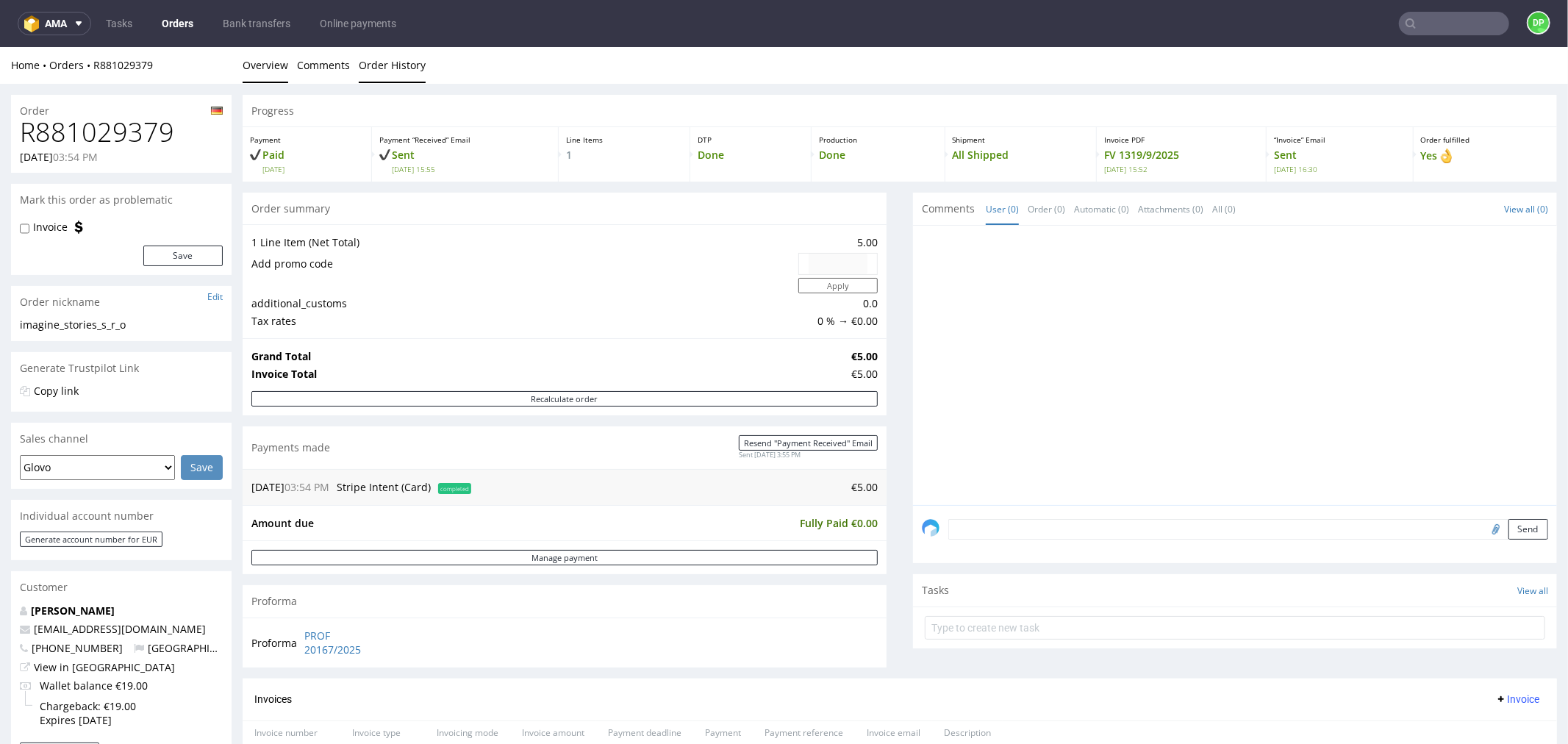
click at [382, 63] on link "Order History" at bounding box center [392, 65] width 67 height 36
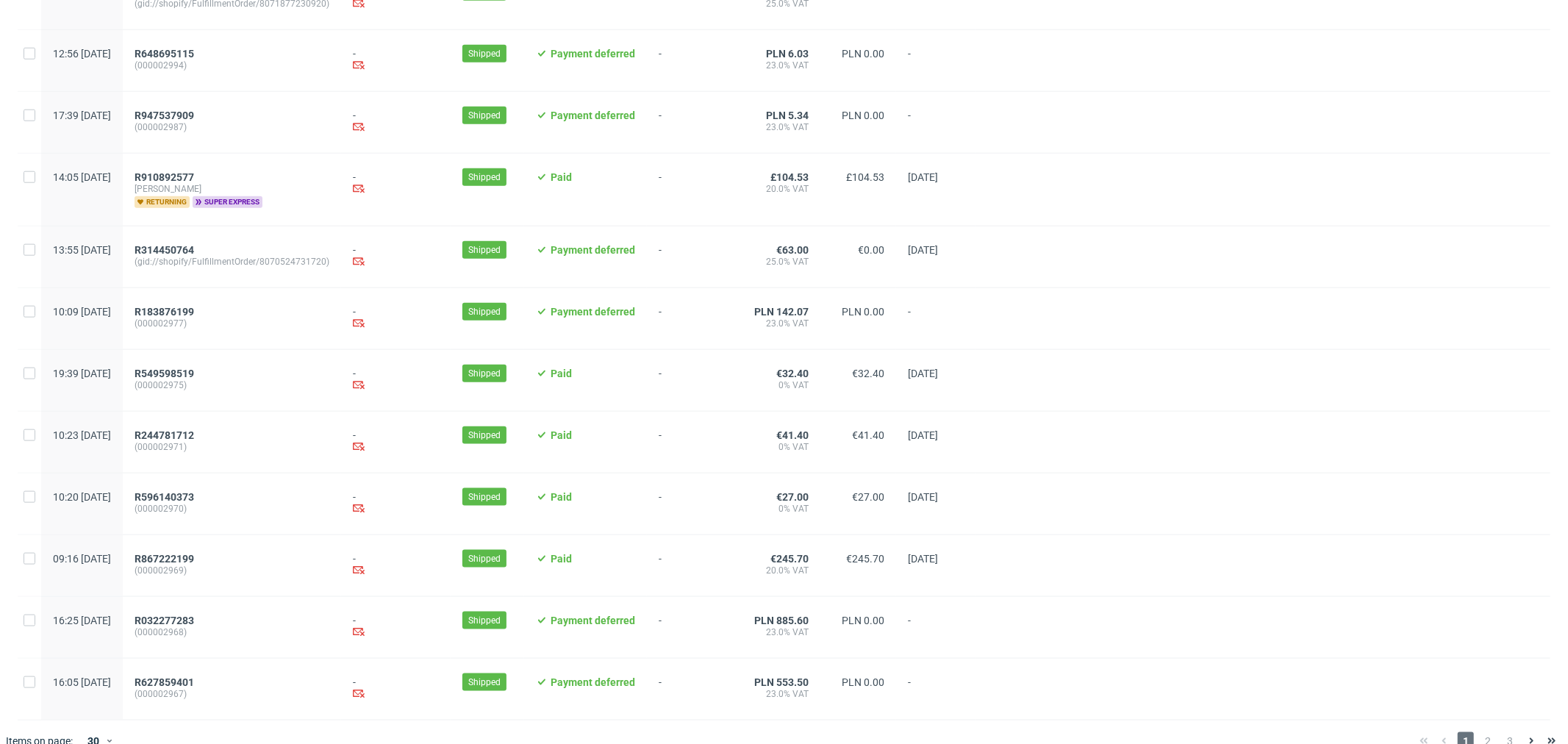
scroll to position [1370, 0]
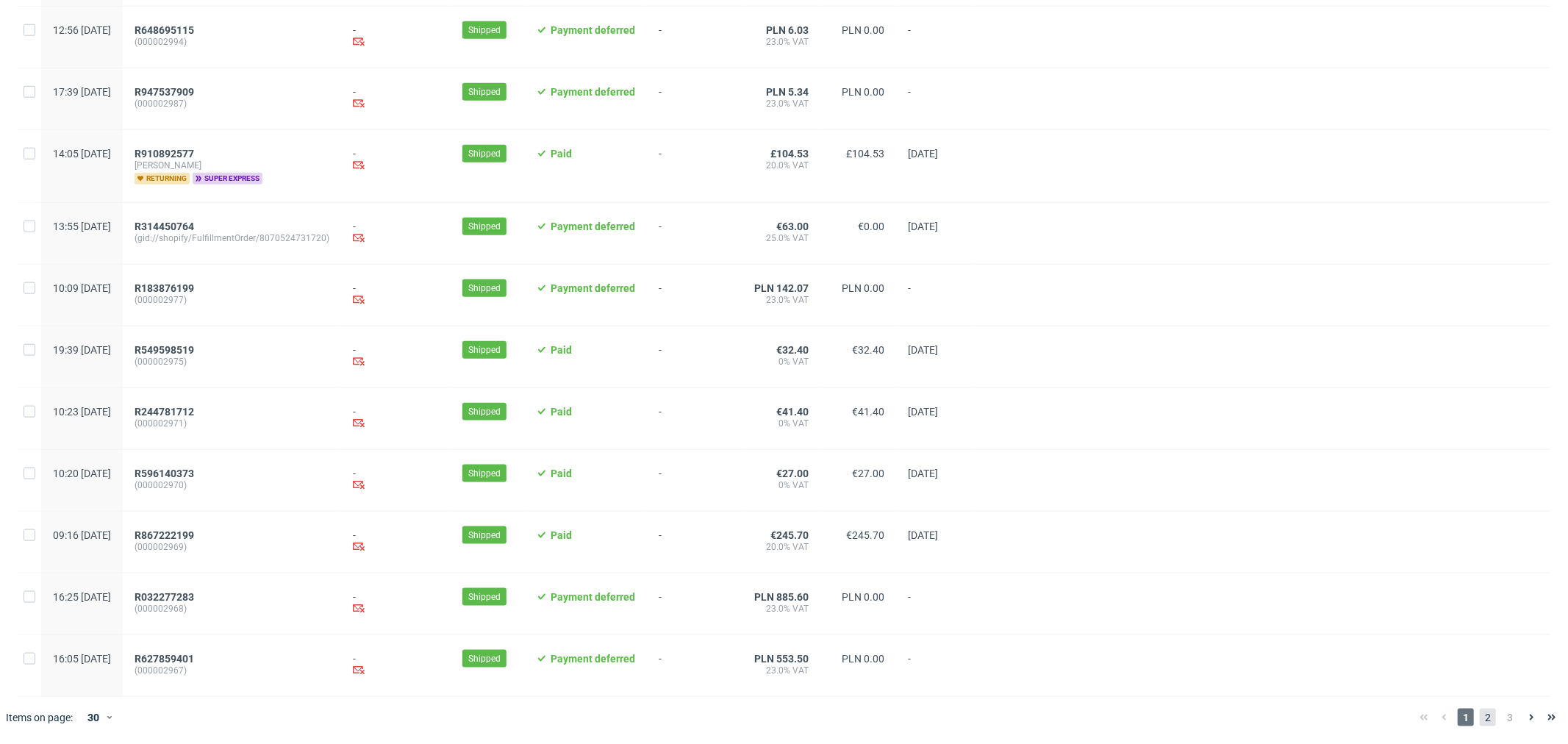
click at [1480, 716] on span "2" at bounding box center [1488, 717] width 16 height 18
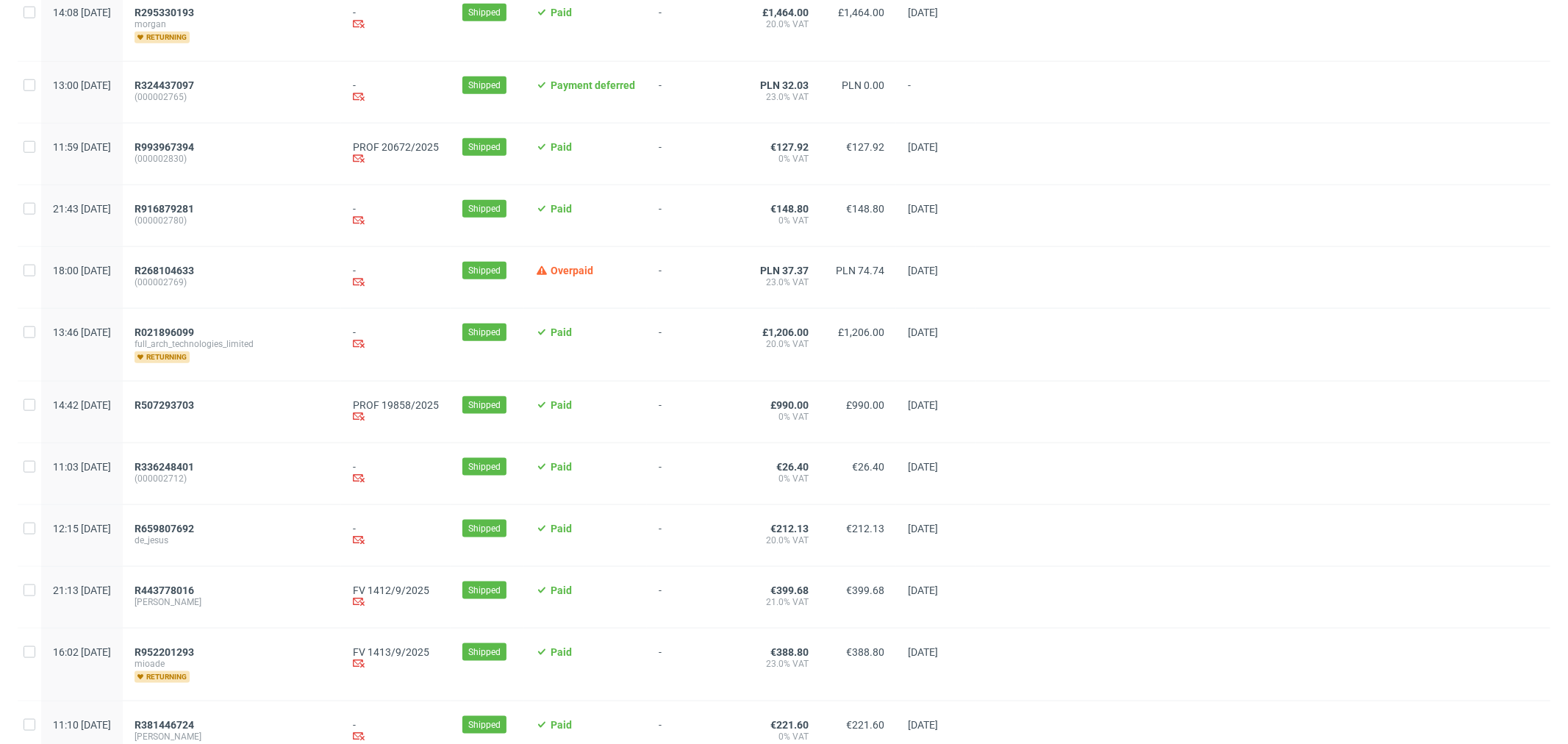
scroll to position [1430, 0]
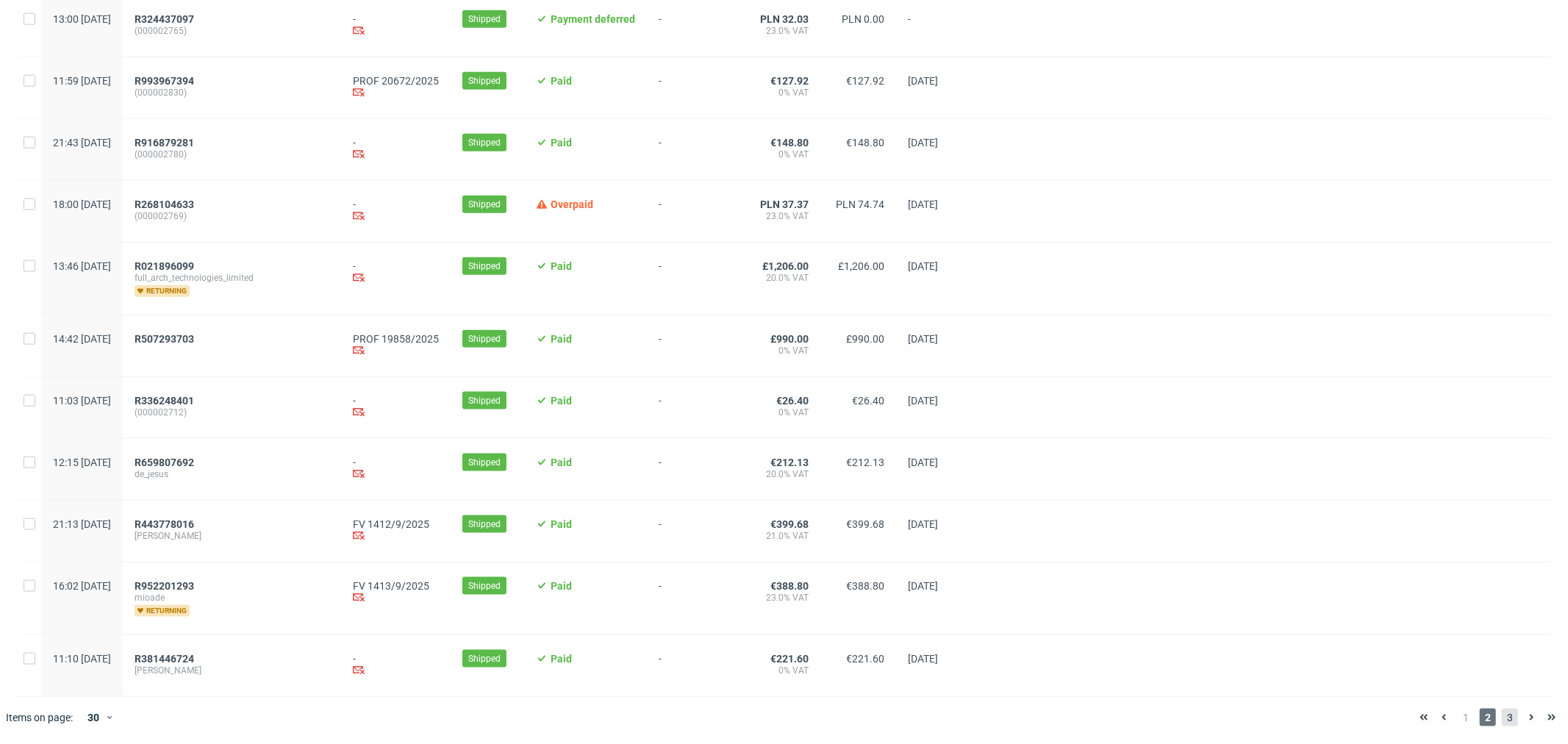
click at [1504, 724] on span "3" at bounding box center [1510, 717] width 16 height 18
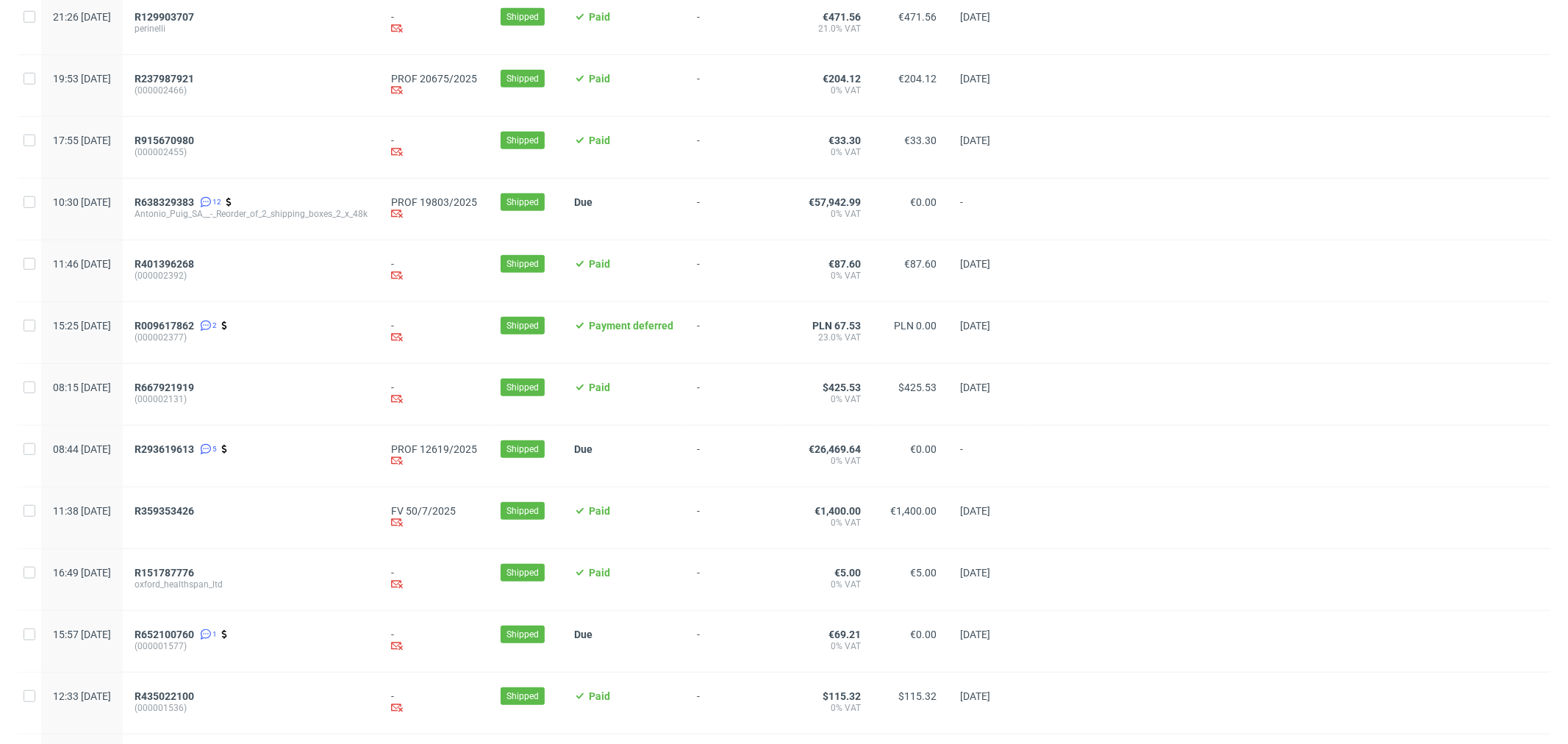
scroll to position [898, 0]
click at [730, 510] on div "-" at bounding box center [733, 517] width 96 height 61
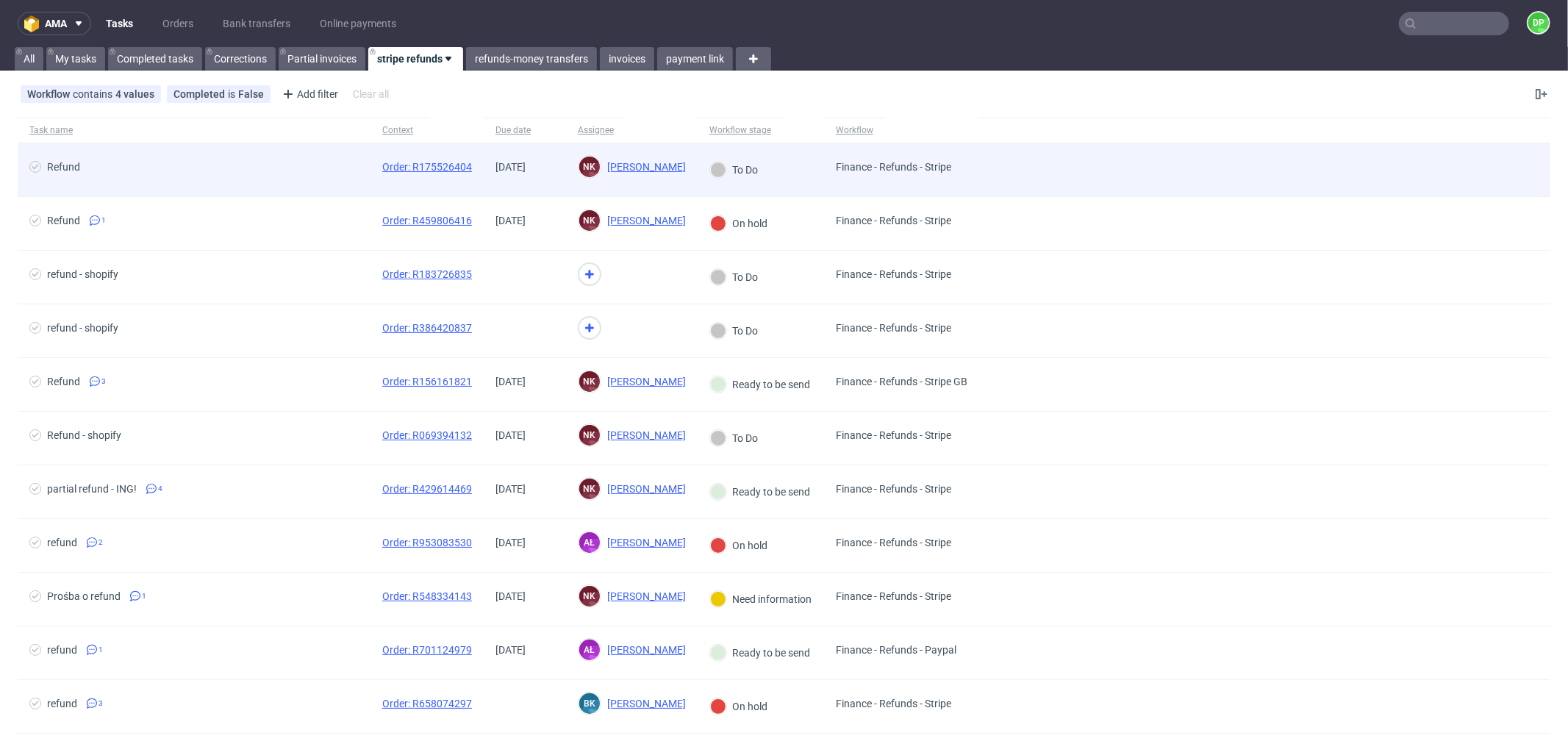
click at [288, 174] on span "Refund" at bounding box center [194, 170] width 329 height 18
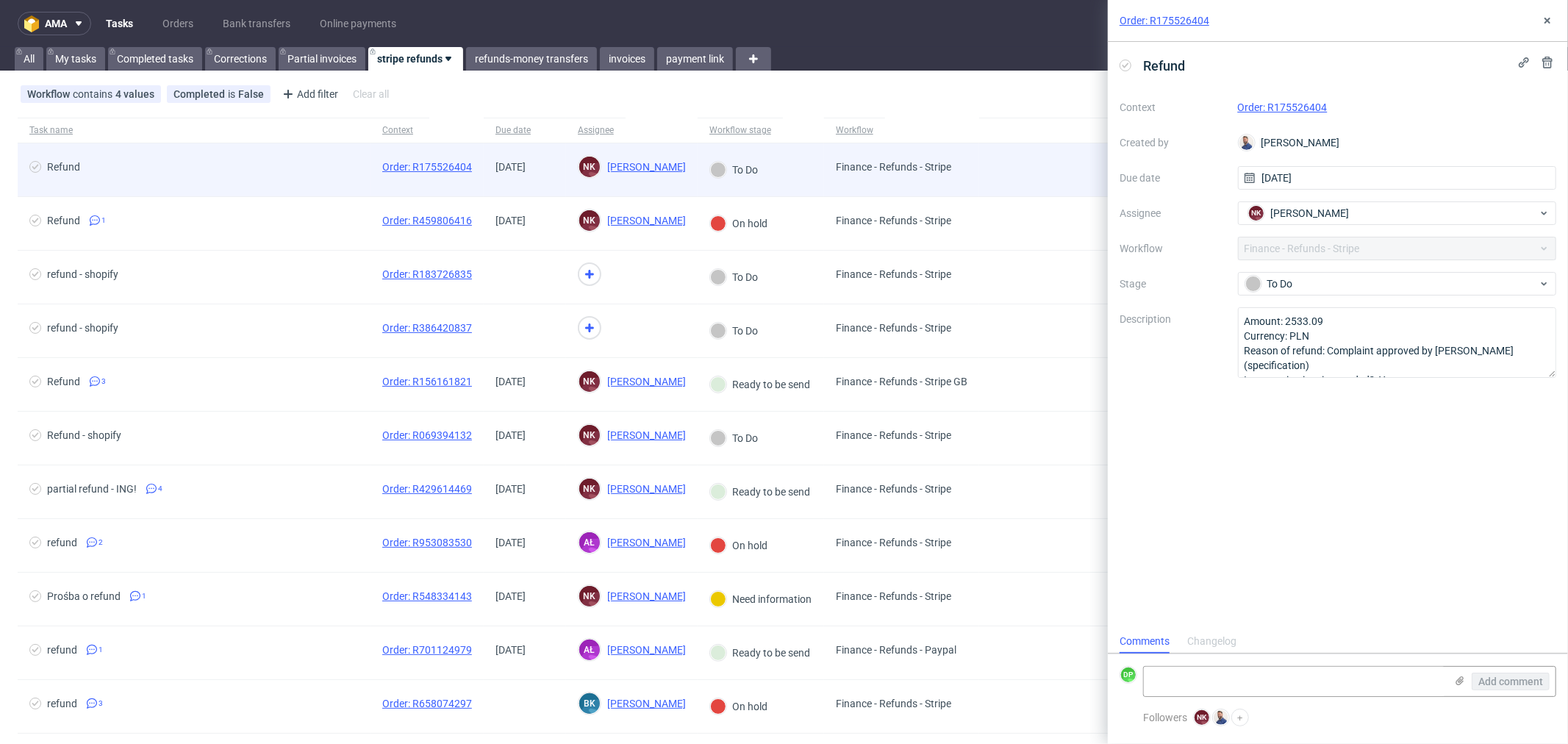
scroll to position [11, 0]
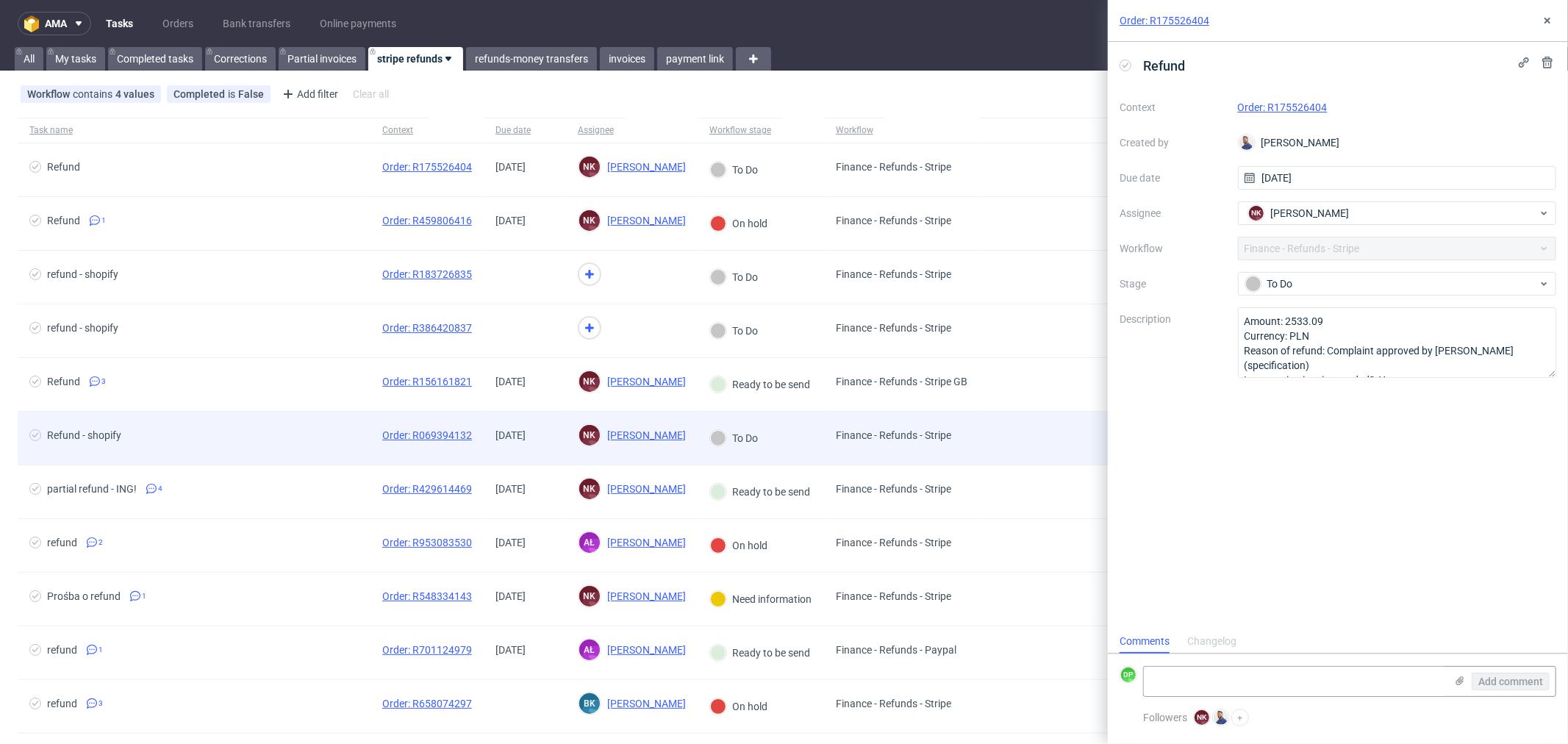
click at [259, 439] on span "Refund - shopify" at bounding box center [194, 438] width 329 height 18
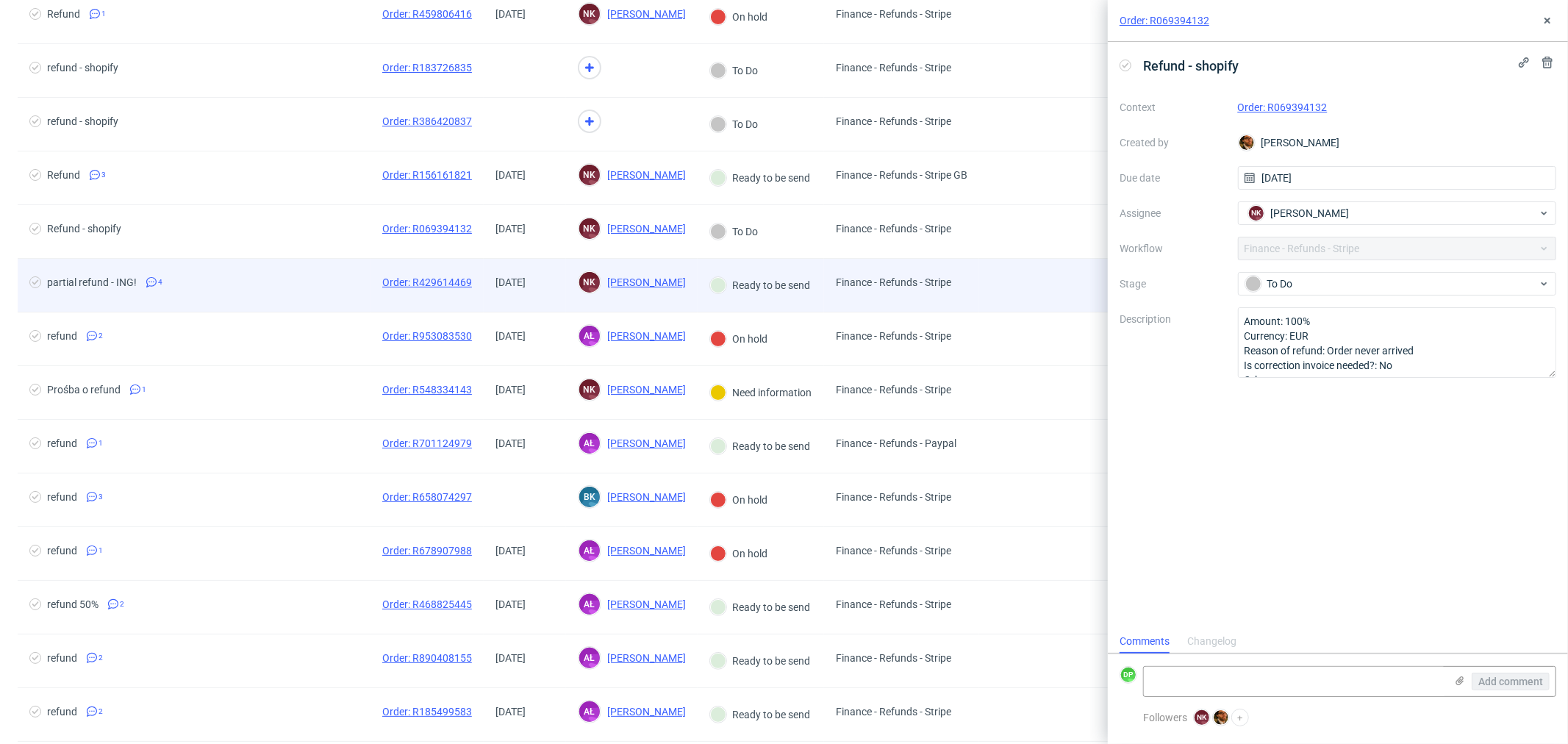
scroll to position [209, 0]
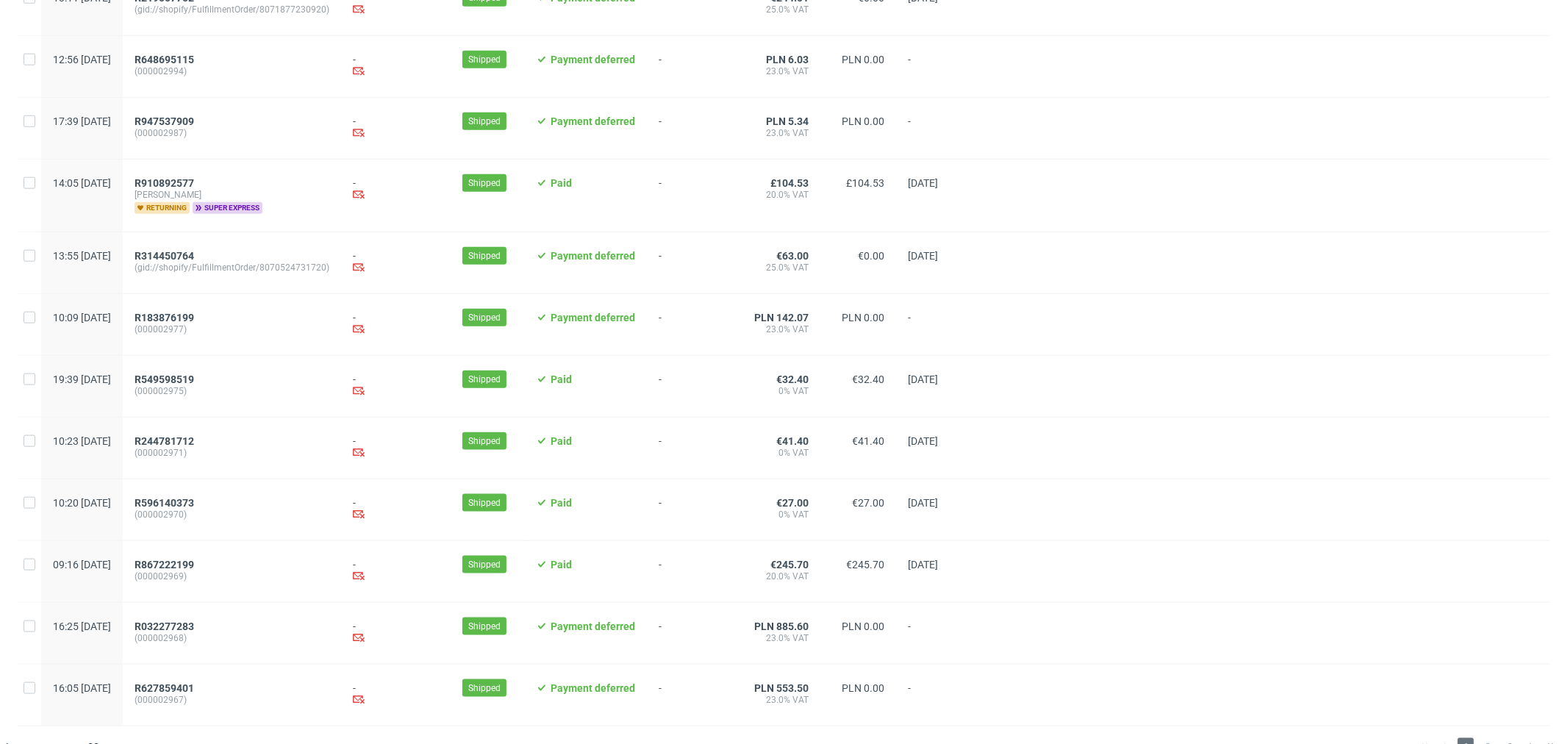
scroll to position [1370, 0]
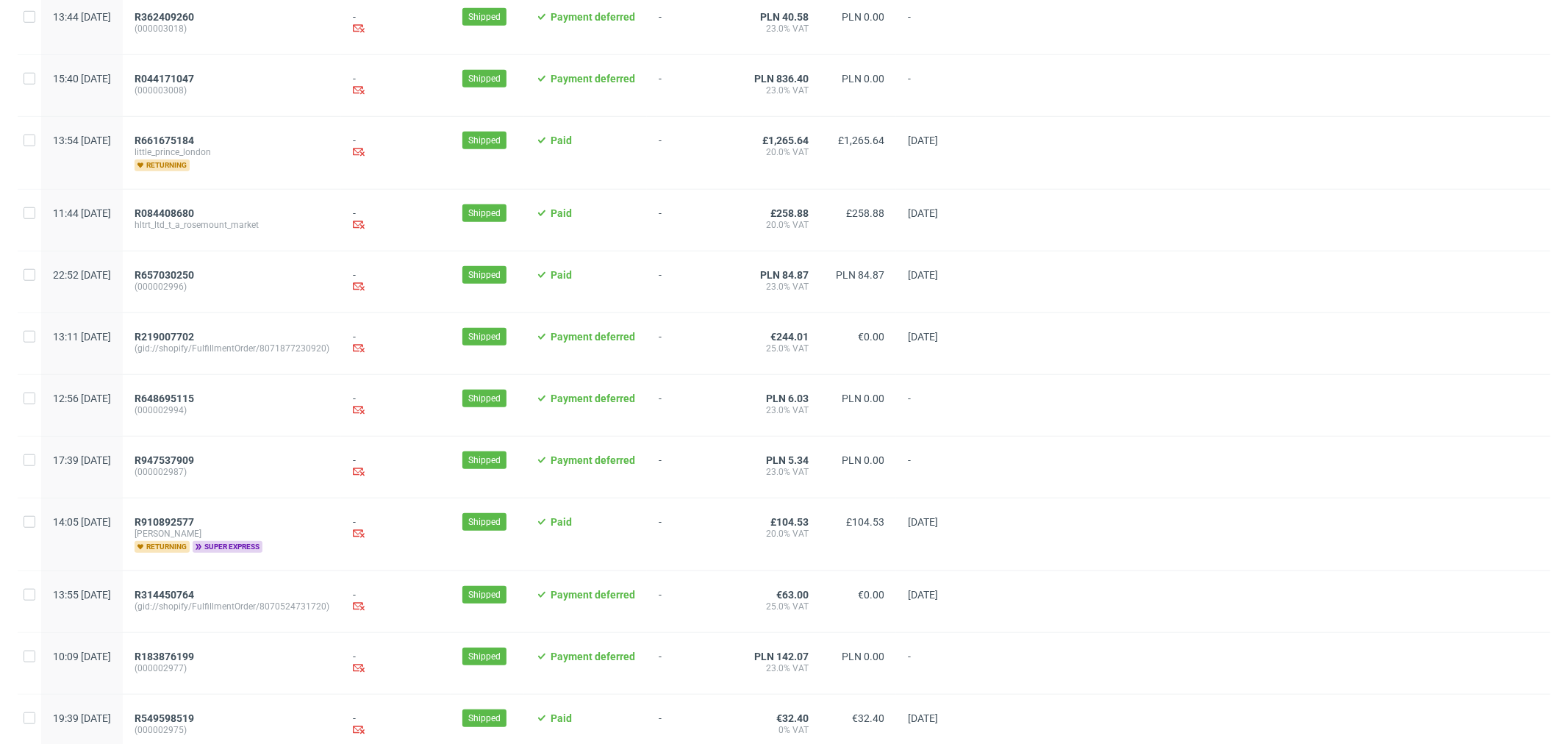
scroll to position [1370, 0]
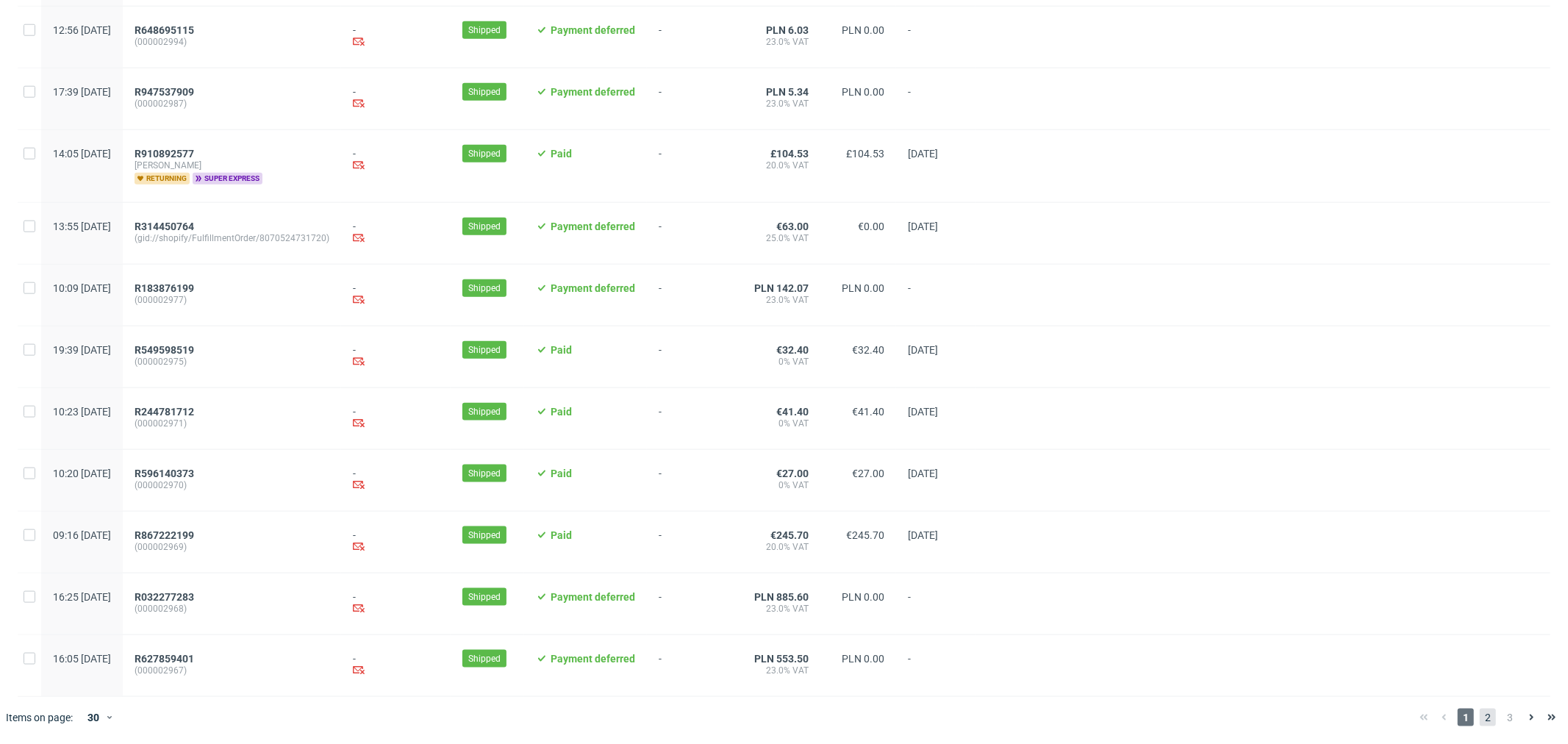
click at [1480, 719] on span "2" at bounding box center [1488, 717] width 16 height 18
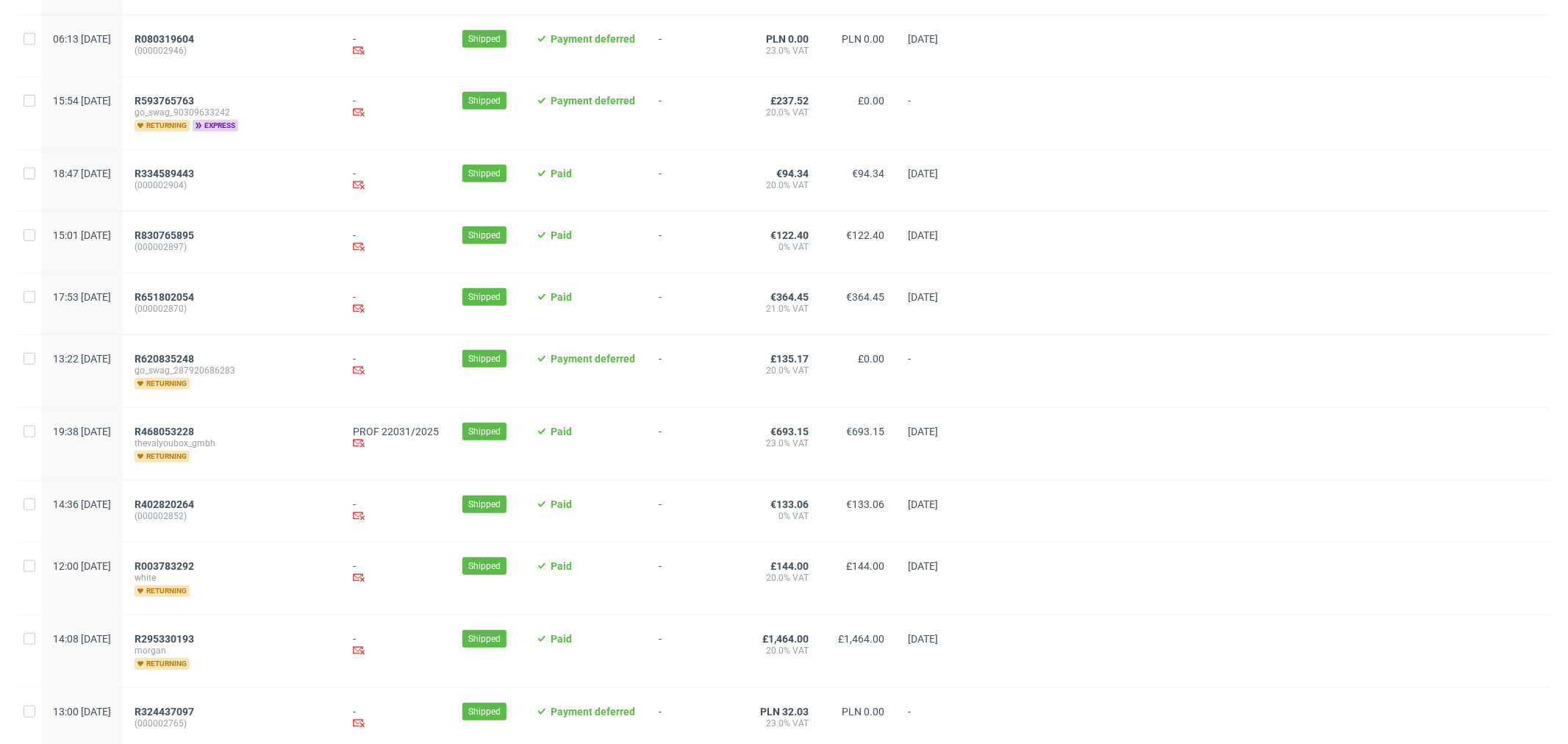
scroll to position [902, 0]
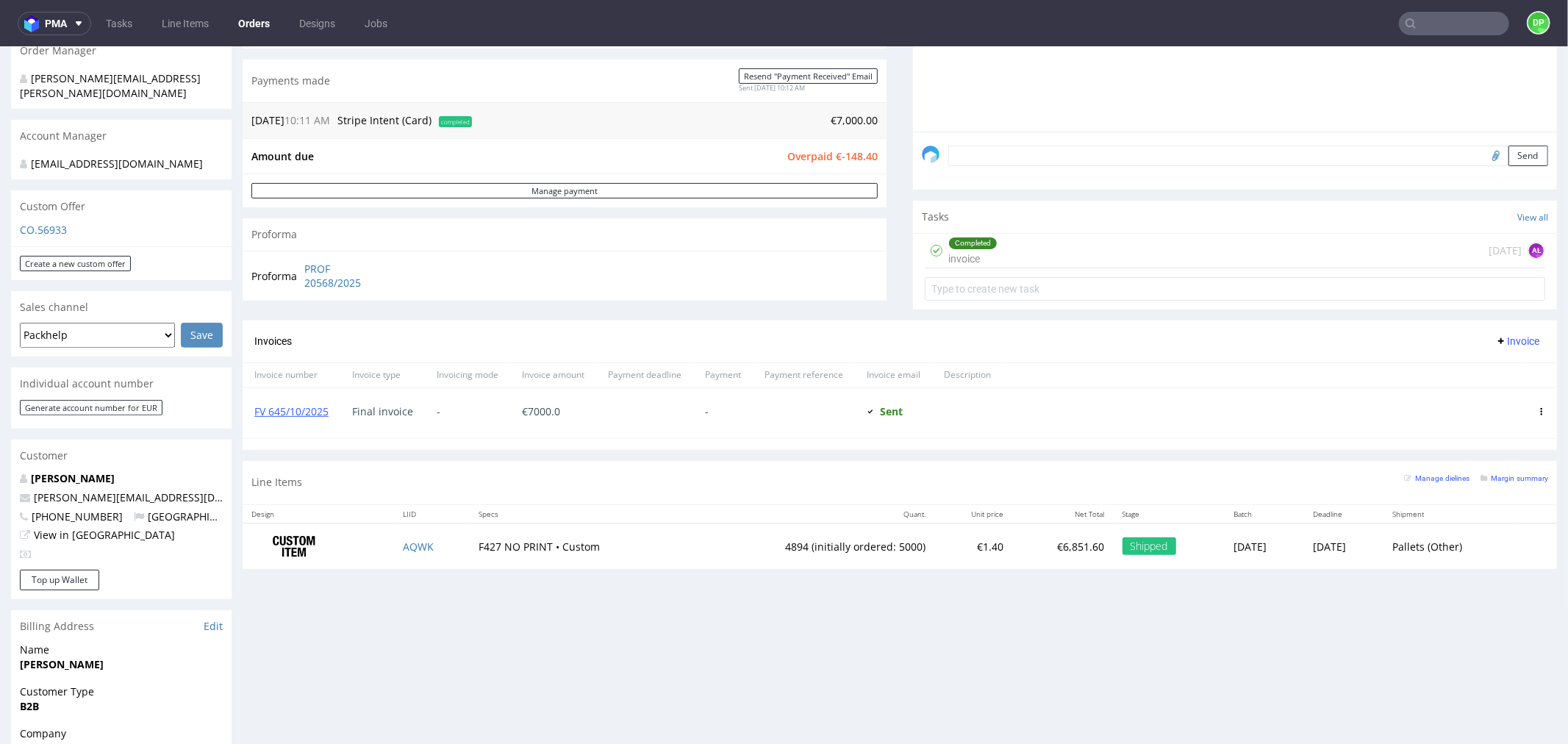
scroll to position [370, 0]
click at [1044, 256] on div "Completed invoice today AŁ" at bounding box center [1235, 253] width 620 height 34
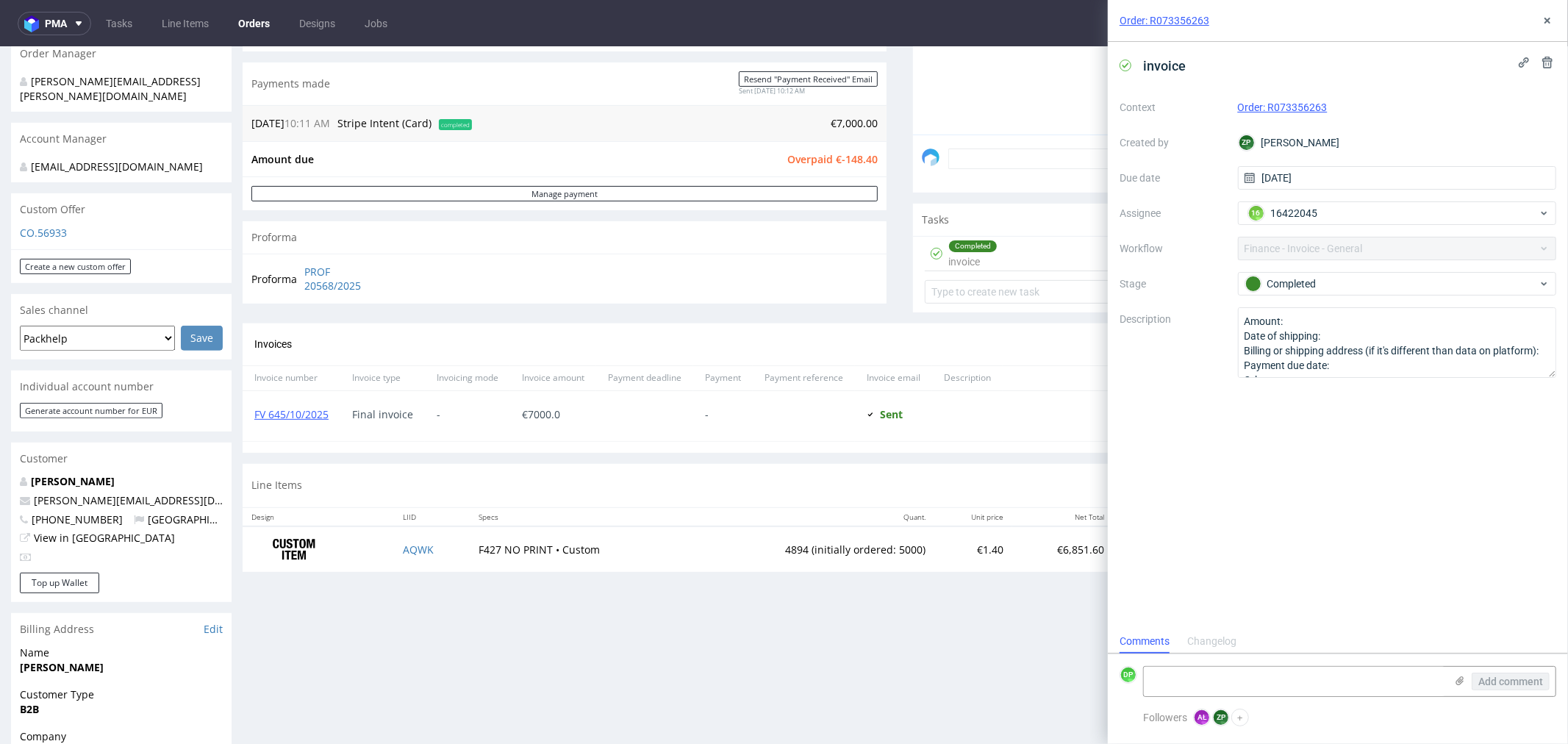
scroll to position [11, 0]
click at [1546, 22] on use at bounding box center [1547, 20] width 6 height 6
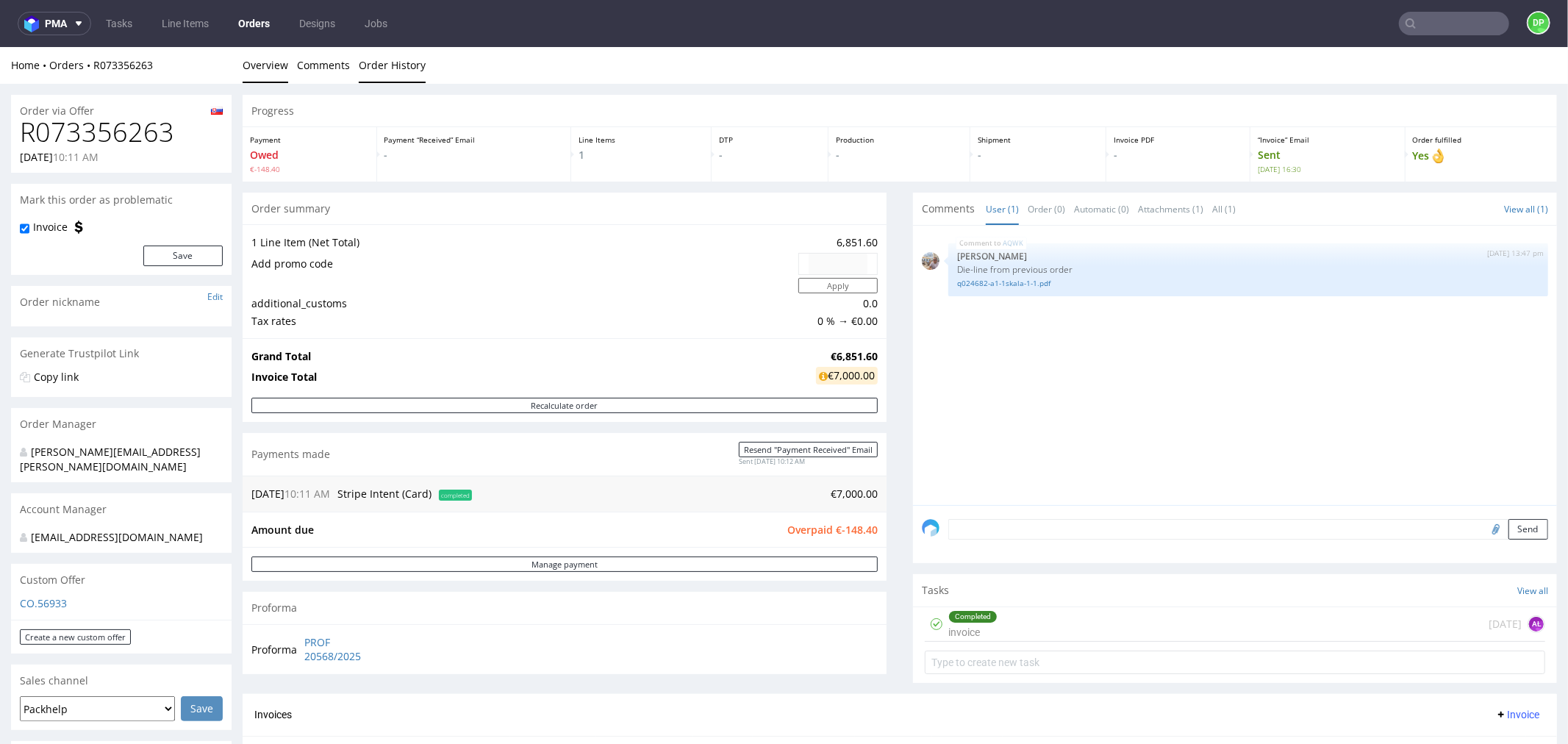
click at [387, 61] on link "Order History" at bounding box center [392, 65] width 67 height 36
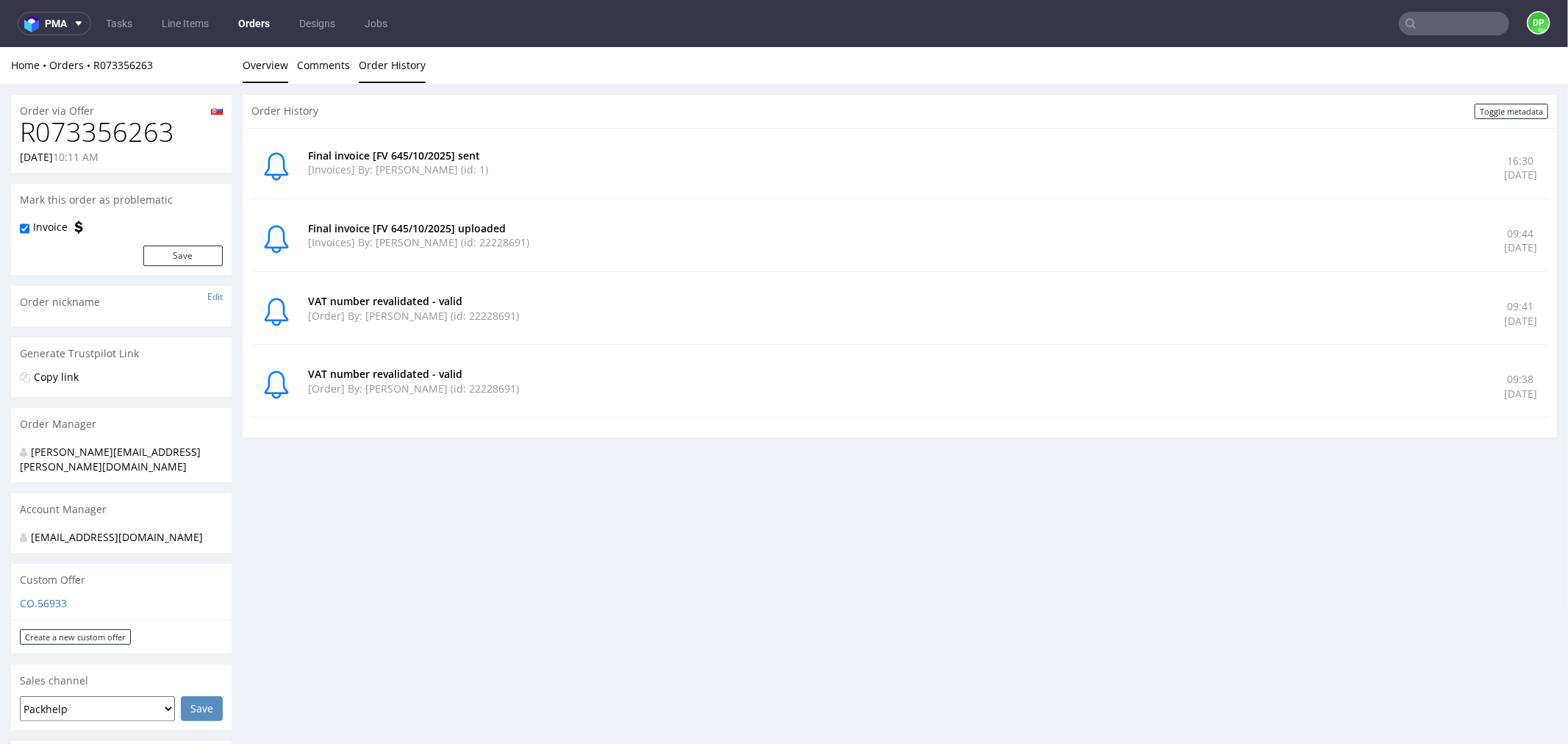
click at [256, 64] on link "Overview" at bounding box center [266, 65] width 46 height 36
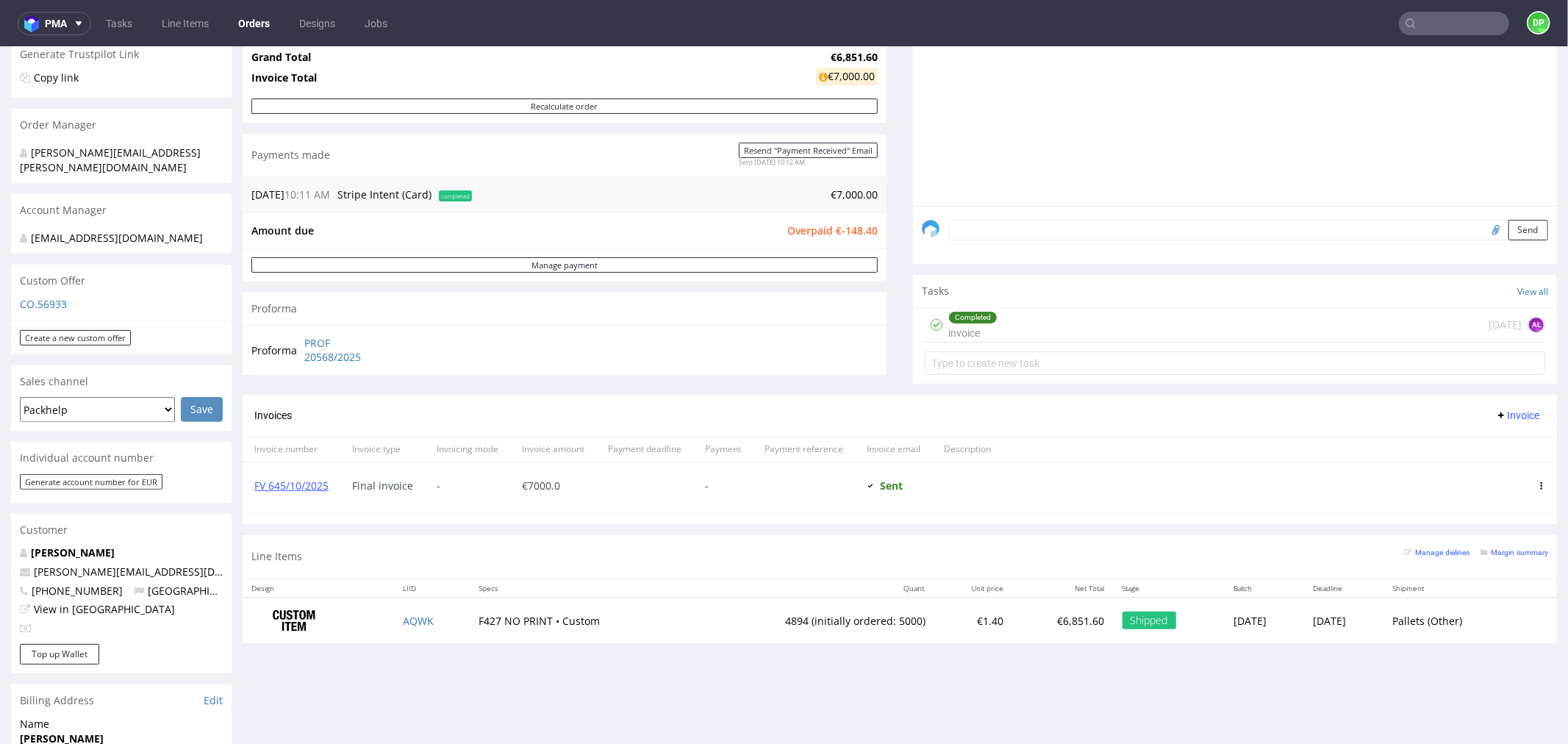
scroll to position [300, 0]
click at [278, 477] on link "FV 645/10/2025" at bounding box center [291, 483] width 74 height 14
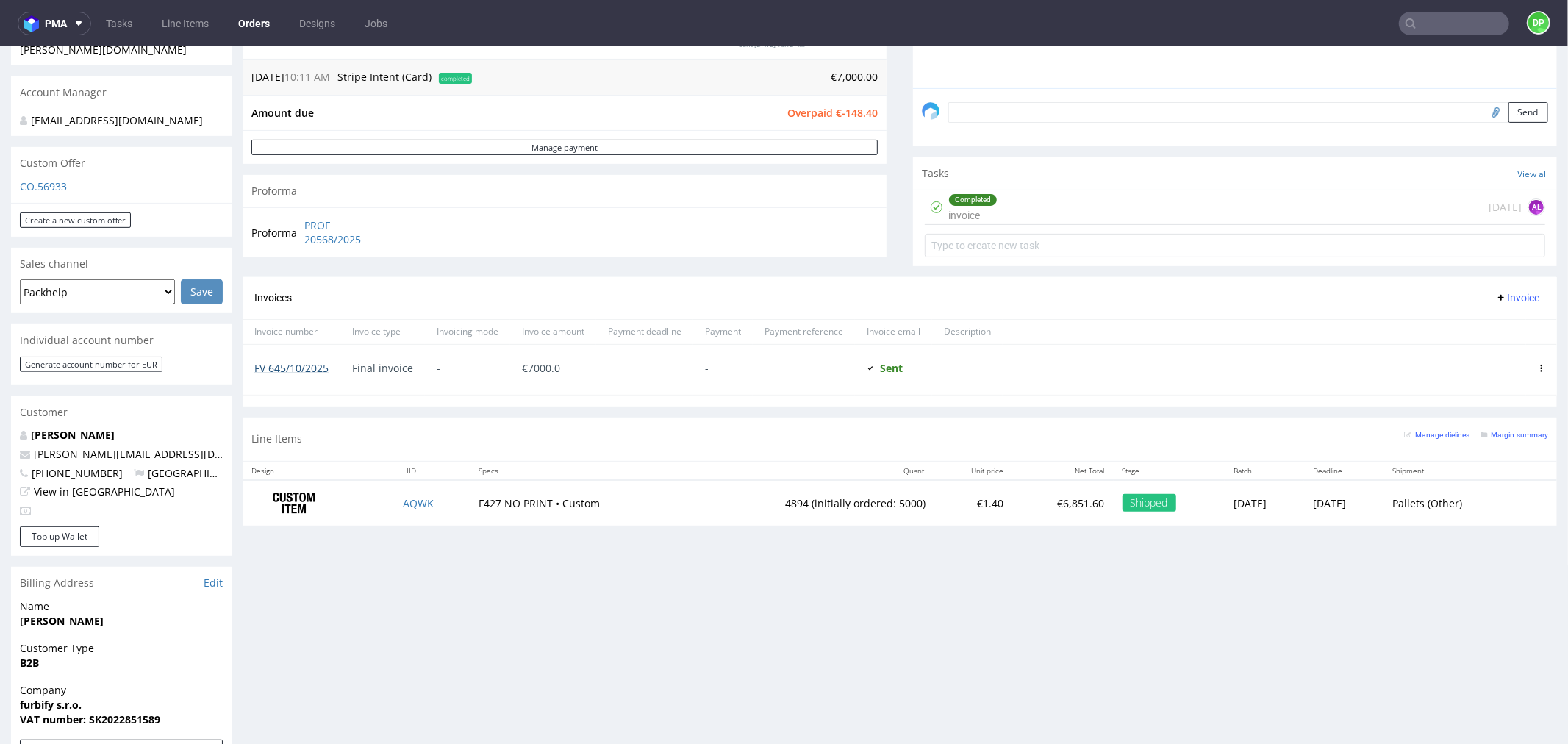
scroll to position [417, 0]
click at [305, 363] on link "FV 645/10/2025" at bounding box center [291, 366] width 74 height 14
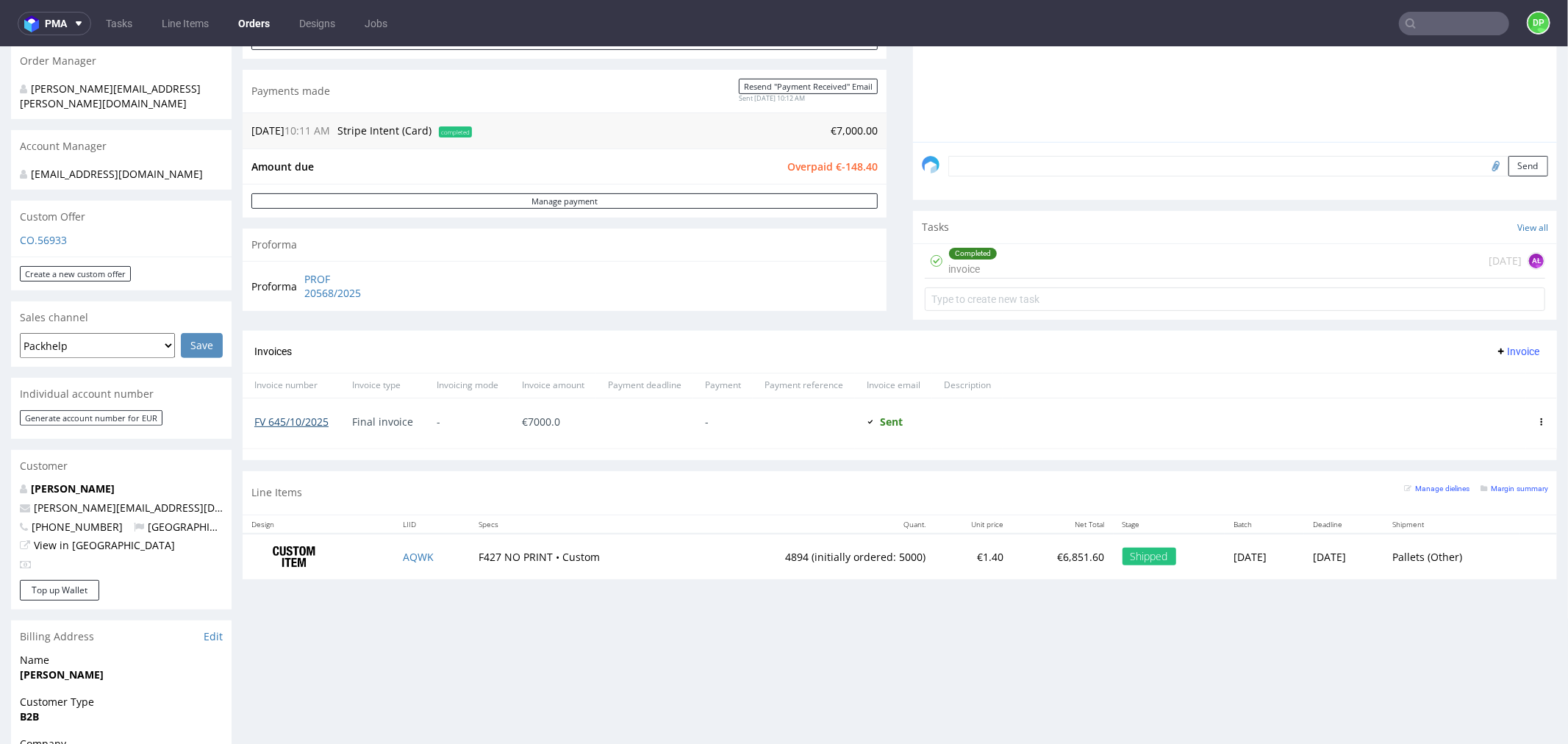
scroll to position [363, 0]
click at [296, 417] on link "FV 645/10/2025" at bounding box center [291, 421] width 74 height 14
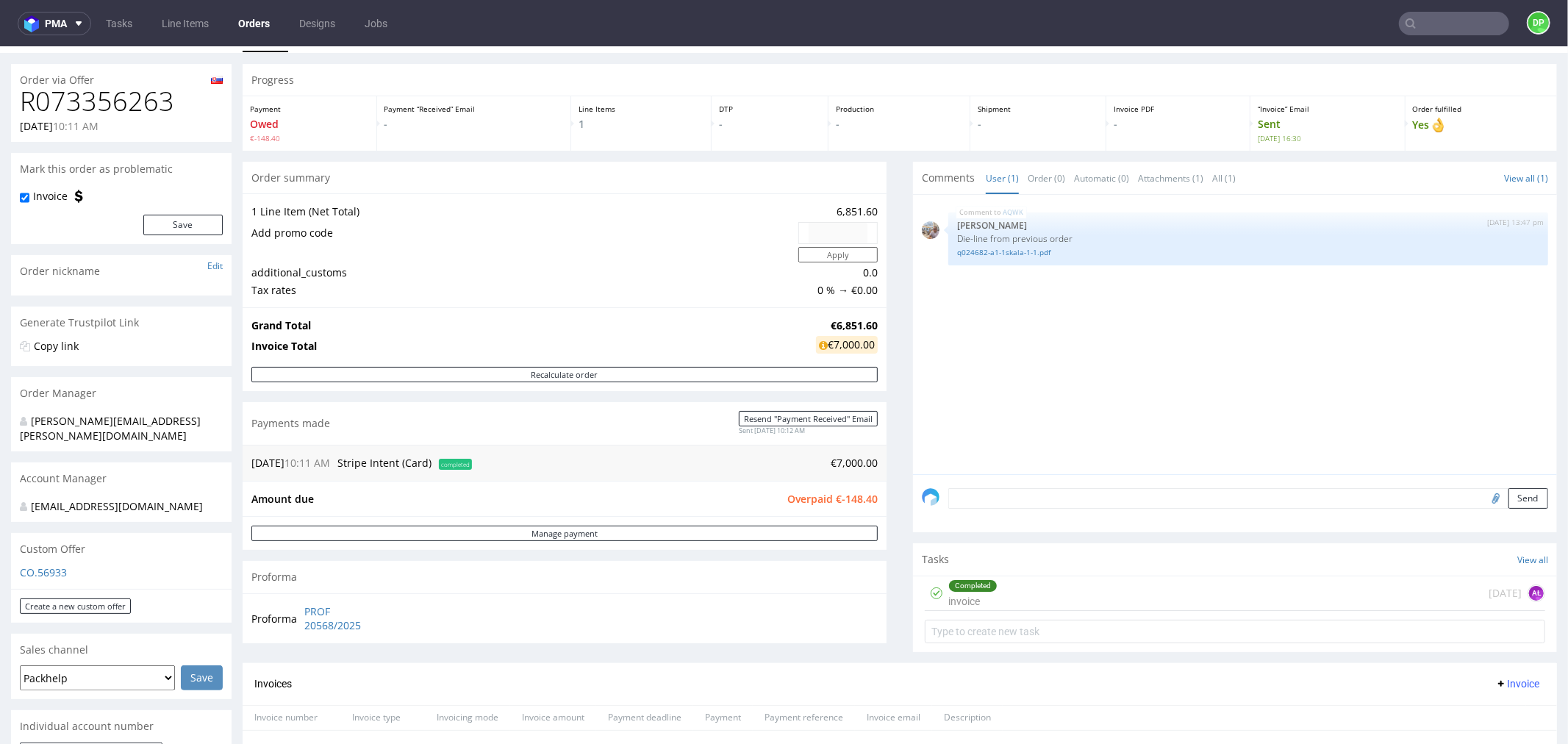
scroll to position [0, 0]
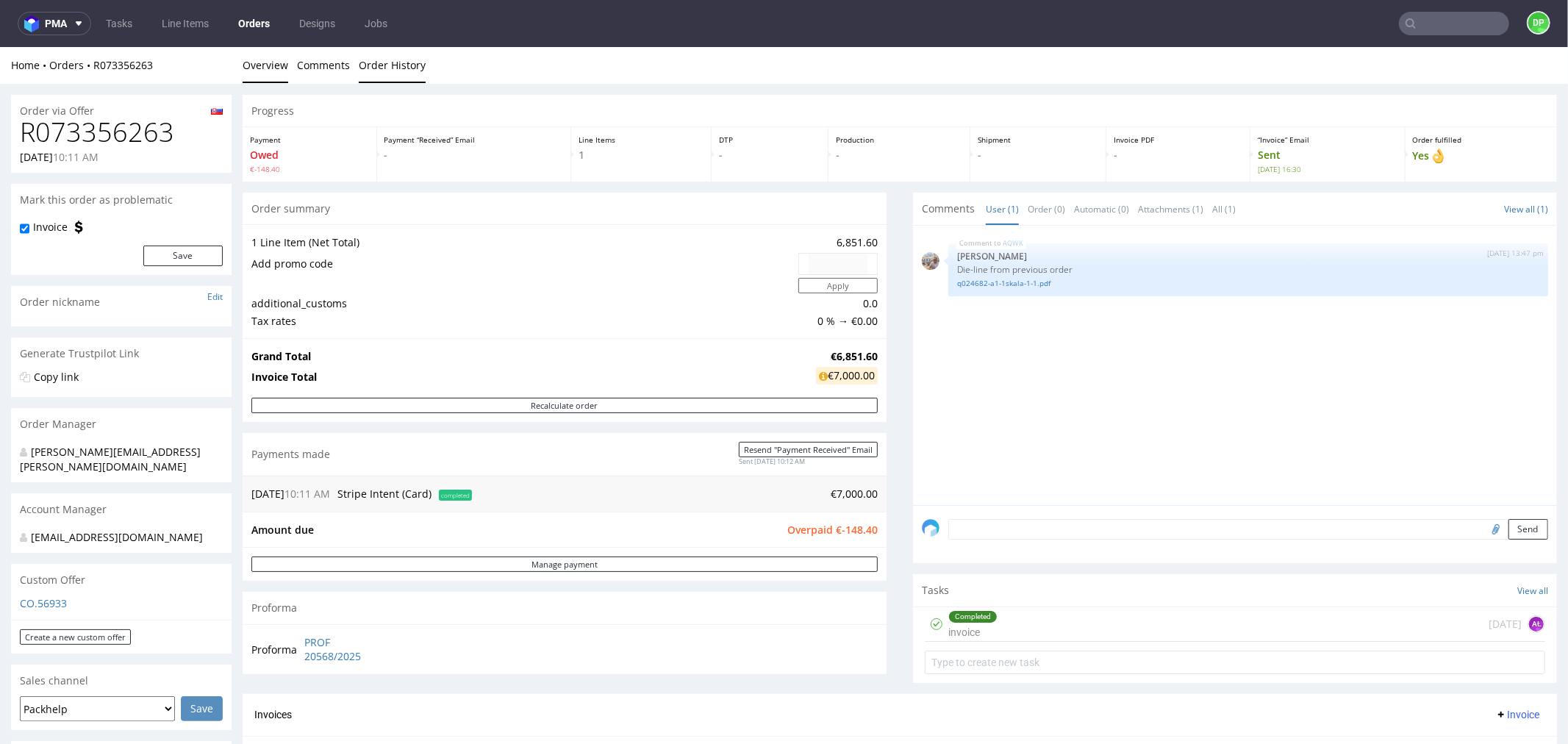
click at [405, 61] on link "Order History" at bounding box center [392, 65] width 67 height 36
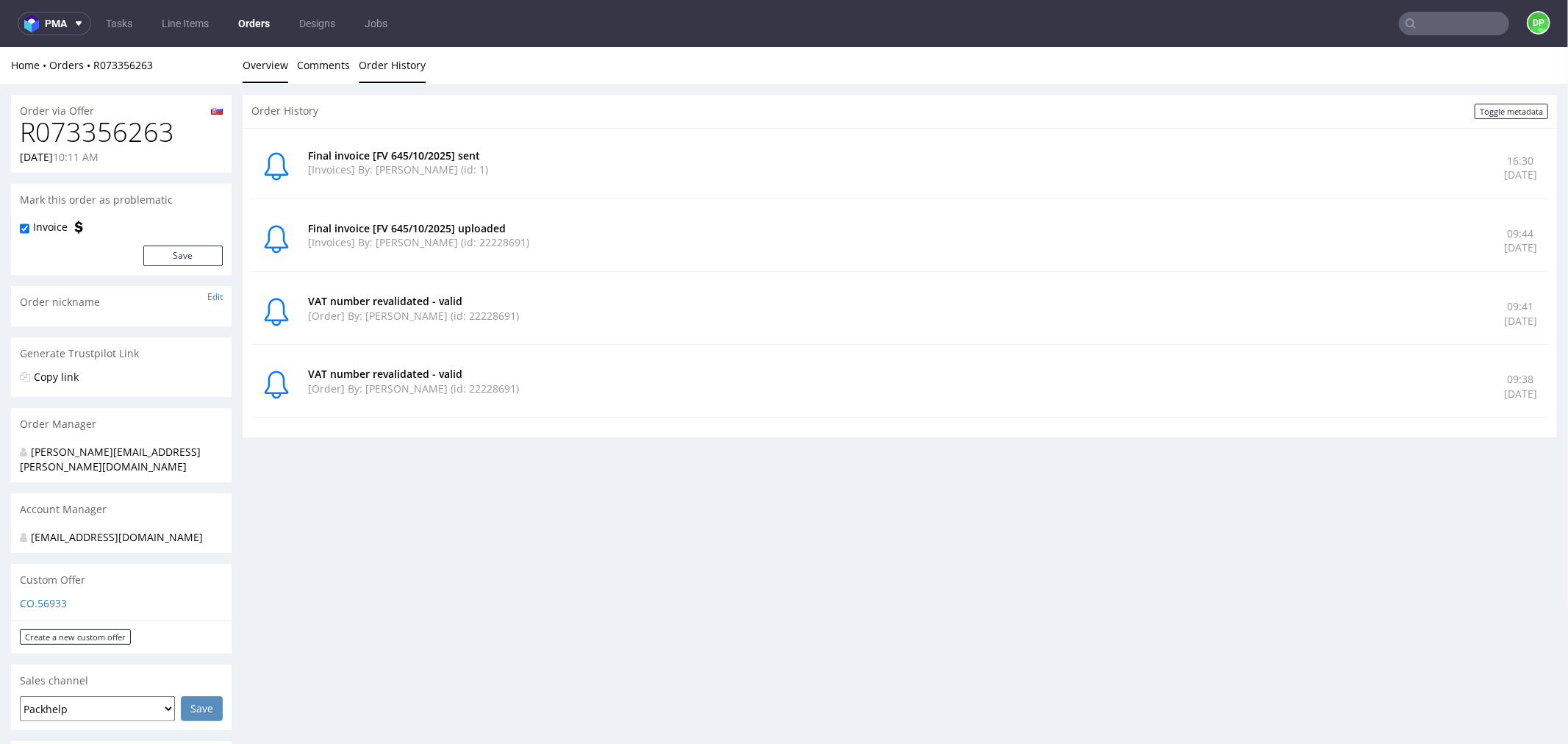
click at [246, 58] on link "Overview" at bounding box center [266, 65] width 46 height 36
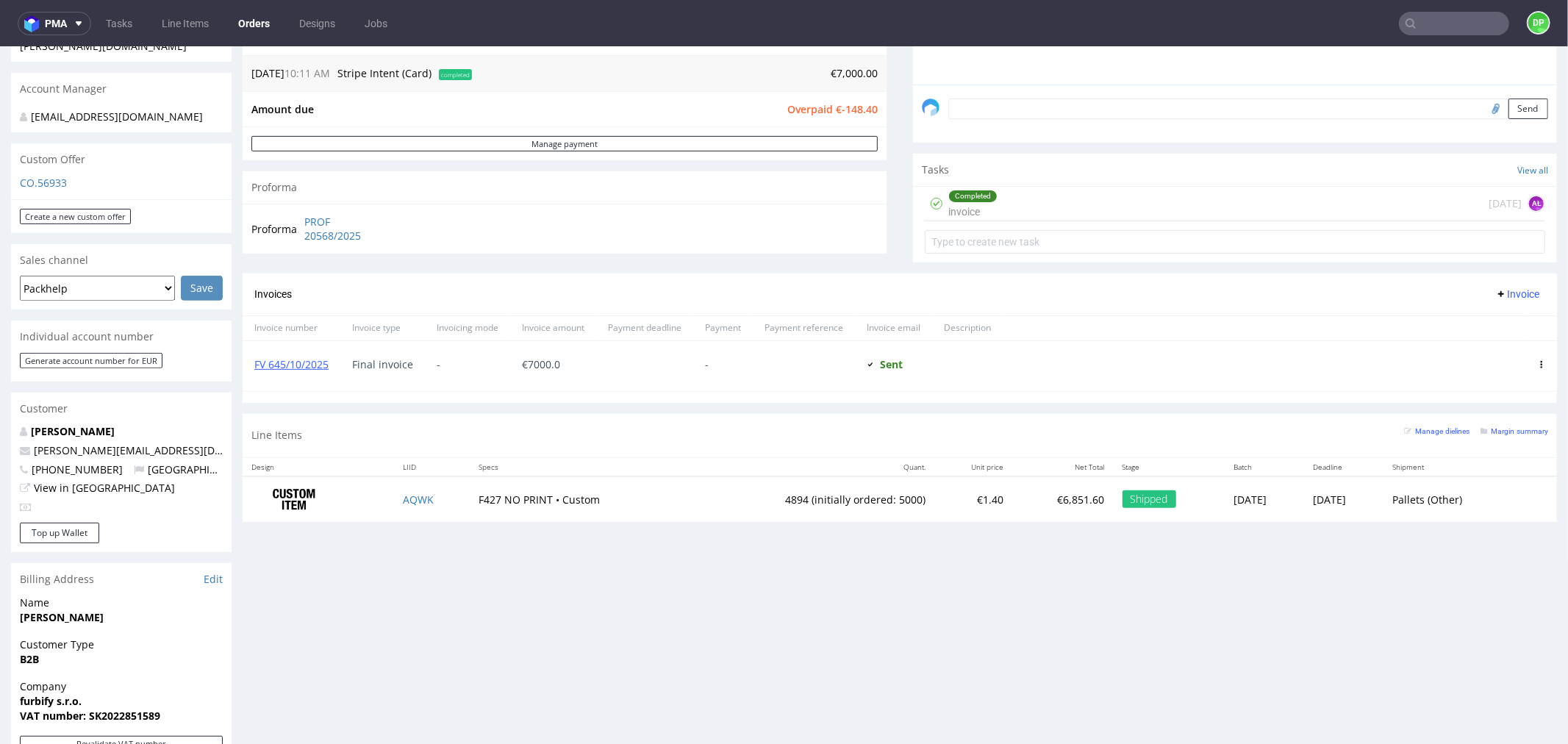
scroll to position [421, 0]
click at [806, 559] on div "Progress Payment Owed €-148.40 Payment “Received” Email - Line Items 1 DTP - Pr…" at bounding box center [900, 359] width 1315 height 1372
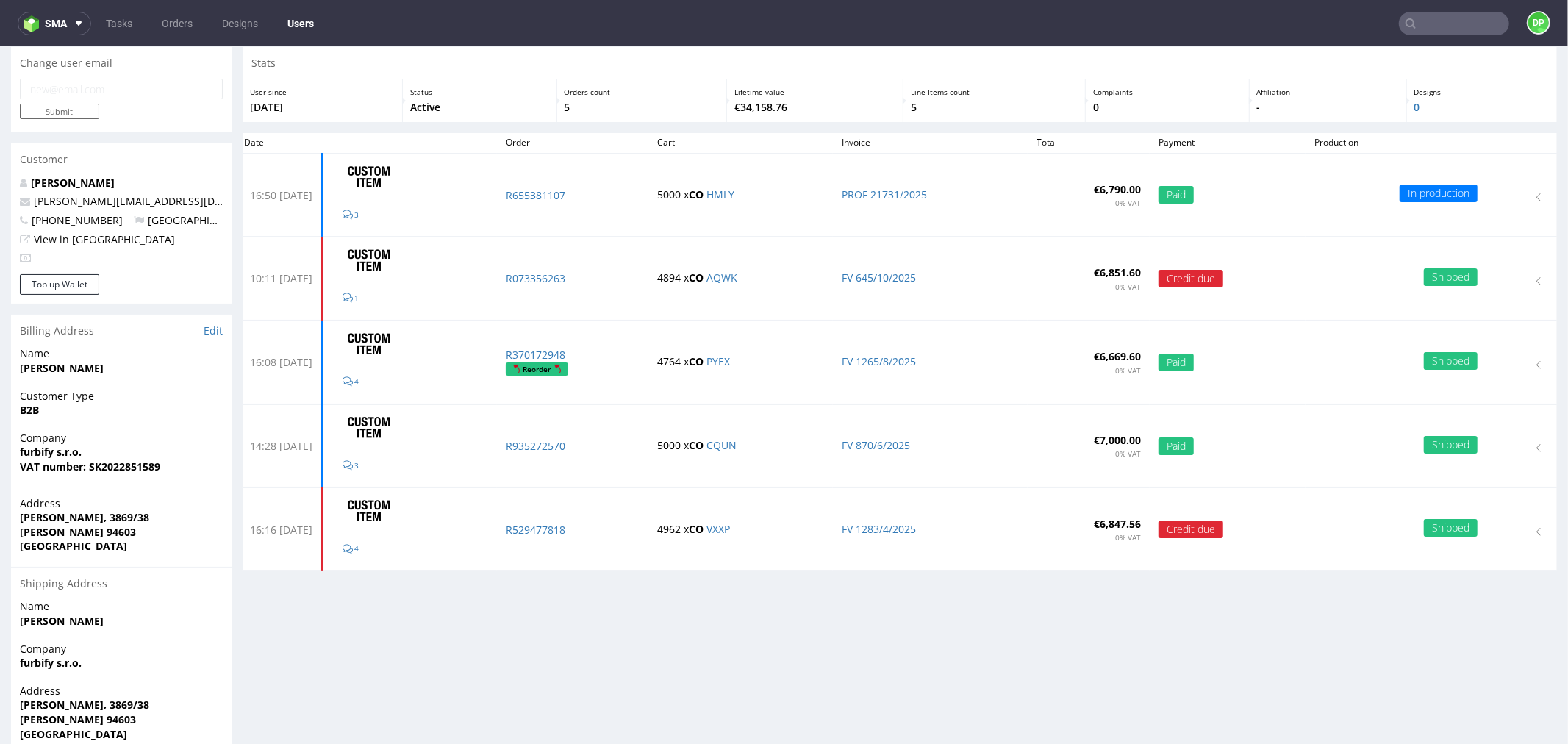
scroll to position [48, 0]
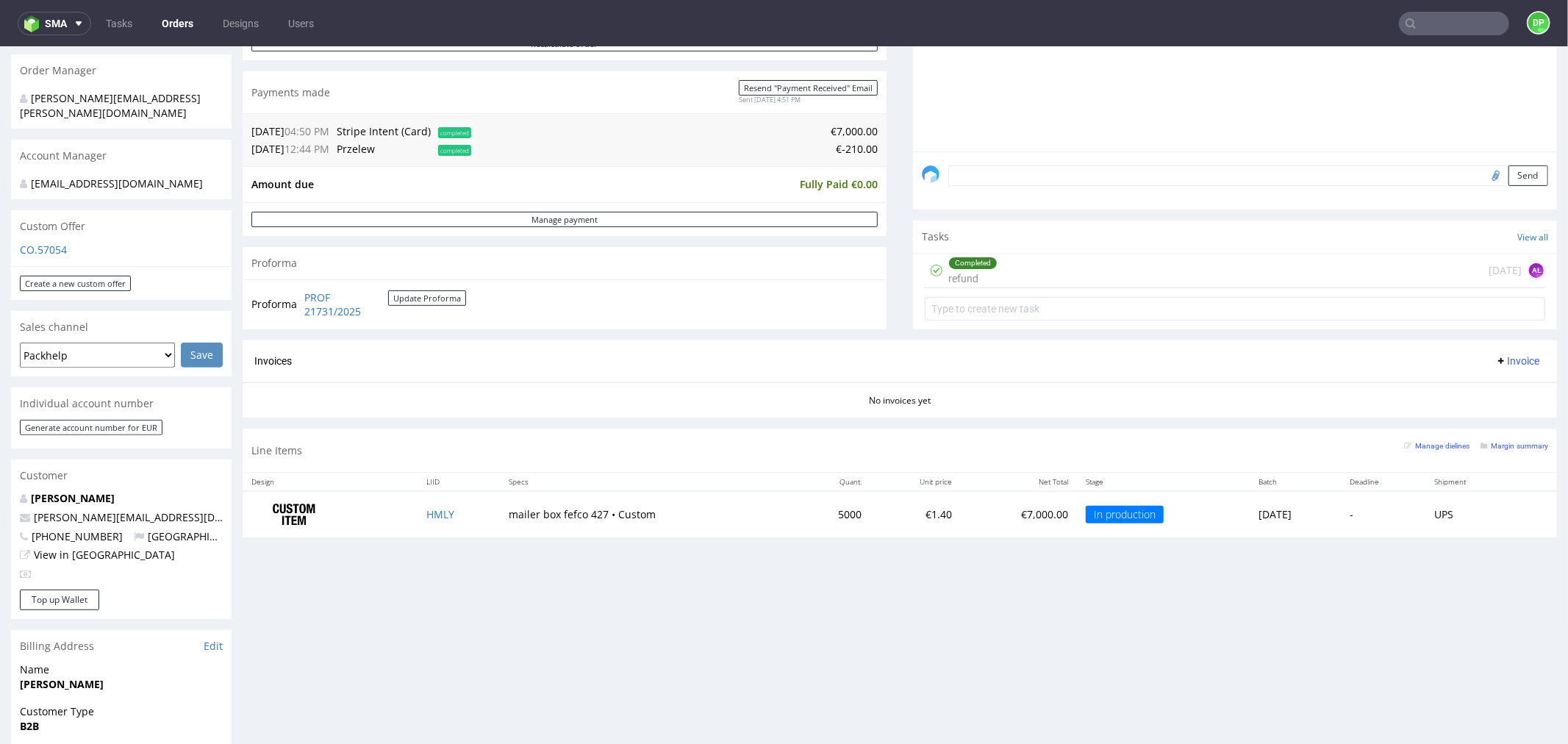
scroll to position [354, 0]
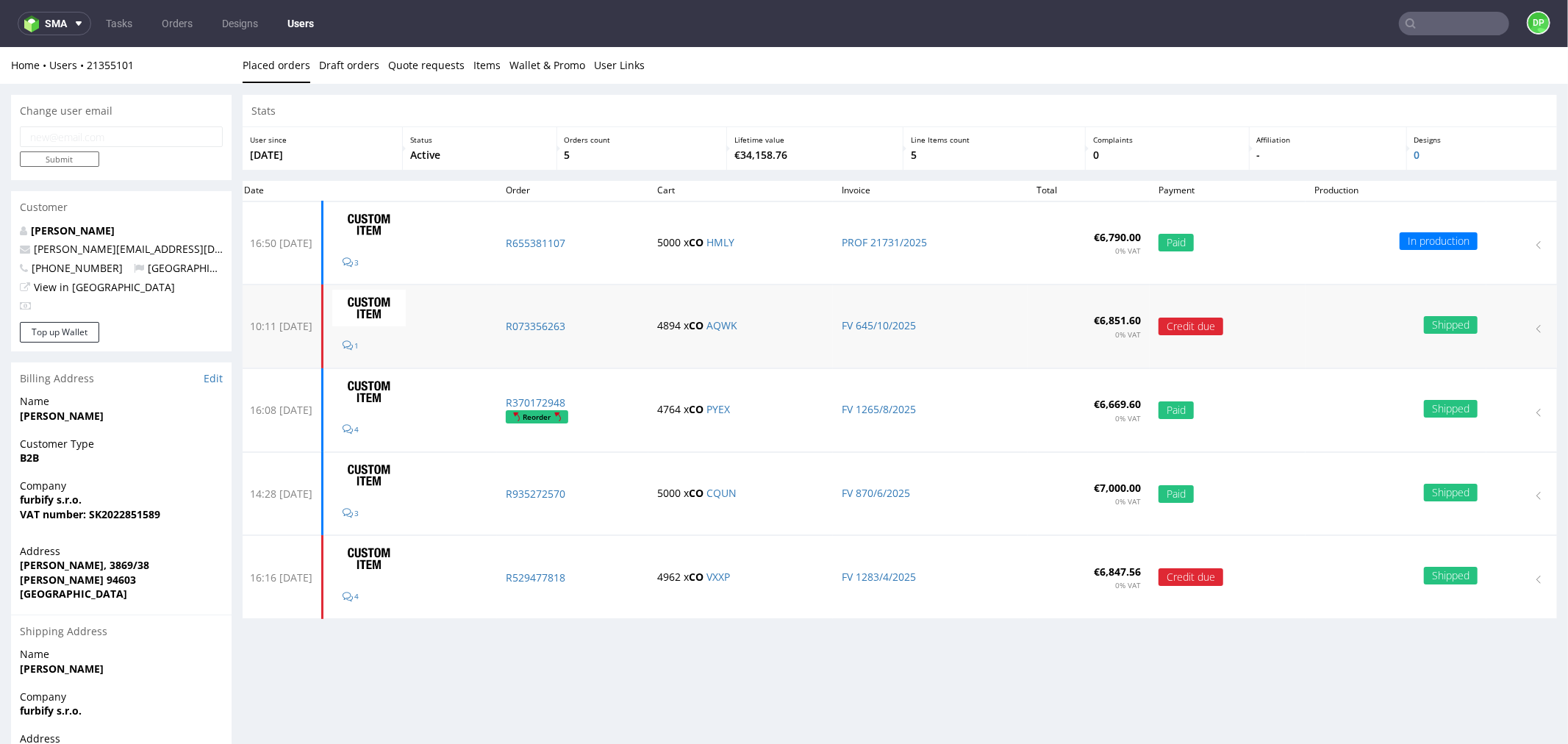
click at [544, 337] on td "R073356263" at bounding box center [572, 326] width 151 height 83
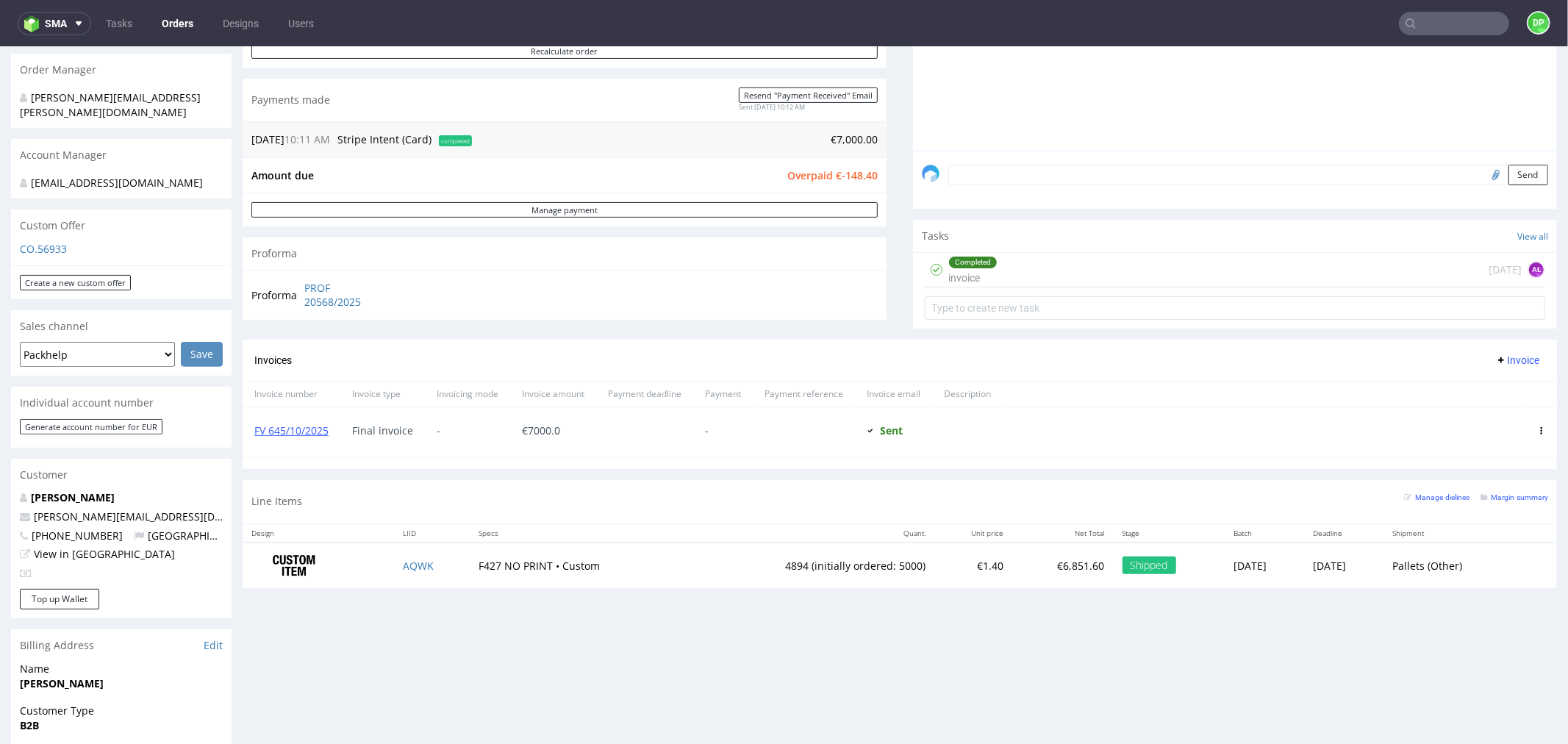
scroll to position [355, 0]
drag, startPoint x: 766, startPoint y: 559, endPoint x: 708, endPoint y: 555, distance: 58.1
click at [708, 555] on td "4894 (initially ordered: 5000)" at bounding box center [811, 564] width 247 height 47
copy td "4894"
click at [598, 658] on div "Progress Payment Owed €-148.40 Payment “Received” Email - Line Items 1 DTP - Pr…" at bounding box center [900, 425] width 1315 height 1372
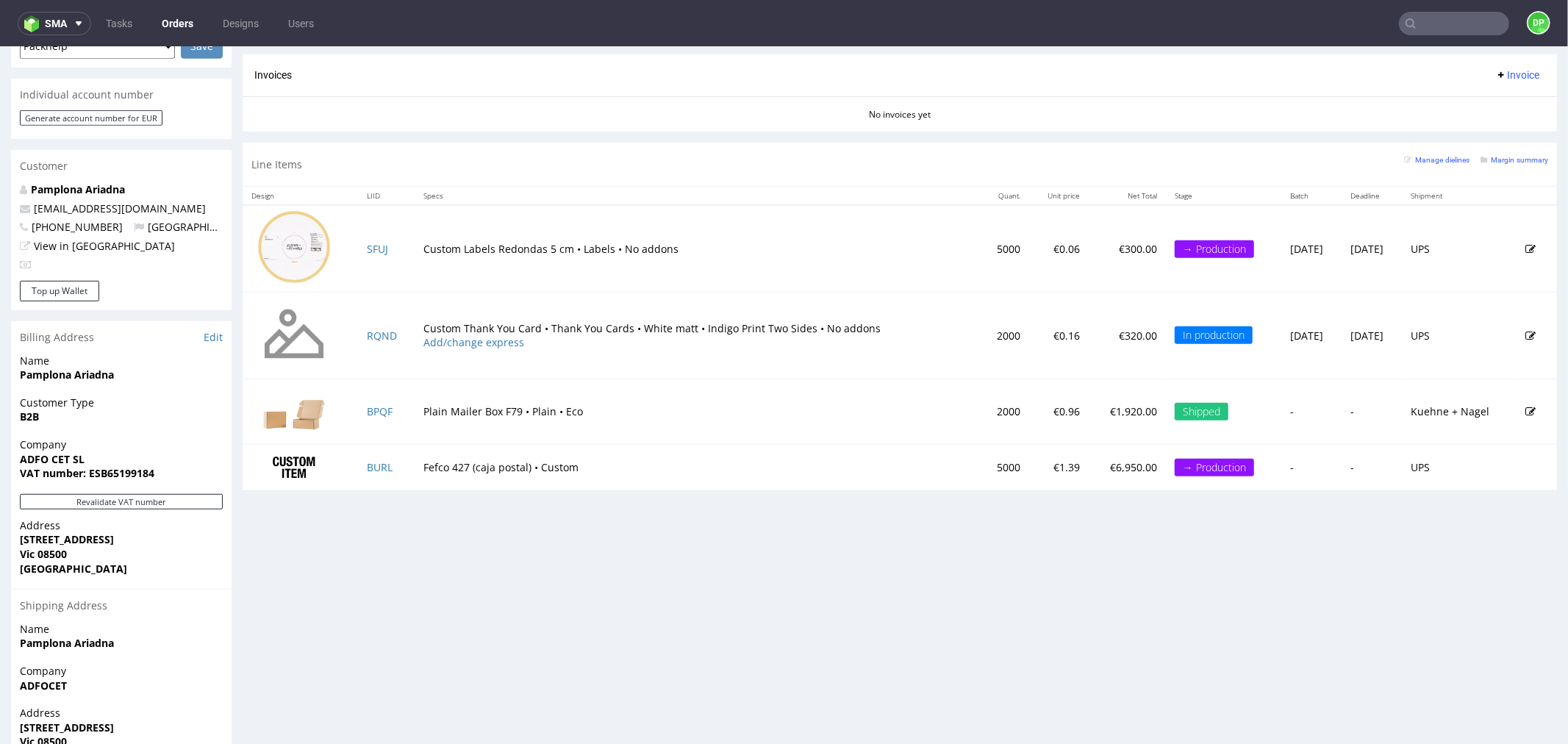
scroll to position [691, 0]
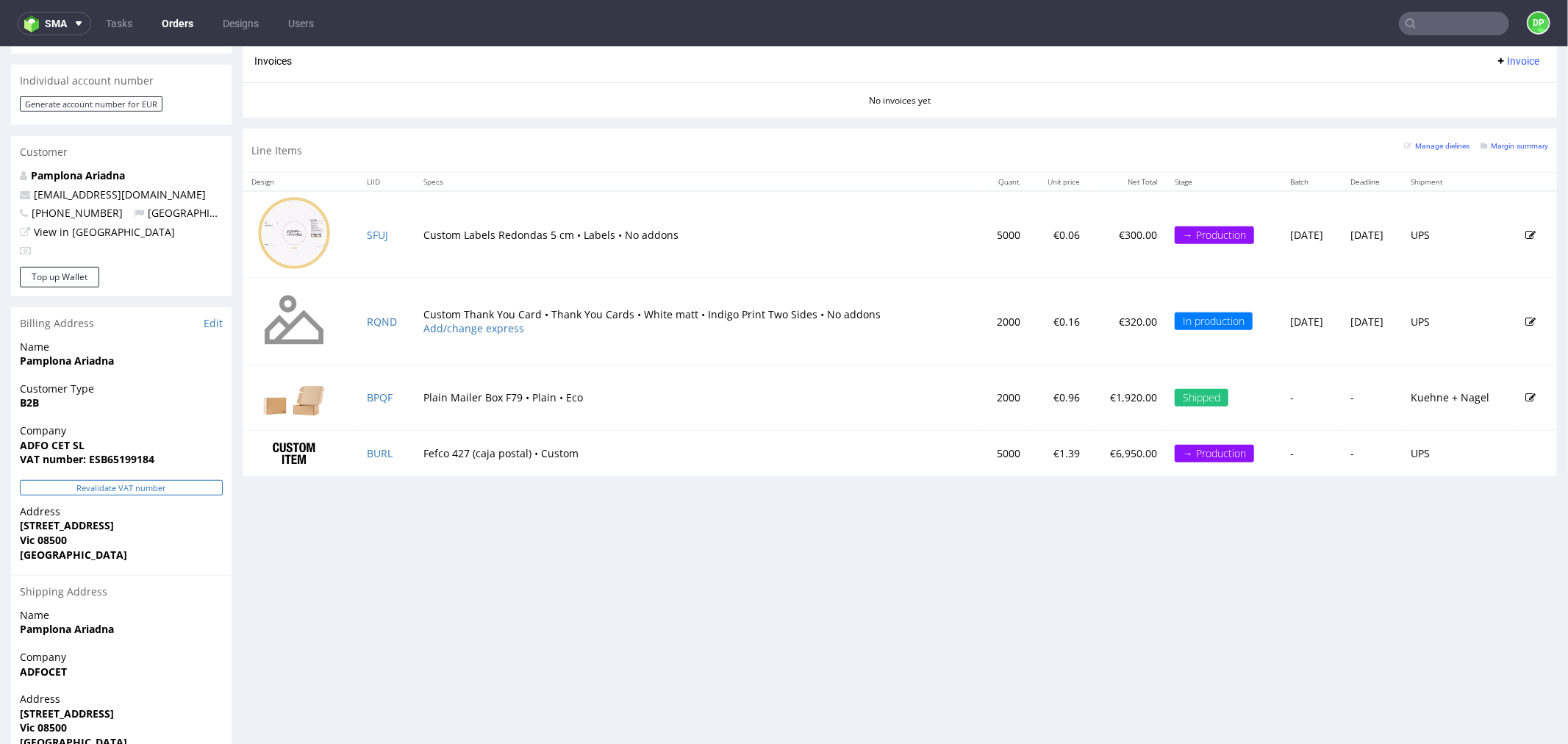
click at [162, 479] on button "Revalidate VAT number" at bounding box center [121, 487] width 203 height 16
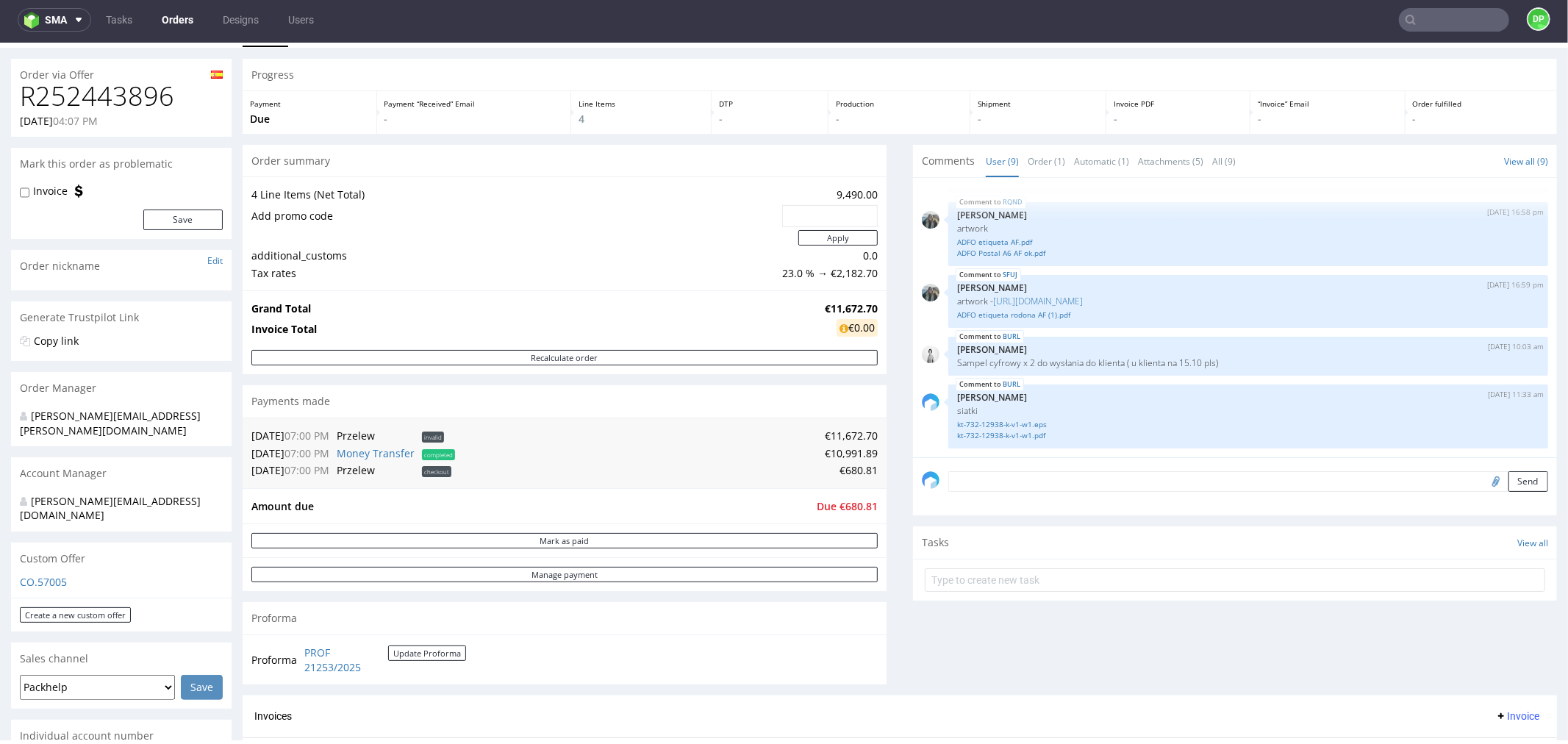
scroll to position [0, 0]
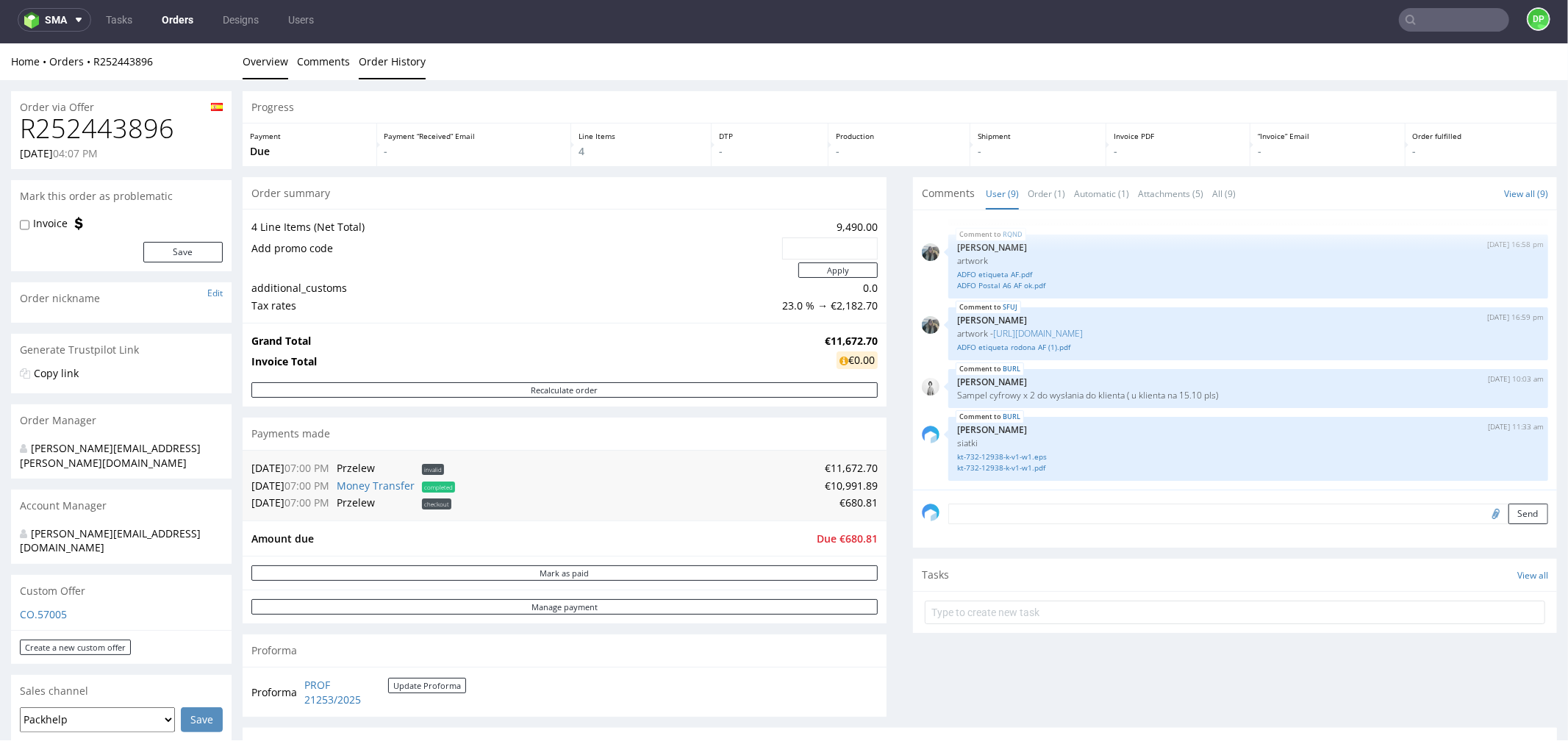
click at [372, 62] on link "Order History" at bounding box center [392, 60] width 67 height 36
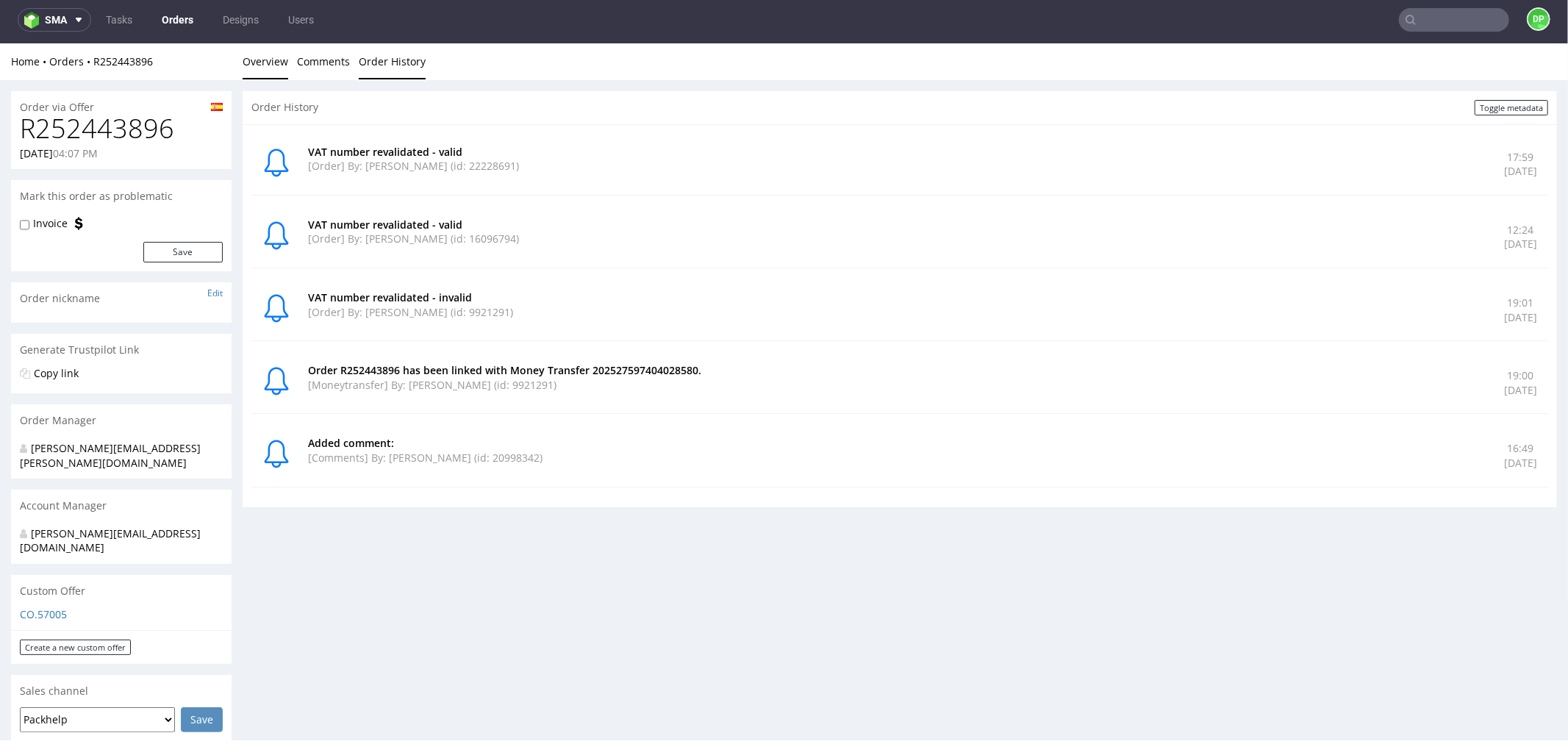
click at [246, 53] on link "Overview" at bounding box center [266, 60] width 46 height 36
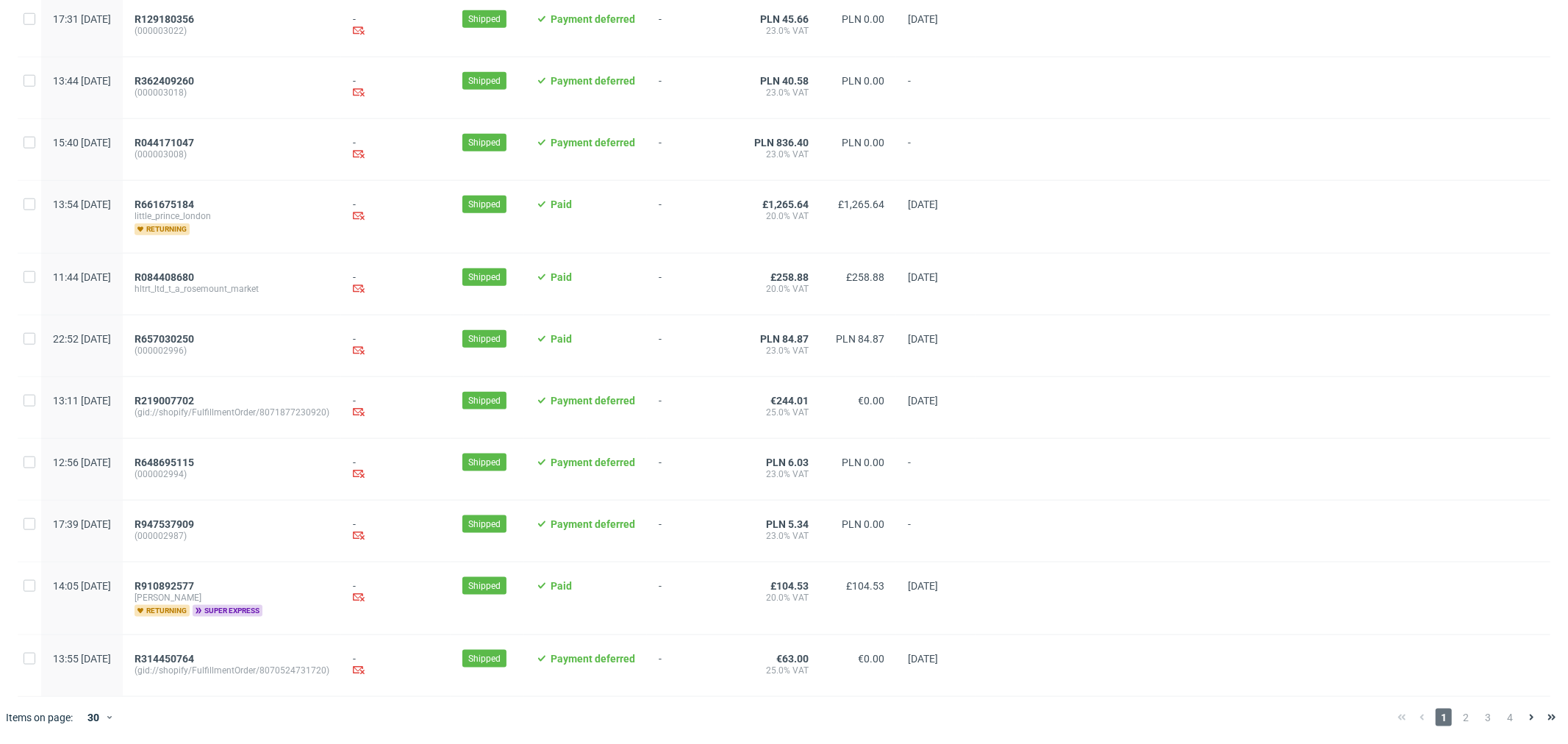
scroll to position [1370, 0]
click at [1459, 722] on span "2" at bounding box center [1466, 717] width 16 height 18
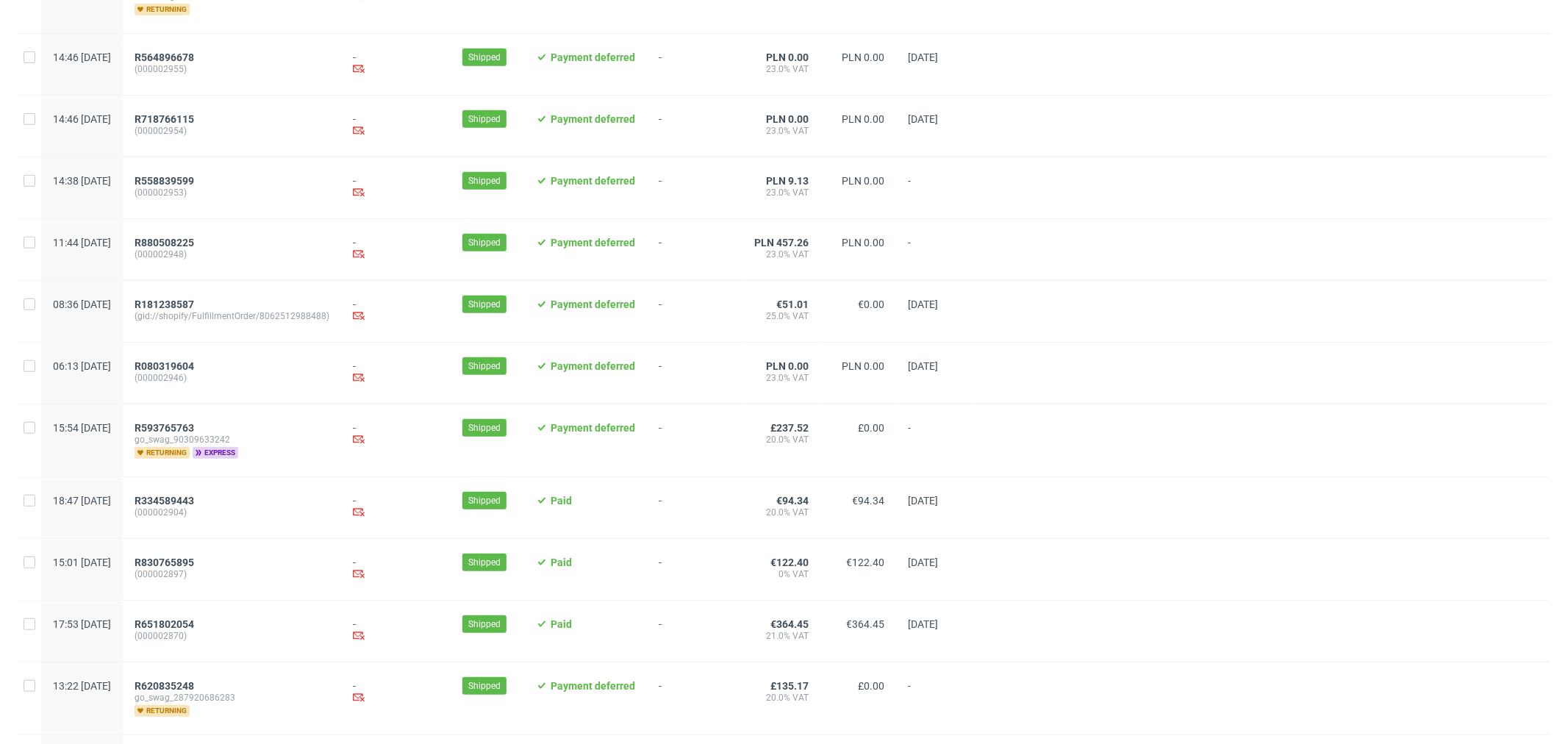
scroll to position [1410, 0]
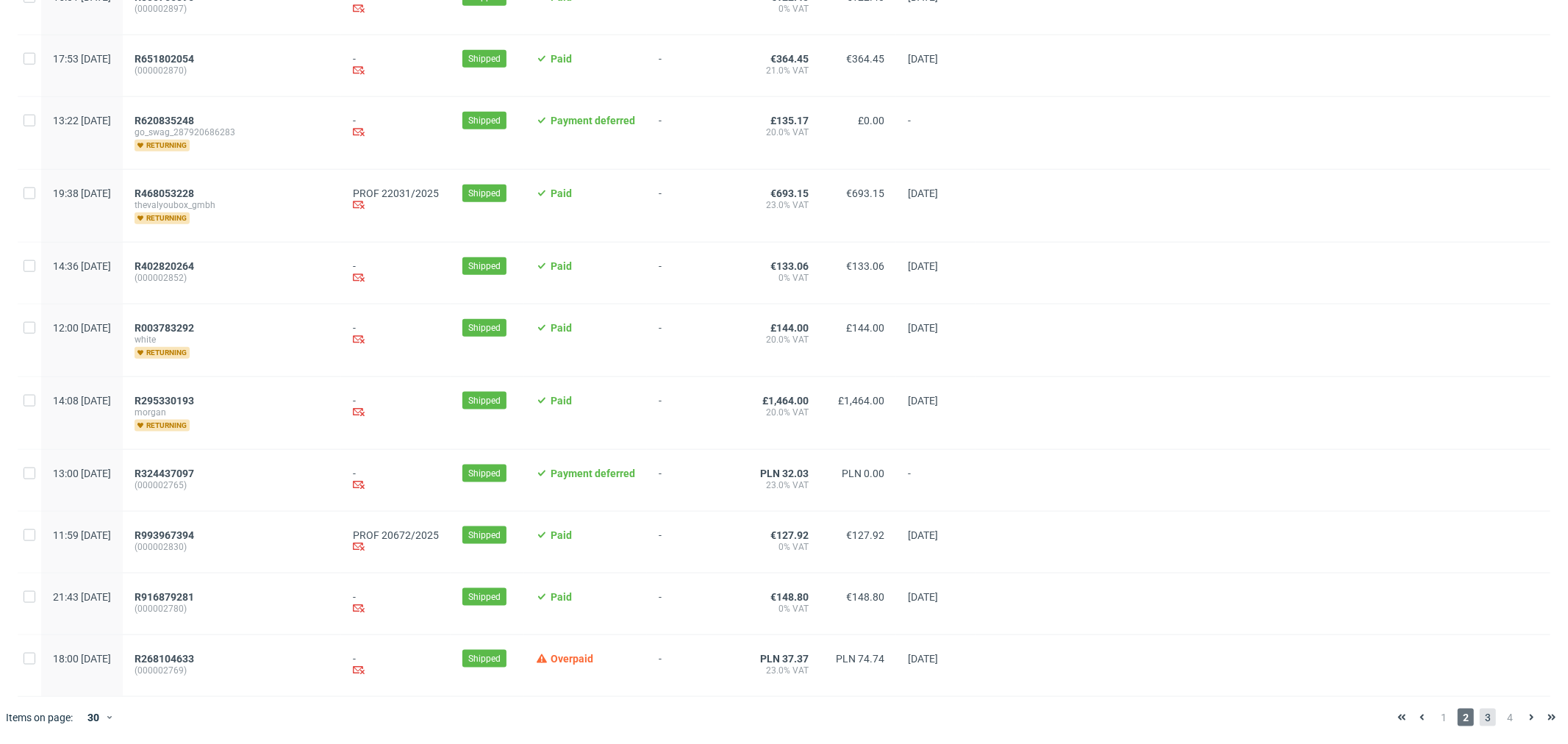
click at [1480, 721] on span "3" at bounding box center [1488, 717] width 16 height 18
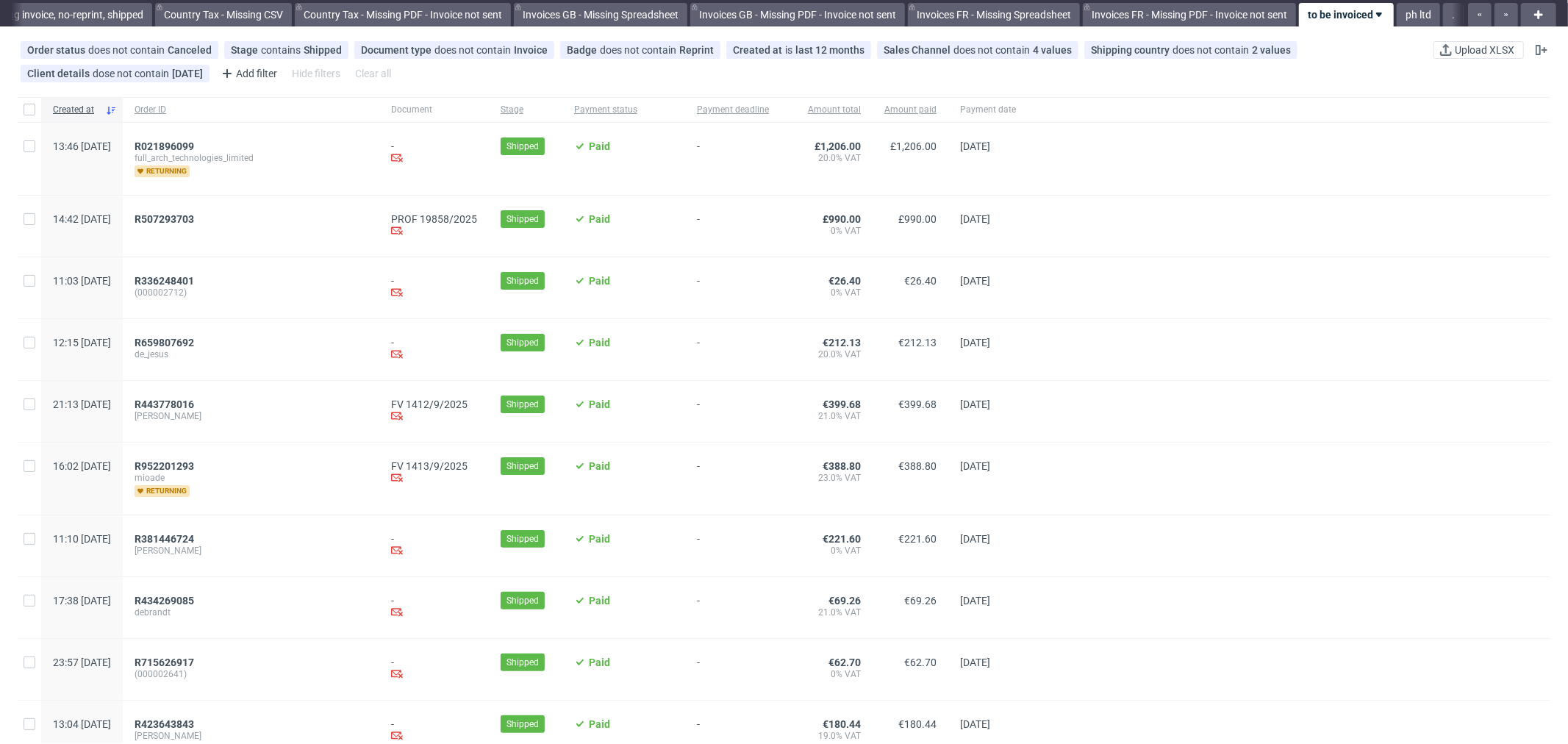
scroll to position [45, 0]
click at [194, 215] on span "R507293703" at bounding box center [164, 218] width 60 height 11
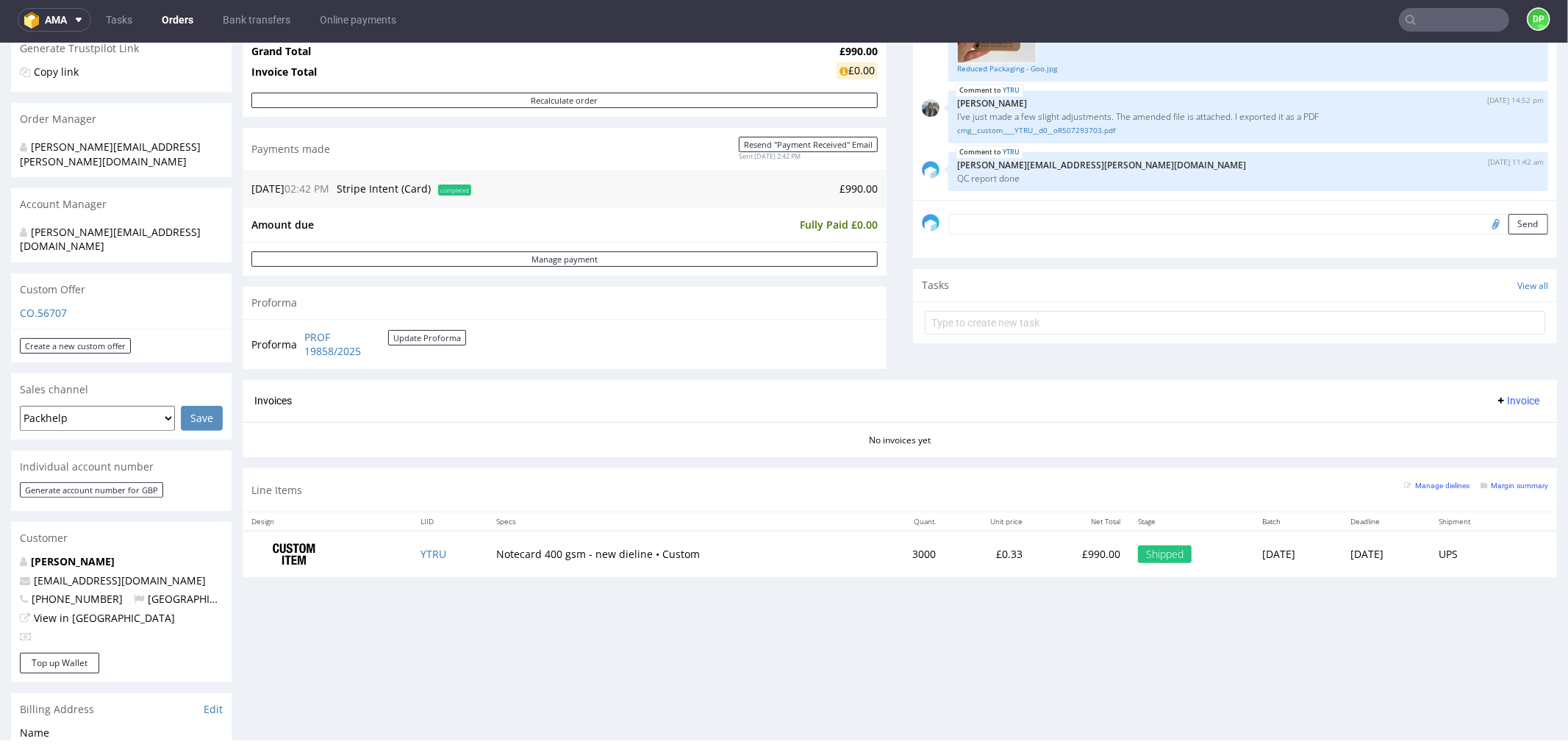
scroll to position [296, 0]
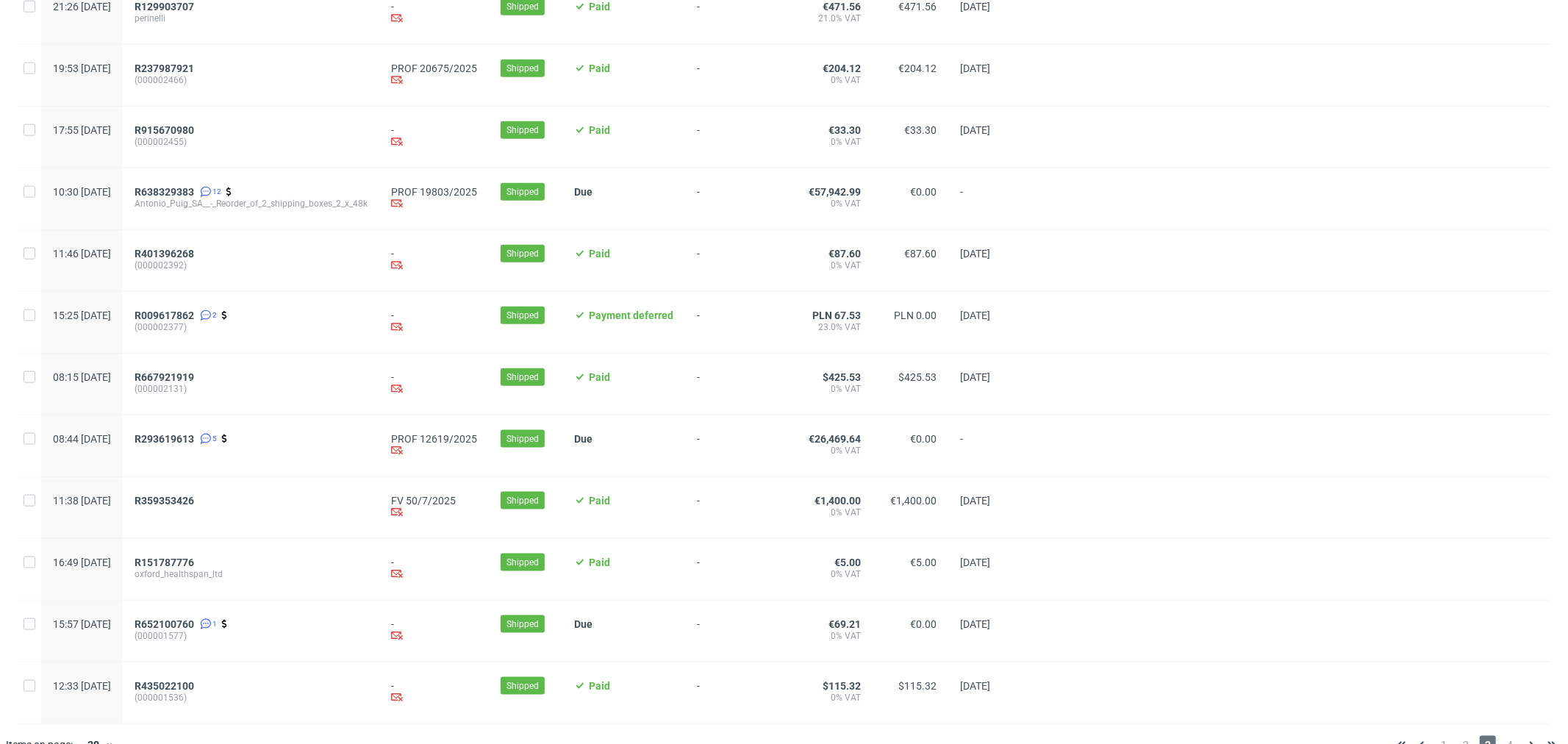
scroll to position [1400, 0]
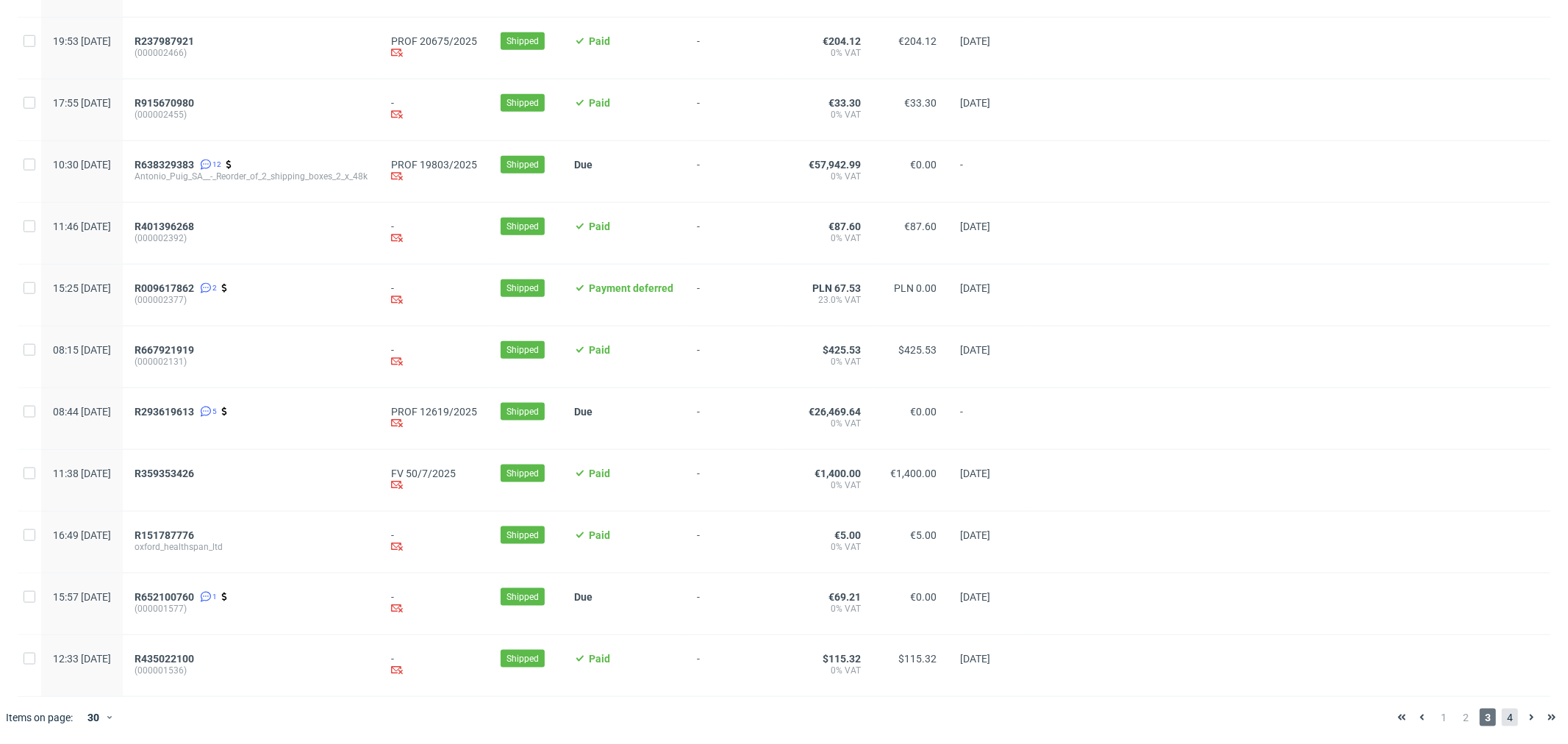
click at [1503, 710] on span "4" at bounding box center [1510, 717] width 16 height 18
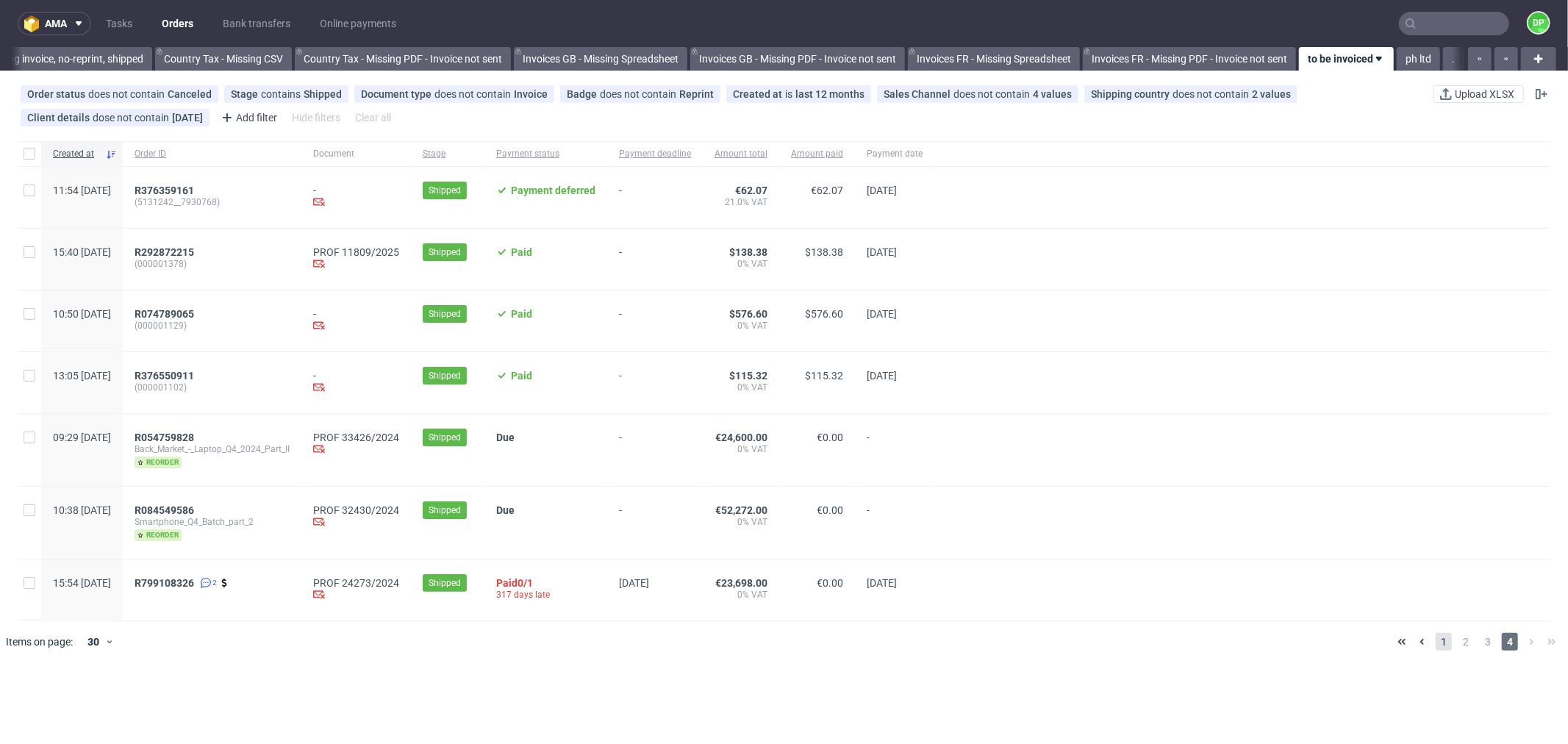
click at [1436, 643] on span "1" at bounding box center [1444, 642] width 16 height 18
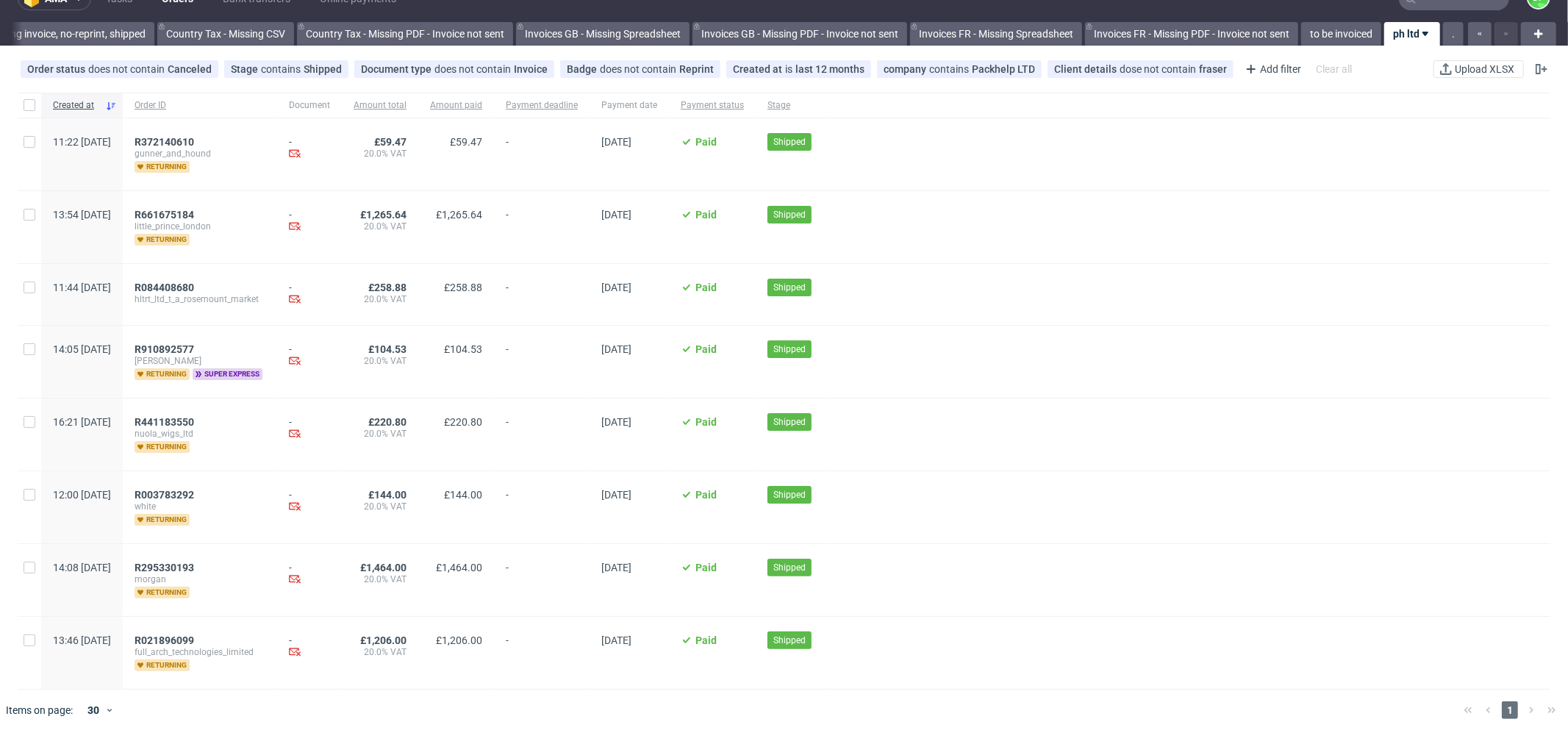
scroll to position [22, 0]
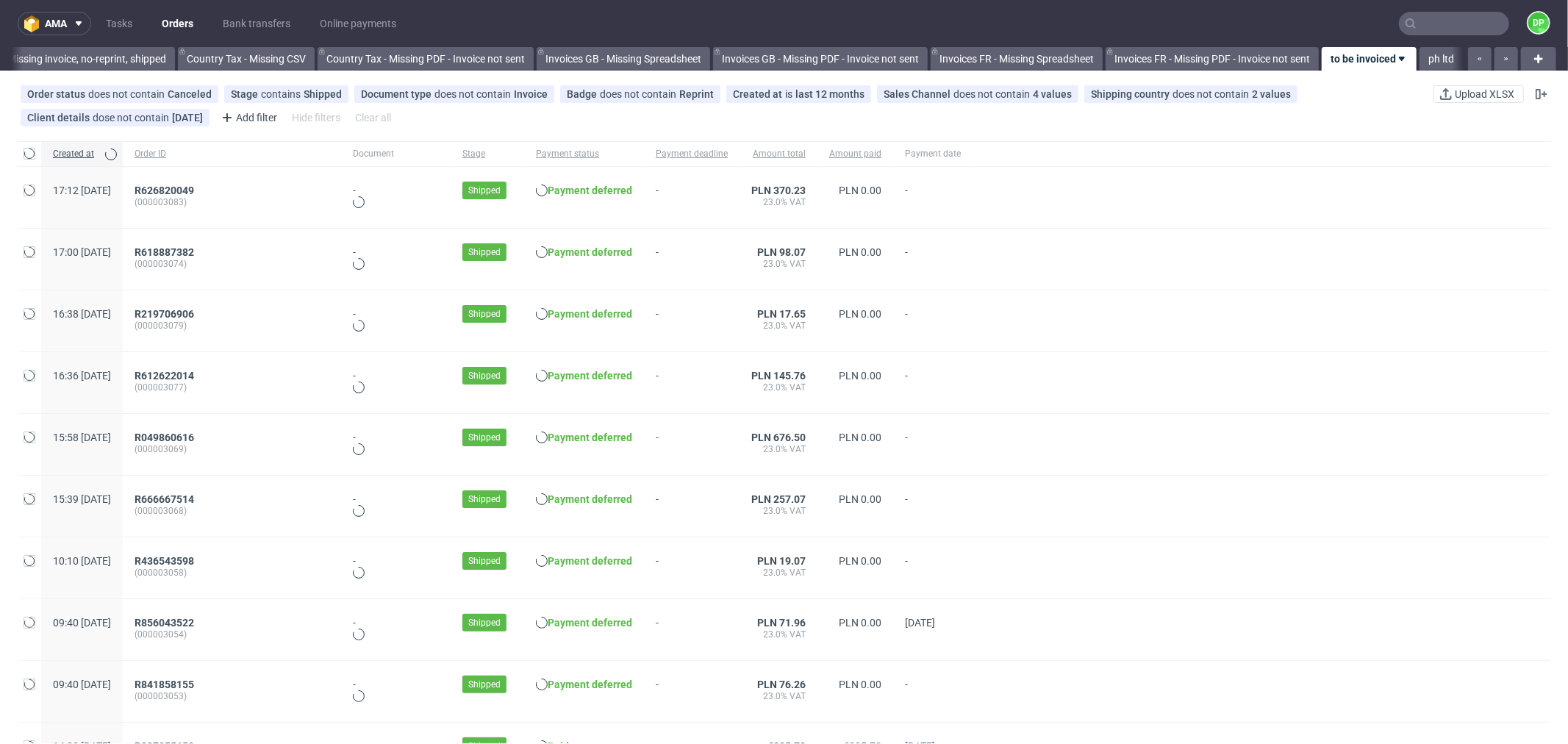
scroll to position [0, 1445]
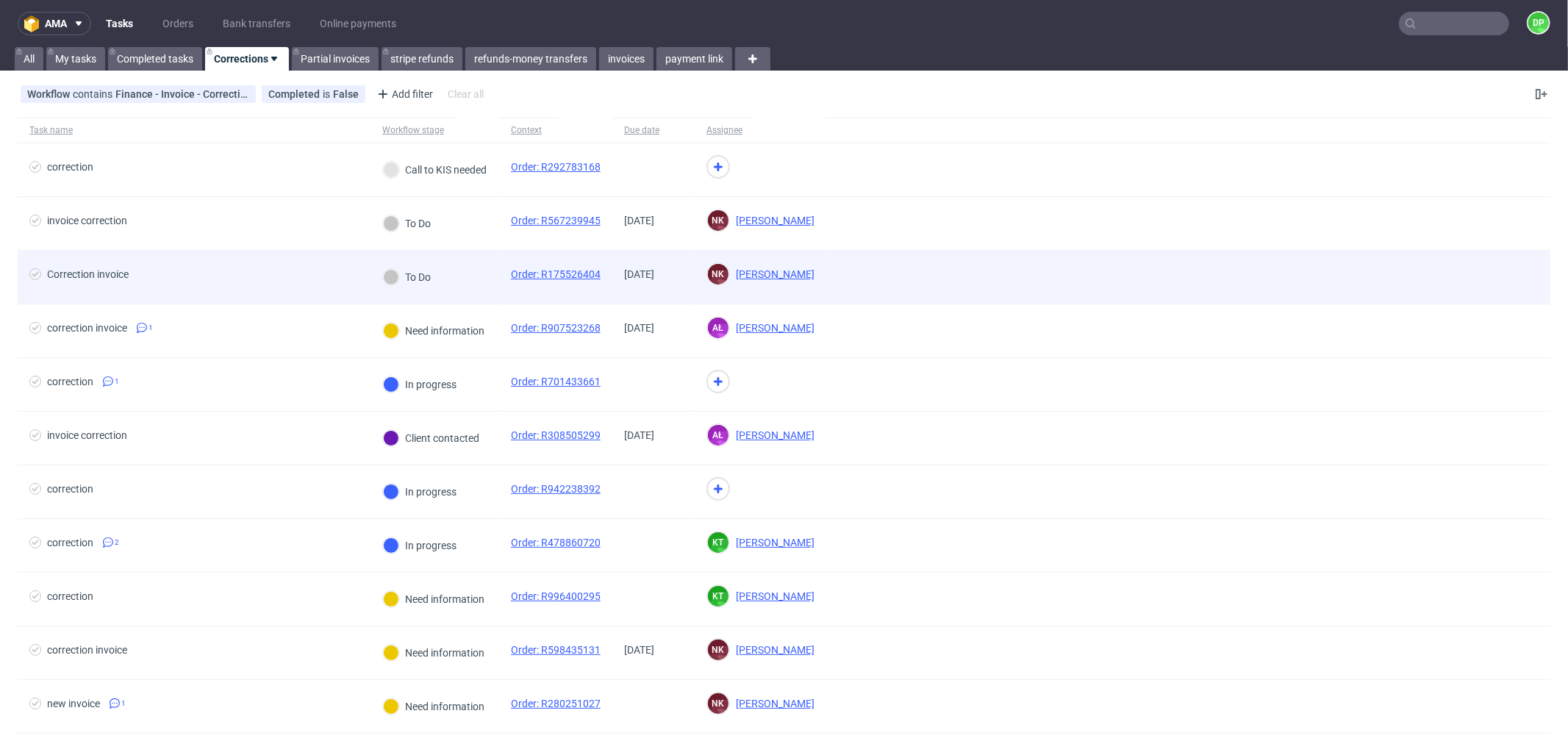
click at [311, 274] on span "Correction invoice" at bounding box center [194, 277] width 329 height 18
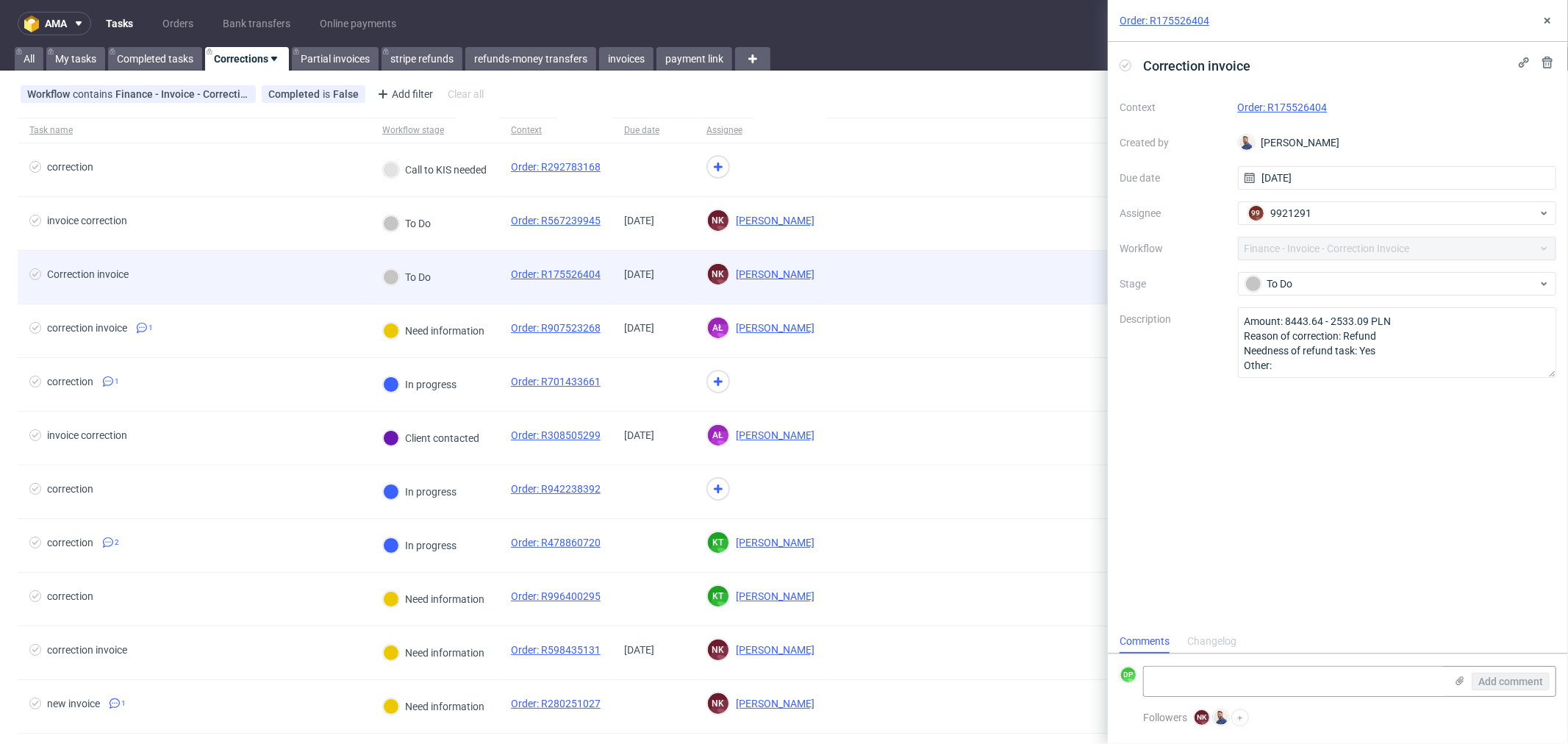
scroll to position [11, 0]
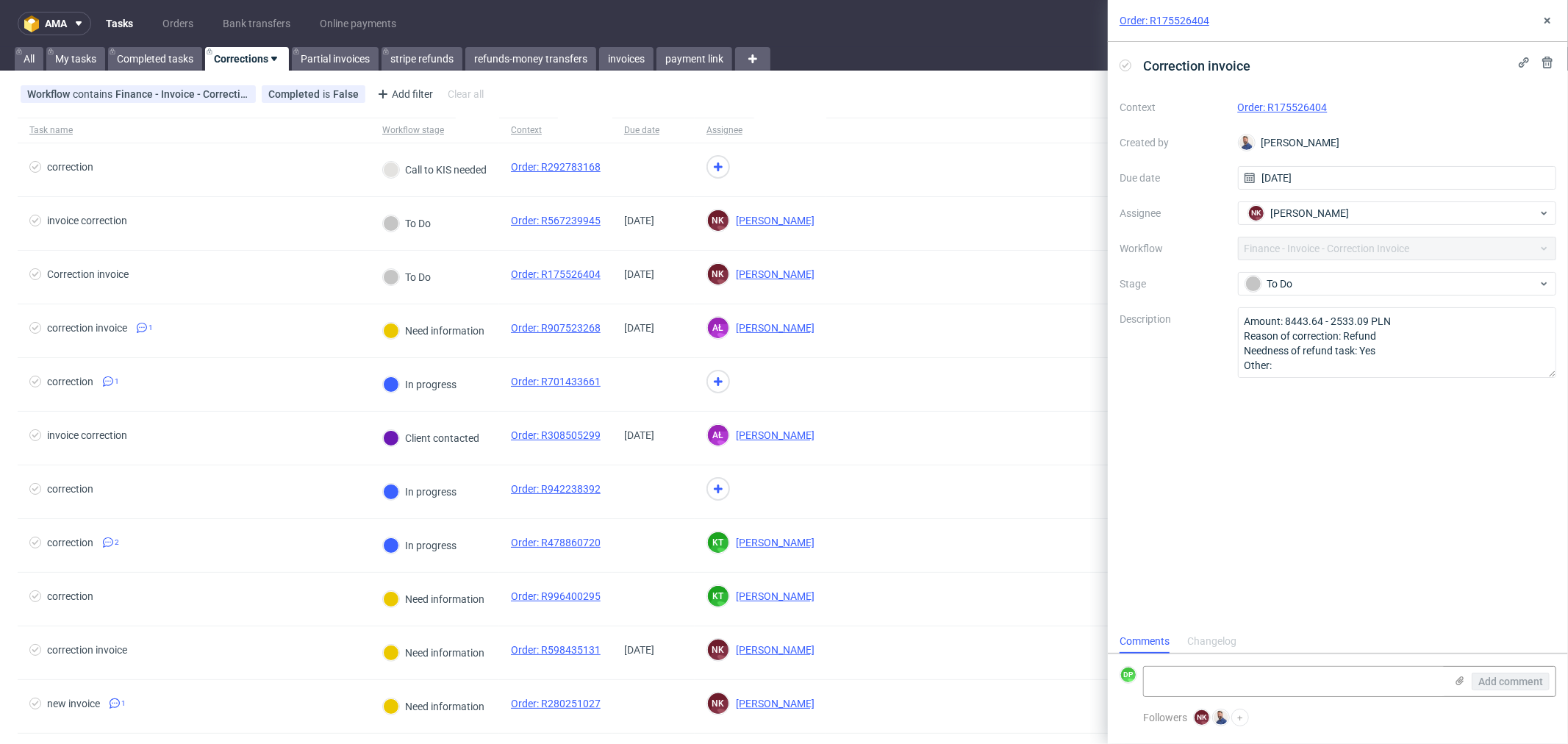
click at [1212, 634] on div "Changelog" at bounding box center [1212, 641] width 49 height 24
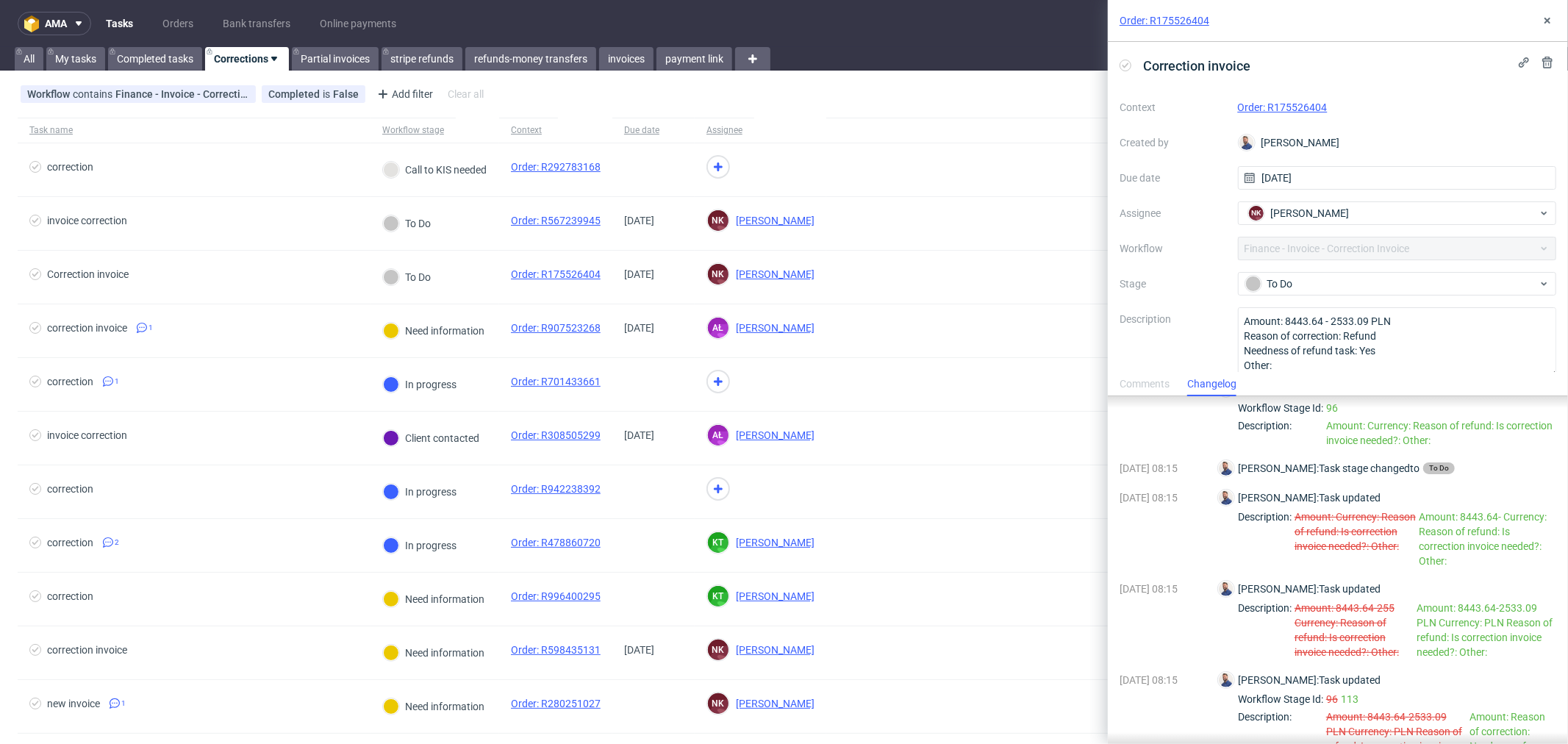
scroll to position [607, 0]
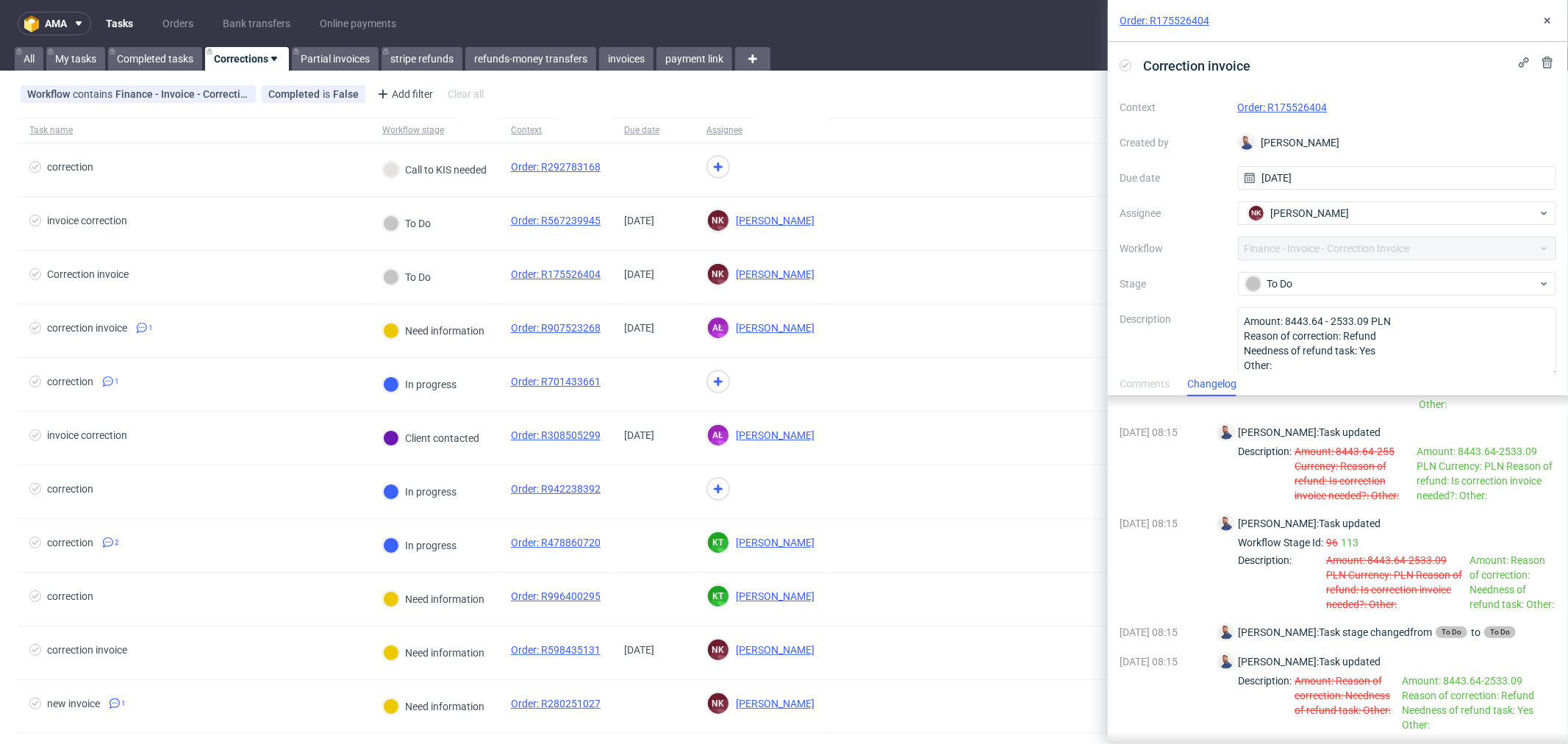
click at [1142, 384] on div "Comments" at bounding box center [1144, 384] width 50 height 24
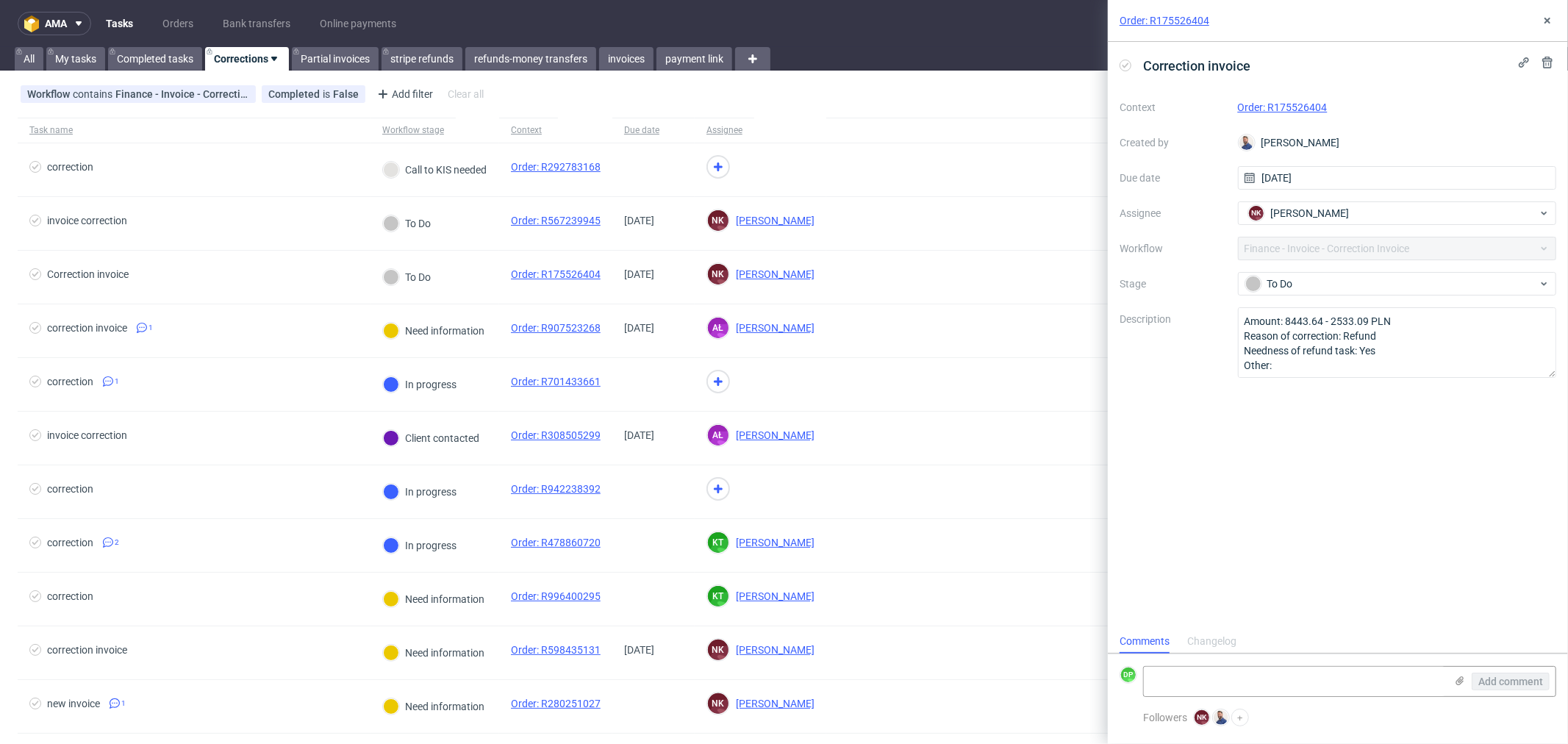
scroll to position [11, 0]
click at [1266, 106] on link "Order: R175526404" at bounding box center [1283, 107] width 90 height 11
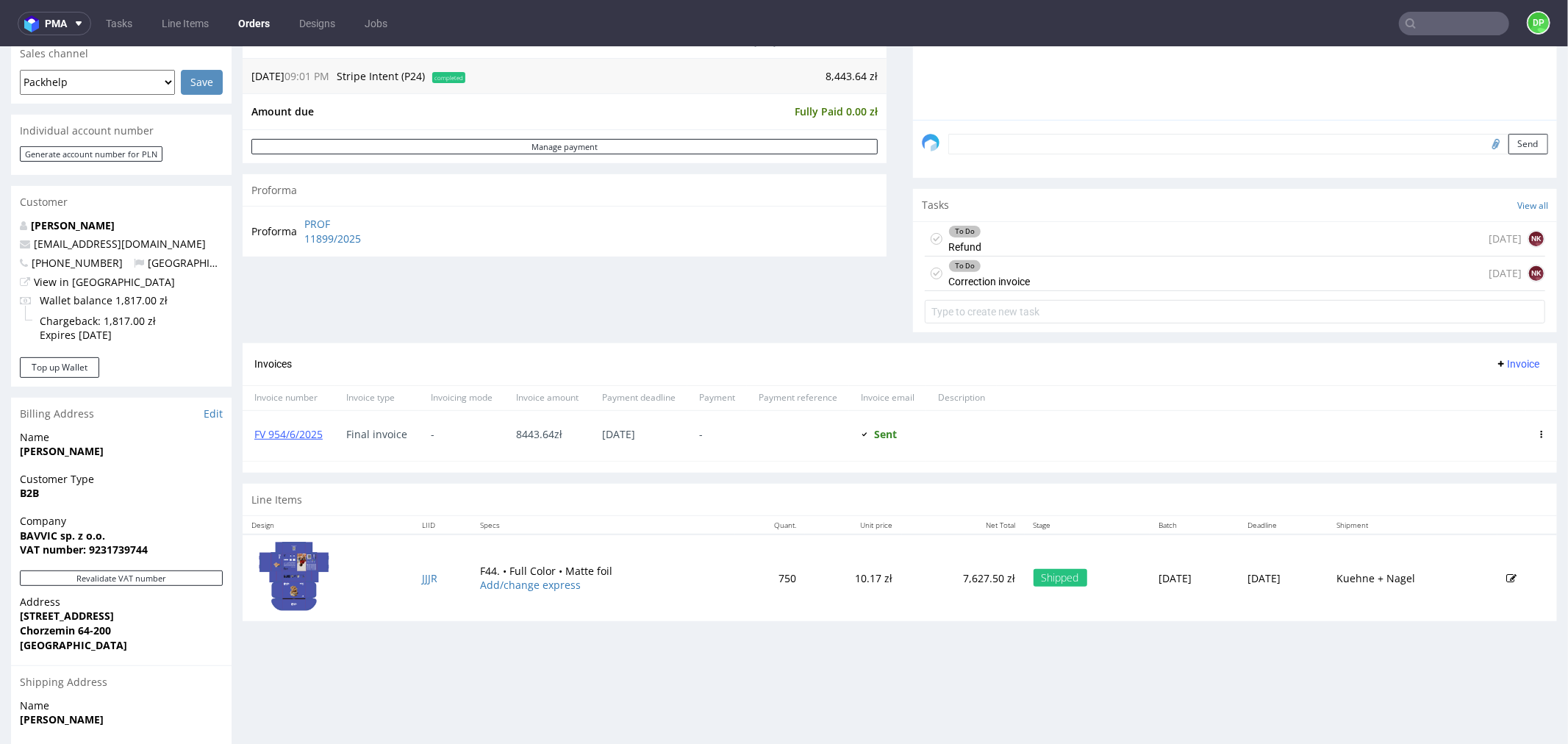
scroll to position [377, 0]
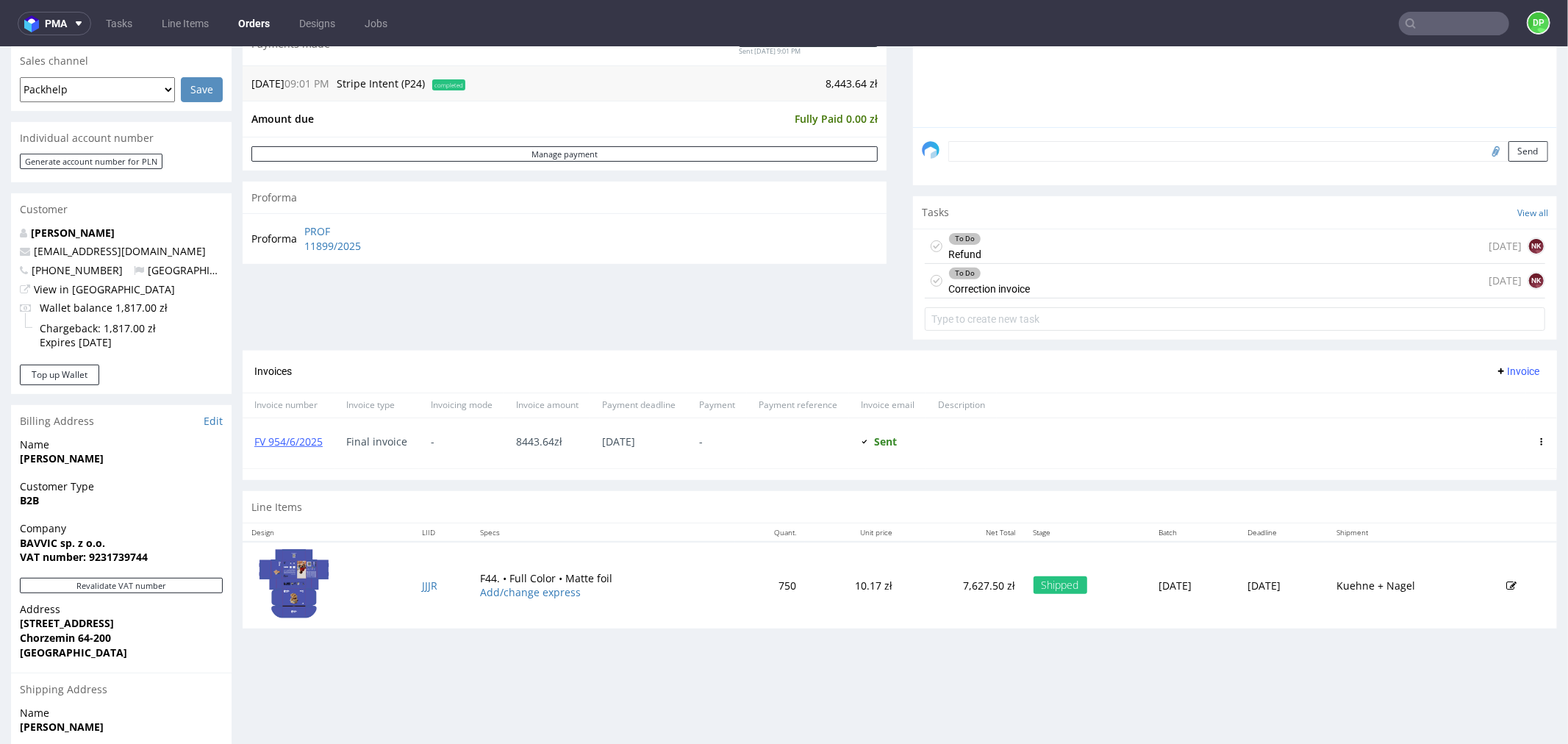
click at [1030, 281] on div "To Do Correction invoice in 2 days NK" at bounding box center [1235, 280] width 620 height 34
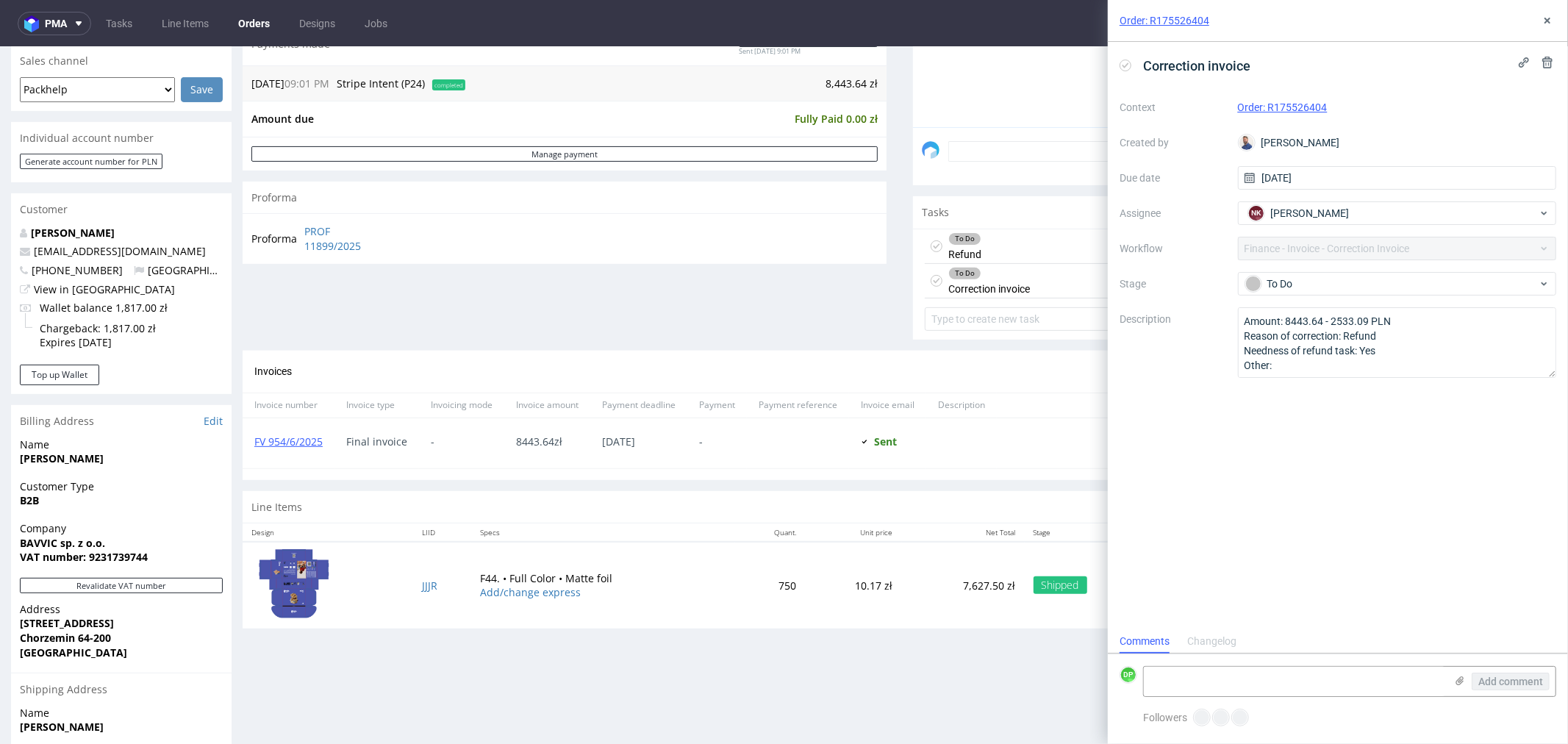
scroll to position [11, 0]
click at [1017, 247] on div "To Do Refund in 2 days NK" at bounding box center [1235, 246] width 620 height 34
click at [1008, 269] on div "To Do" at bounding box center [989, 273] width 80 height 11
click at [1002, 659] on div "Progress Payment Paid Thu 29 May Payment “Received” Email Sent Thu 29 May 21:01…" at bounding box center [900, 302] width 1315 height 1171
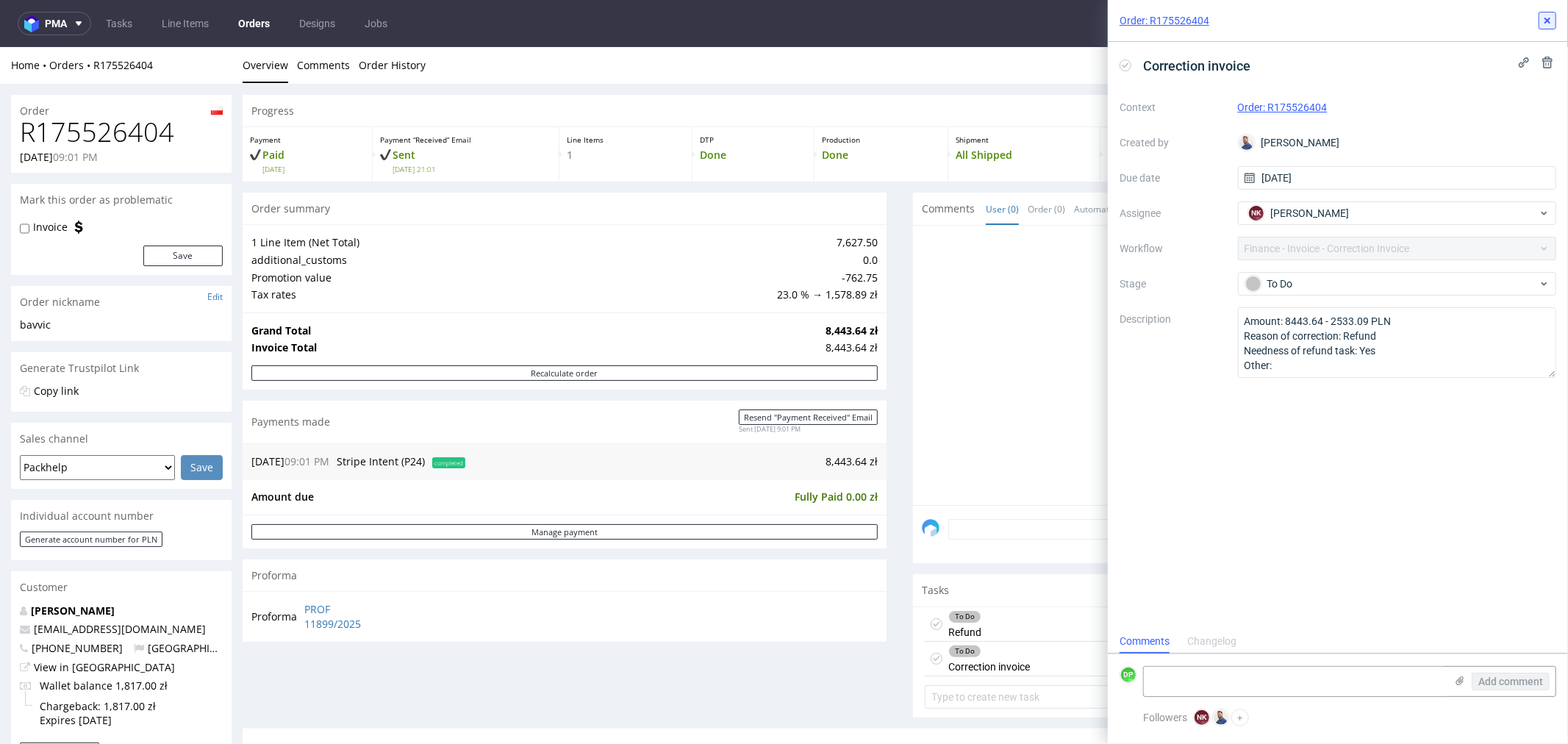
click at [1542, 16] on icon at bounding box center [1548, 20] width 11 height 11
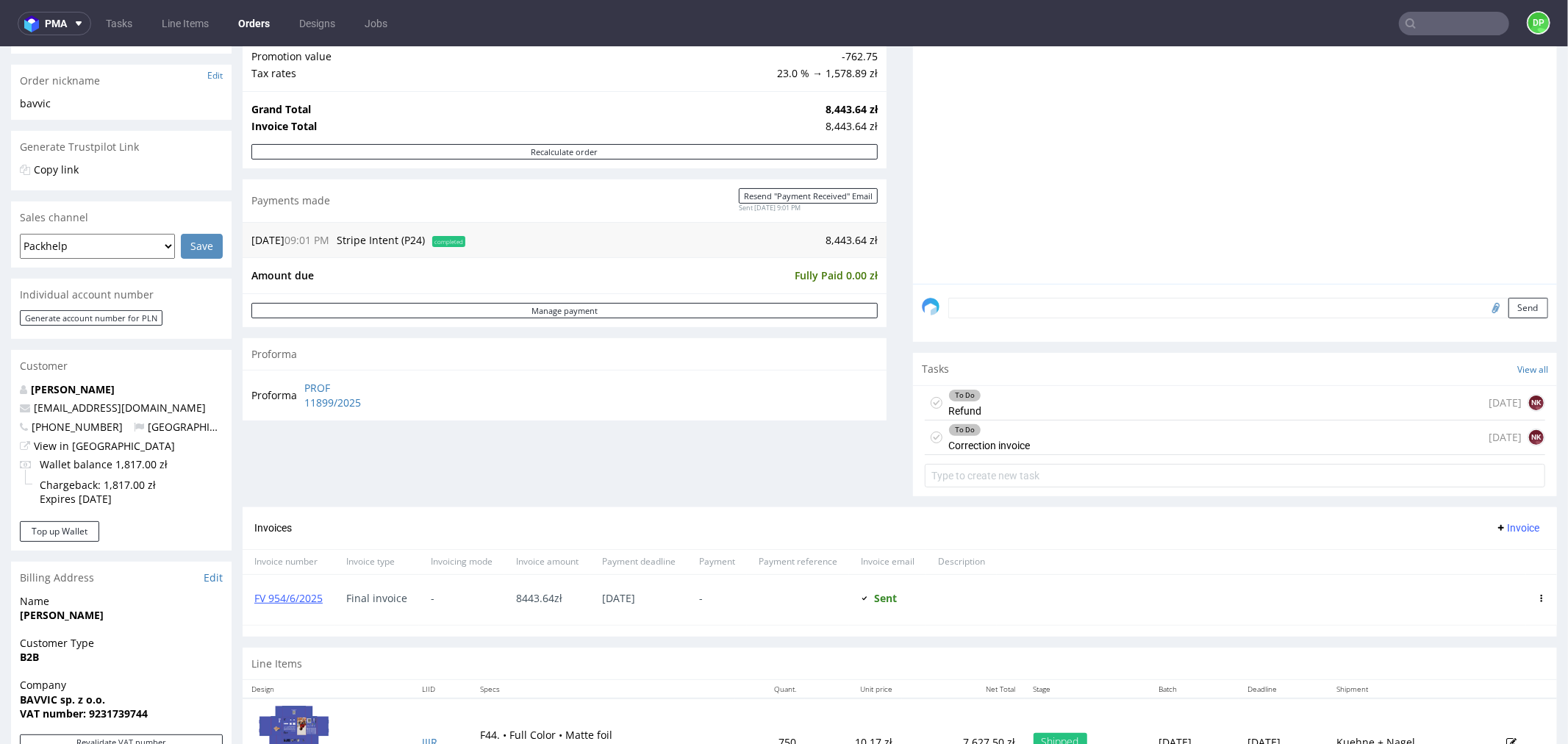
scroll to position [539, 0]
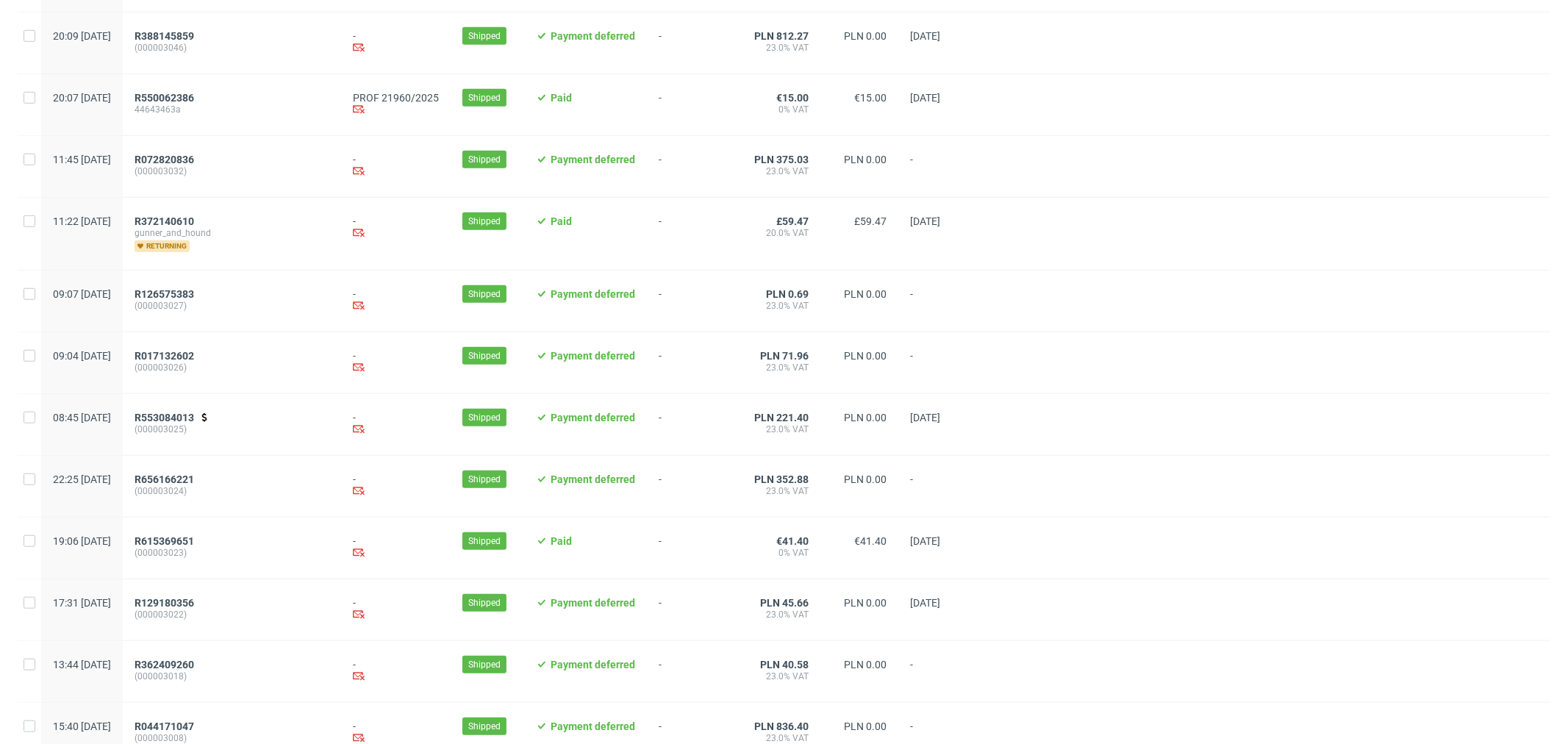
scroll to position [1361, 0]
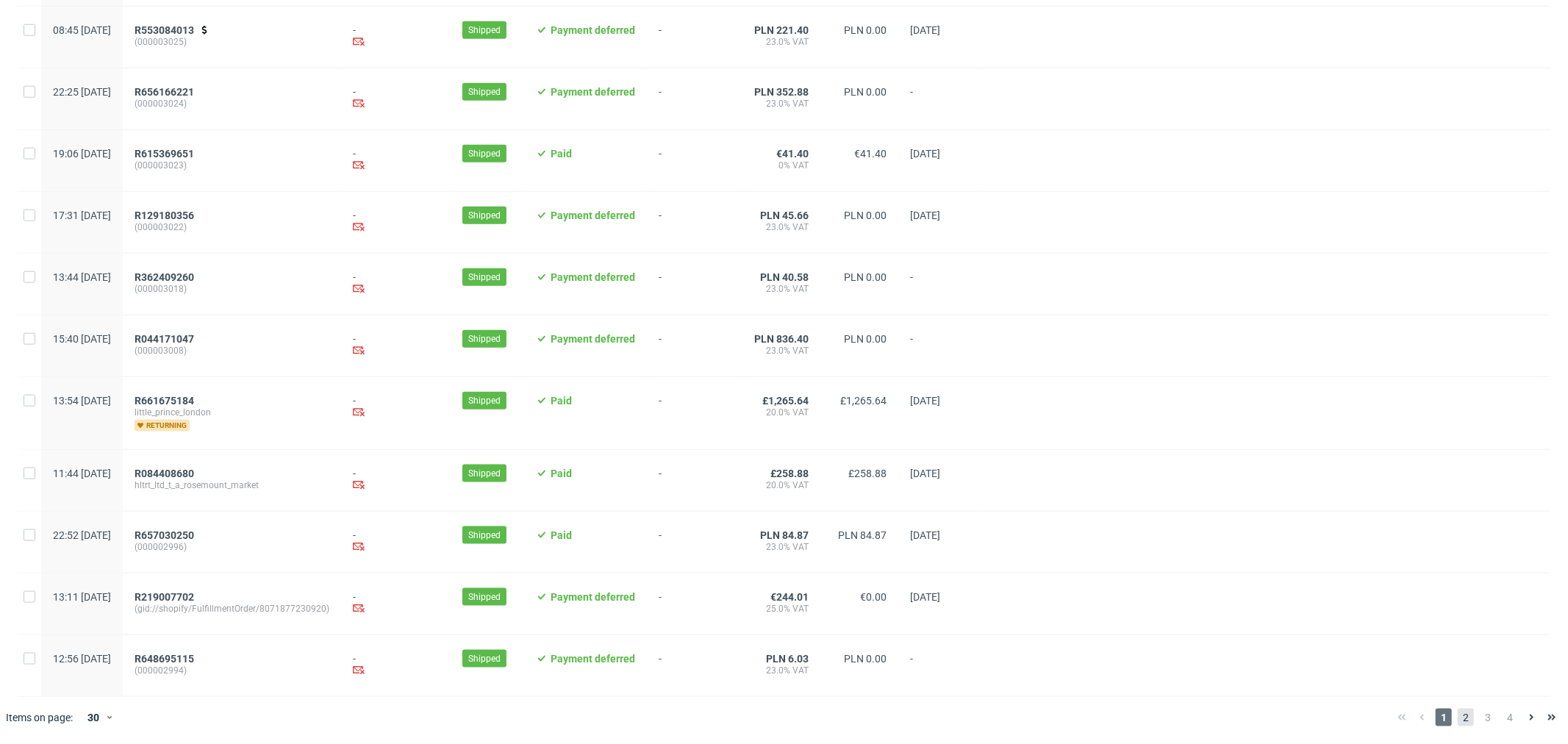
click at [1458, 717] on span "2" at bounding box center [1466, 717] width 16 height 18
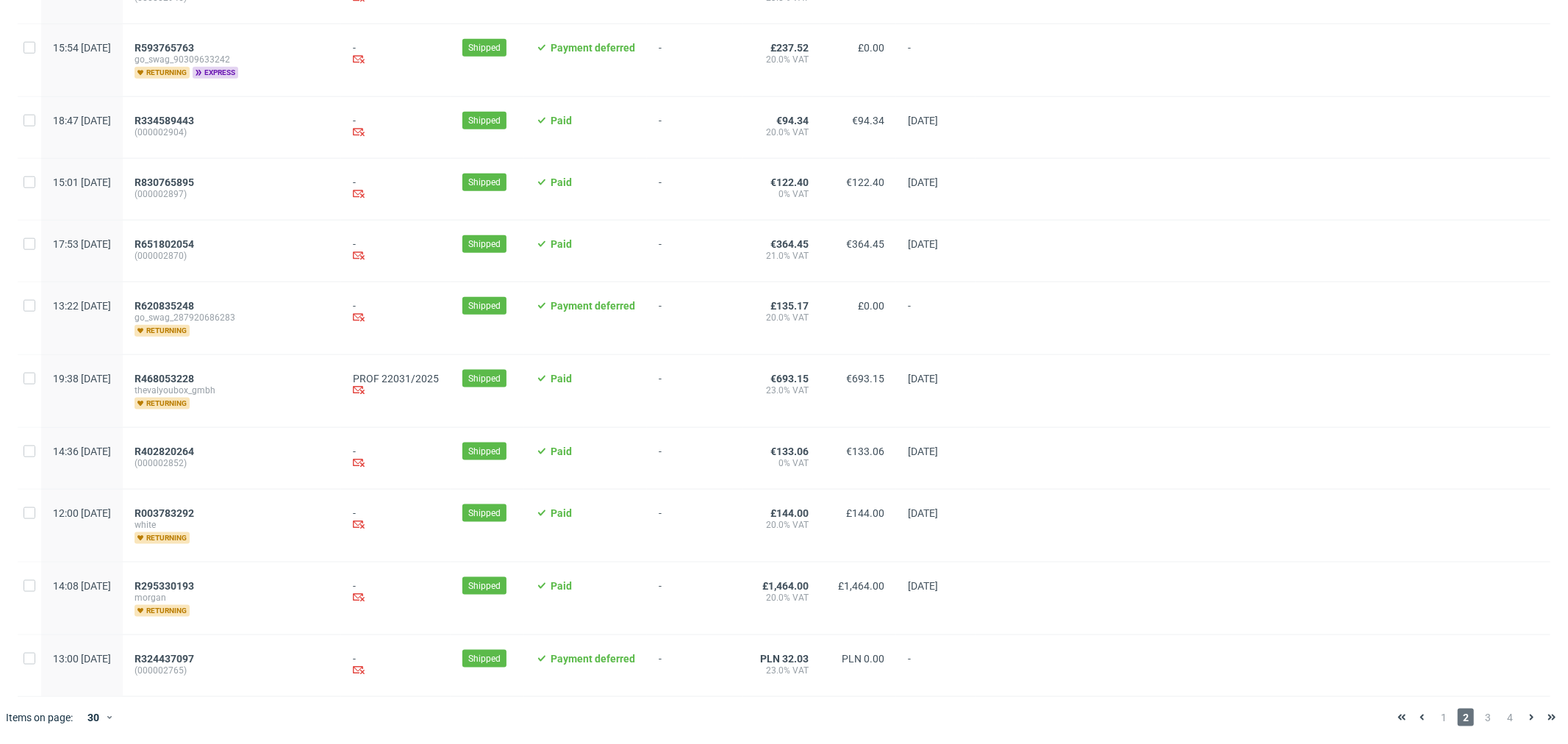
scroll to position [1419, 0]
click at [1436, 721] on span "1" at bounding box center [1444, 717] width 16 height 18
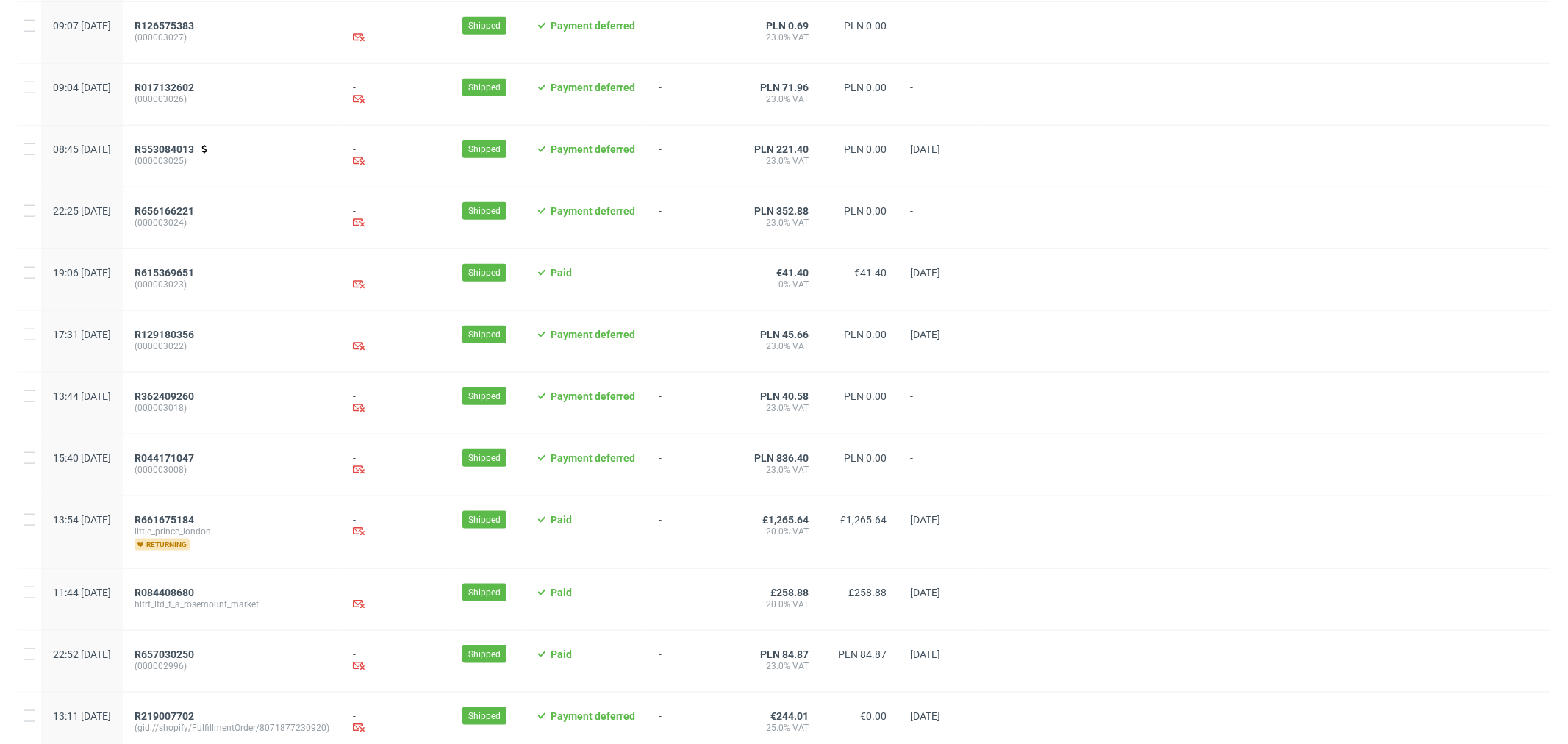
scroll to position [1361, 0]
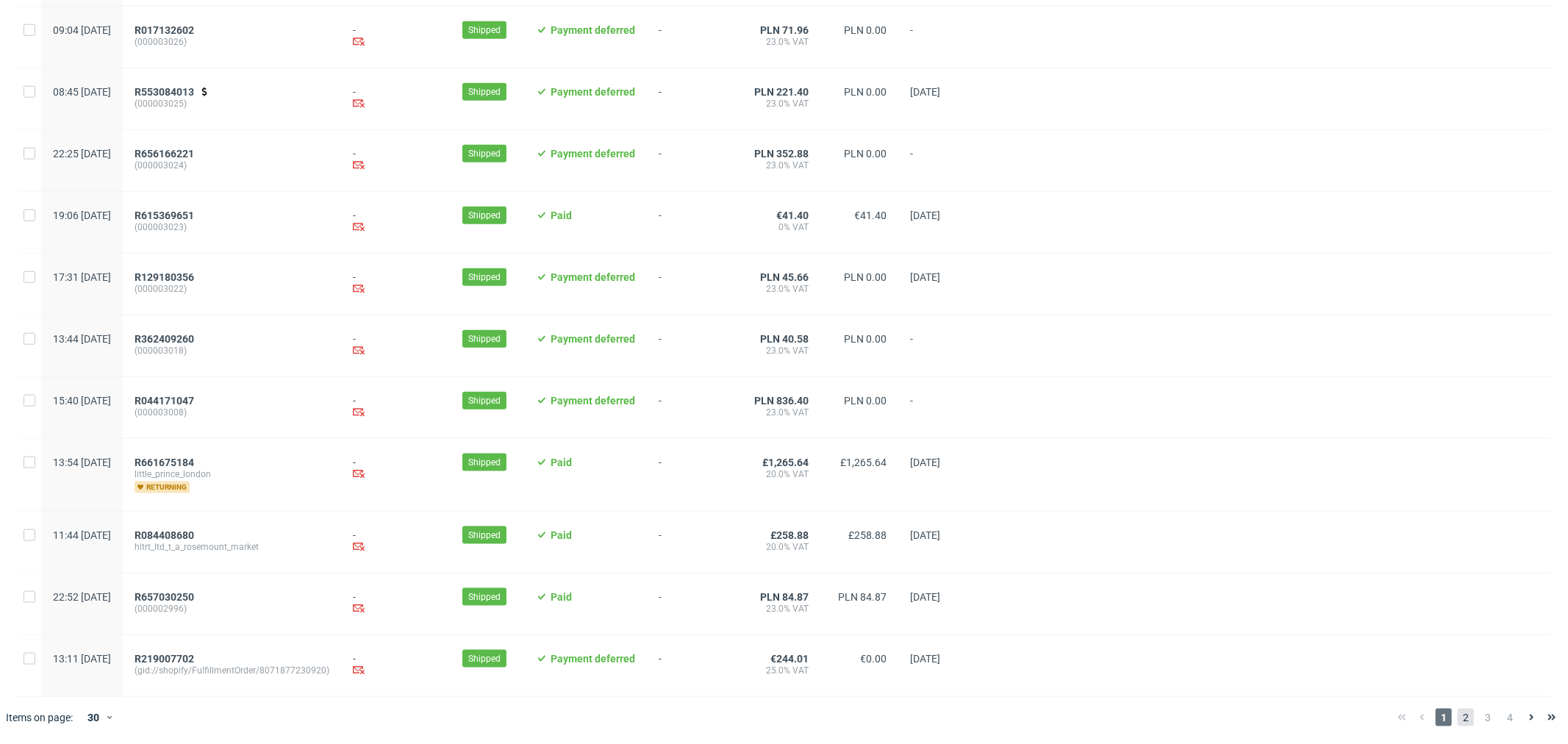
click at [1458, 717] on span "2" at bounding box center [1466, 717] width 16 height 18
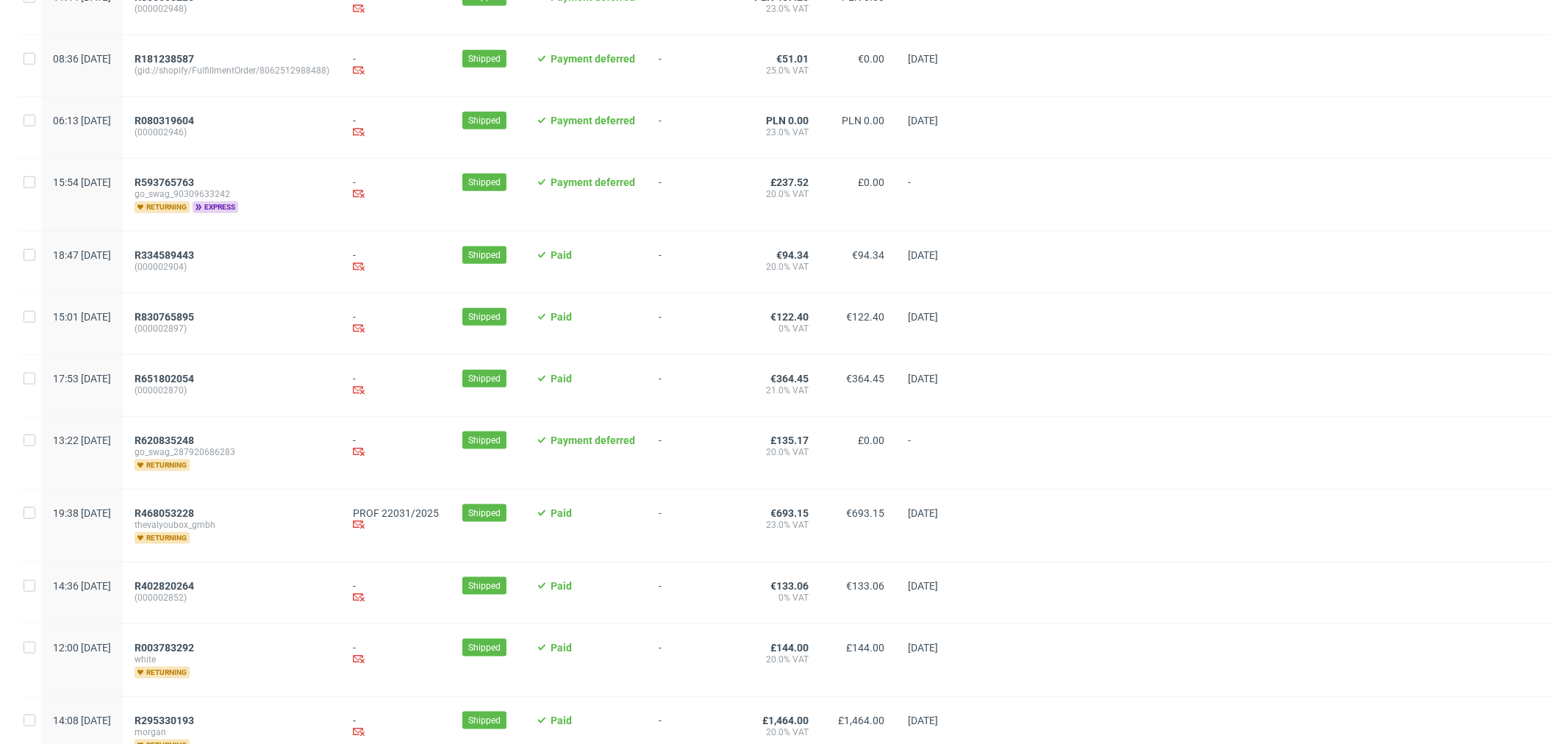
scroll to position [1419, 0]
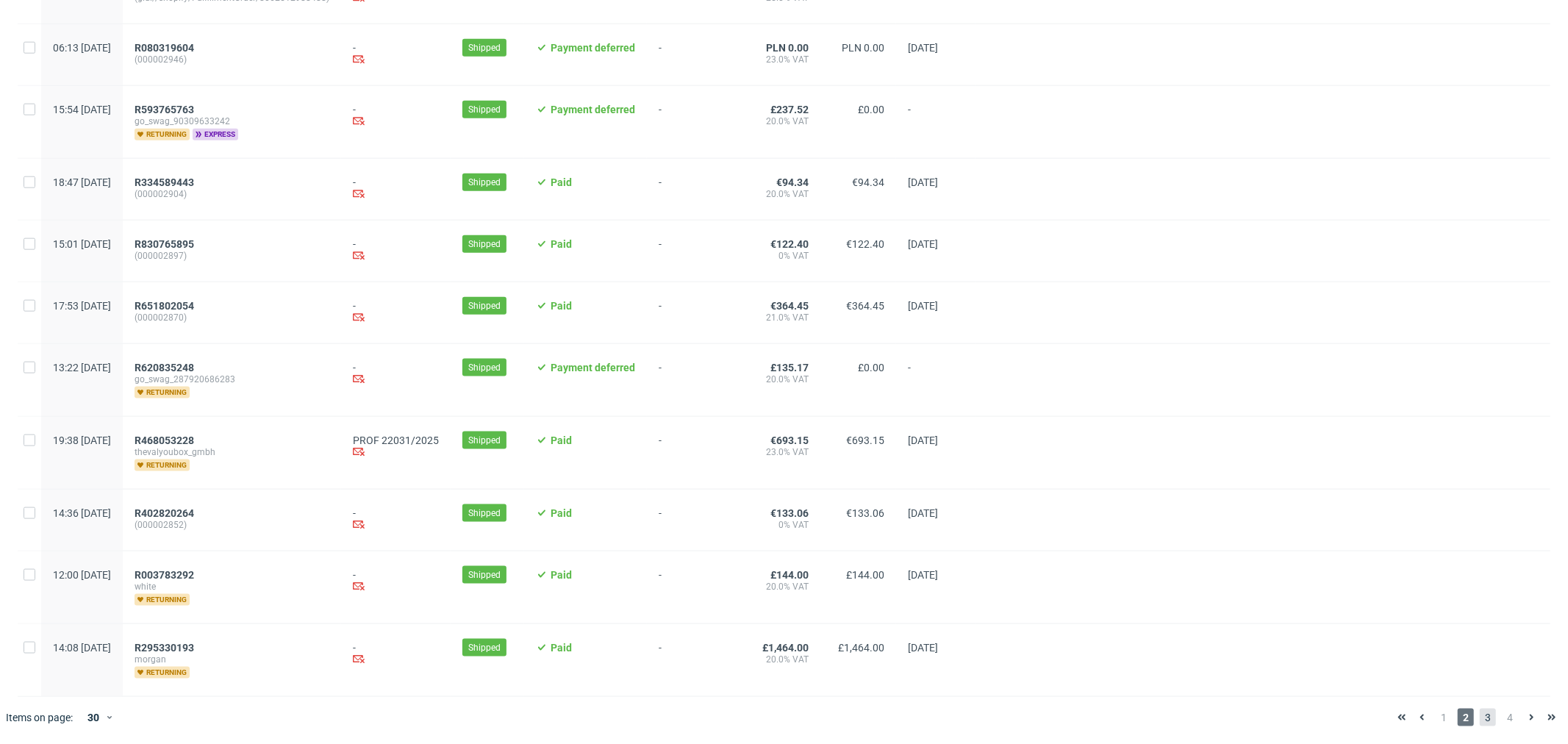
click at [1480, 725] on span "3" at bounding box center [1488, 717] width 16 height 18
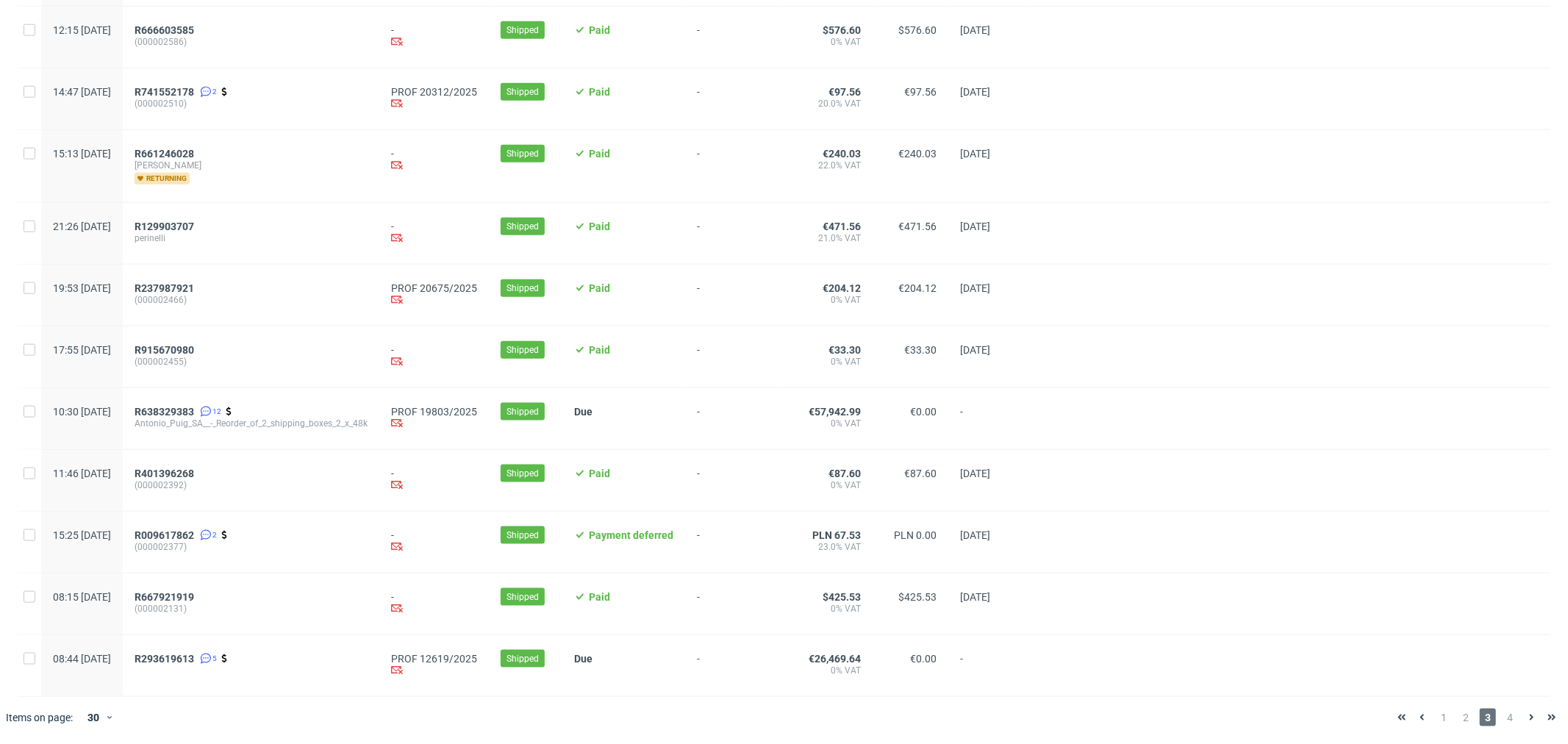
scroll to position [1400, 0]
click at [1505, 722] on span "4" at bounding box center [1510, 717] width 16 height 18
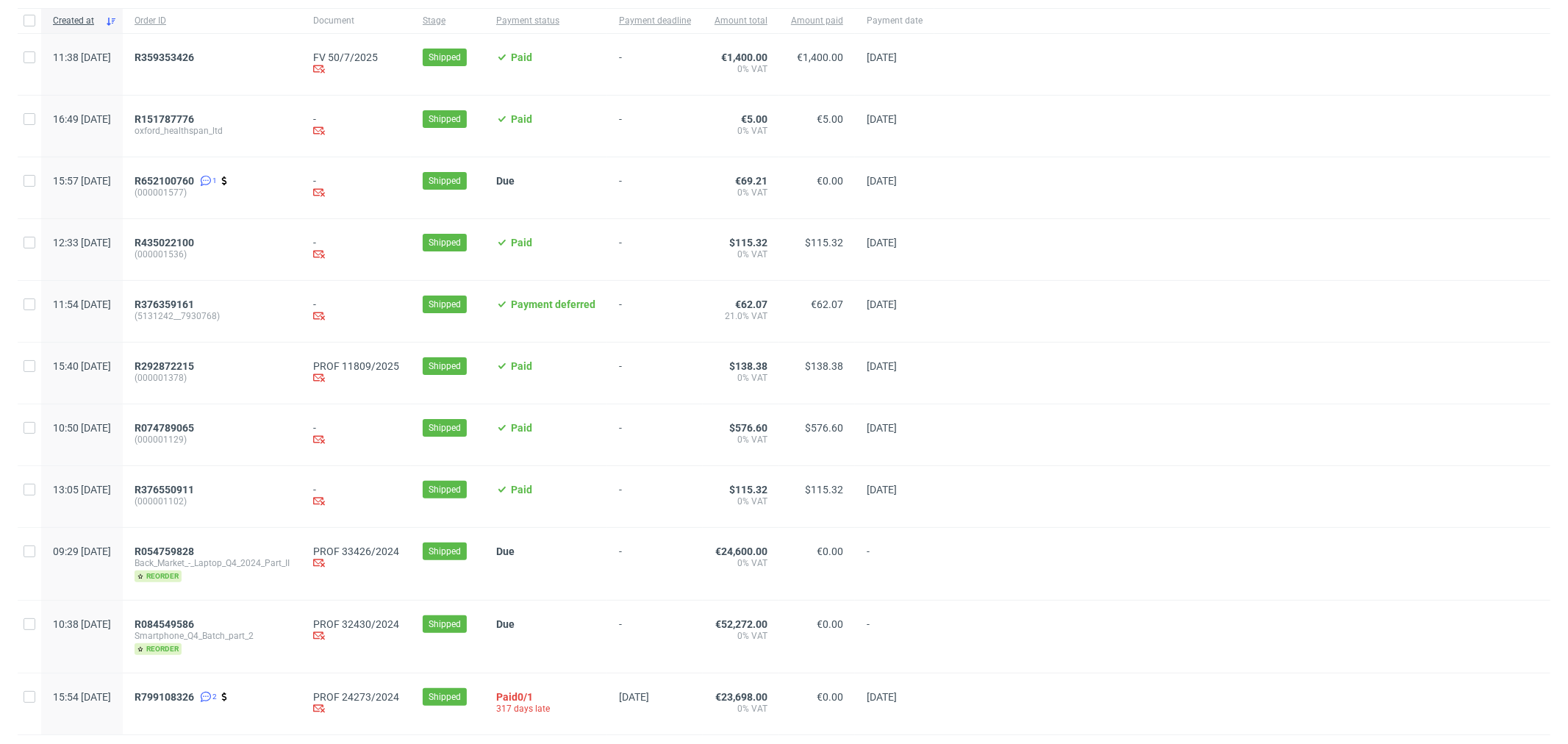
scroll to position [175, 0]
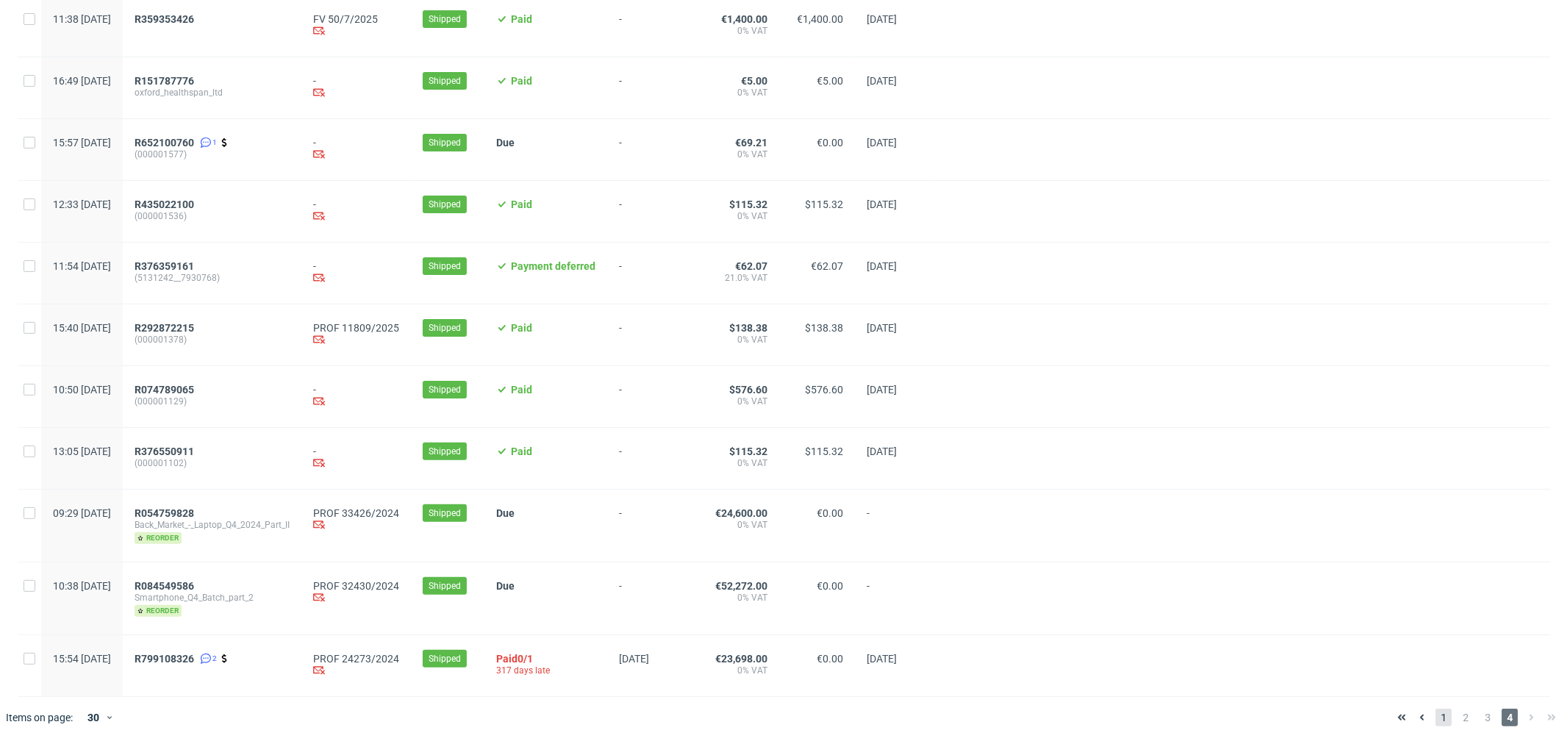
click at [1436, 713] on span "1" at bounding box center [1444, 717] width 16 height 18
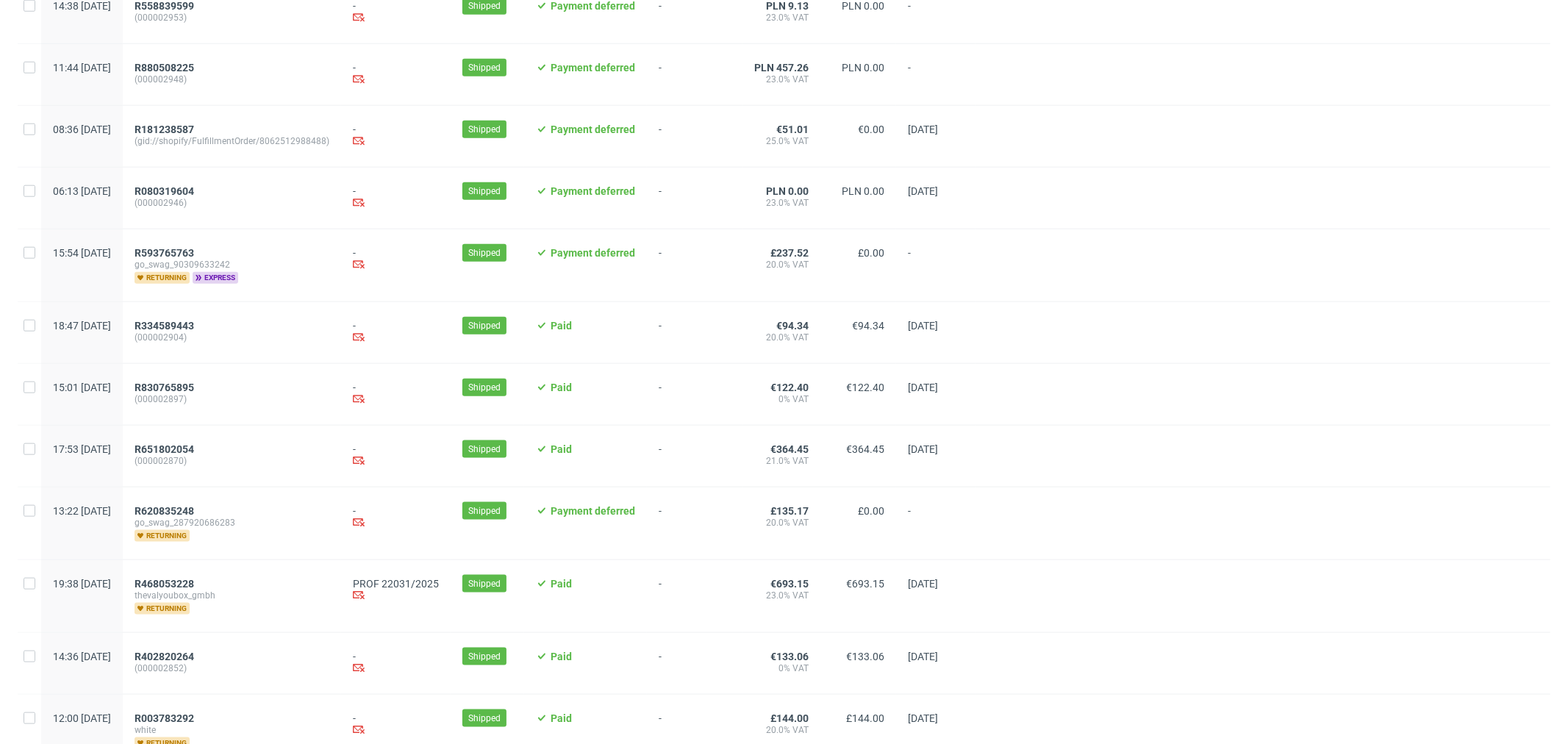
scroll to position [1410, 0]
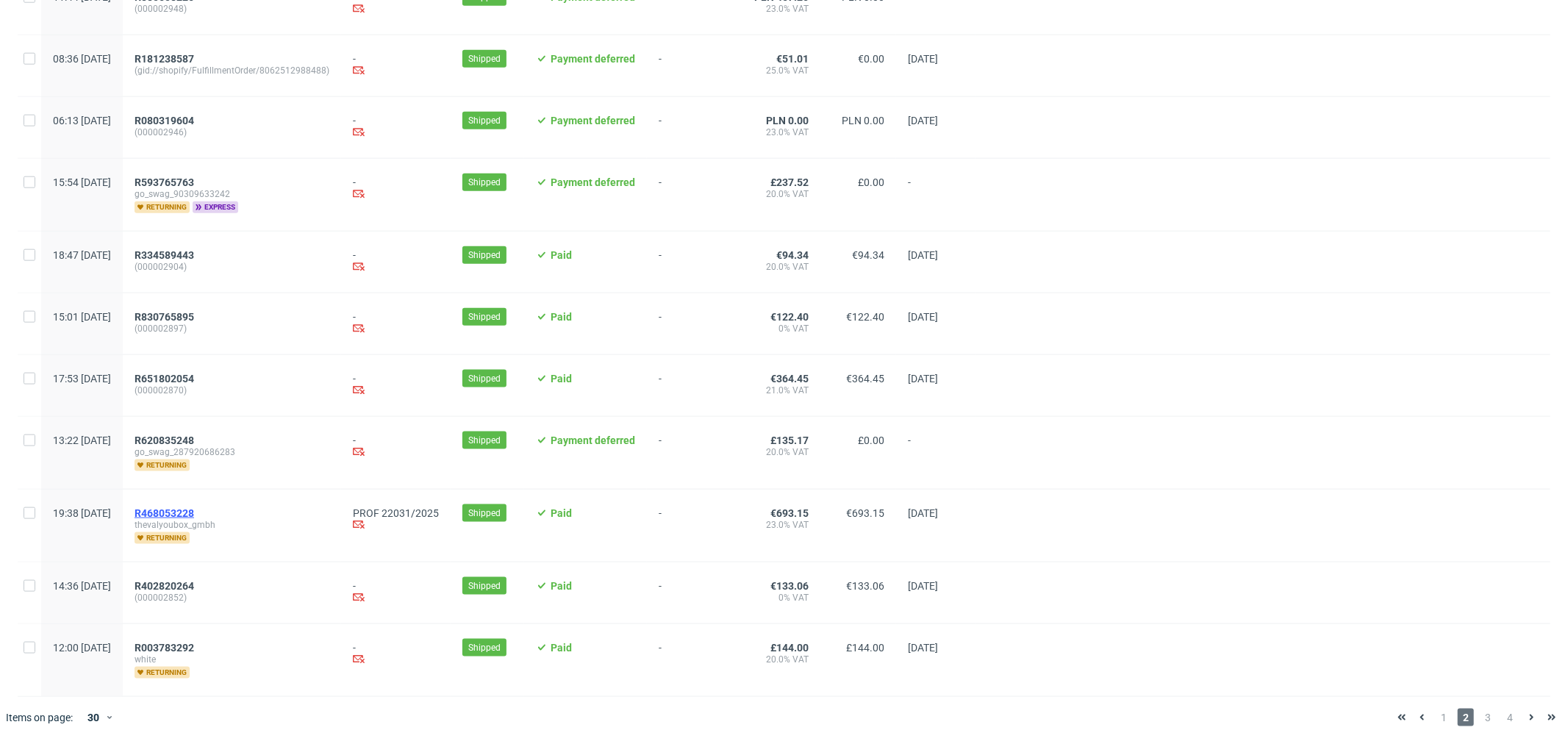
click at [194, 510] on span "R468053228" at bounding box center [164, 513] width 60 height 11
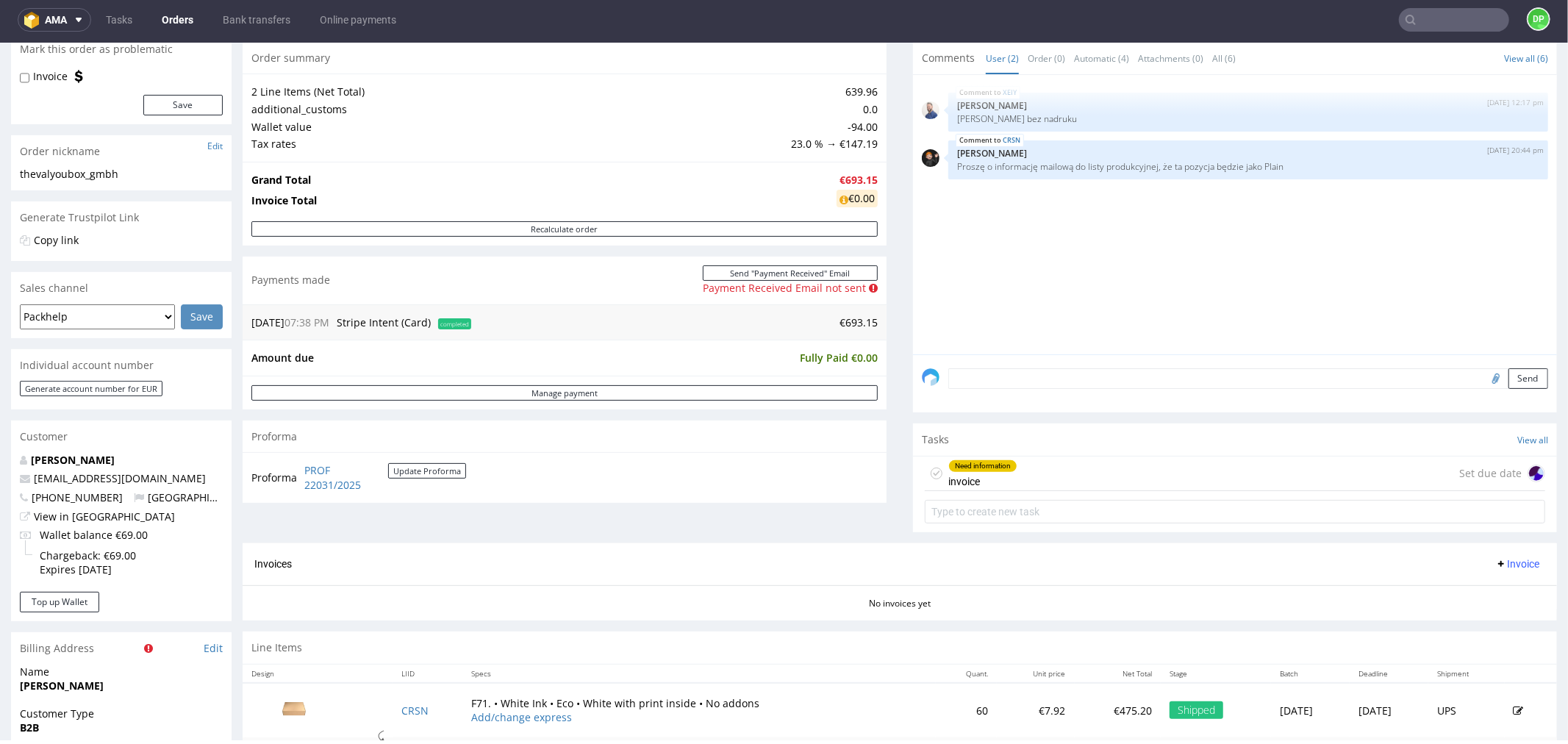
scroll to position [250, 0]
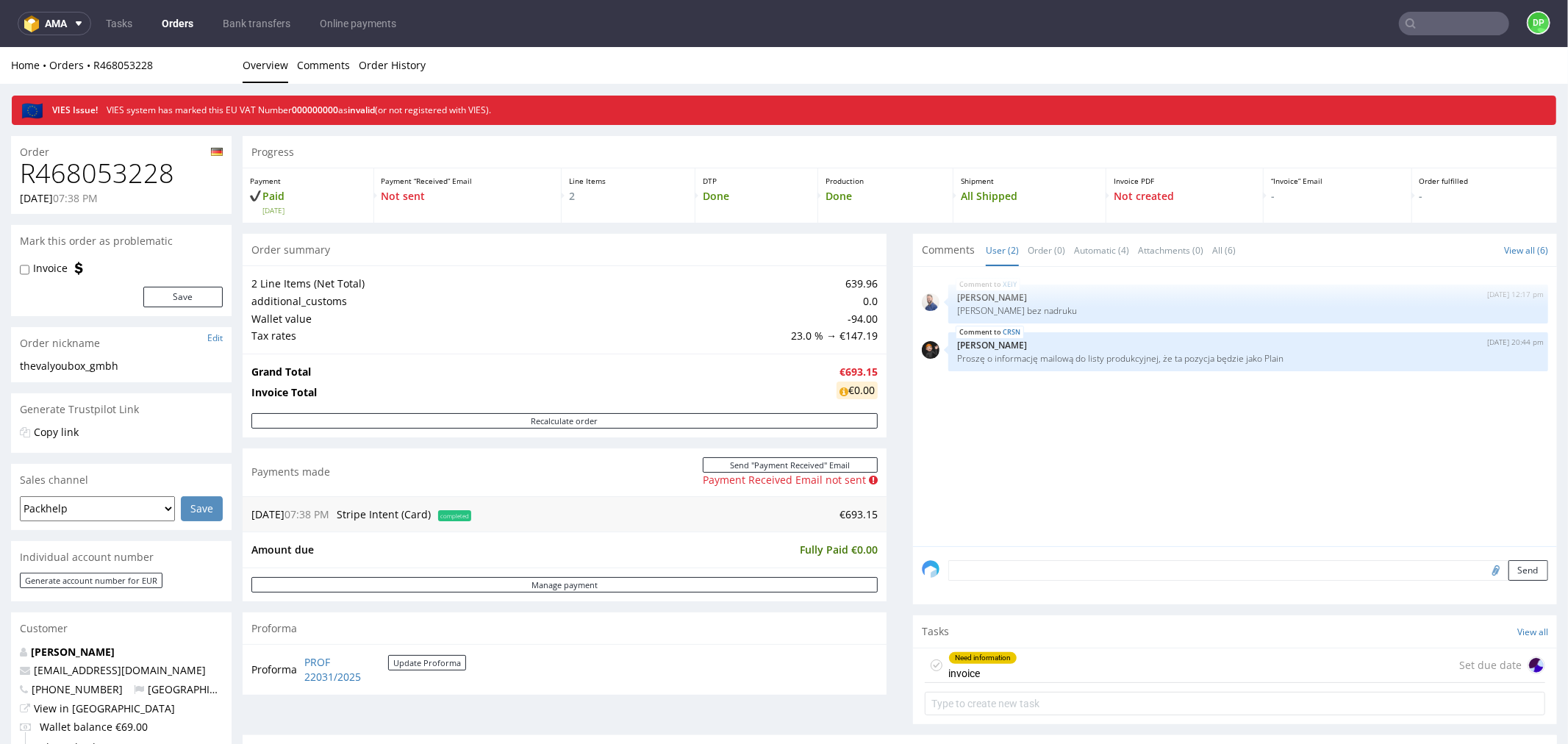
scroll to position [45, 0]
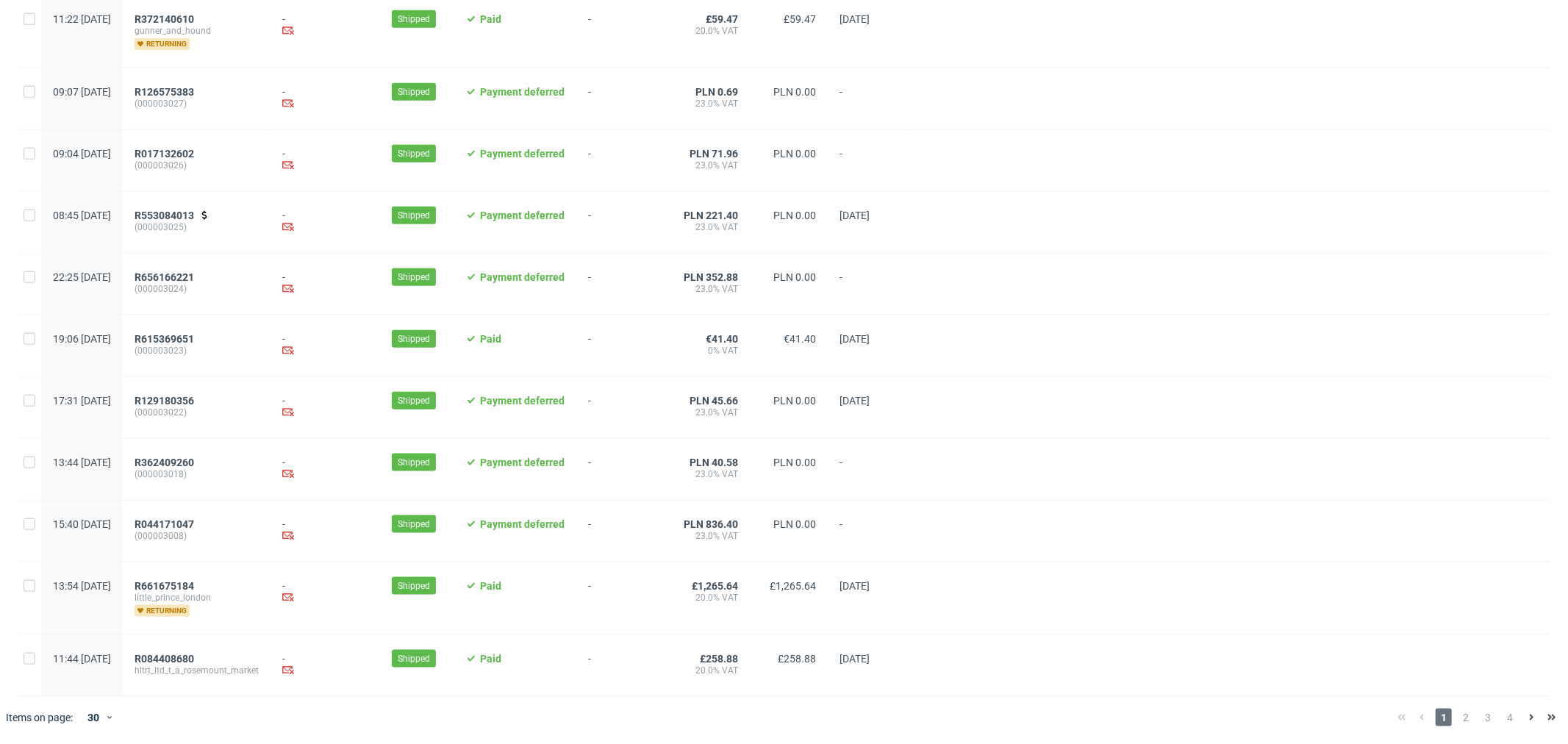
scroll to position [1361, 0]
click at [1480, 720] on span "3" at bounding box center [1488, 717] width 16 height 18
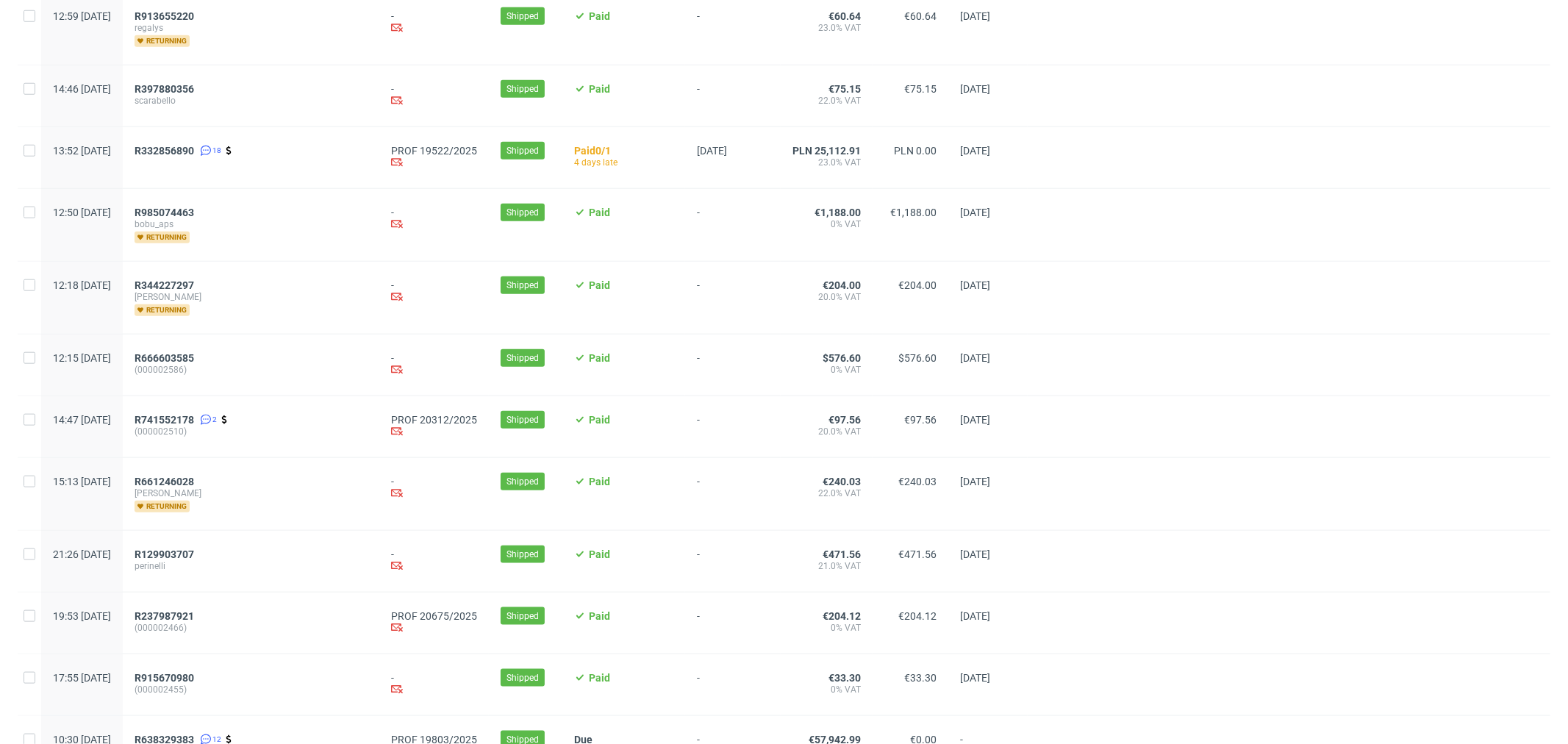
scroll to position [1419, 0]
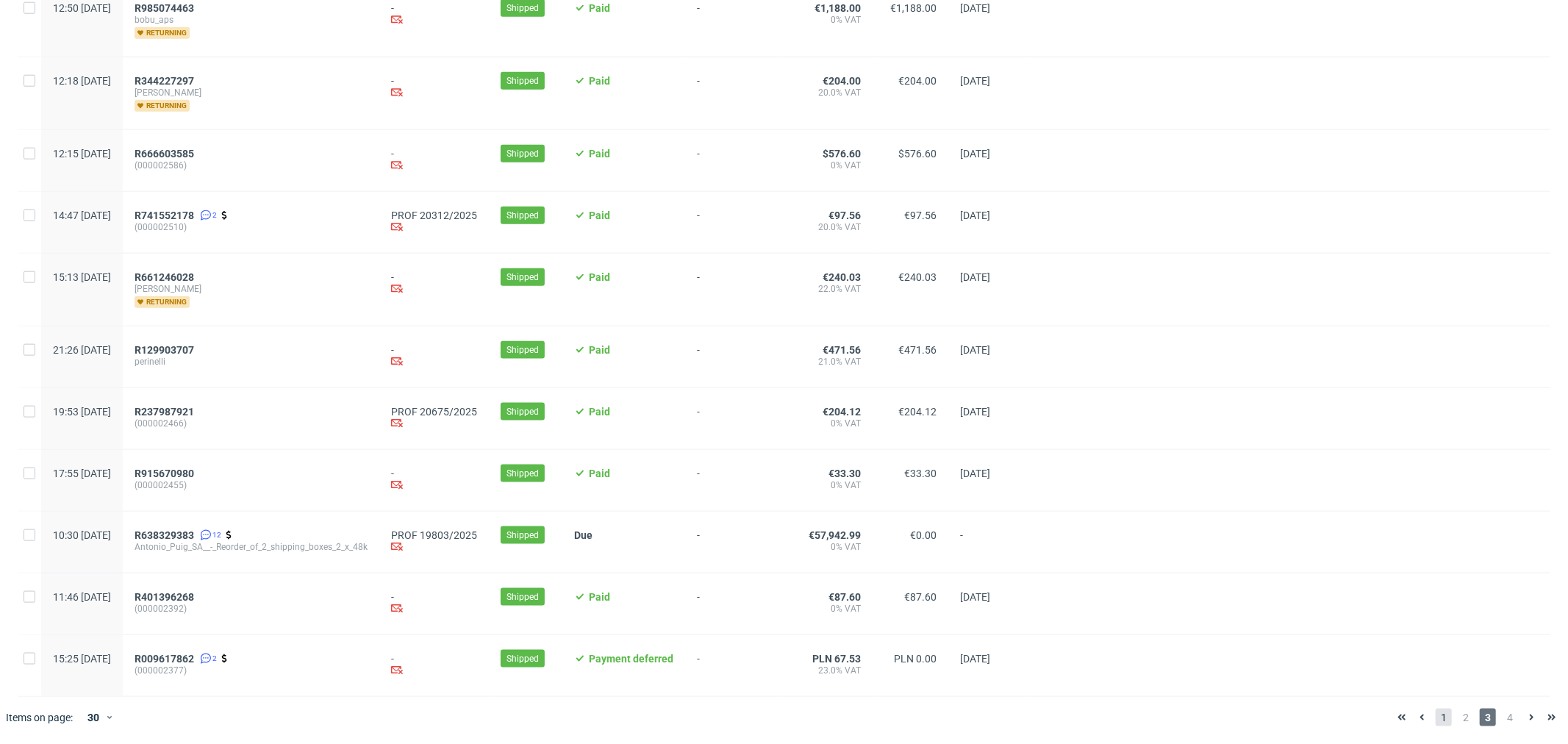
click at [1436, 720] on span "1" at bounding box center [1444, 717] width 16 height 18
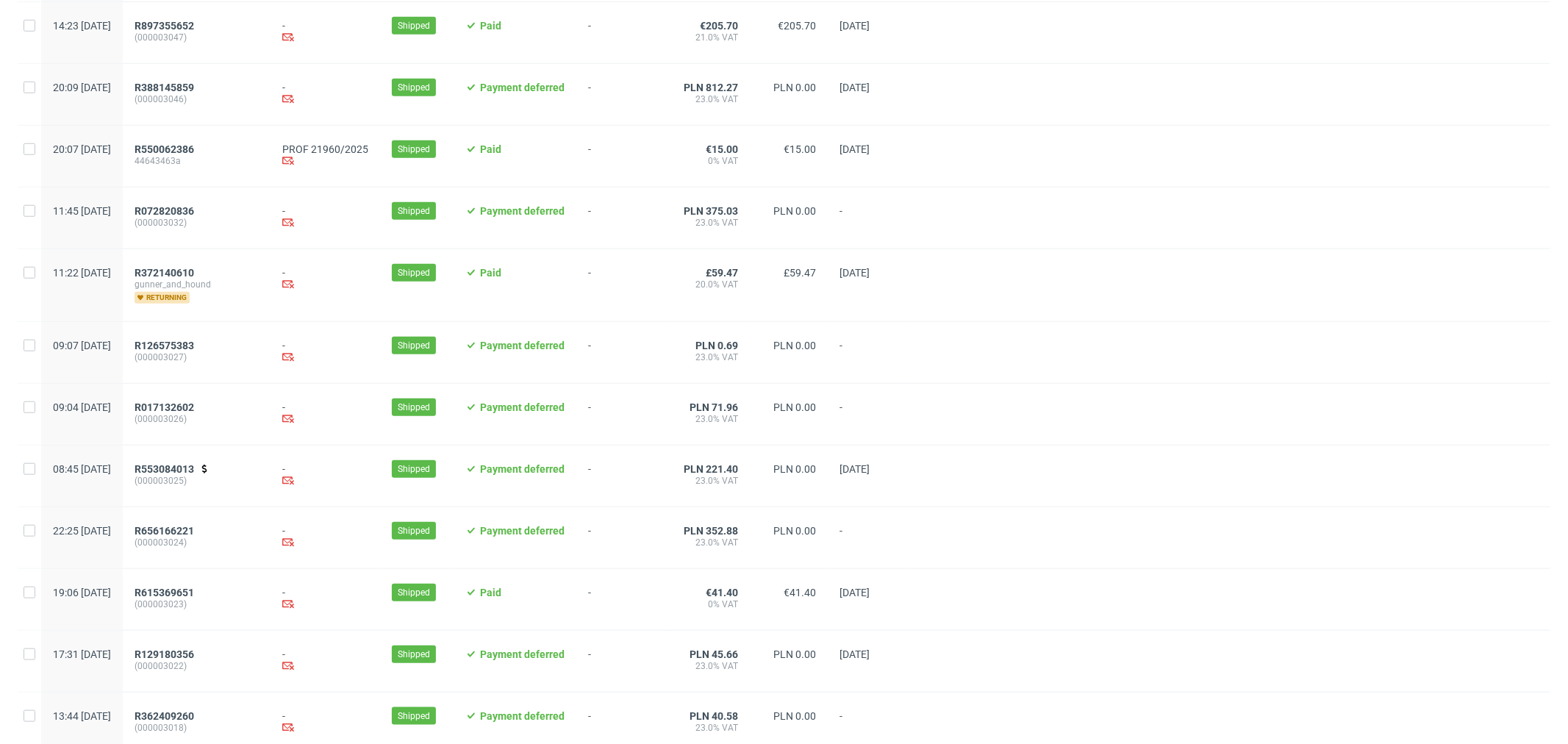
scroll to position [1361, 0]
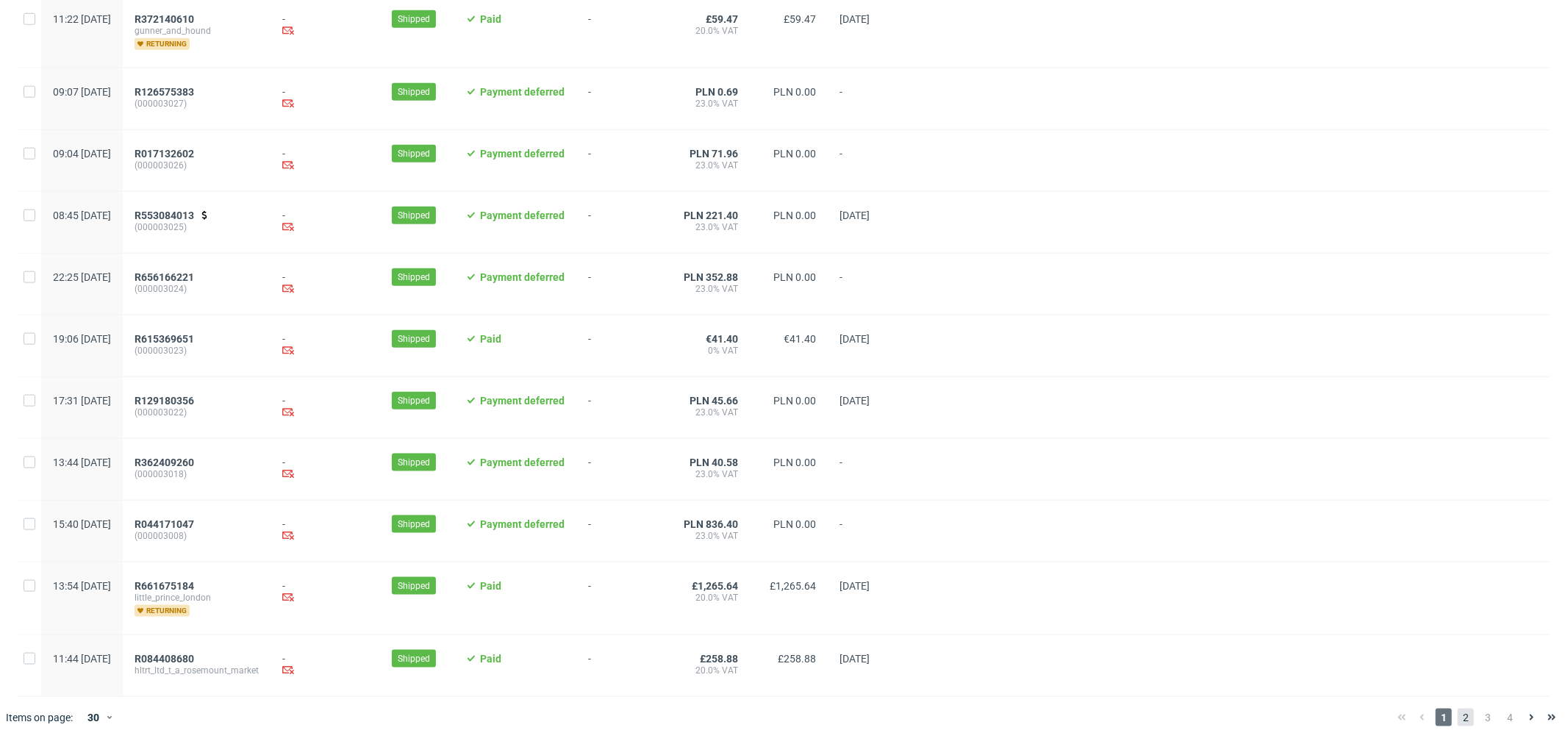
click at [1459, 717] on span "2" at bounding box center [1466, 717] width 16 height 18
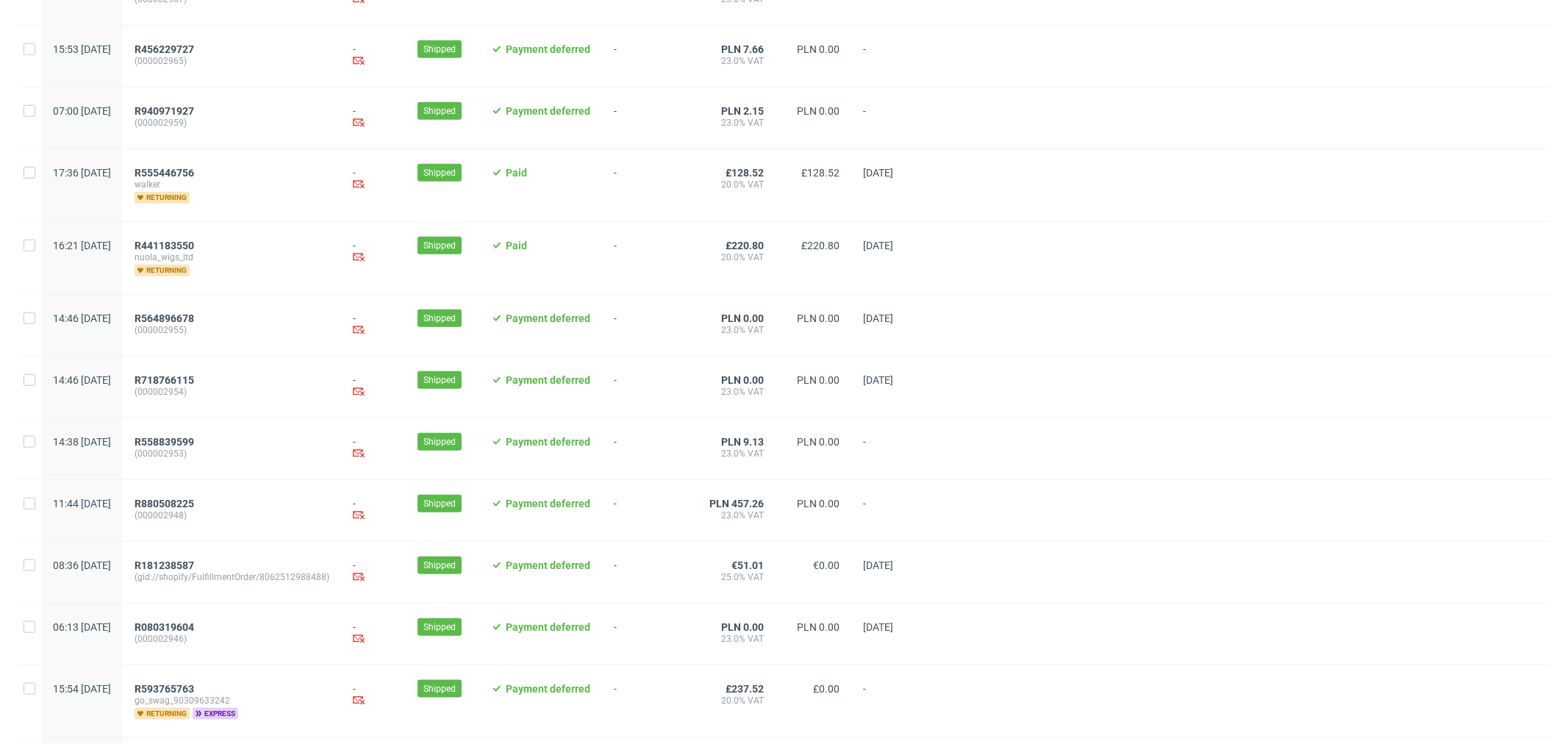
scroll to position [1400, 0]
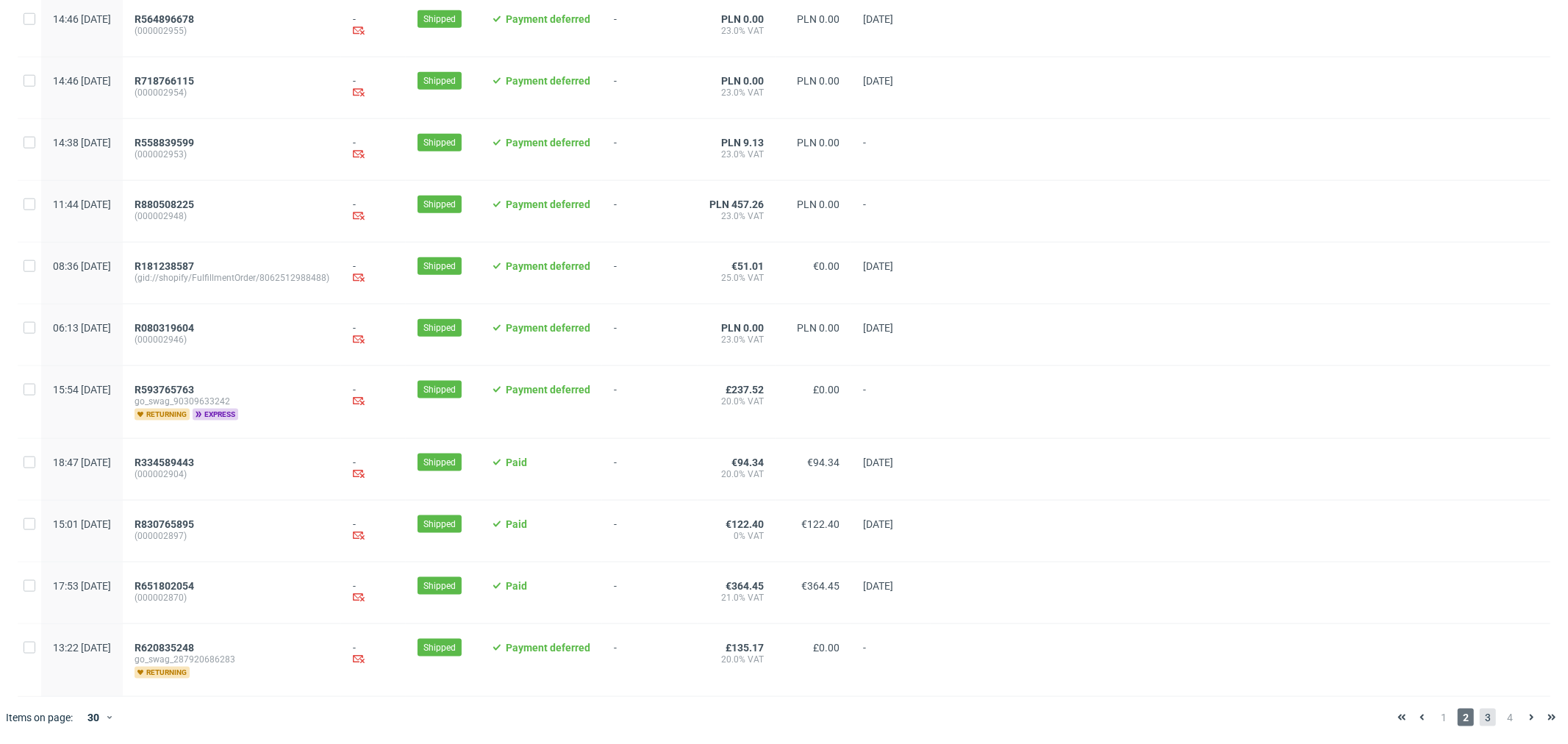
click at [1480, 724] on span "3" at bounding box center [1488, 717] width 16 height 18
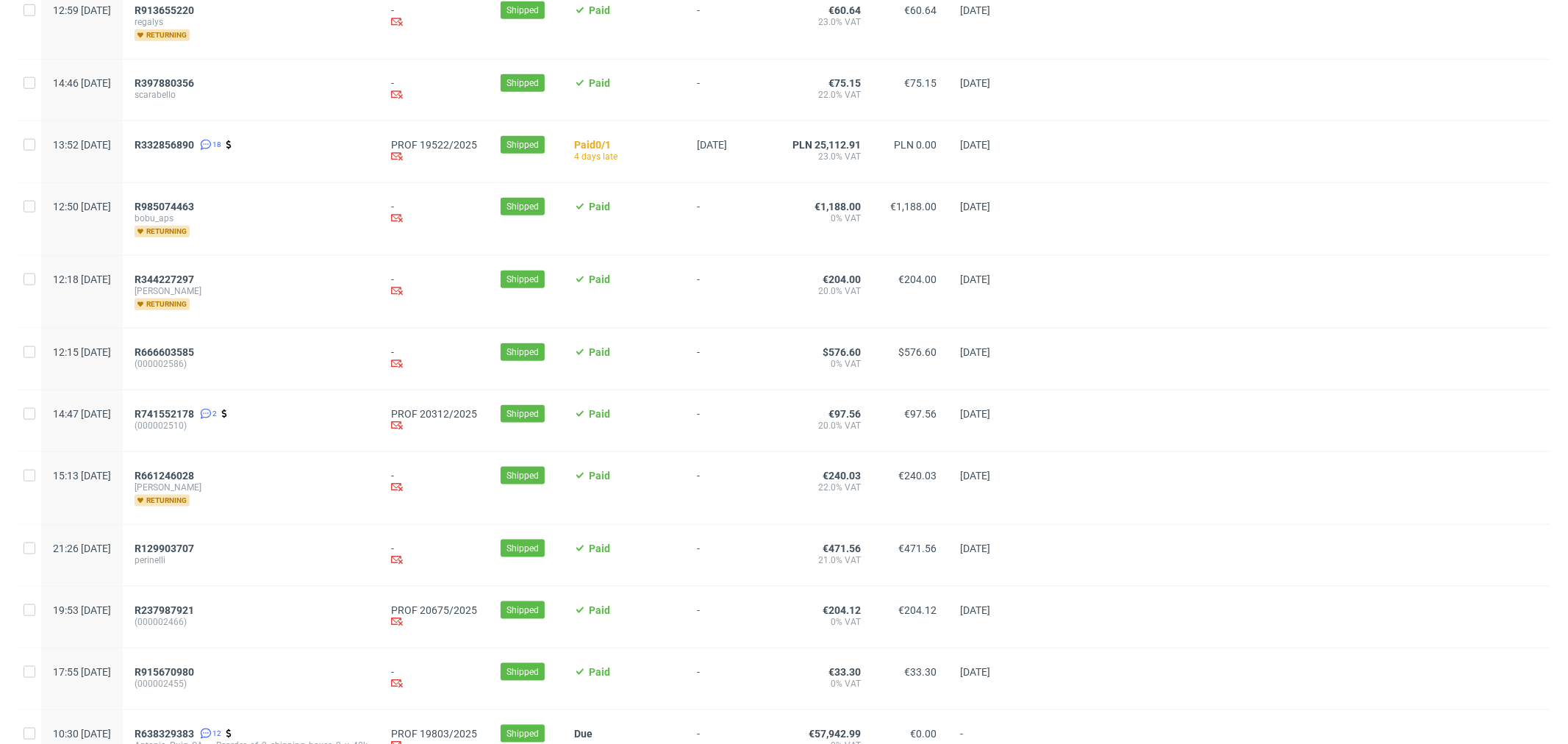
scroll to position [1430, 0]
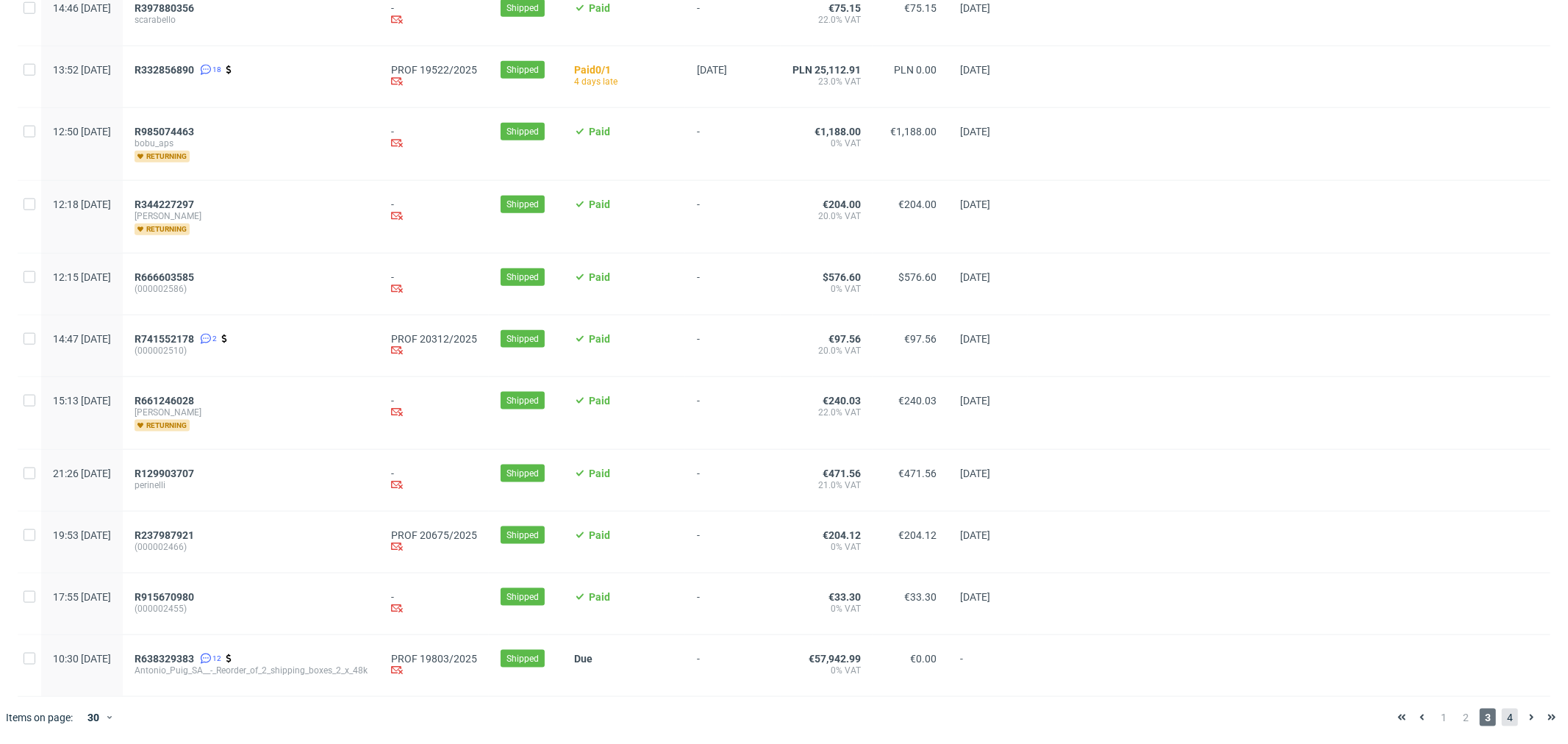
click at [1505, 715] on span "4" at bounding box center [1510, 717] width 16 height 18
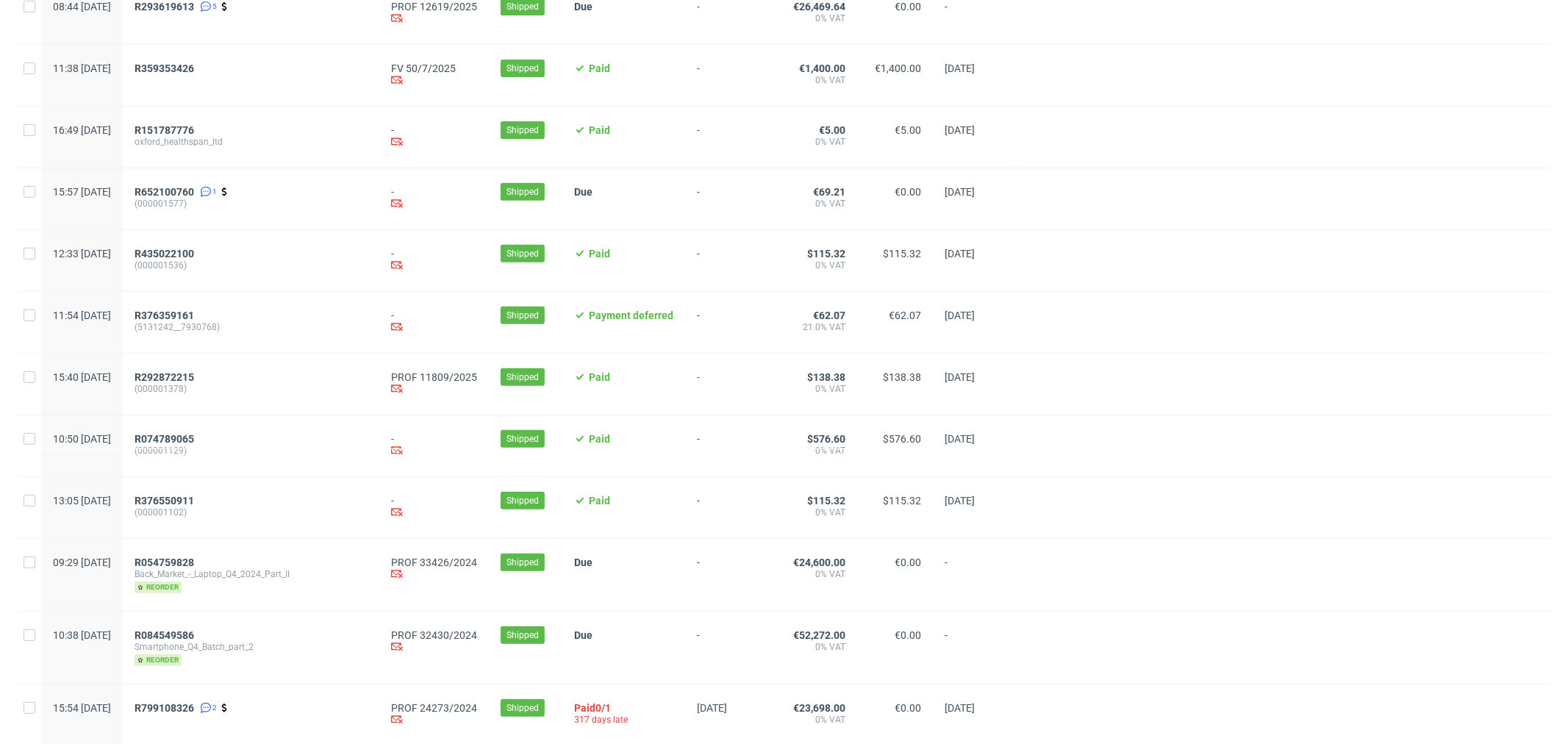
scroll to position [488, 0]
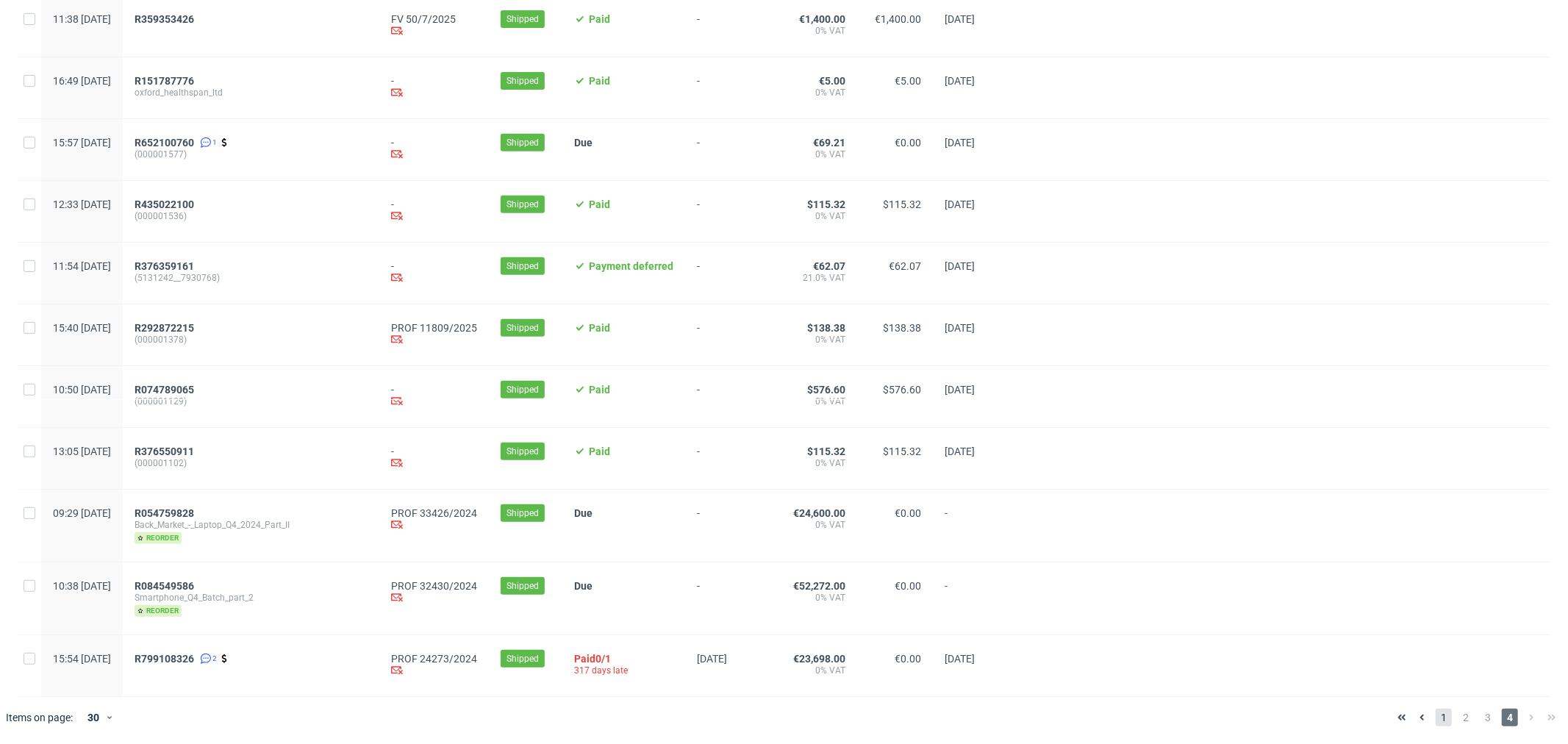
click at [1436, 714] on span "1" at bounding box center [1444, 717] width 16 height 18
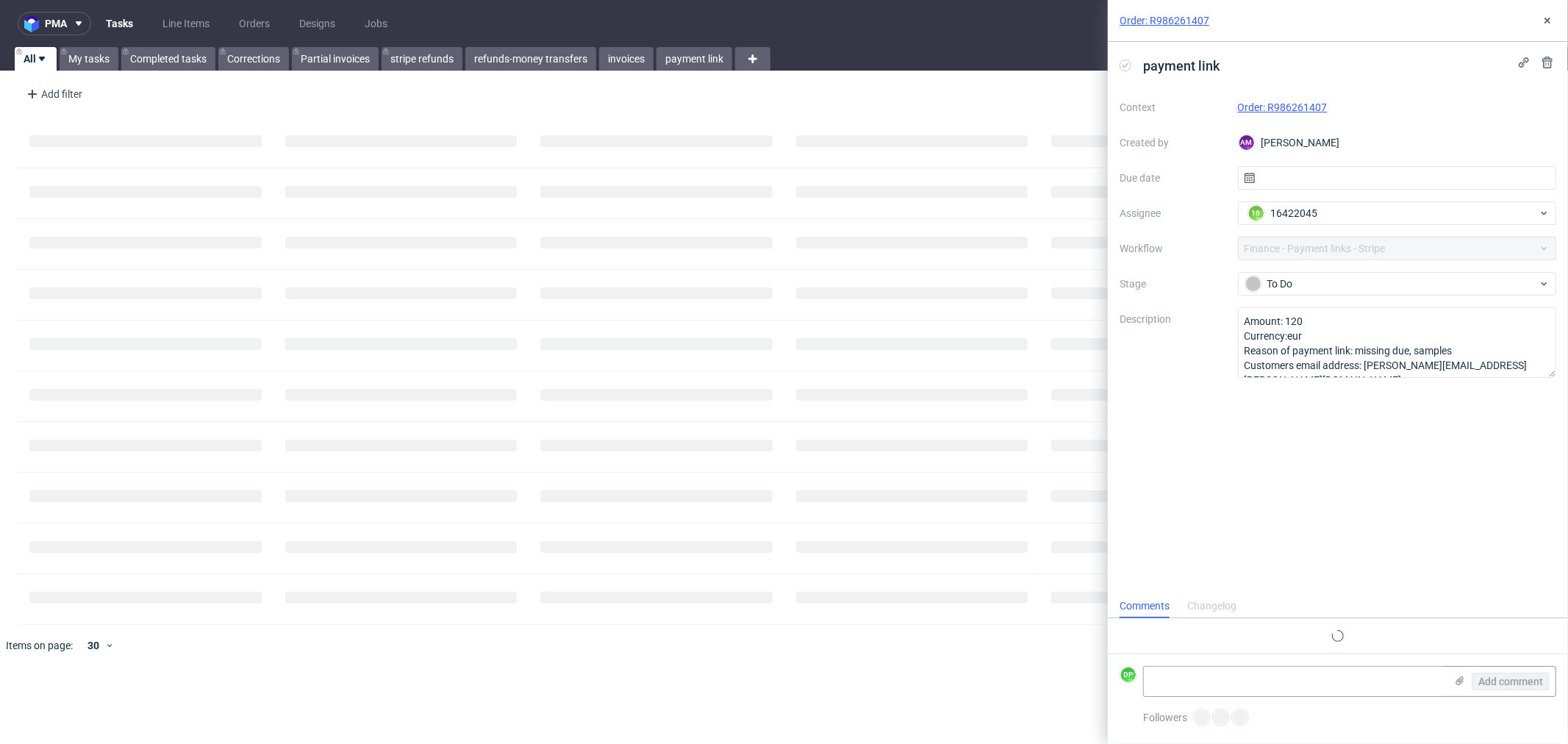
scroll to position [11, 0]
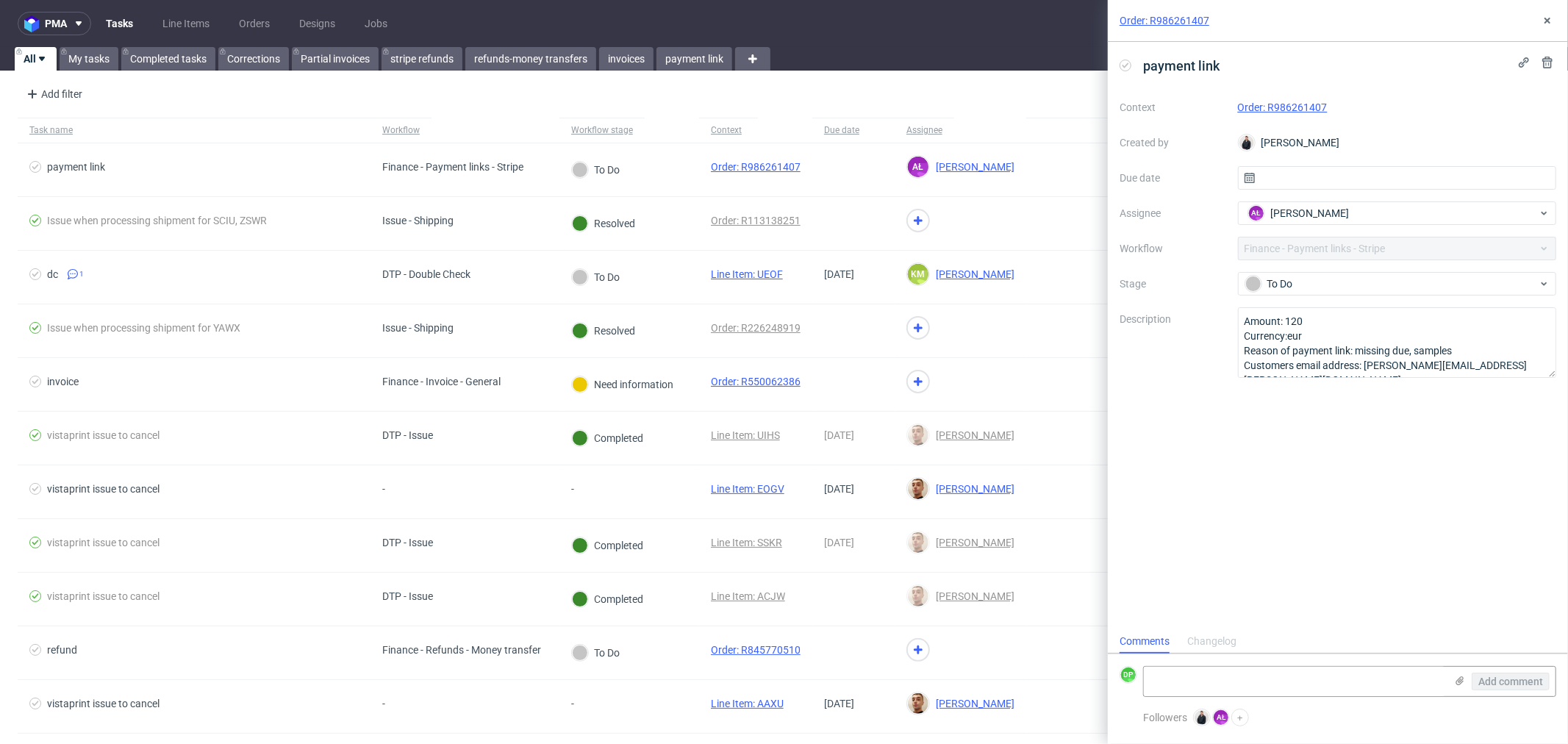
click at [1283, 99] on div "Order: R986261407" at bounding box center [1397, 108] width 319 height 18
click at [1285, 101] on link "Order: R986261407" at bounding box center [1283, 107] width 90 height 11
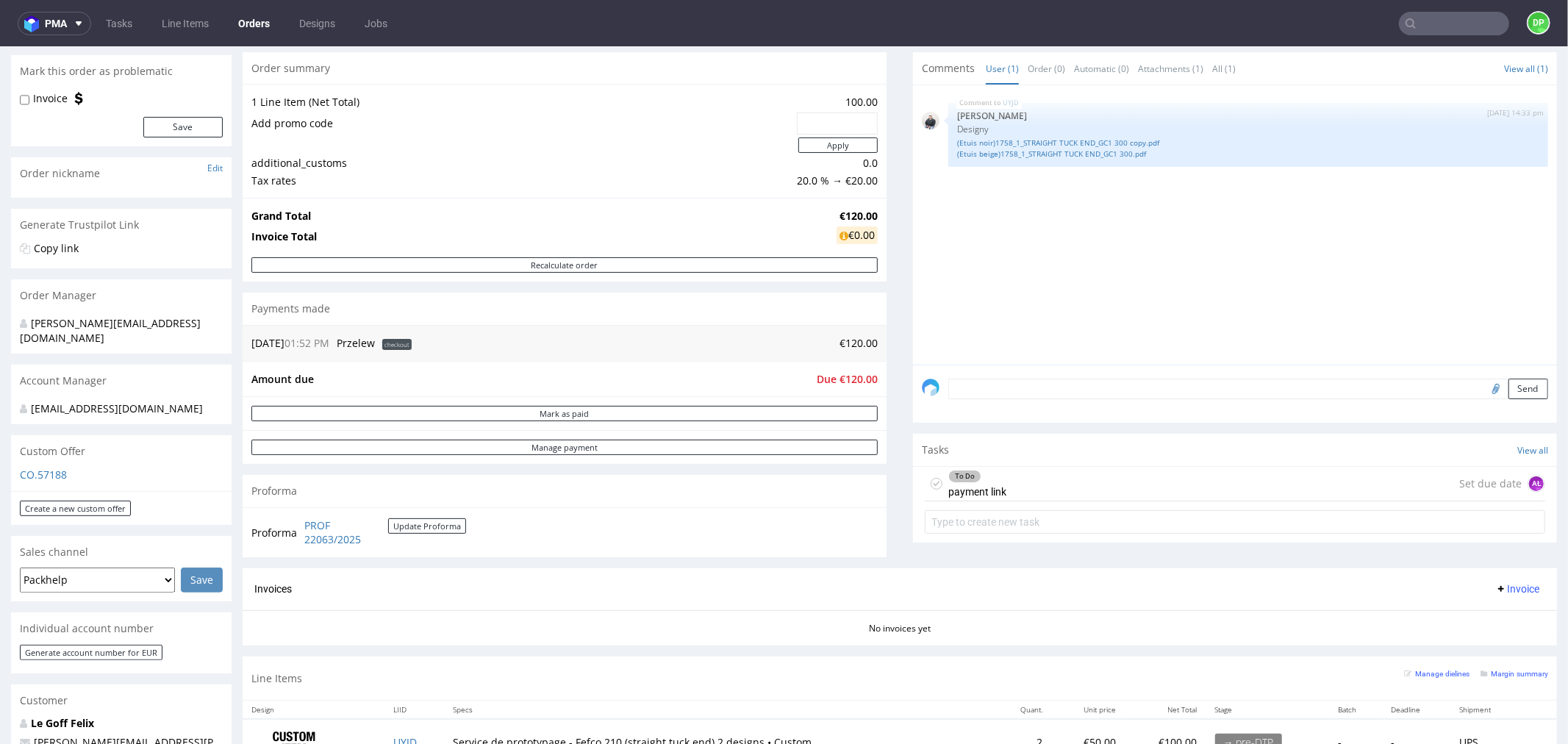
scroll to position [136, 0]
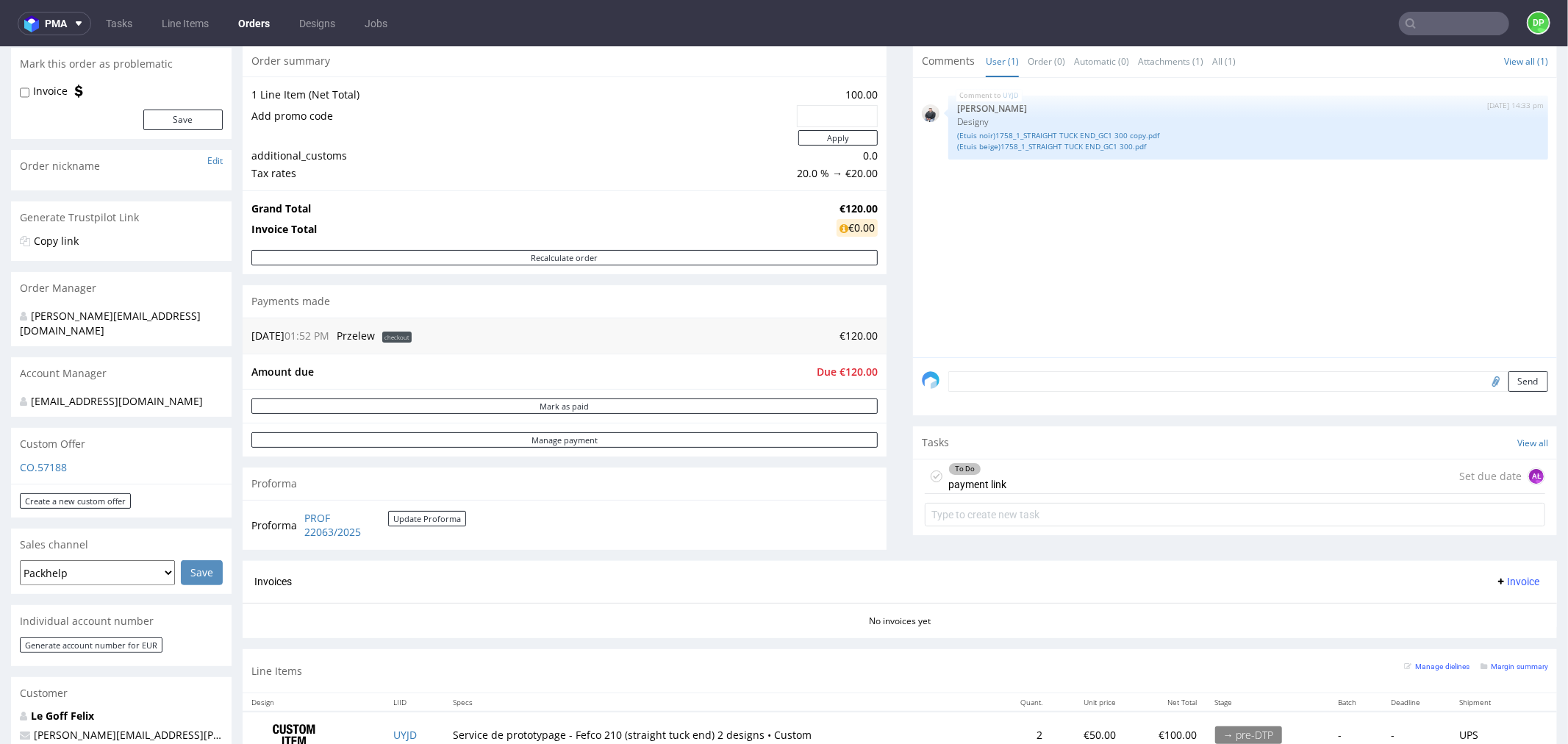
click at [1042, 458] on div "To Do payment link Set due date AŁ" at bounding box center [1235, 475] width 620 height 34
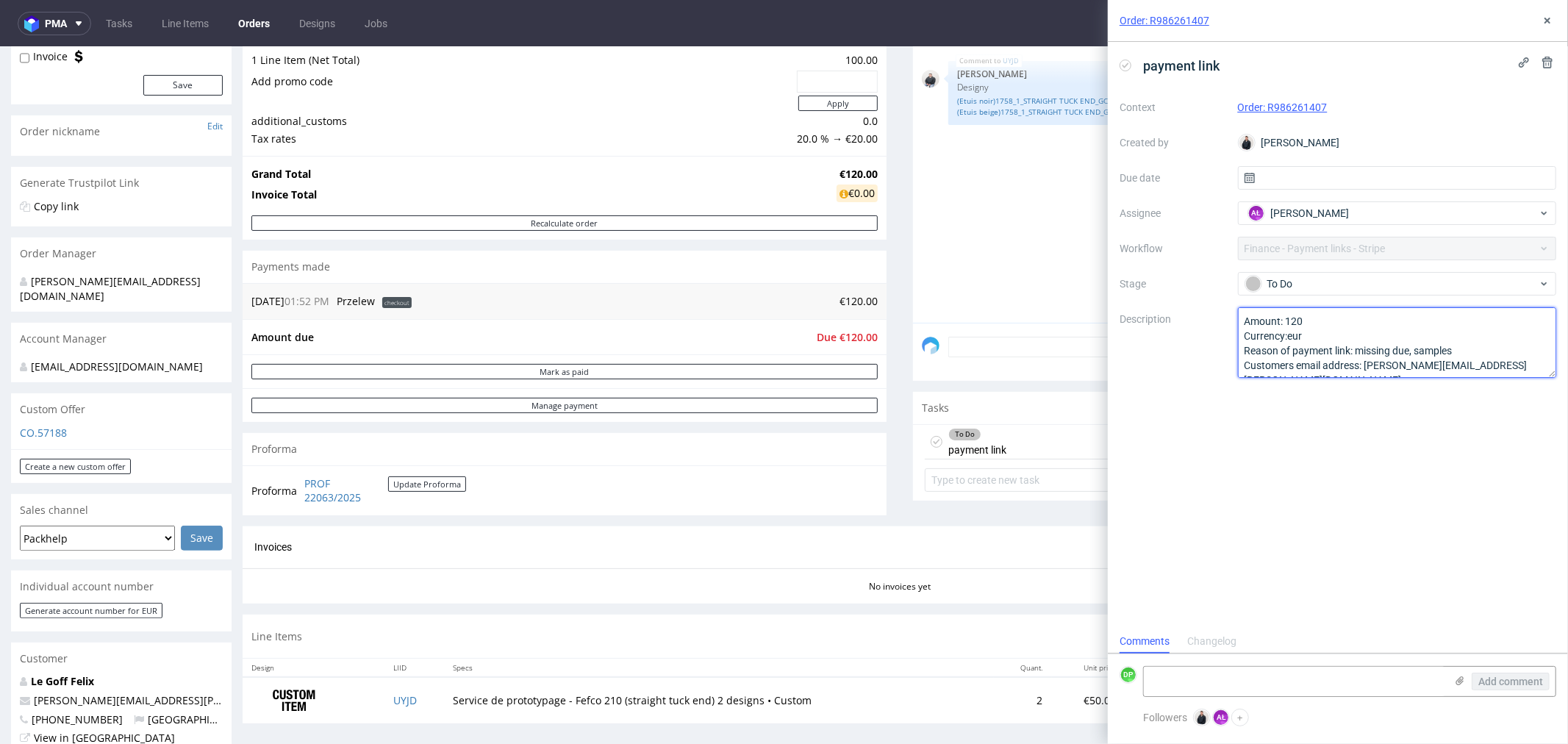
scroll to position [16, 0]
drag, startPoint x: 1494, startPoint y: 362, endPoint x: 1366, endPoint y: 348, distance: 128.8
click at [1366, 348] on textarea "Amount: 120 Currency:eur Reason of payment link: missing due, samples Customers…" at bounding box center [1397, 342] width 319 height 70
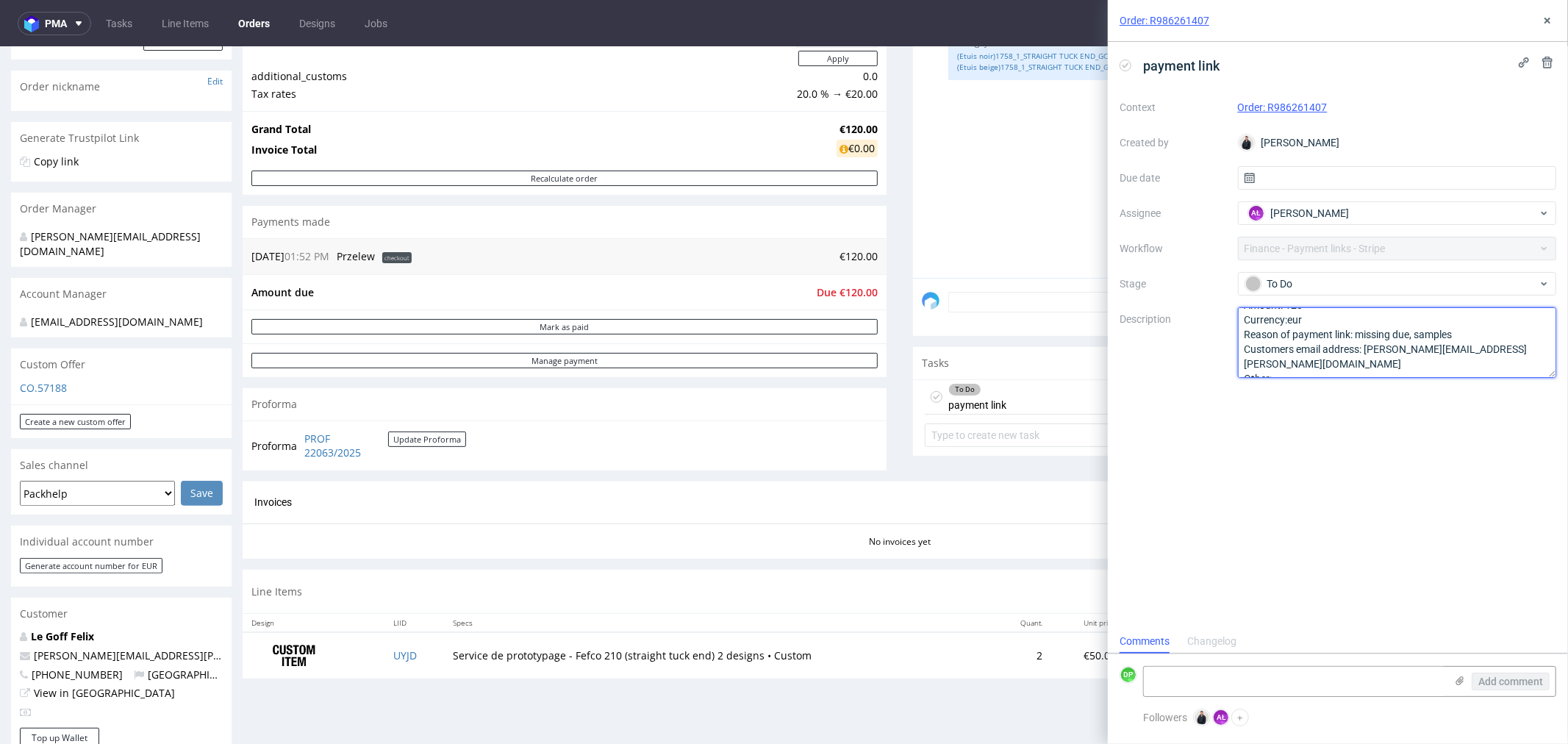
scroll to position [0, 0]
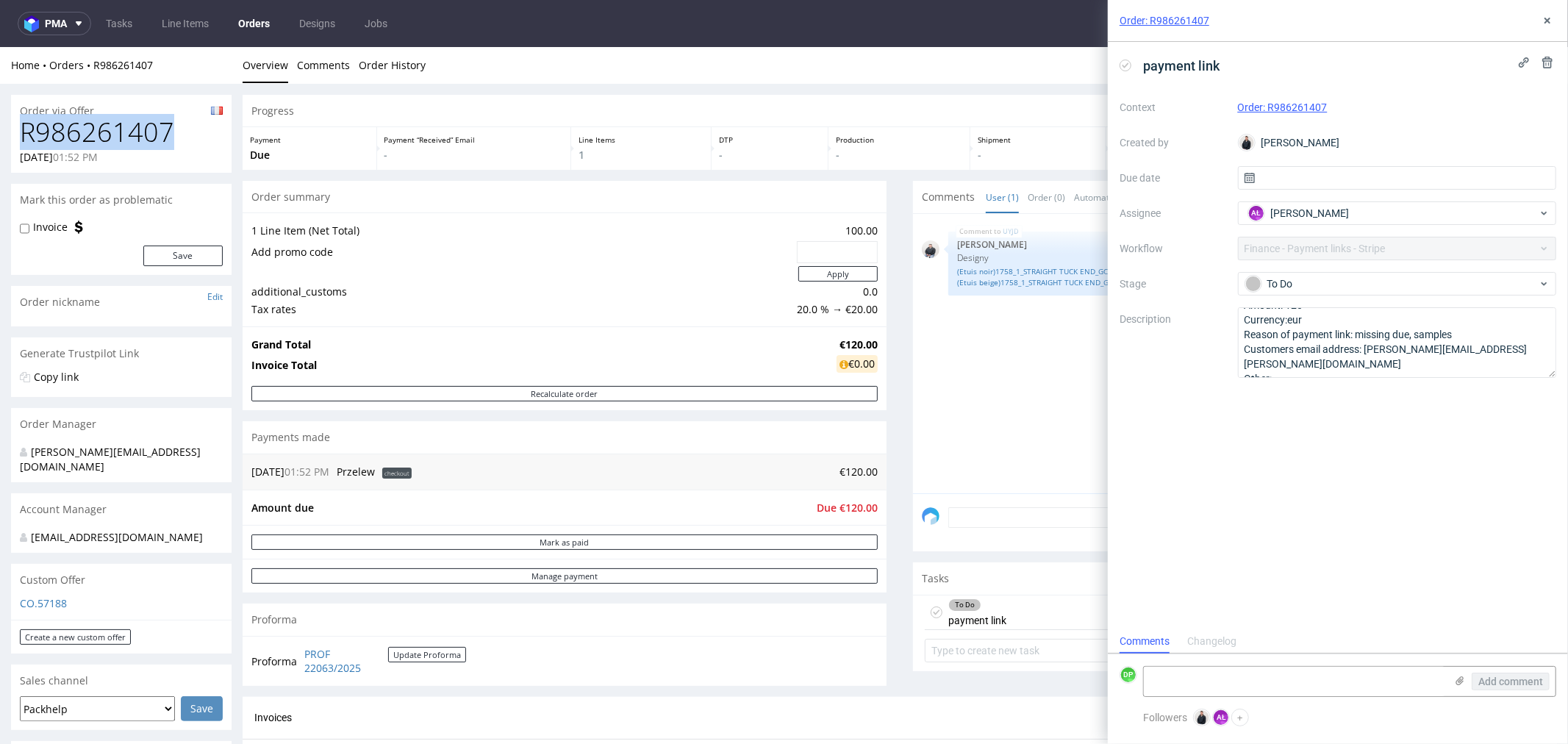
drag, startPoint x: 195, startPoint y: 139, endPoint x: 16, endPoint y: 139, distance: 179.0
click at [16, 139] on div "R986261407 [DATE] 01:52 PM" at bounding box center [121, 144] width 221 height 55
copy h1 "R986261407"
click at [346, 163] on div "Payment Due" at bounding box center [310, 148] width 135 height 42
click at [148, 141] on h1 "R986261407" at bounding box center [121, 131] width 203 height 29
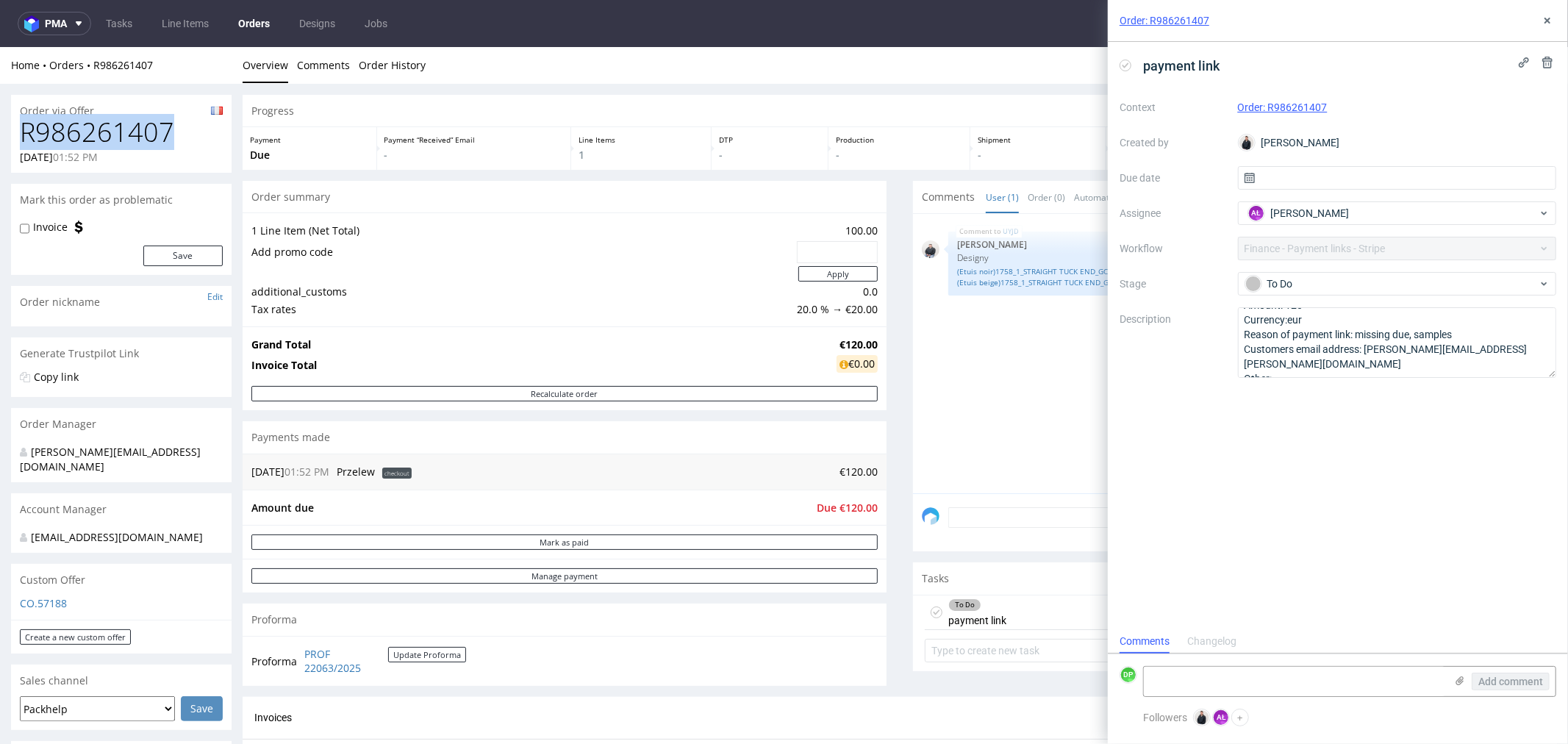
drag, startPoint x: 181, startPoint y: 136, endPoint x: 5, endPoint y: 137, distance: 176.0
copy h1 "R986261407"
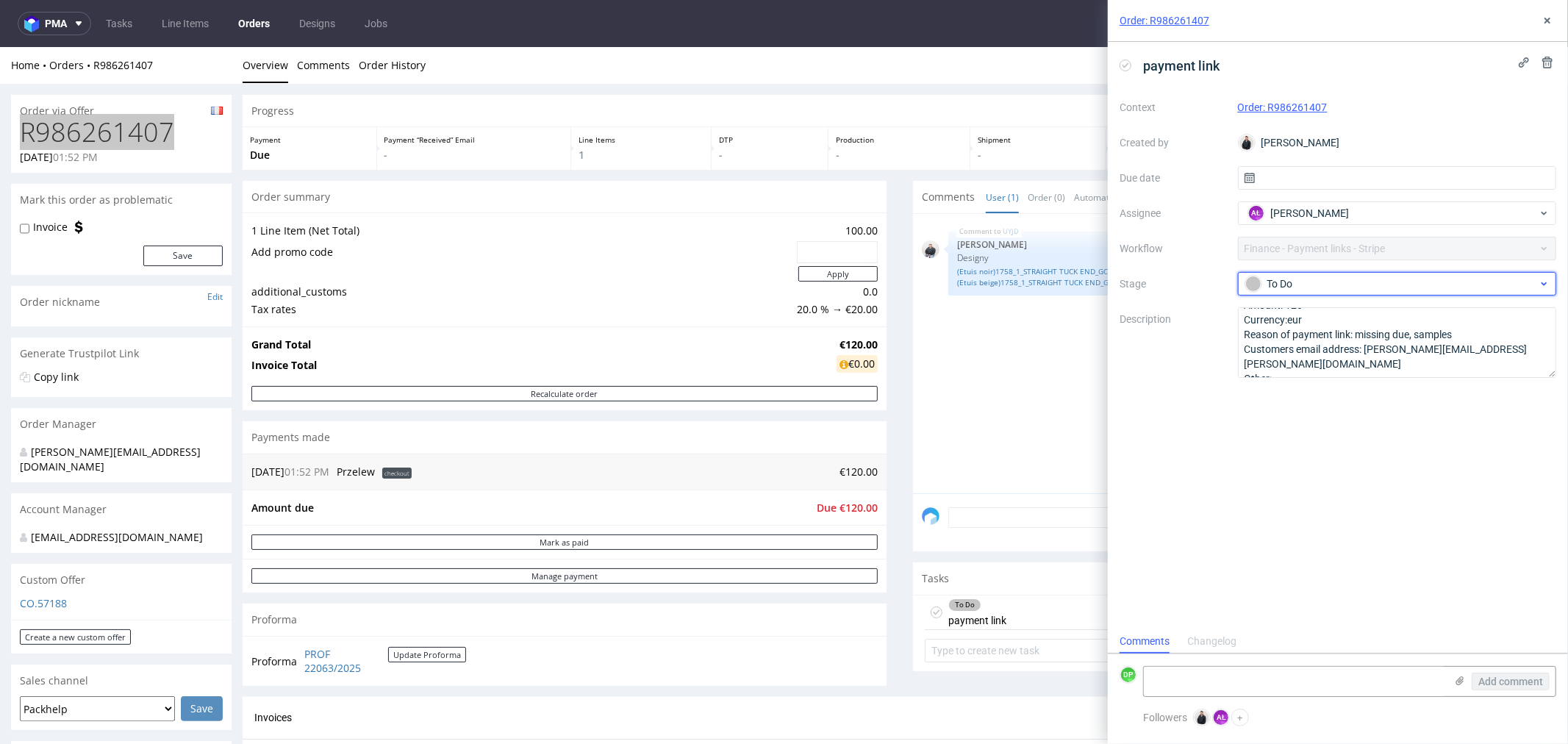
click at [1280, 285] on div "To Do" at bounding box center [1392, 283] width 293 height 16
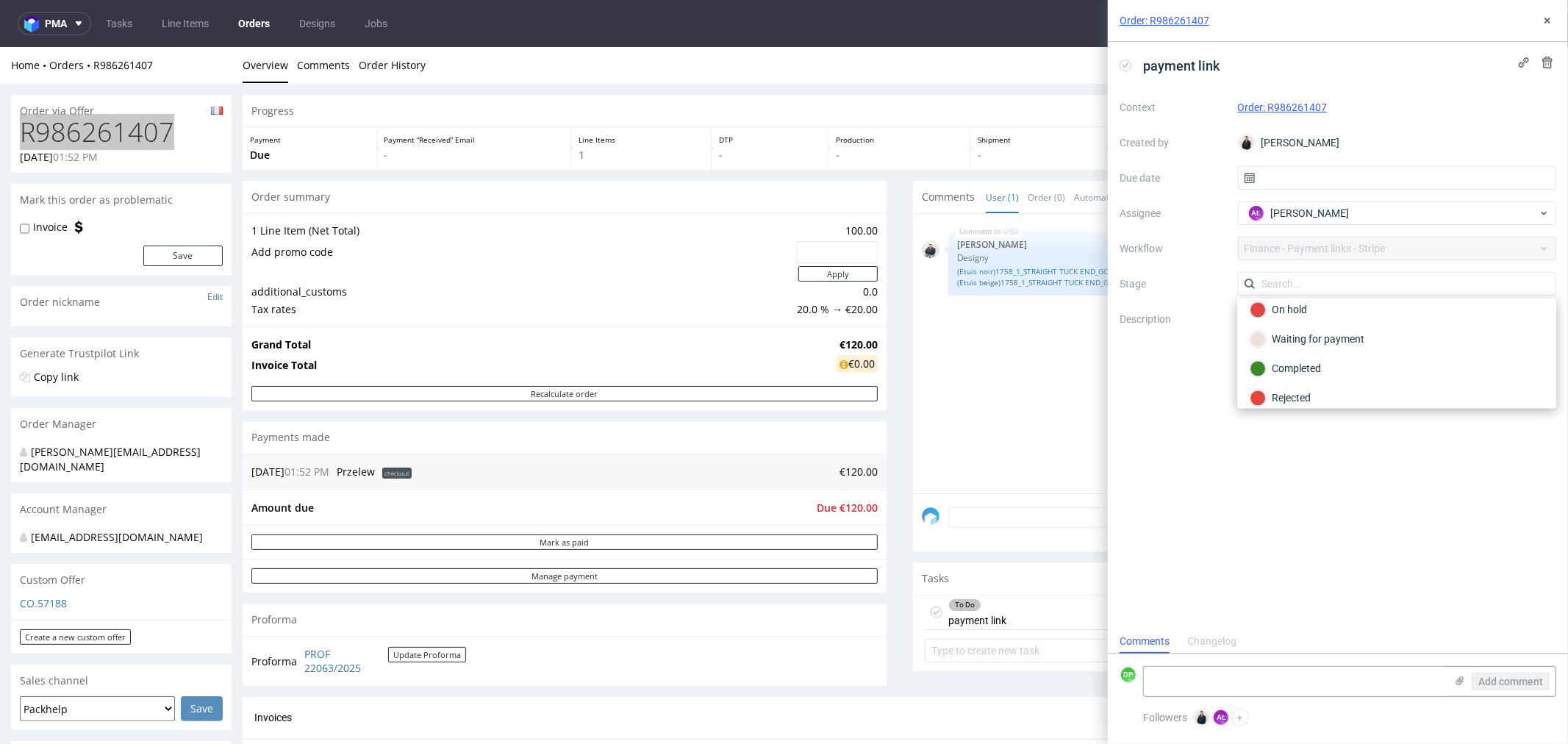
scroll to position [98, 0]
click at [1295, 338] on div "Waiting for payment" at bounding box center [1397, 339] width 294 height 16
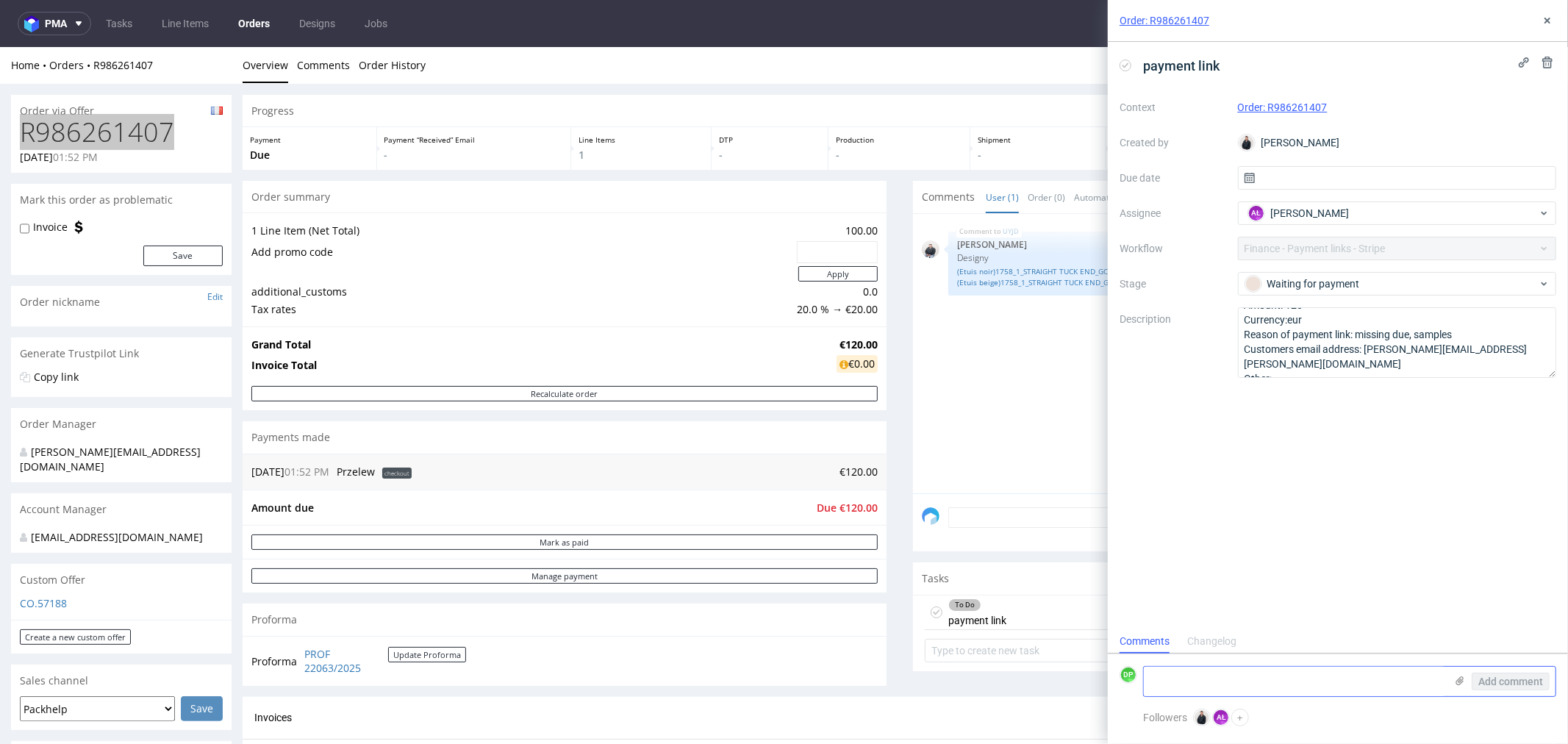
click at [1175, 669] on textarea at bounding box center [1294, 681] width 302 height 29
type textarea "payment link sent"
click at [1504, 688] on button "Add comment" at bounding box center [1510, 681] width 78 height 18
